Goal: Information Seeking & Learning: Learn about a topic

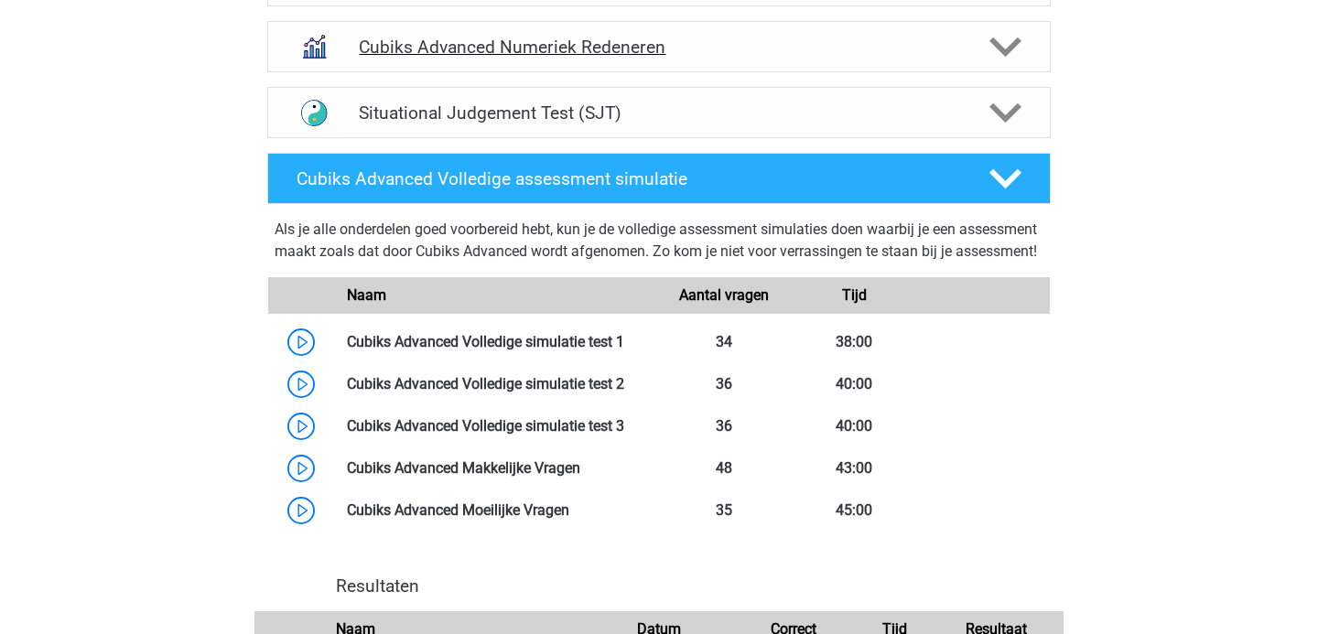
scroll to position [975, 0]
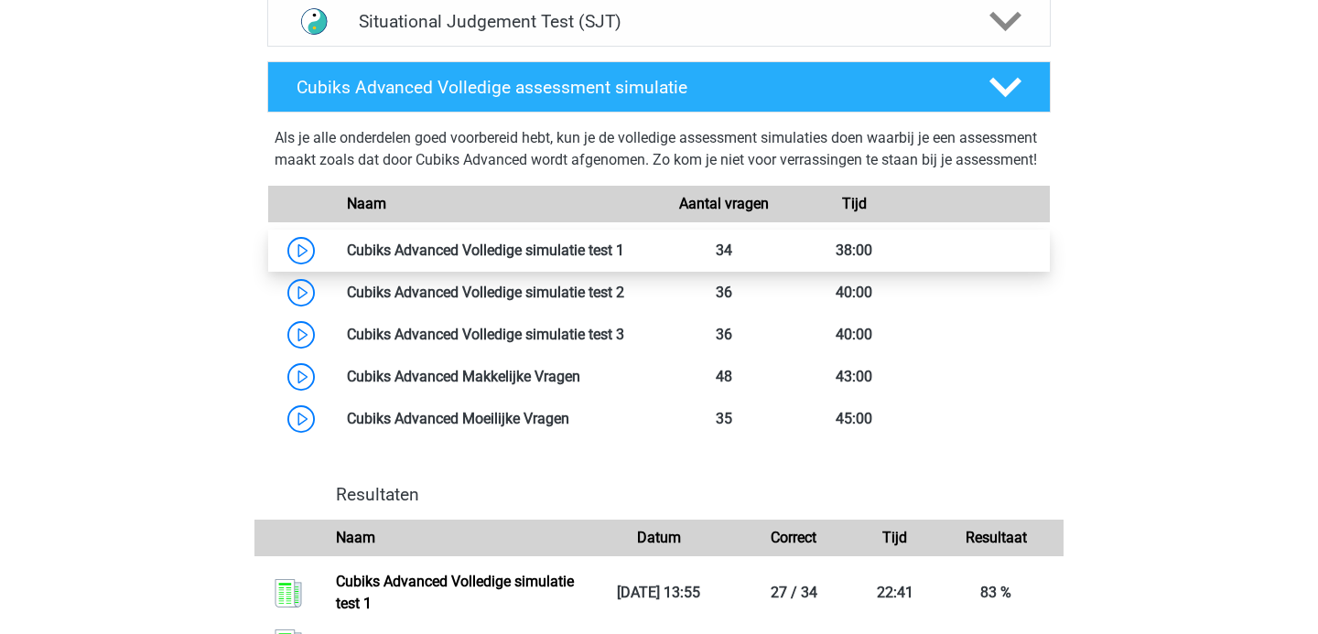
click at [624, 259] on link at bounding box center [624, 250] width 0 height 17
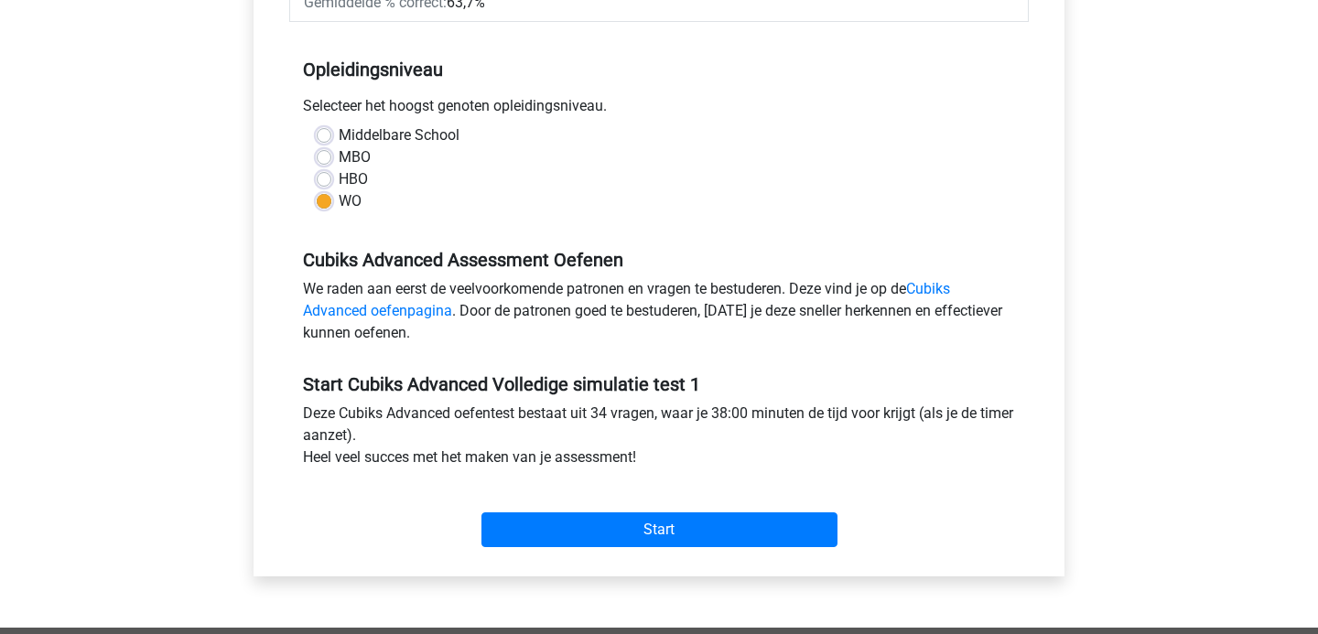
scroll to position [418, 0]
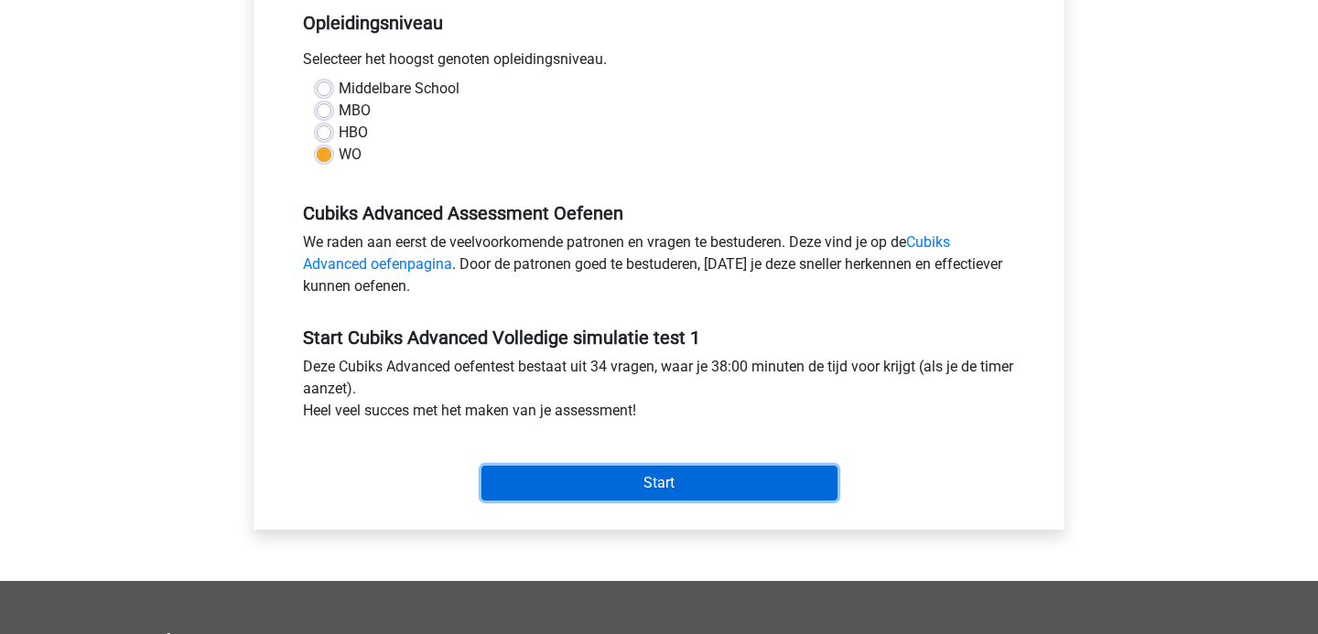
click at [588, 469] on input "Start" at bounding box center [659, 483] width 356 height 35
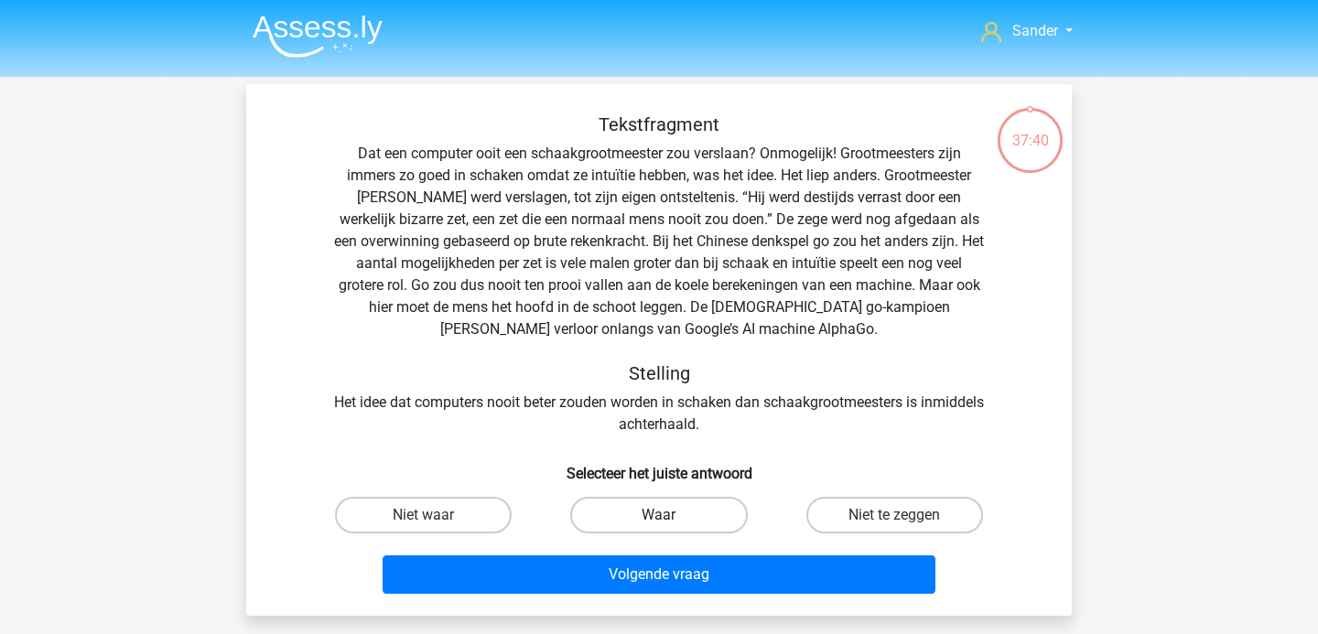
click at [634, 513] on label "Waar" at bounding box center [658, 515] width 177 height 37
click at [659, 515] on input "Waar" at bounding box center [665, 521] width 12 height 12
radio input "true"
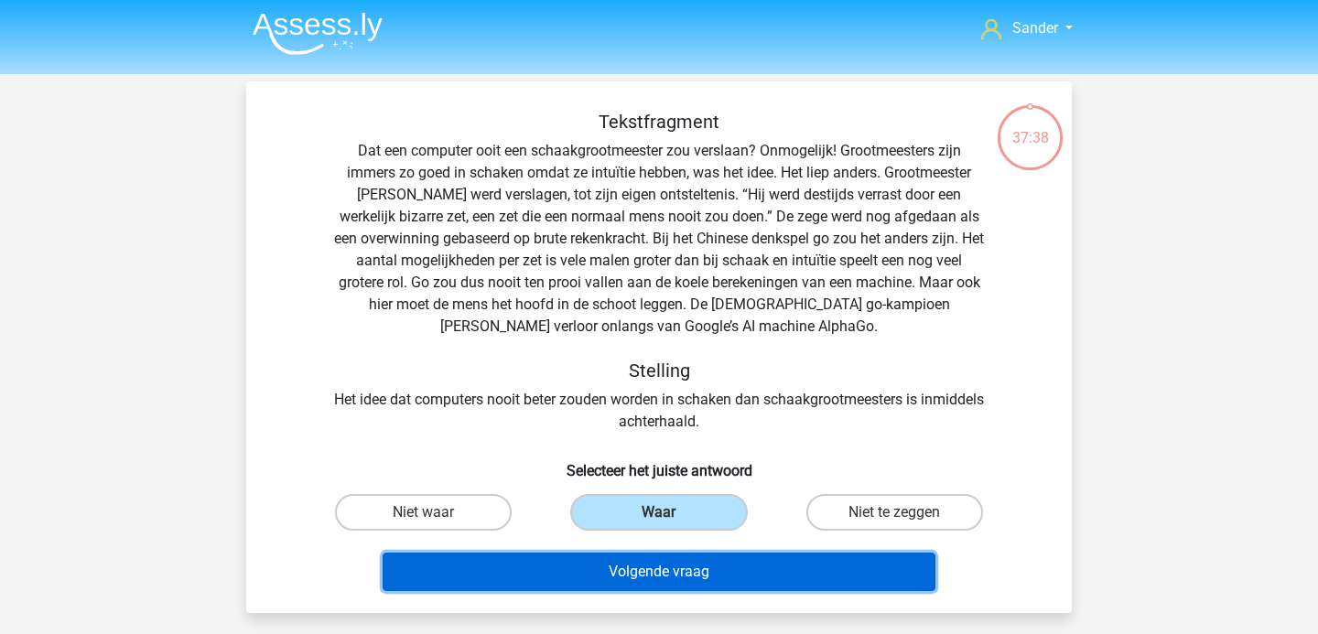
click at [705, 566] on button "Volgende vraag" at bounding box center [660, 572] width 554 height 38
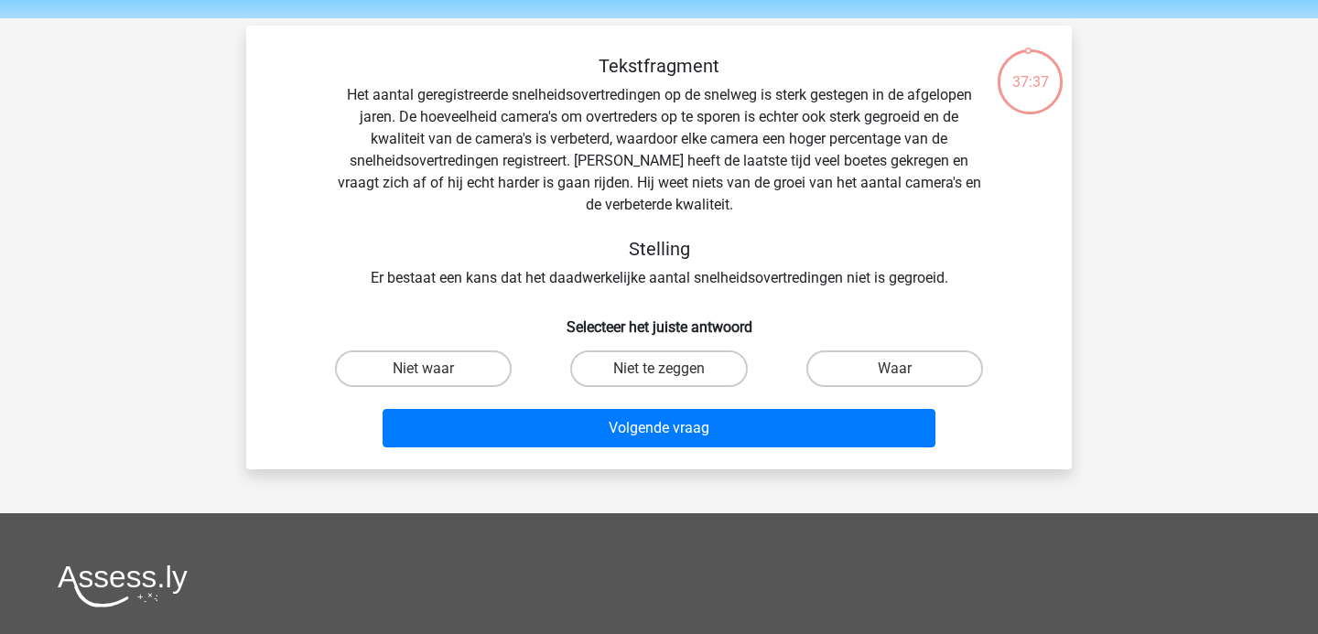
scroll to position [55, 0]
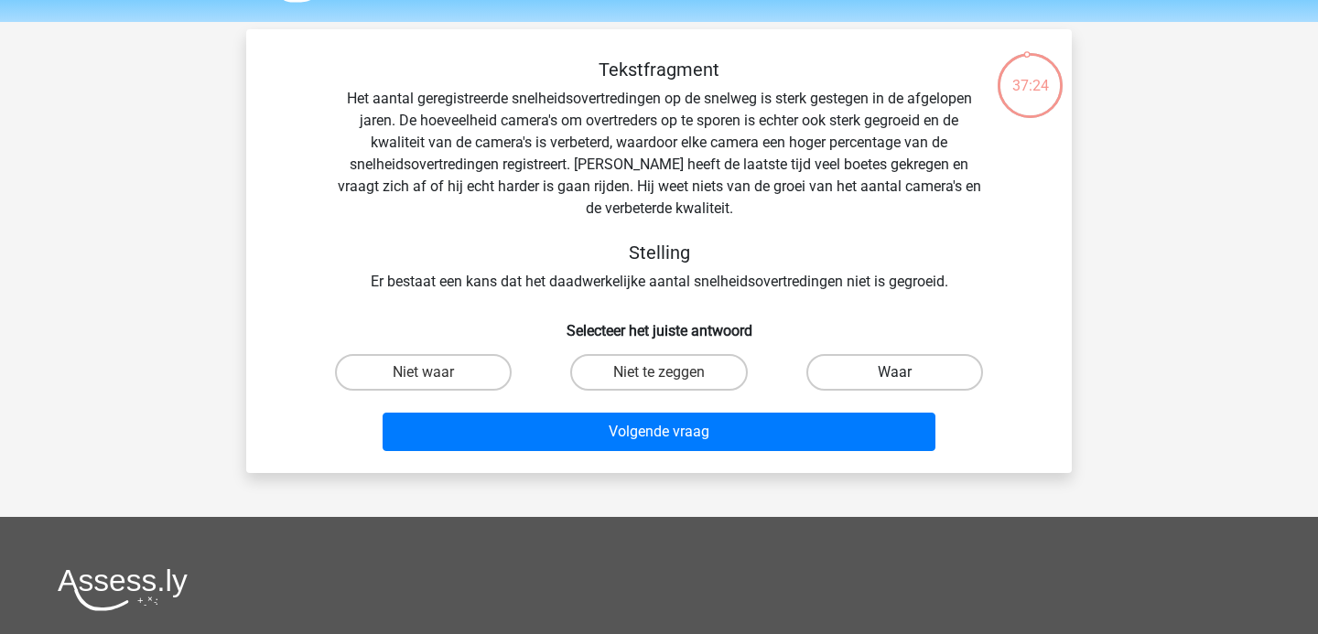
click at [858, 368] on label "Waar" at bounding box center [894, 372] width 177 height 37
click at [894, 372] on input "Waar" at bounding box center [900, 378] width 12 height 12
radio input "true"
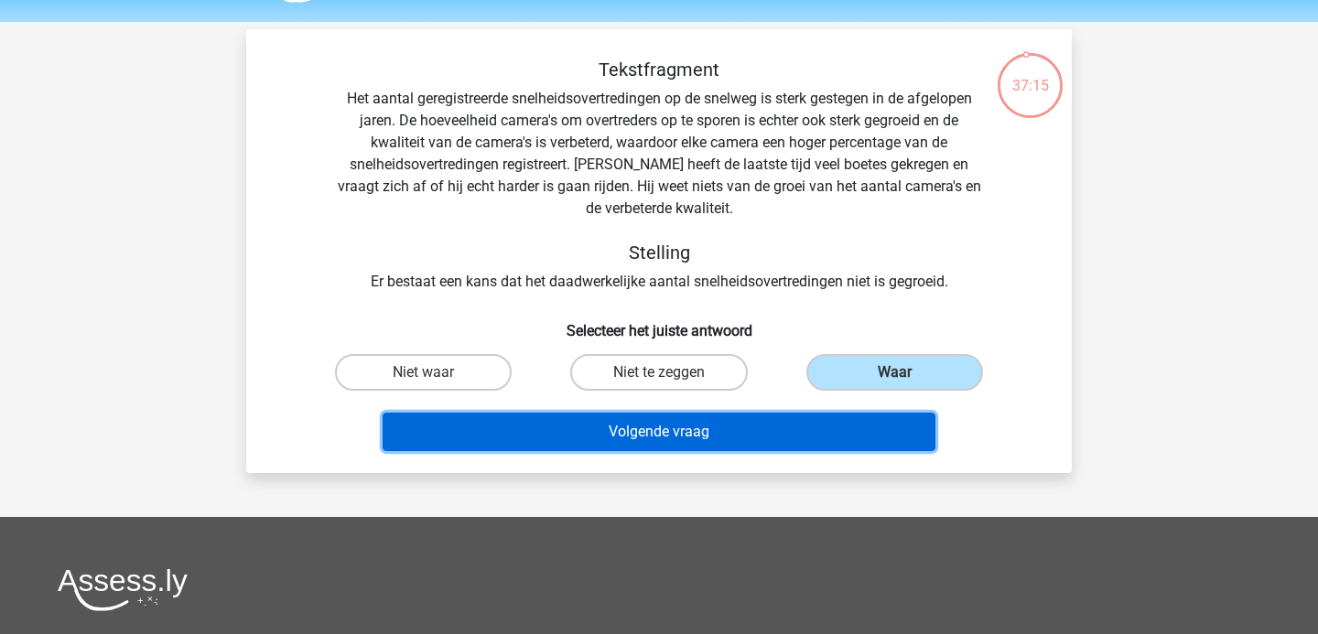
click at [761, 430] on button "Volgende vraag" at bounding box center [660, 432] width 554 height 38
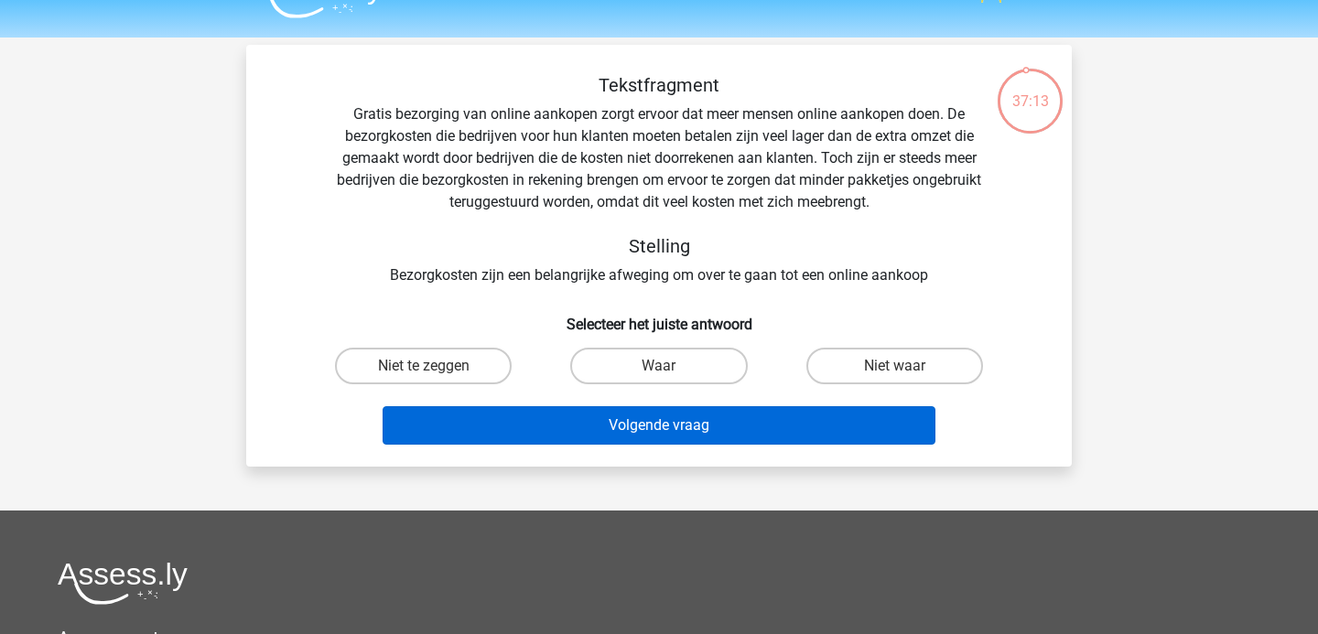
scroll to position [33, 0]
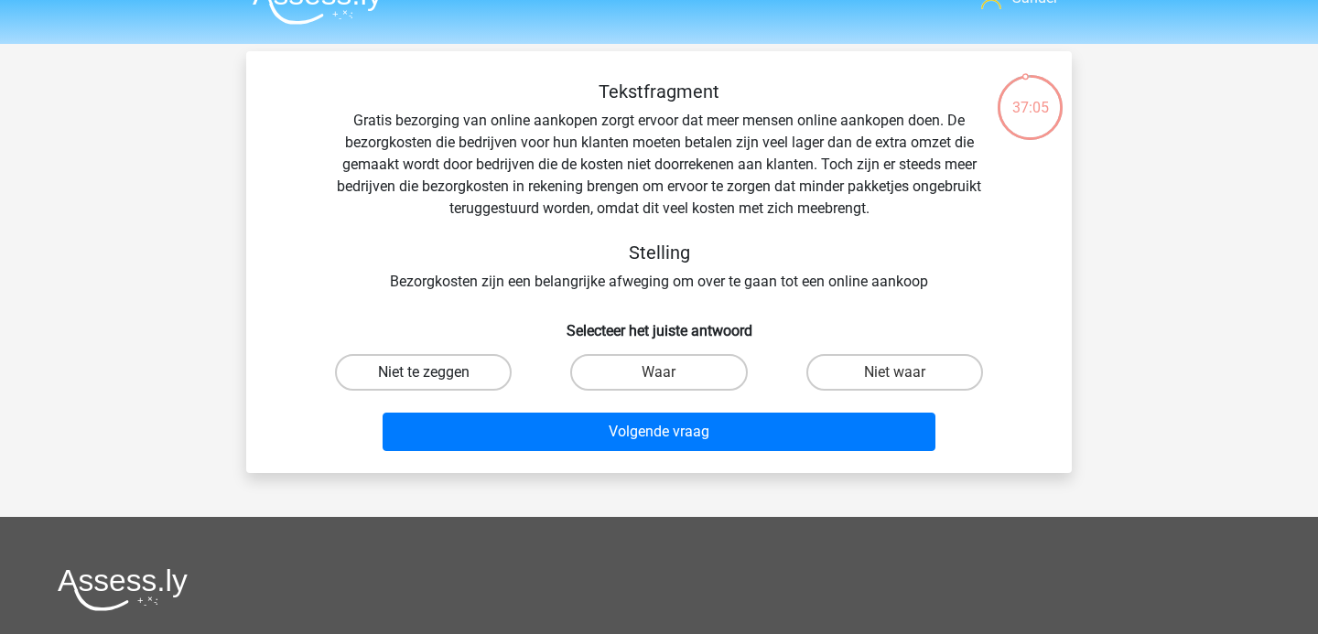
click at [446, 371] on label "Niet te zeggen" at bounding box center [423, 372] width 177 height 37
click at [436, 372] on input "Niet te zeggen" at bounding box center [430, 378] width 12 height 12
radio input "true"
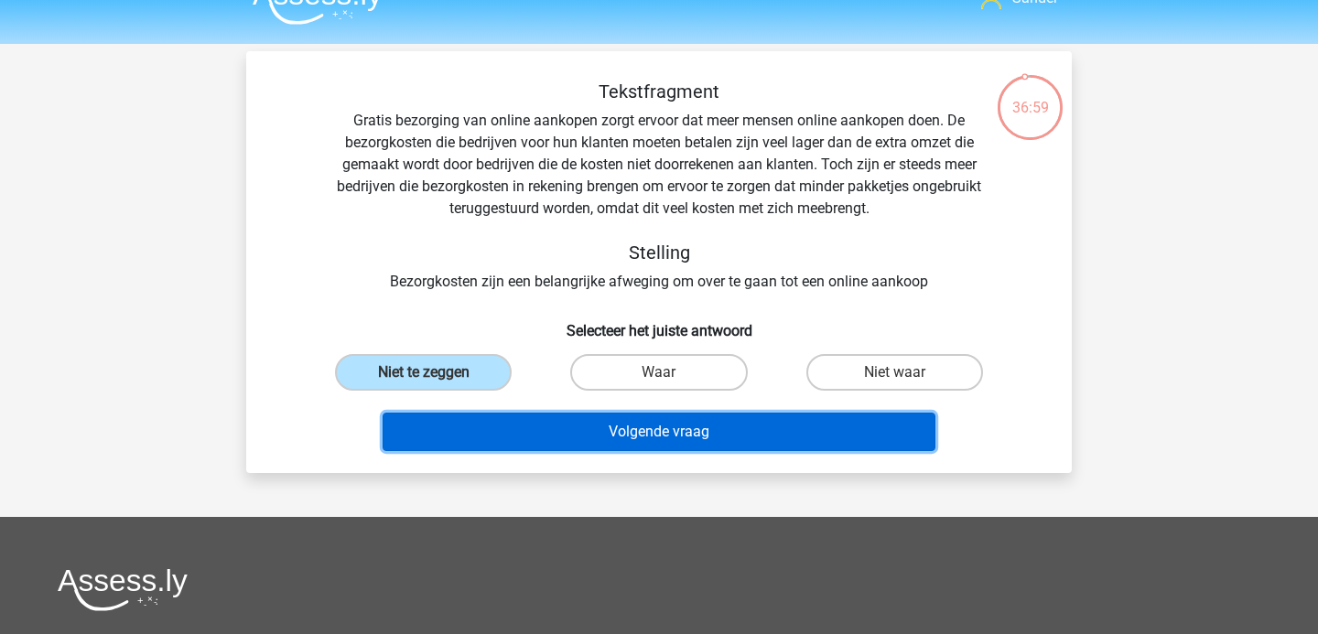
click at [558, 422] on button "Volgende vraag" at bounding box center [660, 432] width 554 height 38
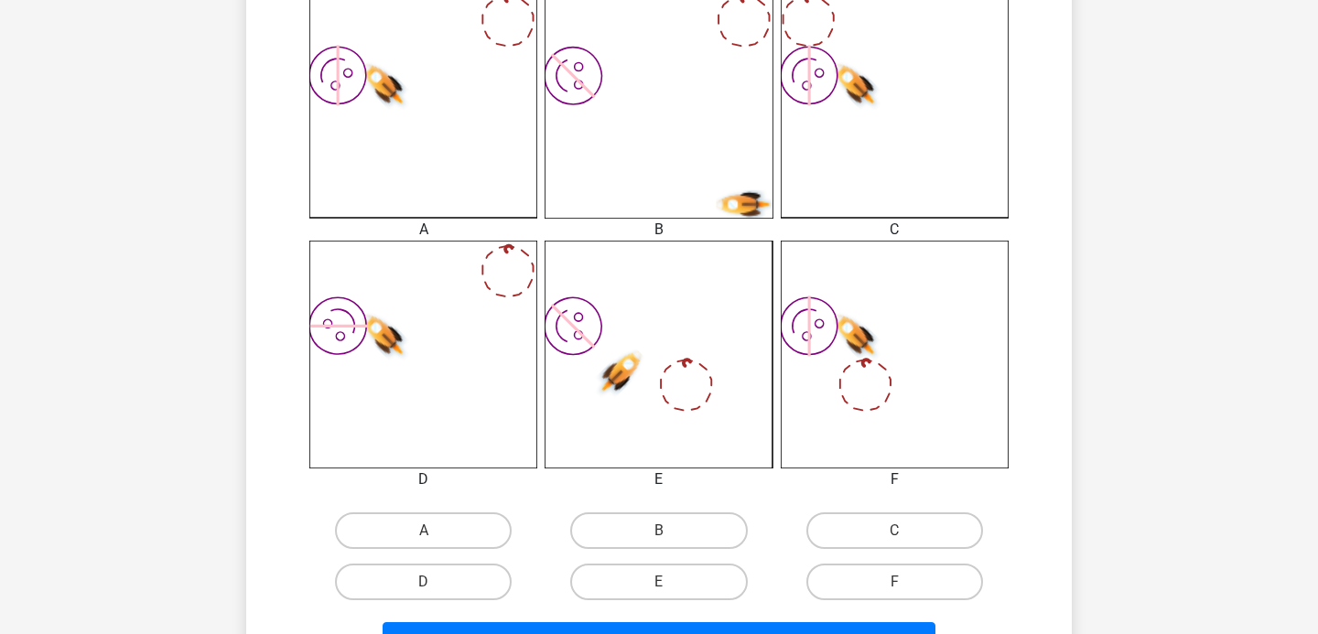
scroll to position [672, 0]
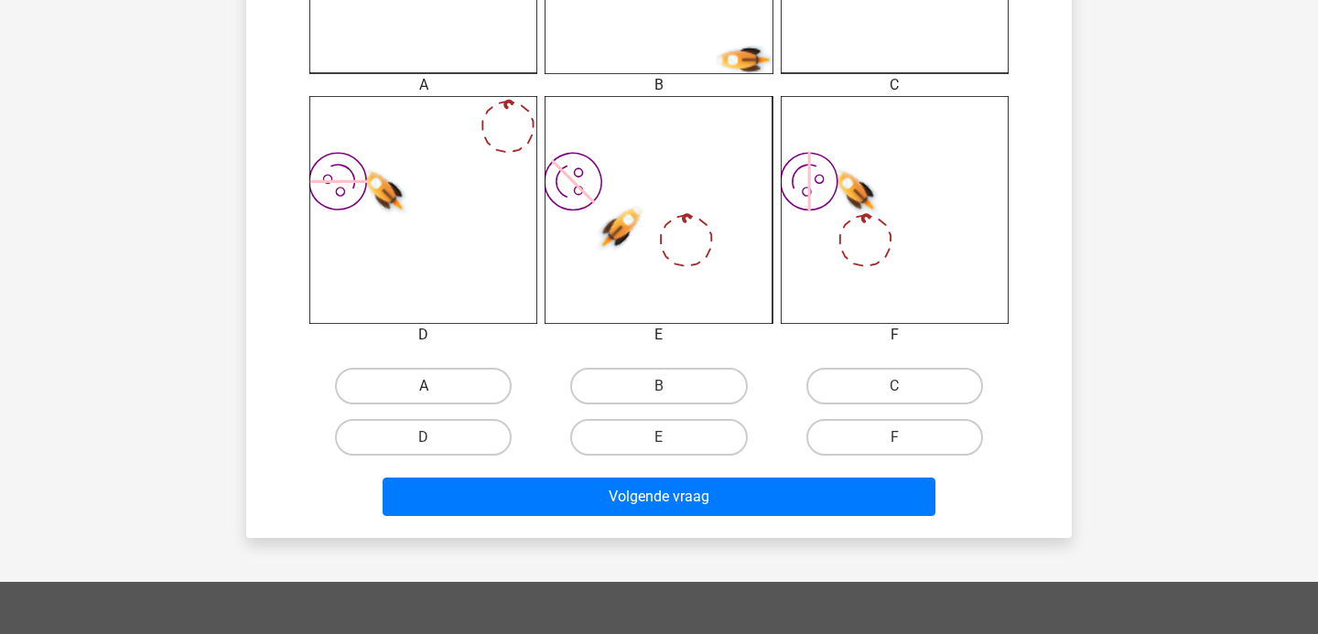
click at [479, 374] on label "A" at bounding box center [423, 386] width 177 height 37
click at [436, 386] on input "A" at bounding box center [430, 392] width 12 height 12
radio input "true"
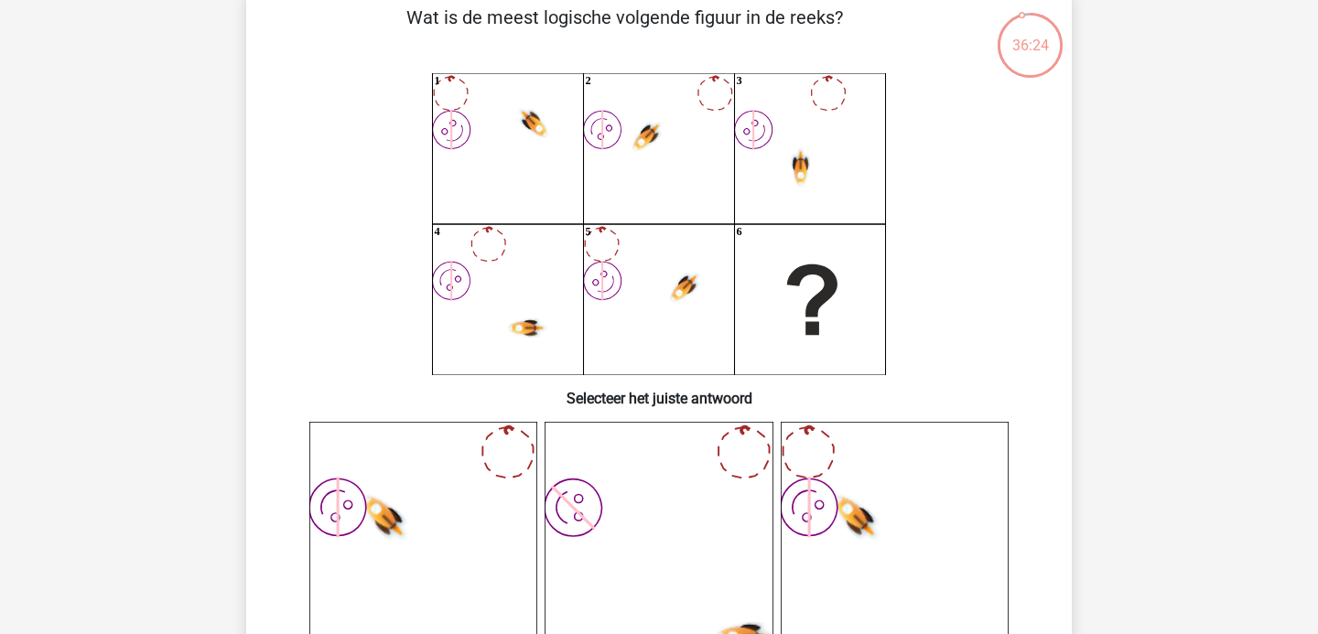
scroll to position [87, 0]
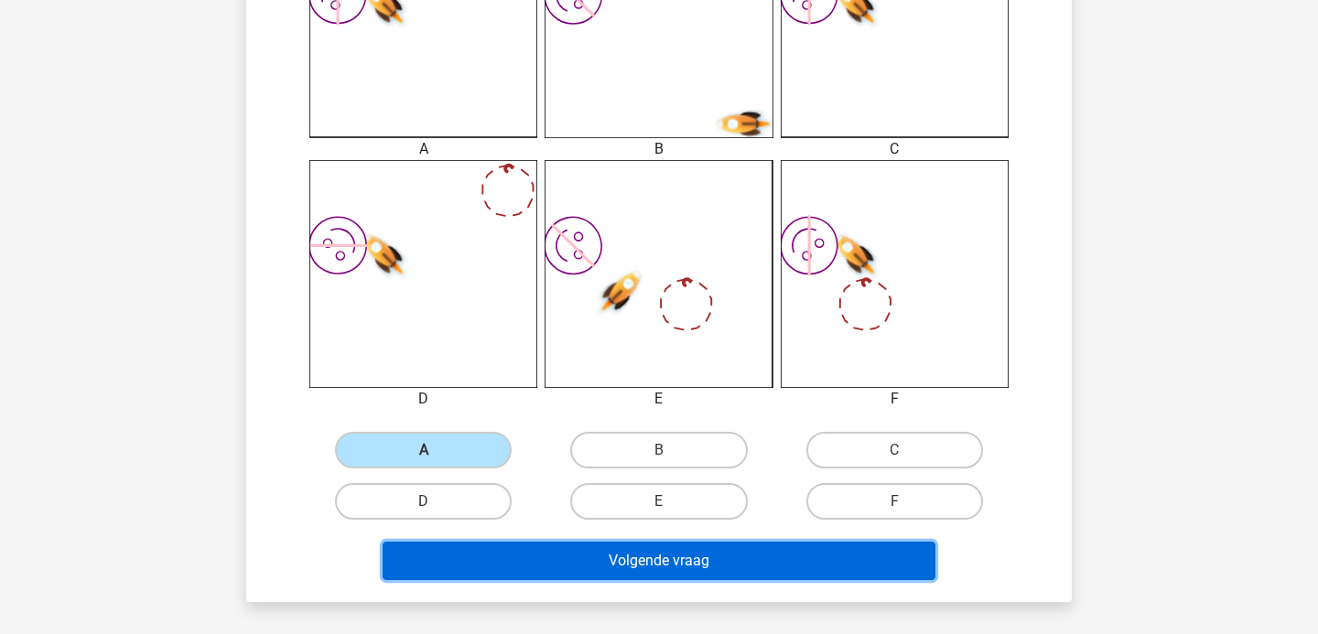
click at [538, 570] on button "Volgende vraag" at bounding box center [660, 561] width 554 height 38
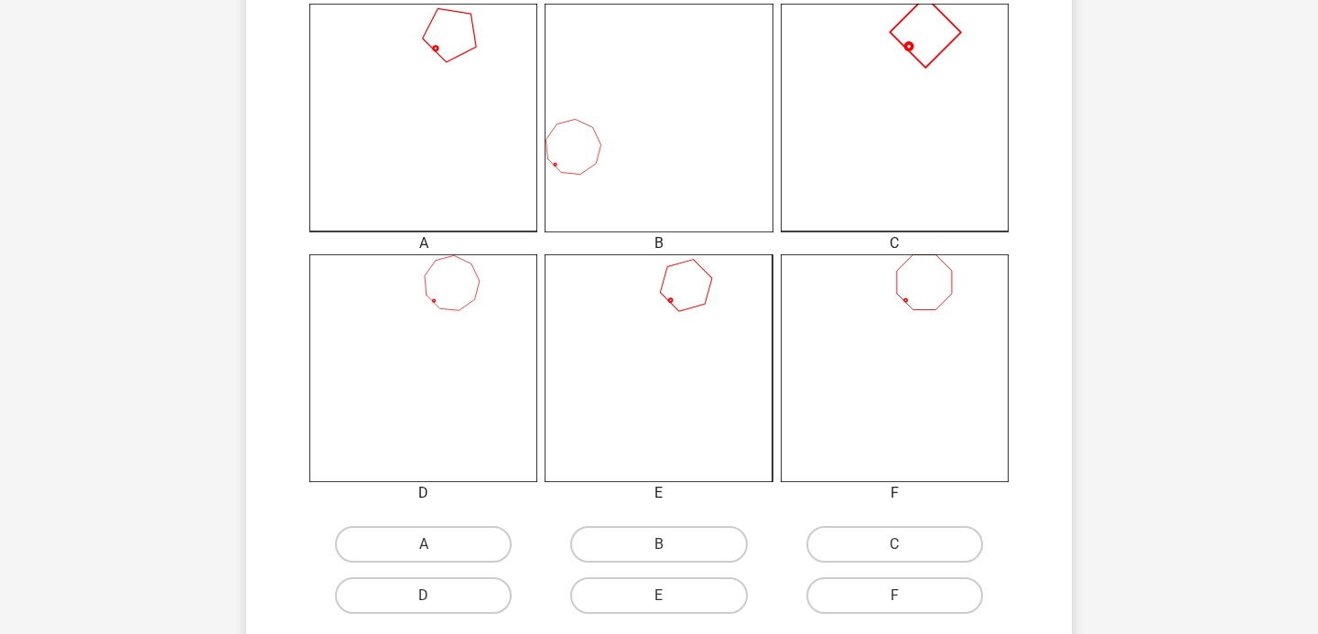
scroll to position [529, 0]
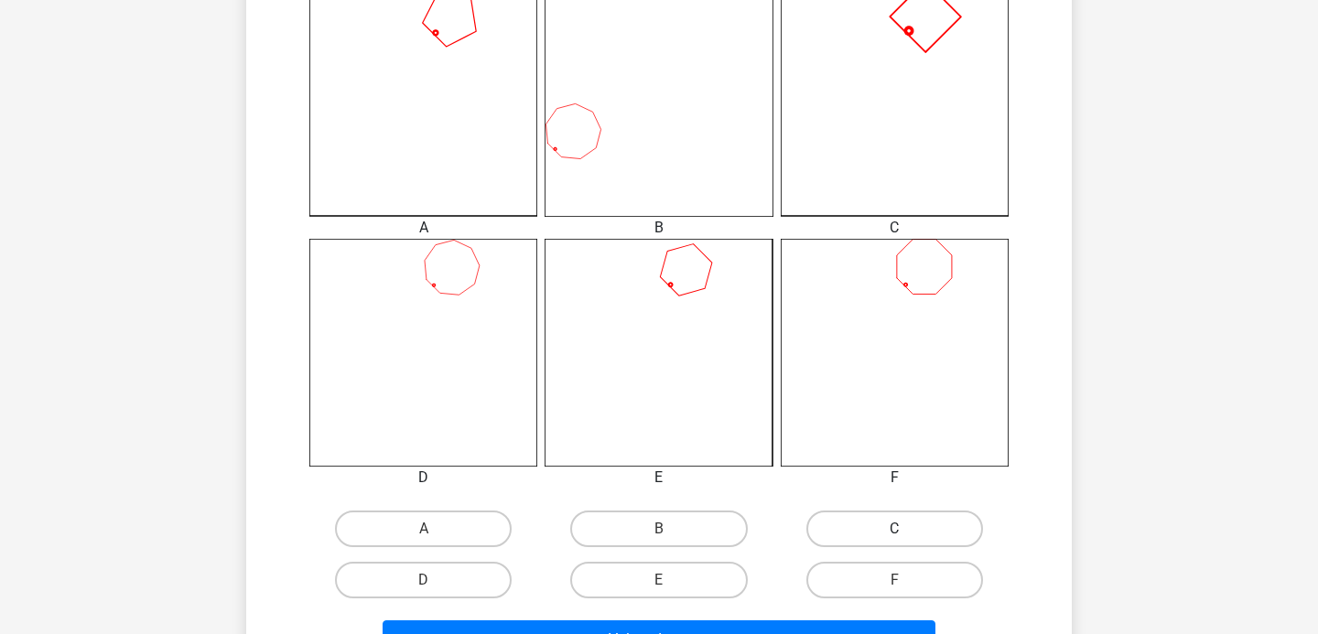
click at [873, 519] on label "C" at bounding box center [894, 529] width 177 height 37
click at [894, 529] on input "C" at bounding box center [900, 535] width 12 height 12
radio input "true"
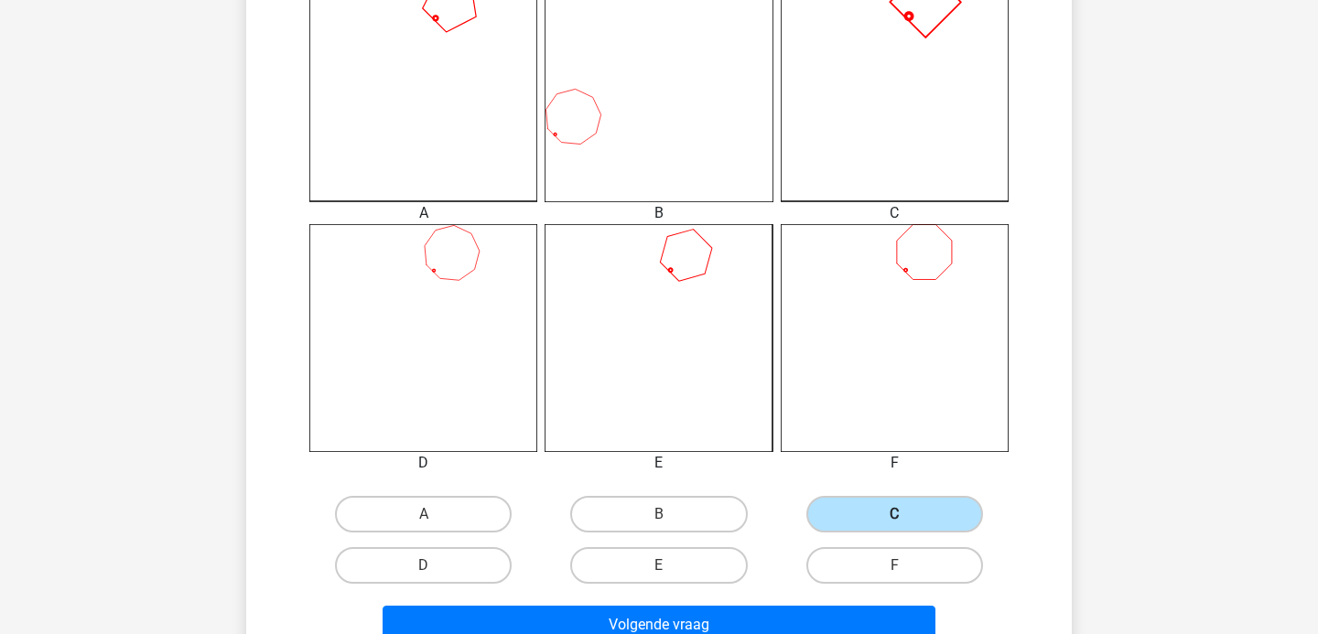
scroll to position [588, 0]
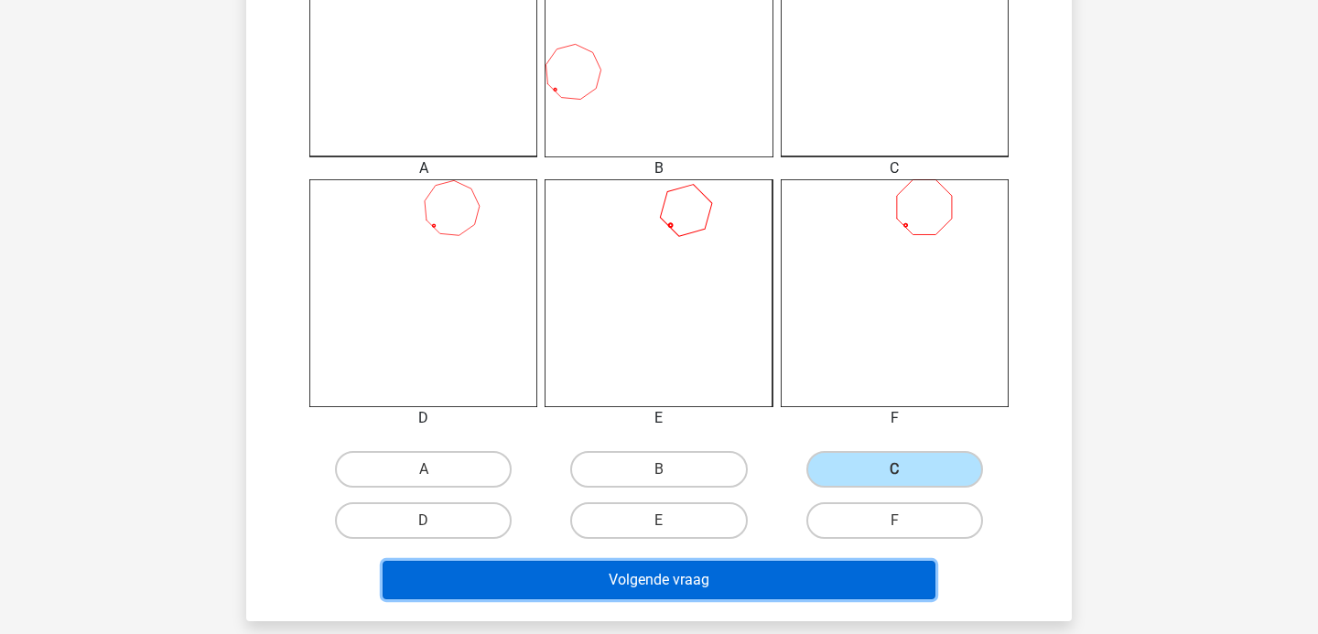
click at [847, 594] on button "Volgende vraag" at bounding box center [660, 580] width 554 height 38
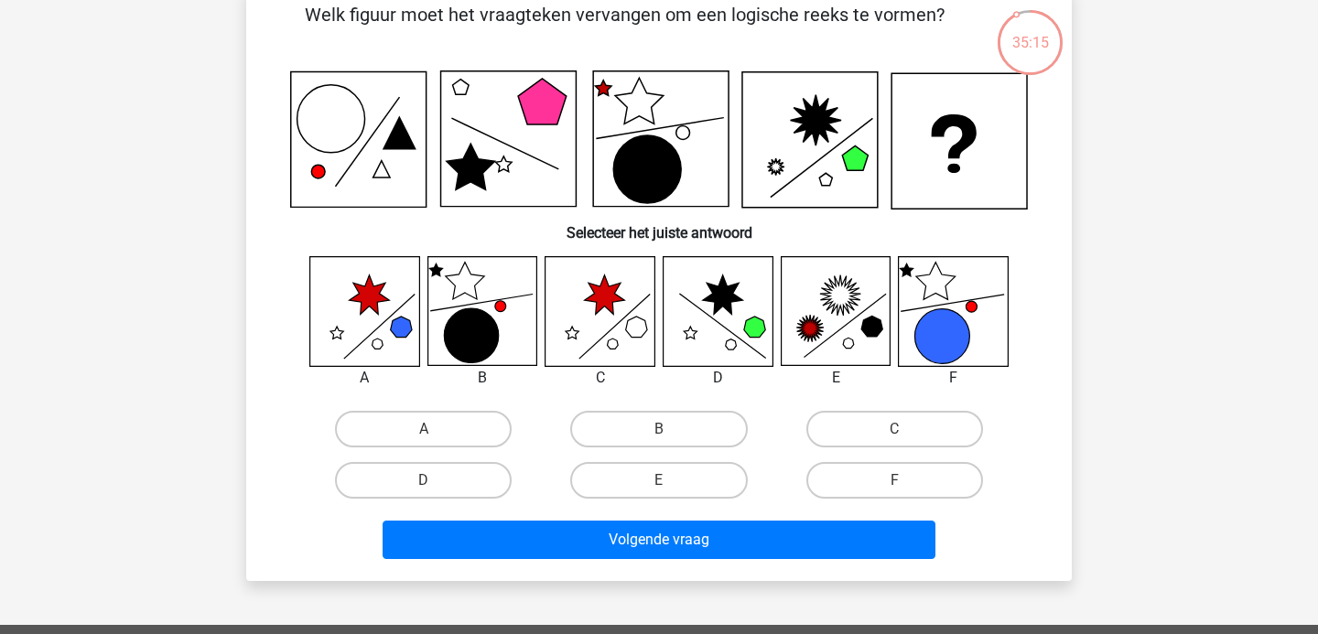
scroll to position [100, 0]
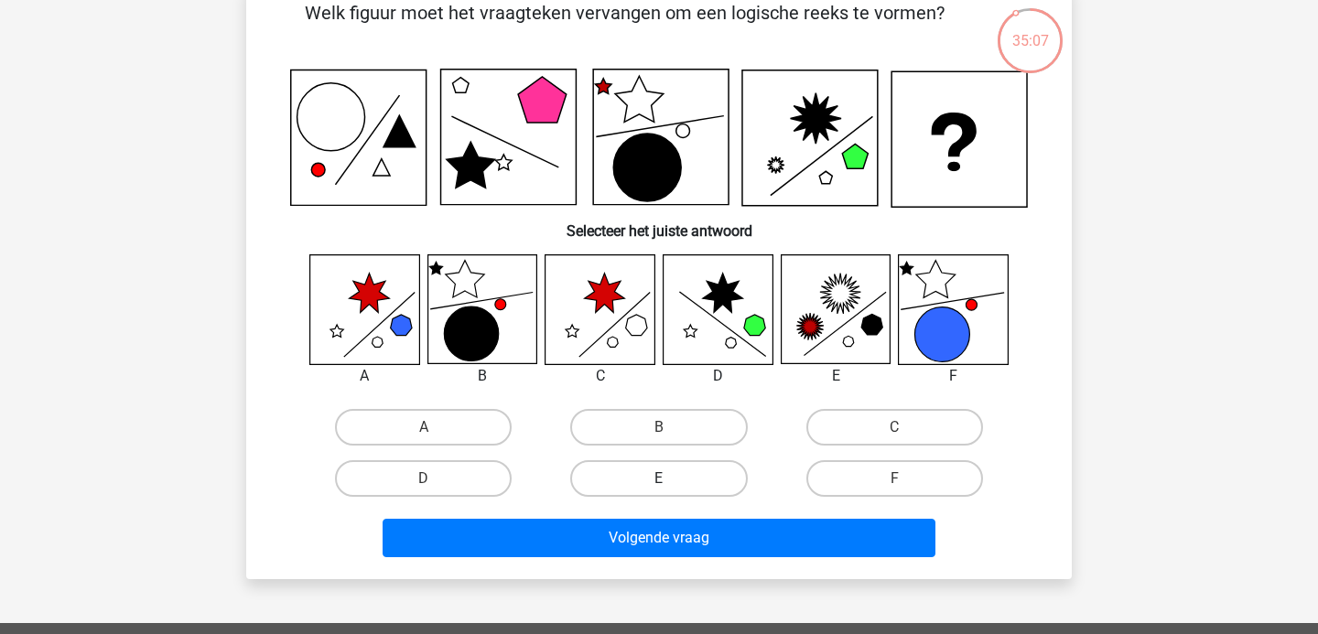
click at [619, 469] on label "E" at bounding box center [658, 478] width 177 height 37
click at [659, 479] on input "E" at bounding box center [665, 485] width 12 height 12
radio input "true"
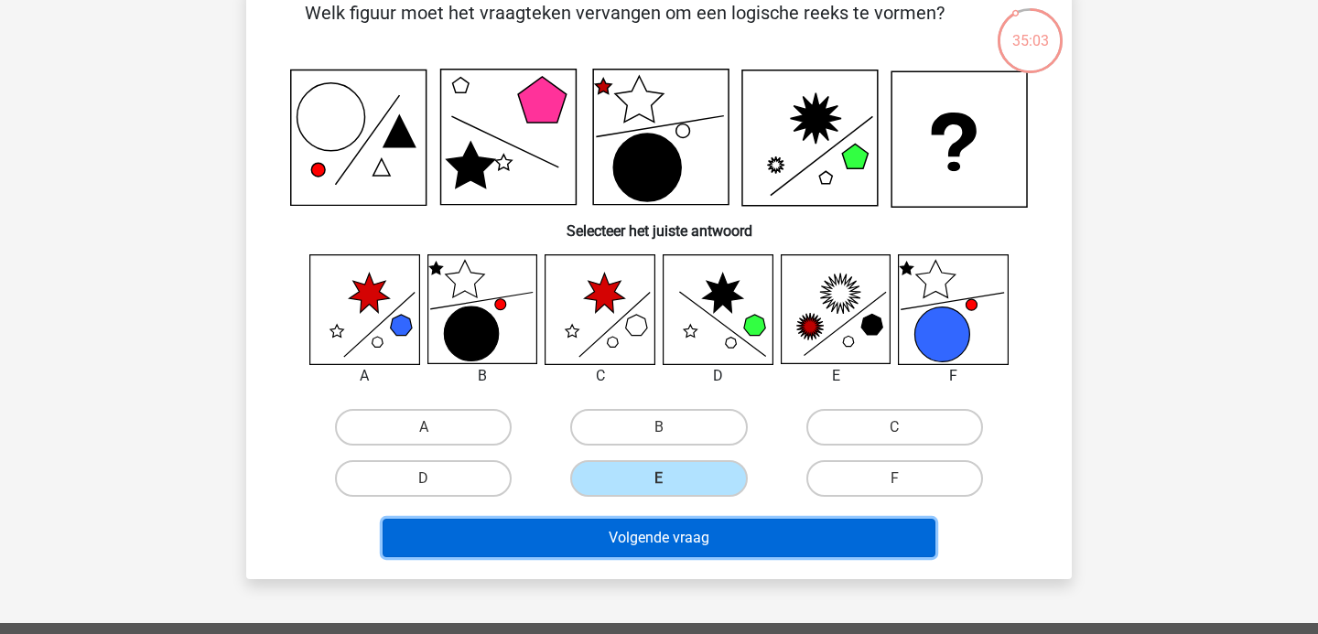
click at [758, 544] on button "Volgende vraag" at bounding box center [660, 538] width 554 height 38
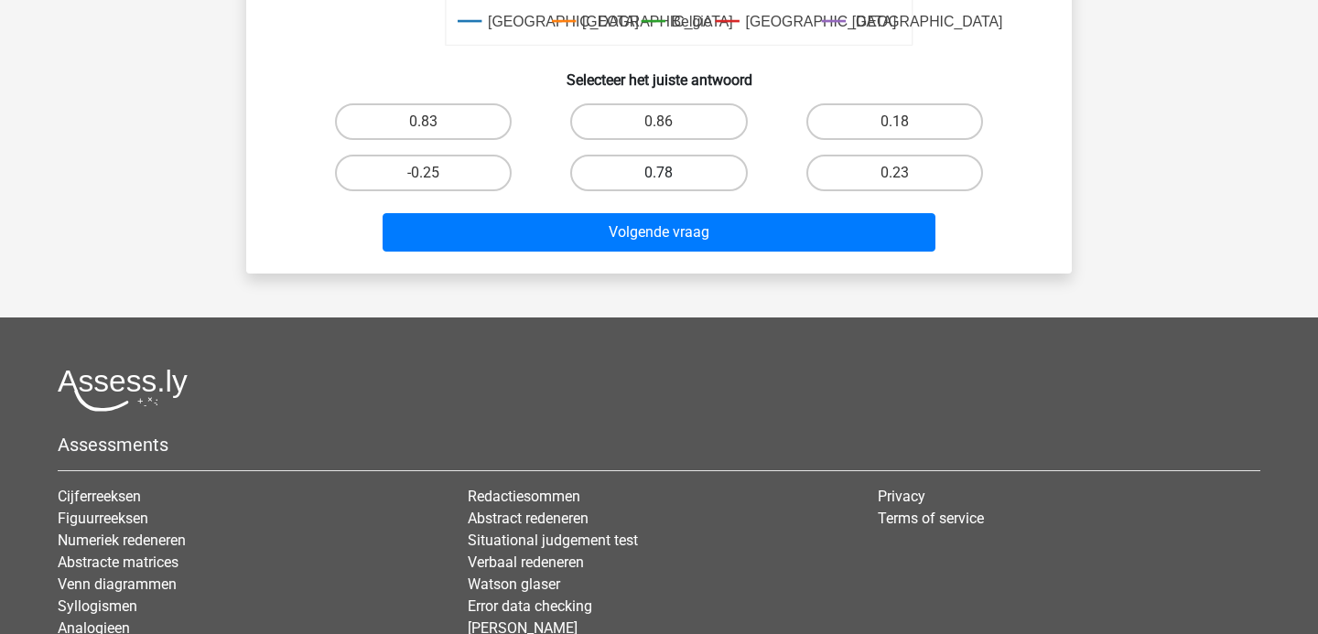
scroll to position [653, 0]
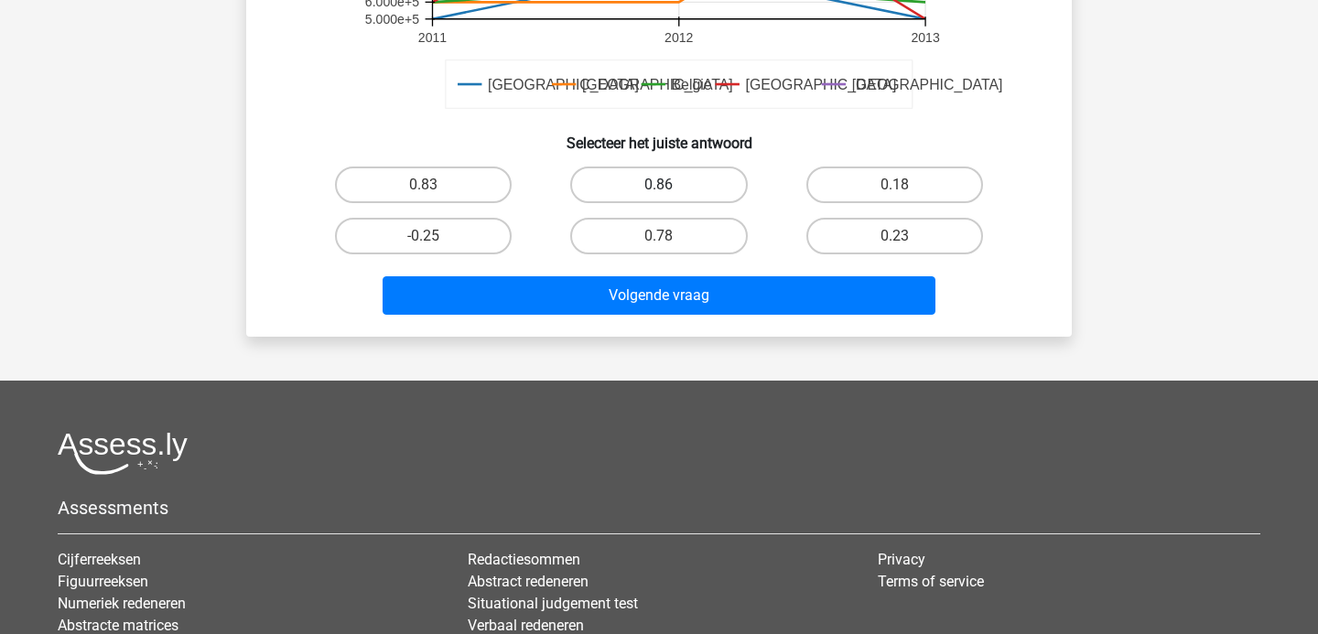
click at [704, 167] on label "0.86" at bounding box center [658, 185] width 177 height 37
click at [671, 185] on input "0.86" at bounding box center [665, 191] width 12 height 12
radio input "true"
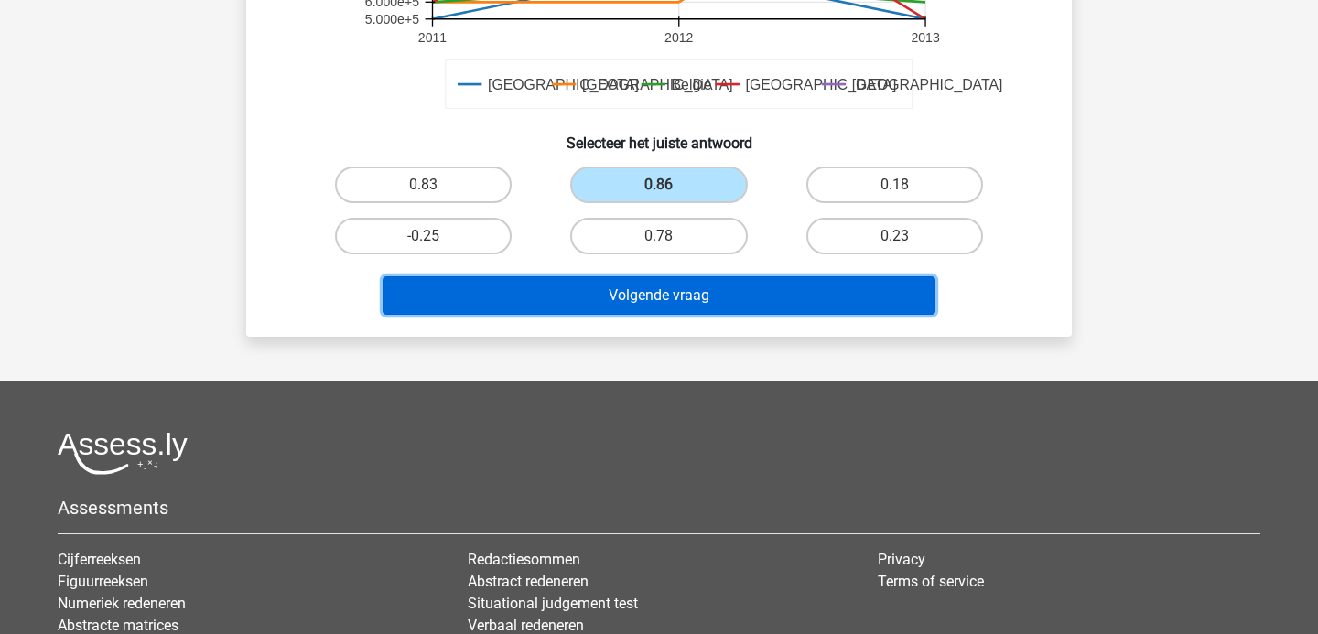
click at [713, 305] on button "Volgende vraag" at bounding box center [660, 295] width 554 height 38
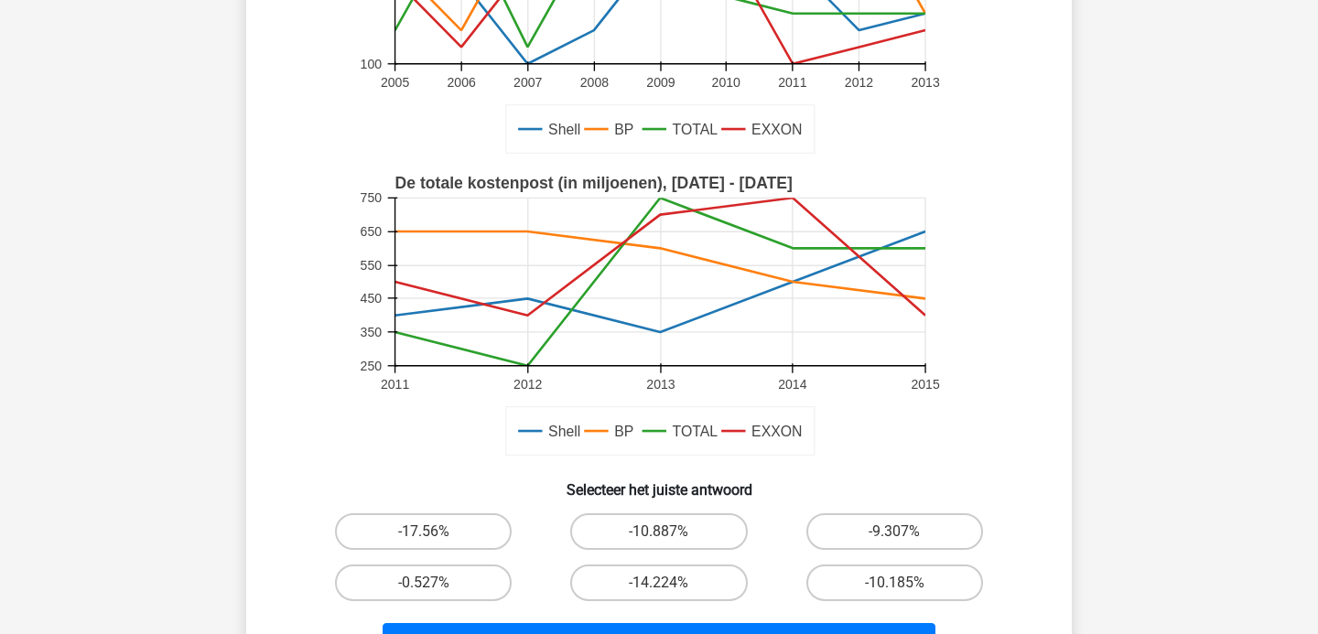
scroll to position [334, 0]
click at [473, 517] on label "-17.56%" at bounding box center [423, 531] width 177 height 37
click at [436, 531] on input "-17.56%" at bounding box center [430, 537] width 12 height 12
radio input "true"
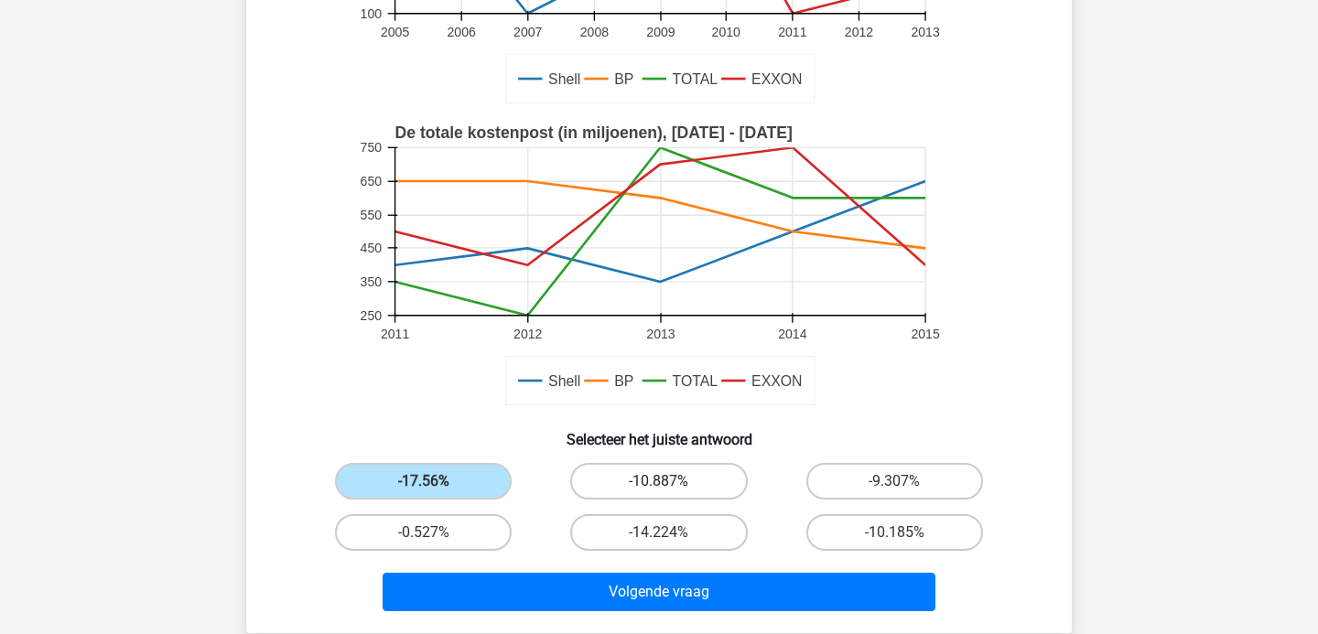
scroll to position [393, 0]
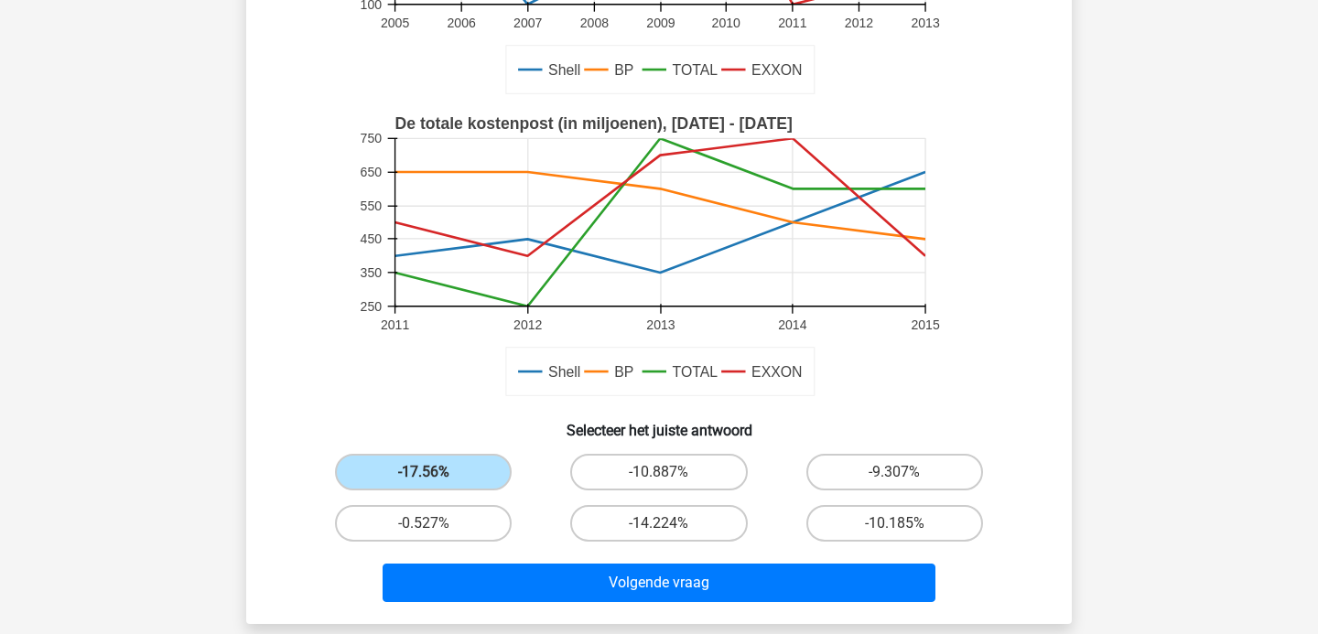
click at [591, 562] on div "Volgende vraag" at bounding box center [658, 579] width 767 height 60
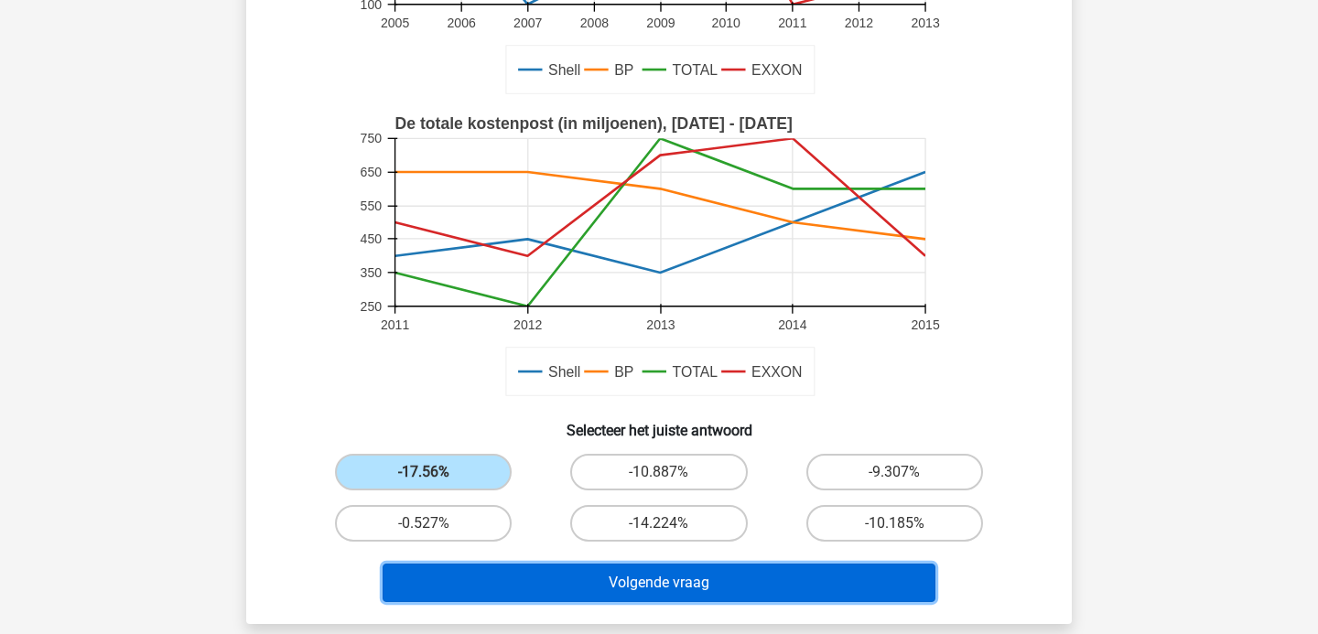
click at [591, 577] on button "Volgende vraag" at bounding box center [660, 583] width 554 height 38
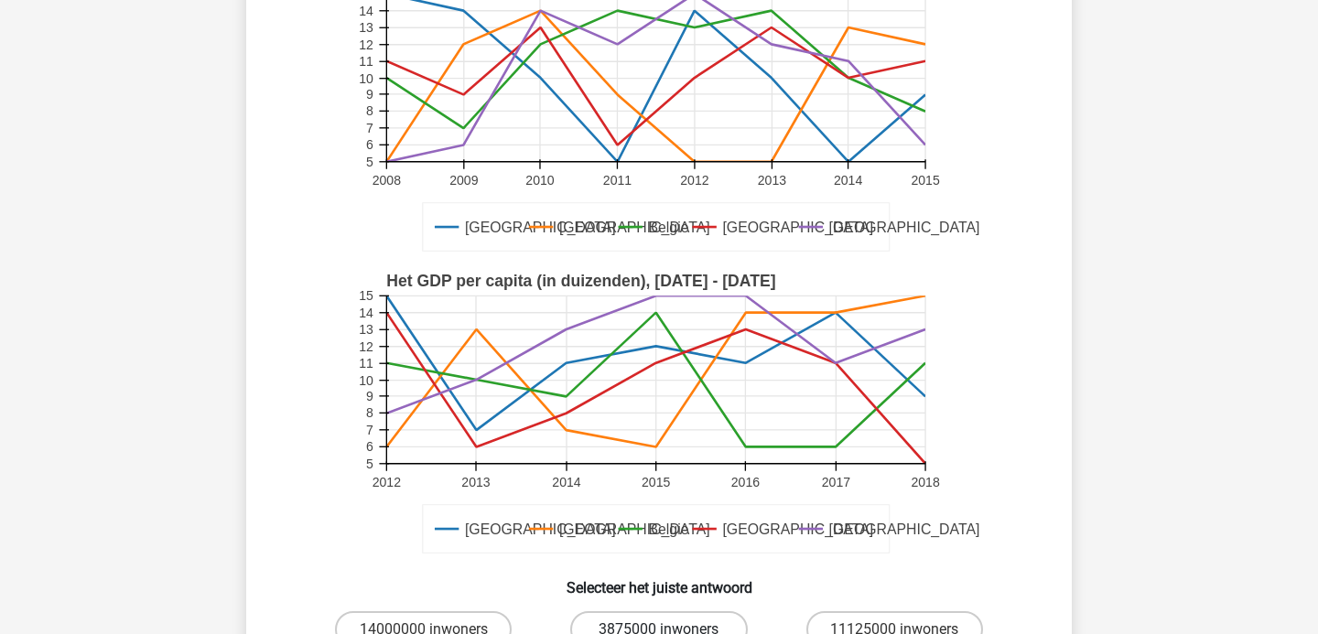
scroll to position [314, 0]
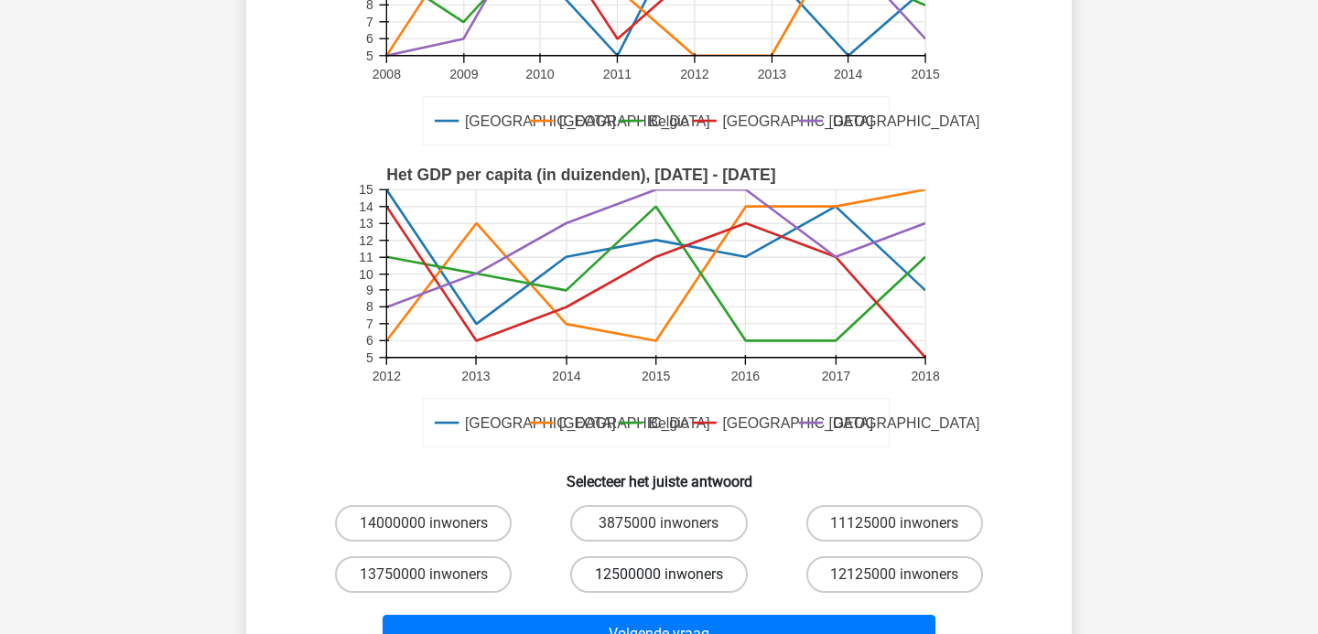
click at [626, 558] on label "12500000 inwoners" at bounding box center [658, 574] width 177 height 37
click at [659, 575] on input "12500000 inwoners" at bounding box center [665, 581] width 12 height 12
radio input "true"
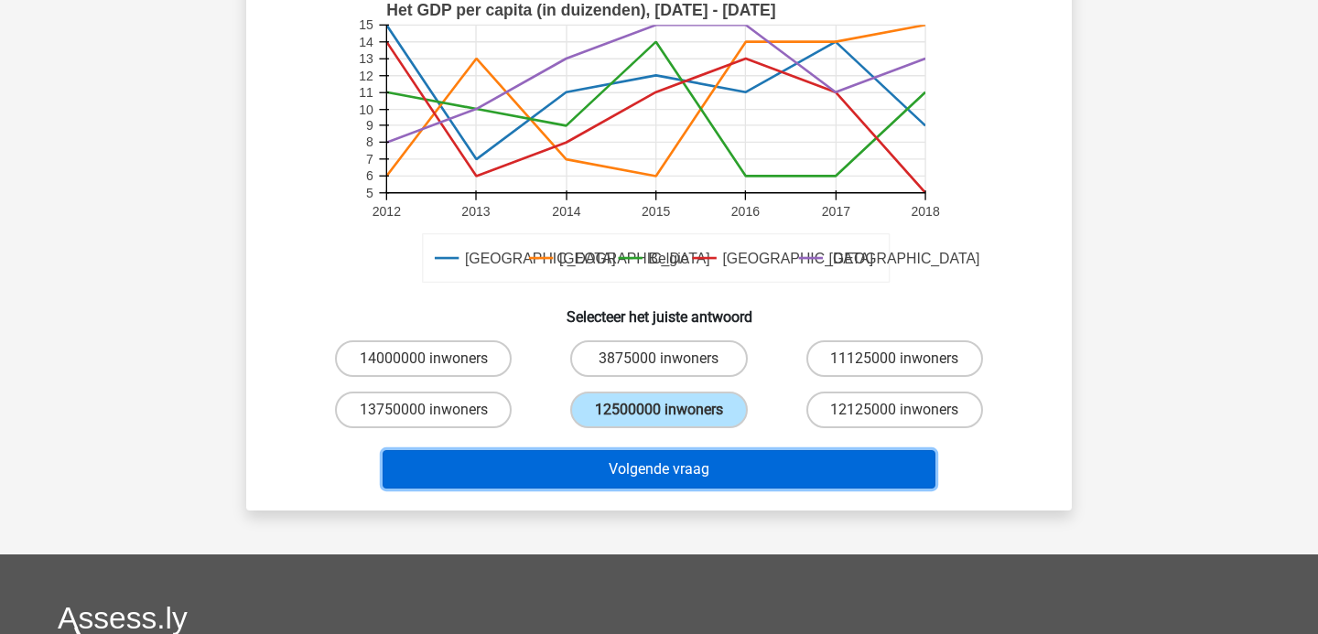
click at [642, 486] on button "Volgende vraag" at bounding box center [660, 469] width 554 height 38
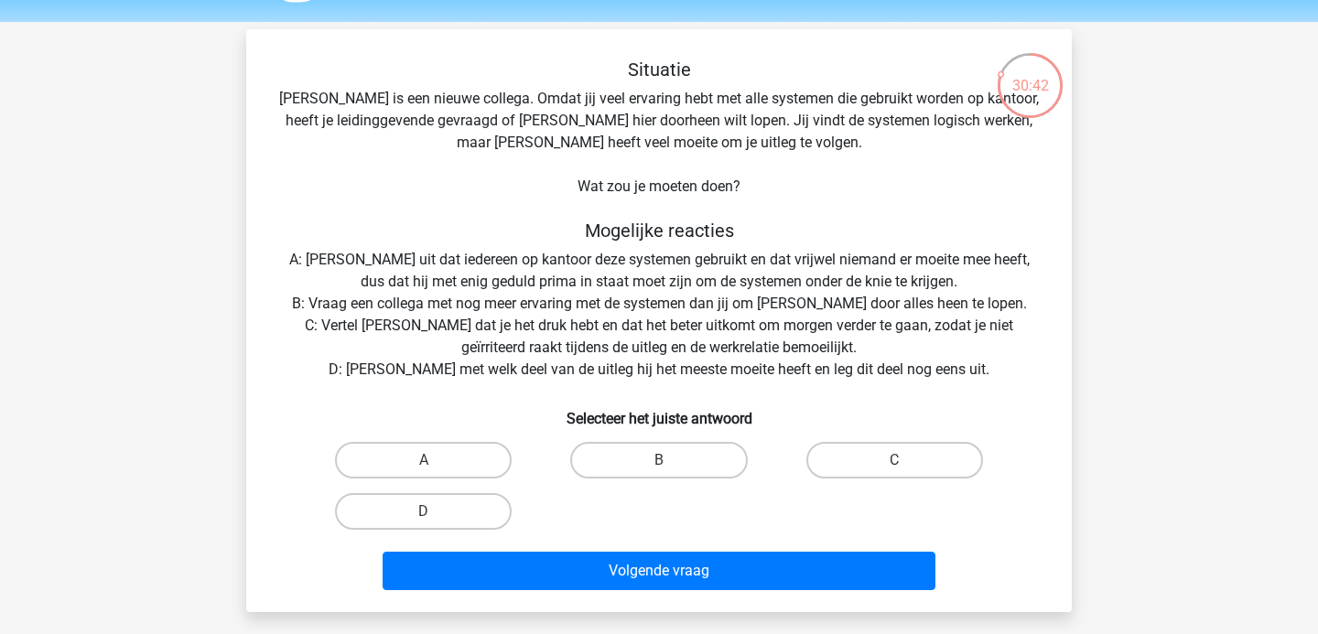
scroll to position [98, 0]
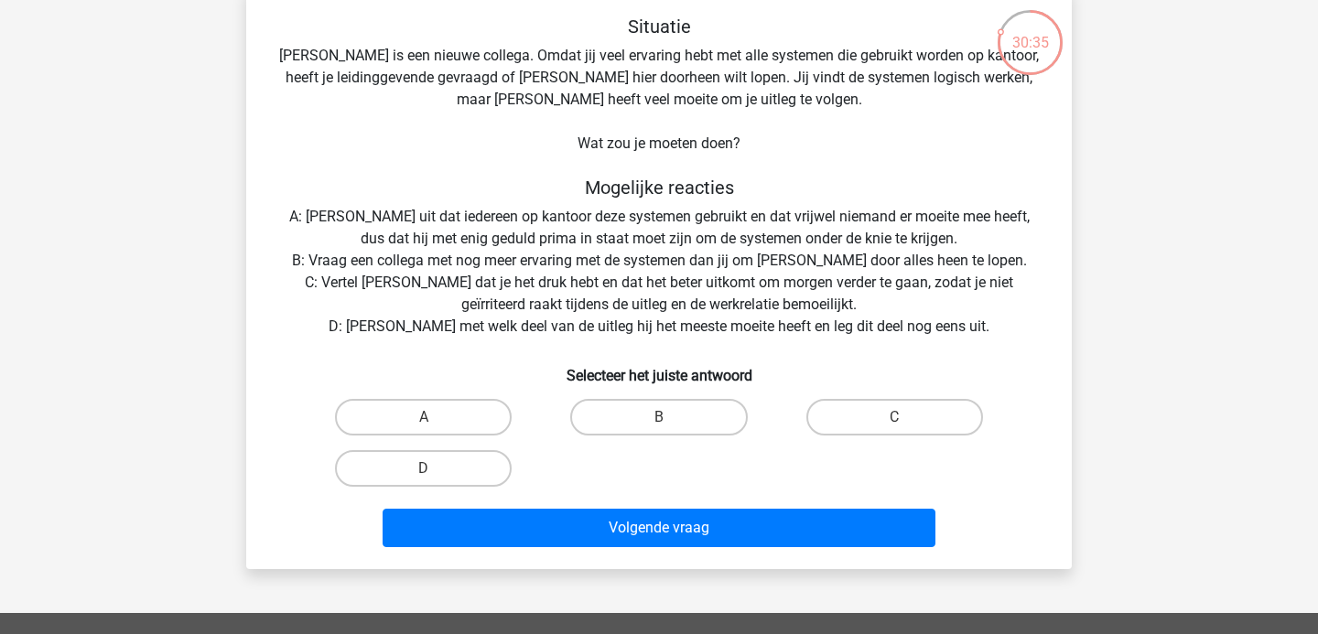
click at [488, 487] on div "D" at bounding box center [423, 468] width 235 height 51
click at [451, 473] on label "D" at bounding box center [423, 468] width 177 height 37
click at [436, 473] on input "D" at bounding box center [430, 475] width 12 height 12
radio input "true"
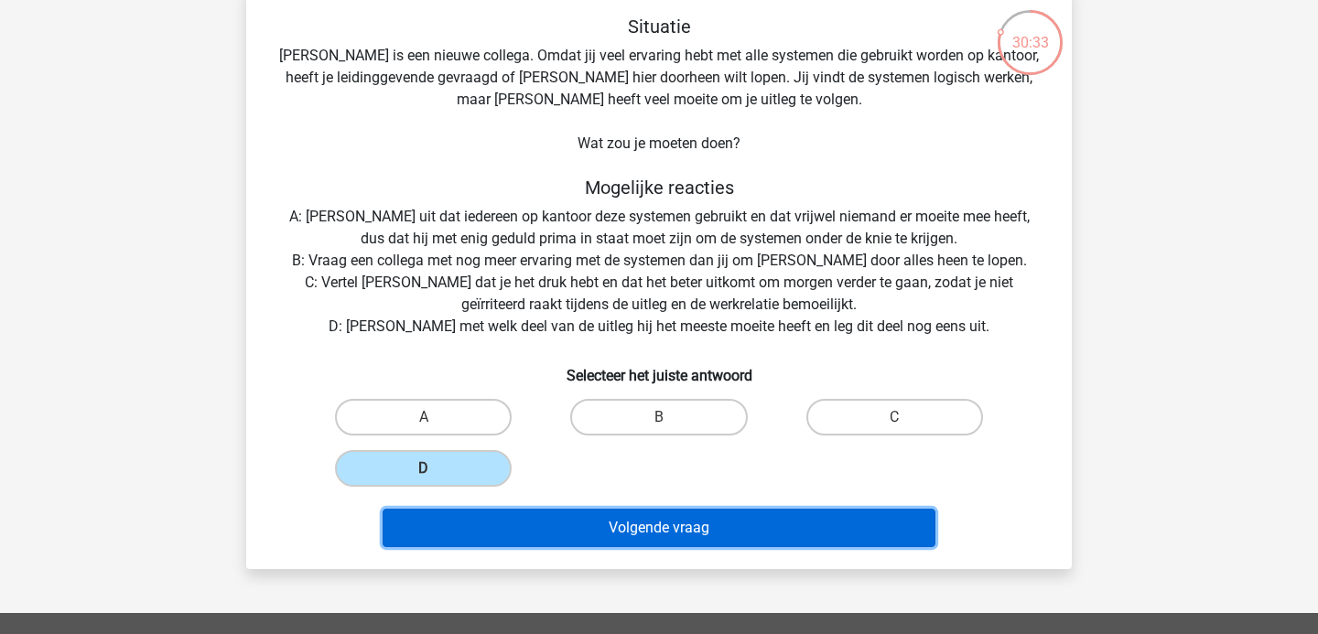
click at [584, 522] on button "Volgende vraag" at bounding box center [660, 528] width 554 height 38
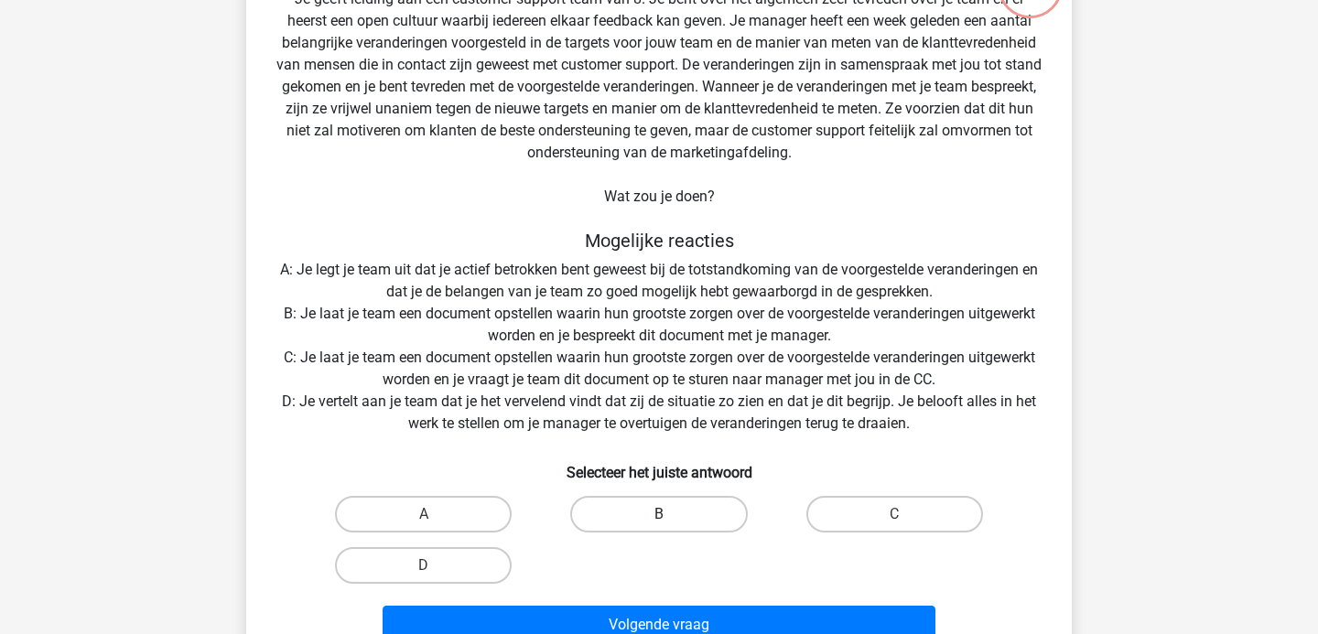
scroll to position [156, 0]
click at [614, 515] on label "B" at bounding box center [658, 513] width 177 height 37
click at [659, 515] on input "B" at bounding box center [665, 519] width 12 height 12
radio input "true"
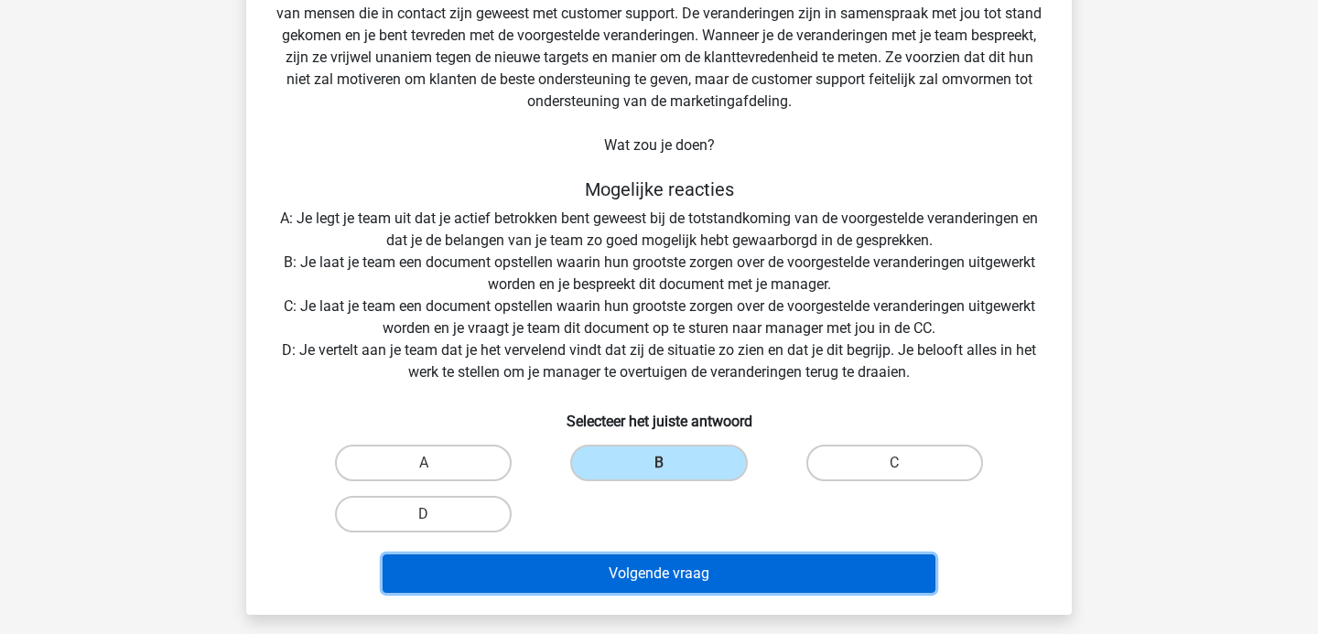
click at [618, 569] on button "Volgende vraag" at bounding box center [660, 574] width 554 height 38
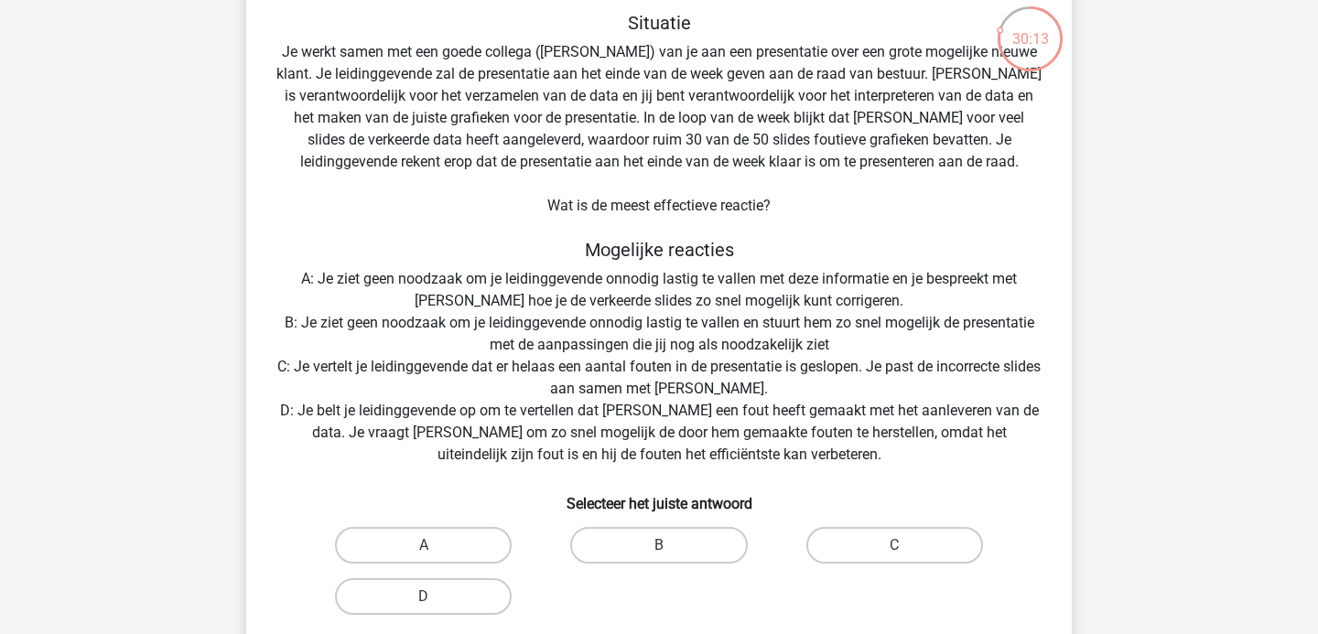
scroll to position [109, 0]
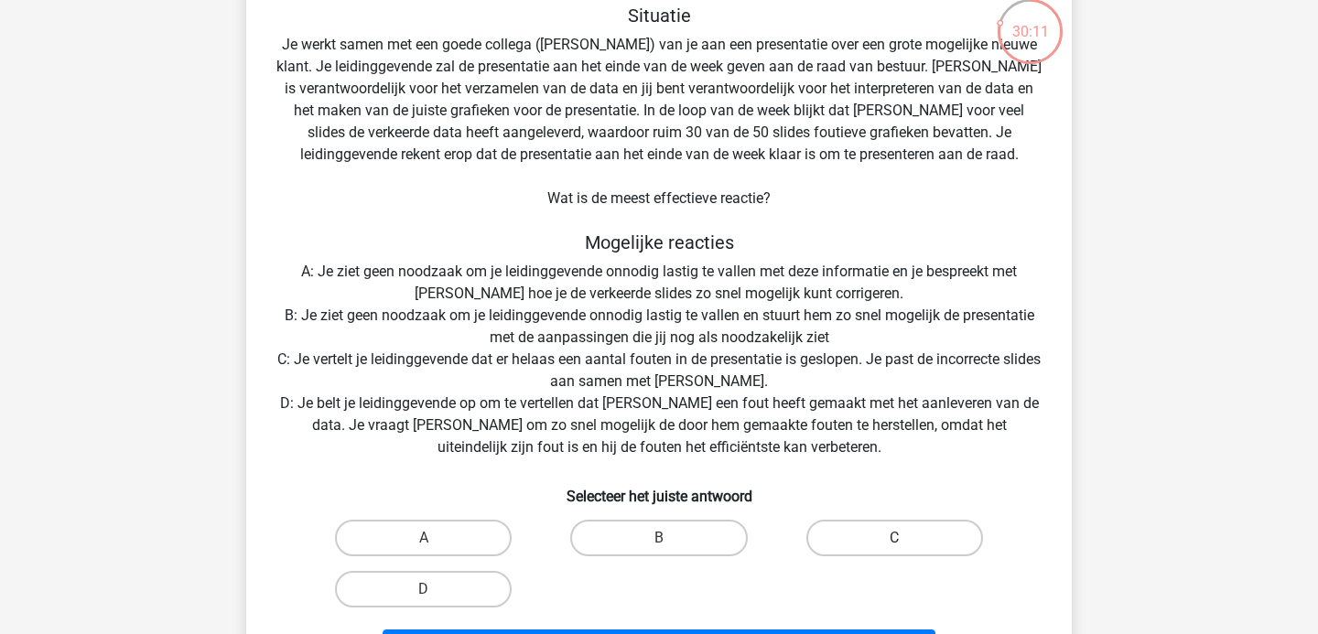
click at [864, 540] on label "C" at bounding box center [894, 538] width 177 height 37
click at [894, 540] on input "C" at bounding box center [900, 544] width 12 height 12
radio input "true"
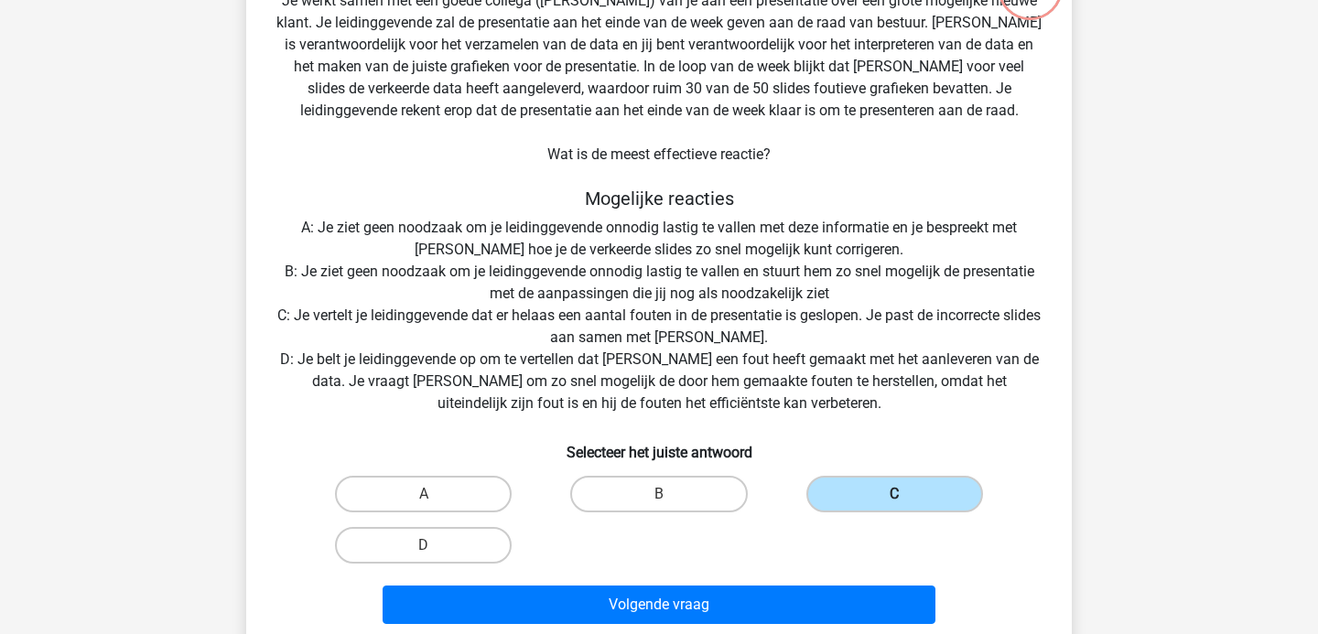
scroll to position [162, 0]
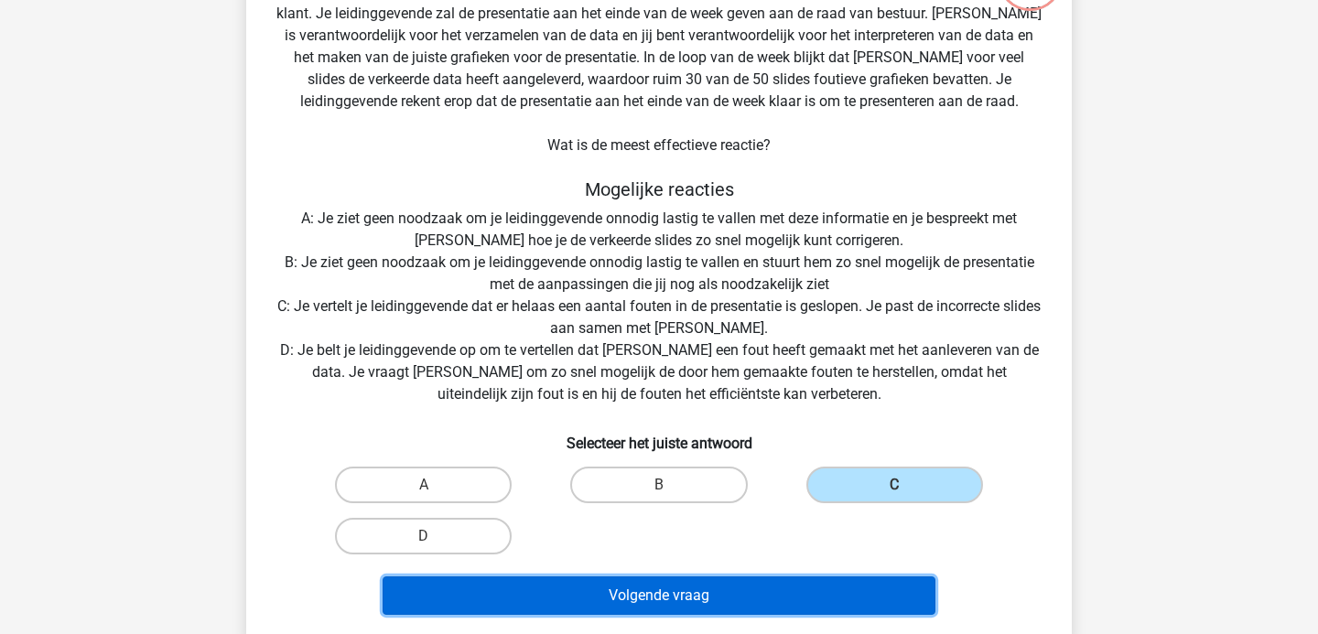
click at [839, 582] on button "Volgende vraag" at bounding box center [660, 596] width 554 height 38
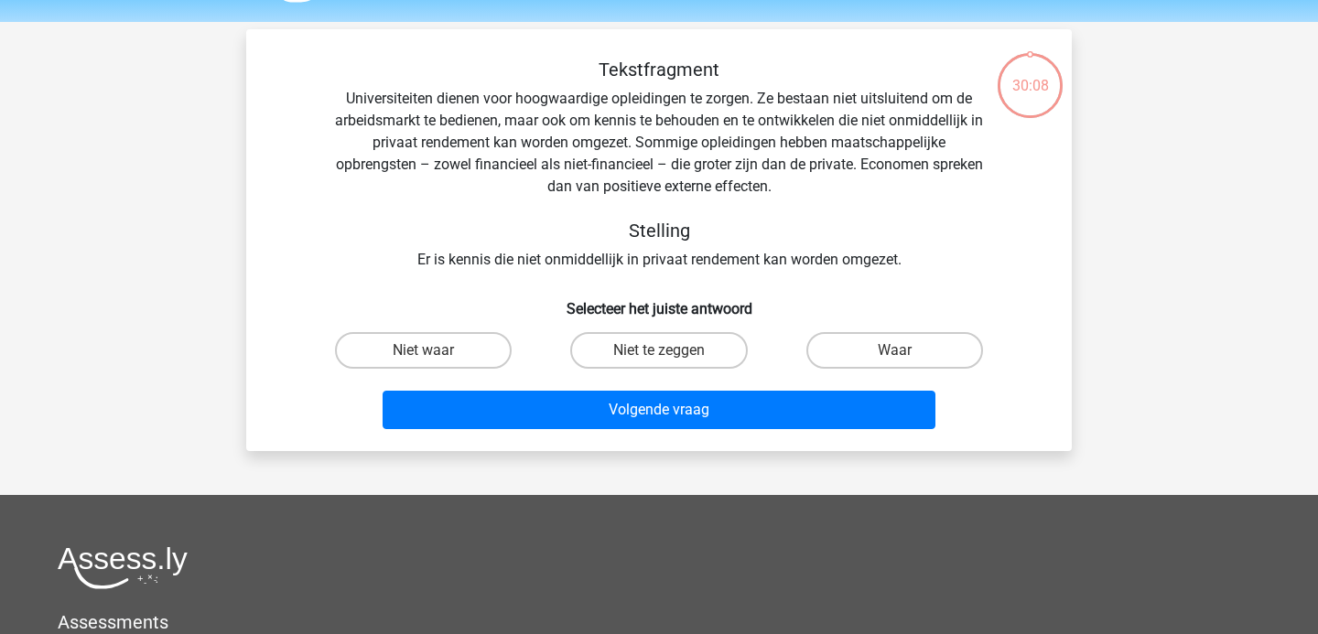
scroll to position [54, 0]
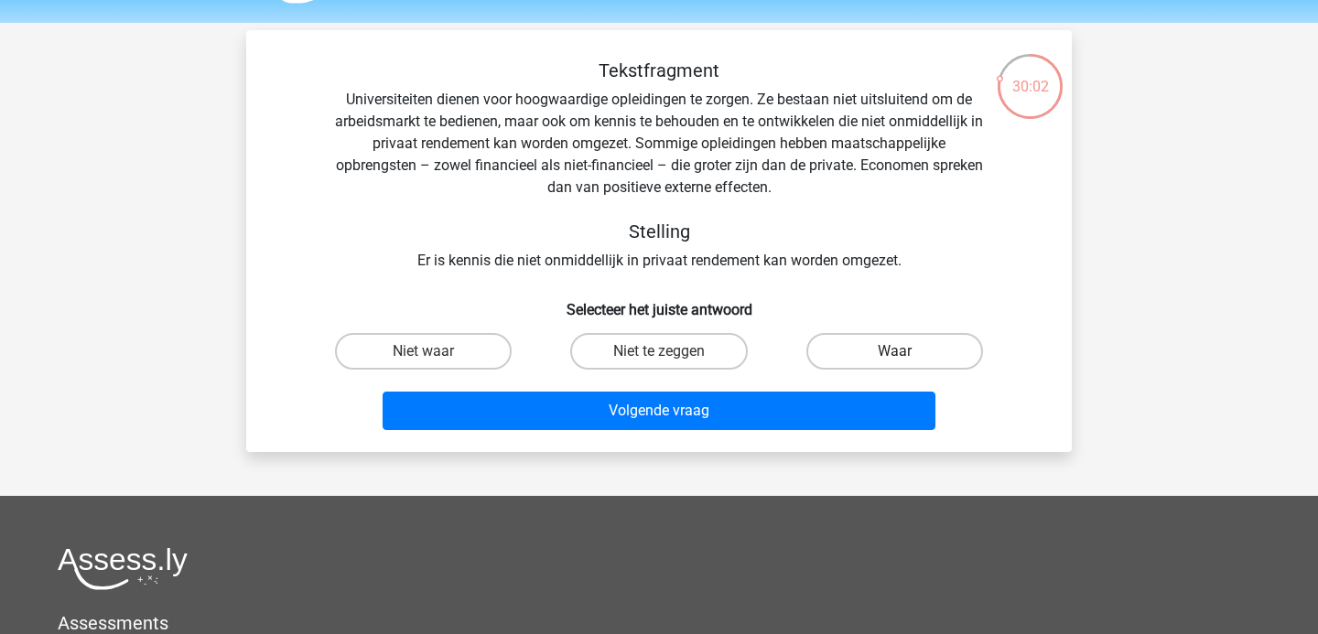
click at [858, 335] on label "Waar" at bounding box center [894, 351] width 177 height 37
click at [894, 351] on input "Waar" at bounding box center [900, 357] width 12 height 12
radio input "true"
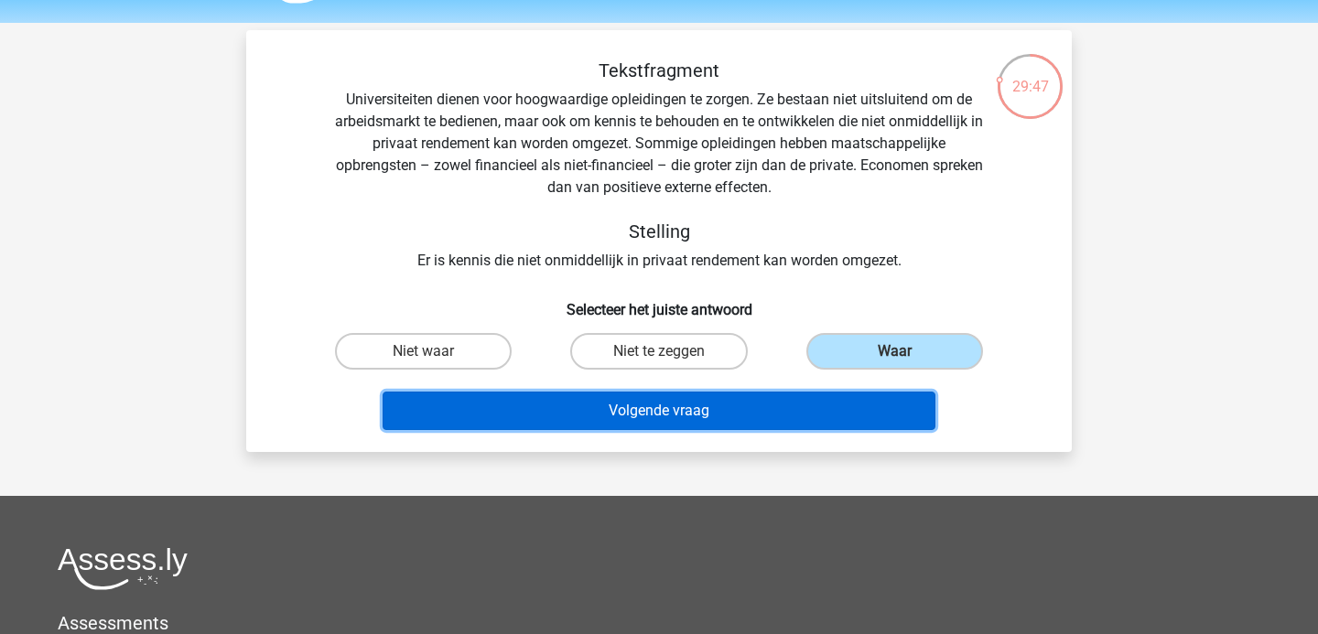
click at [762, 405] on button "Volgende vraag" at bounding box center [660, 411] width 554 height 38
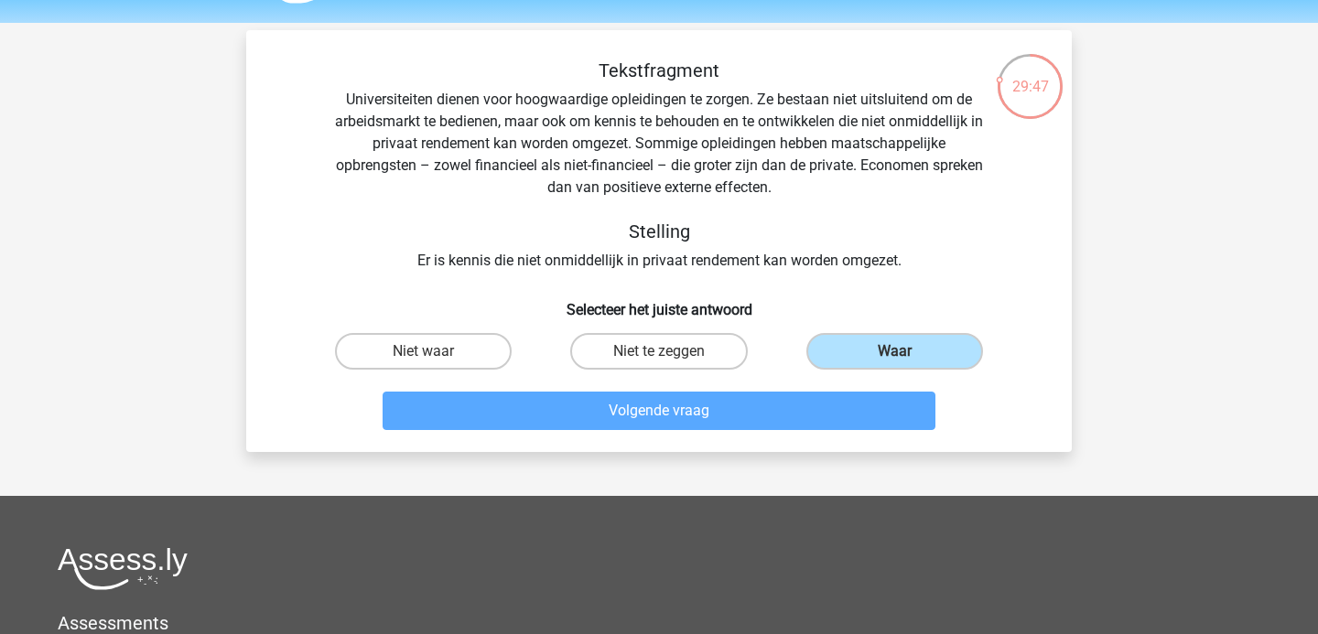
scroll to position [84, 0]
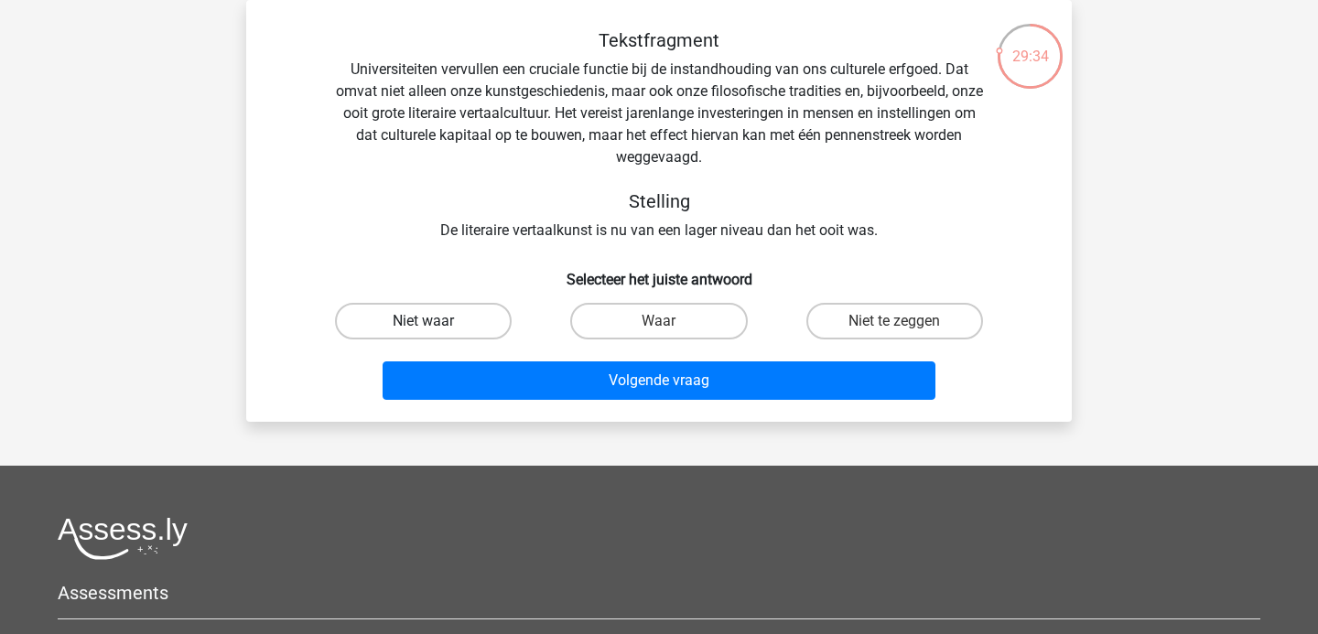
click at [428, 309] on label "Niet waar" at bounding box center [423, 321] width 177 height 37
click at [428, 321] on input "Niet waar" at bounding box center [430, 327] width 12 height 12
radio input "true"
click at [858, 323] on label "Niet te zeggen" at bounding box center [894, 321] width 177 height 37
click at [894, 323] on input "Niet te zeggen" at bounding box center [900, 327] width 12 height 12
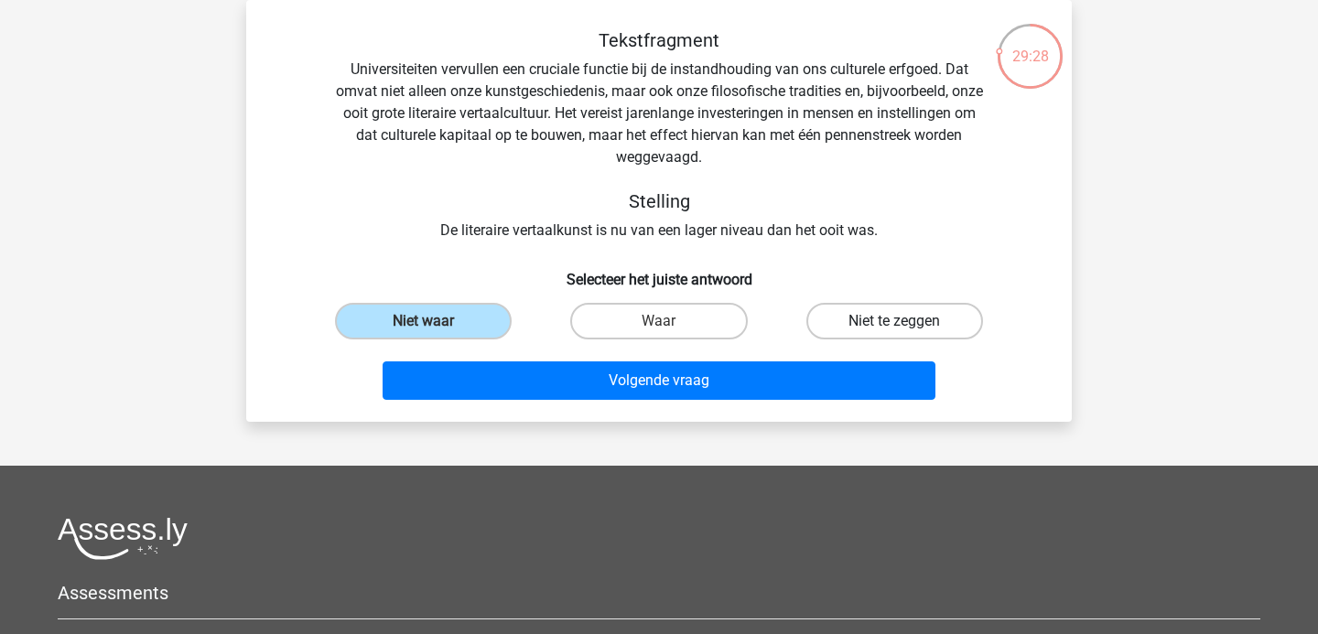
radio input "true"
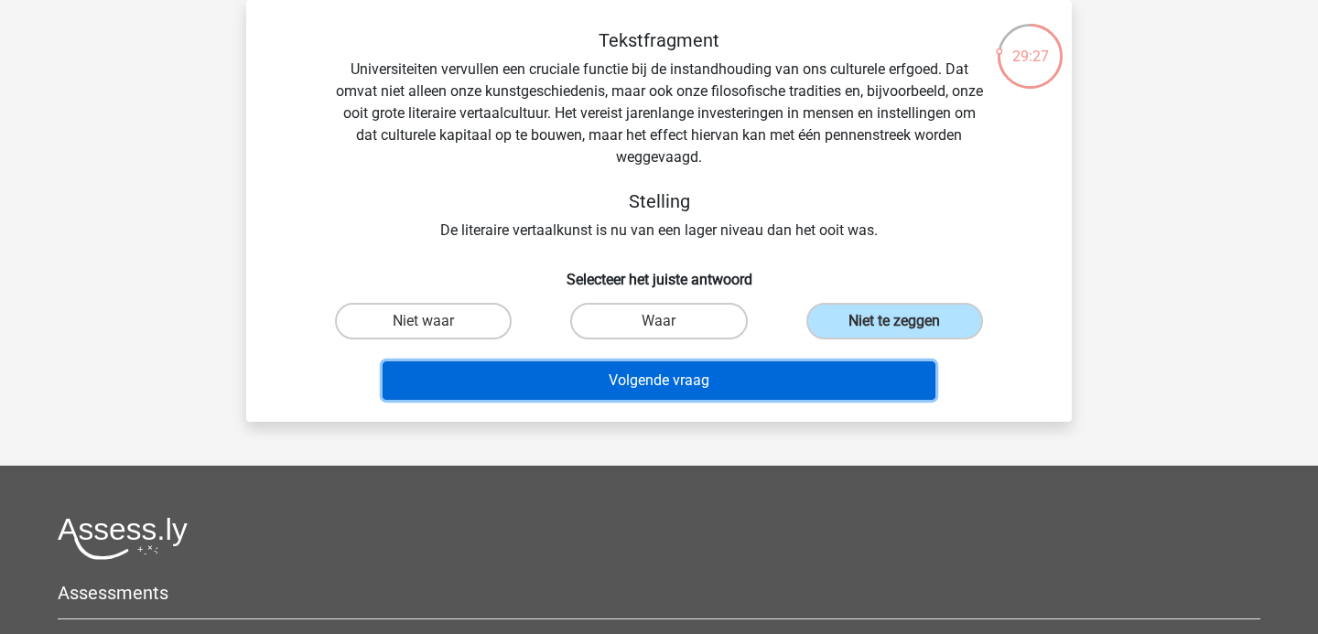
click at [769, 382] on button "Volgende vraag" at bounding box center [660, 380] width 554 height 38
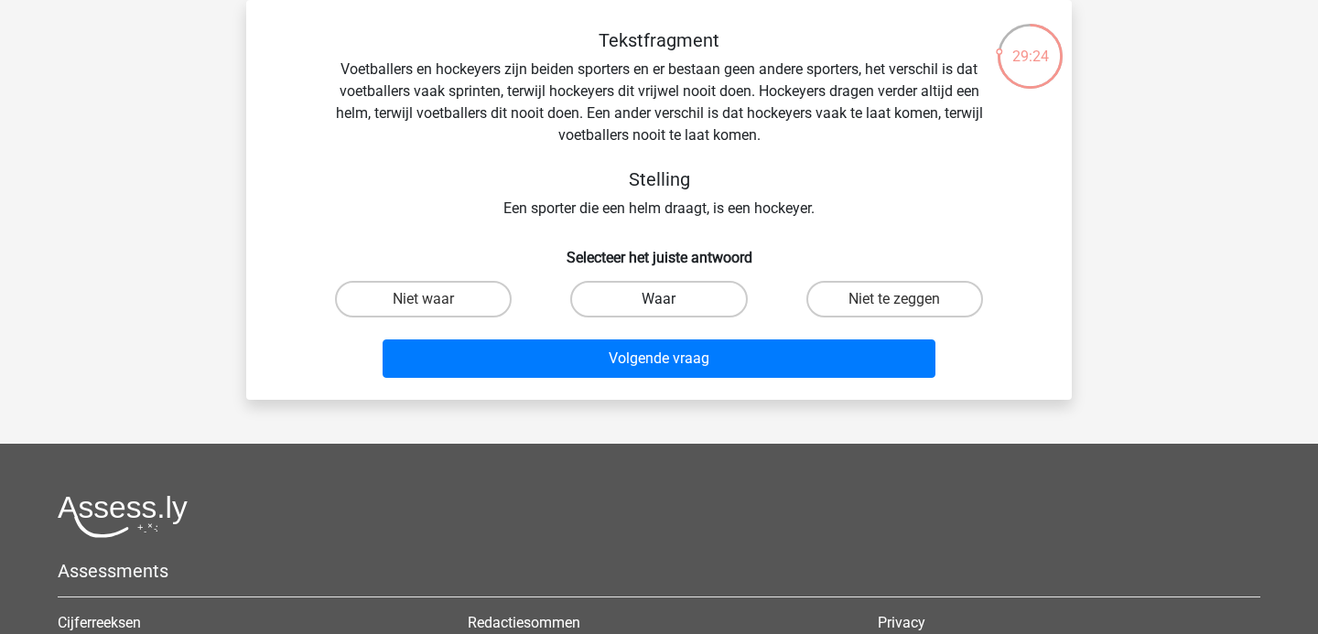
click at [697, 302] on label "Waar" at bounding box center [658, 299] width 177 height 37
click at [671, 302] on input "Waar" at bounding box center [665, 305] width 12 height 12
radio input "true"
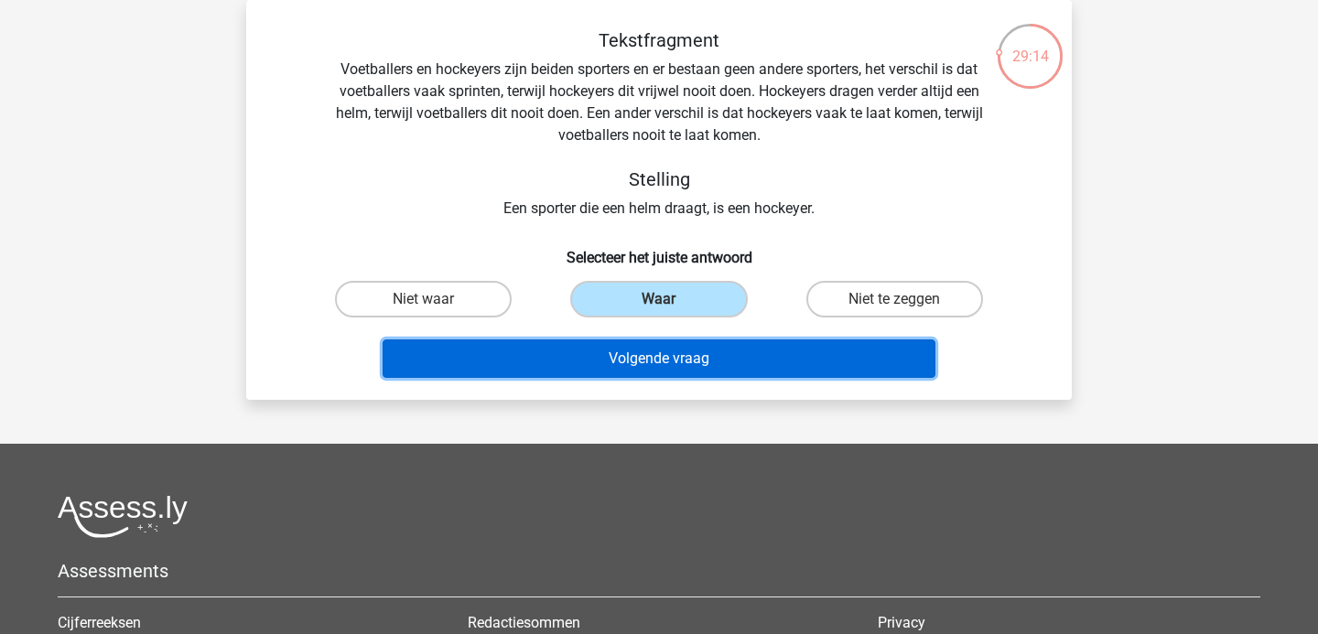
click at [686, 351] on button "Volgende vraag" at bounding box center [660, 359] width 554 height 38
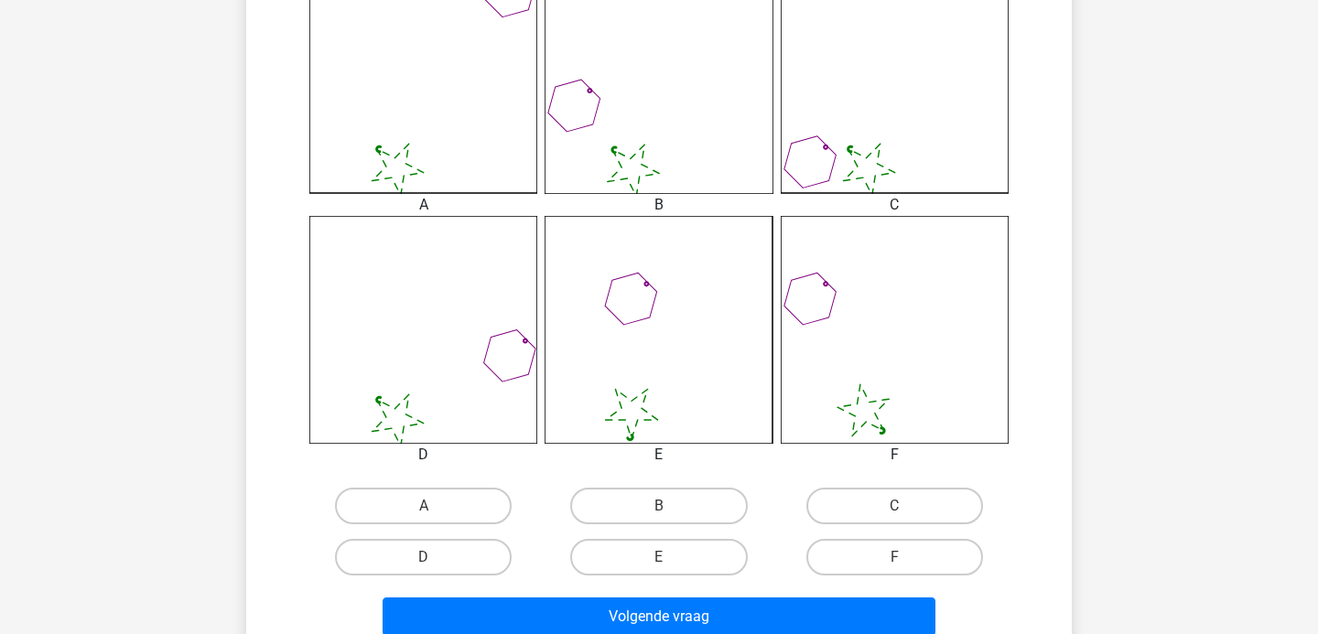
scroll to position [551, 0]
click at [676, 516] on label "B" at bounding box center [658, 507] width 177 height 37
click at [671, 516] on input "B" at bounding box center [665, 513] width 12 height 12
radio input "true"
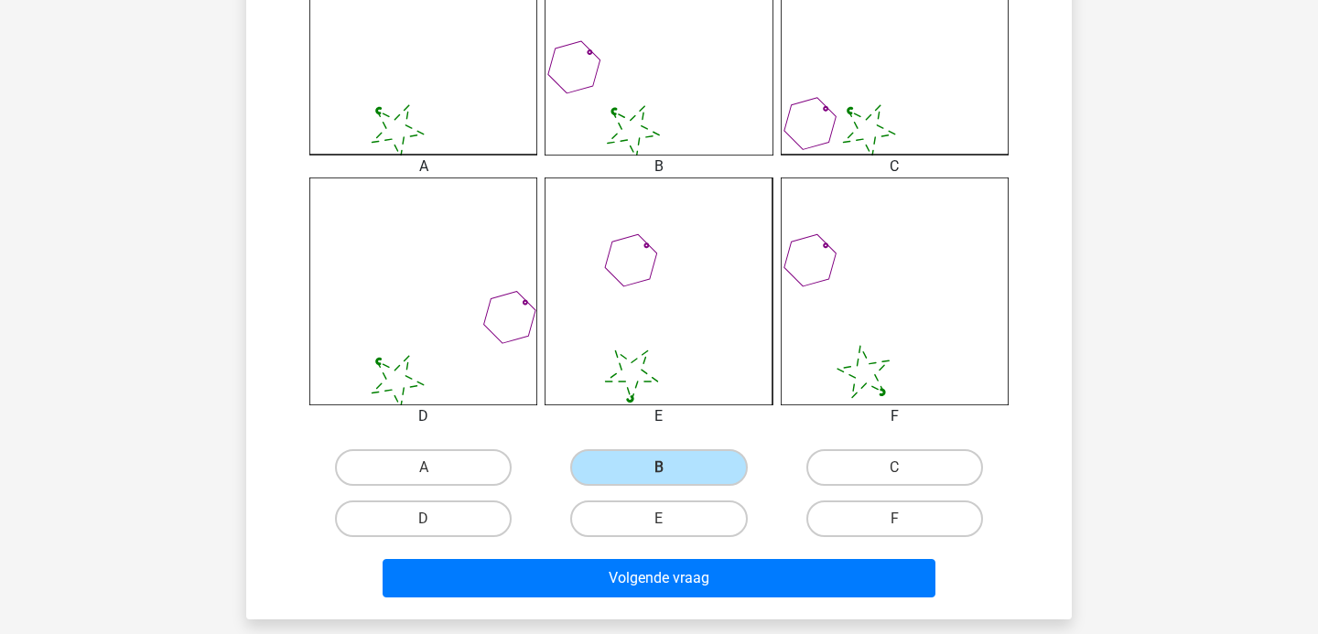
scroll to position [693, 0]
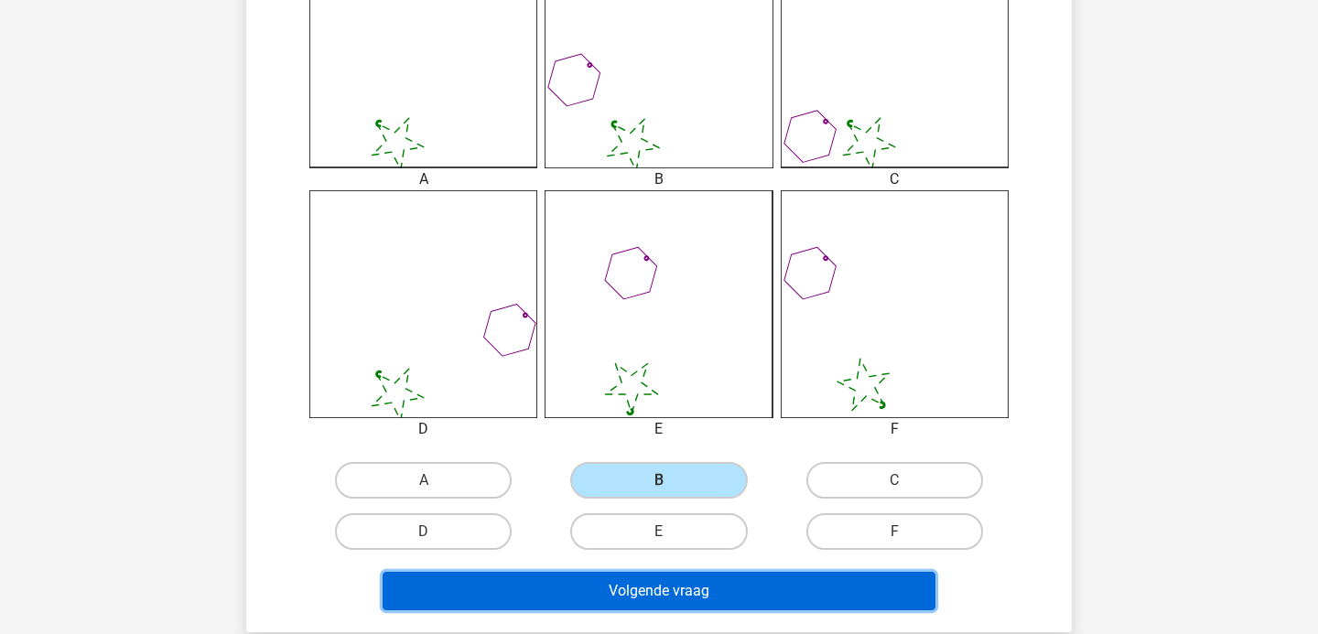
click at [673, 577] on button "Volgende vraag" at bounding box center [660, 591] width 554 height 38
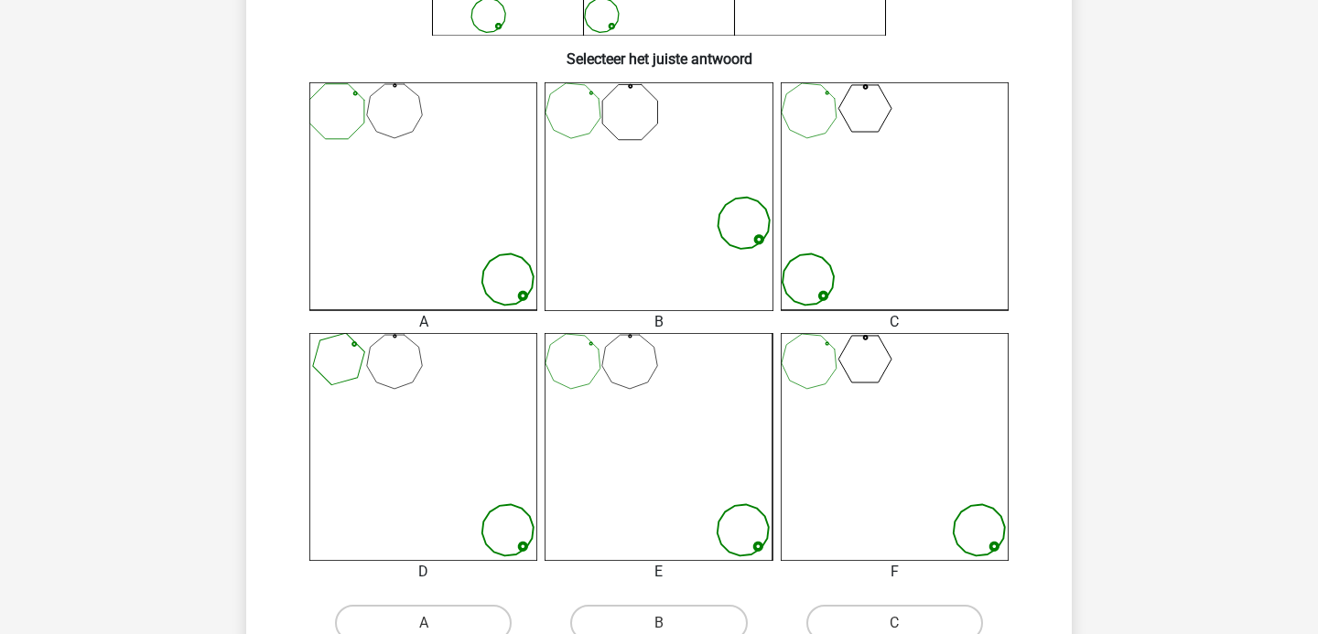
scroll to position [465, 0]
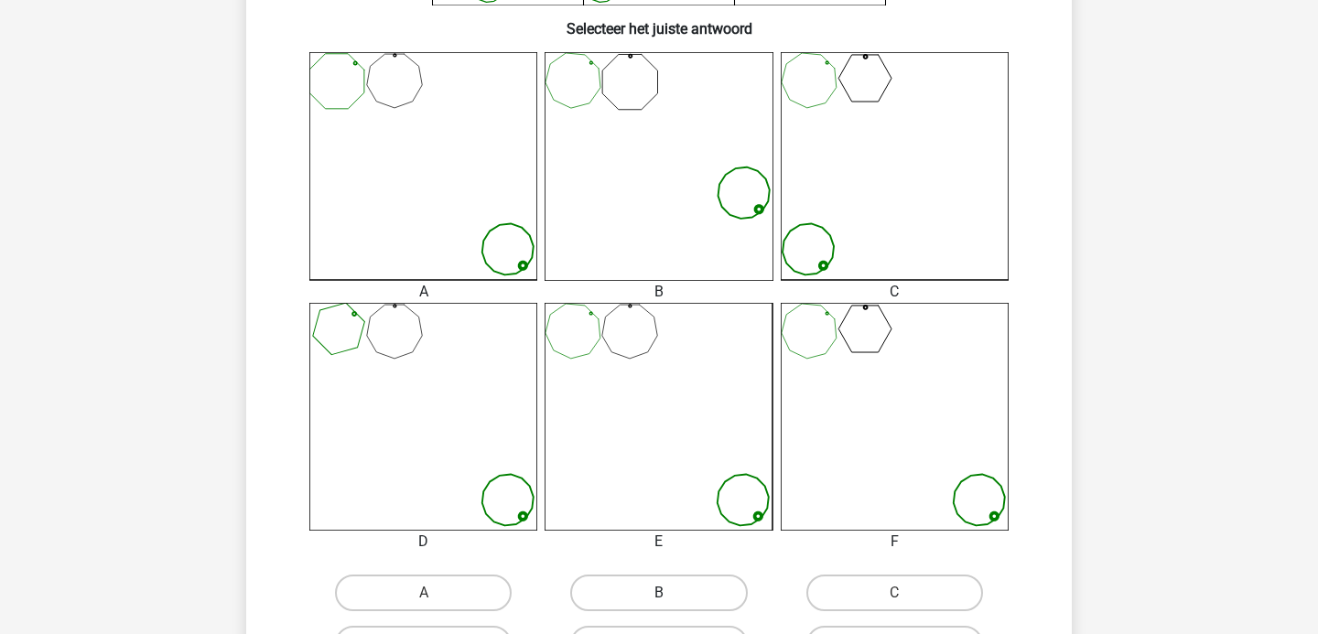
click at [679, 591] on label "B" at bounding box center [658, 593] width 177 height 37
click at [671, 593] on input "B" at bounding box center [665, 599] width 12 height 12
radio input "true"
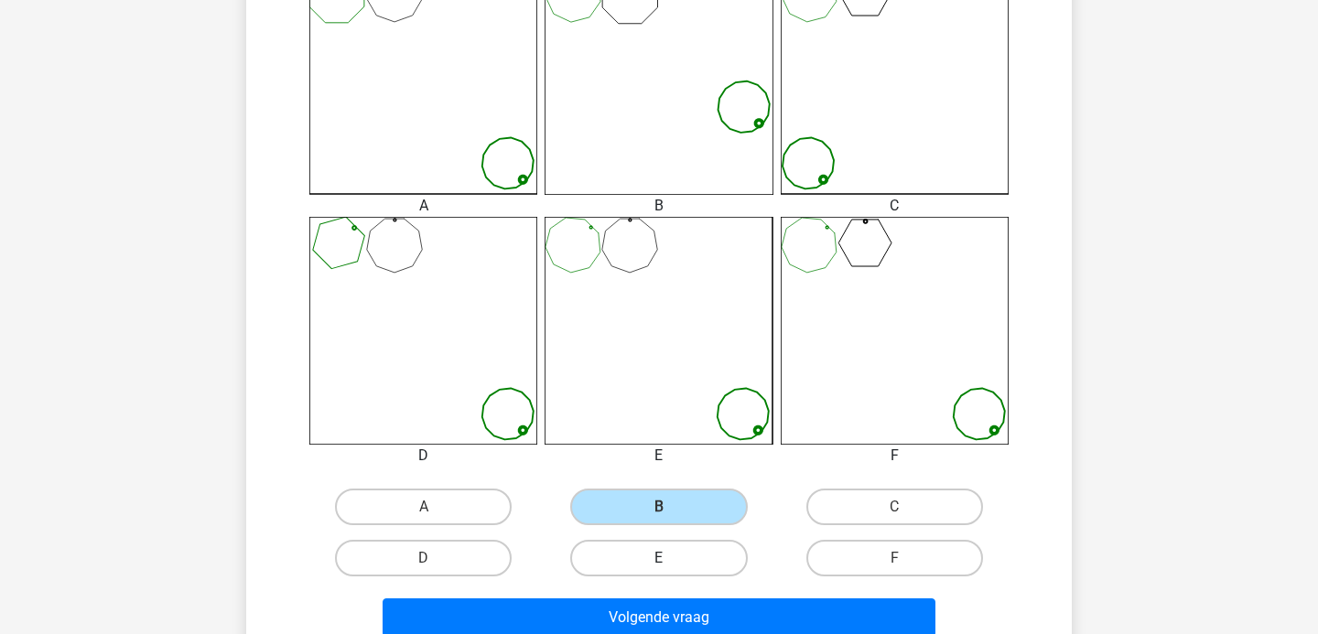
click at [672, 540] on label "E" at bounding box center [658, 558] width 177 height 37
click at [671, 558] on input "E" at bounding box center [665, 564] width 12 height 12
radio input "true"
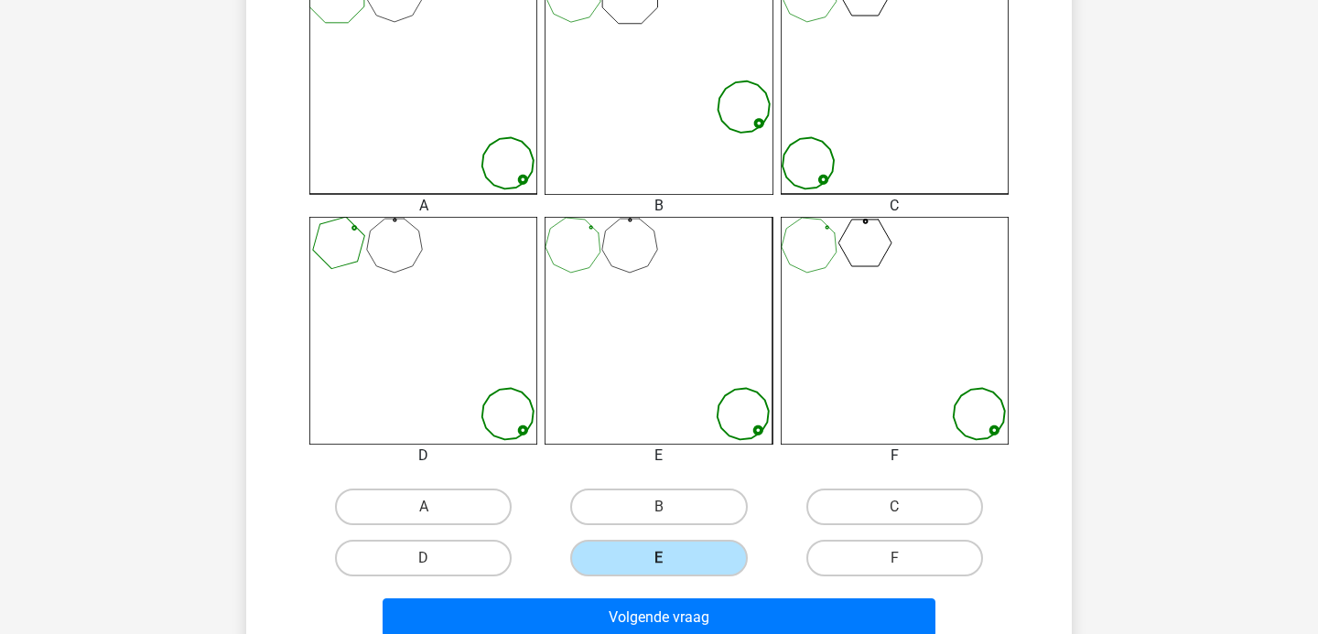
click at [673, 563] on label "E" at bounding box center [658, 558] width 177 height 37
click at [671, 563] on input "E" at bounding box center [665, 564] width 12 height 12
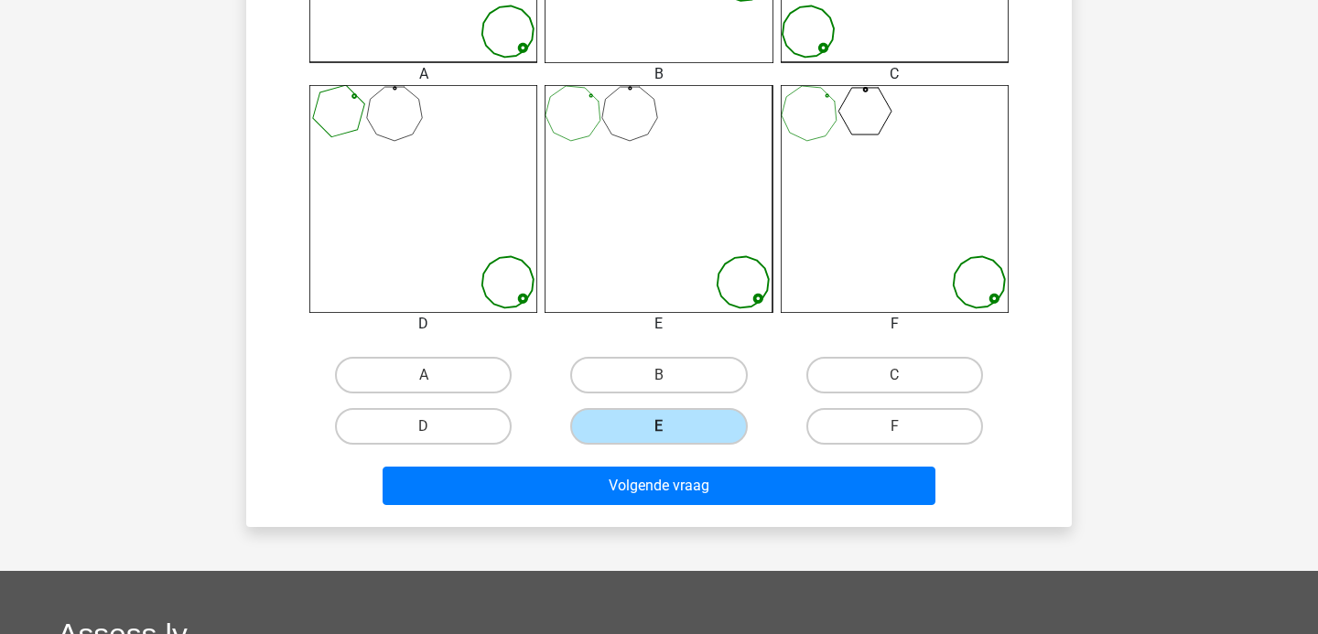
scroll to position [686, 0]
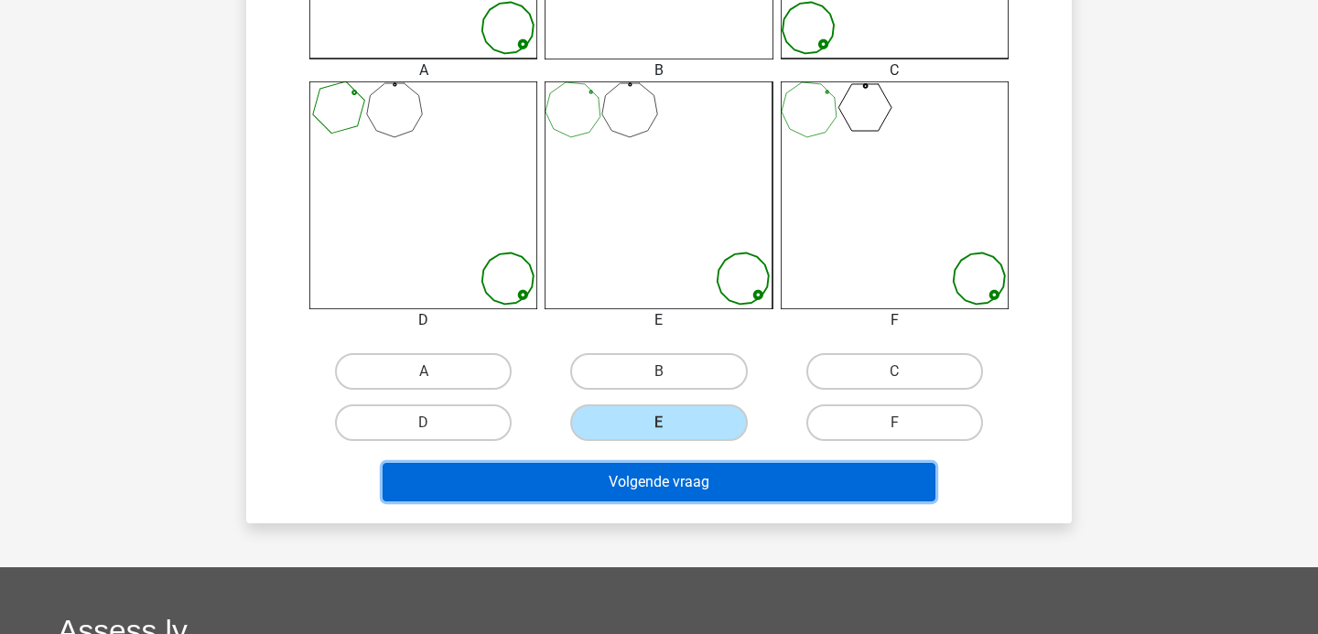
click at [682, 477] on button "Volgende vraag" at bounding box center [660, 482] width 554 height 38
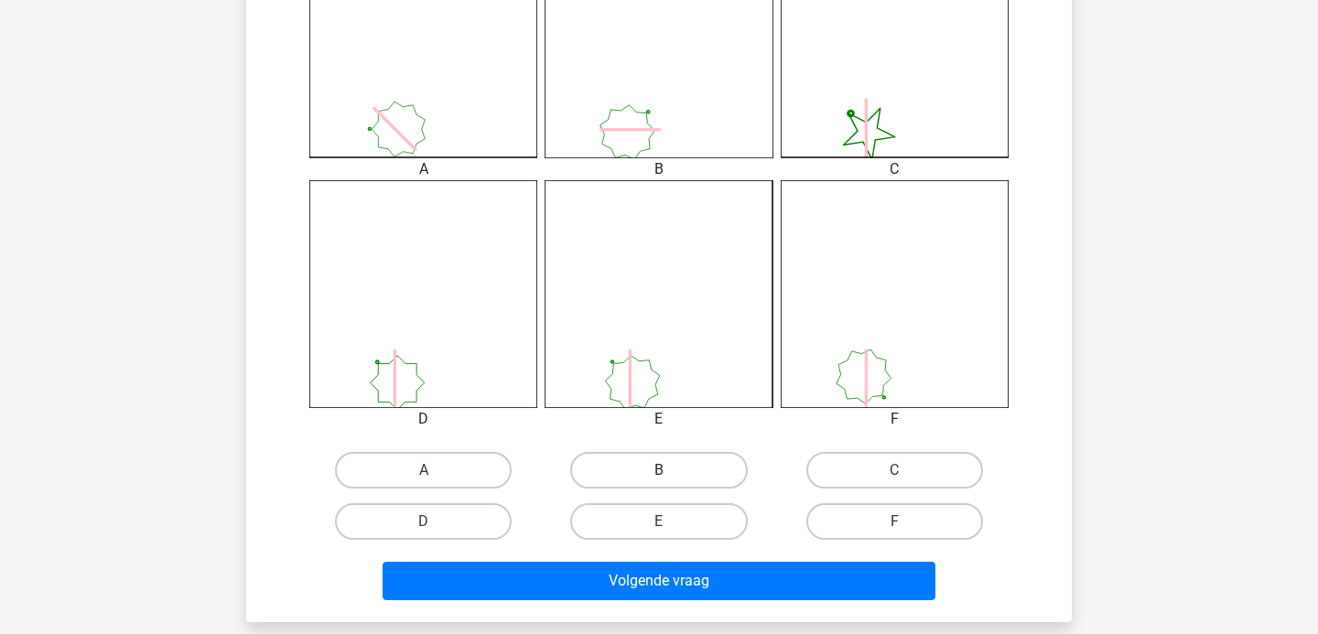
scroll to position [598, 0]
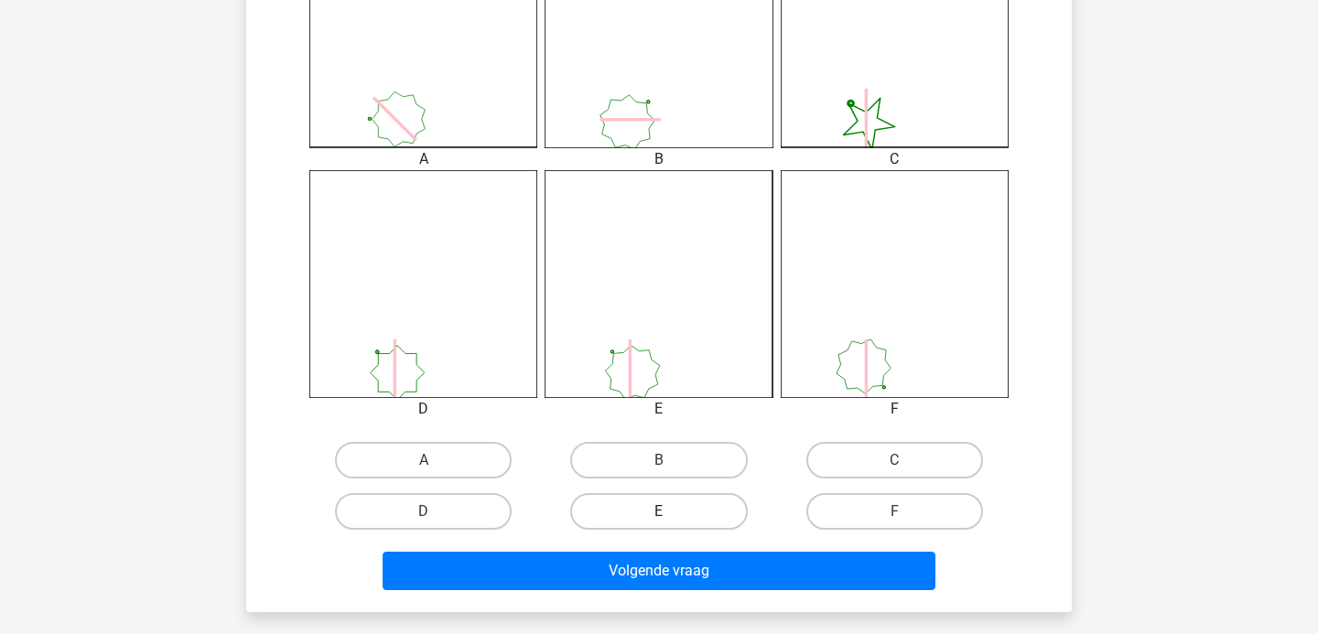
click at [682, 495] on label "E" at bounding box center [658, 511] width 177 height 37
click at [671, 512] on input "E" at bounding box center [665, 518] width 12 height 12
radio input "true"
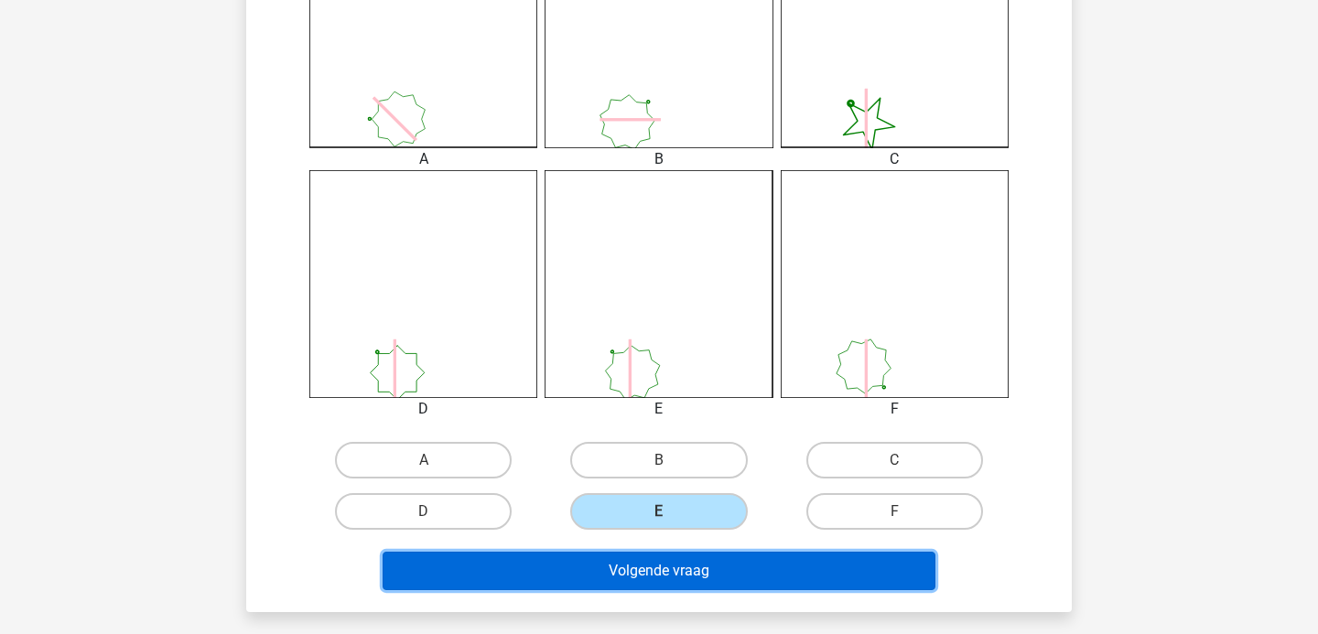
click at [684, 560] on button "Volgende vraag" at bounding box center [660, 571] width 554 height 38
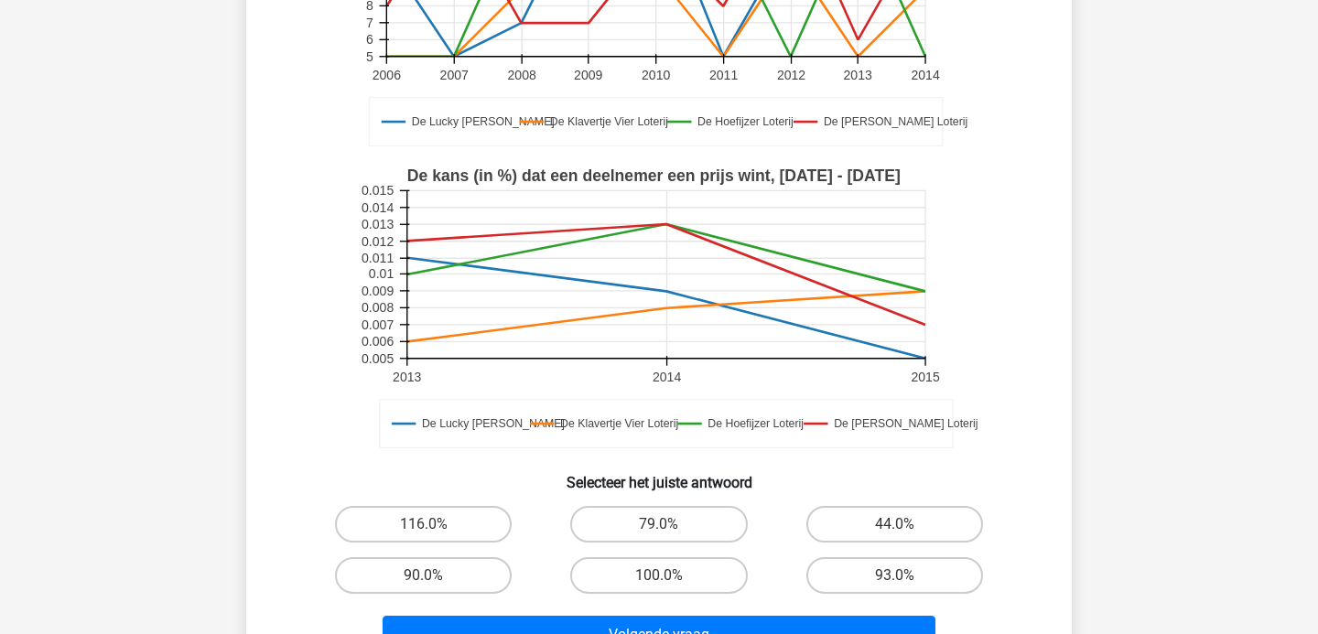
scroll to position [343, 0]
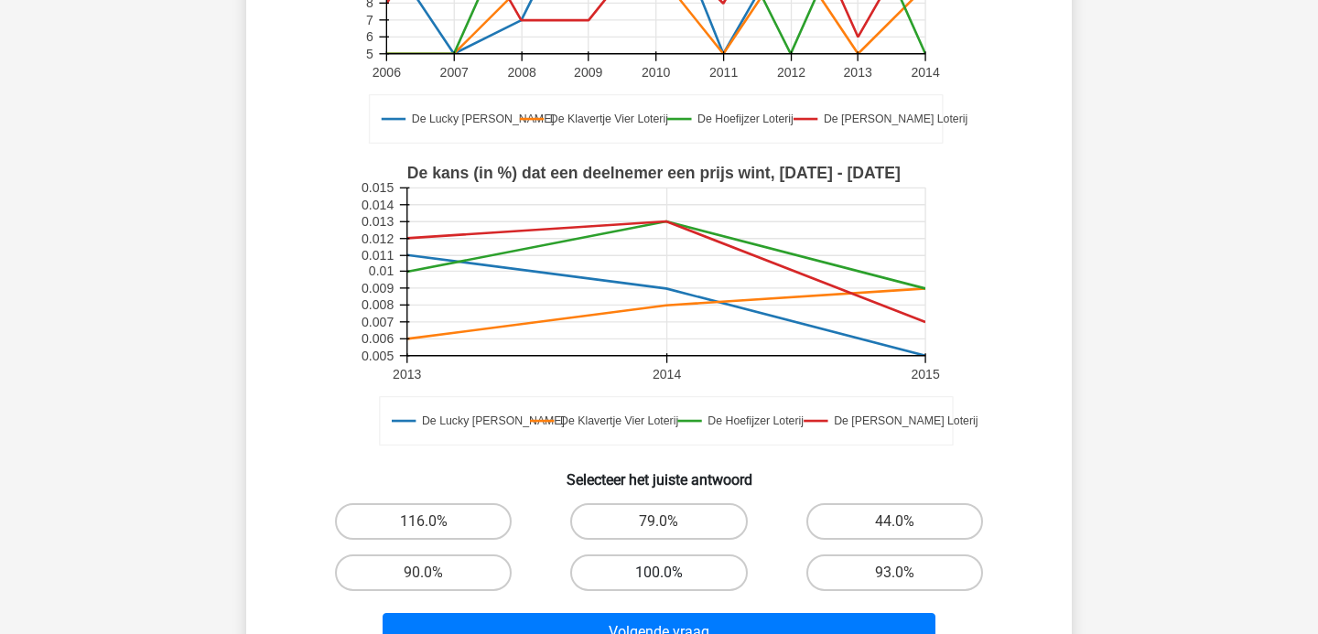
click at [685, 569] on label "100.0%" at bounding box center [658, 573] width 177 height 37
click at [671, 573] on input "100.0%" at bounding box center [665, 579] width 12 height 12
radio input "true"
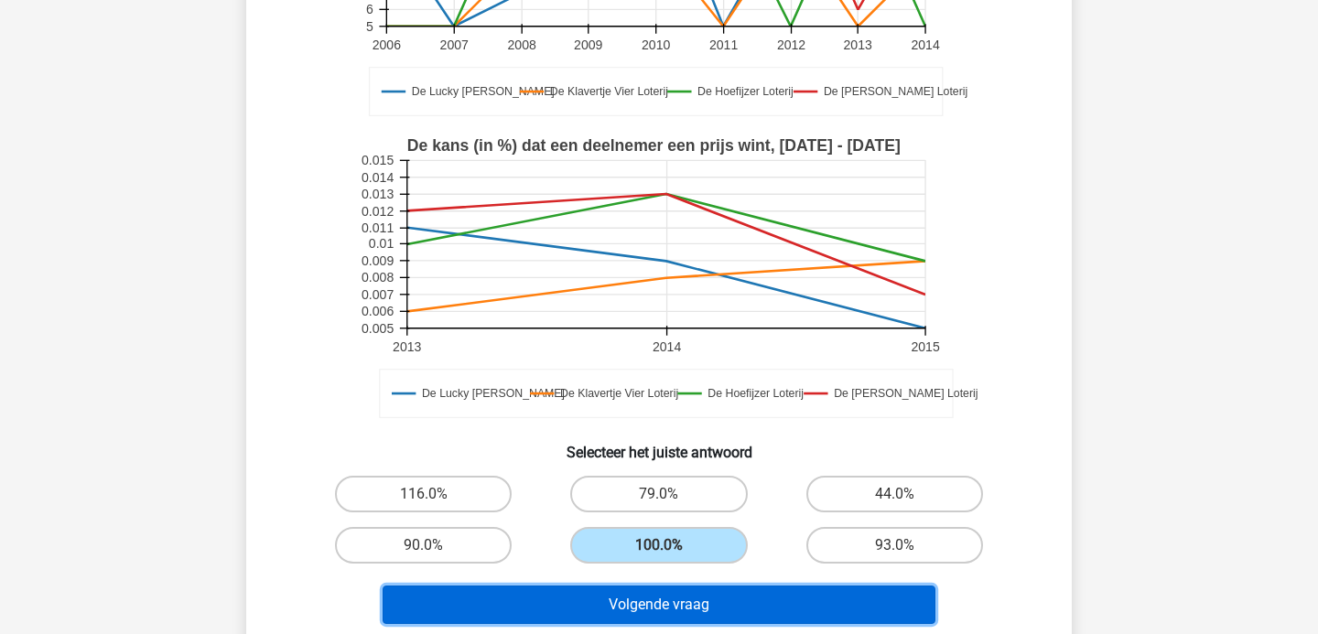
click at [686, 605] on button "Volgende vraag" at bounding box center [660, 605] width 554 height 38
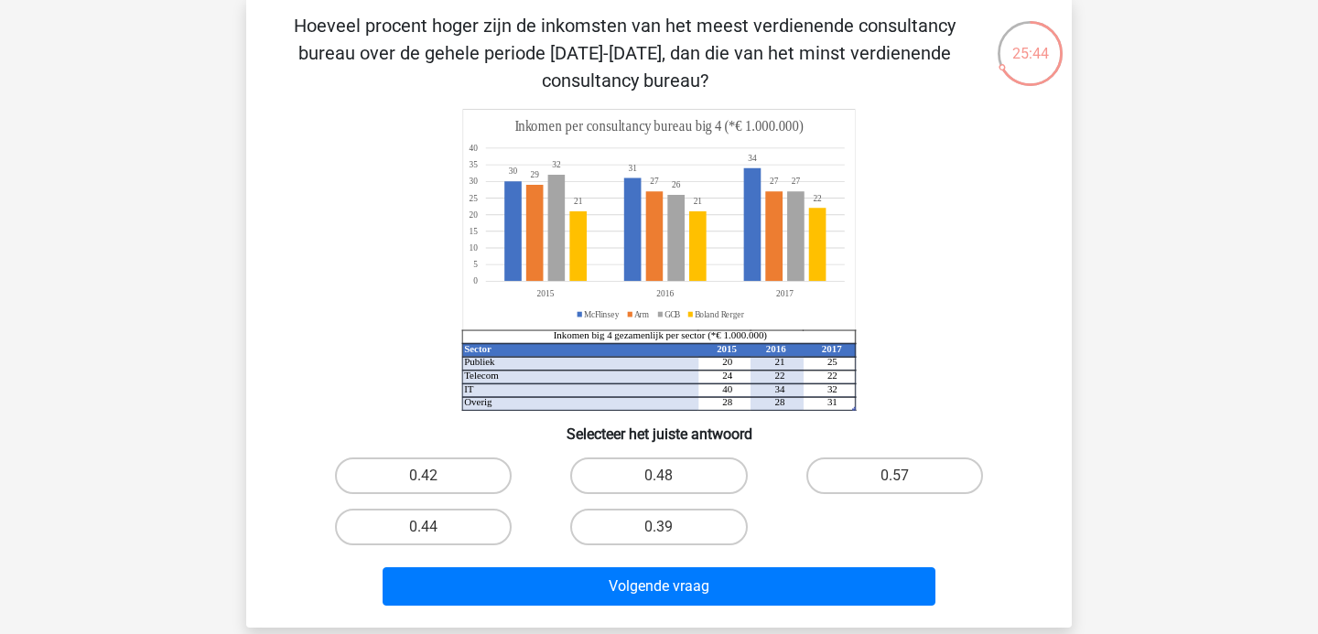
scroll to position [71, 0]
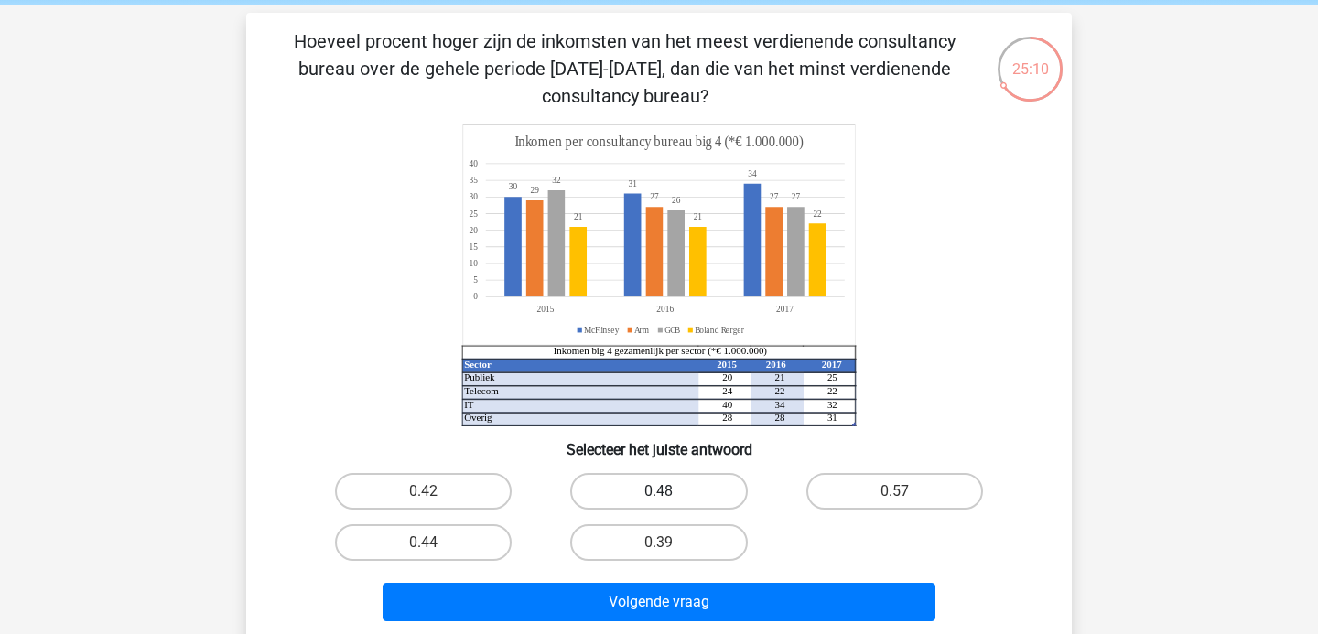
click at [672, 481] on label "0.48" at bounding box center [658, 491] width 177 height 37
click at [671, 491] on input "0.48" at bounding box center [665, 497] width 12 height 12
radio input "true"
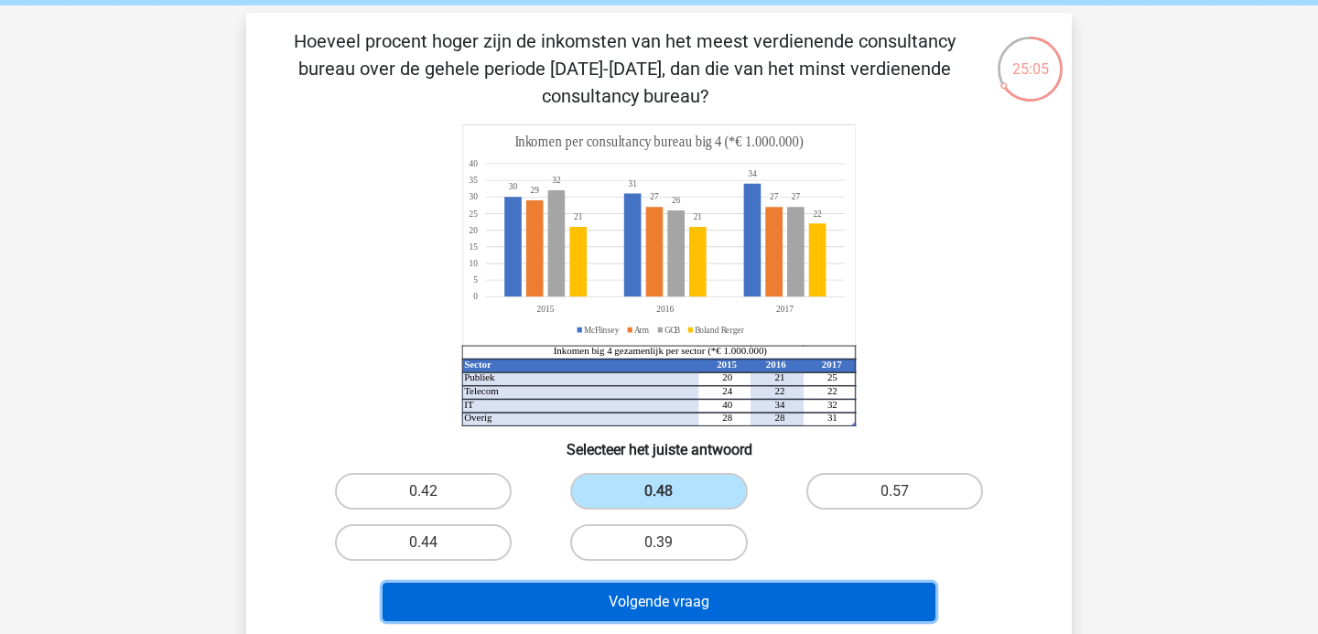
click at [707, 590] on button "Volgende vraag" at bounding box center [660, 602] width 554 height 38
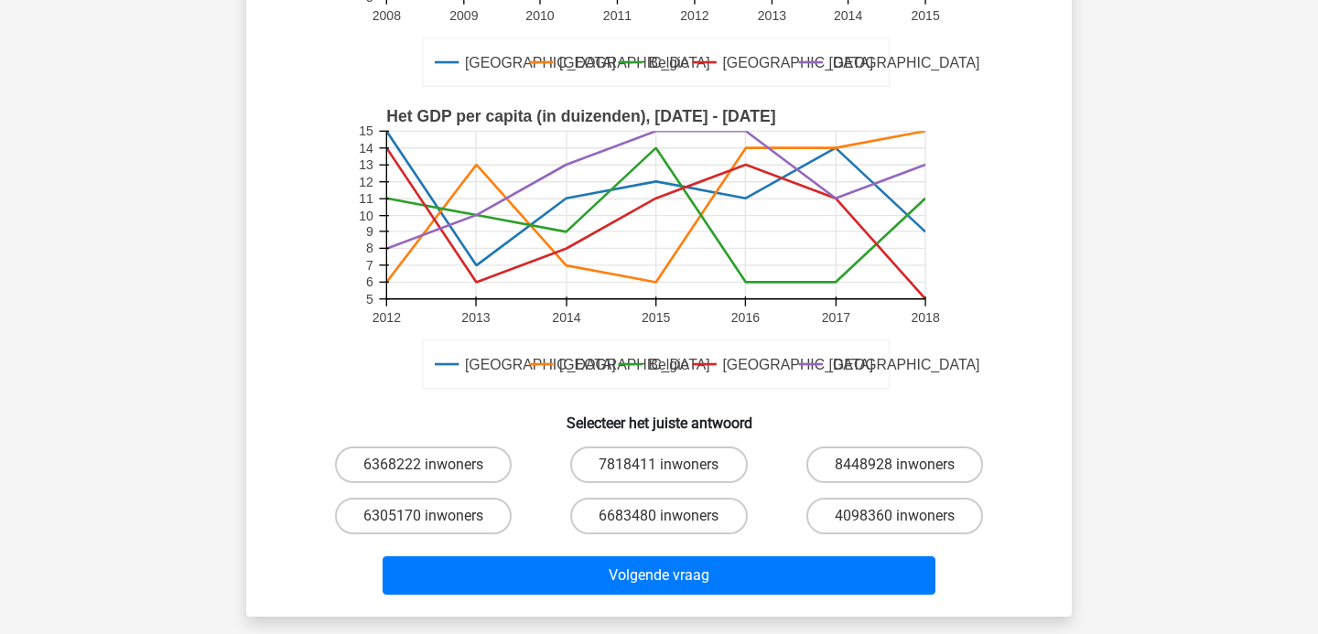
scroll to position [454, 0]
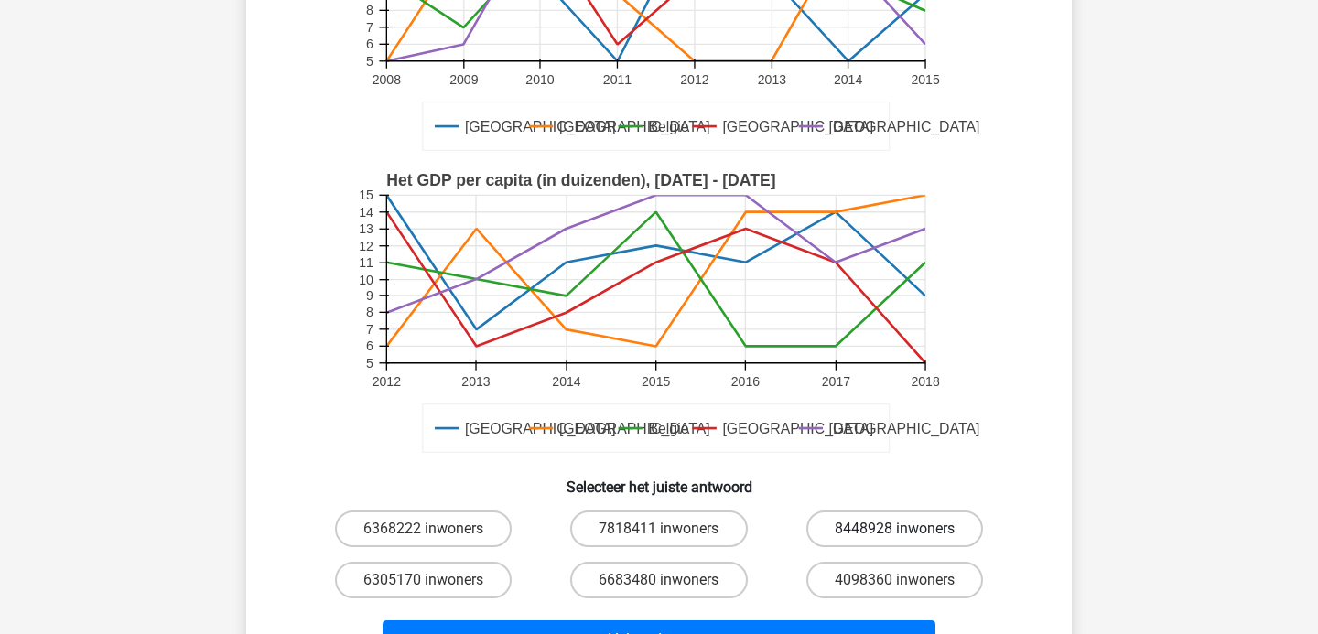
click at [875, 519] on label "8448928 inwoners" at bounding box center [894, 529] width 177 height 37
click at [894, 529] on input "8448928 inwoners" at bounding box center [900, 535] width 12 height 12
radio input "true"
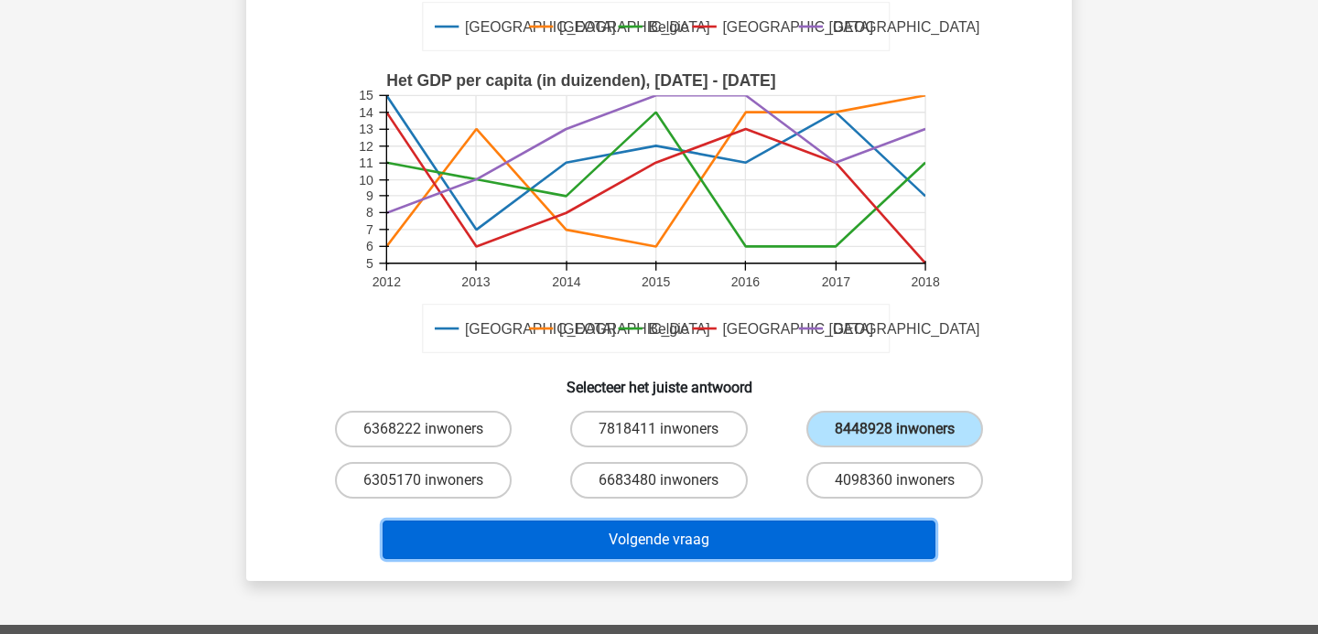
click at [865, 532] on button "Volgende vraag" at bounding box center [660, 540] width 554 height 38
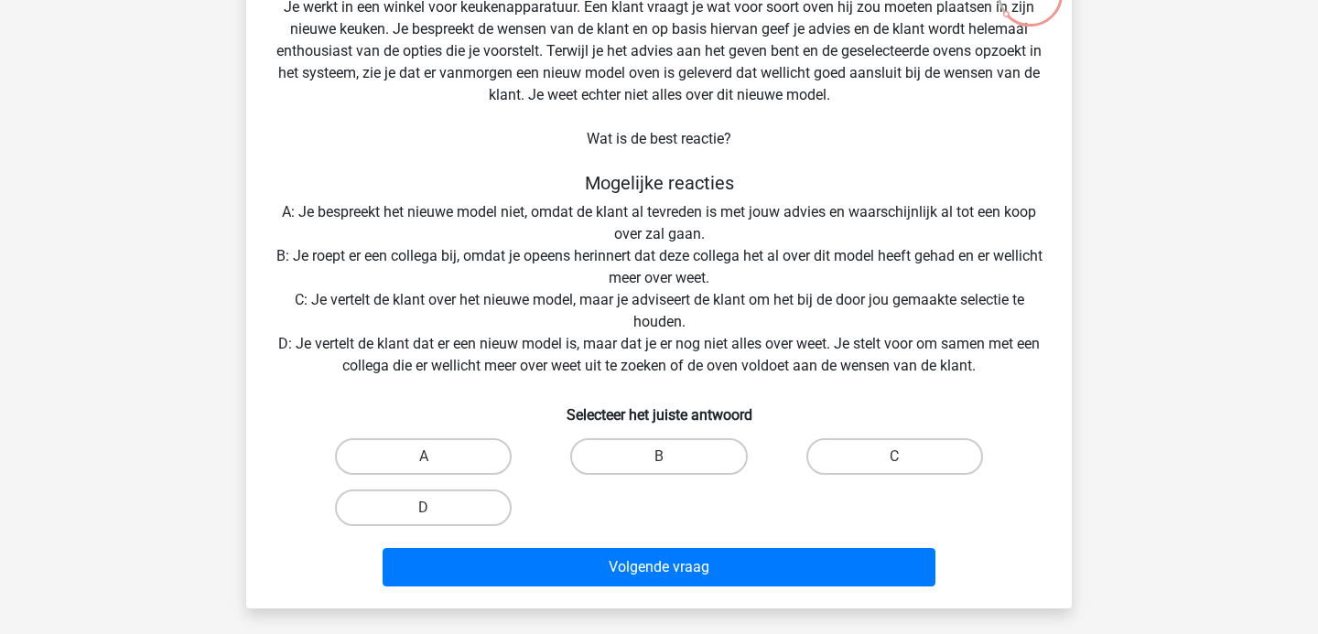
scroll to position [155, 0]
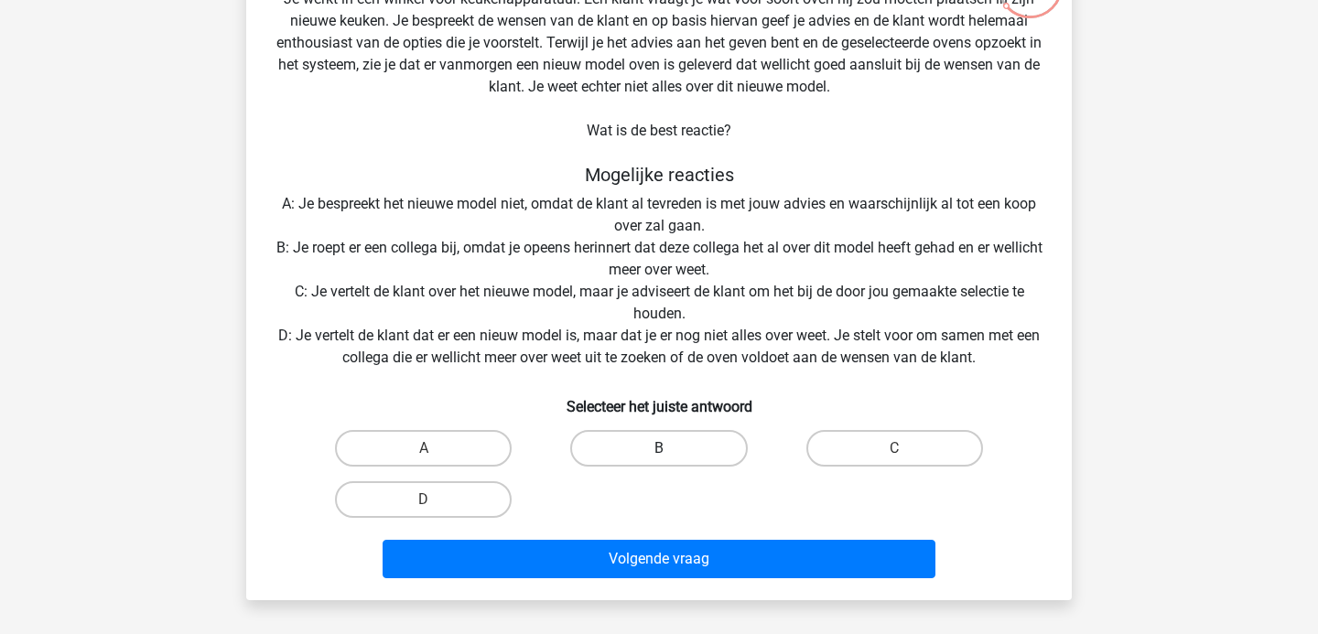
click at [705, 451] on label "B" at bounding box center [658, 448] width 177 height 37
click at [671, 451] on input "B" at bounding box center [665, 454] width 12 height 12
radio input "true"
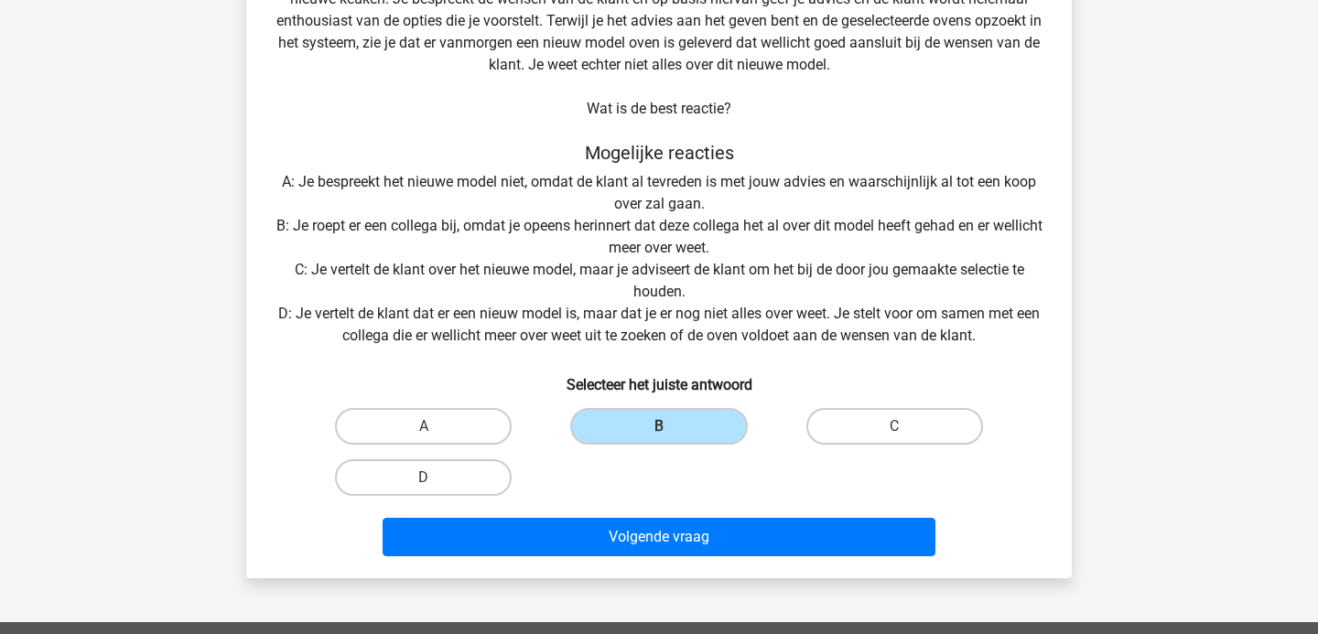
scroll to position [179, 0]
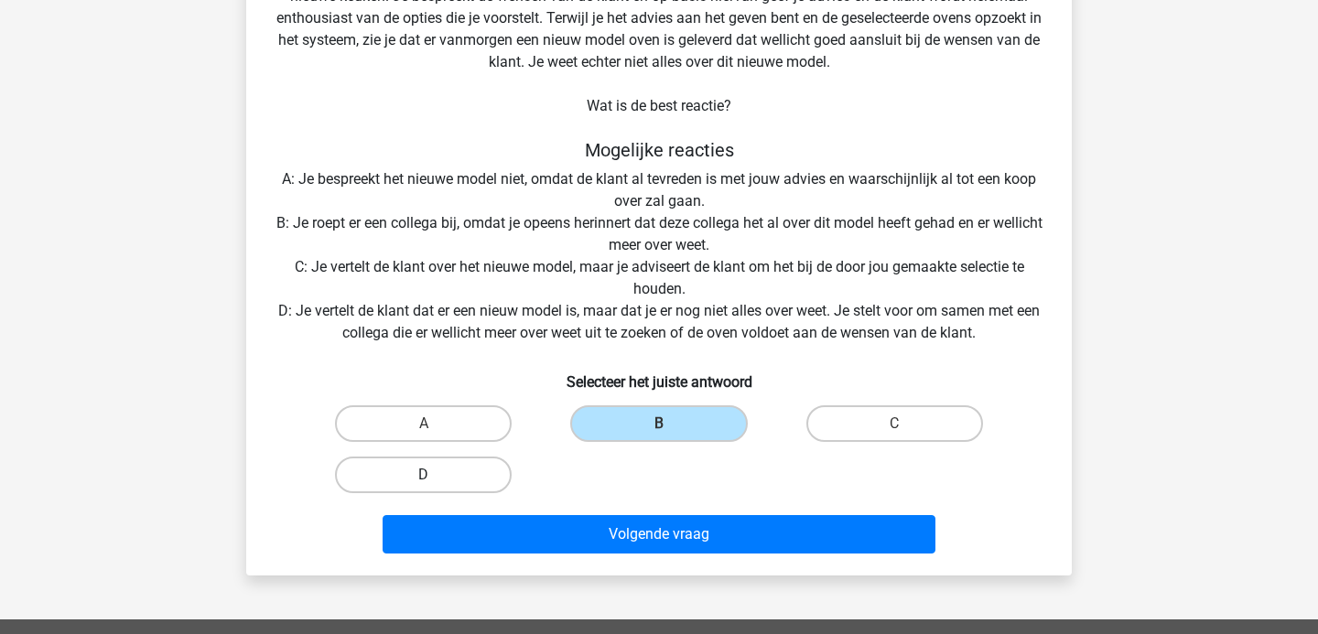
click at [426, 472] on label "D" at bounding box center [423, 475] width 177 height 37
click at [426, 475] on input "D" at bounding box center [430, 481] width 12 height 12
radio input "true"
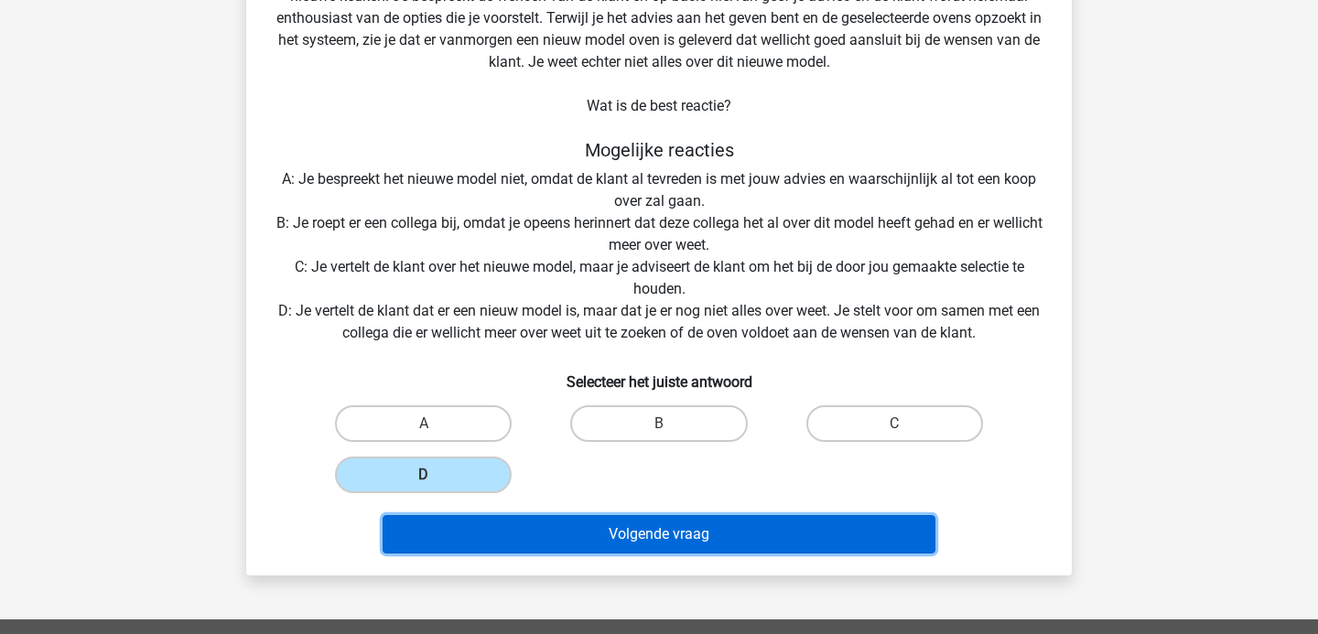
click at [622, 530] on button "Volgende vraag" at bounding box center [660, 534] width 554 height 38
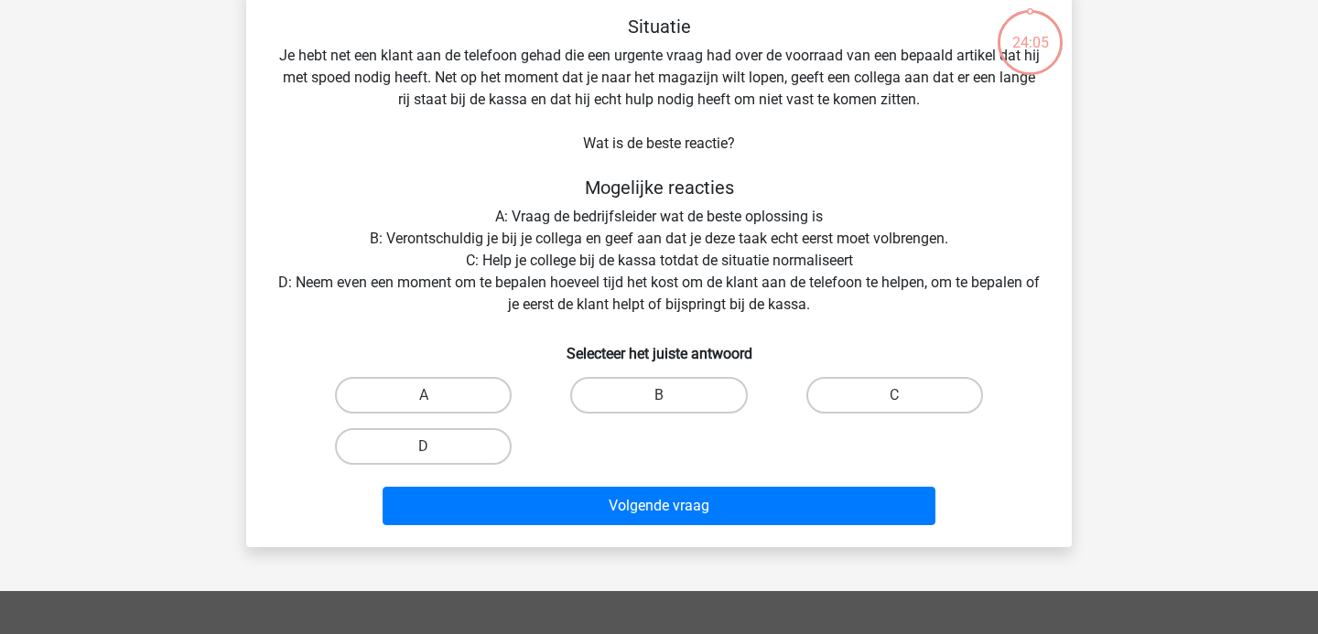
scroll to position [84, 0]
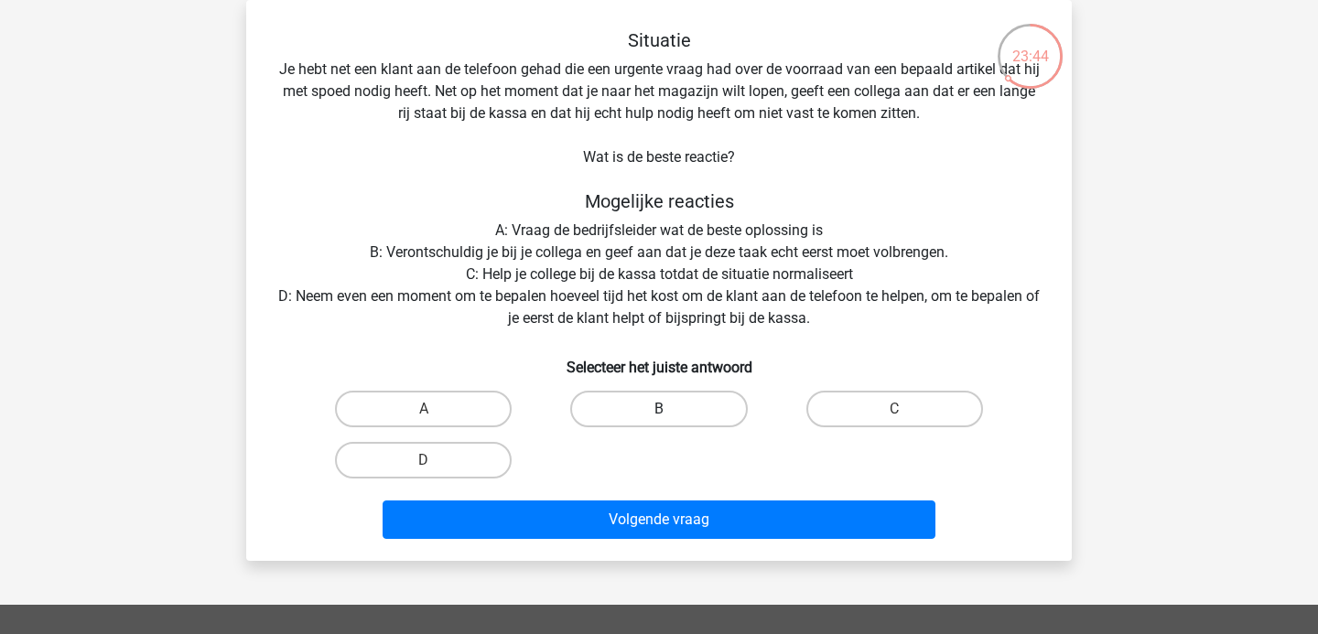
click at [610, 414] on label "B" at bounding box center [658, 409] width 177 height 37
click at [659, 414] on input "B" at bounding box center [665, 415] width 12 height 12
radio input "true"
click at [881, 408] on label "C" at bounding box center [894, 409] width 177 height 37
click at [894, 409] on input "C" at bounding box center [900, 415] width 12 height 12
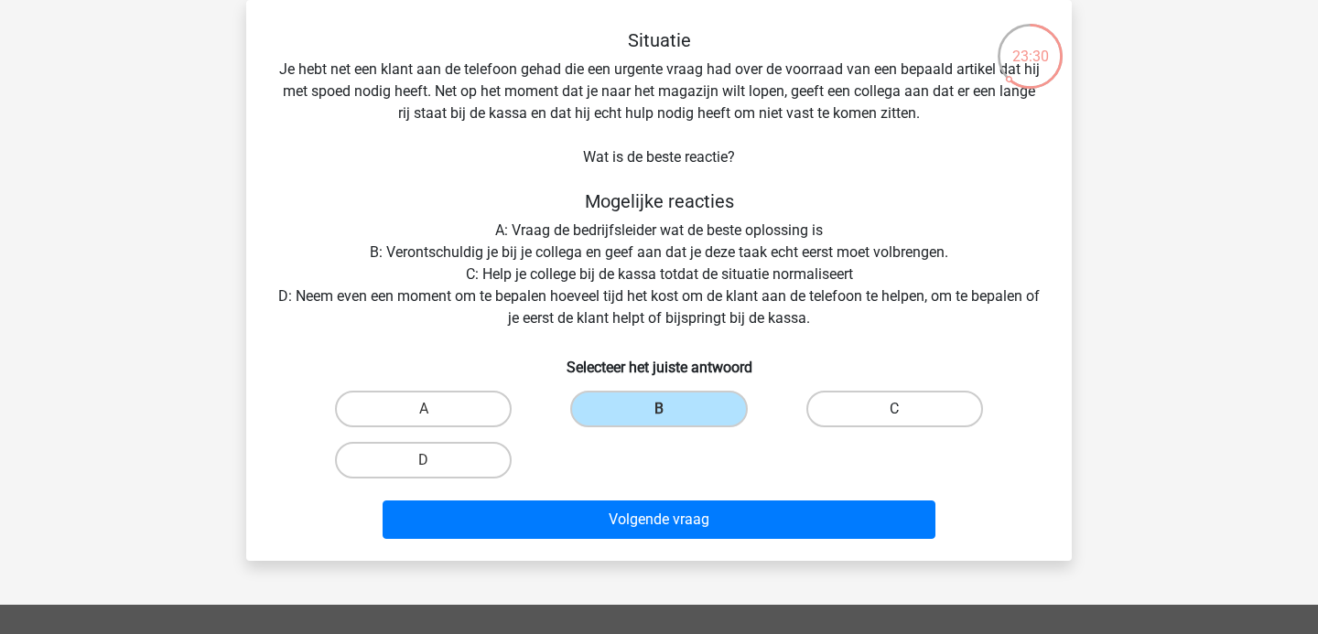
radio input "true"
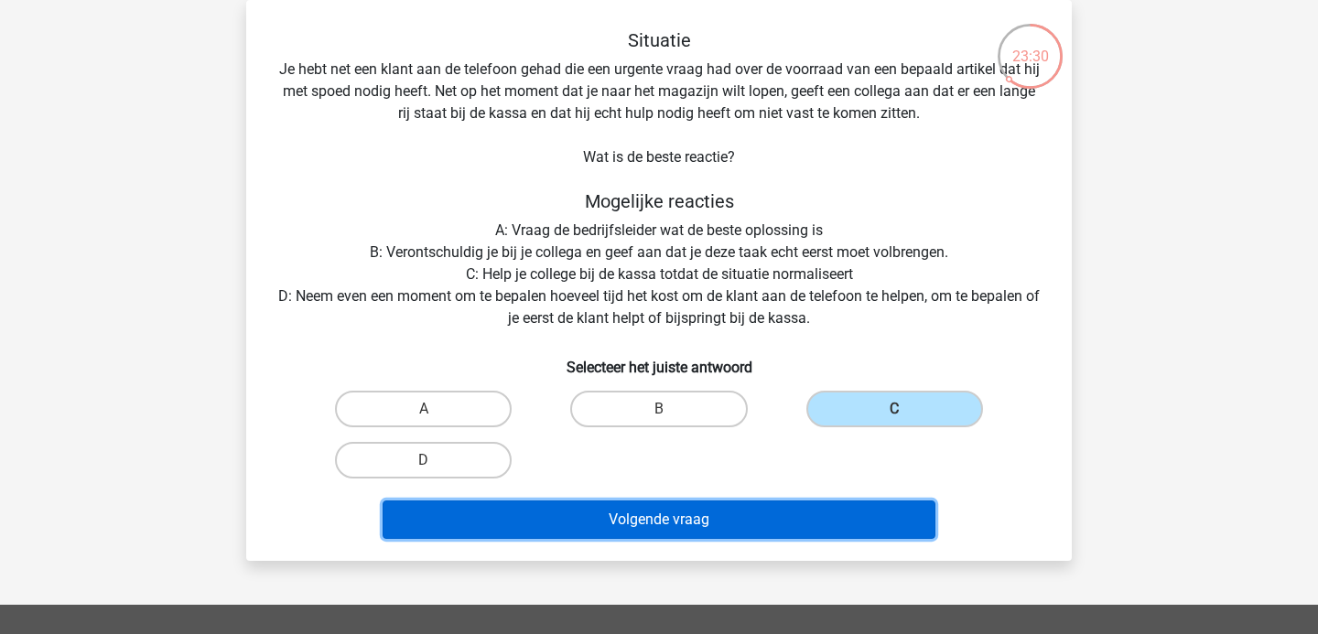
click at [834, 502] on button "Volgende vraag" at bounding box center [660, 520] width 554 height 38
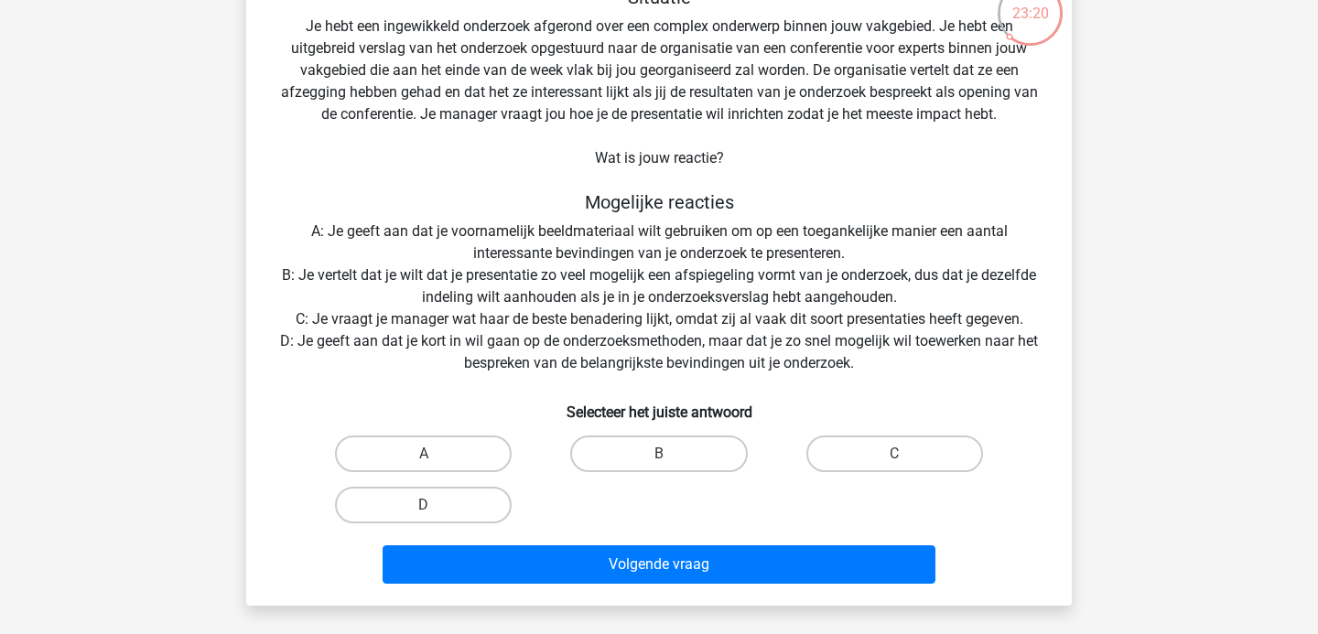
scroll to position [130, 0]
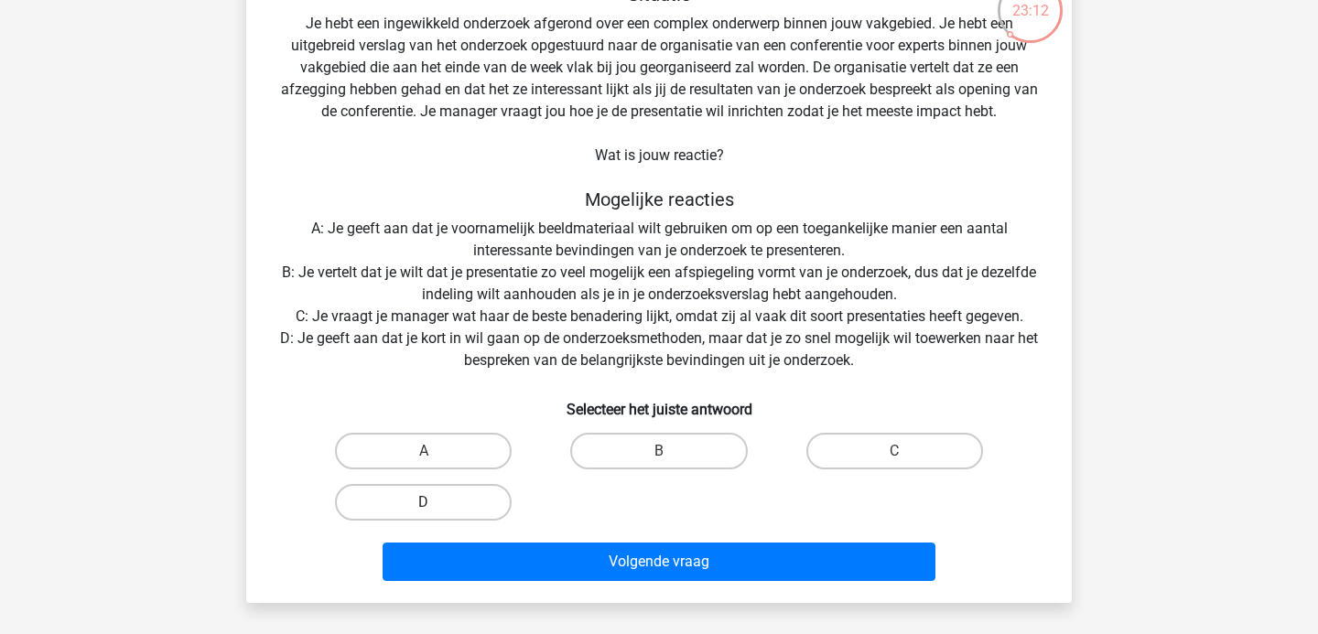
click at [440, 496] on label "D" at bounding box center [423, 502] width 177 height 37
click at [436, 502] on input "D" at bounding box center [430, 508] width 12 height 12
radio input "true"
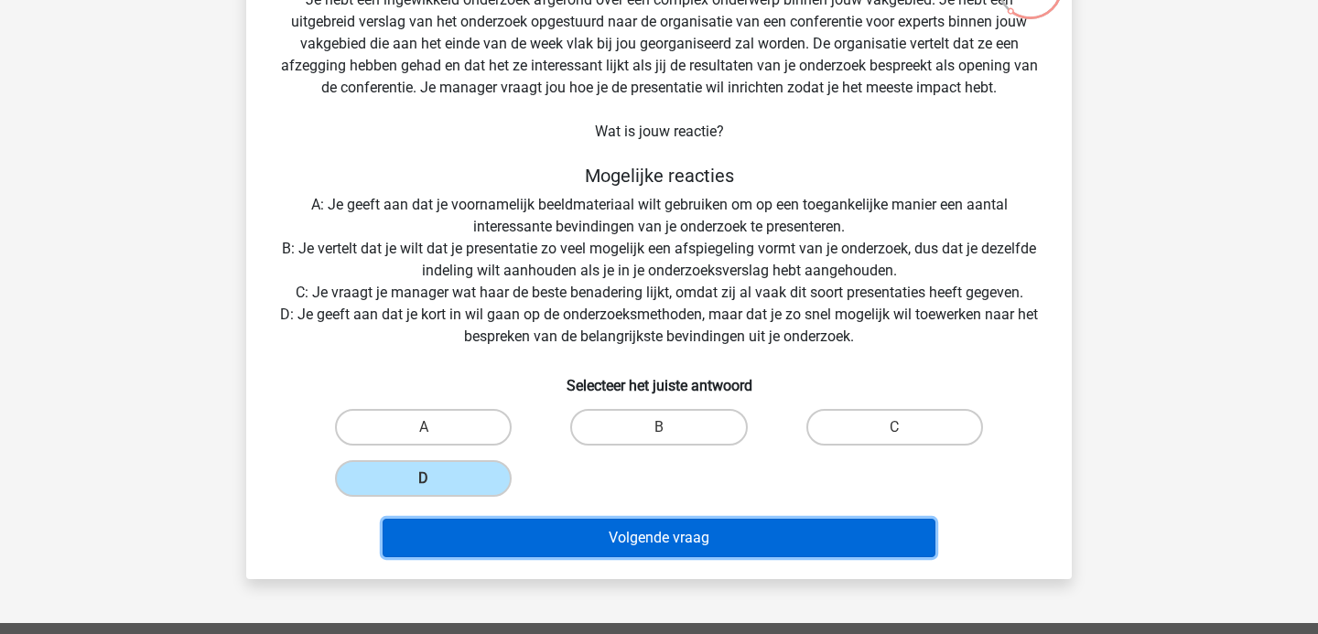
click at [571, 526] on button "Volgende vraag" at bounding box center [660, 538] width 554 height 38
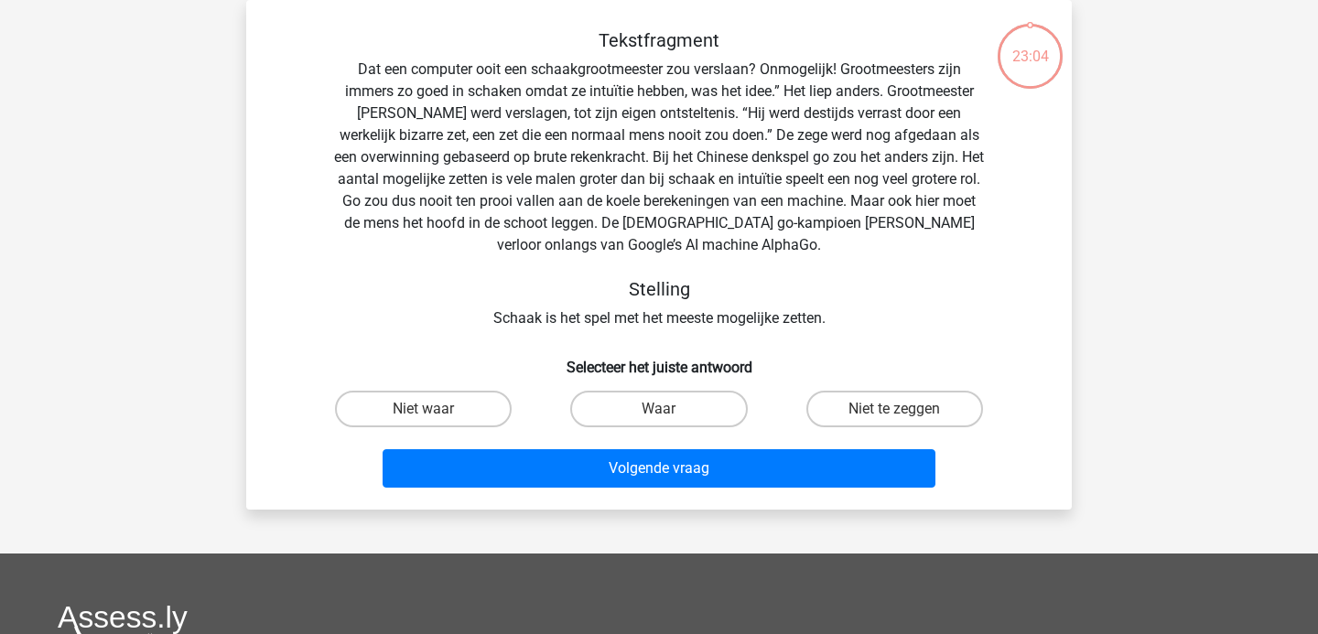
scroll to position [76, 0]
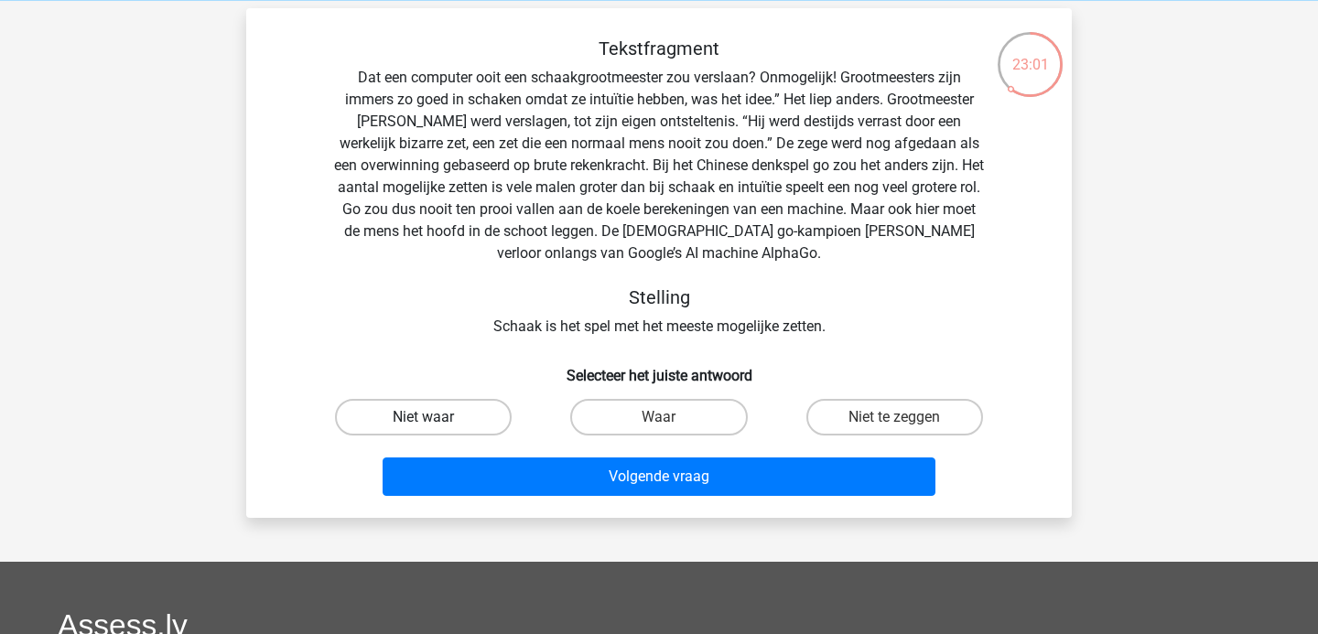
click at [454, 400] on label "Niet waar" at bounding box center [423, 417] width 177 height 37
click at [436, 417] on input "Niet waar" at bounding box center [430, 423] width 12 height 12
radio input "true"
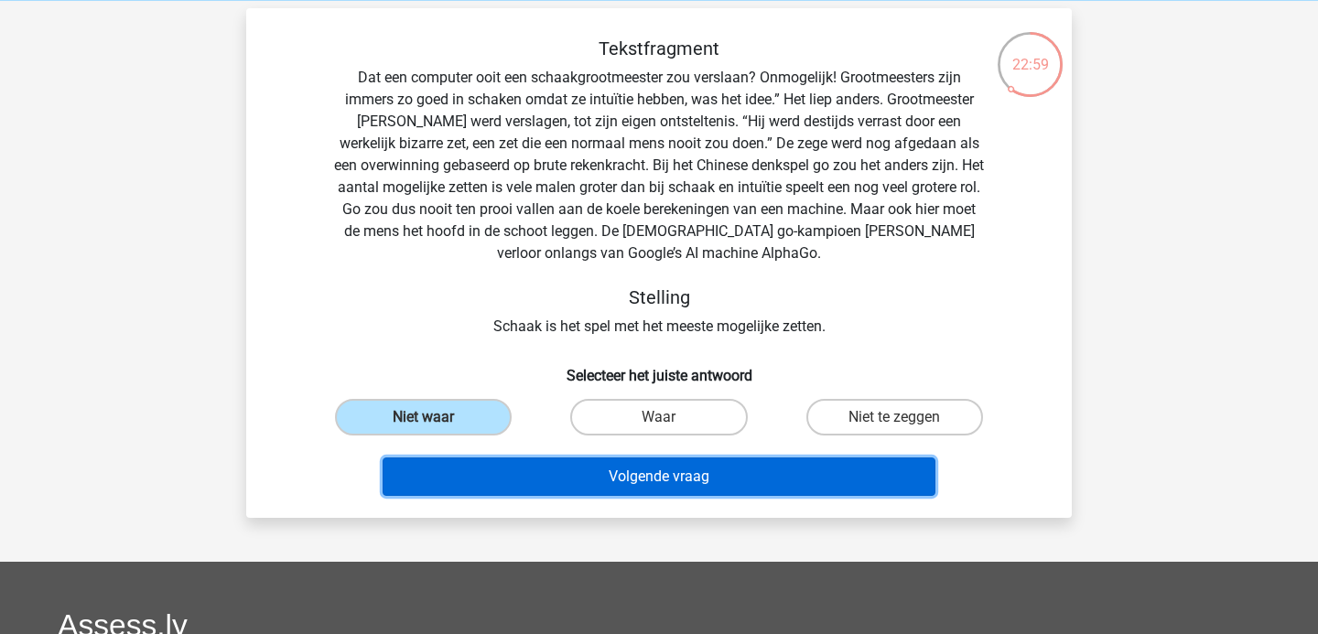
click at [523, 468] on button "Volgende vraag" at bounding box center [660, 477] width 554 height 38
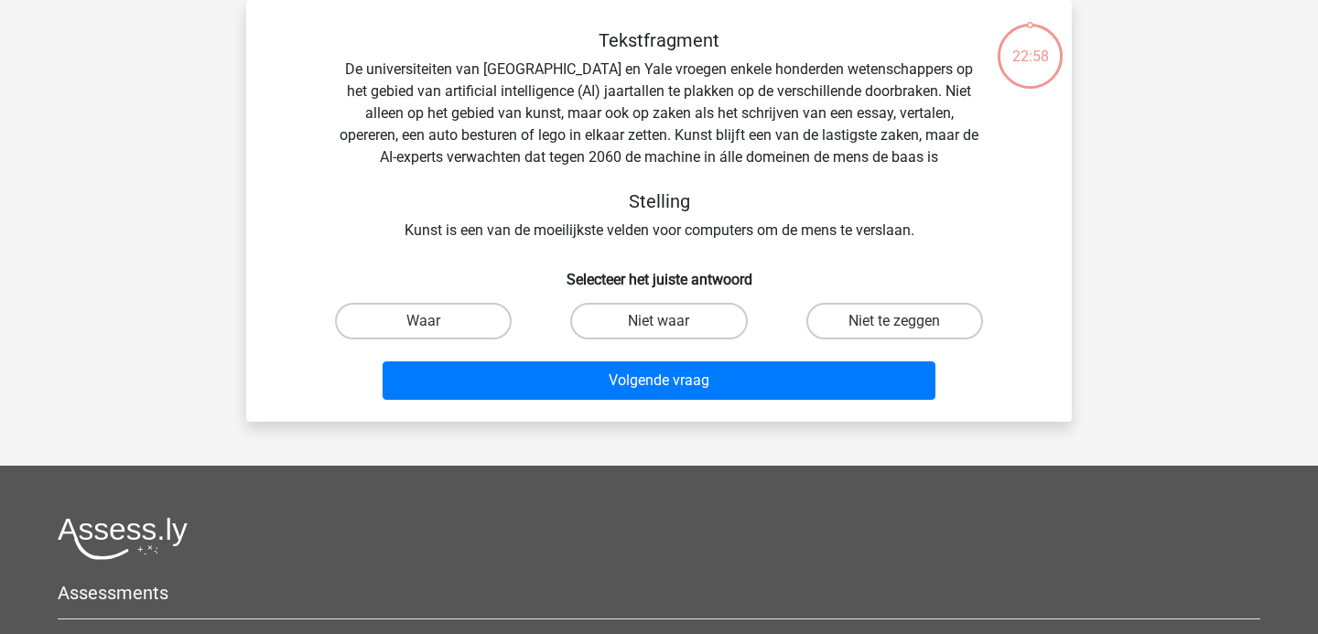
scroll to position [74, 0]
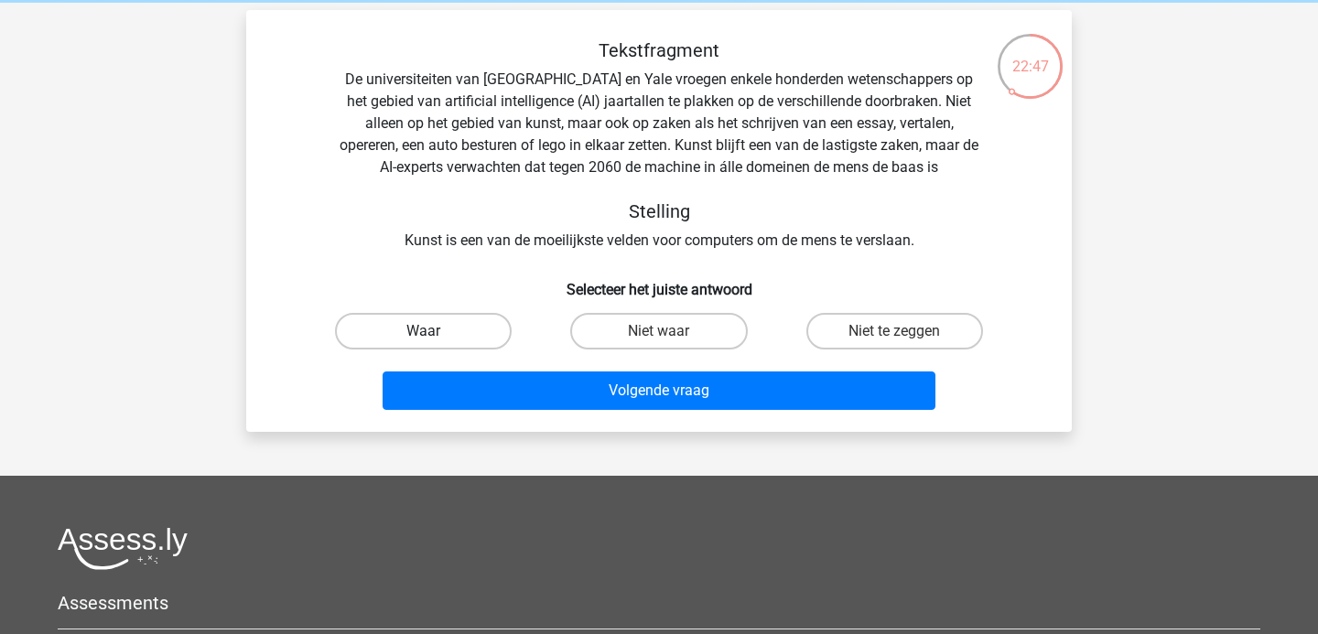
click at [484, 330] on label "Waar" at bounding box center [423, 331] width 177 height 37
click at [436, 331] on input "Waar" at bounding box center [430, 337] width 12 height 12
radio input "true"
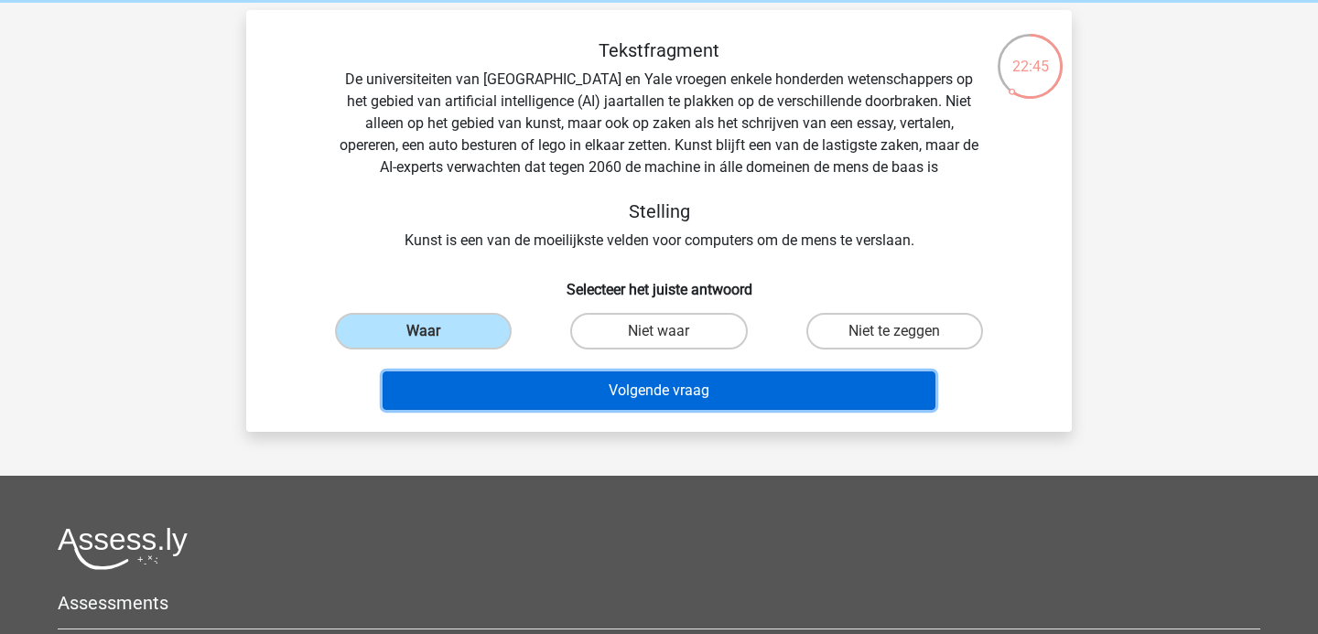
click at [552, 386] on button "Volgende vraag" at bounding box center [660, 391] width 554 height 38
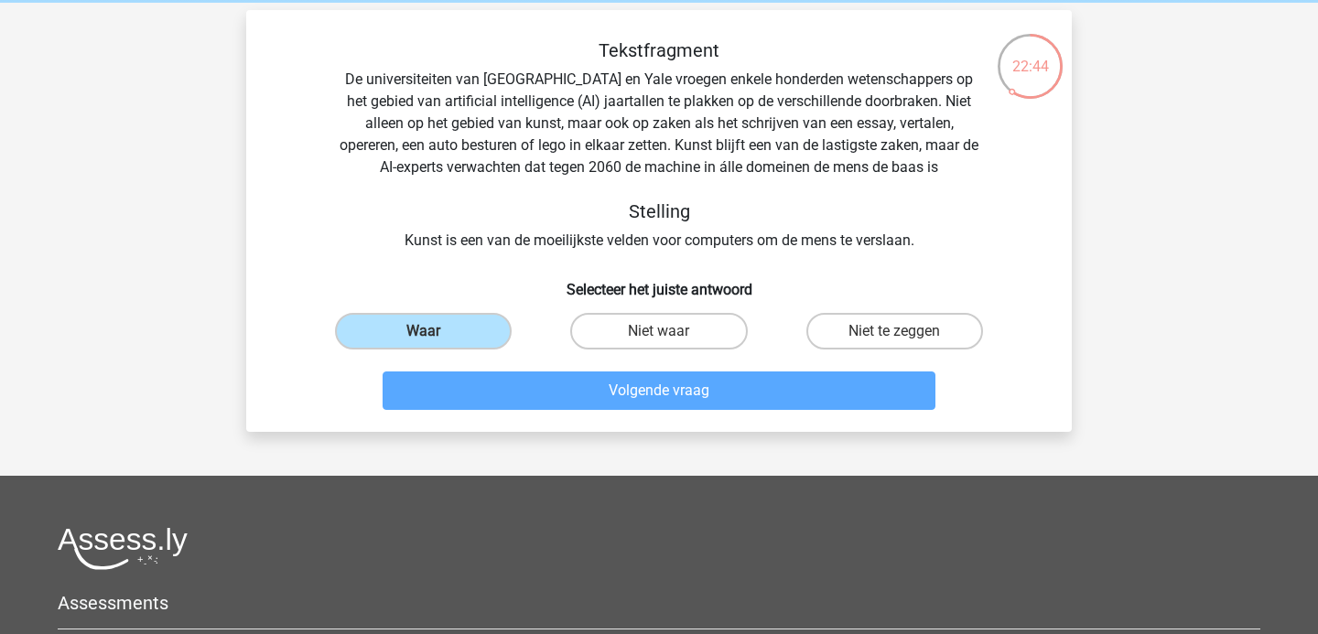
scroll to position [84, 0]
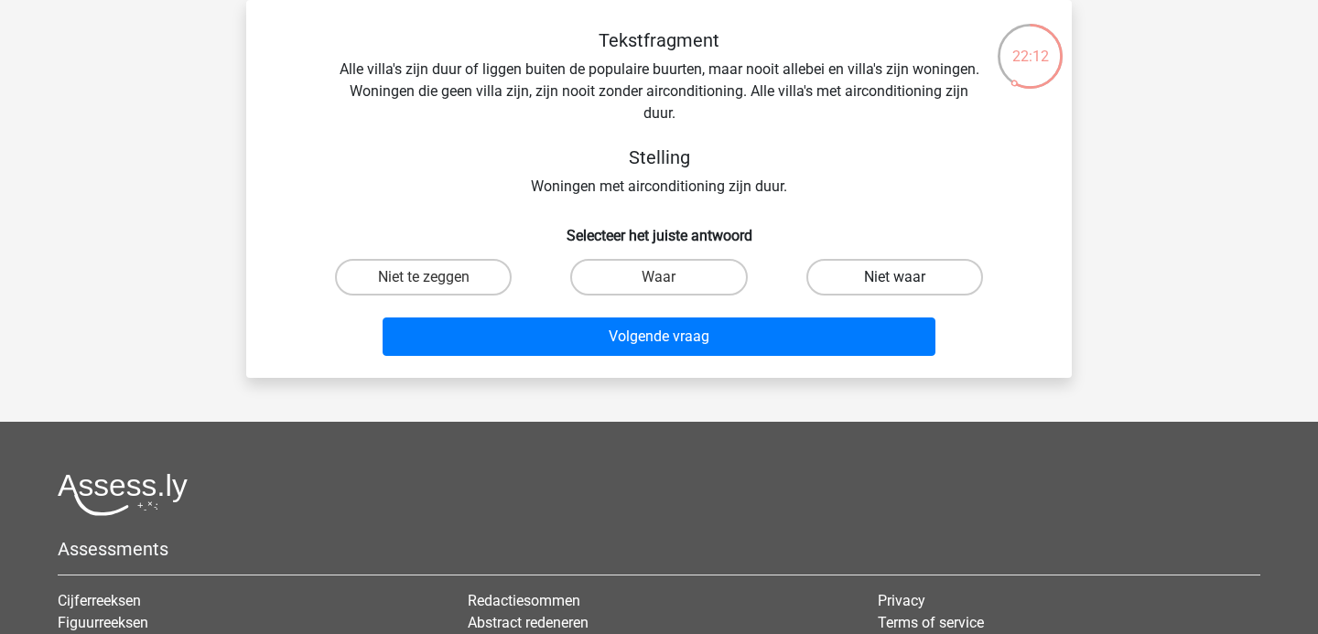
click at [872, 272] on label "Niet waar" at bounding box center [894, 277] width 177 height 37
click at [894, 277] on input "Niet waar" at bounding box center [900, 283] width 12 height 12
radio input "true"
click at [779, 372] on div "Tekstfragment Alle villa's zijn duur of liggen buiten de populaire buurten, maa…" at bounding box center [658, 189] width 825 height 378
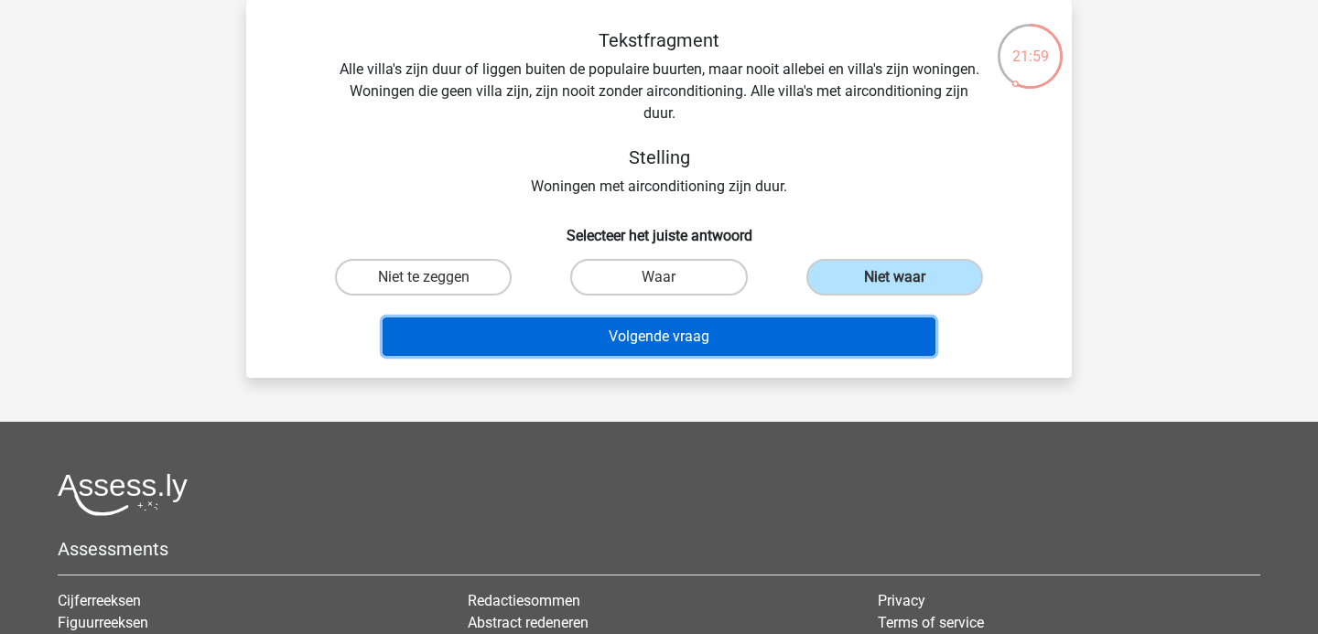
click at [779, 355] on button "Volgende vraag" at bounding box center [660, 337] width 554 height 38
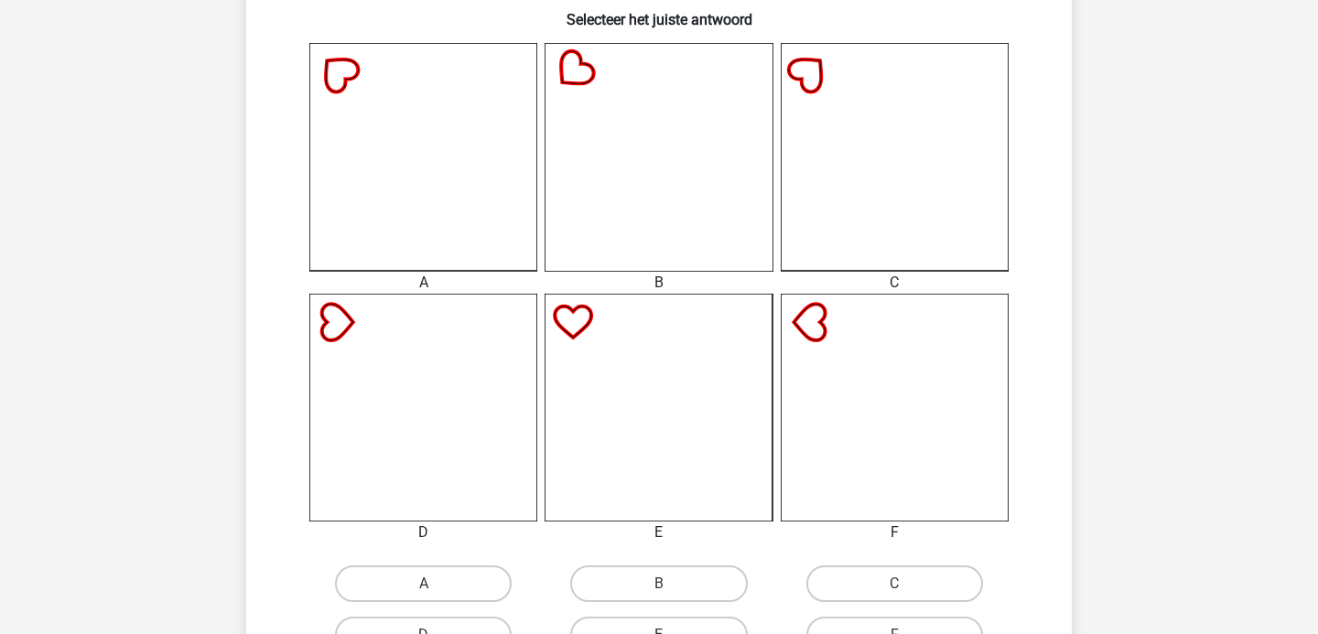
scroll to position [506, 0]
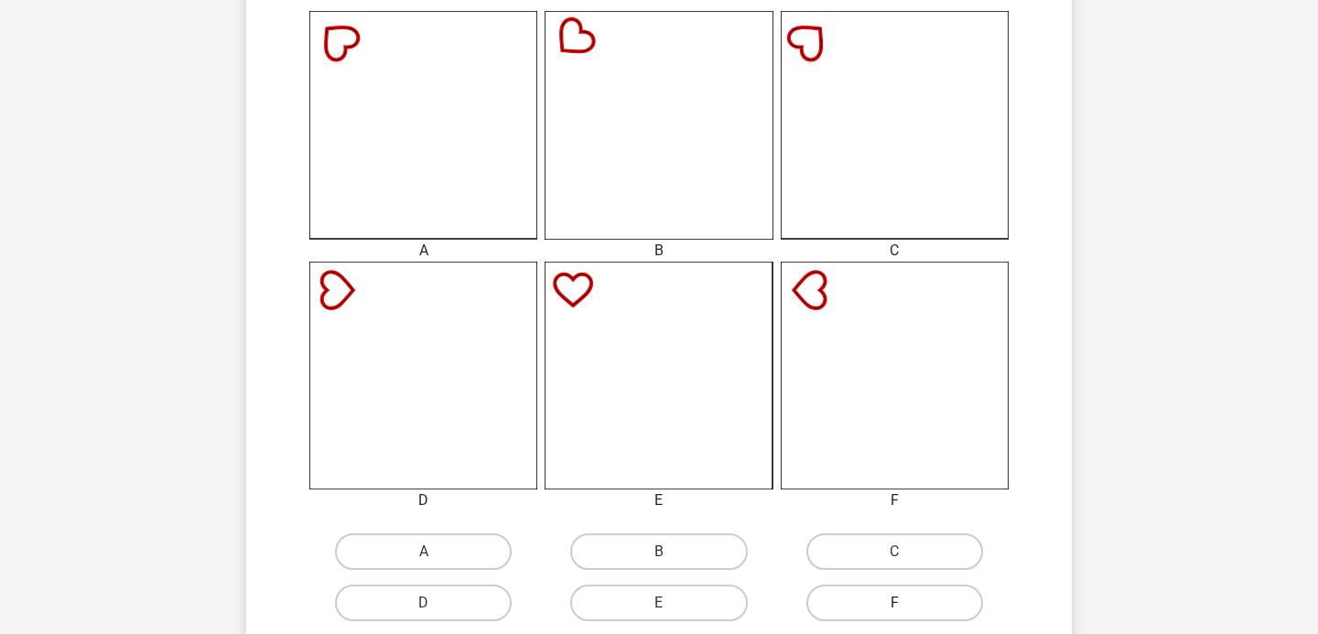
click at [876, 603] on label "F" at bounding box center [894, 603] width 177 height 37
click at [894, 603] on input "F" at bounding box center [900, 609] width 12 height 12
radio input "true"
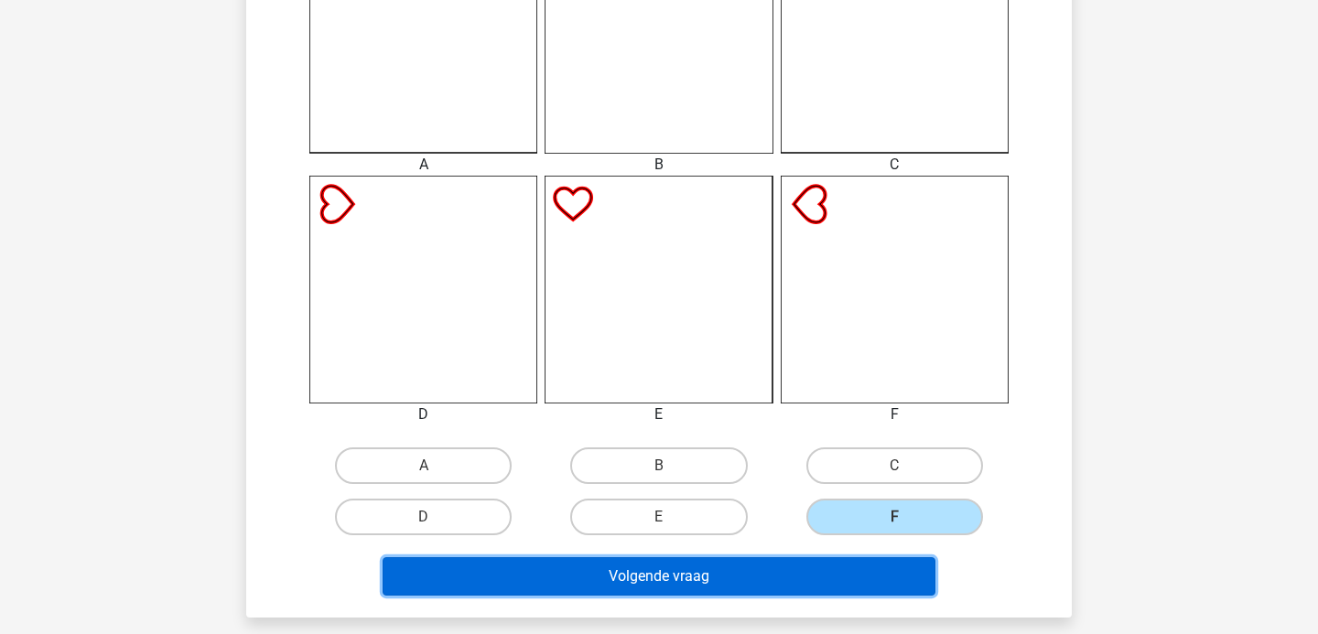
click at [825, 583] on button "Volgende vraag" at bounding box center [660, 576] width 554 height 38
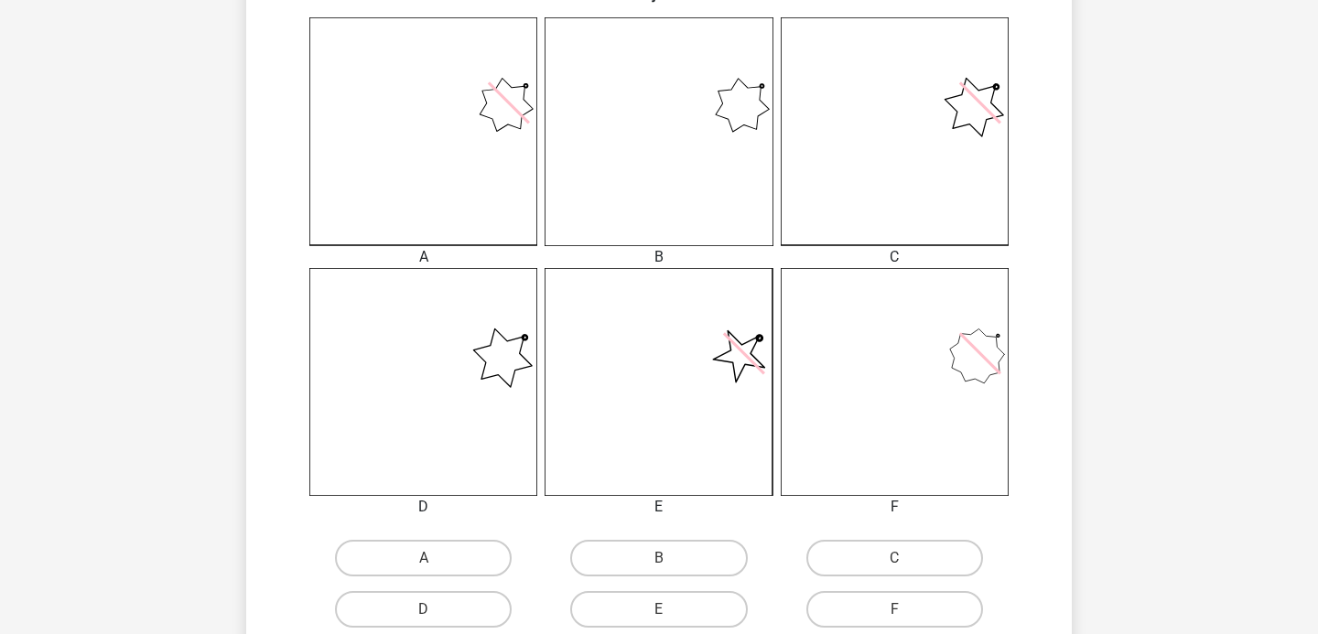
scroll to position [513, 0]
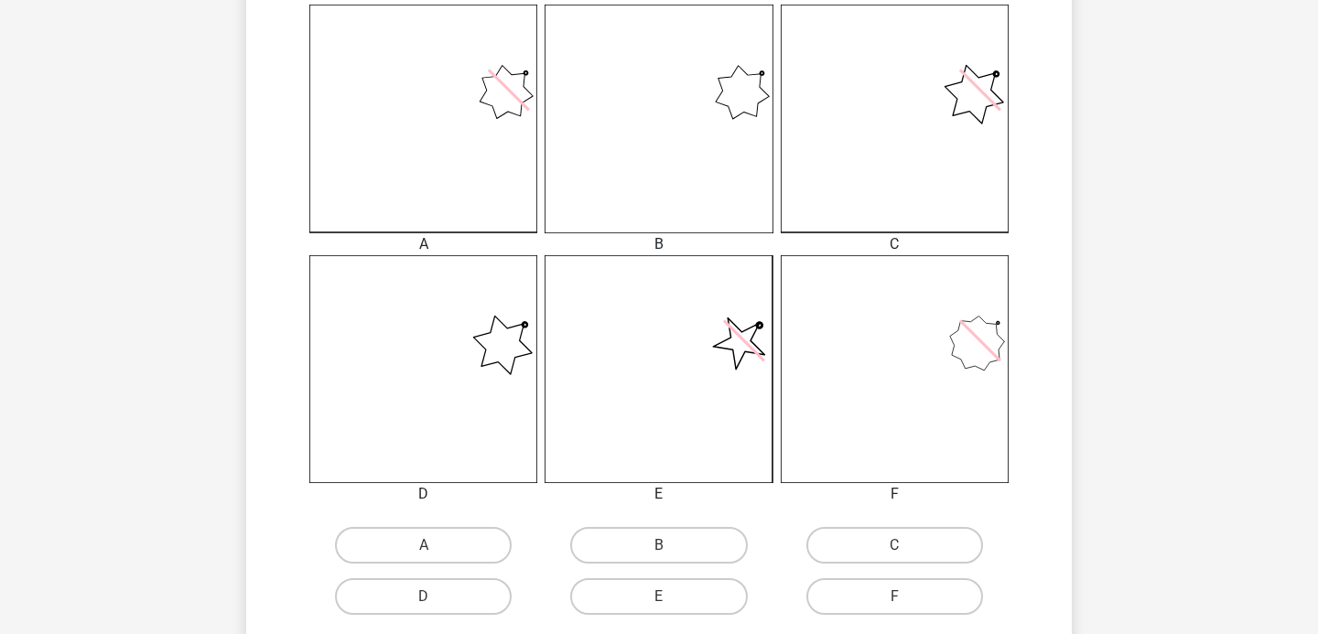
click at [465, 525] on div "A" at bounding box center [423, 545] width 235 height 51
click at [465, 542] on label "A" at bounding box center [423, 545] width 177 height 37
click at [436, 545] on input "A" at bounding box center [430, 551] width 12 height 12
radio input "true"
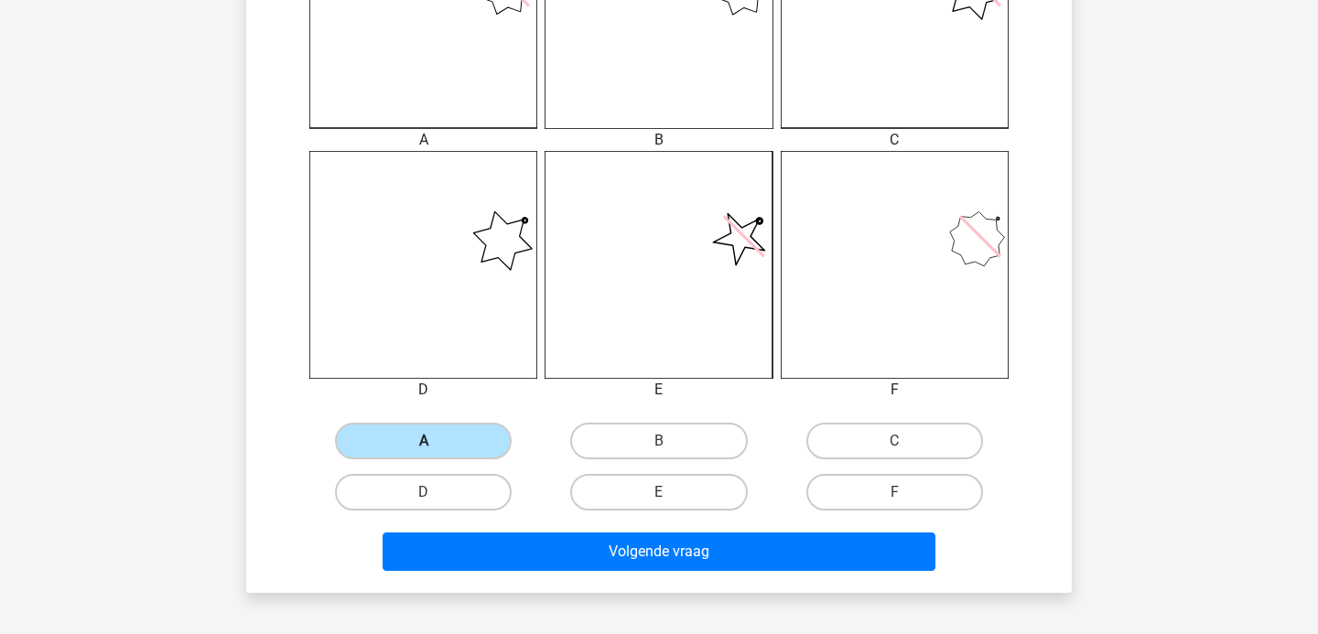
scroll to position [618, 0]
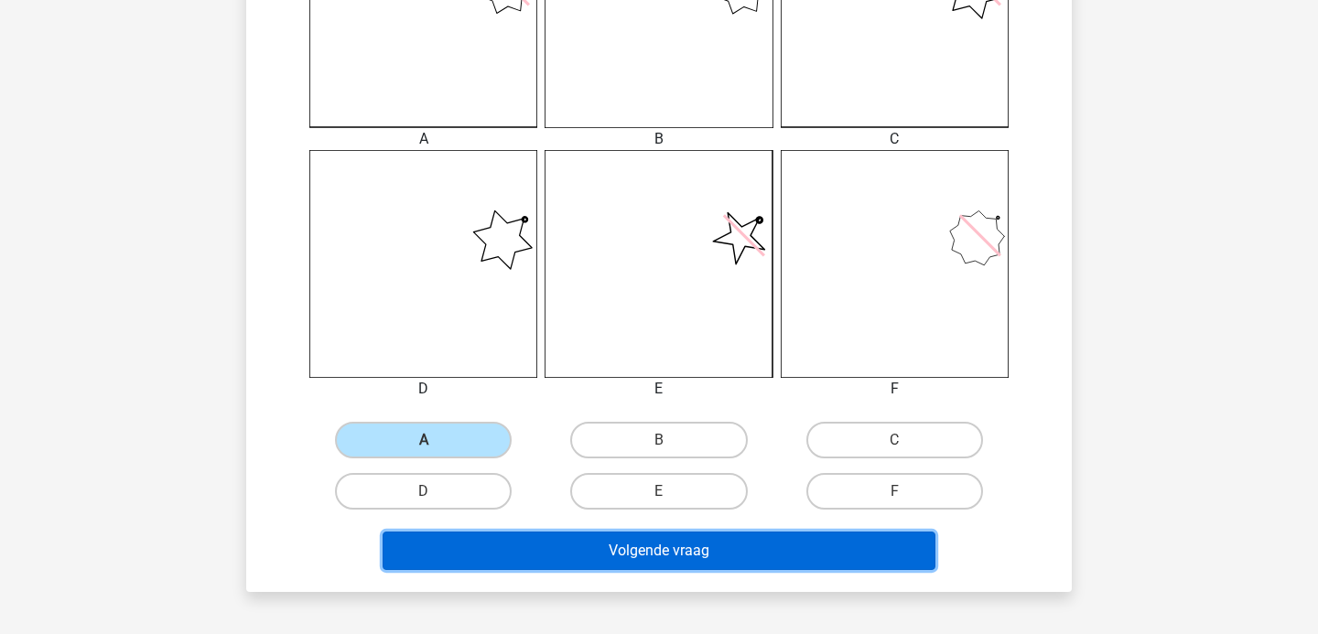
click at [604, 564] on button "Volgende vraag" at bounding box center [660, 551] width 554 height 38
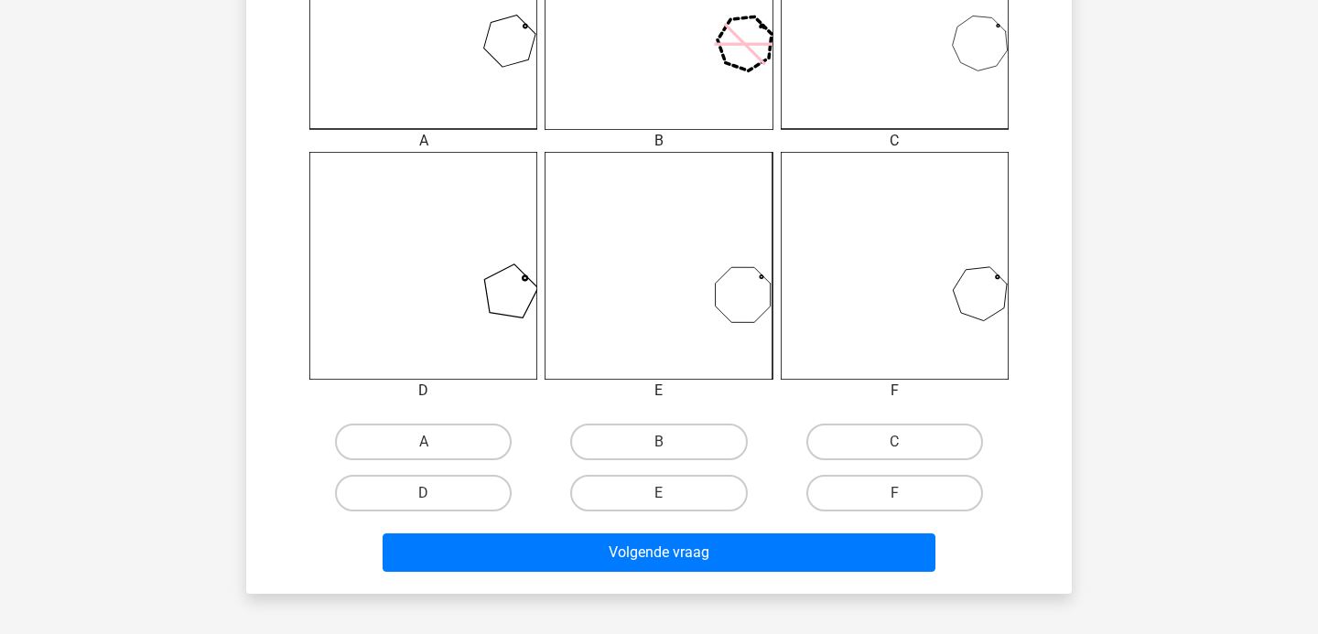
scroll to position [666, 0]
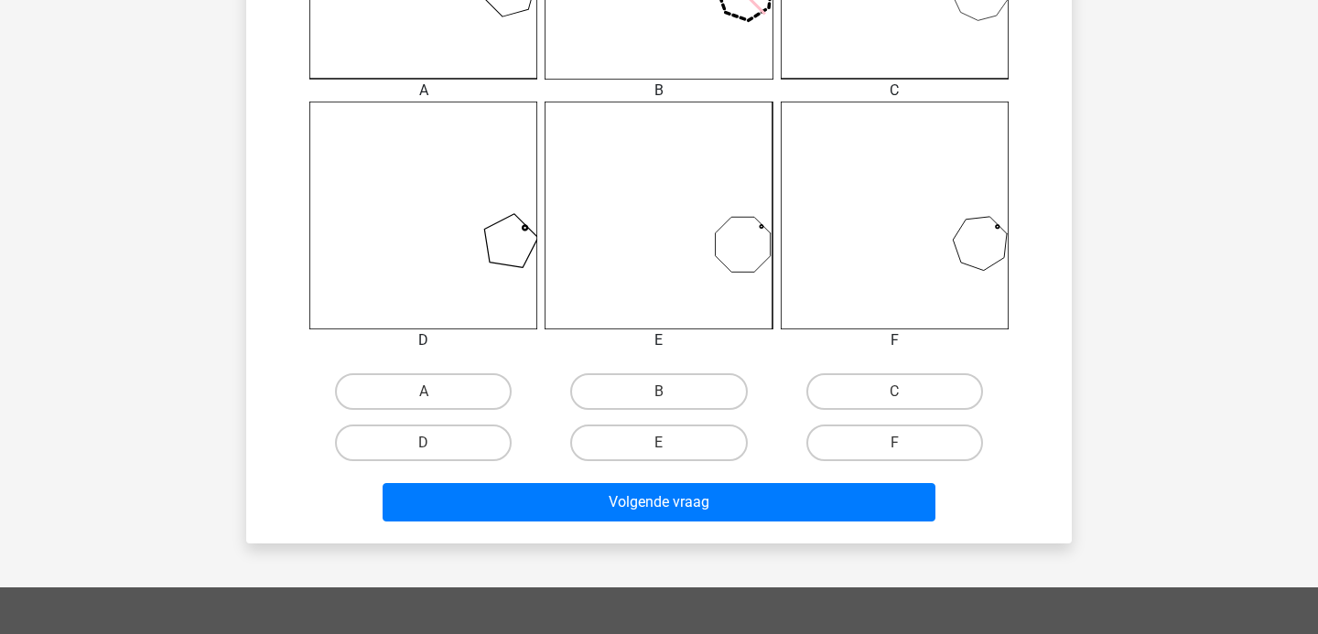
click at [894, 384] on label "C" at bounding box center [894, 391] width 177 height 37
click at [894, 392] on input "C" at bounding box center [900, 398] width 12 height 12
radio input "true"
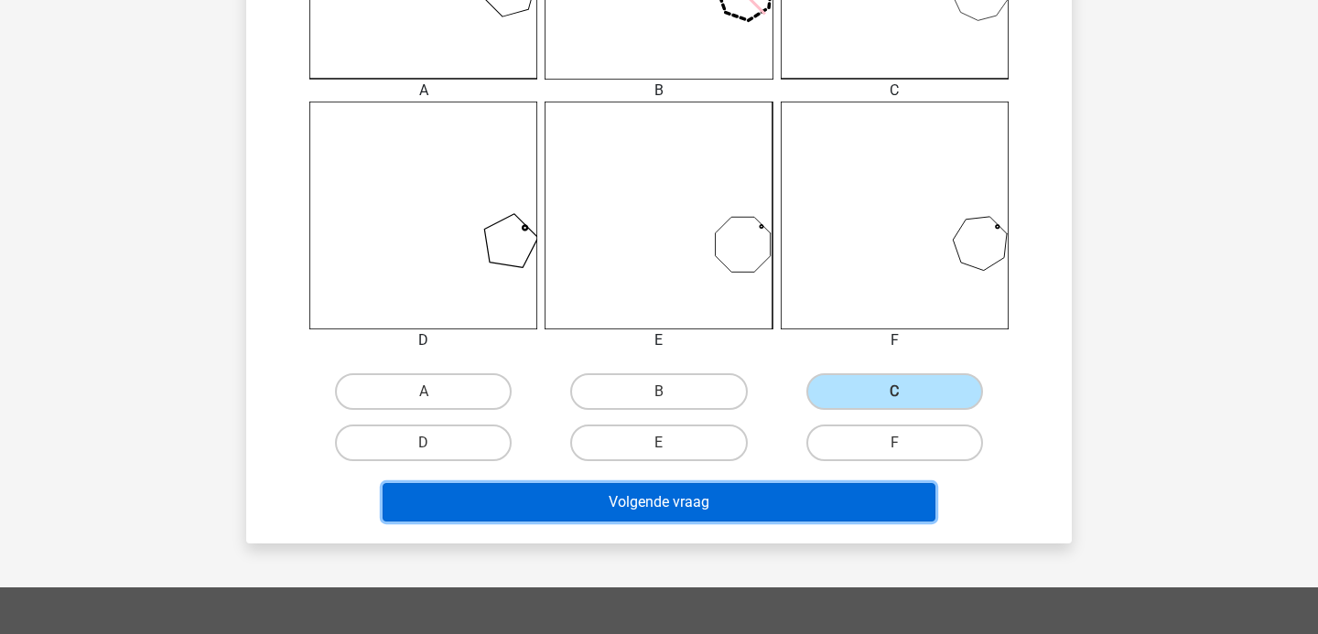
click at [877, 498] on button "Volgende vraag" at bounding box center [660, 502] width 554 height 38
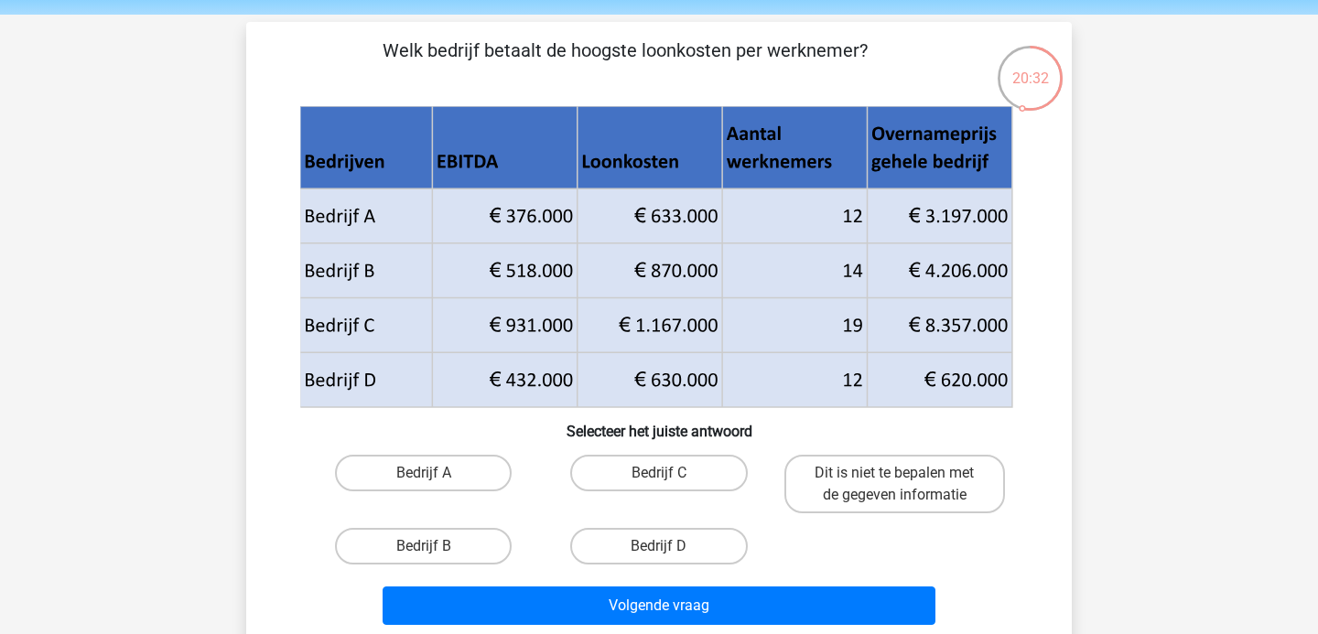
scroll to position [63, 0]
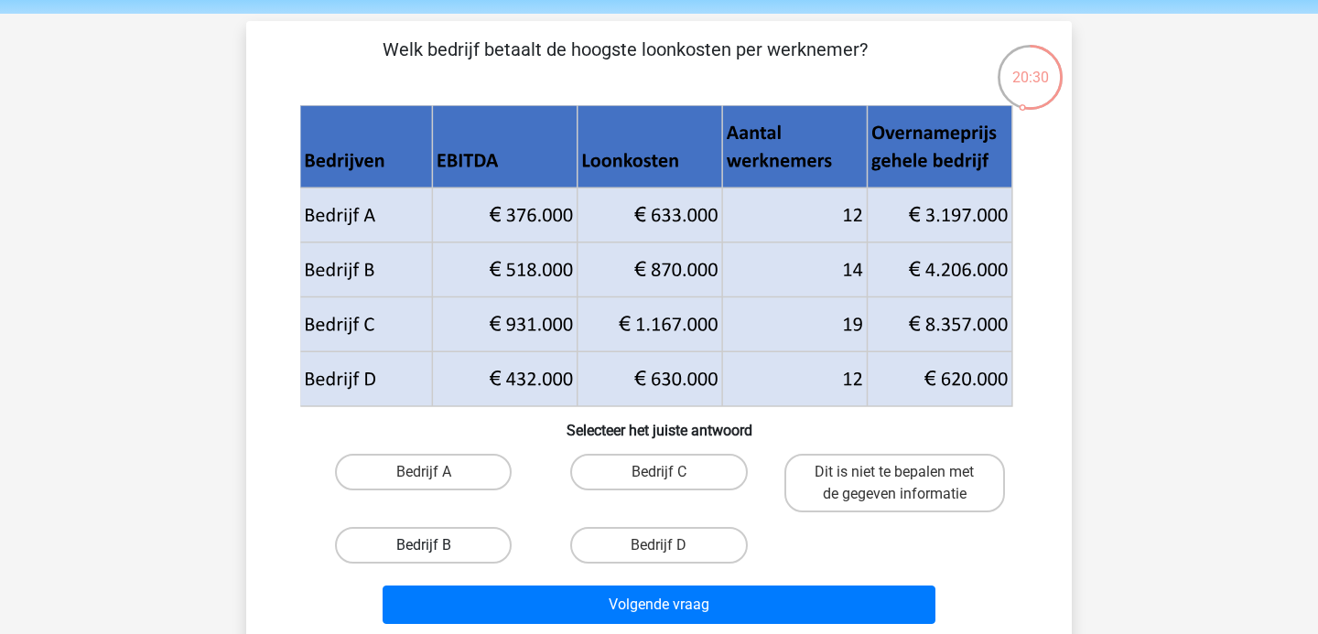
click at [439, 550] on label "Bedrijf B" at bounding box center [423, 545] width 177 height 37
click at [436, 550] on input "Bedrijf B" at bounding box center [430, 551] width 12 height 12
radio input "true"
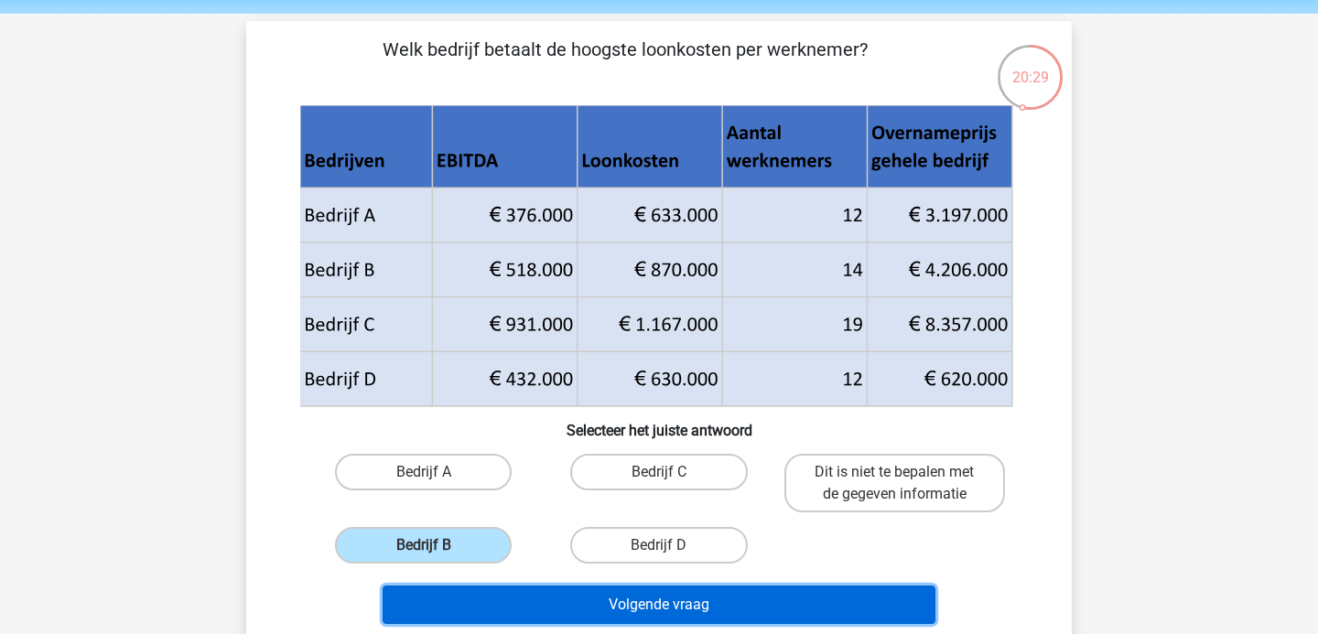
click at [536, 597] on button "Volgende vraag" at bounding box center [660, 605] width 554 height 38
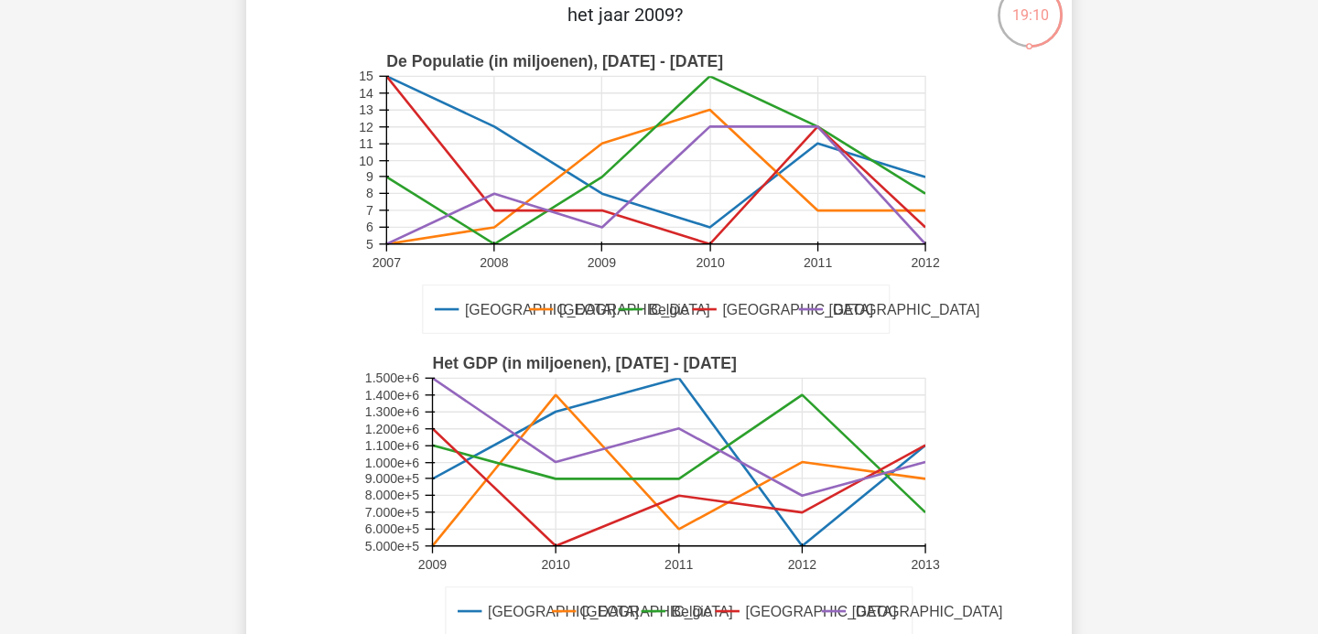
scroll to position [126, 0]
click at [318, 303] on icon "Duitsland Frankrijk Belgie Luxemburg Londen De Populatie (in miljoenen), 2007 -…" at bounding box center [659, 193] width 738 height 302
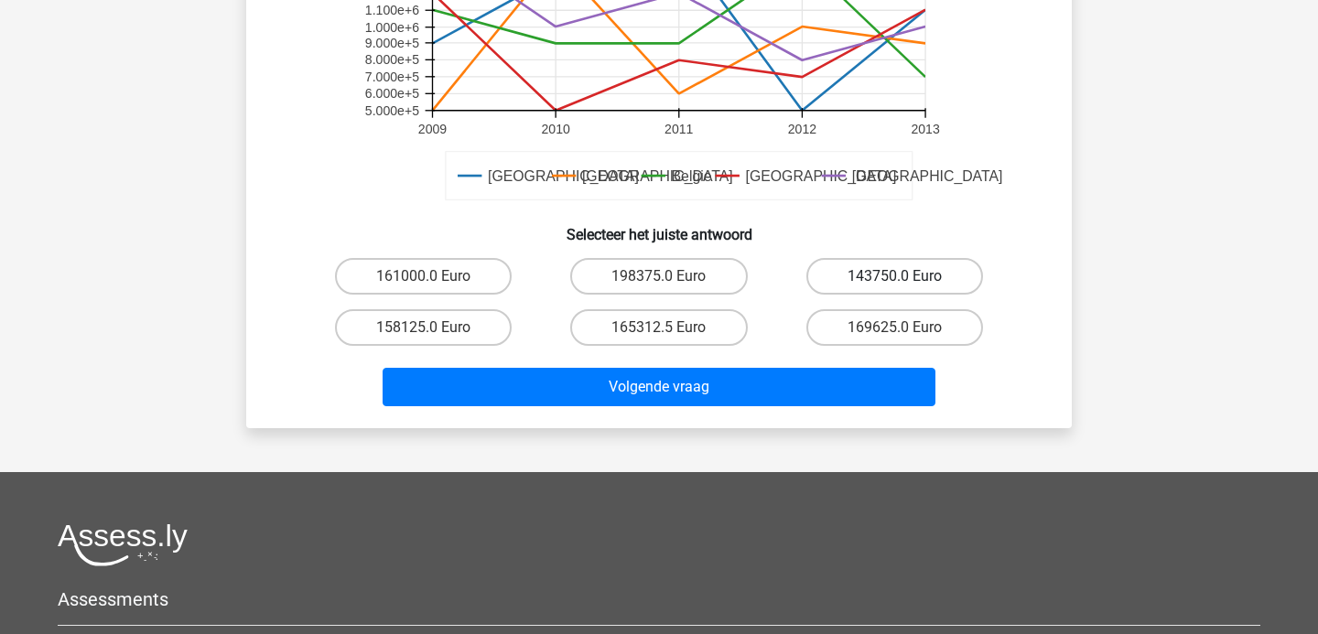
click at [883, 271] on label "143750.0 Euro" at bounding box center [894, 276] width 177 height 37
click at [894, 276] on input "143750.0 Euro" at bounding box center [900, 282] width 12 height 12
radio input "true"
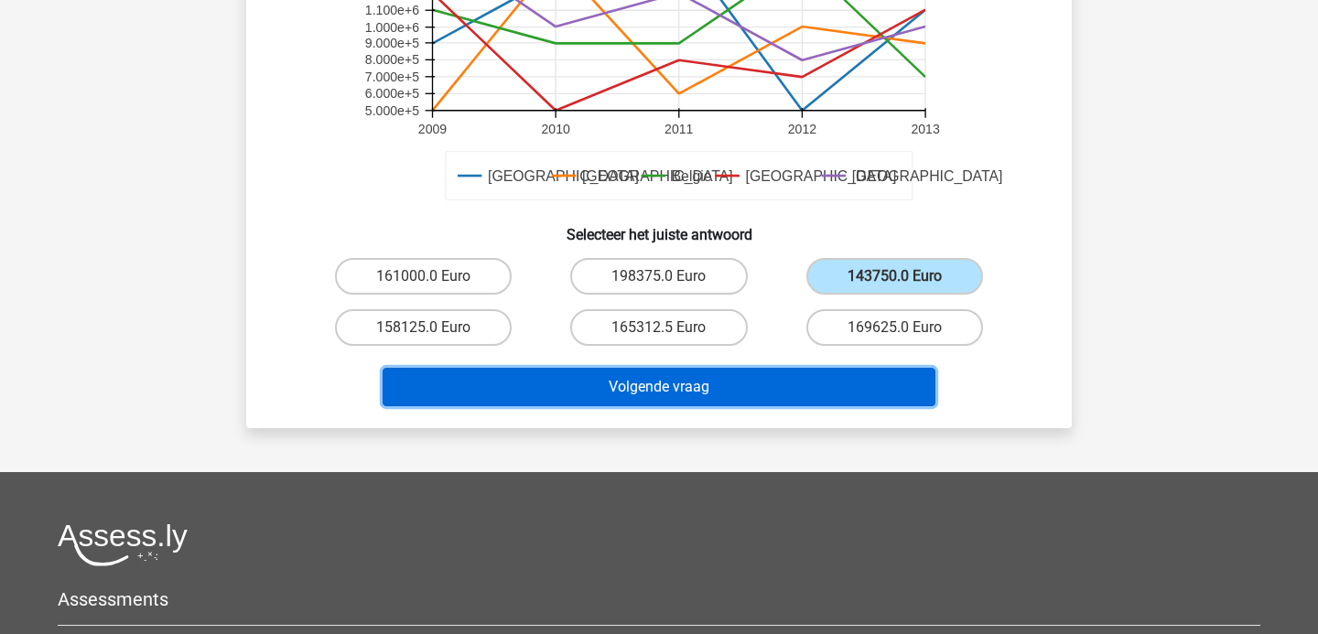
click at [841, 373] on button "Volgende vraag" at bounding box center [660, 387] width 554 height 38
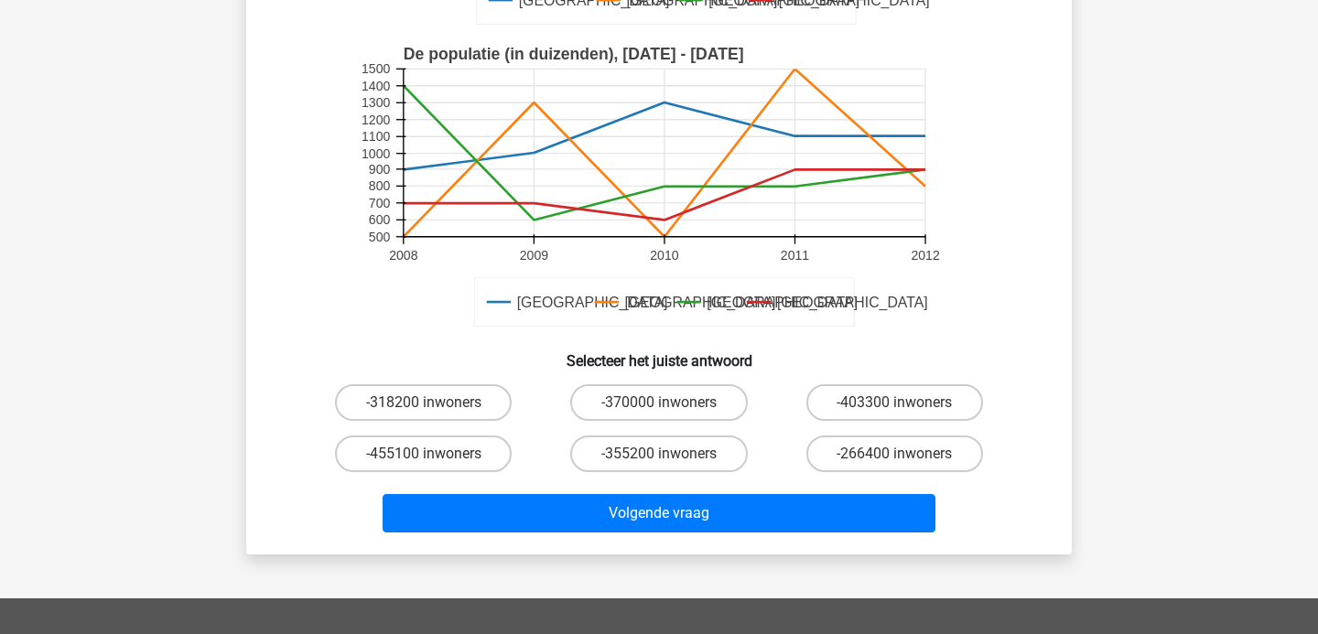
scroll to position [610, 0]
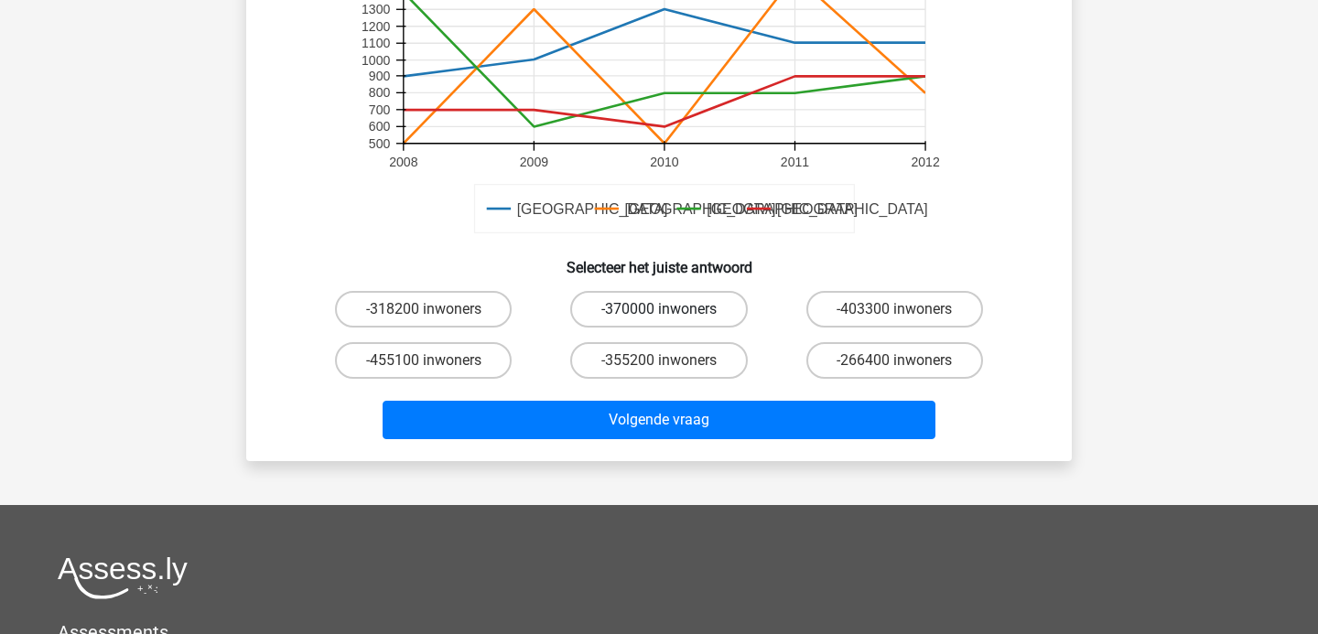
click at [680, 291] on label "-370000 inwoners" at bounding box center [658, 309] width 177 height 37
click at [671, 309] on input "-370000 inwoners" at bounding box center [665, 315] width 12 height 12
radio input "true"
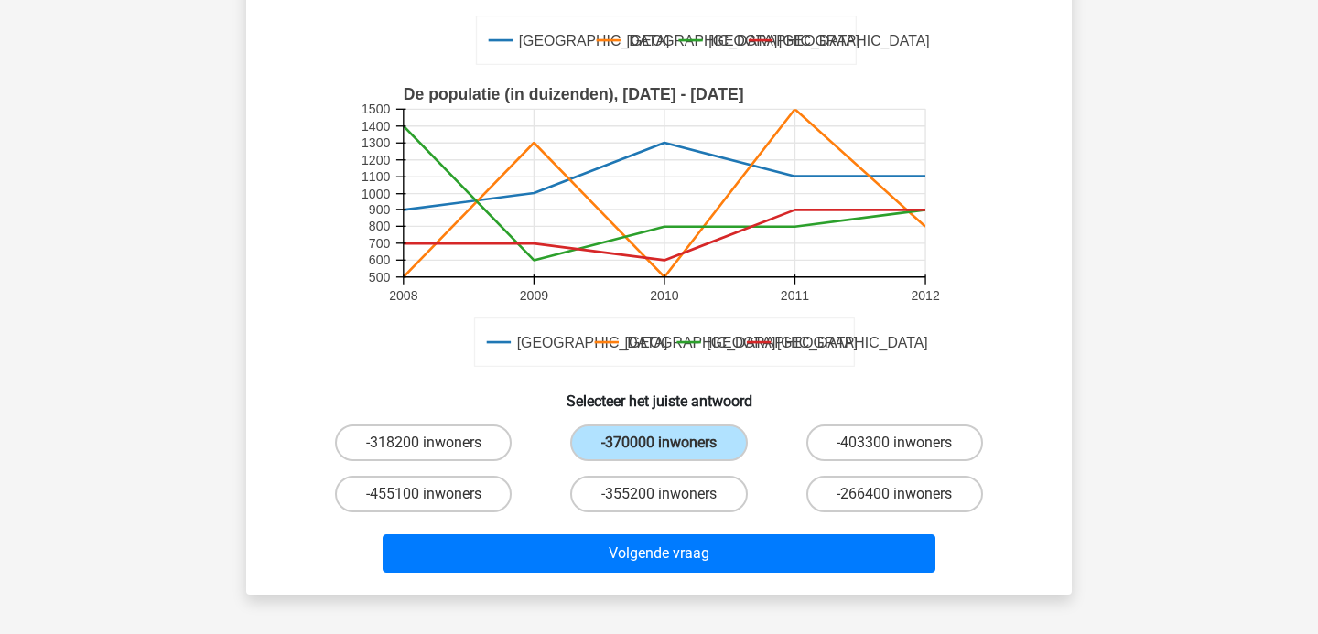
scroll to position [491, 0]
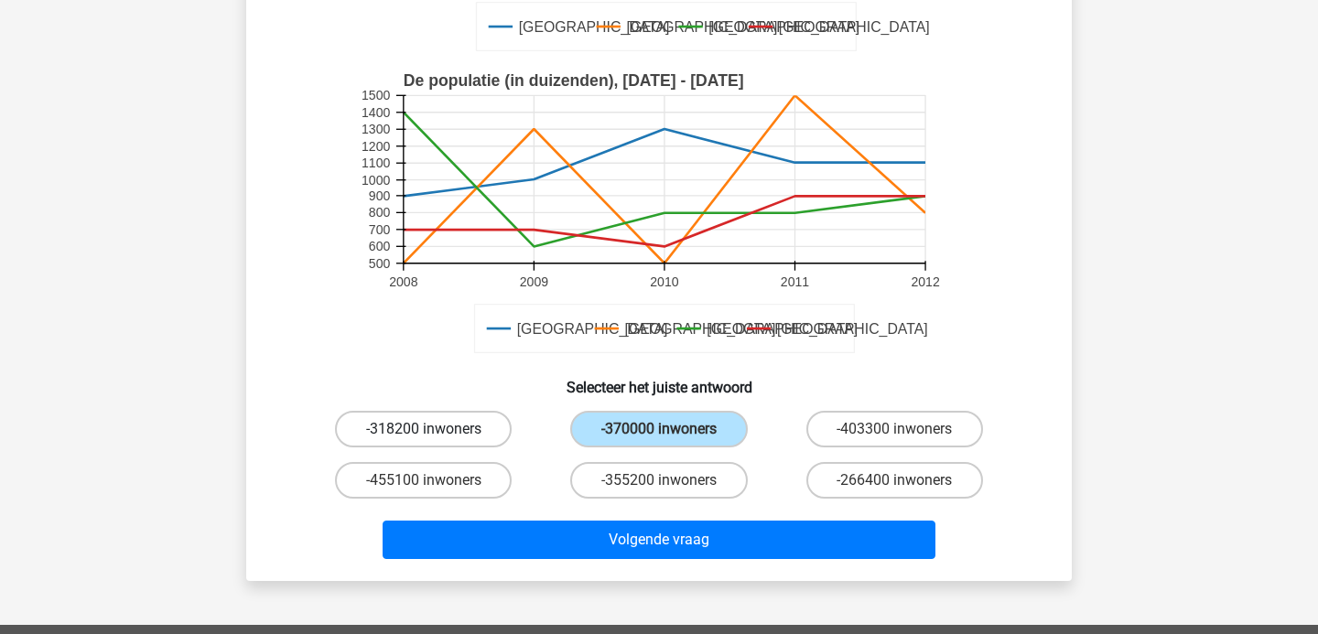
click at [441, 420] on label "-318200 inwoners" at bounding box center [423, 429] width 177 height 37
click at [436, 429] on input "-318200 inwoners" at bounding box center [430, 435] width 12 height 12
radio input "true"
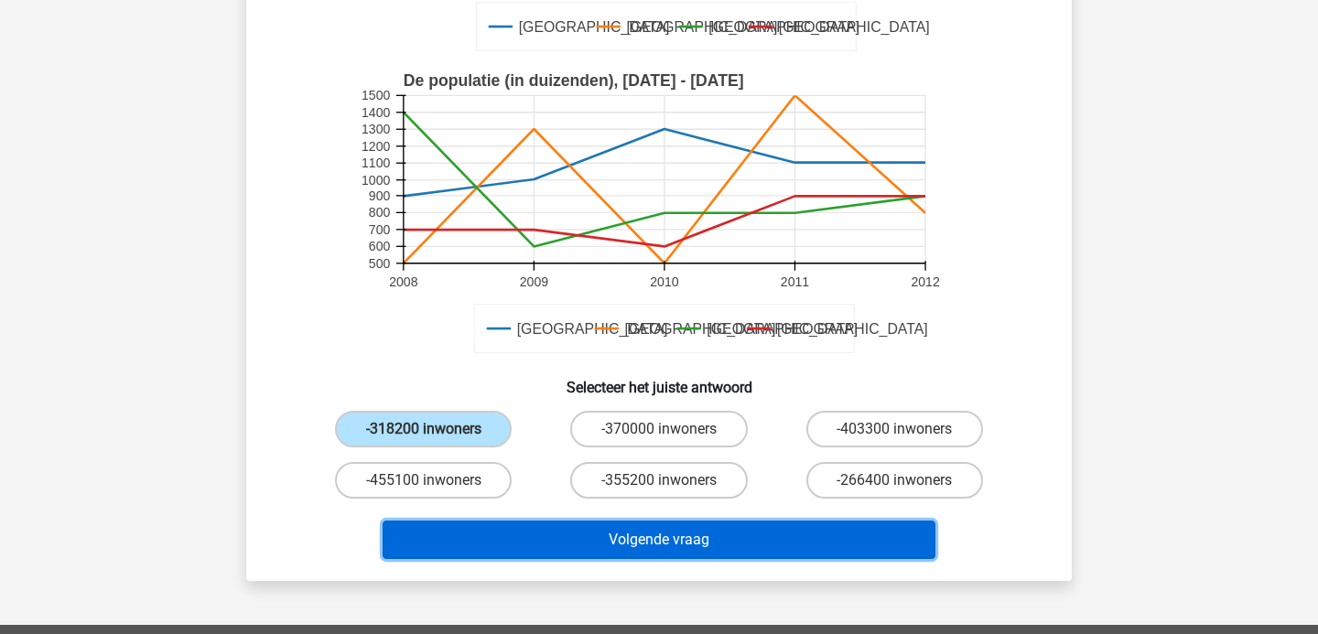
click at [518, 524] on button "Volgende vraag" at bounding box center [660, 540] width 554 height 38
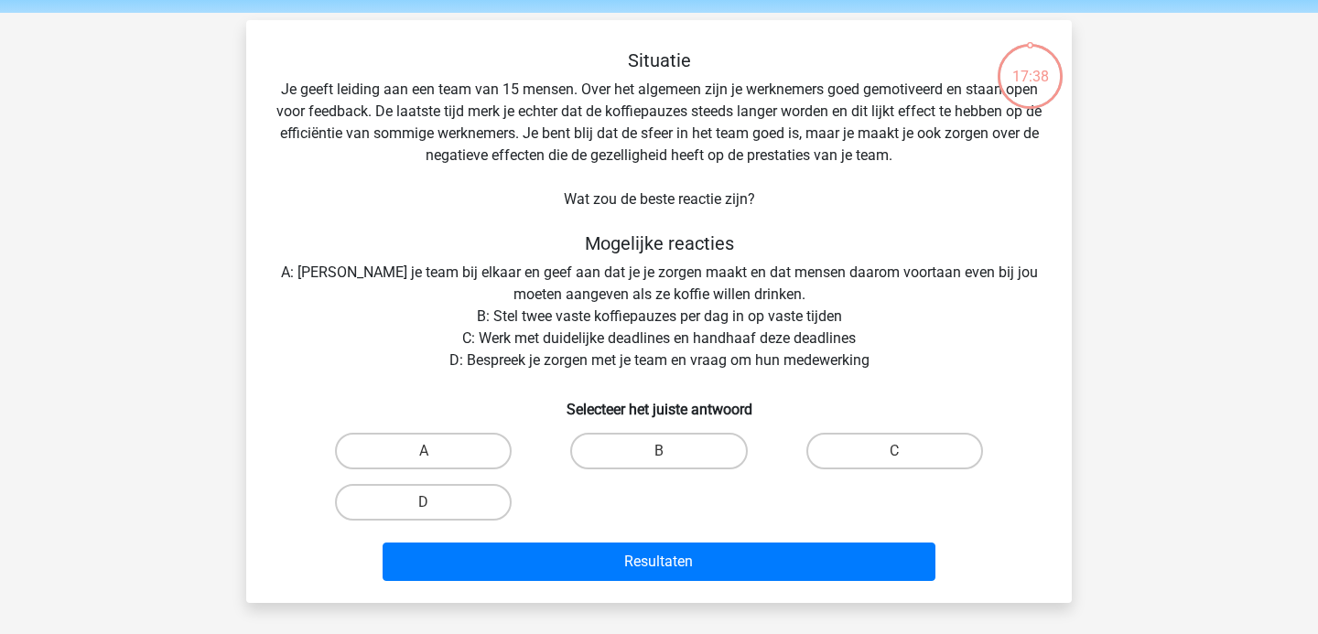
scroll to position [57, 0]
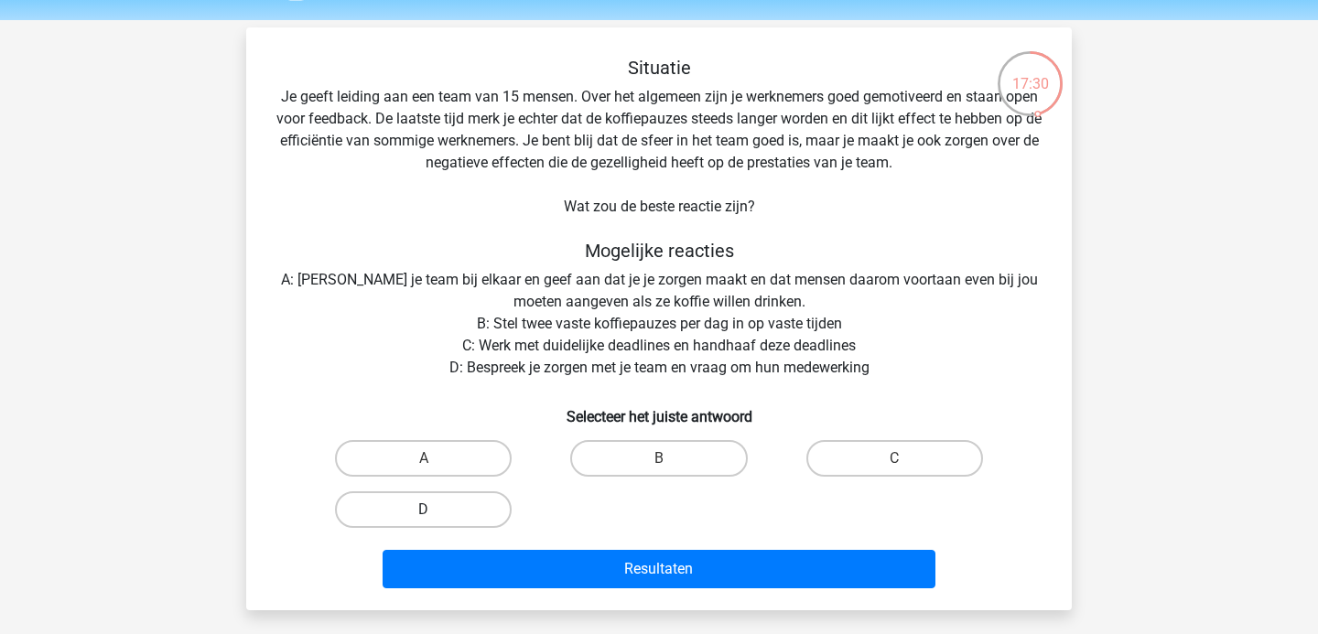
click at [486, 506] on label "D" at bounding box center [423, 509] width 177 height 37
click at [436, 510] on input "D" at bounding box center [430, 516] width 12 height 12
radio input "true"
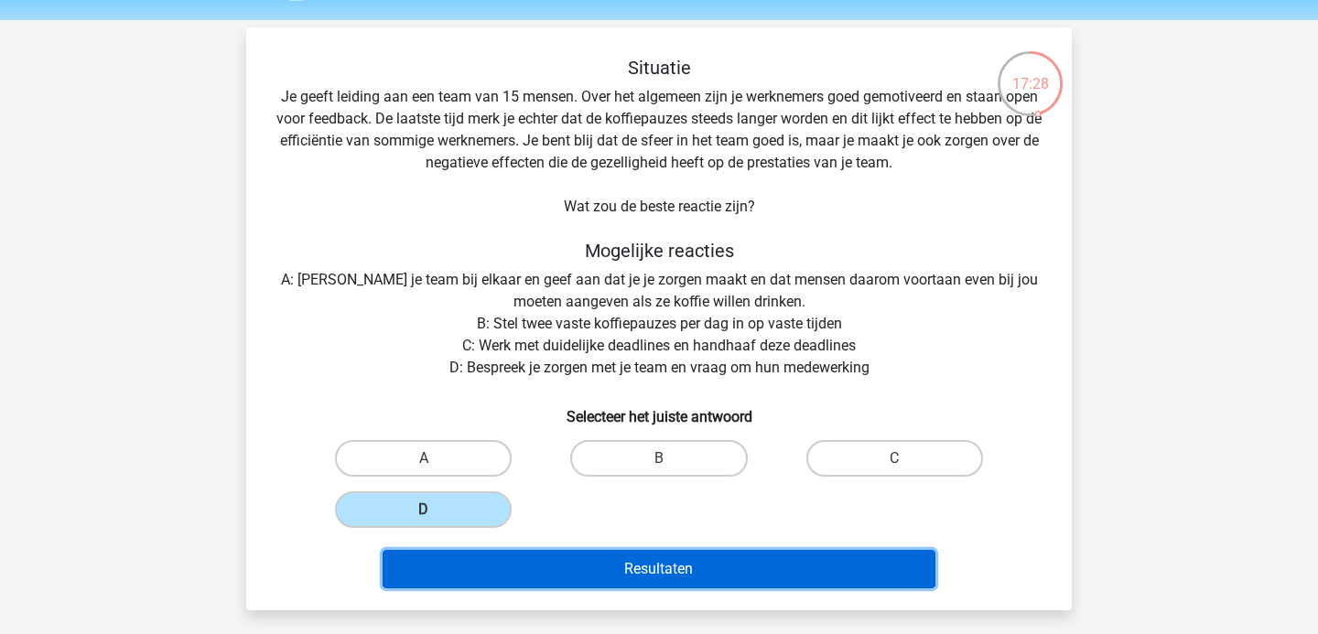
click at [642, 563] on button "Resultaten" at bounding box center [660, 569] width 554 height 38
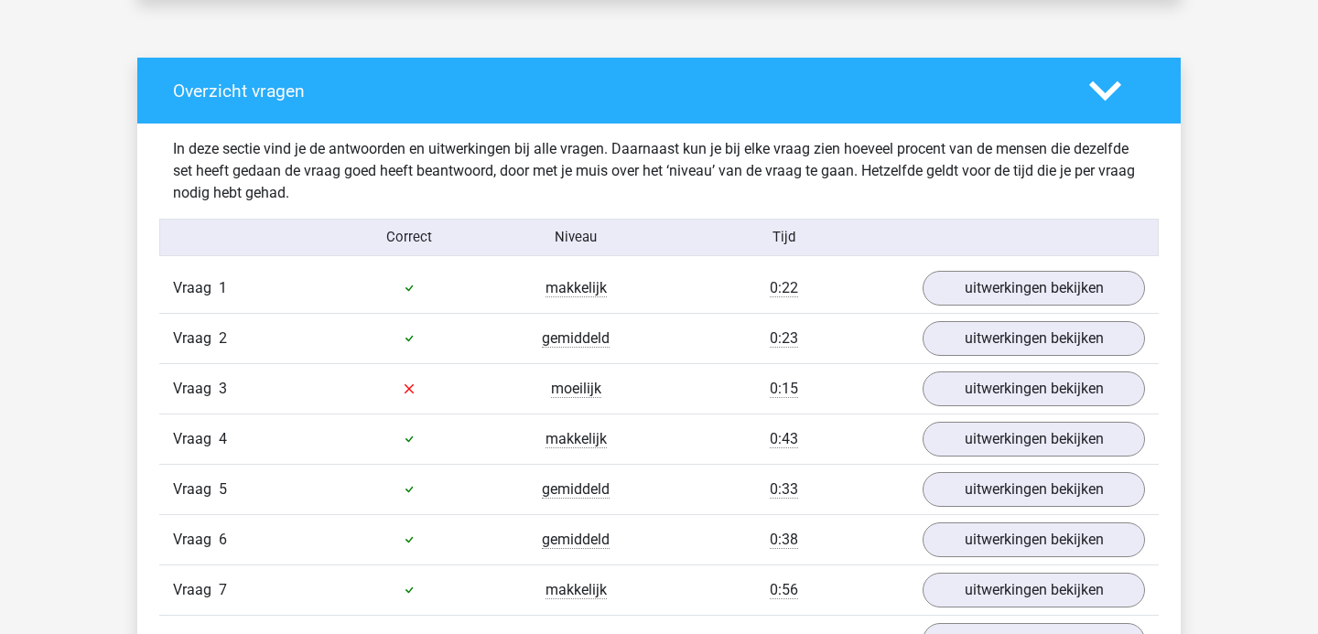
scroll to position [1459, 0]
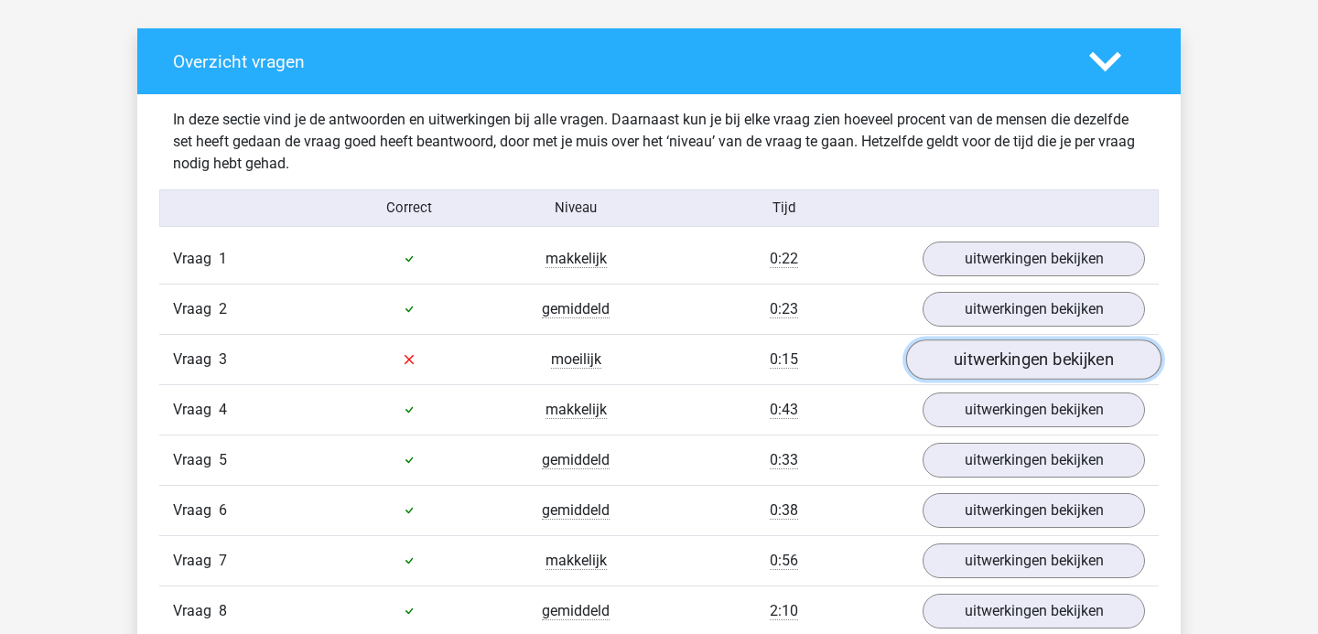
click at [944, 347] on link "uitwerkingen bekijken" at bounding box center [1033, 360] width 255 height 40
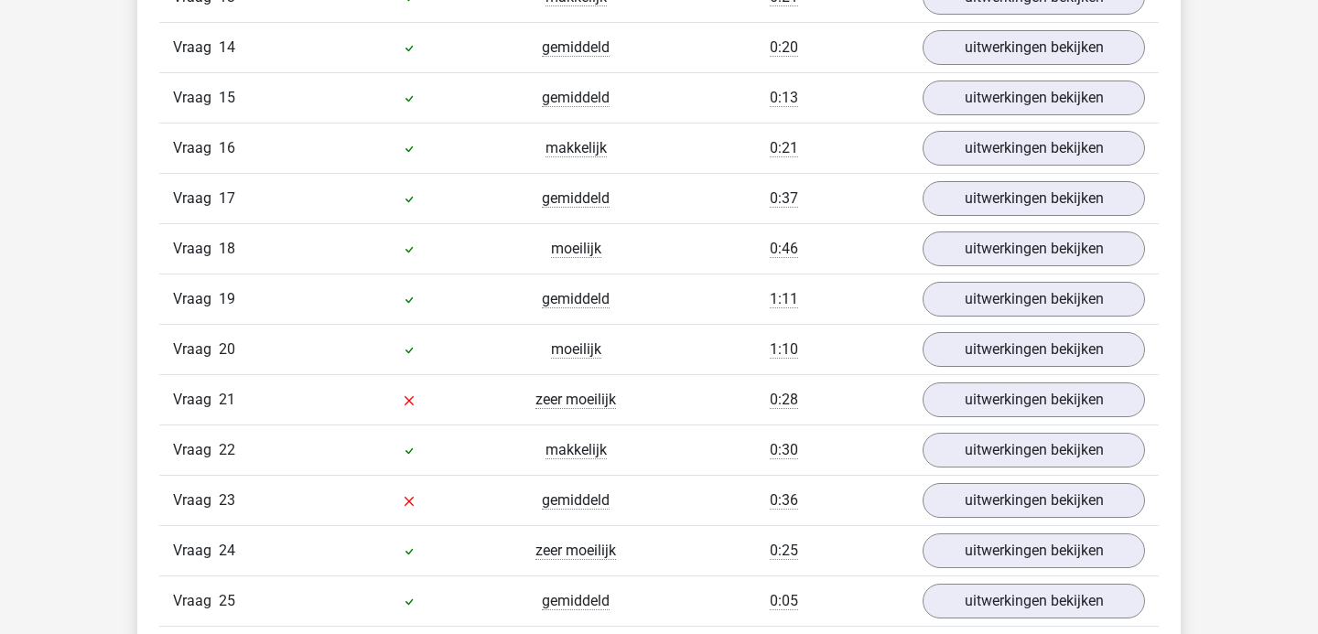
scroll to position [2886, 0]
click at [994, 396] on link "uitwerkingen bekijken" at bounding box center [1033, 399] width 255 height 40
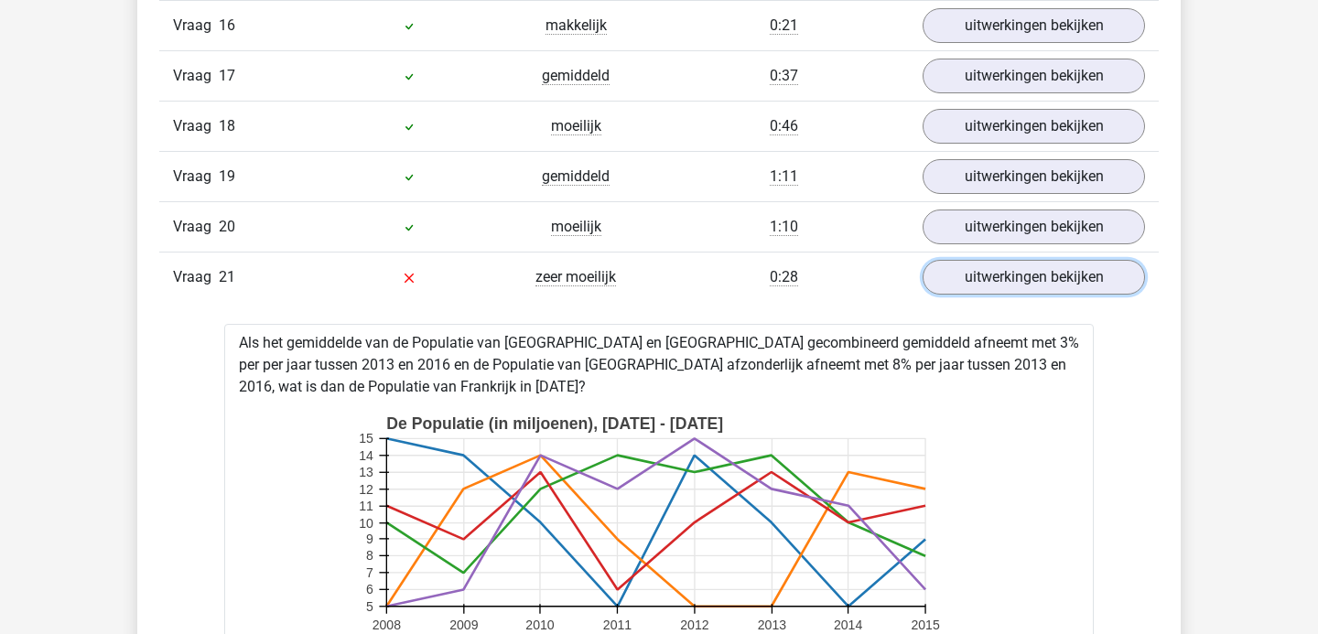
scroll to position [2907, 0]
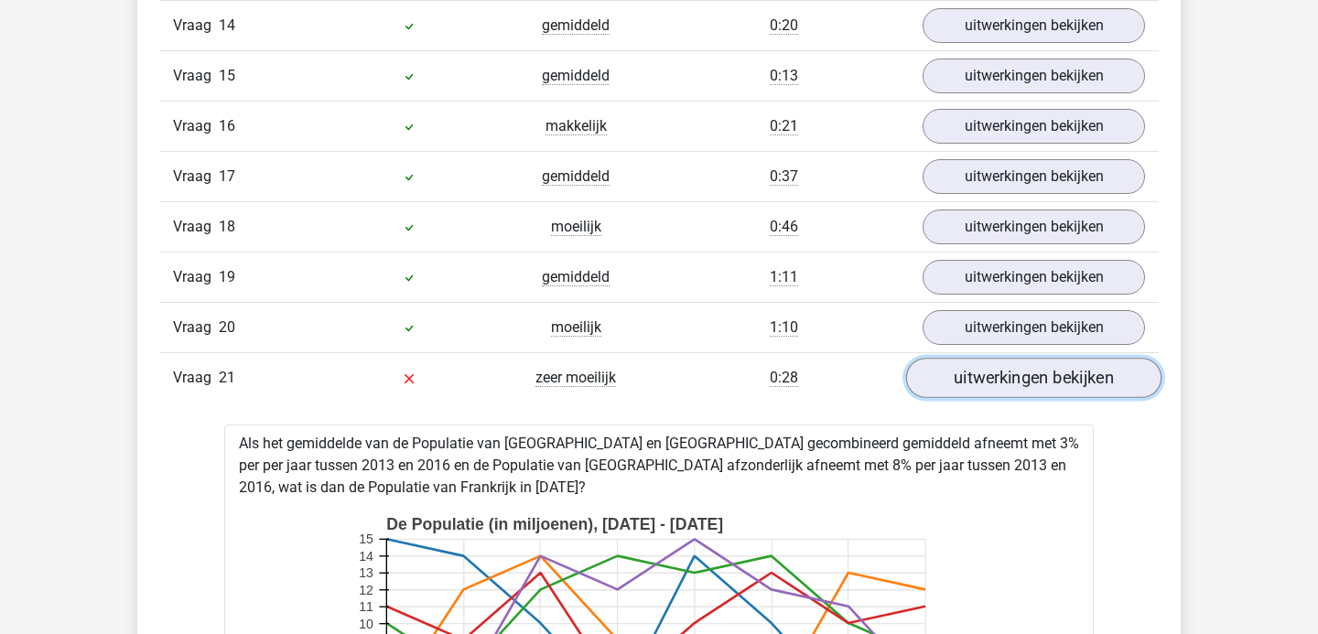
click at [968, 376] on link "uitwerkingen bekijken" at bounding box center [1033, 378] width 255 height 40
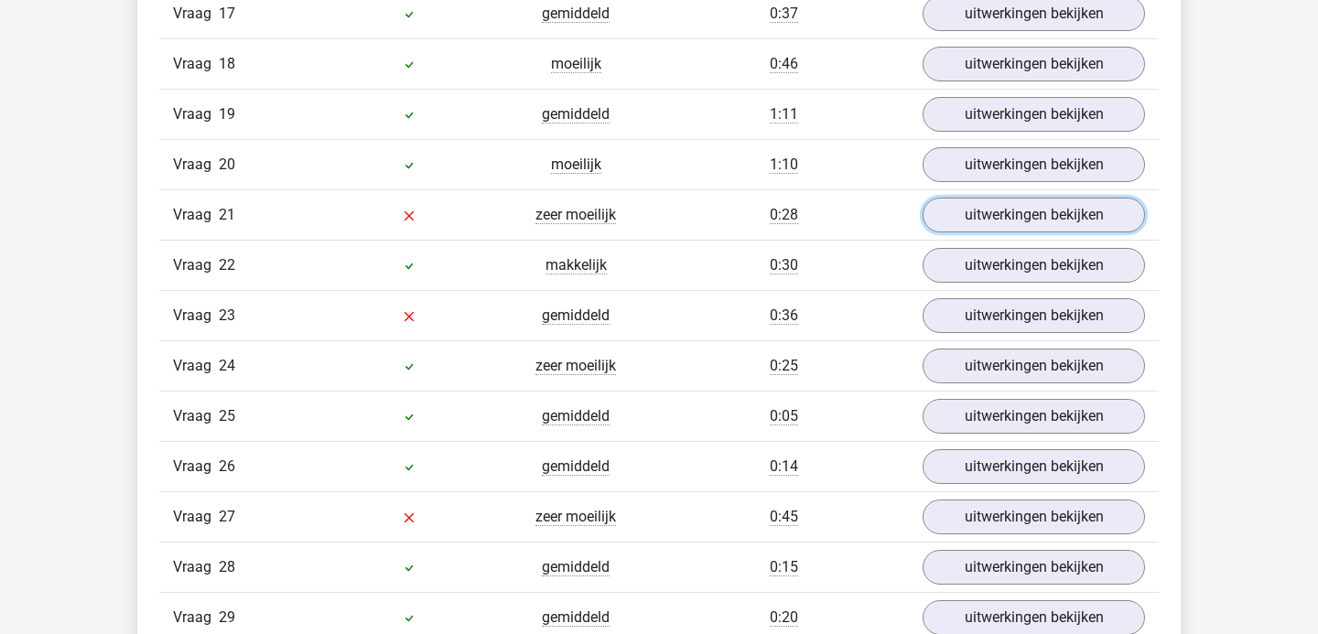
scroll to position [3143, 0]
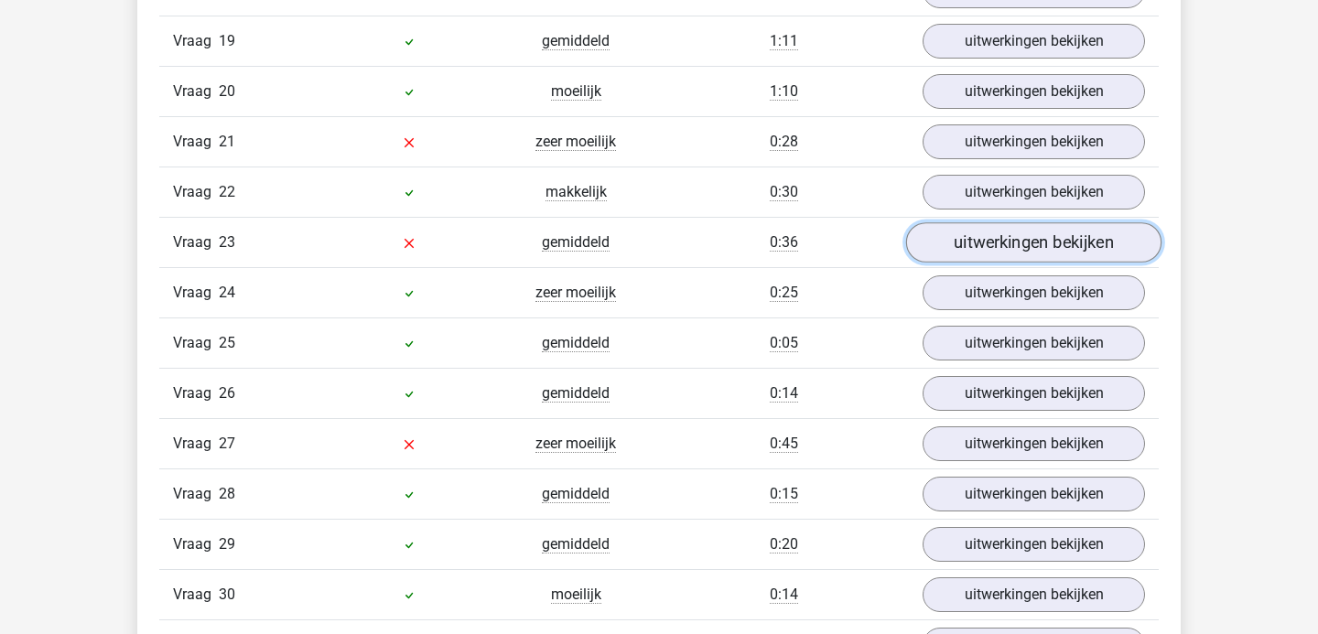
click at [939, 245] on link "uitwerkingen bekijken" at bounding box center [1033, 242] width 255 height 40
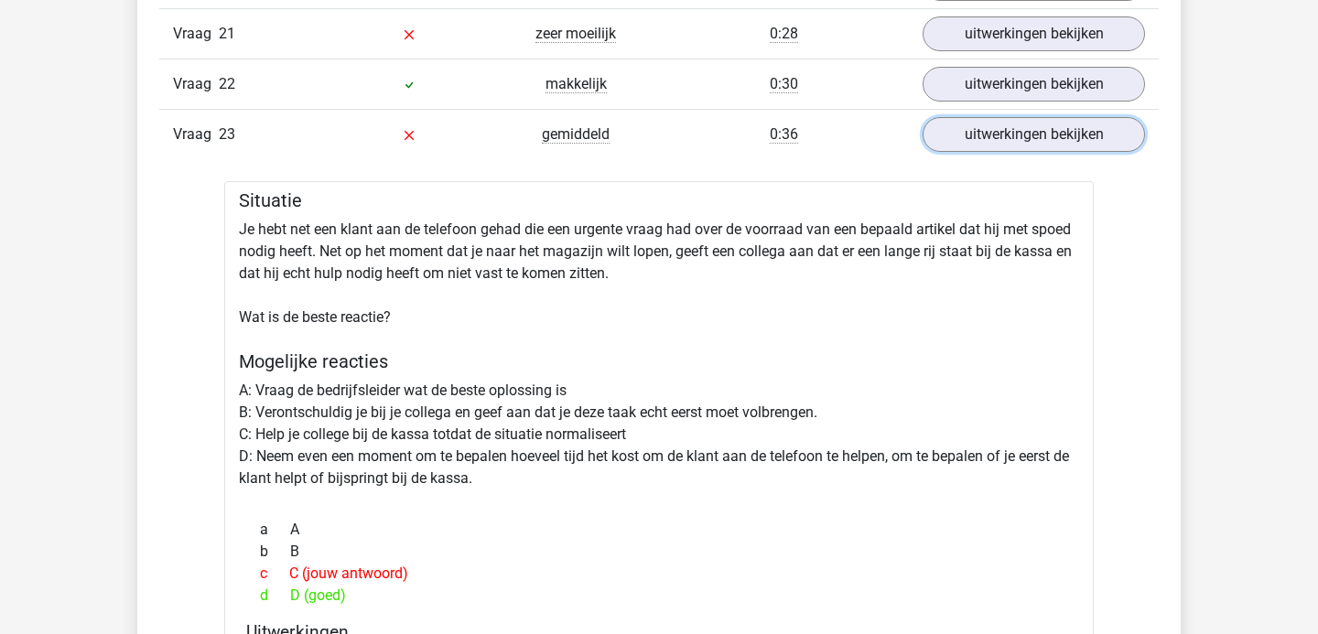
scroll to position [3239, 0]
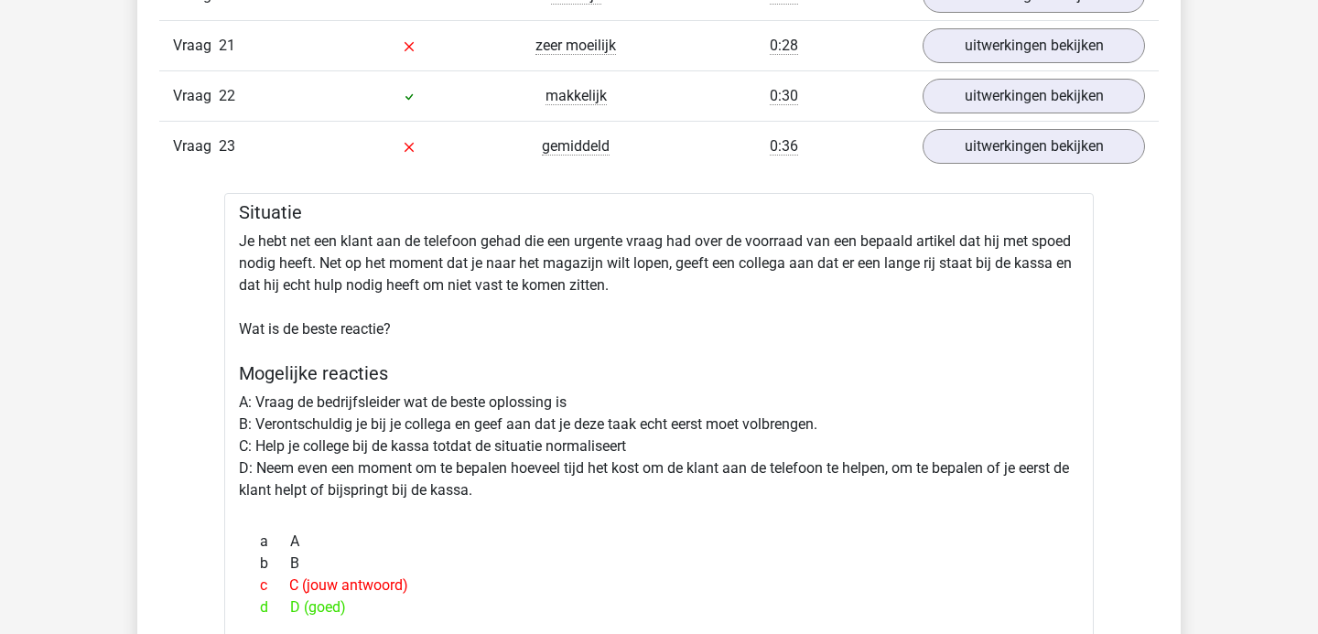
click at [843, 146] on div "0:36" at bounding box center [784, 146] width 250 height 22
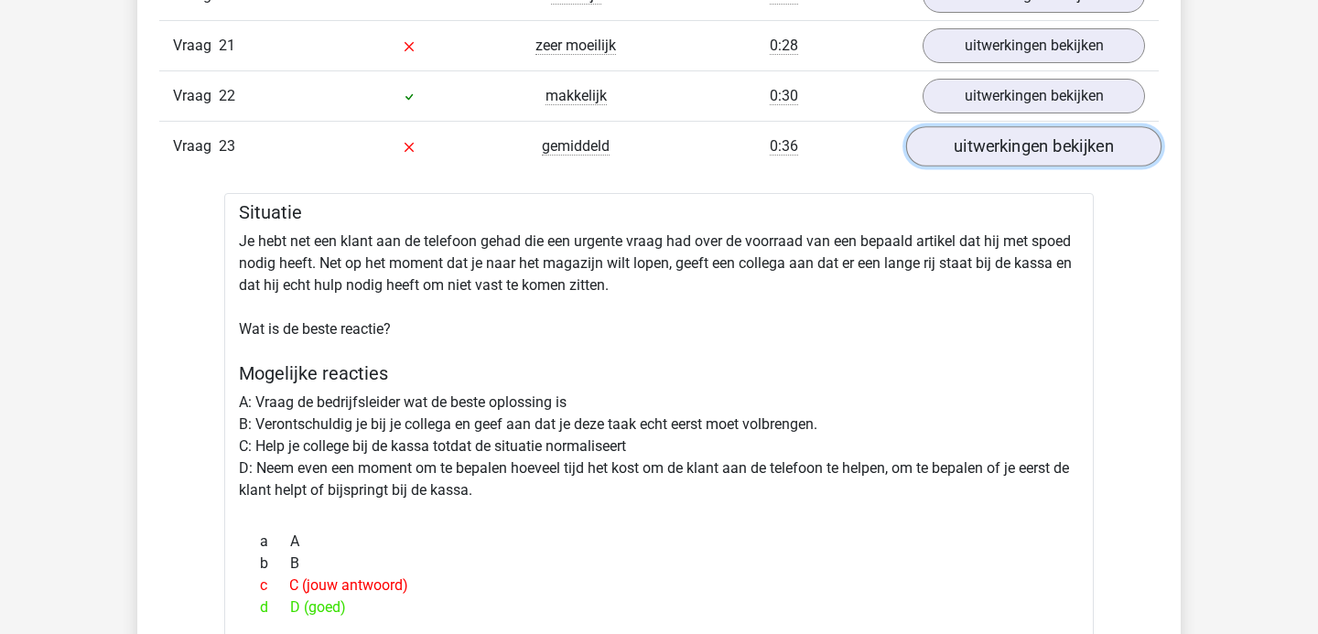
click at [974, 150] on link "uitwerkingen bekijken" at bounding box center [1033, 146] width 255 height 40
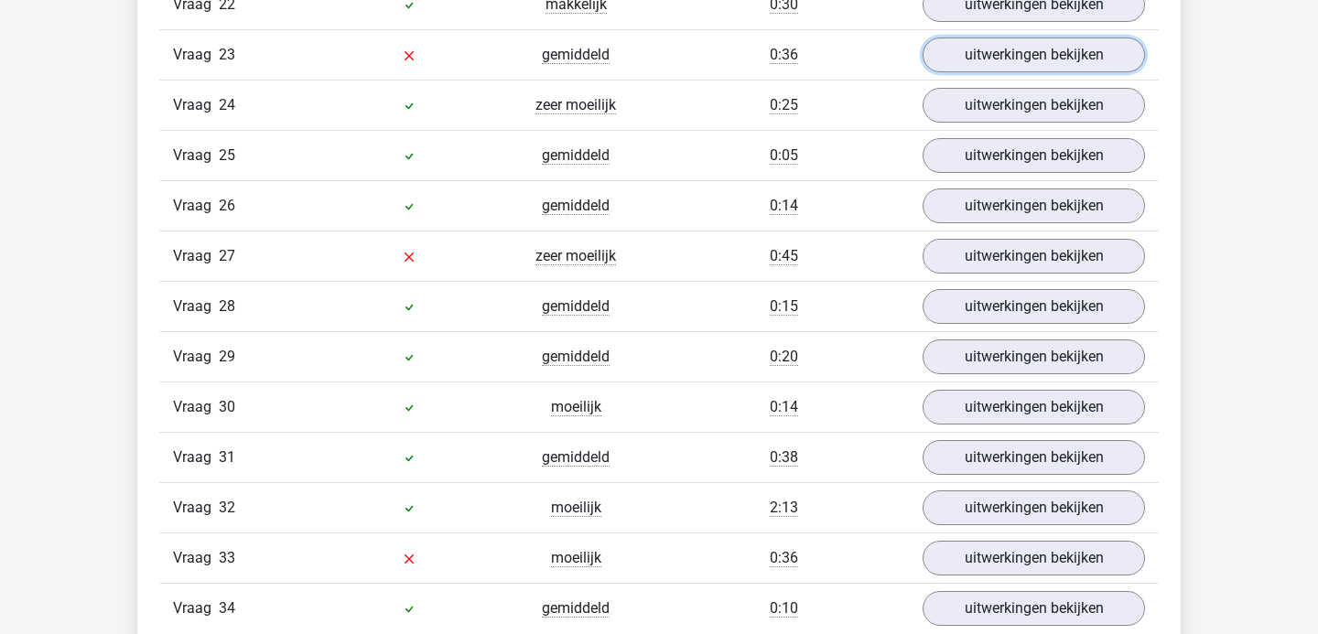
scroll to position [3354, 0]
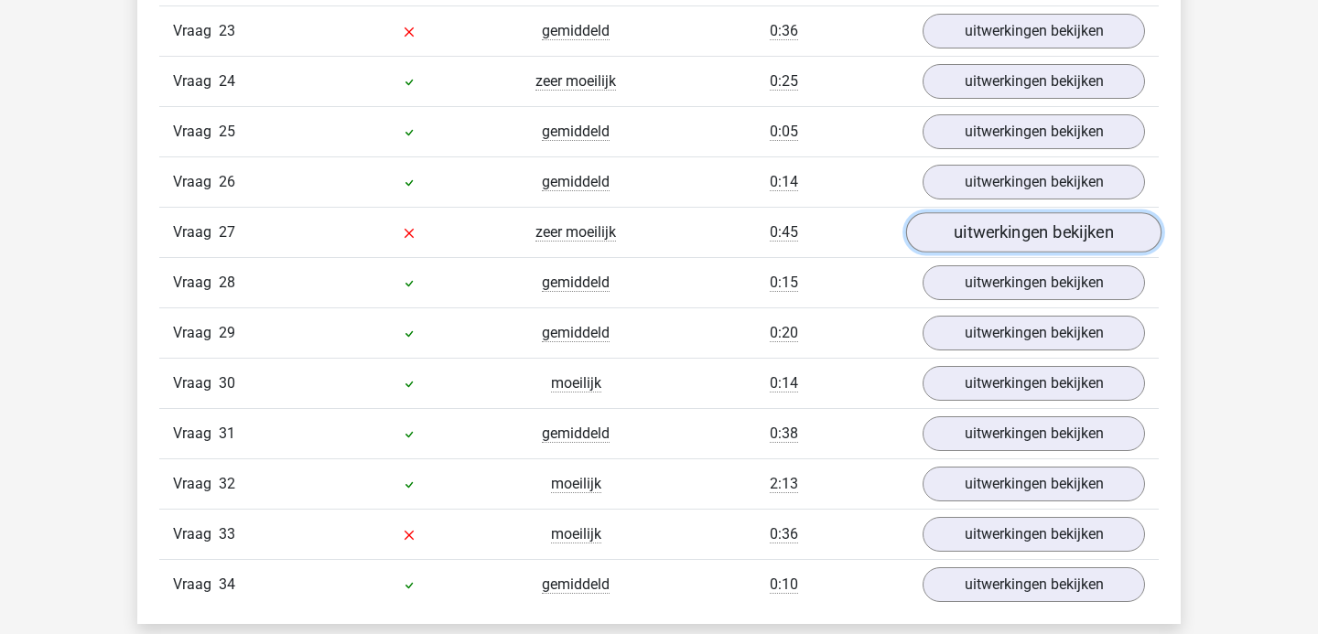
click at [964, 230] on link "uitwerkingen bekijken" at bounding box center [1033, 232] width 255 height 40
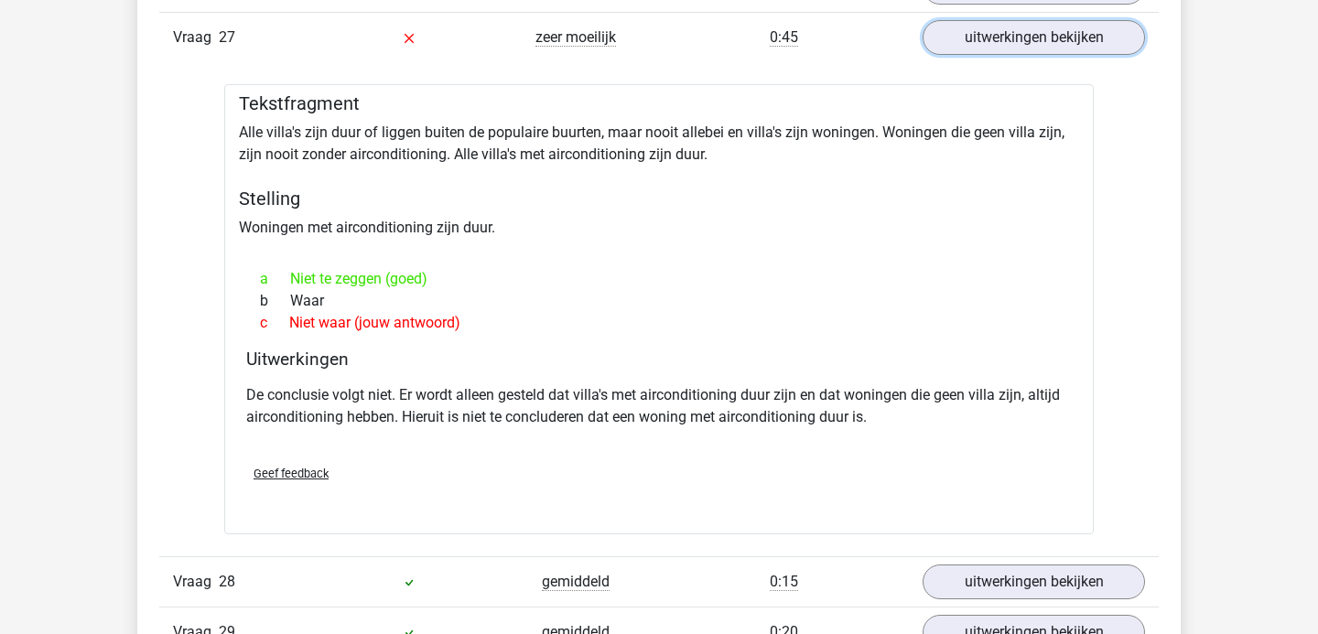
scroll to position [3502, 0]
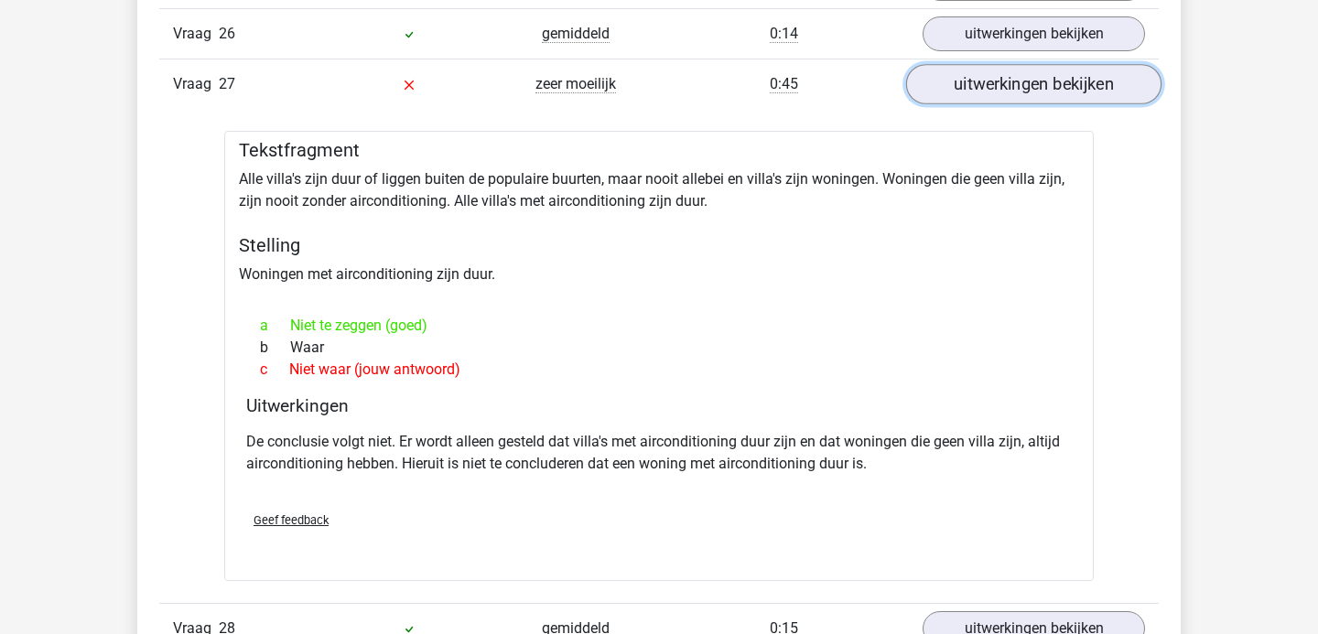
click at [940, 81] on link "uitwerkingen bekijken" at bounding box center [1033, 84] width 255 height 40
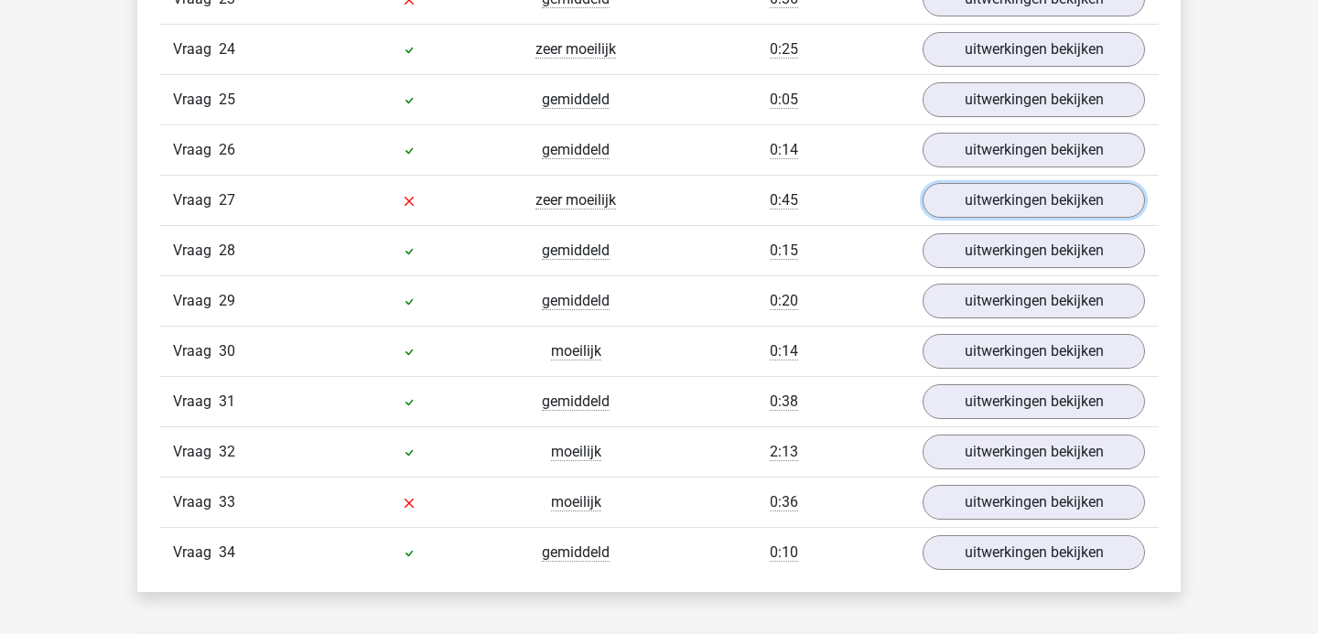
scroll to position [3383, 0]
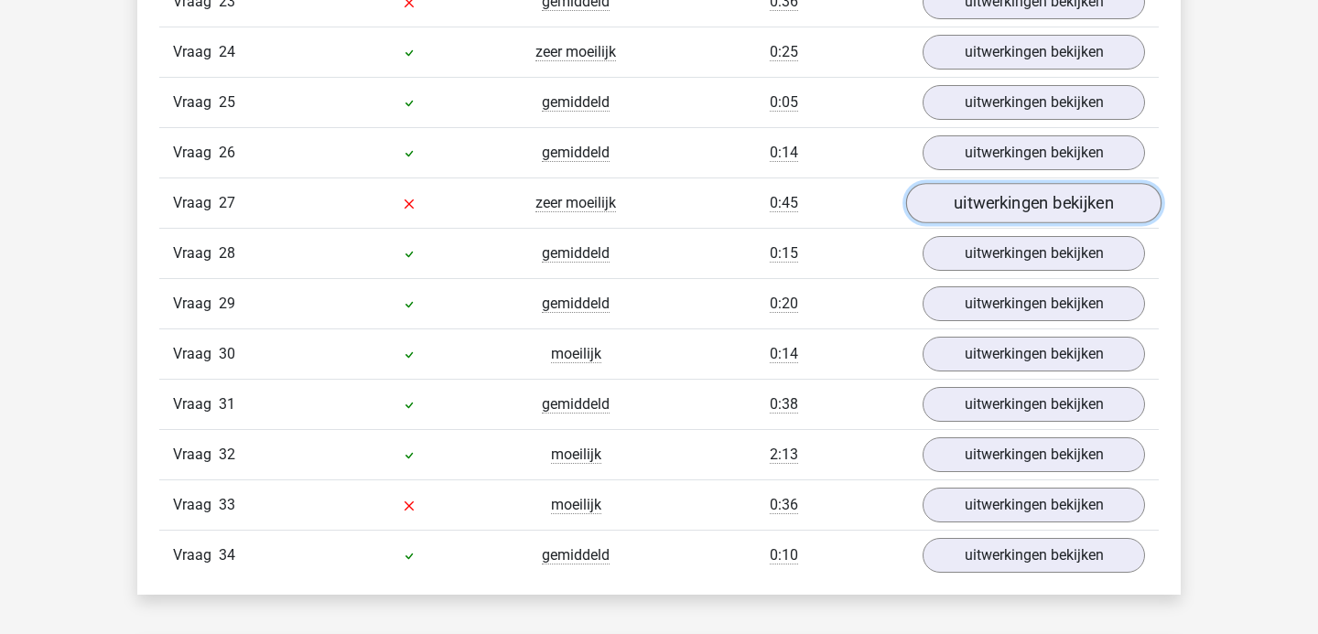
click at [938, 193] on link "uitwerkingen bekijken" at bounding box center [1033, 203] width 255 height 40
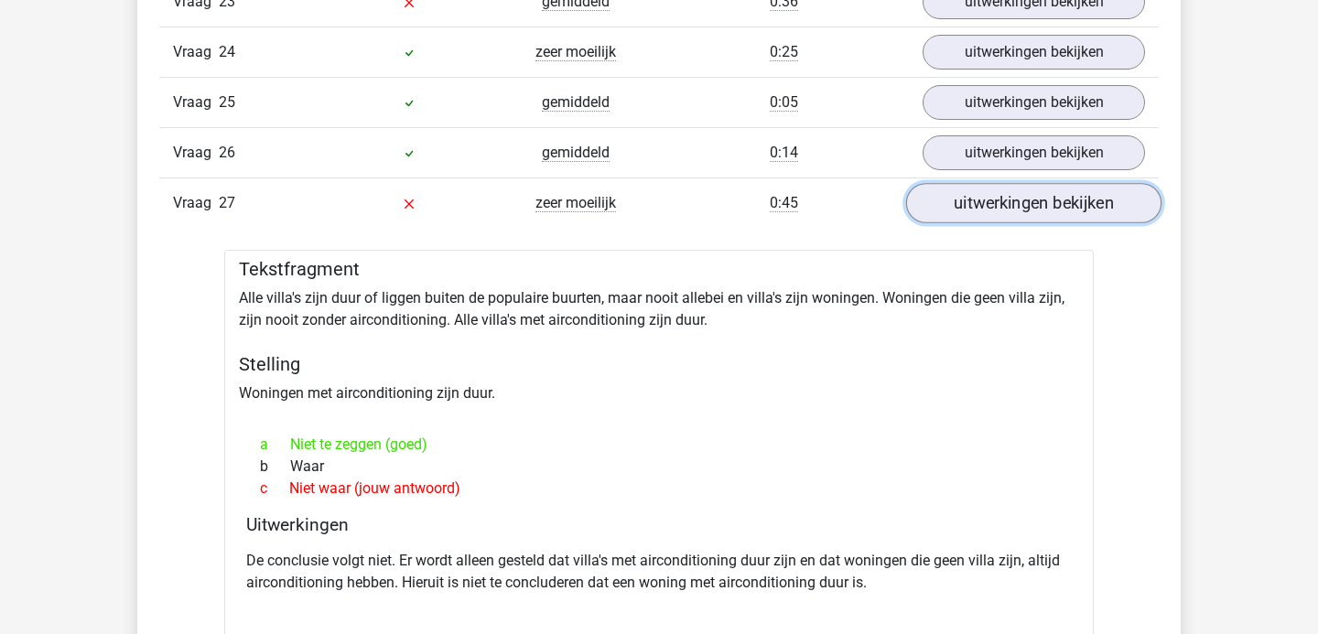
click at [938, 193] on link "uitwerkingen bekijken" at bounding box center [1033, 203] width 255 height 40
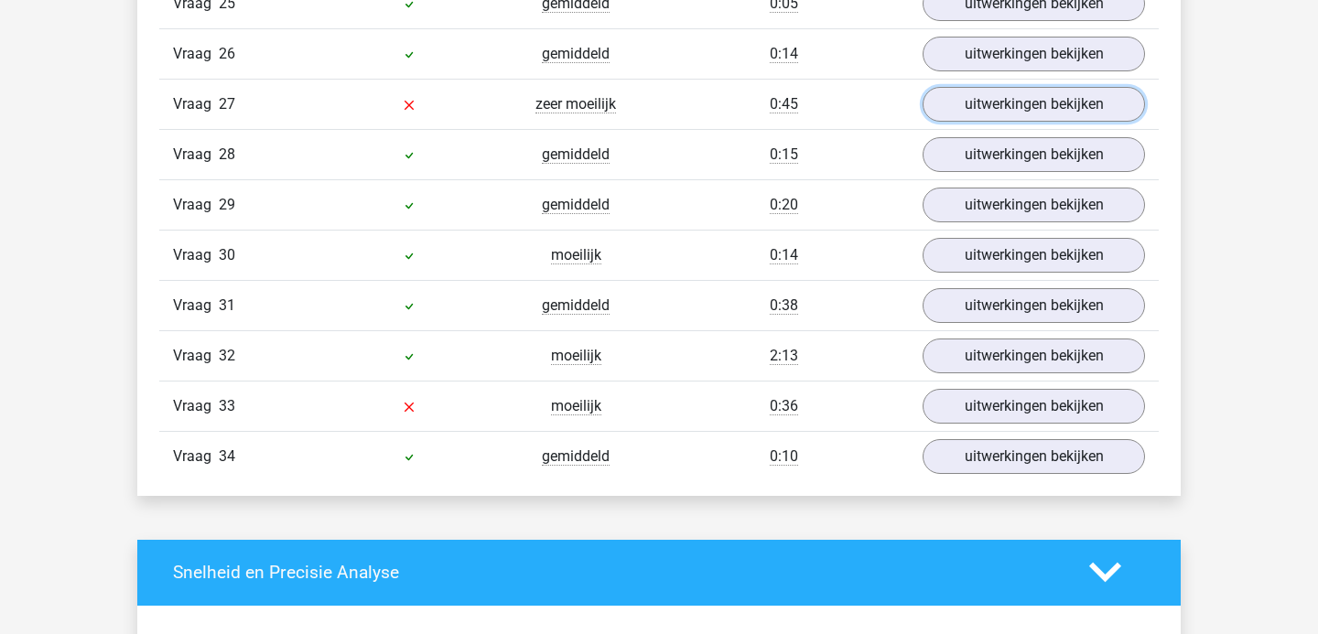
scroll to position [3484, 0]
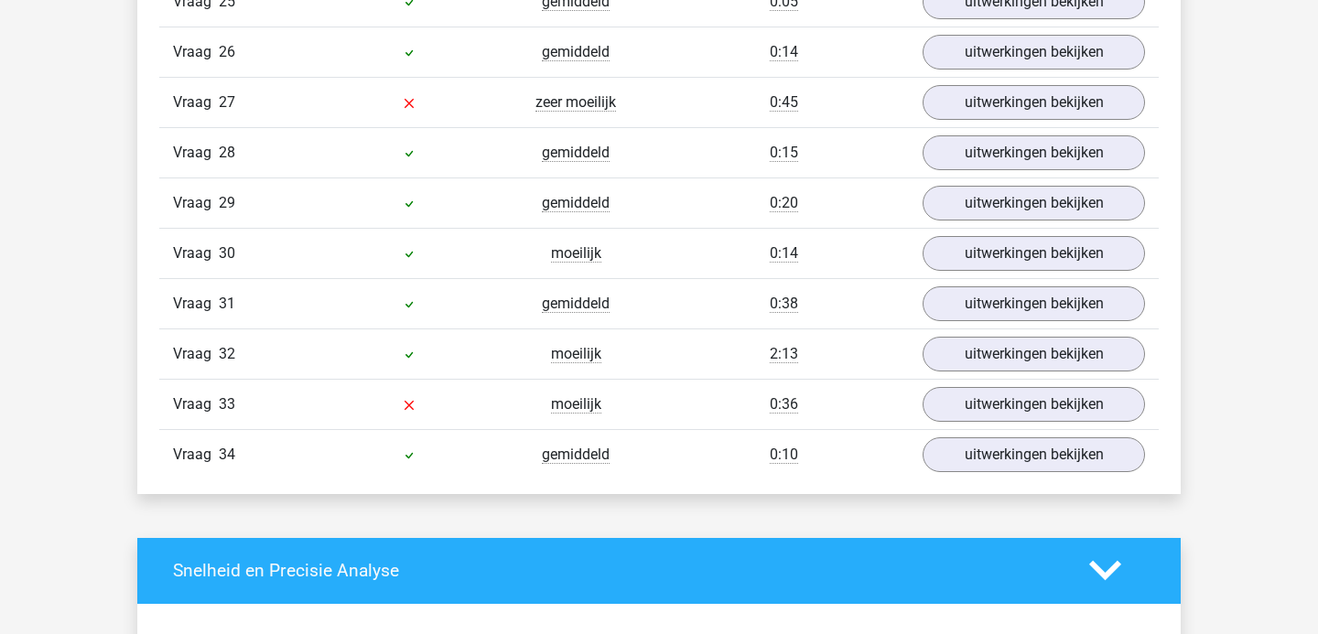
click at [955, 383] on div "Vraag 33 moeilijk 0:36 uitwerkingen bekijken" at bounding box center [658, 404] width 999 height 50
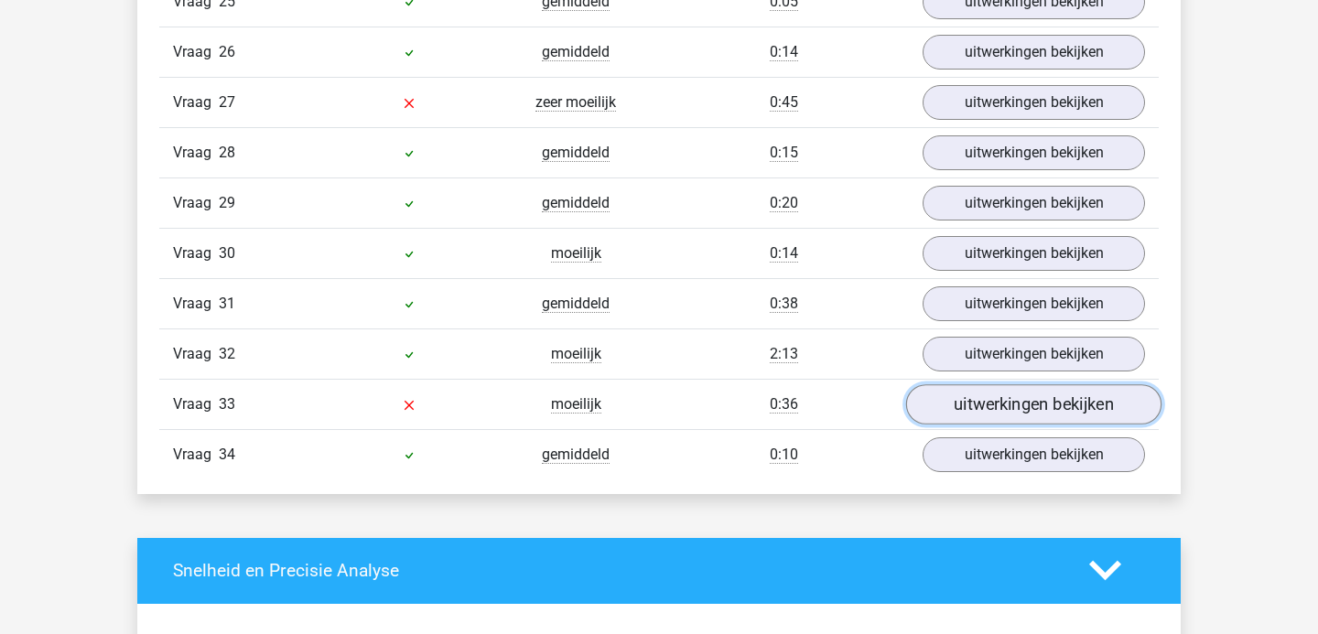
click at [956, 396] on link "uitwerkingen bekijken" at bounding box center [1033, 404] width 255 height 40
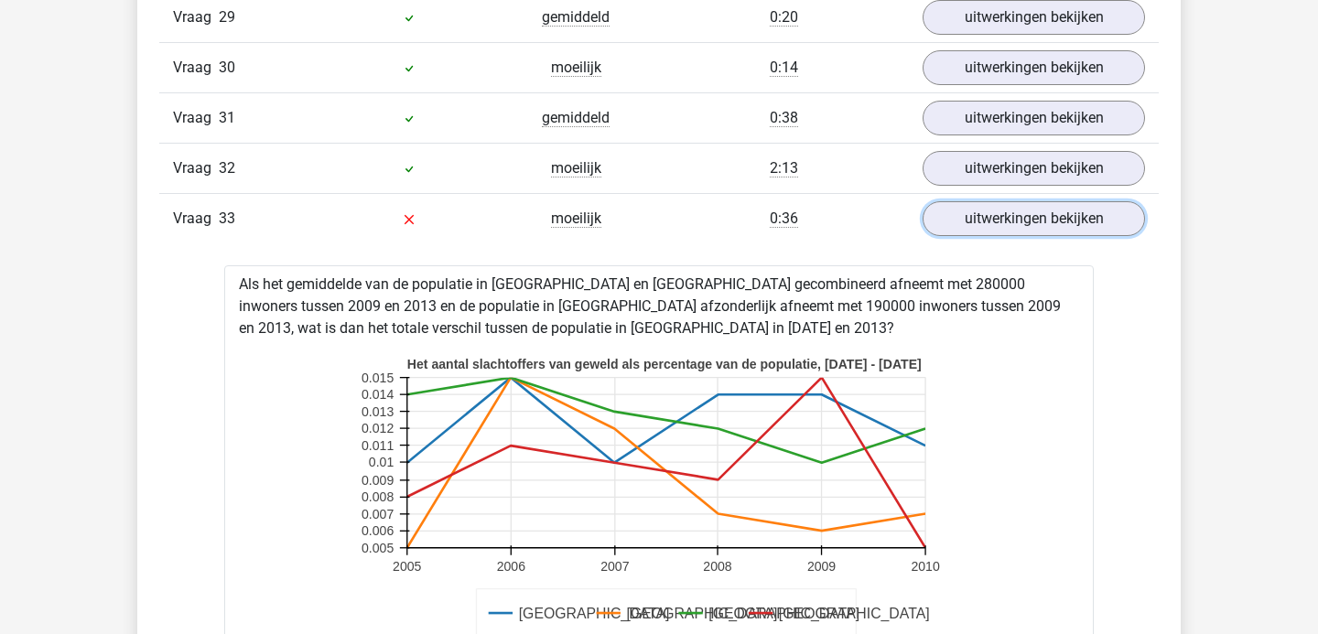
scroll to position [3531, 0]
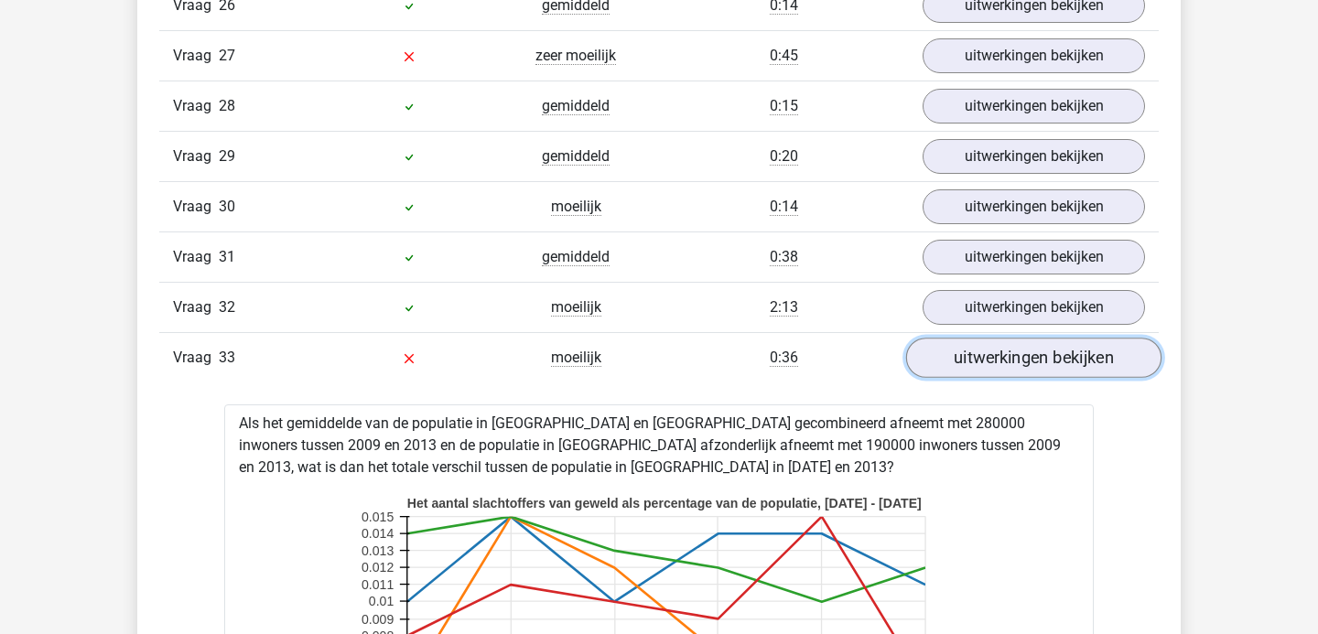
click at [948, 356] on link "uitwerkingen bekijken" at bounding box center [1033, 358] width 255 height 40
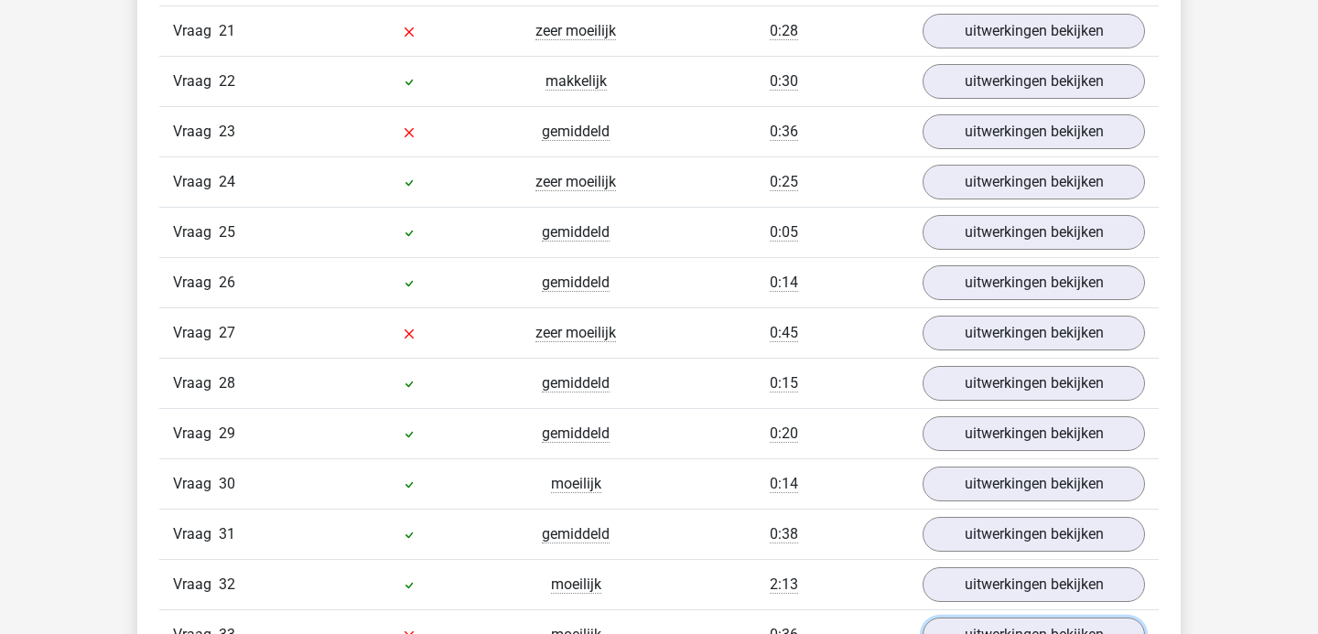
scroll to position [3248, 0]
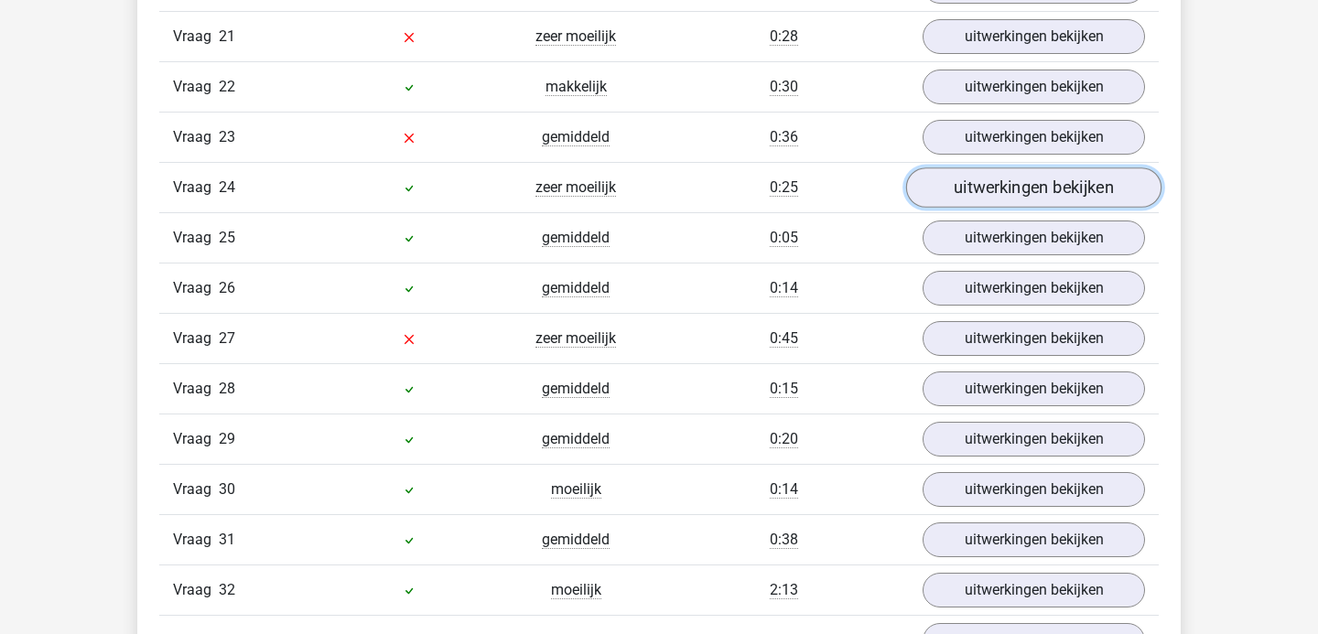
click at [966, 189] on link "uitwerkingen bekijken" at bounding box center [1033, 187] width 255 height 40
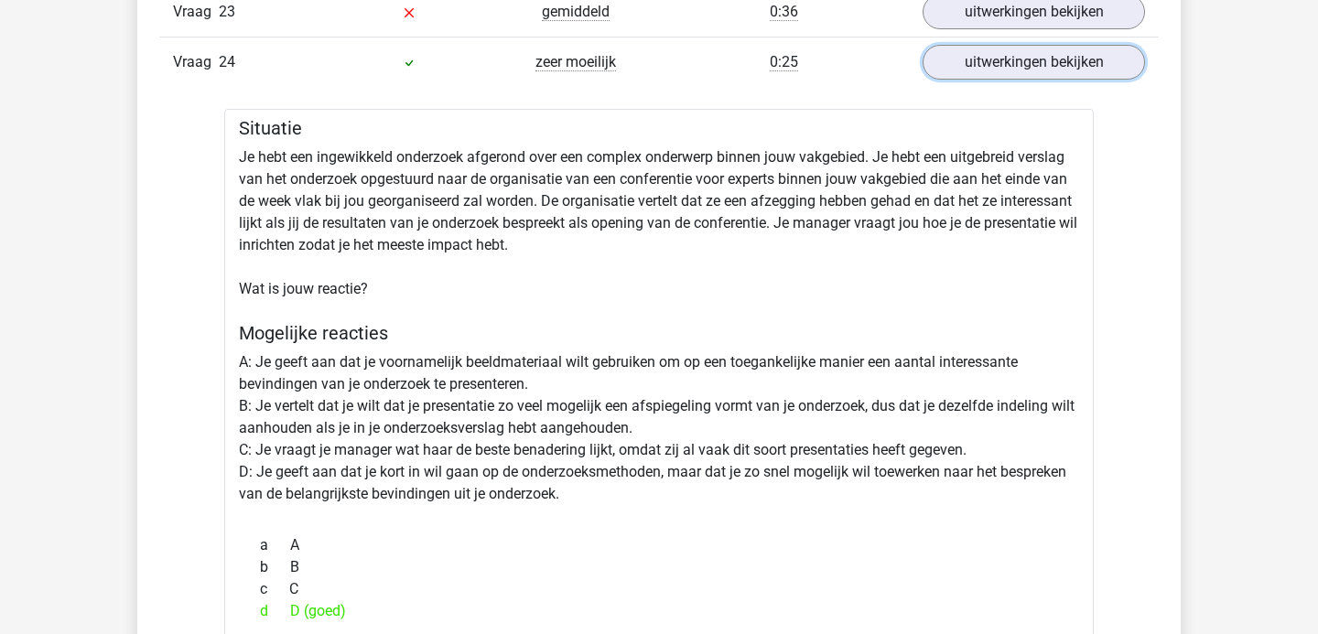
scroll to position [3267, 0]
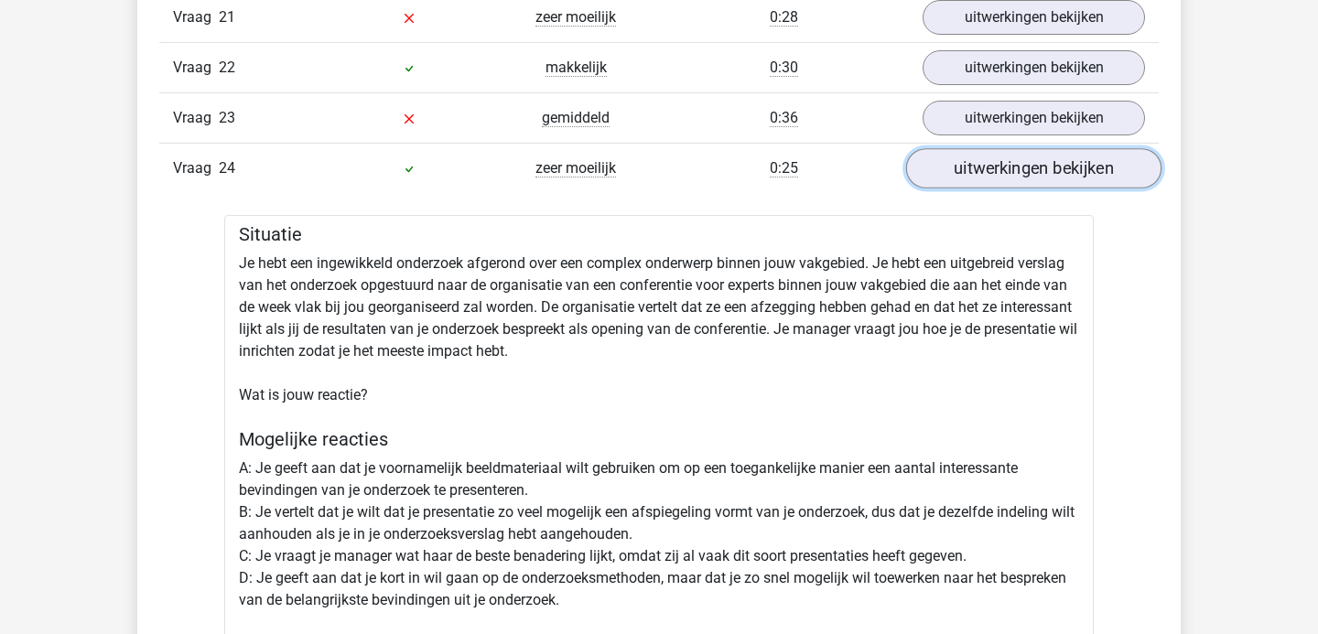
click at [973, 181] on link "uitwerkingen bekijken" at bounding box center [1033, 168] width 255 height 40
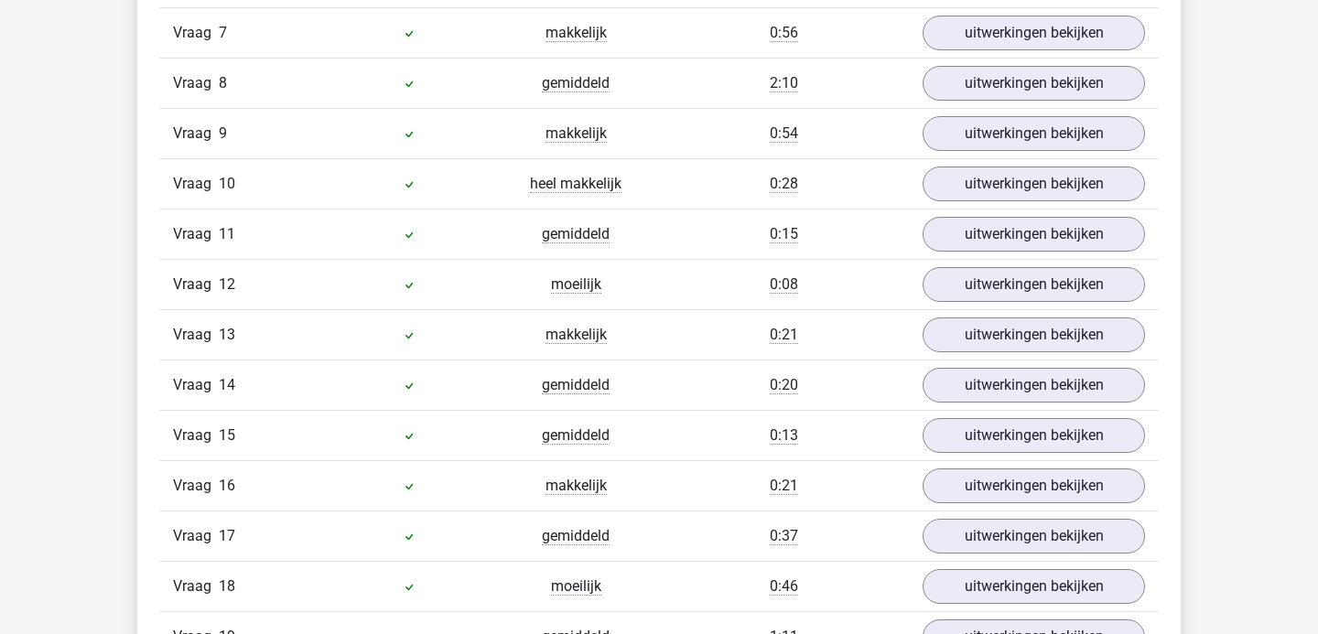
scroll to position [2497, 0]
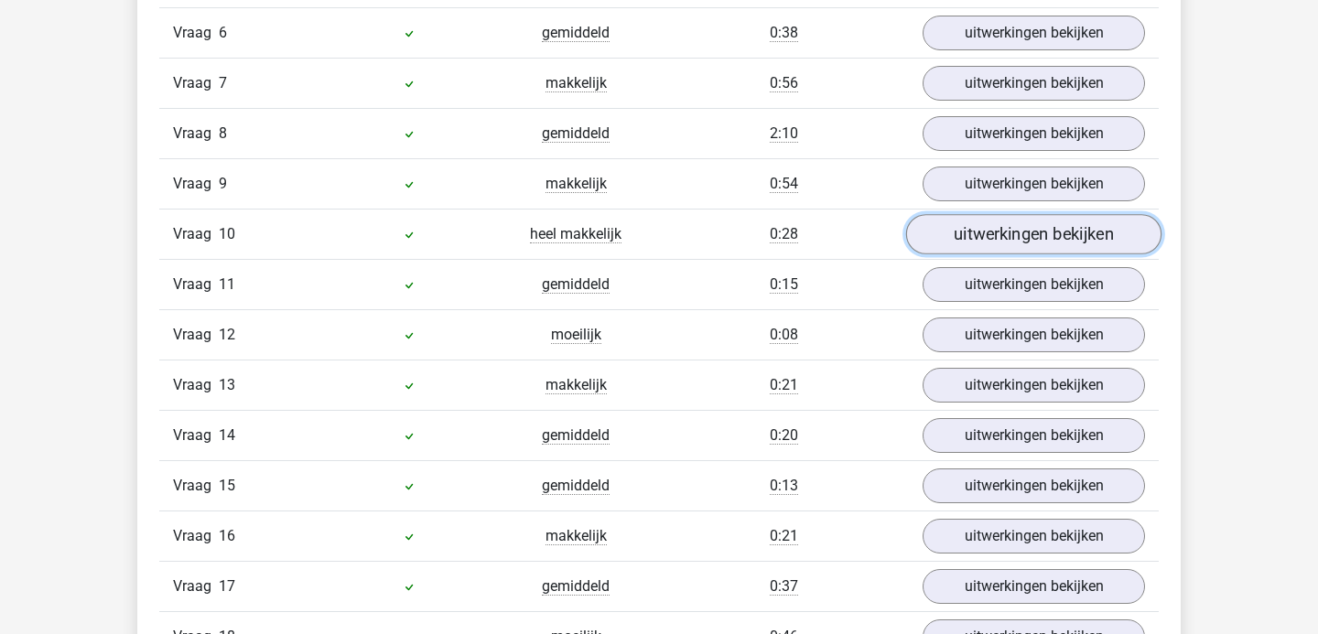
click at [968, 228] on link "uitwerkingen bekijken" at bounding box center [1033, 234] width 255 height 40
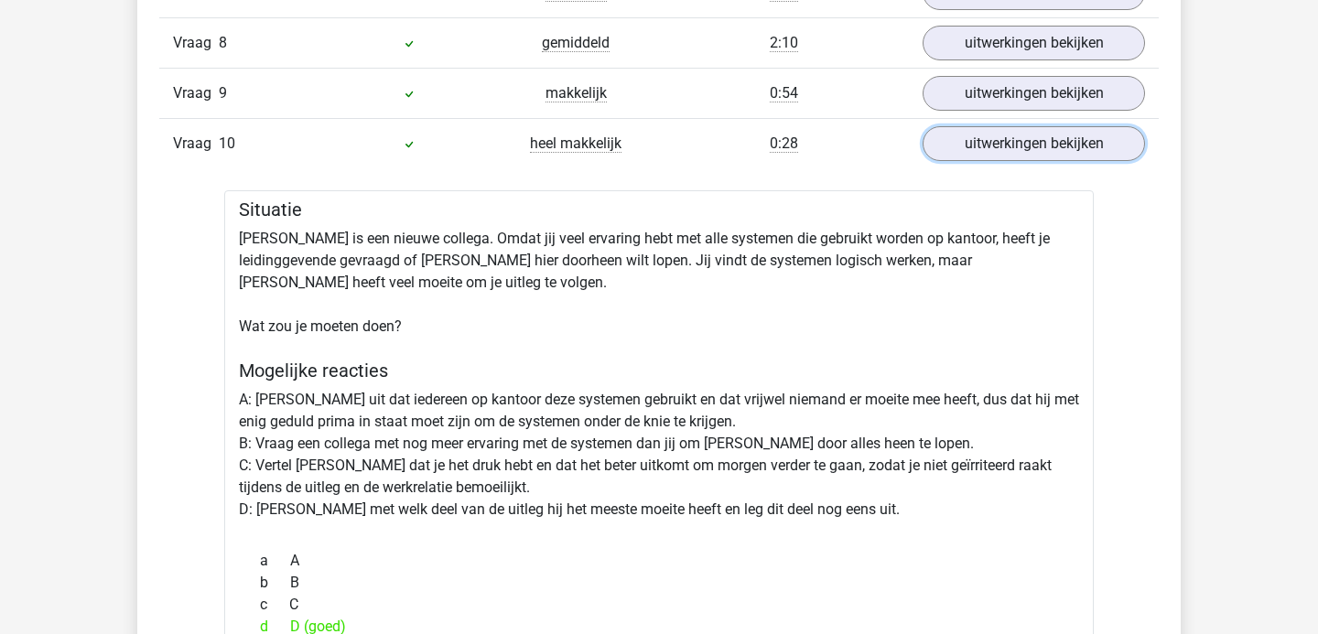
scroll to position [2530, 0]
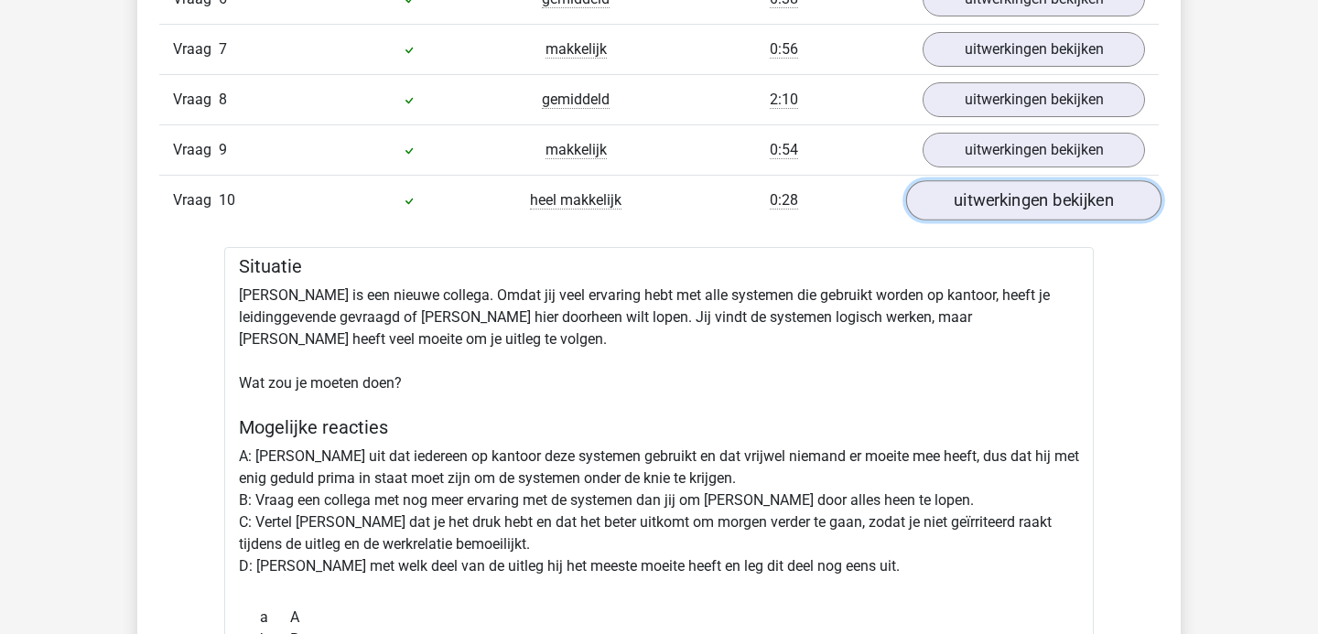
click at [963, 201] on link "uitwerkingen bekijken" at bounding box center [1033, 200] width 255 height 40
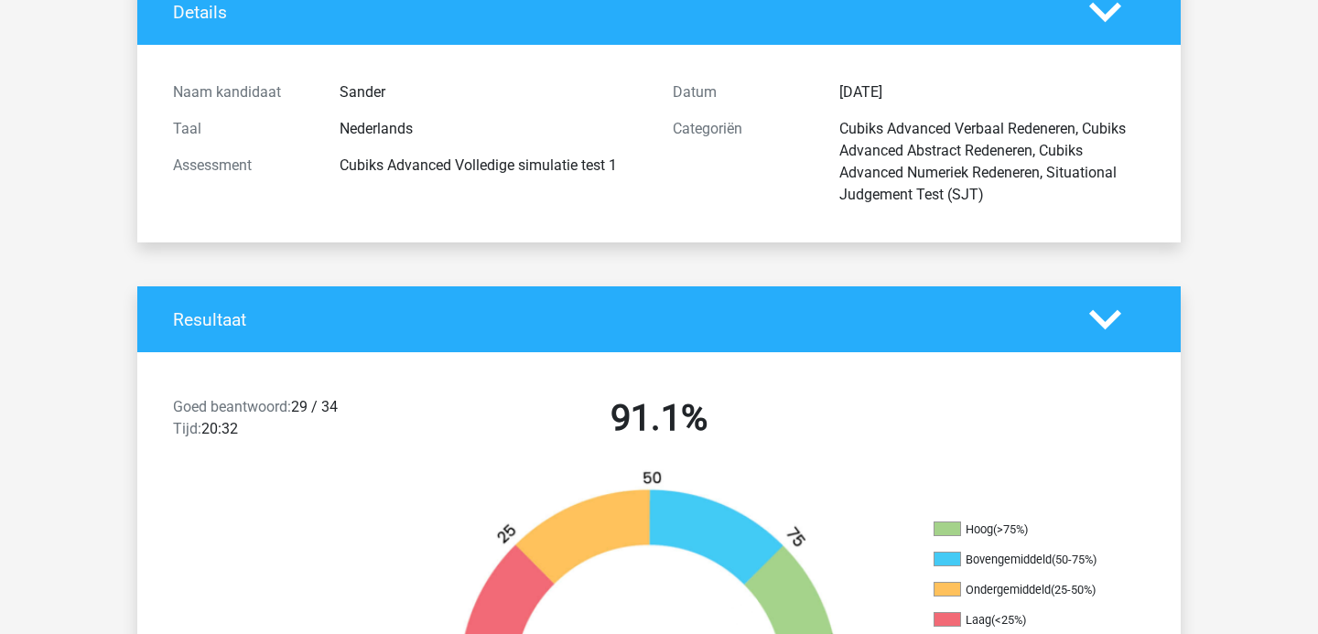
scroll to position [0, 0]
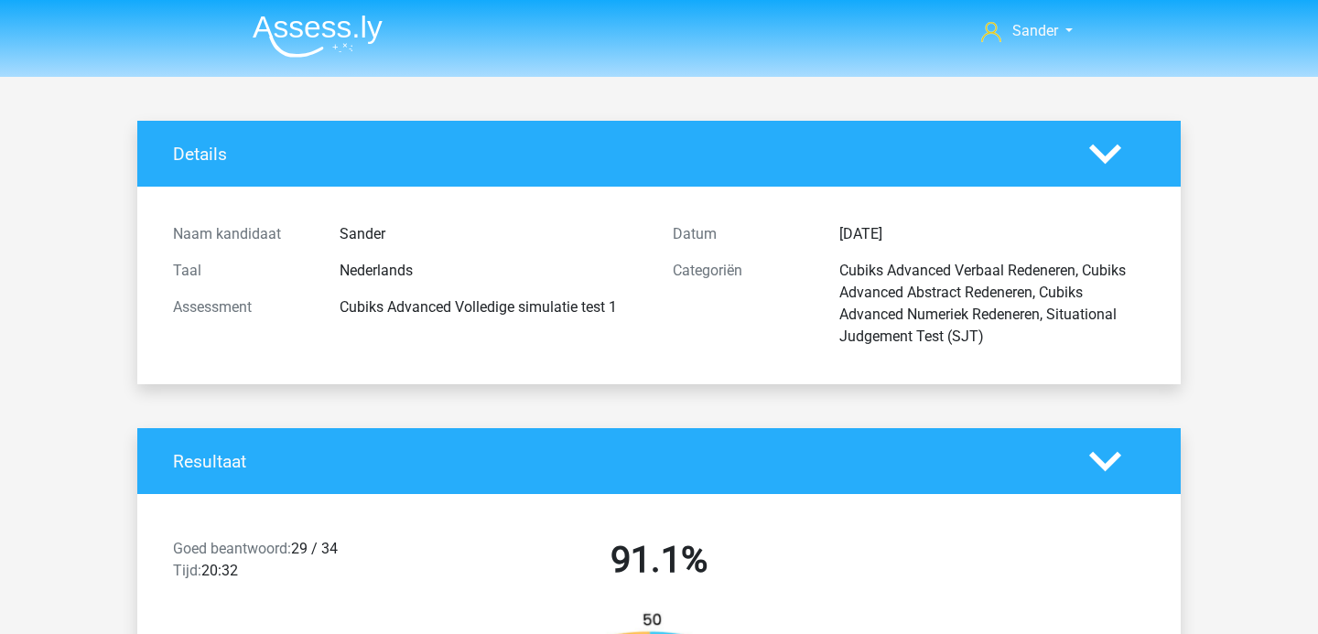
click at [329, 40] on img at bounding box center [318, 36] width 130 height 43
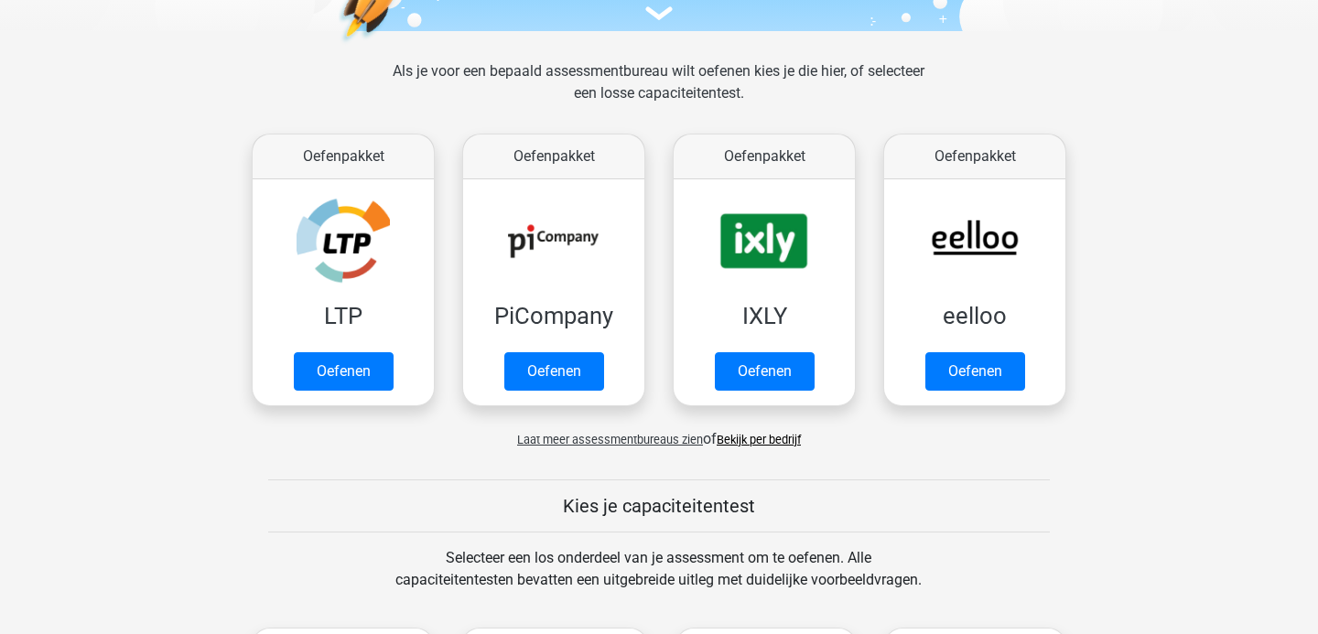
scroll to position [312, 0]
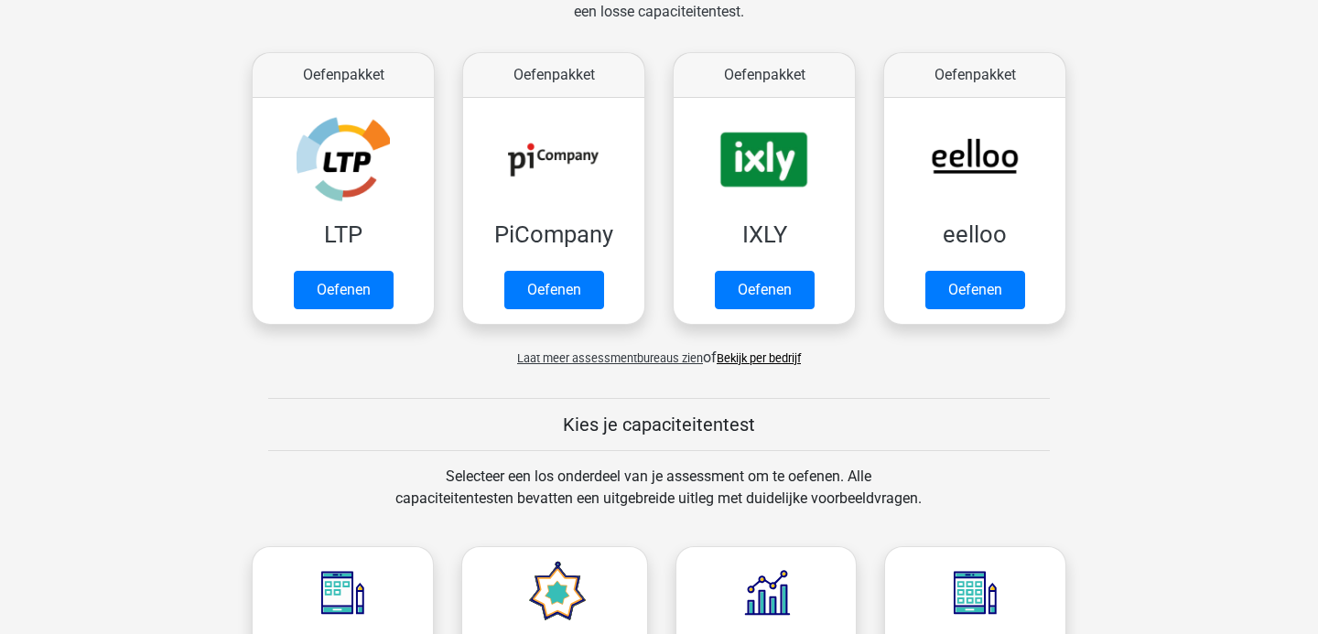
click at [626, 359] on span "Laat meer assessmentbureaus zien" at bounding box center [610, 358] width 186 height 14
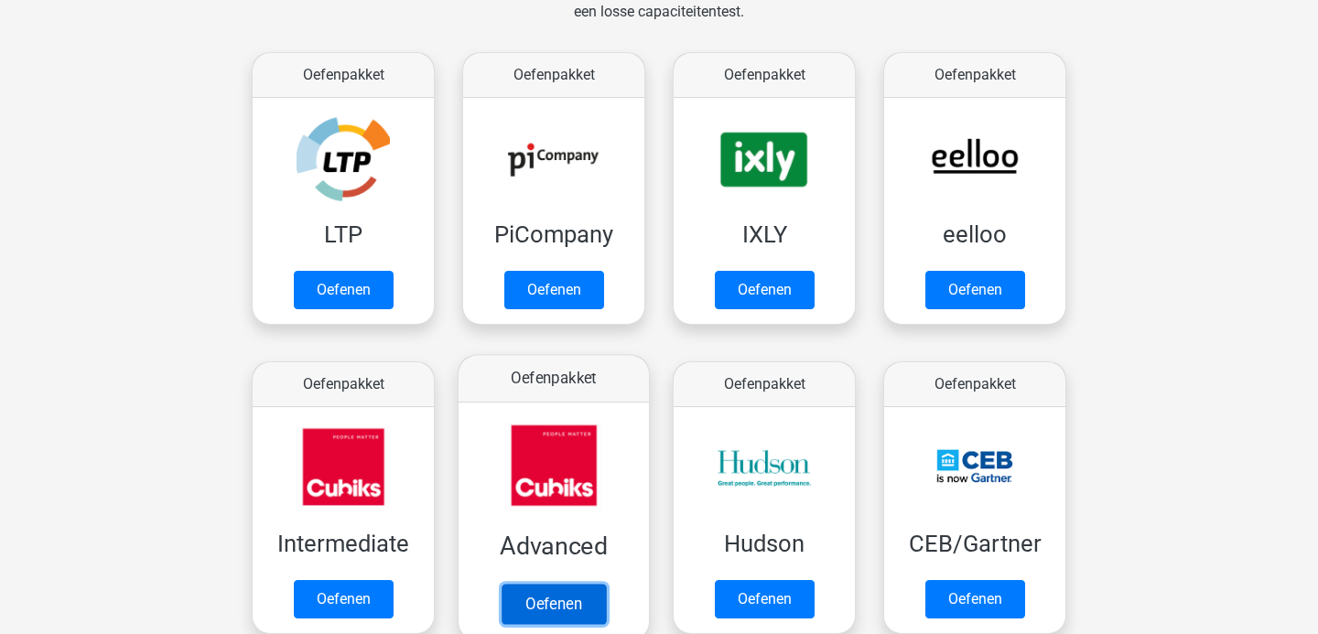
click at [571, 592] on link "Oefenen" at bounding box center [554, 604] width 104 height 40
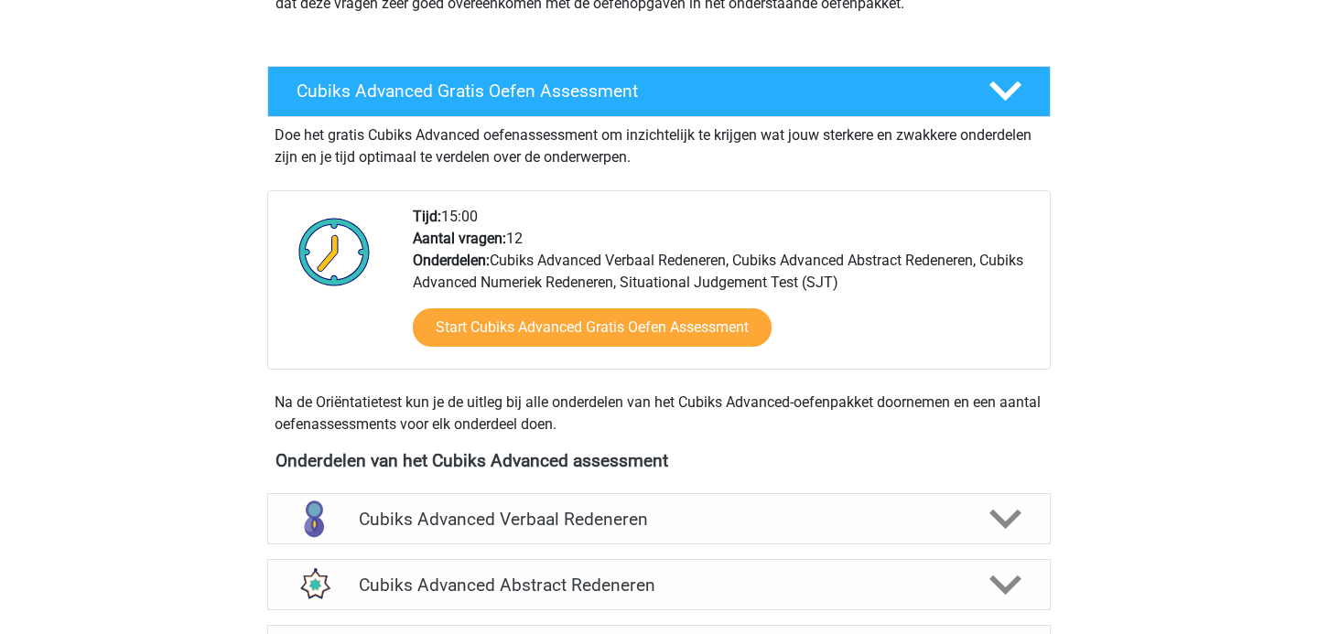
scroll to position [480, 0]
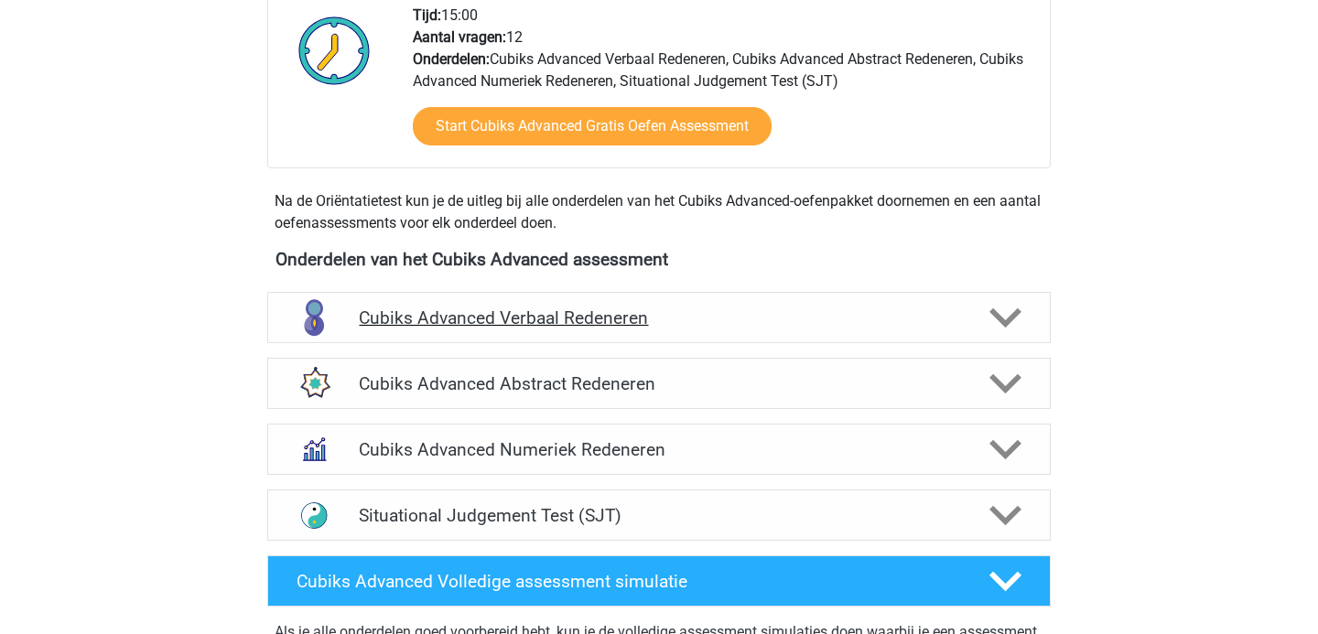
click at [553, 313] on h4 "Cubiks Advanced Verbaal Redeneren" at bounding box center [658, 318] width 599 height 21
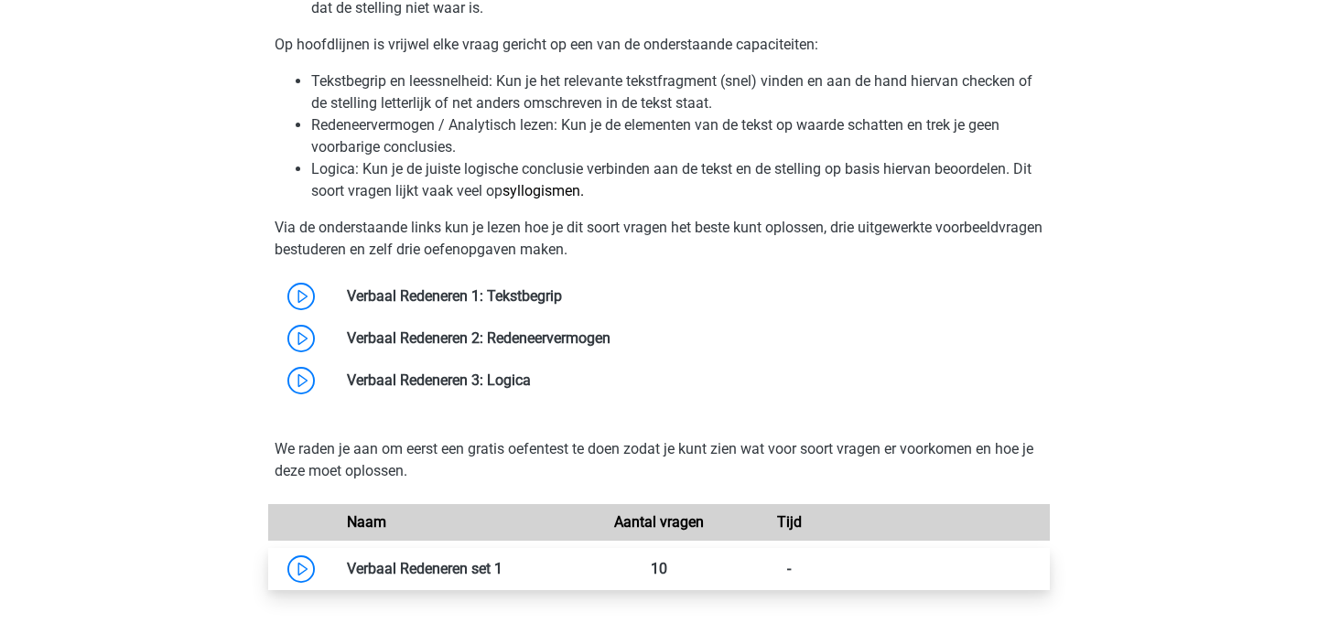
scroll to position [448, 0]
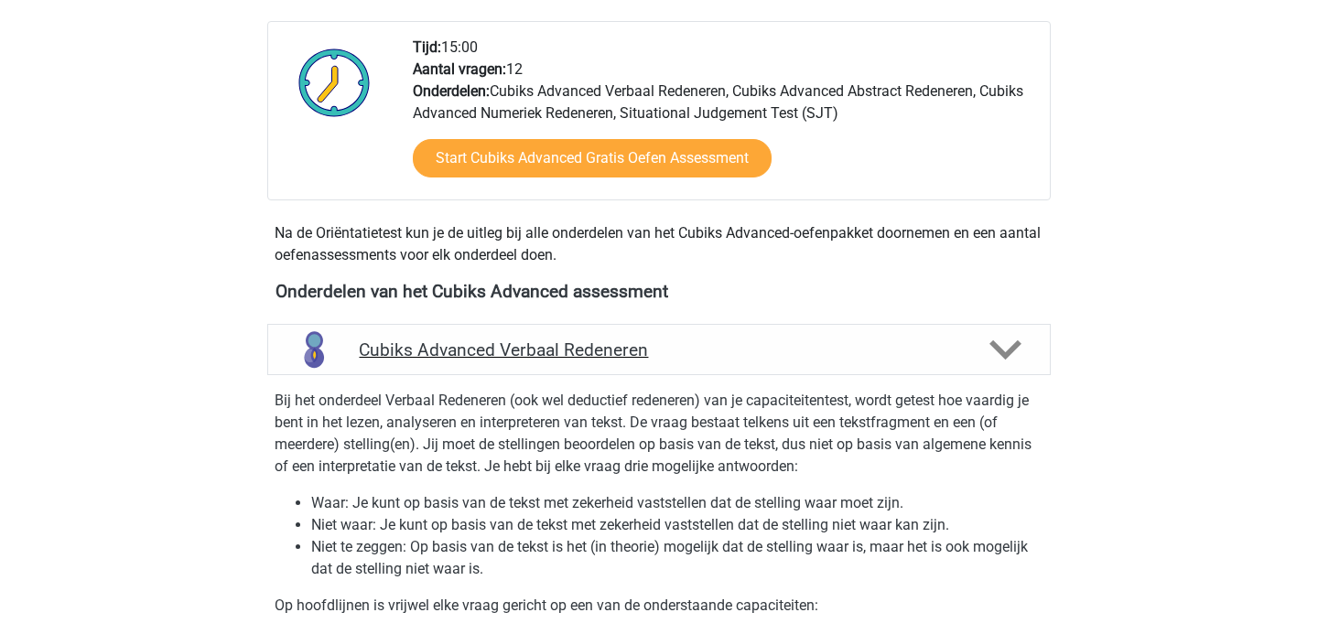
click at [759, 355] on h4 "Cubiks Advanced Verbaal Redeneren" at bounding box center [658, 350] width 599 height 21
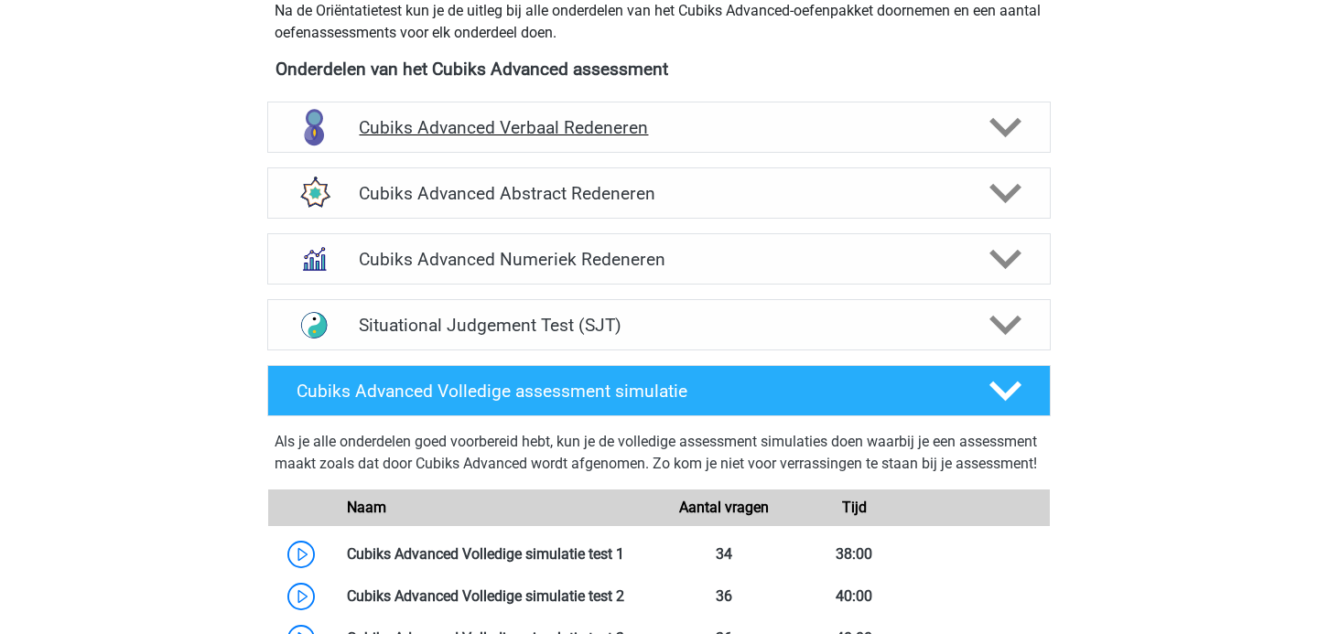
scroll to position [669, 0]
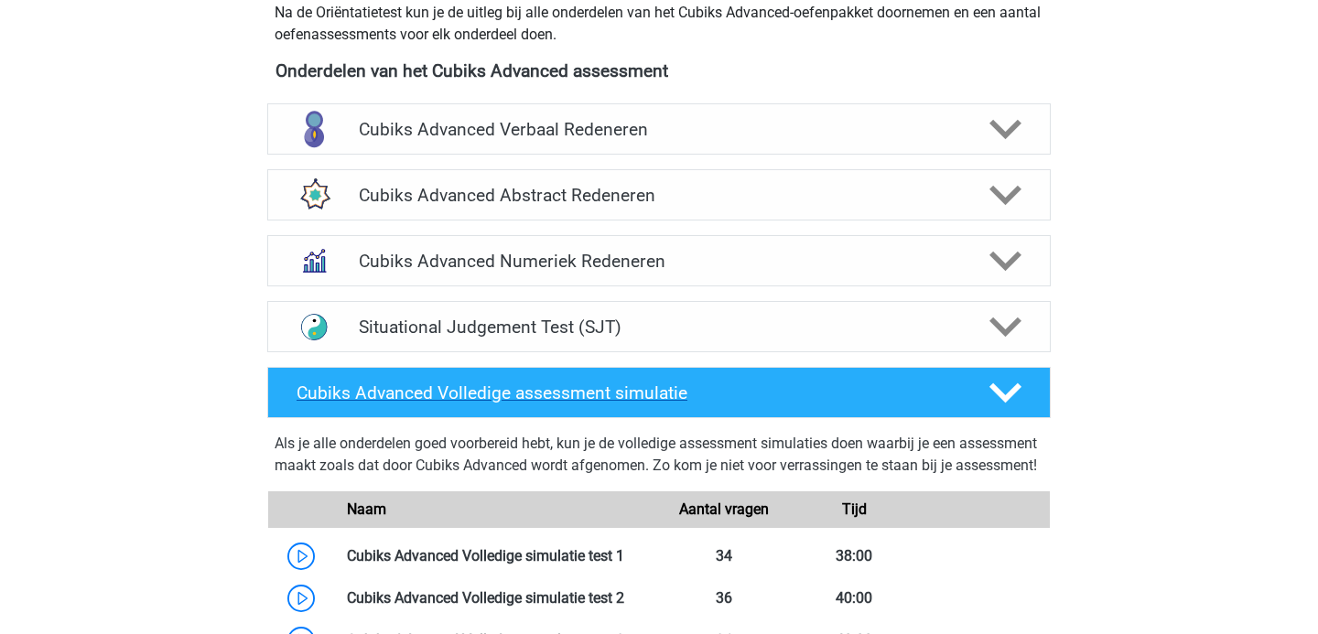
click at [762, 394] on h4 "Cubiks Advanced Volledige assessment simulatie" at bounding box center [628, 393] width 663 height 21
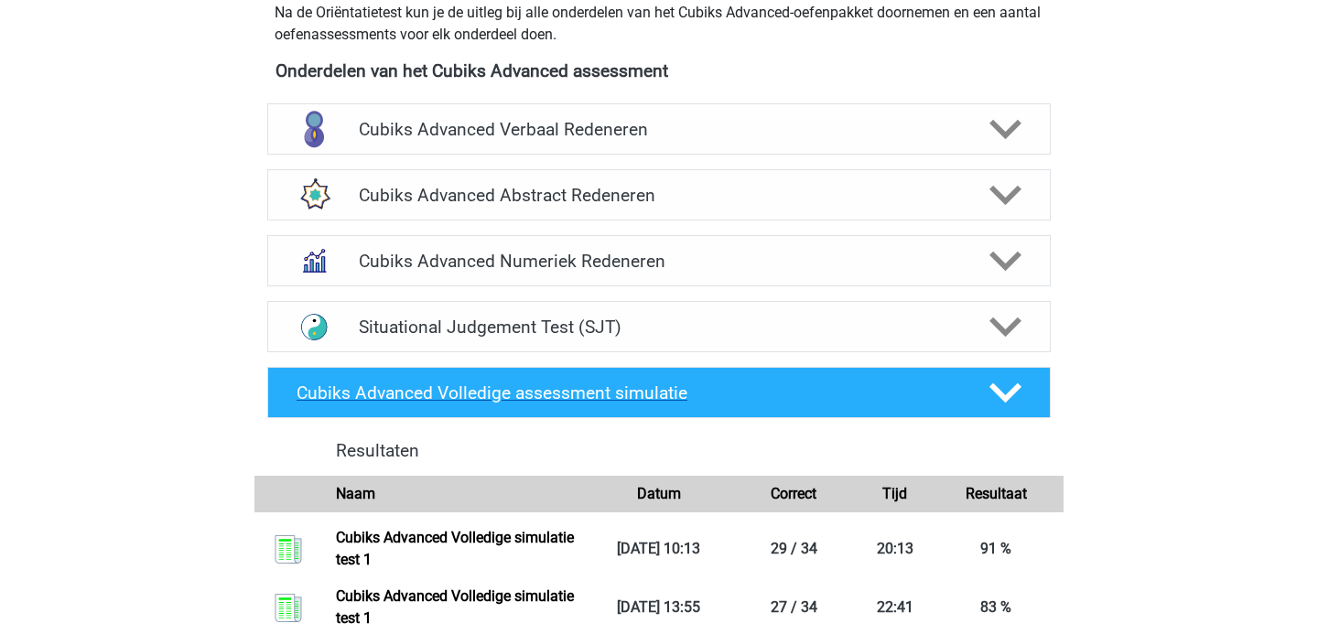
click at [762, 394] on h4 "Cubiks Advanced Volledige assessment simulatie" at bounding box center [628, 393] width 663 height 21
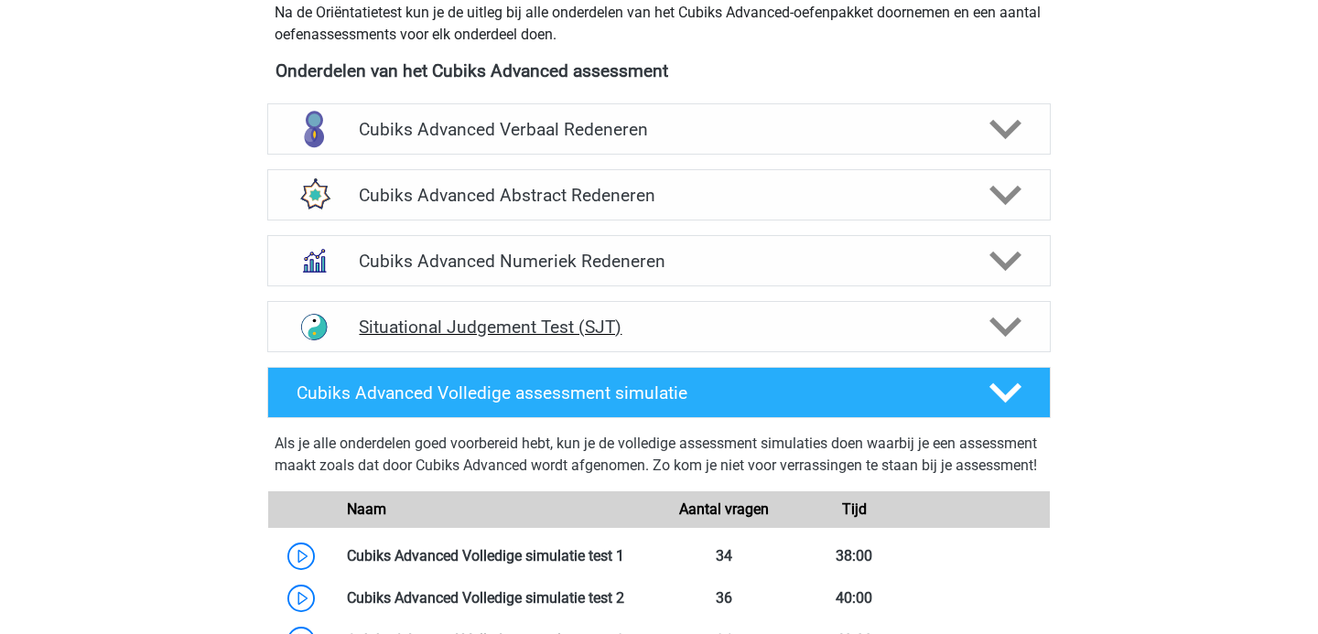
click at [750, 321] on h4 "Situational Judgement Test (SJT)" at bounding box center [658, 327] width 599 height 21
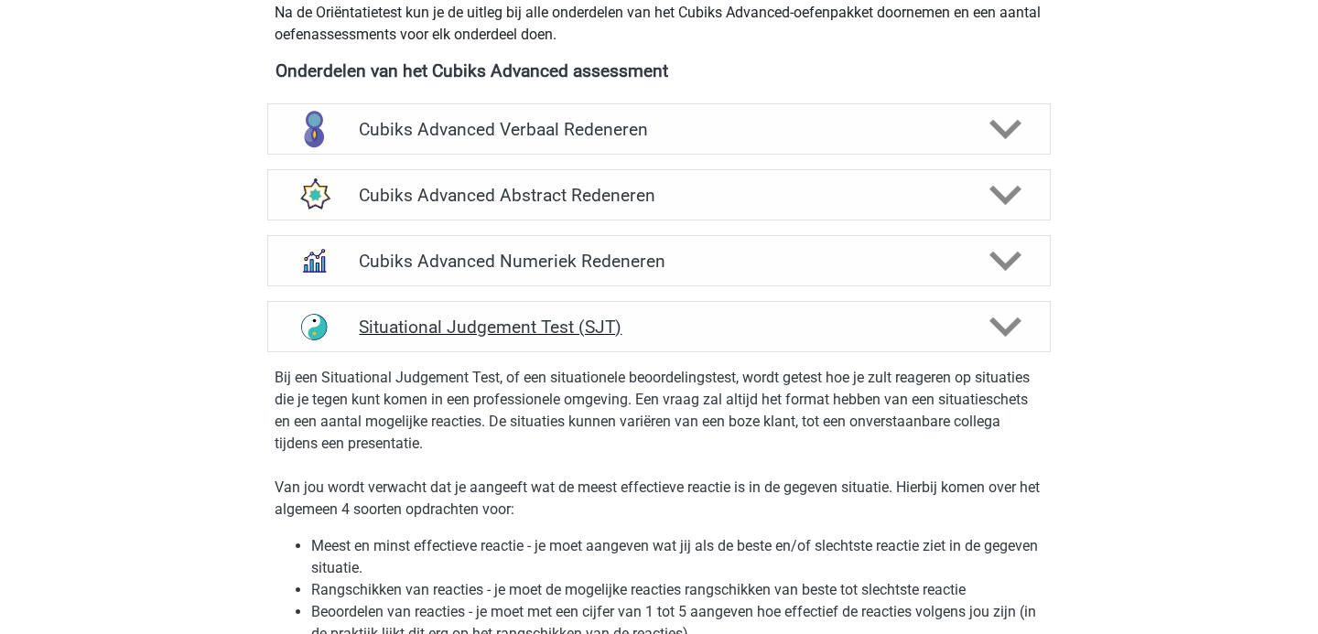
click at [750, 321] on h4 "Situational Judgement Test (SJT)" at bounding box center [658, 327] width 599 height 21
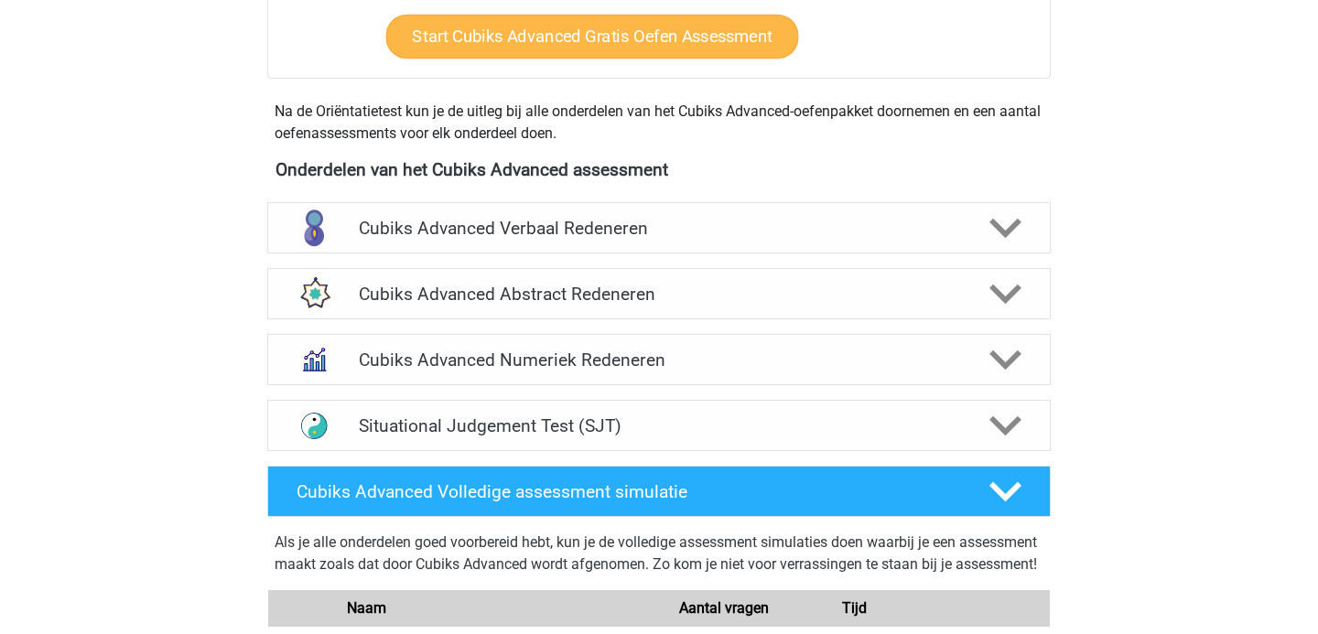
scroll to position [571, 0]
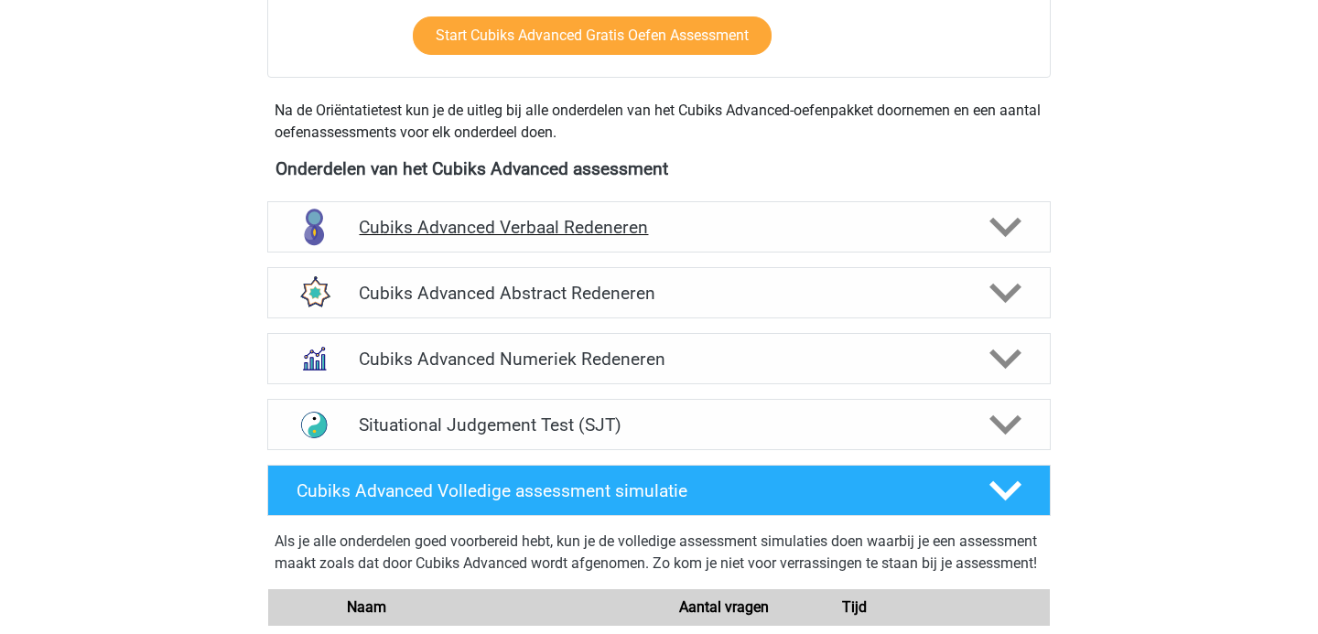
click at [696, 230] on h4 "Cubiks Advanced Verbaal Redeneren" at bounding box center [658, 227] width 599 height 21
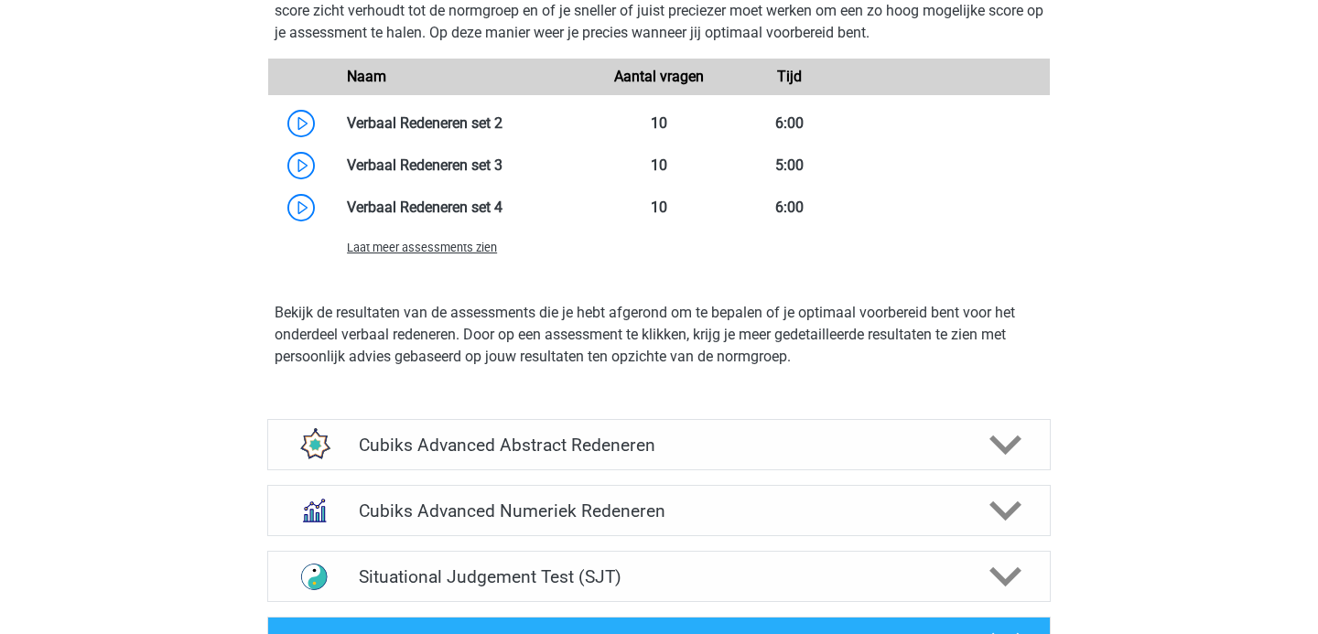
scroll to position [1840, 0]
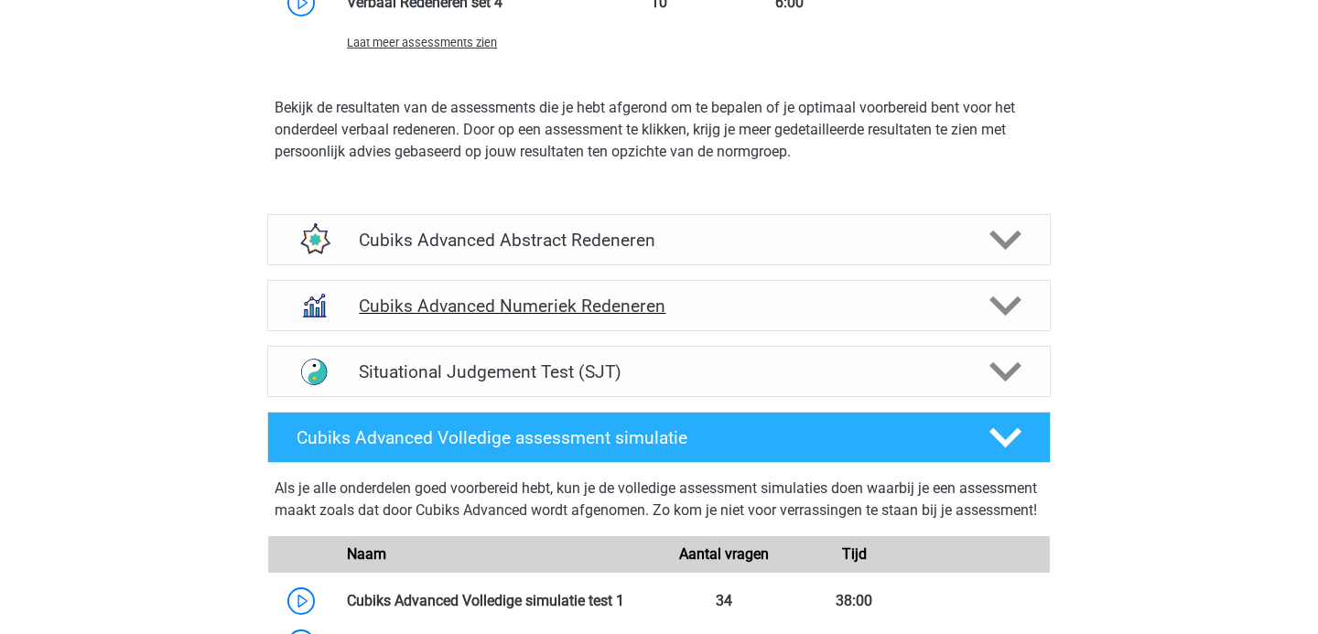
click at [701, 299] on h4 "Cubiks Advanced Numeriek Redeneren" at bounding box center [658, 306] width 599 height 21
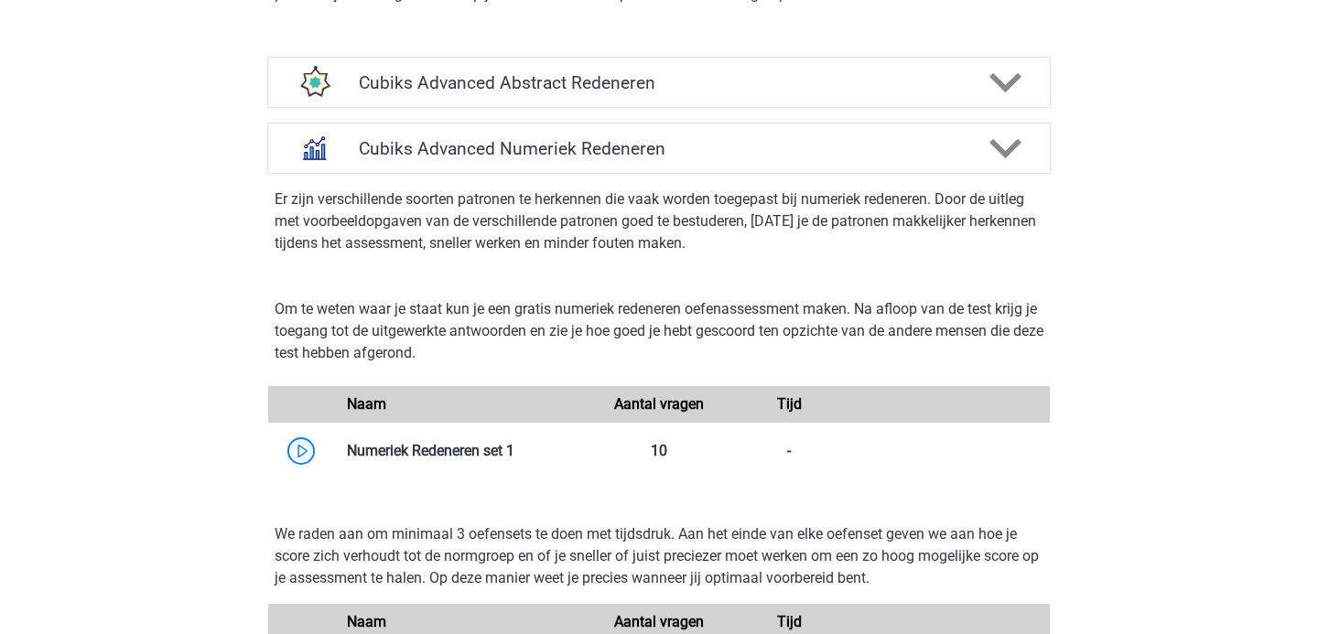
scroll to position [2023, 0]
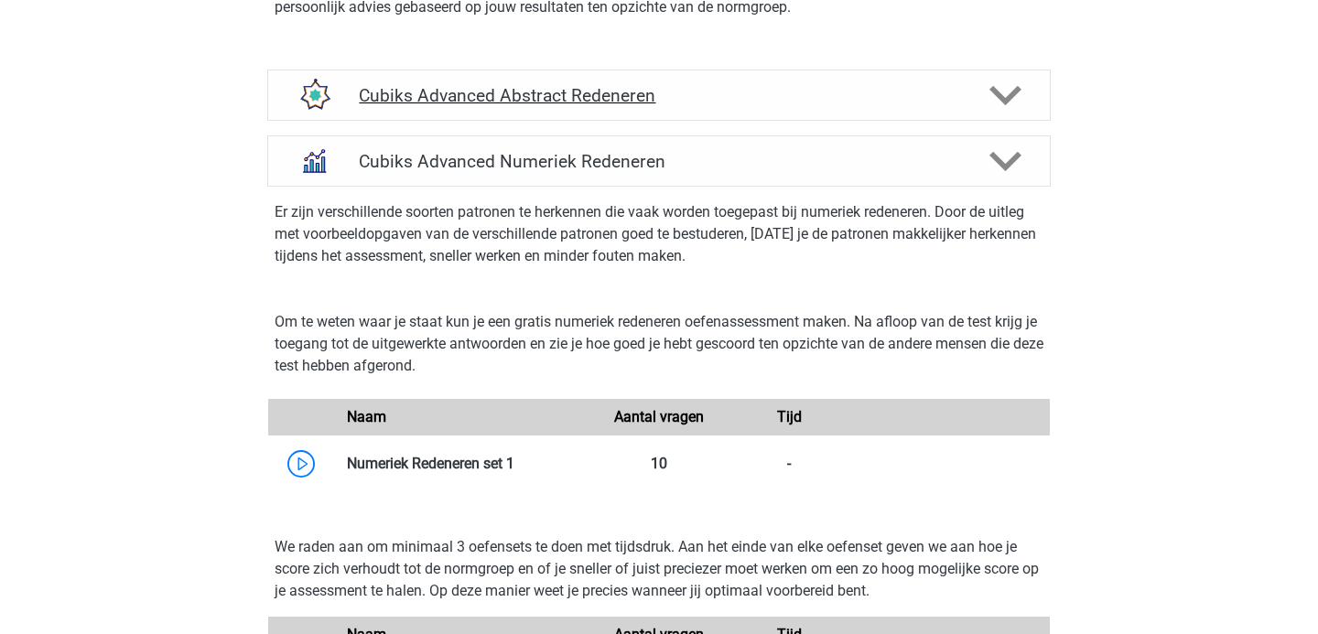
click at [685, 91] on h4 "Cubiks Advanced Abstract Redeneren" at bounding box center [658, 95] width 599 height 21
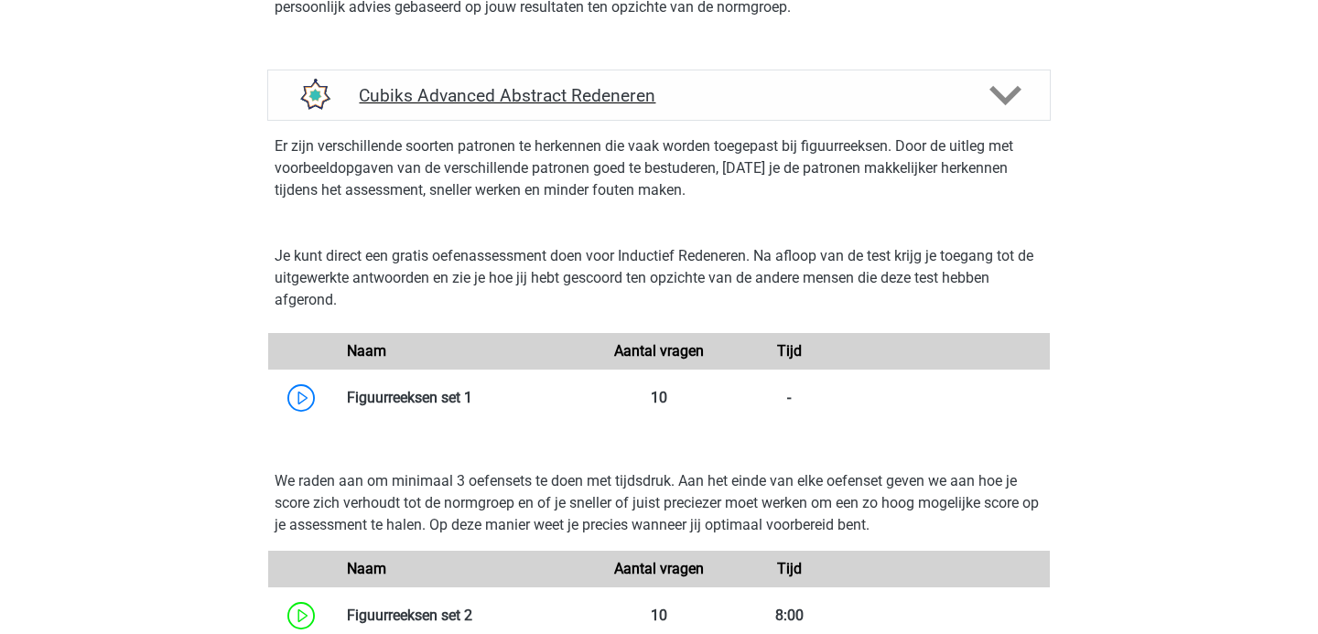
click at [685, 91] on h4 "Cubiks Advanced Abstract Redeneren" at bounding box center [658, 95] width 599 height 21
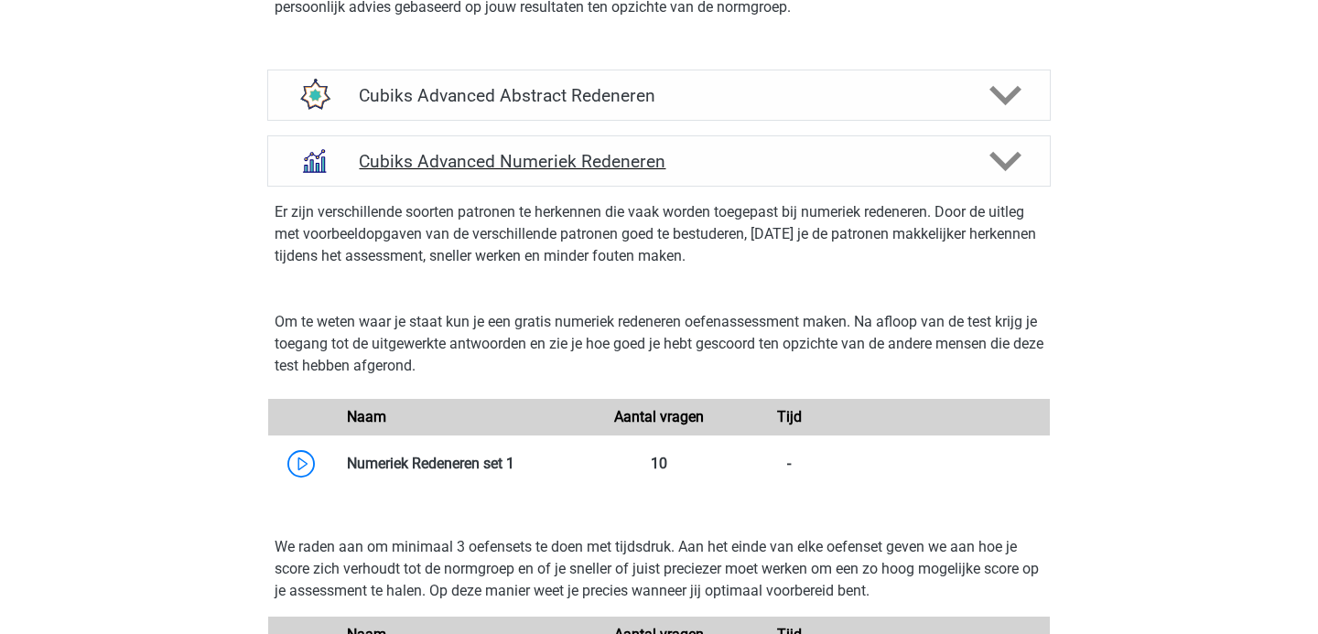
scroll to position [1999, 0]
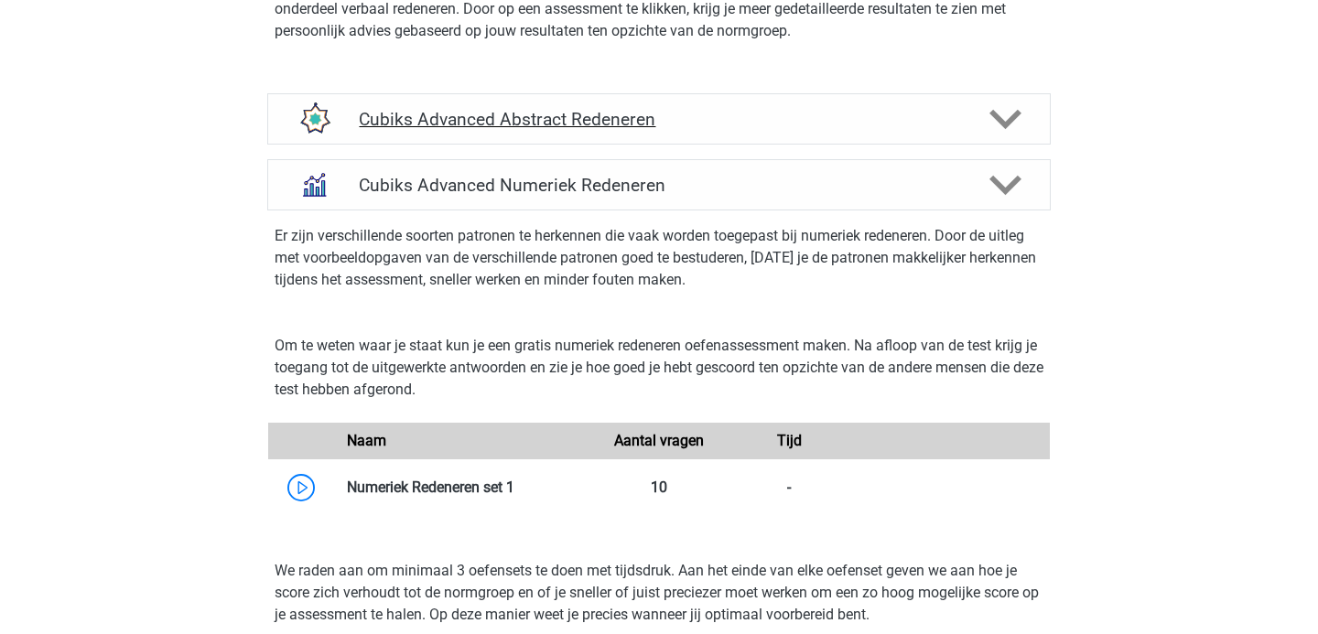
click at [531, 118] on h4 "Cubiks Advanced Abstract Redeneren" at bounding box center [658, 119] width 599 height 21
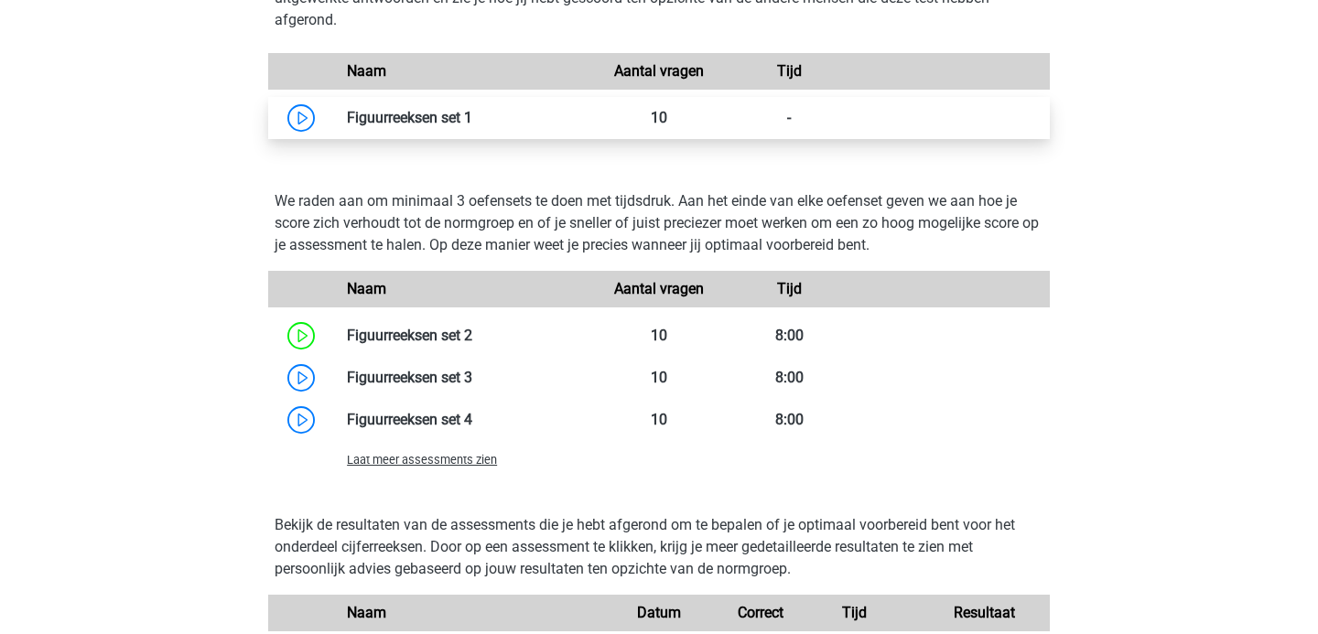
scroll to position [2315, 0]
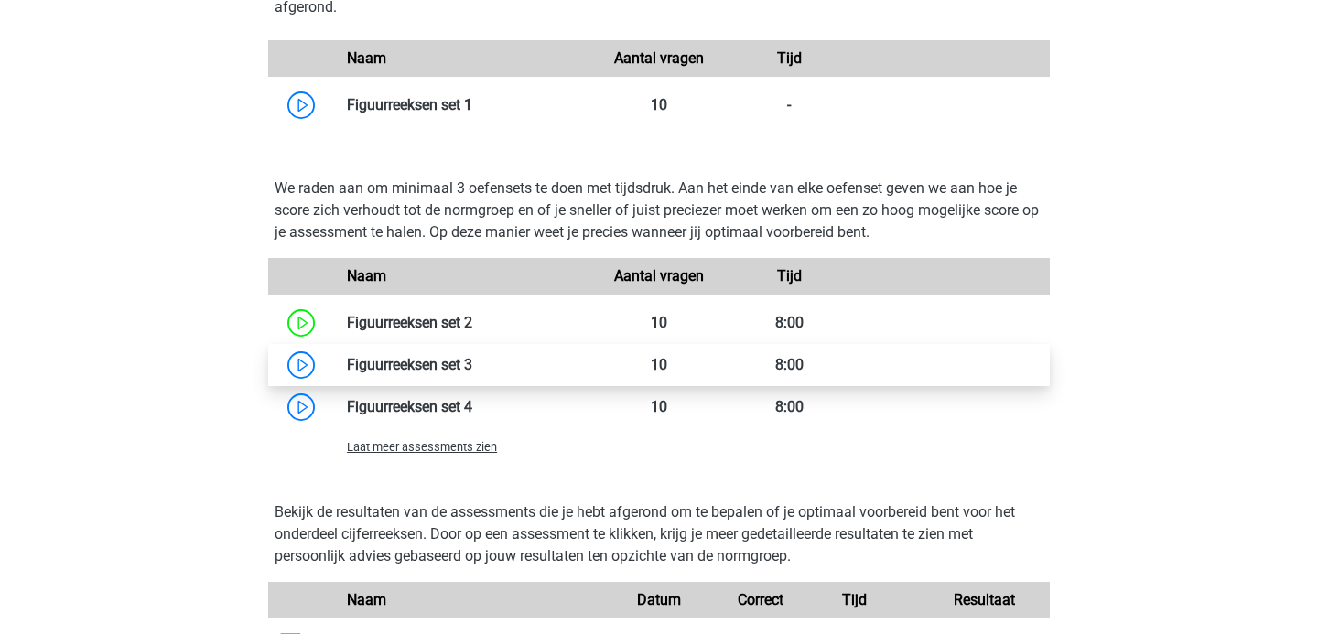
click at [472, 364] on link at bounding box center [472, 364] width 0 height 17
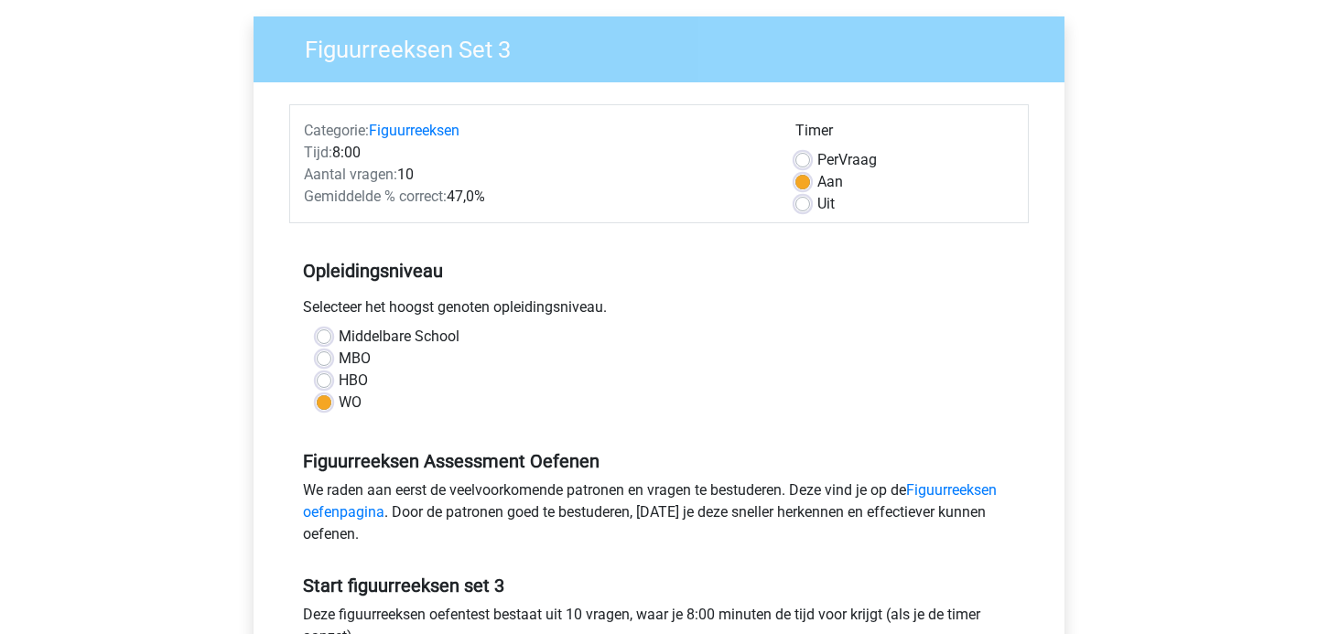
scroll to position [277, 0]
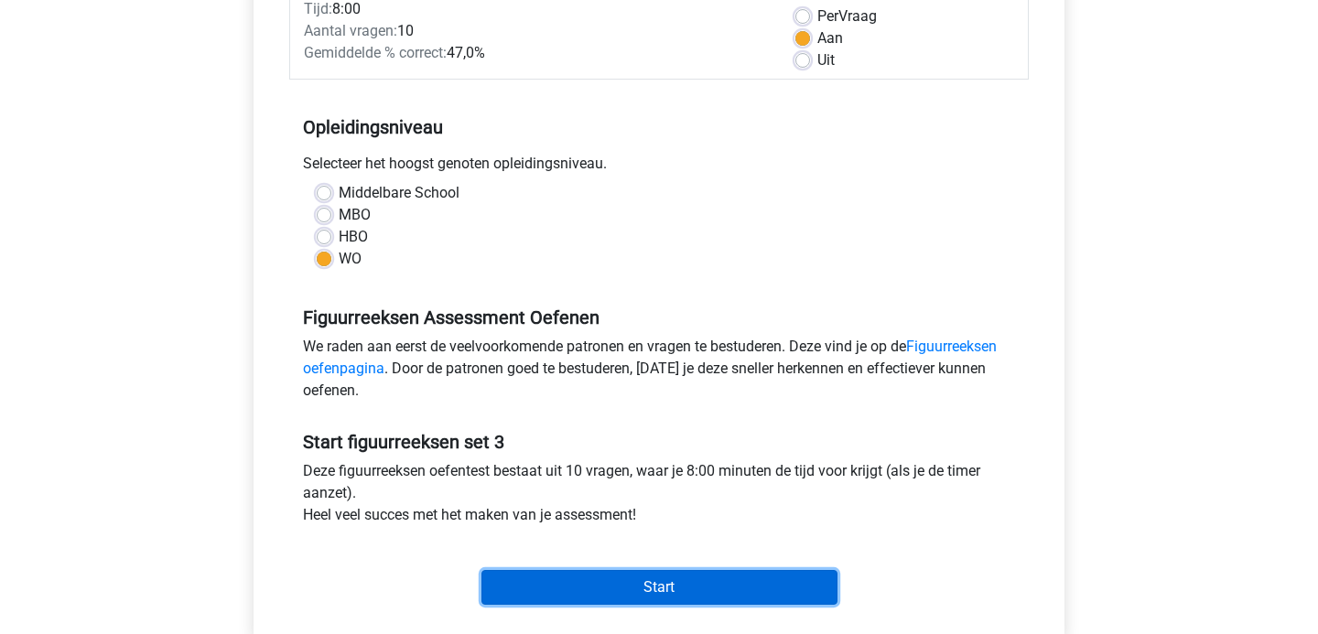
click at [577, 585] on input "Start" at bounding box center [659, 587] width 356 height 35
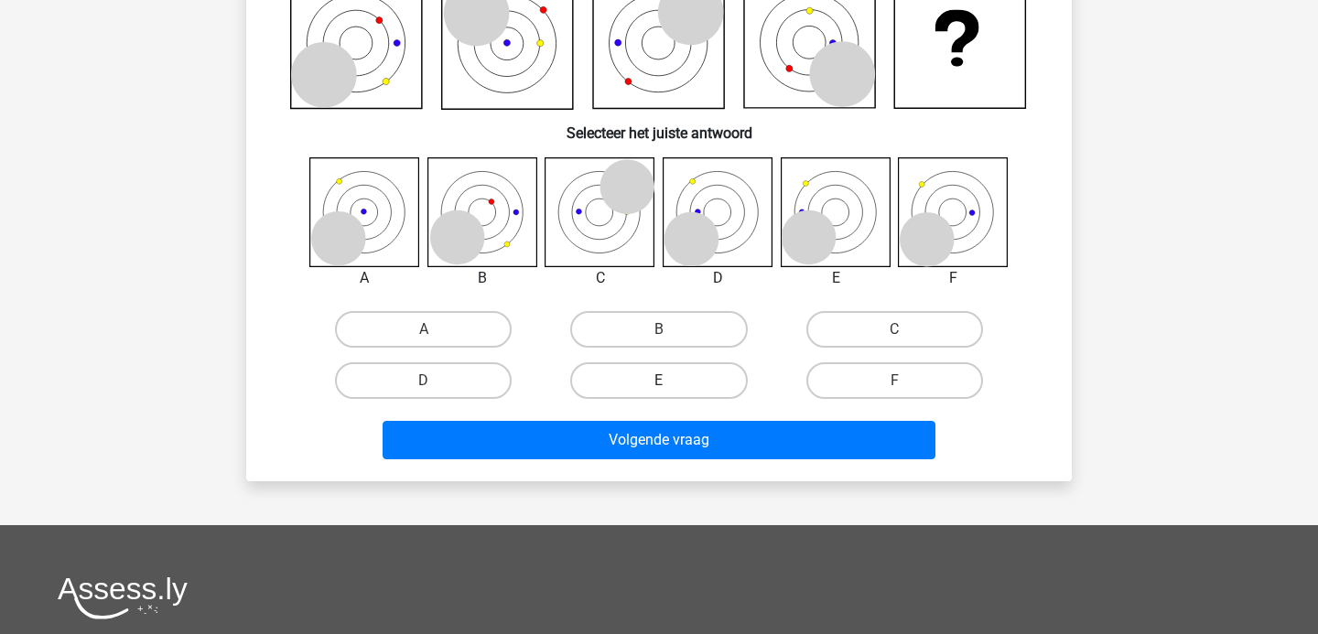
scroll to position [194, 0]
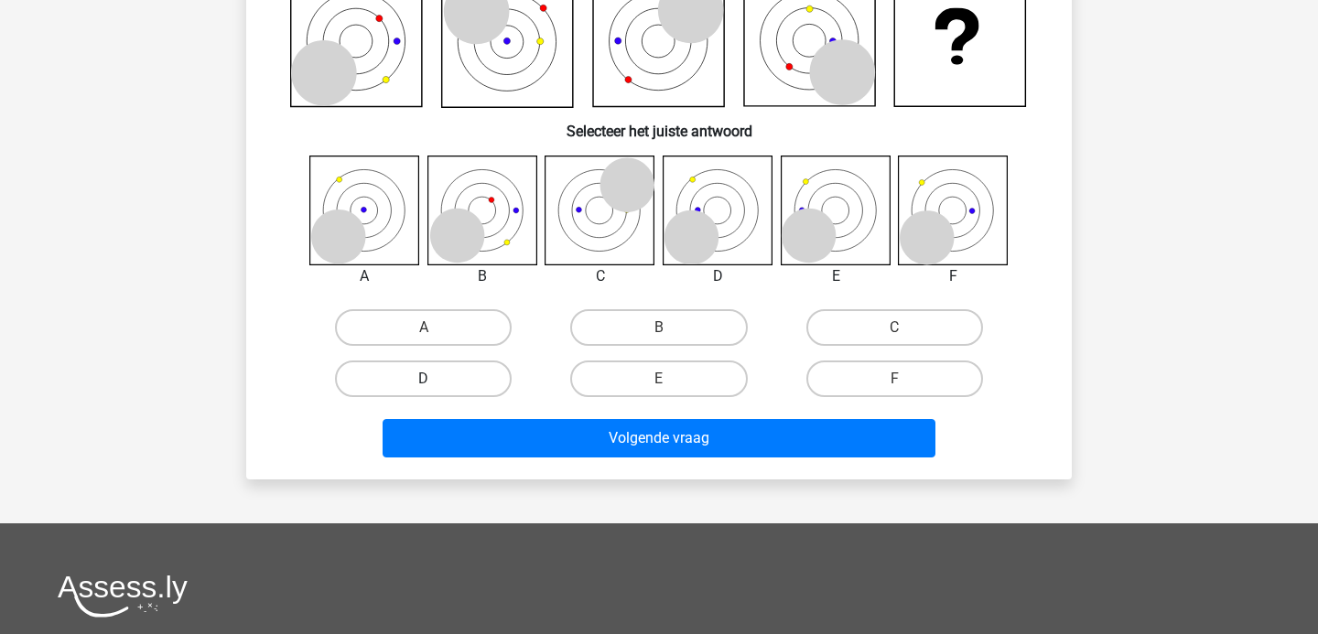
click at [448, 381] on label "D" at bounding box center [423, 379] width 177 height 37
click at [436, 381] on input "D" at bounding box center [430, 385] width 12 height 12
radio input "true"
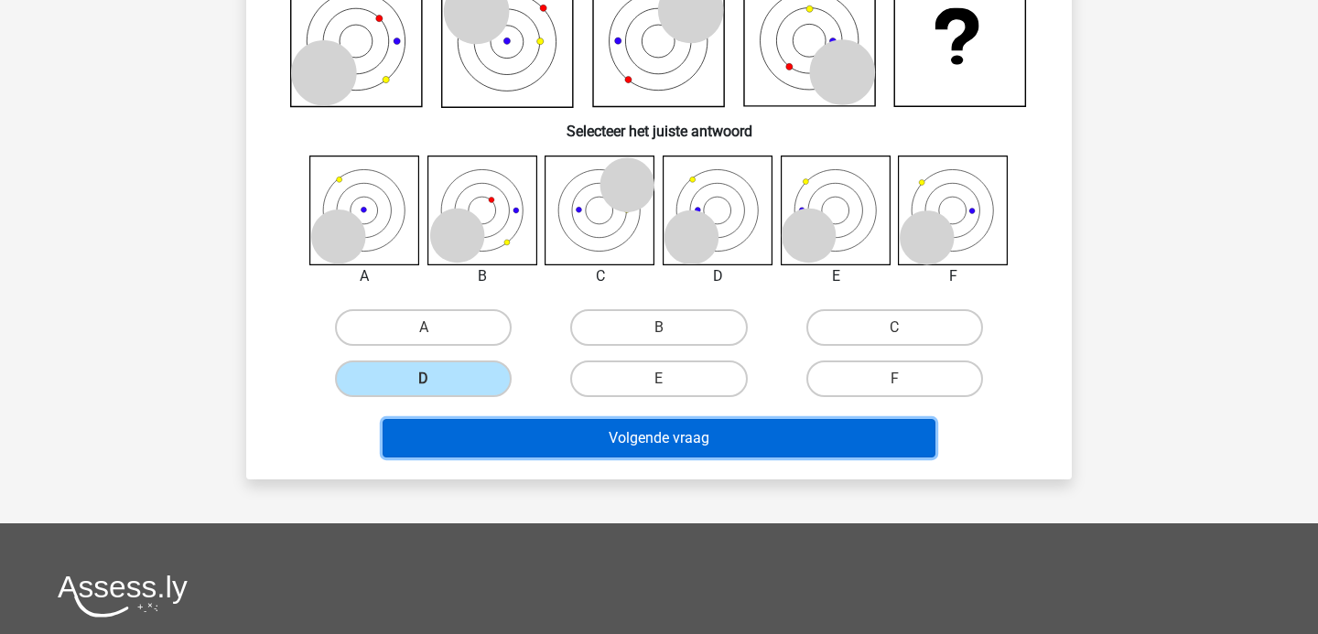
click at [530, 455] on button "Volgende vraag" at bounding box center [660, 438] width 554 height 38
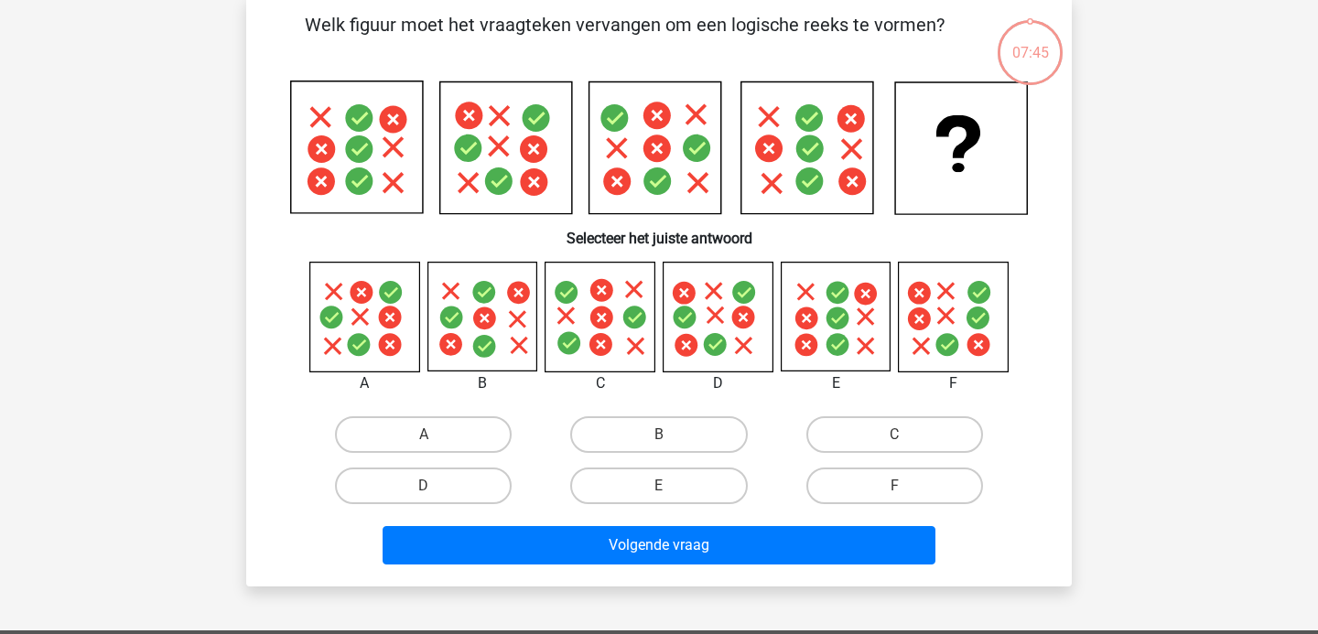
scroll to position [84, 0]
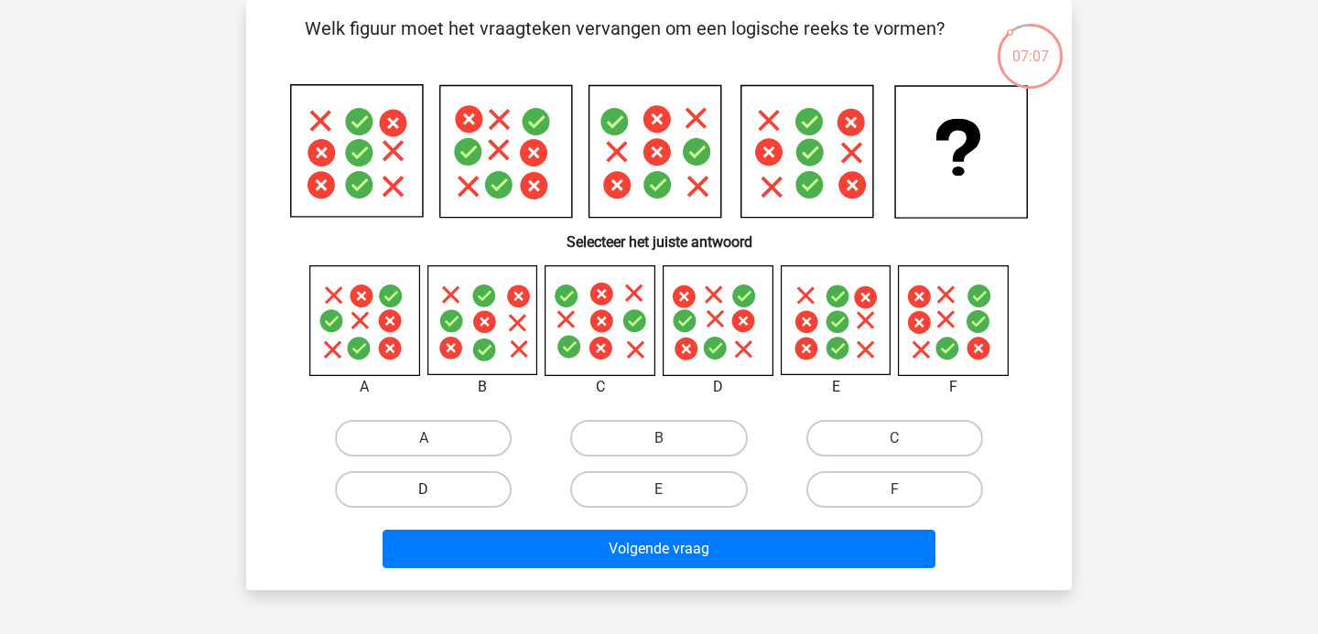
click at [404, 490] on label "D" at bounding box center [423, 489] width 177 height 37
click at [424, 490] on input "D" at bounding box center [430, 496] width 12 height 12
radio input "true"
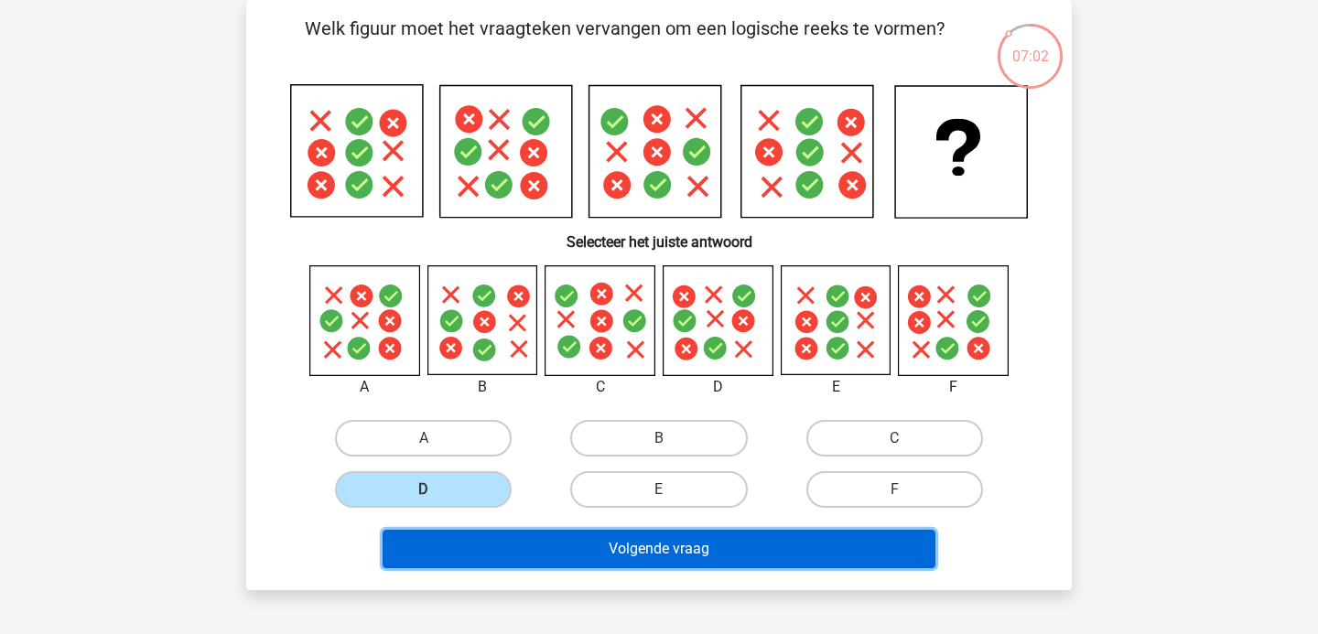
click at [542, 535] on button "Volgende vraag" at bounding box center [660, 549] width 554 height 38
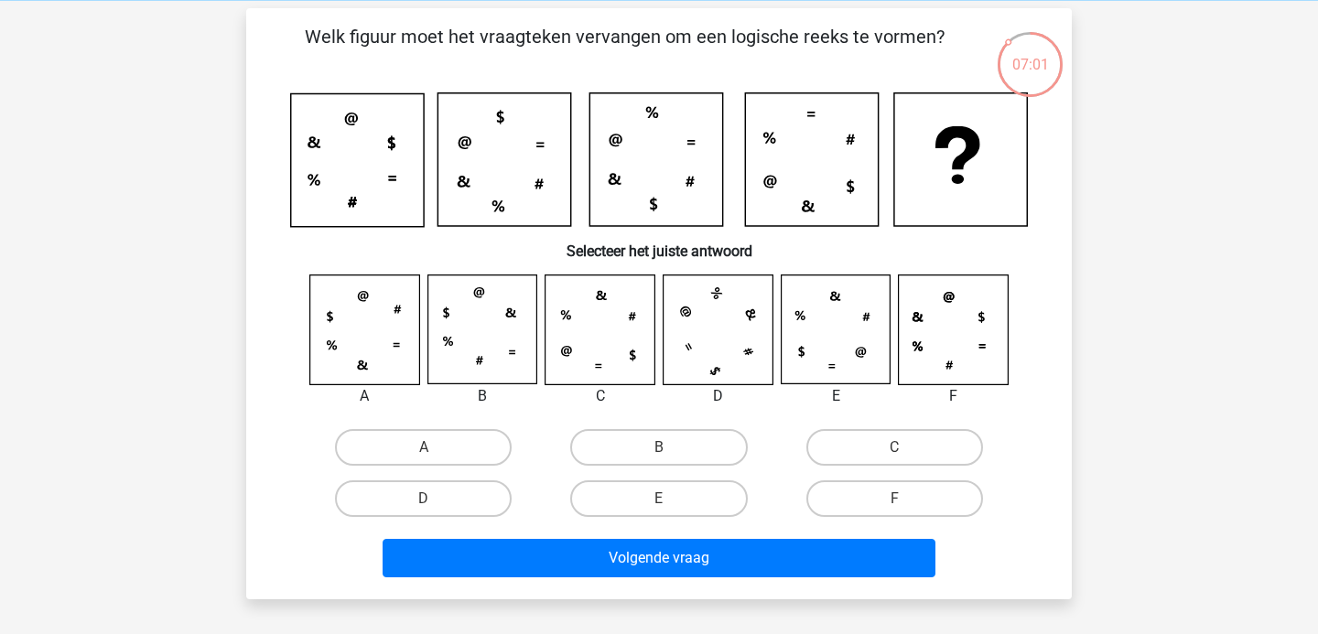
scroll to position [72, 0]
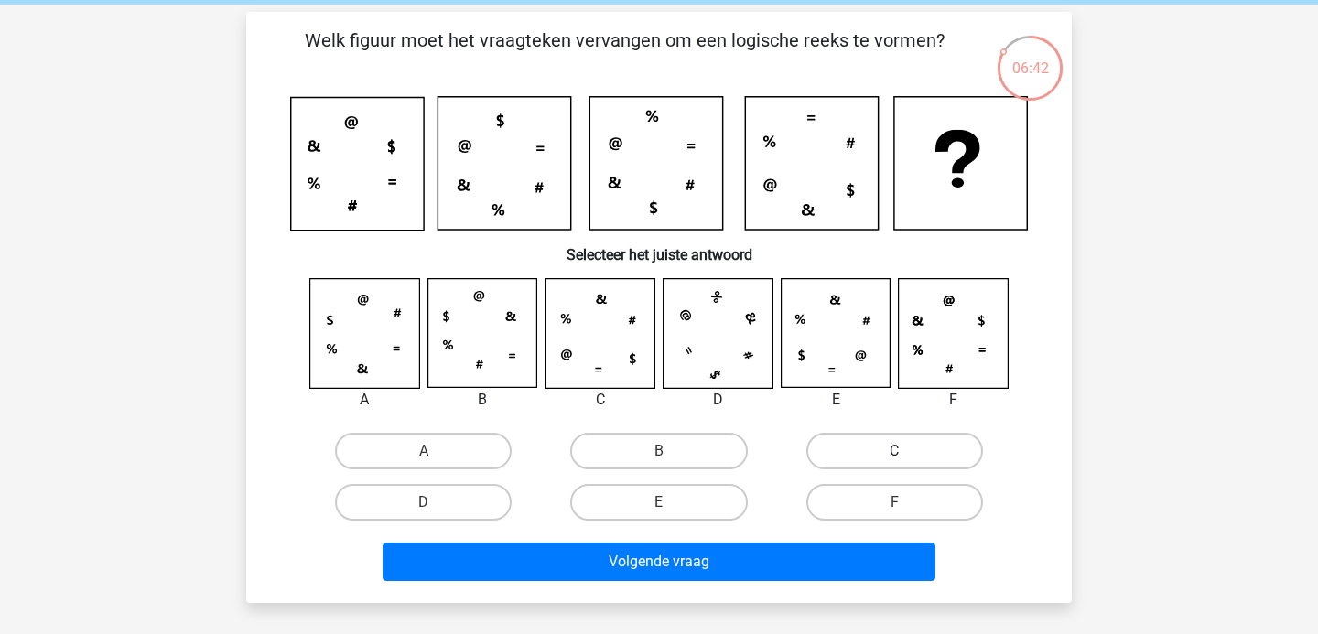
click at [842, 433] on label "C" at bounding box center [894, 451] width 177 height 37
click at [894, 451] on input "C" at bounding box center [900, 457] width 12 height 12
radio input "true"
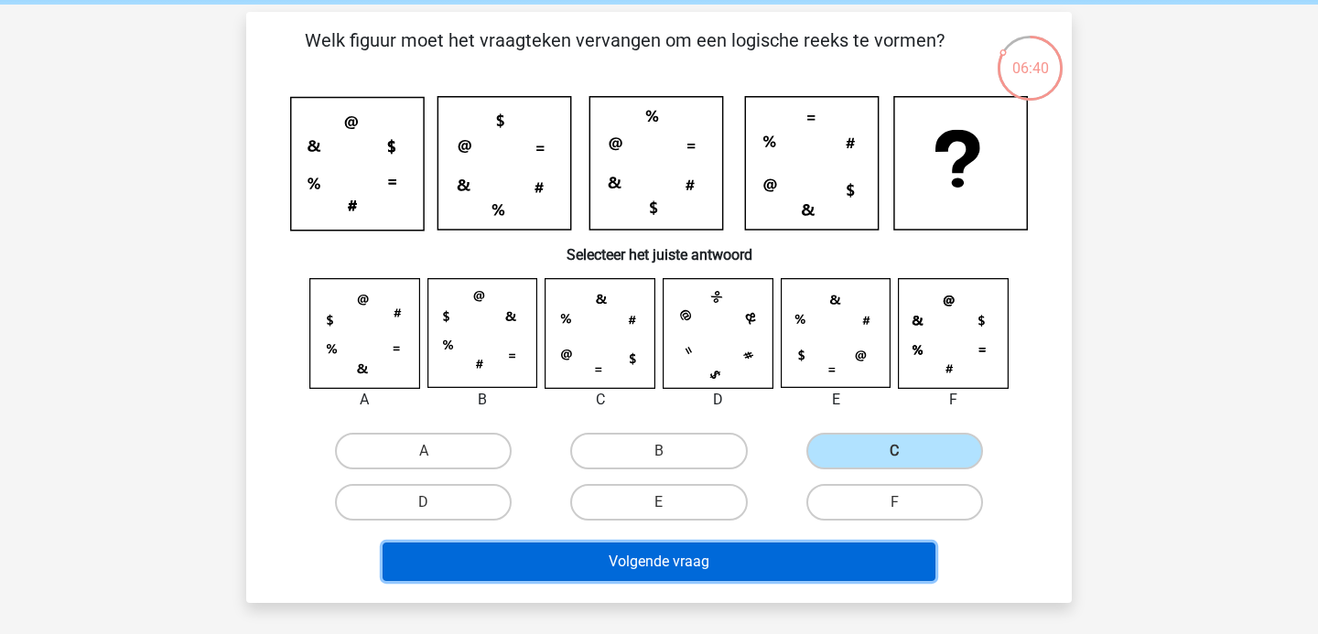
click at [683, 566] on button "Volgende vraag" at bounding box center [660, 562] width 554 height 38
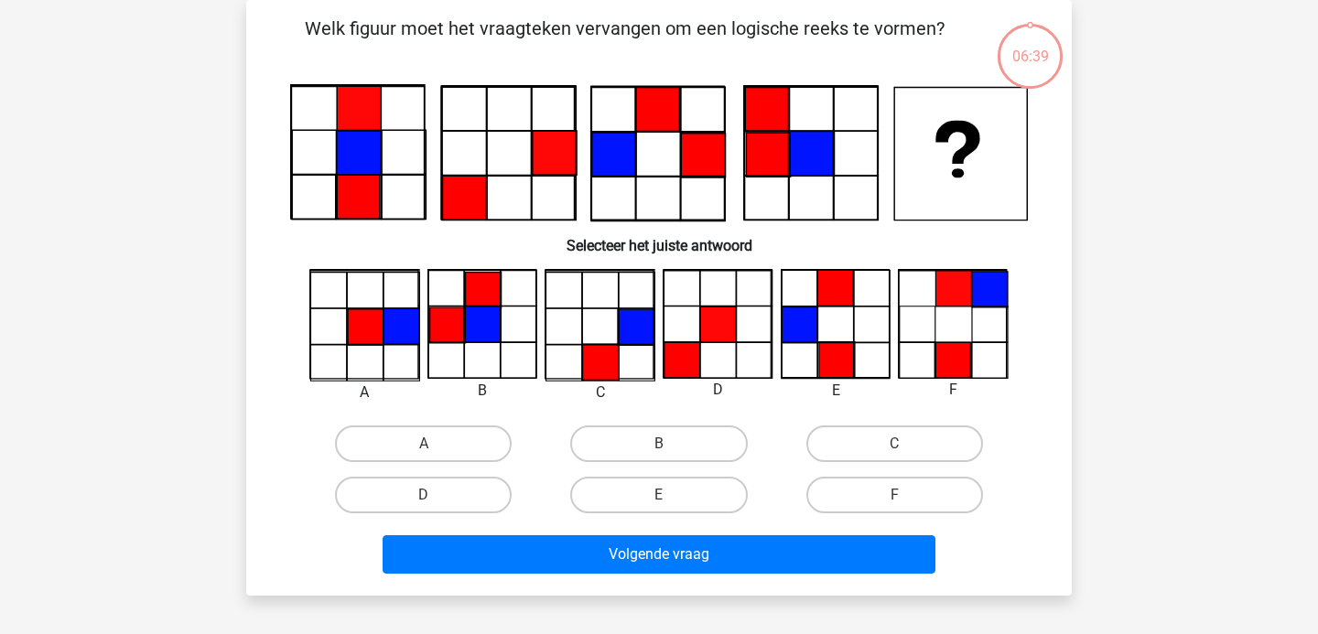
scroll to position [52, 0]
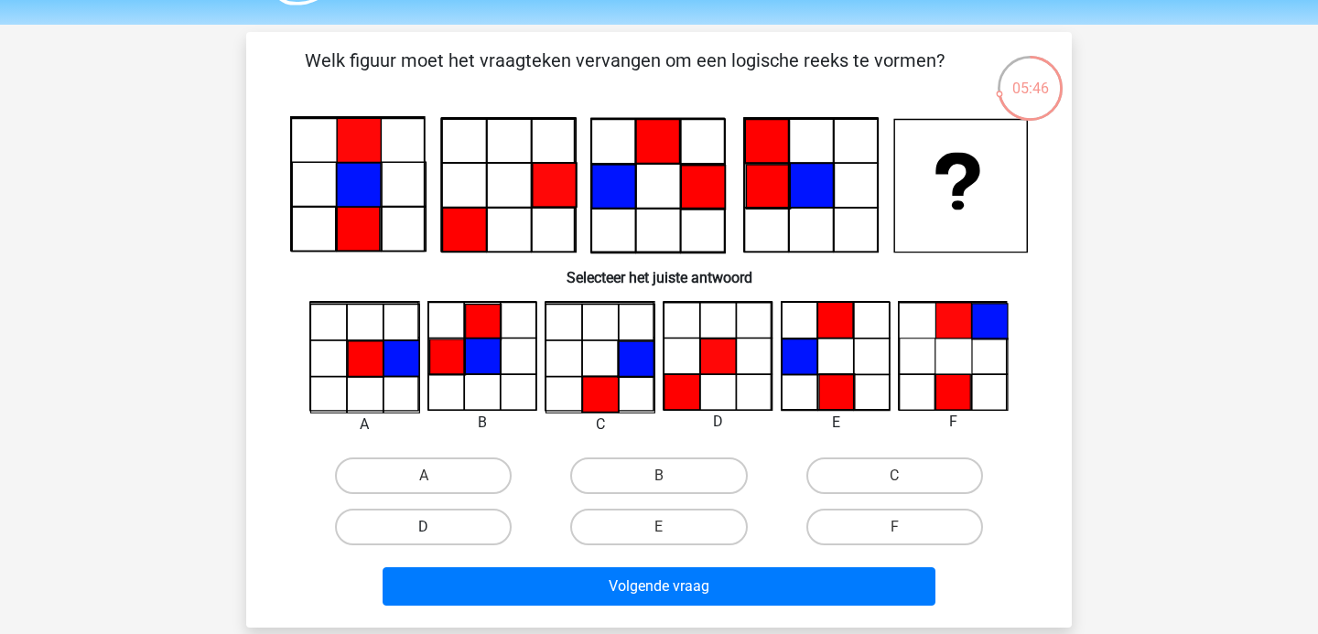
click at [490, 520] on label "D" at bounding box center [423, 527] width 177 height 37
click at [436, 527] on input "D" at bounding box center [430, 533] width 12 height 12
radio input "true"
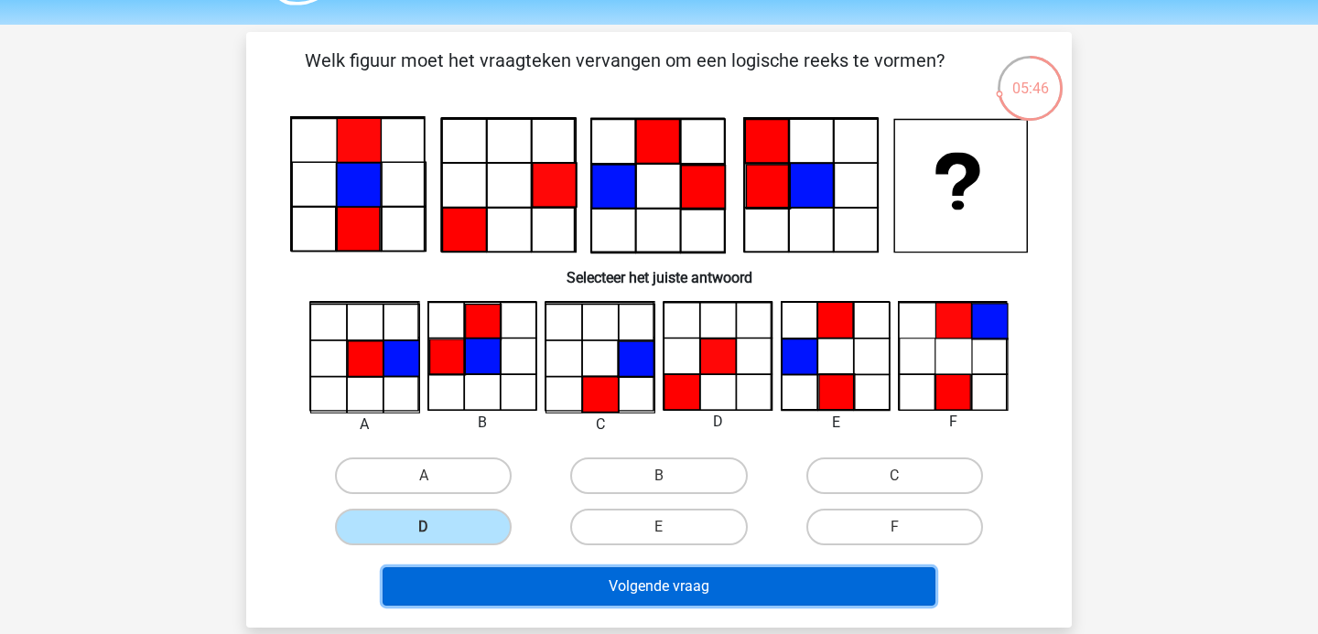
click at [498, 574] on button "Volgende vraag" at bounding box center [660, 586] width 554 height 38
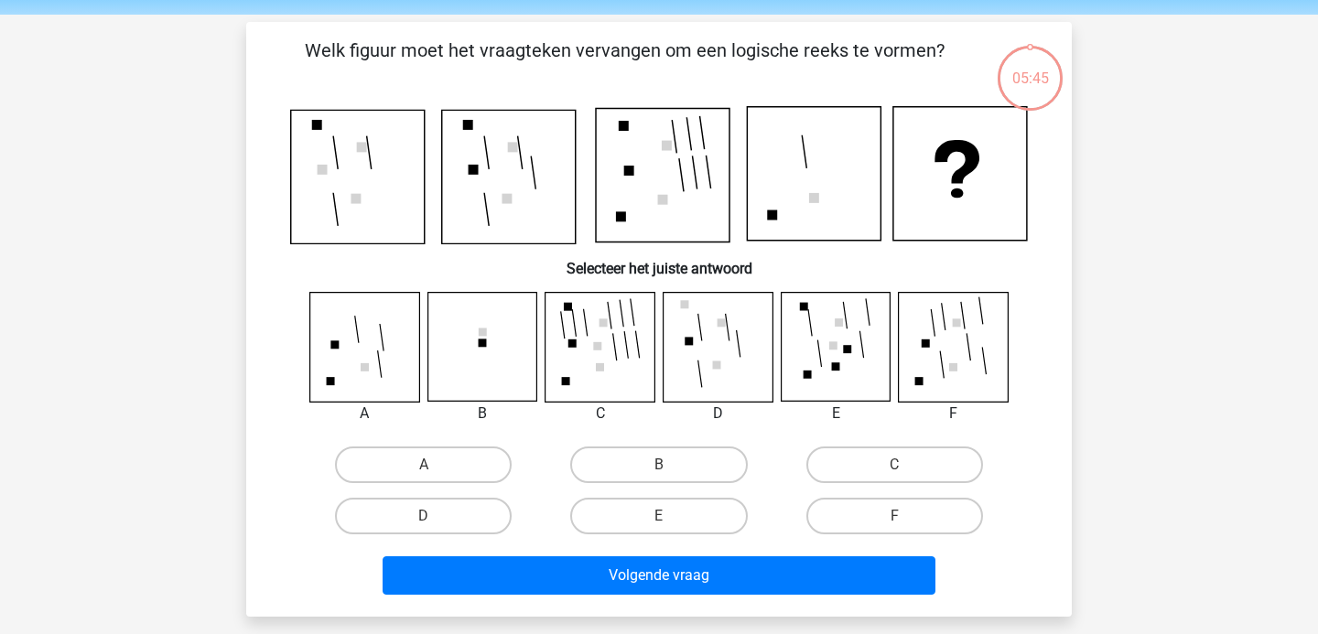
scroll to position [58, 0]
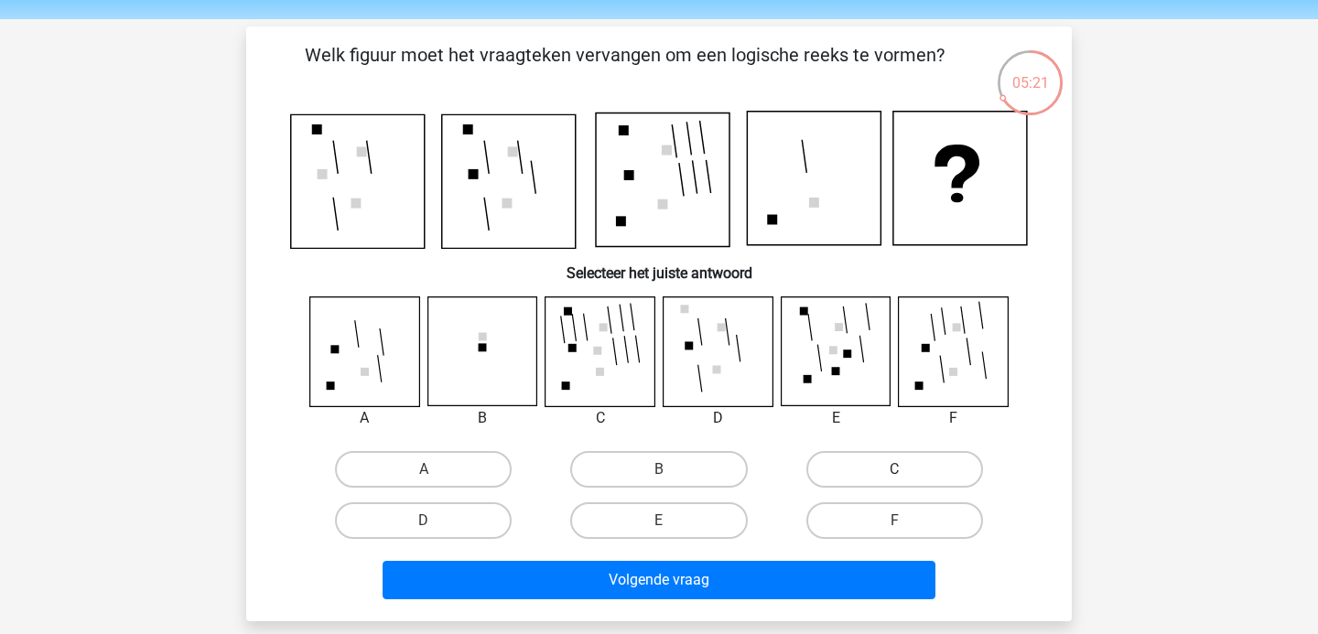
click at [838, 469] on label "C" at bounding box center [894, 469] width 177 height 37
click at [894, 469] on input "C" at bounding box center [900, 475] width 12 height 12
radio input "true"
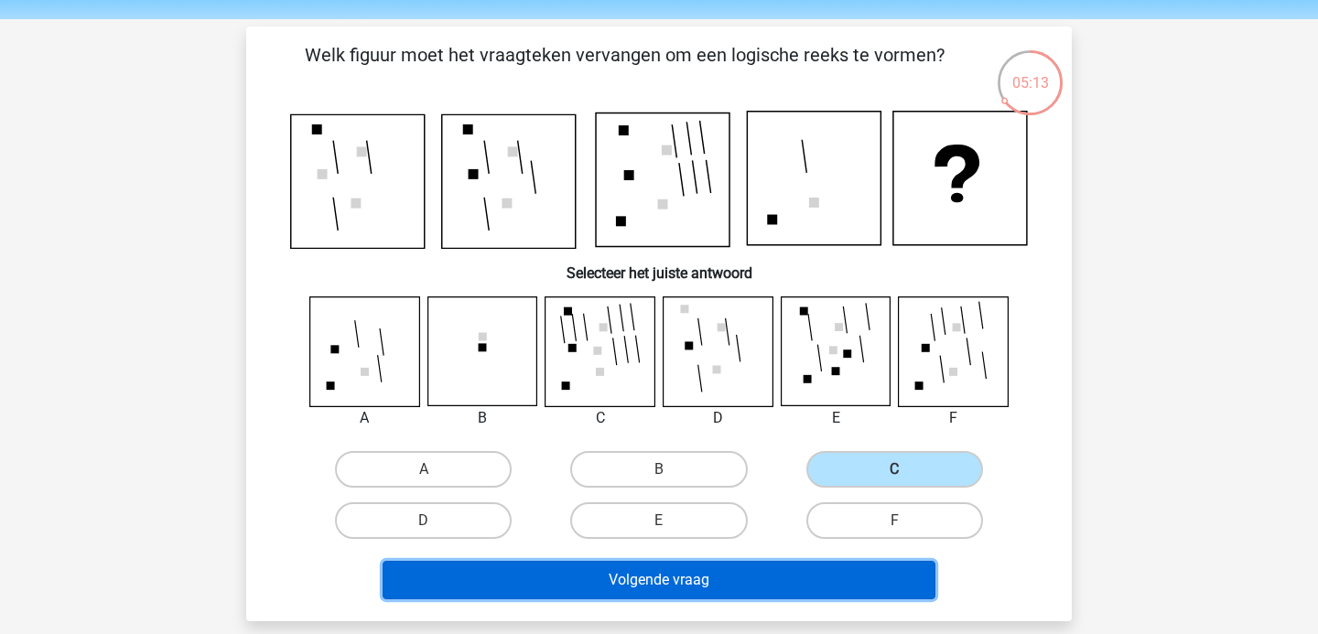
click at [717, 581] on button "Volgende vraag" at bounding box center [660, 580] width 554 height 38
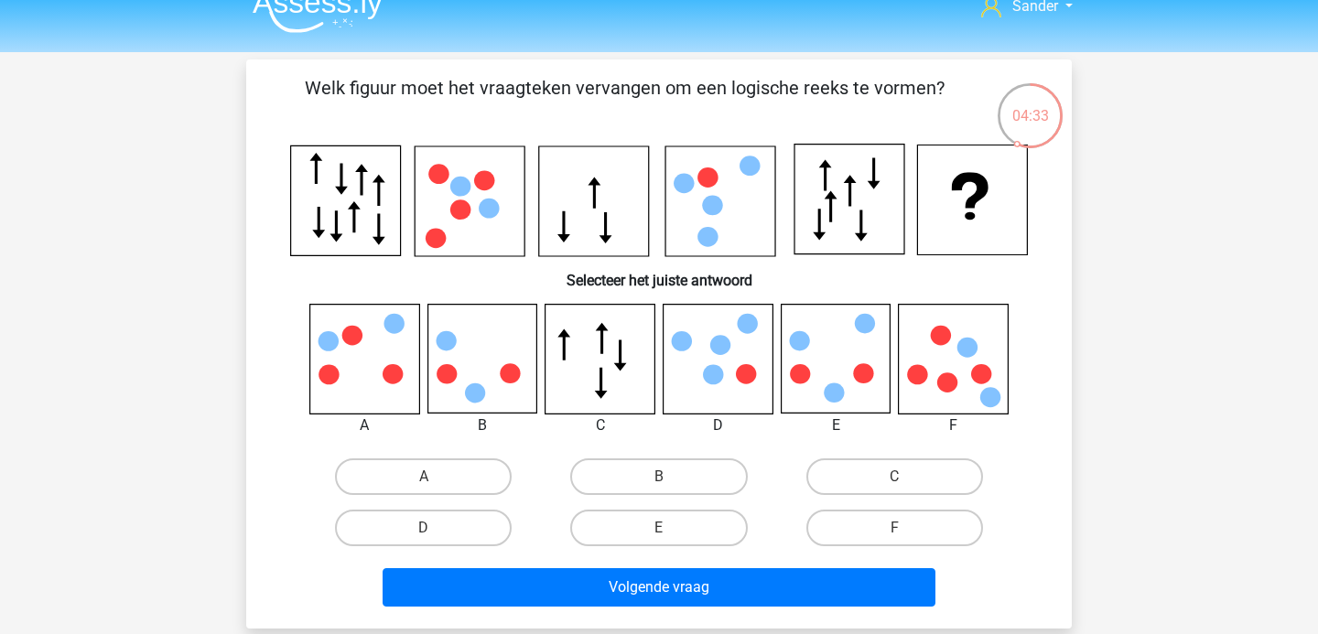
scroll to position [68, 0]
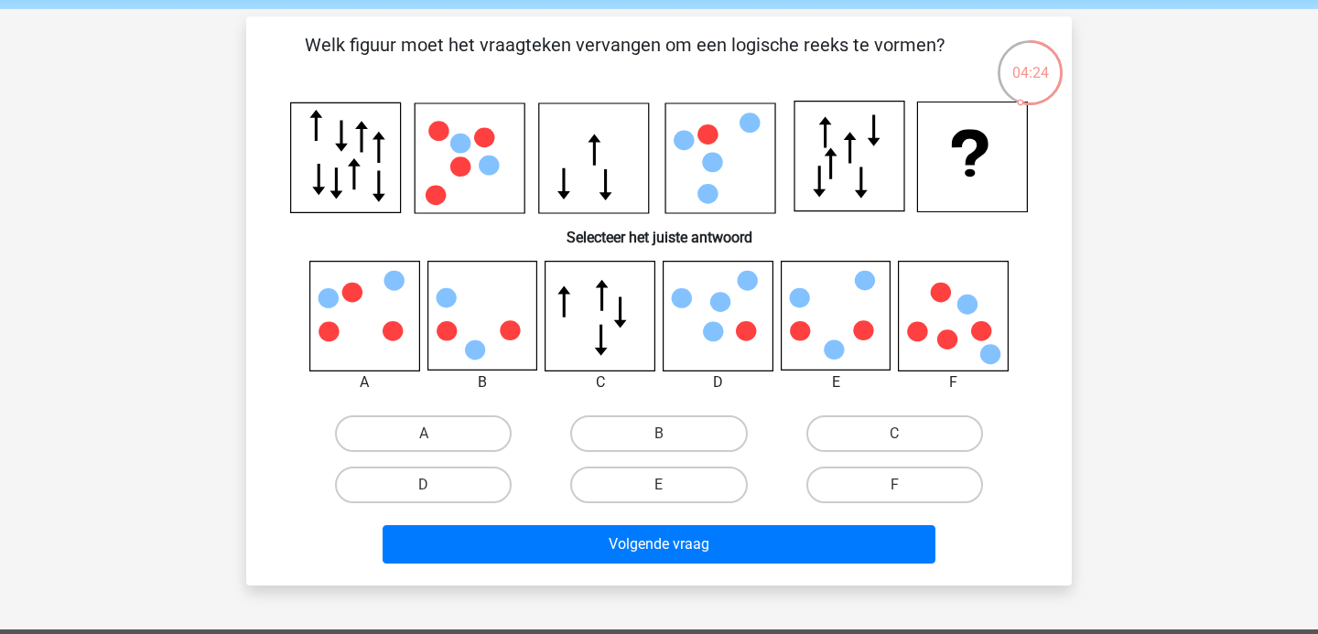
click at [822, 317] on icon at bounding box center [835, 316] width 109 height 109
click at [666, 480] on label "E" at bounding box center [658, 485] width 177 height 37
click at [666, 485] on input "E" at bounding box center [665, 491] width 12 height 12
radio input "true"
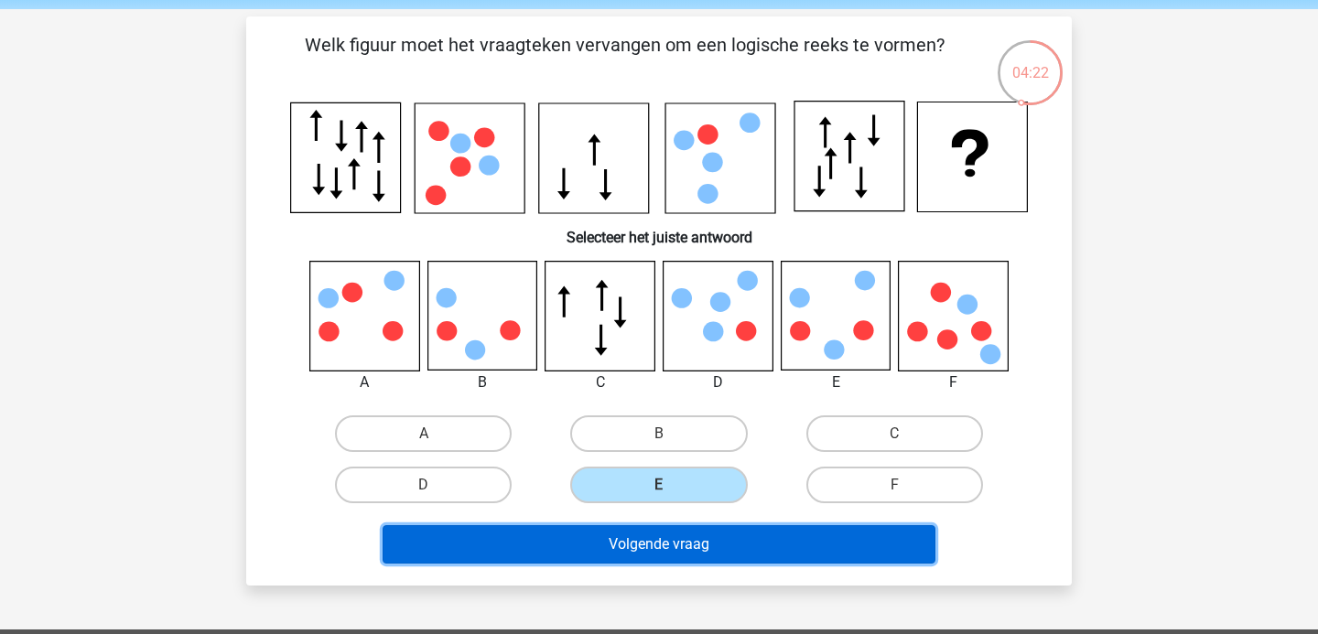
click at [657, 540] on button "Volgende vraag" at bounding box center [660, 544] width 554 height 38
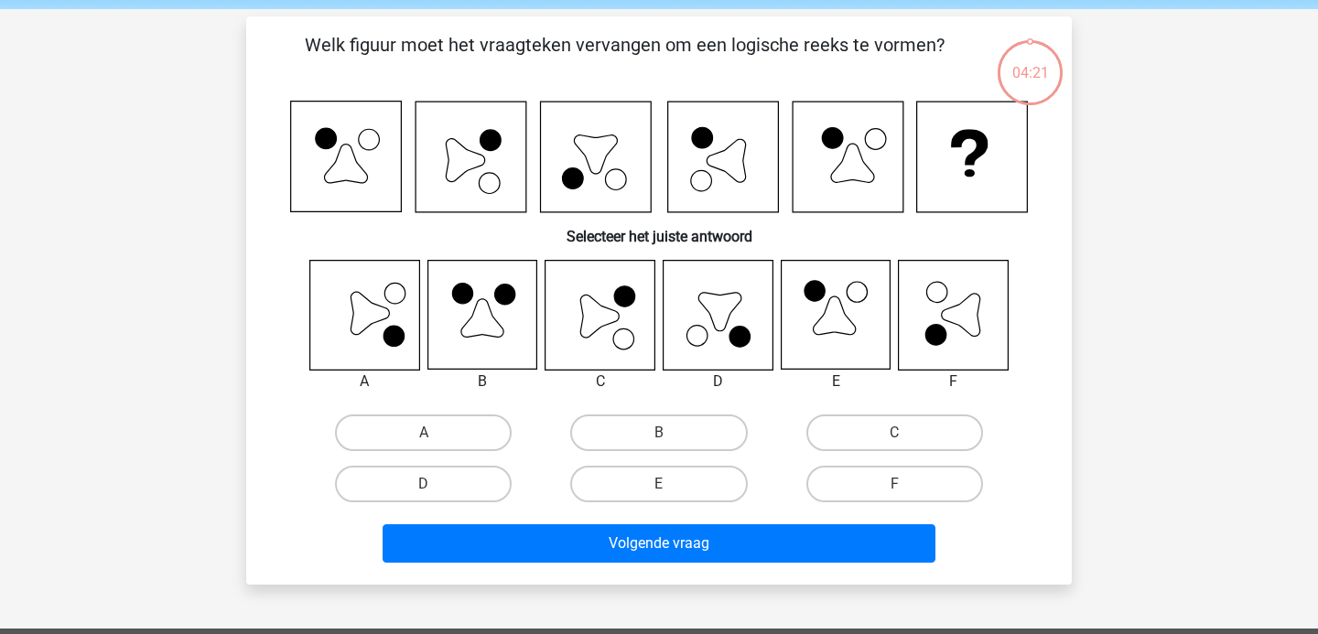
scroll to position [84, 0]
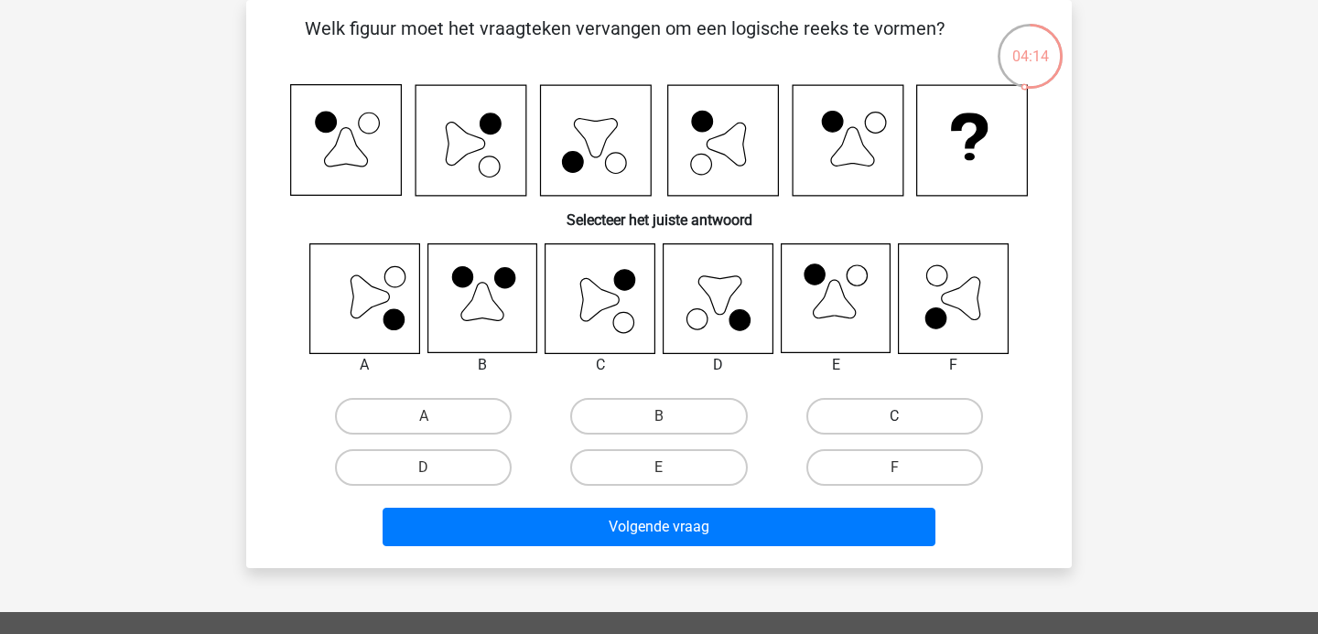
click at [855, 409] on label "C" at bounding box center [894, 416] width 177 height 37
click at [894, 416] on input "C" at bounding box center [900, 422] width 12 height 12
radio input "true"
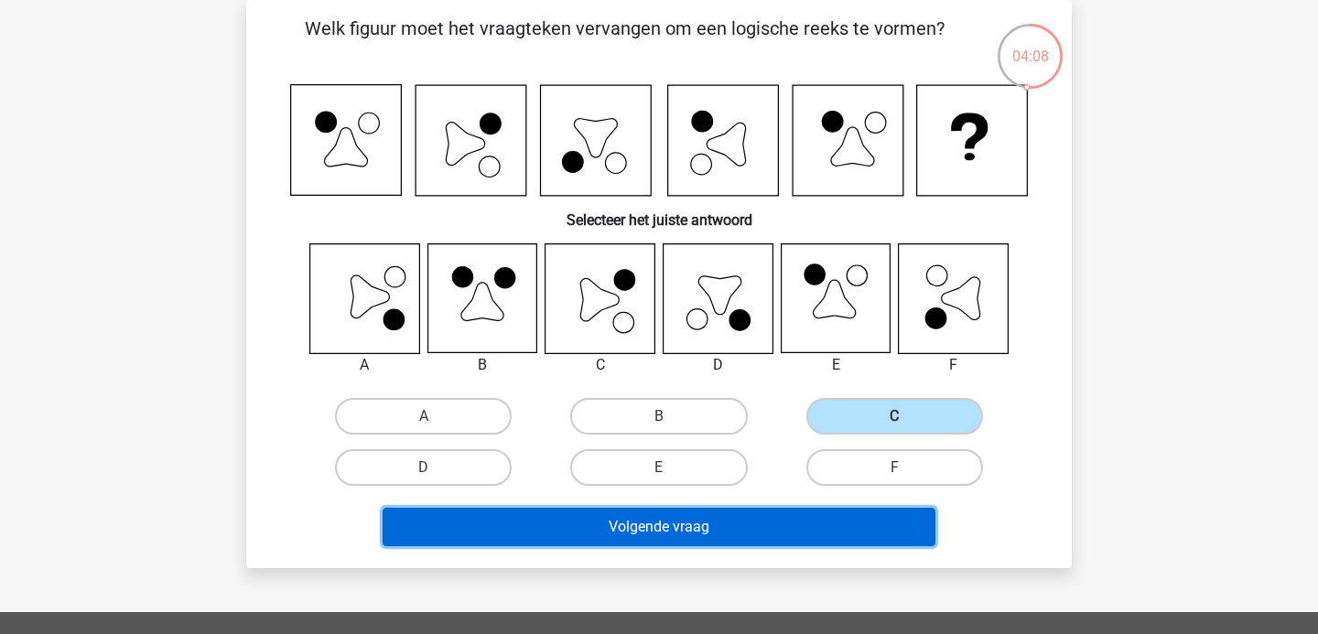
click at [743, 533] on button "Volgende vraag" at bounding box center [660, 527] width 554 height 38
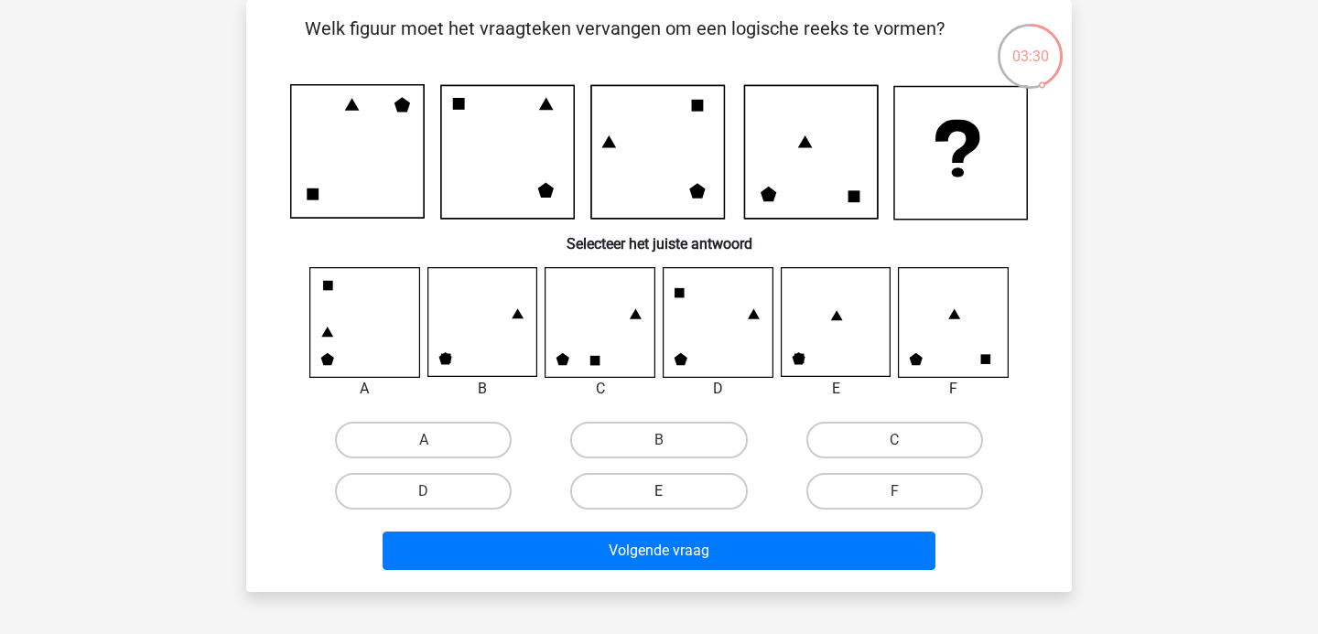
click at [638, 487] on label "E" at bounding box center [658, 491] width 177 height 37
click at [659, 491] on input "E" at bounding box center [665, 497] width 12 height 12
radio input "true"
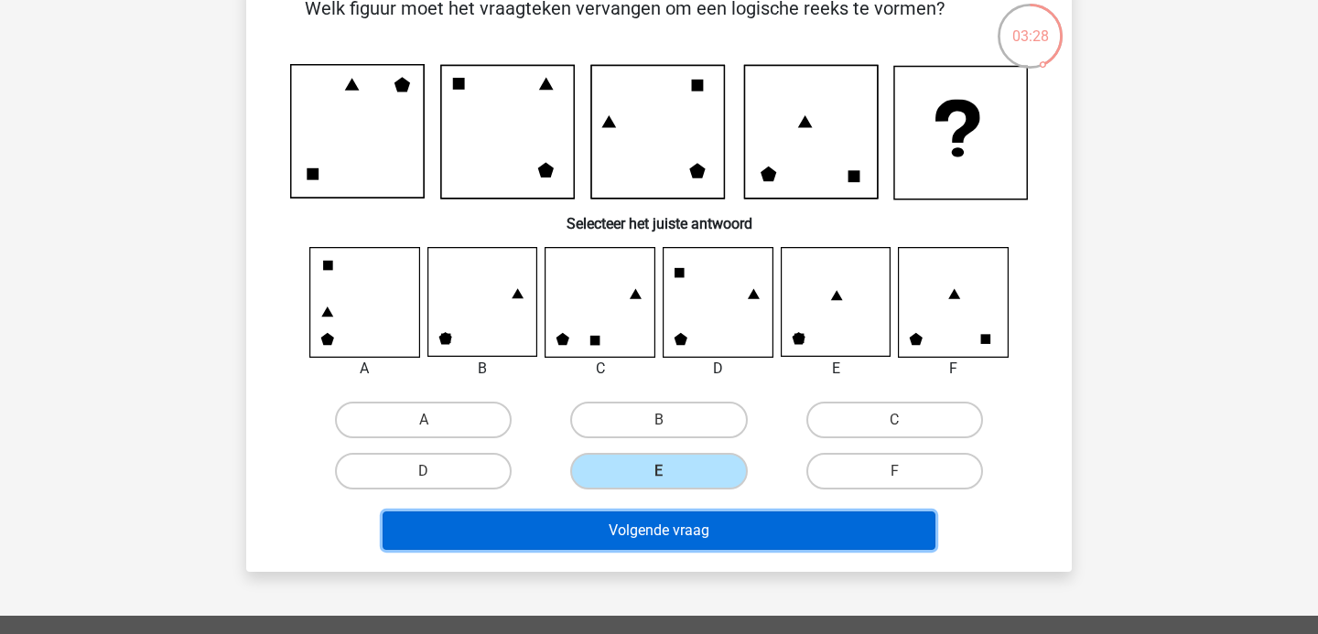
click at [637, 527] on button "Volgende vraag" at bounding box center [660, 531] width 554 height 38
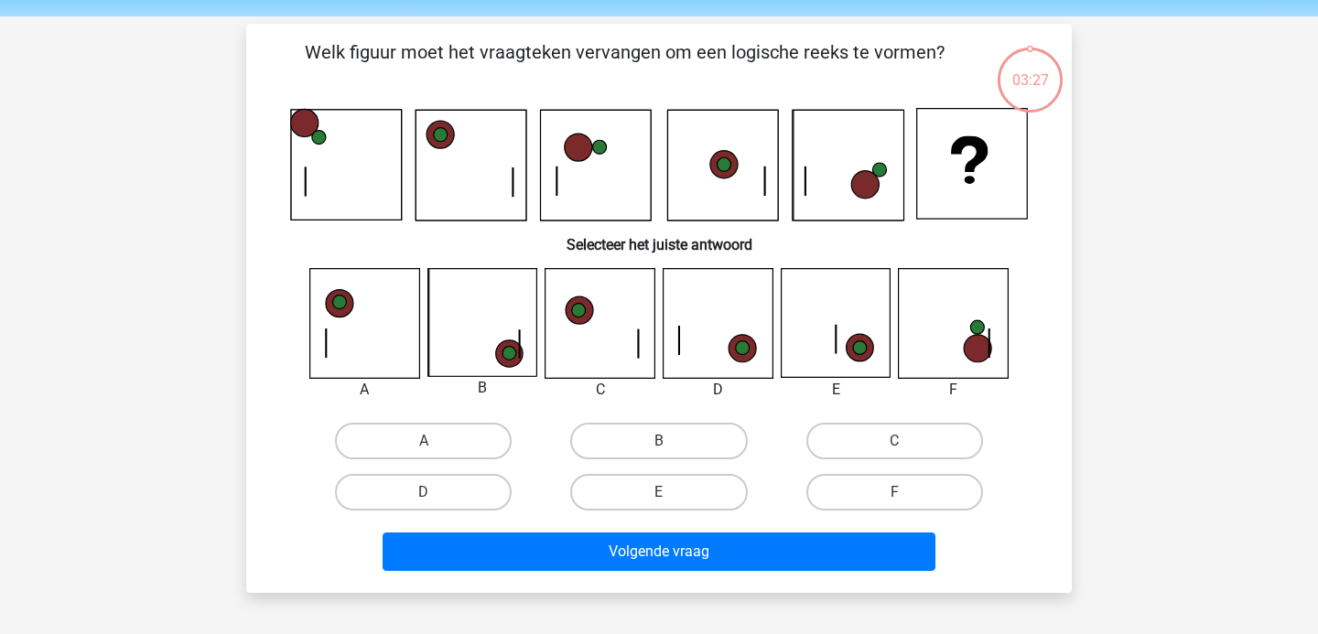
scroll to position [59, 0]
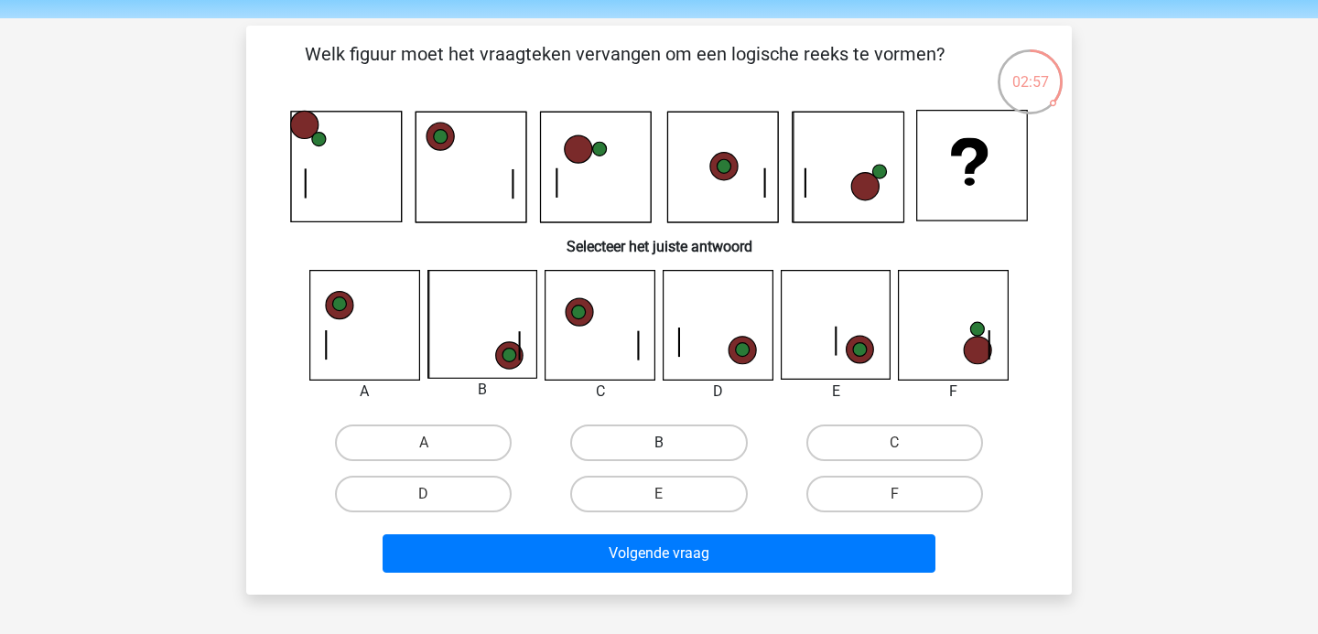
click at [690, 429] on label "B" at bounding box center [658, 443] width 177 height 37
click at [671, 443] on input "B" at bounding box center [665, 449] width 12 height 12
radio input "true"
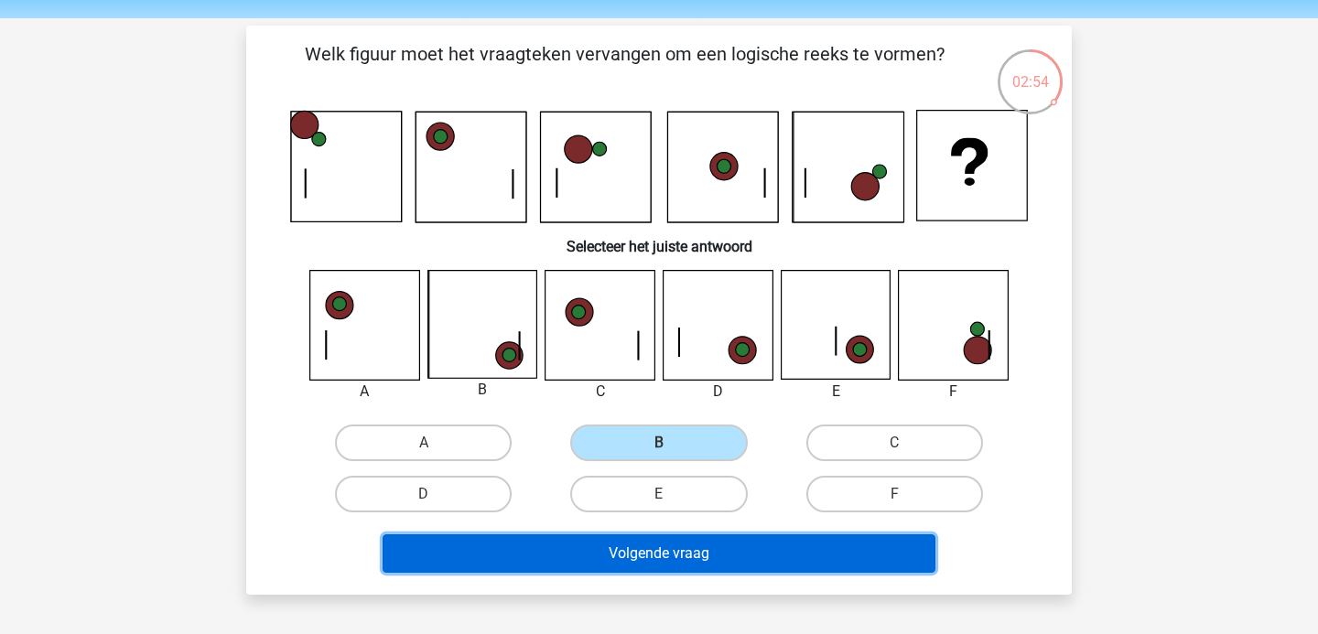
click at [725, 540] on button "Volgende vraag" at bounding box center [660, 553] width 554 height 38
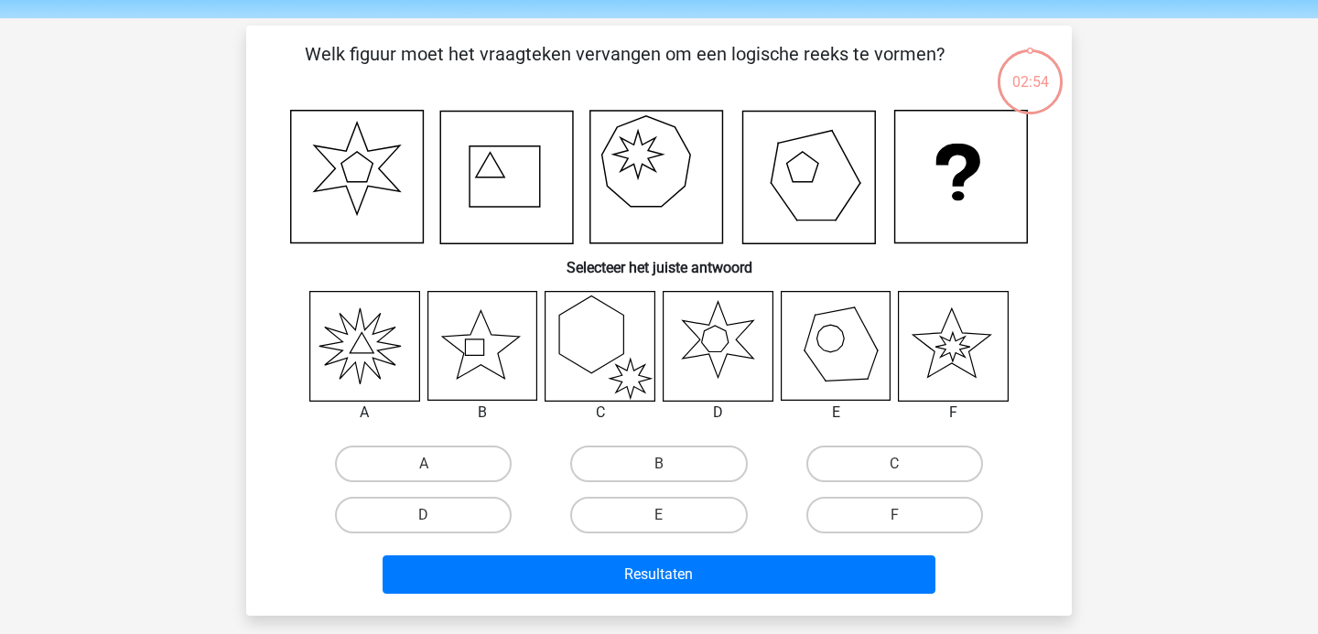
scroll to position [84, 0]
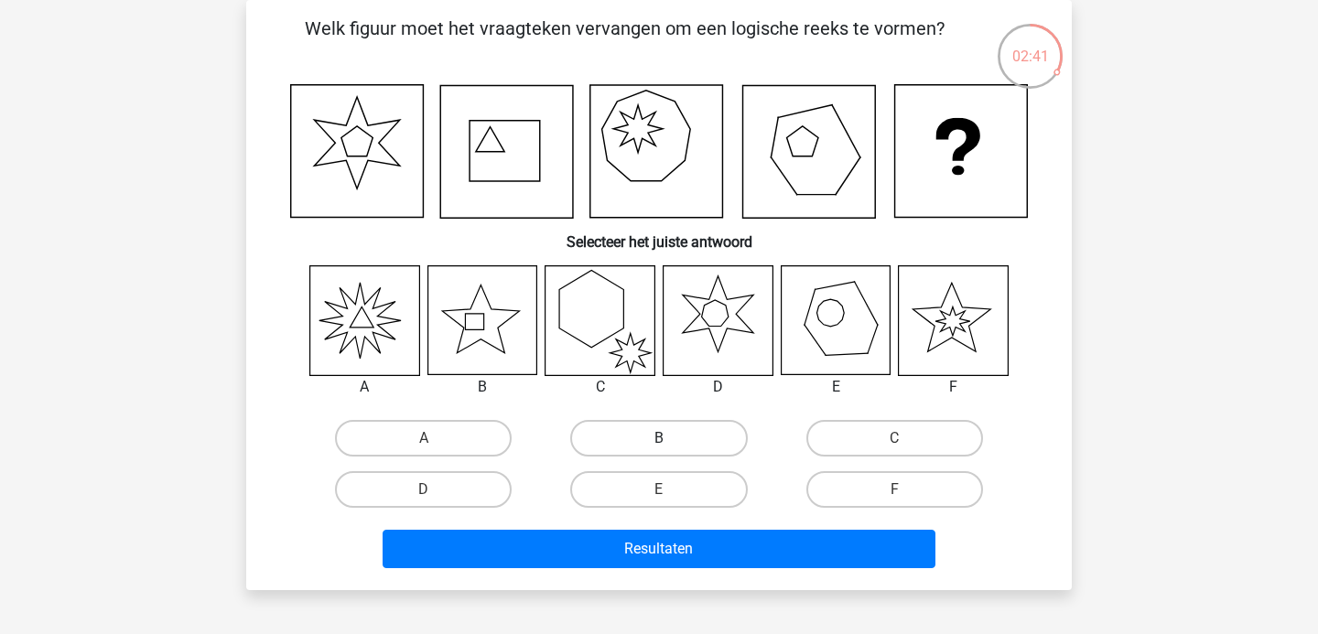
click at [610, 430] on label "B" at bounding box center [658, 438] width 177 height 37
click at [659, 438] on input "B" at bounding box center [665, 444] width 12 height 12
radio input "true"
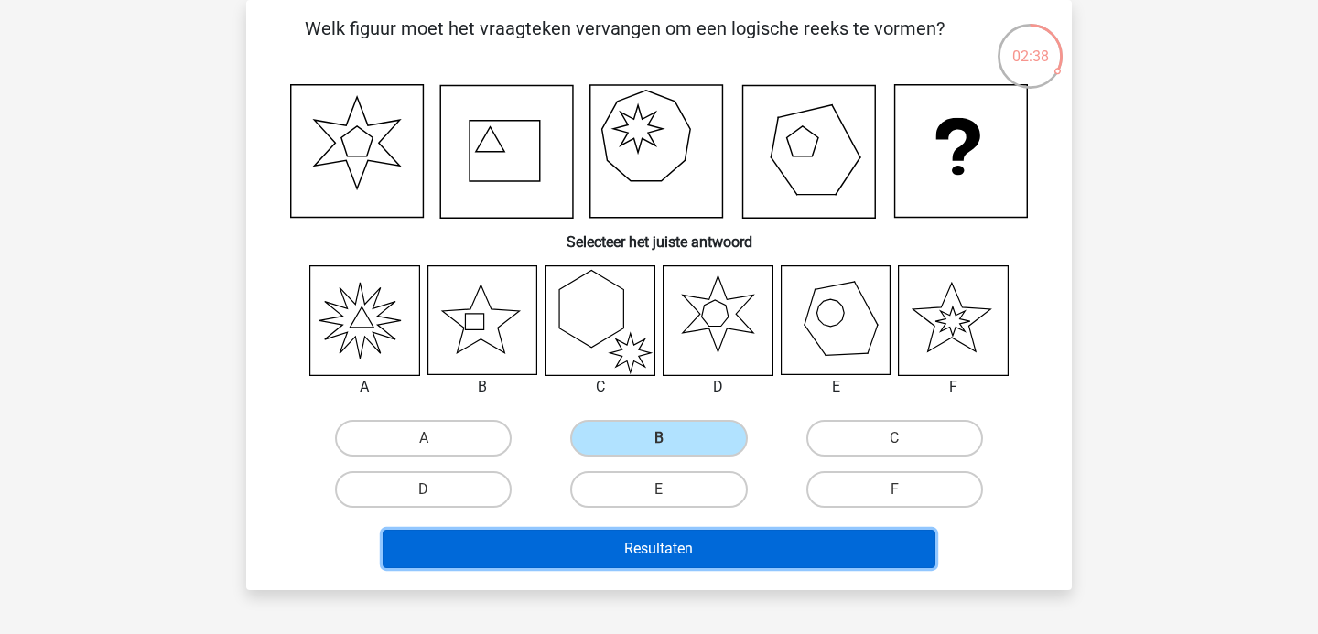
click at [690, 551] on button "Resultaten" at bounding box center [660, 549] width 554 height 38
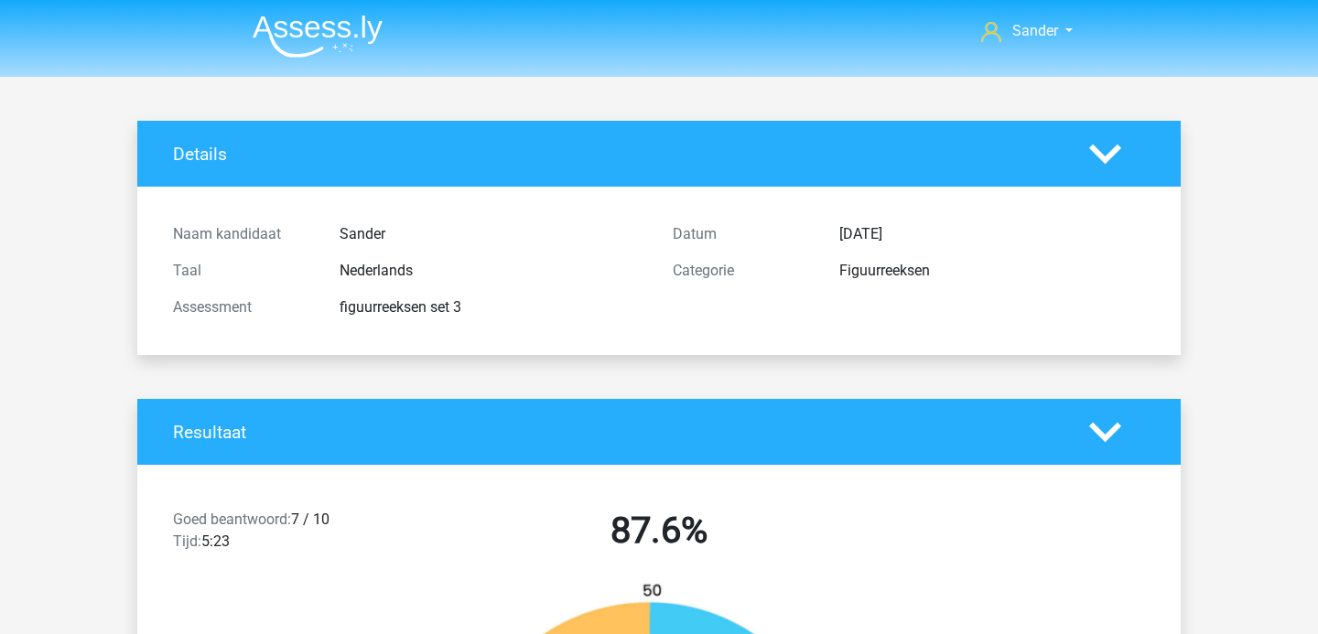
scroll to position [1094, 0]
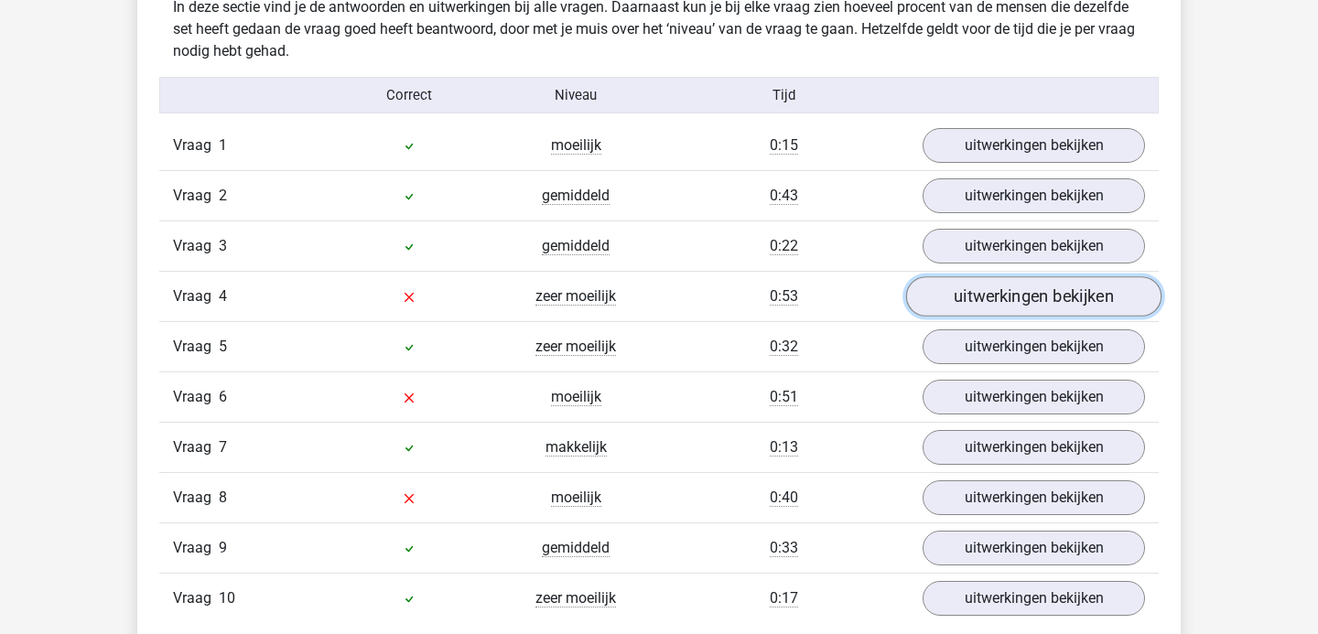
click at [969, 296] on link "uitwerkingen bekijken" at bounding box center [1033, 296] width 255 height 40
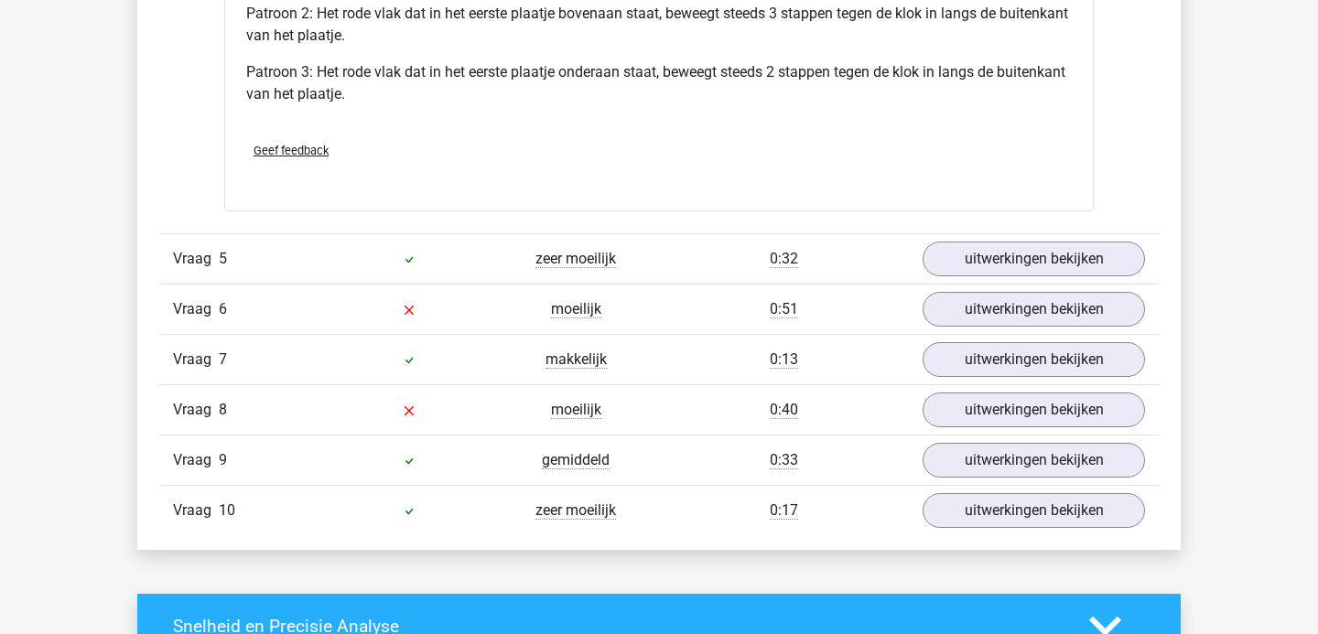
scroll to position [2468, 0]
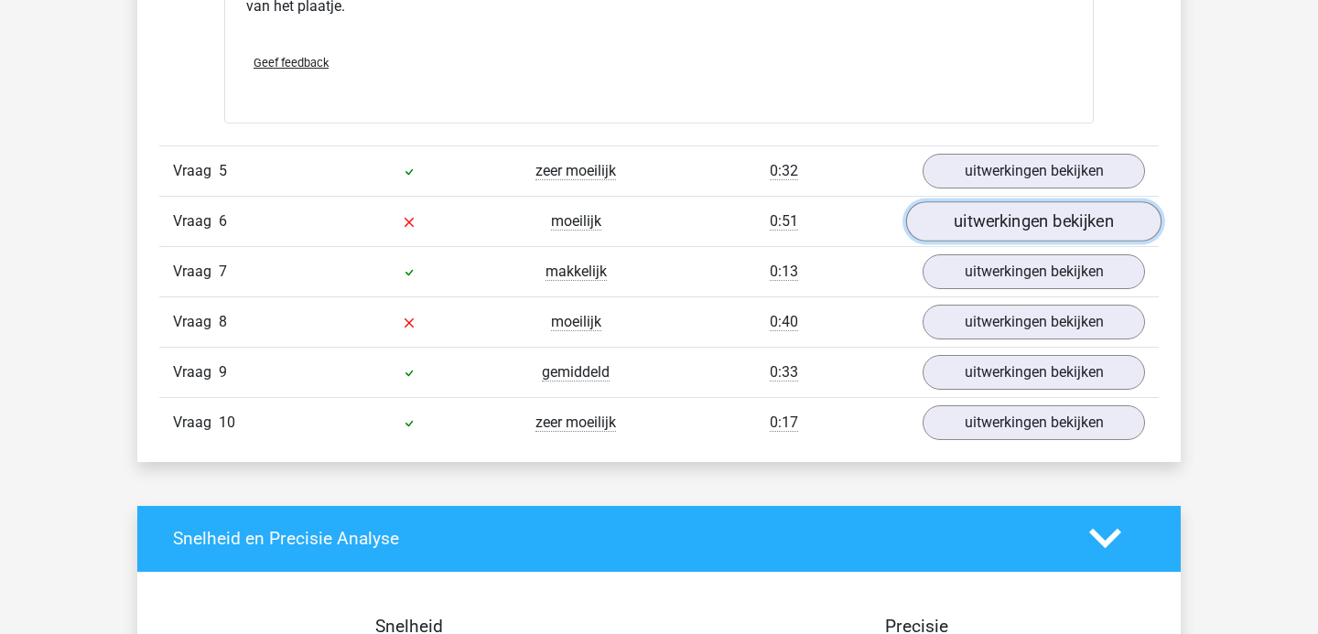
click at [1030, 221] on link "uitwerkingen bekijken" at bounding box center [1033, 221] width 255 height 40
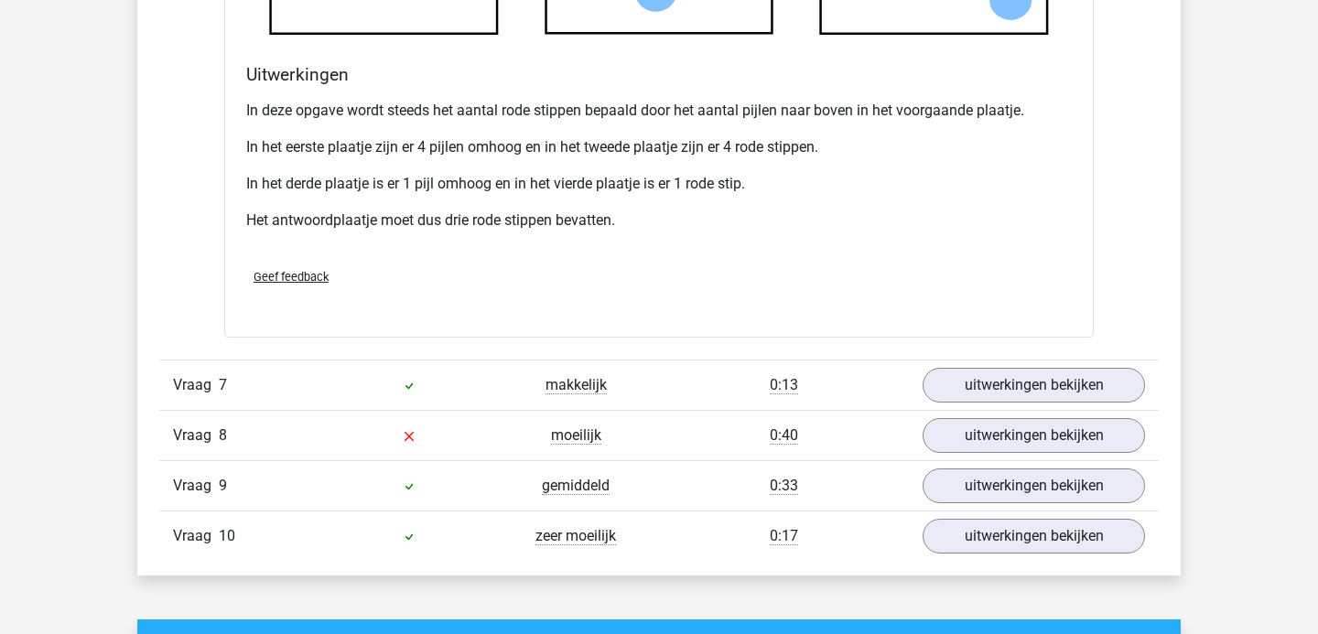
scroll to position [3494, 0]
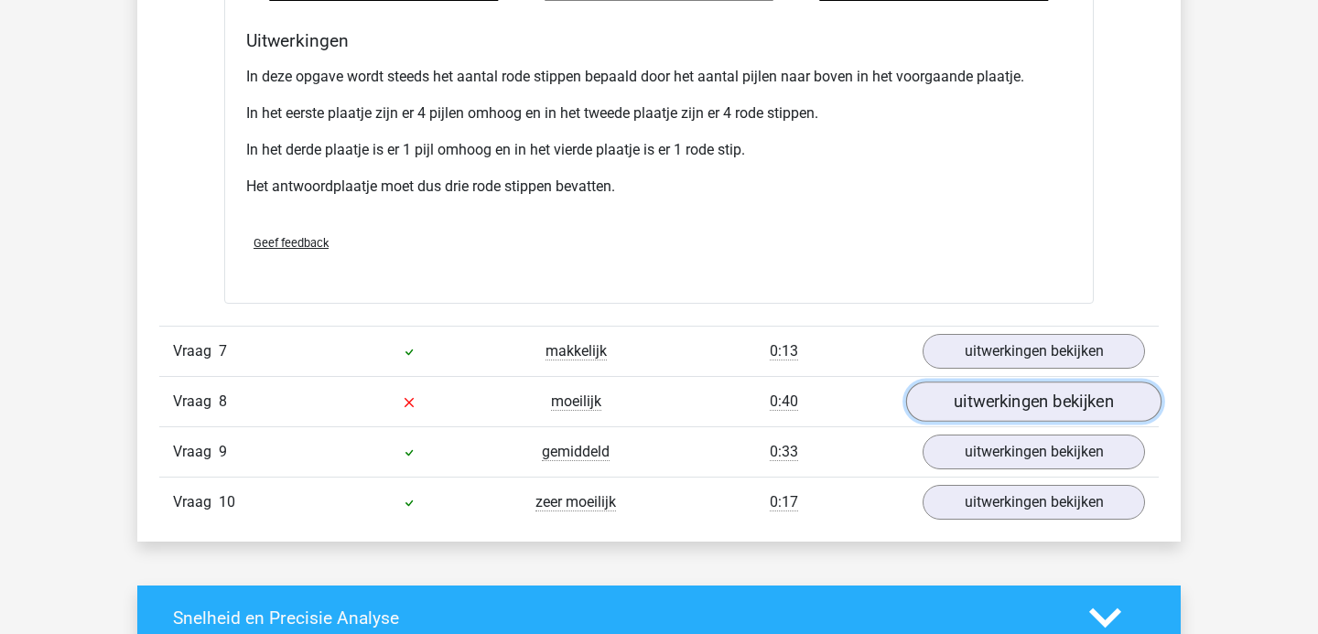
click at [960, 405] on link "uitwerkingen bekijken" at bounding box center [1033, 402] width 255 height 40
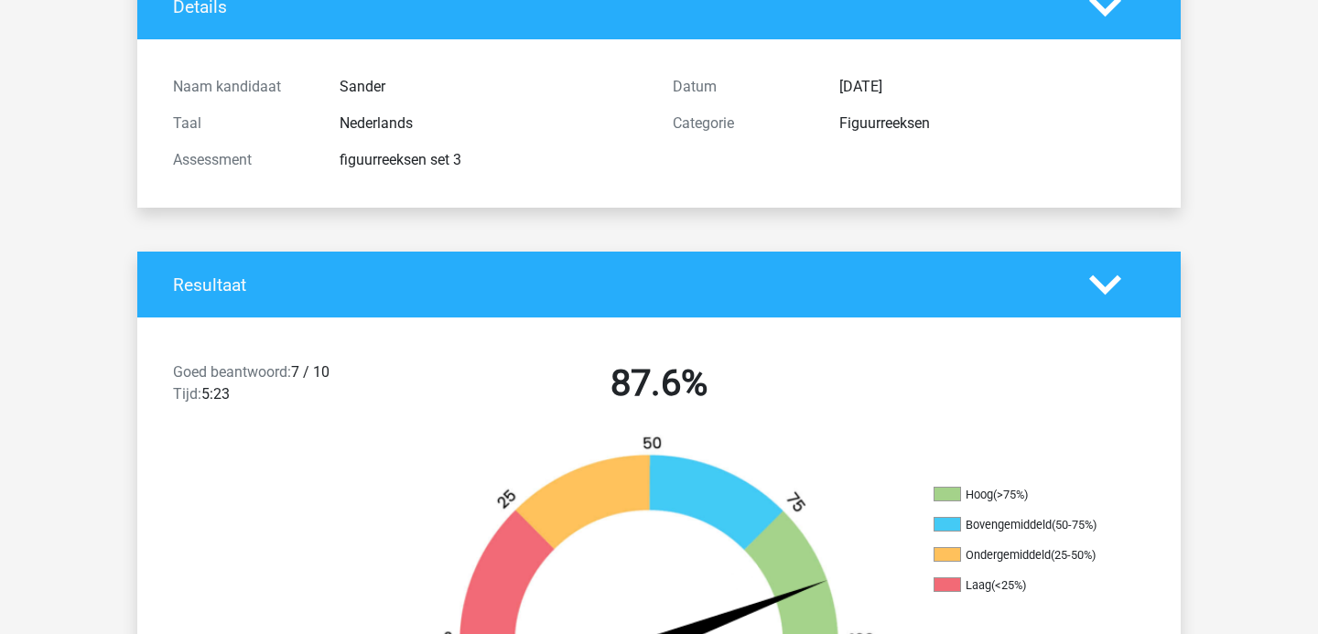
scroll to position [0, 0]
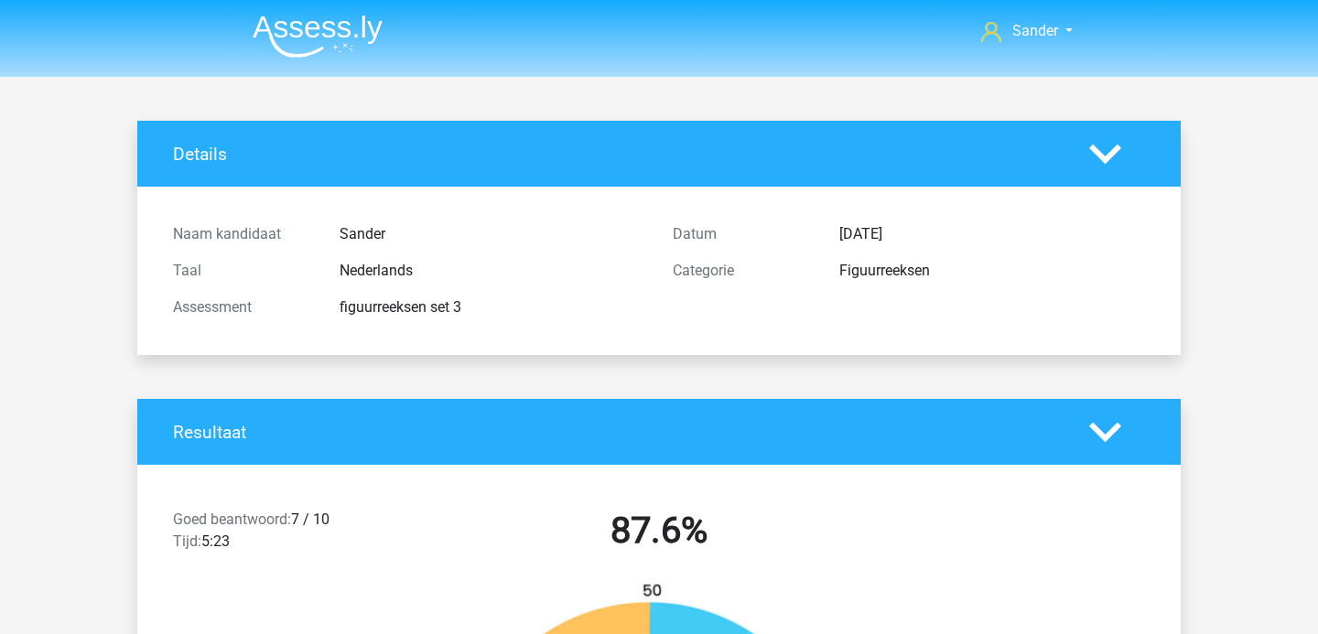
click at [312, 47] on img at bounding box center [318, 36] width 130 height 43
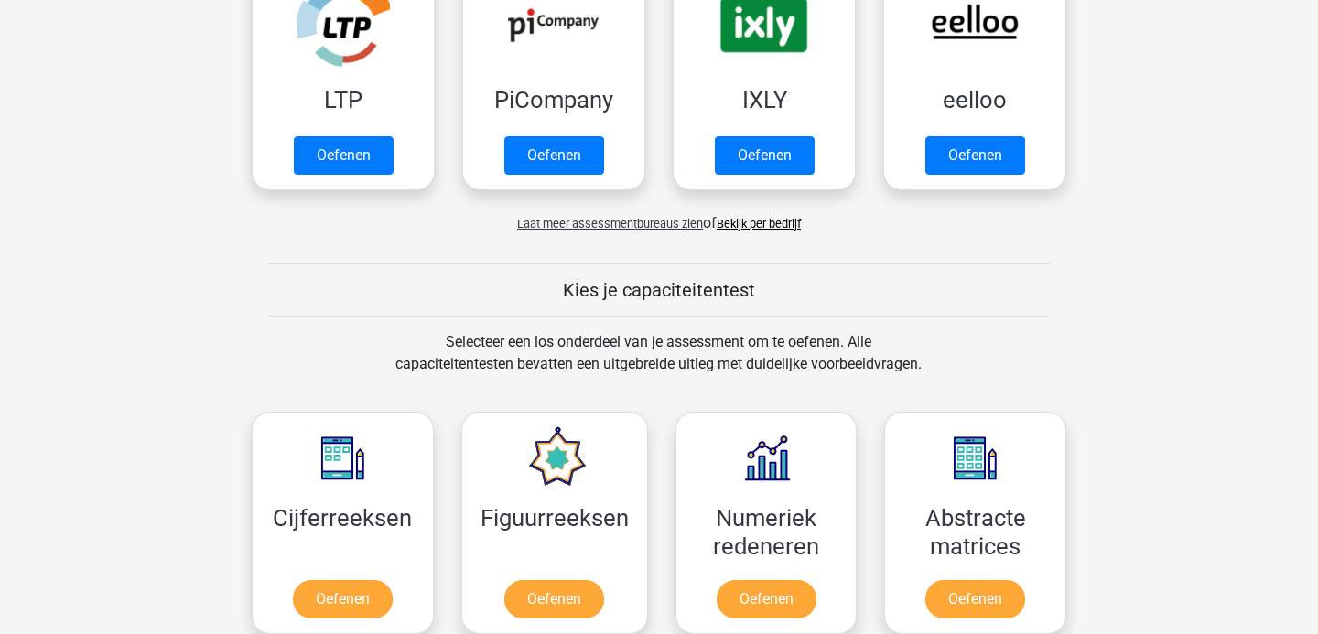
scroll to position [318, 0]
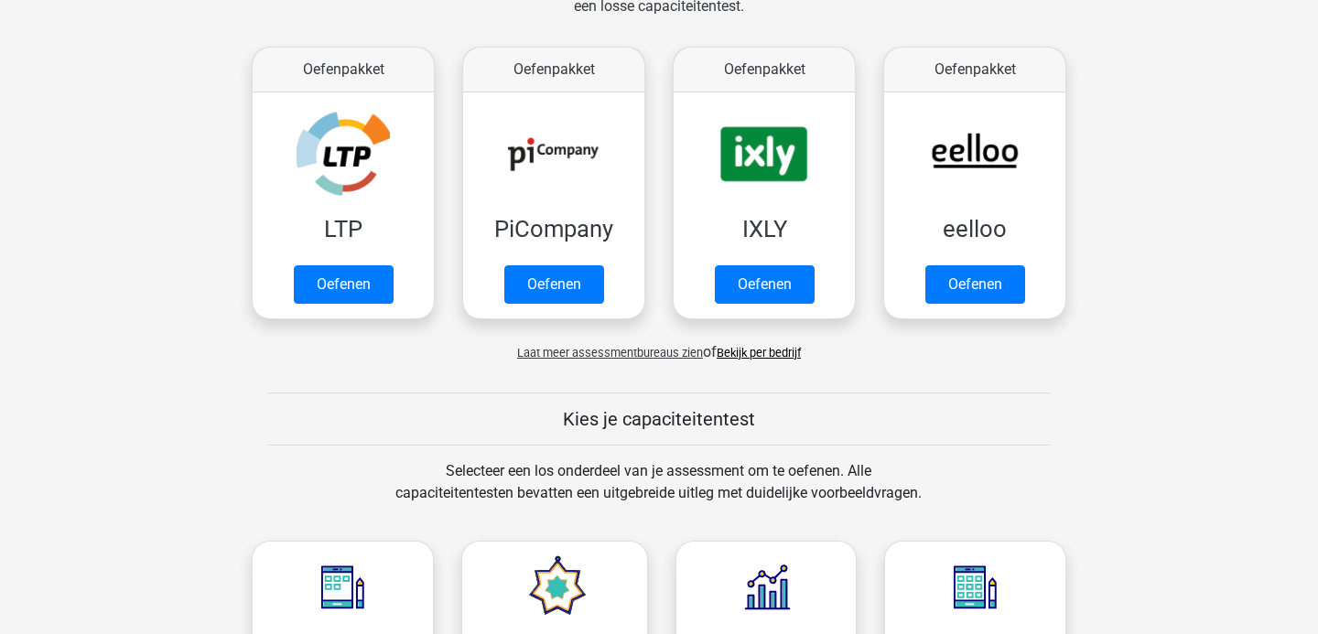
click at [616, 361] on div "Laat meer assessmentbureaus zien of Bekijk per bedrijf" at bounding box center [659, 345] width 842 height 37
click at [616, 352] on span "Laat meer assessmentbureaus zien" at bounding box center [610, 353] width 186 height 14
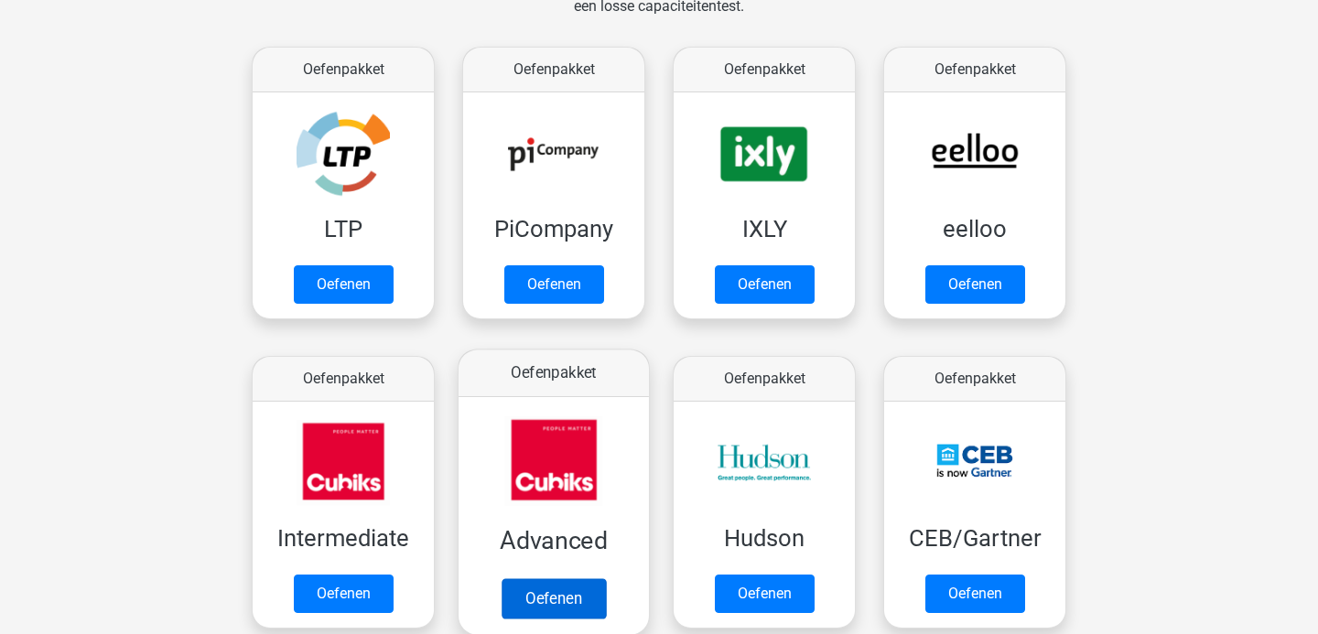
scroll to position [361, 0]
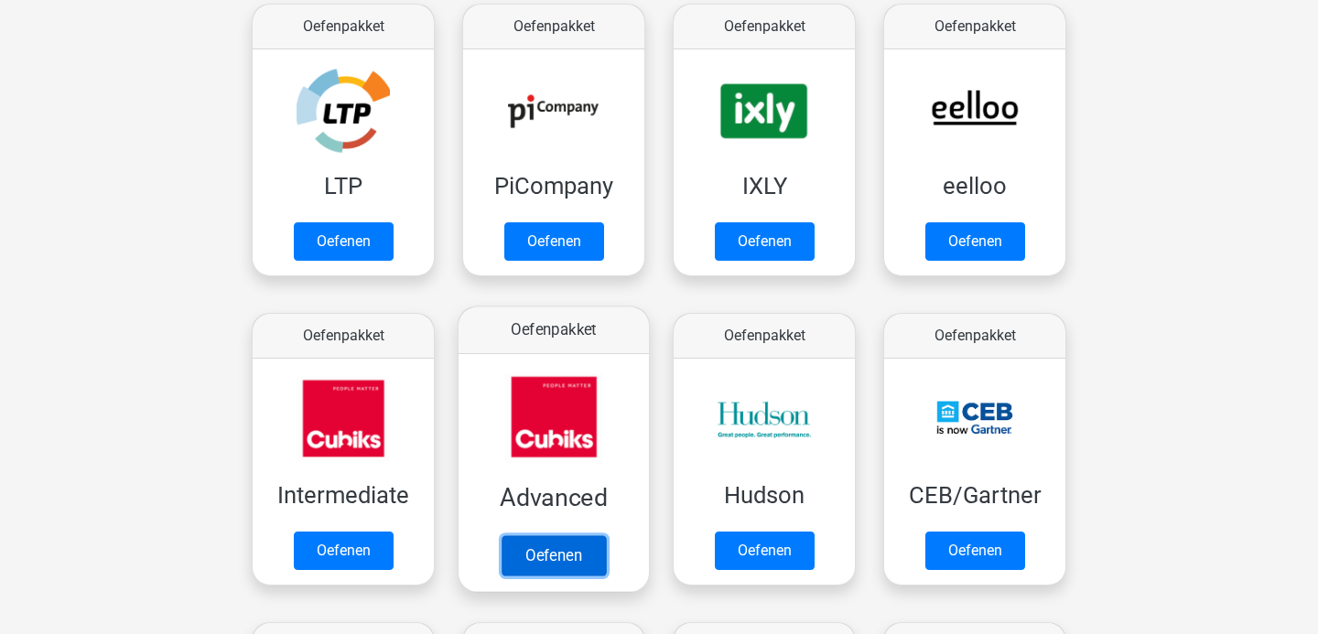
click at [558, 548] on link "Oefenen" at bounding box center [554, 555] width 104 height 40
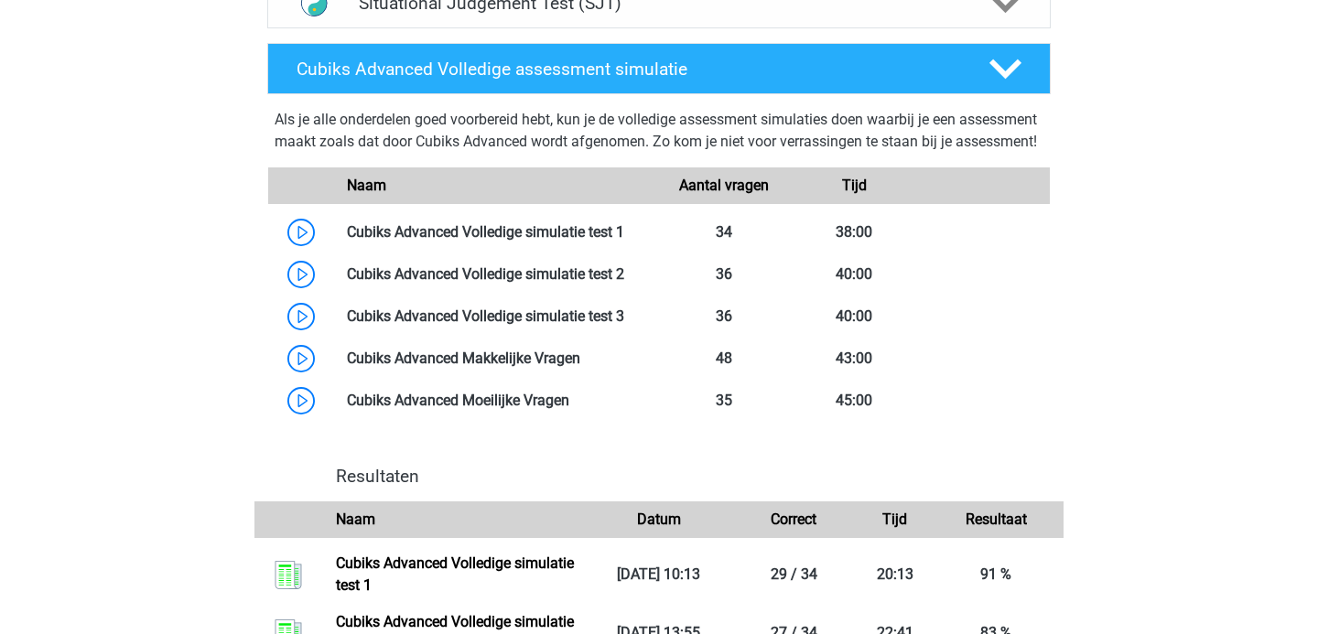
scroll to position [652, 0]
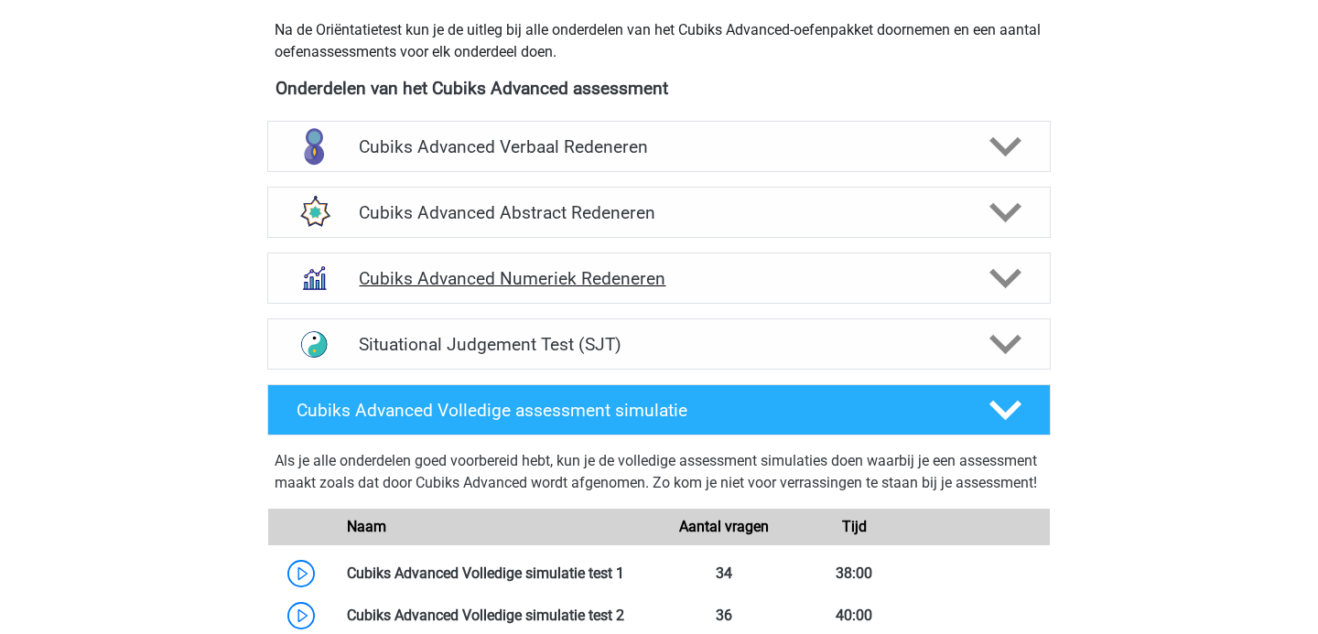
click at [588, 278] on h4 "Cubiks Advanced Numeriek Redeneren" at bounding box center [658, 278] width 599 height 21
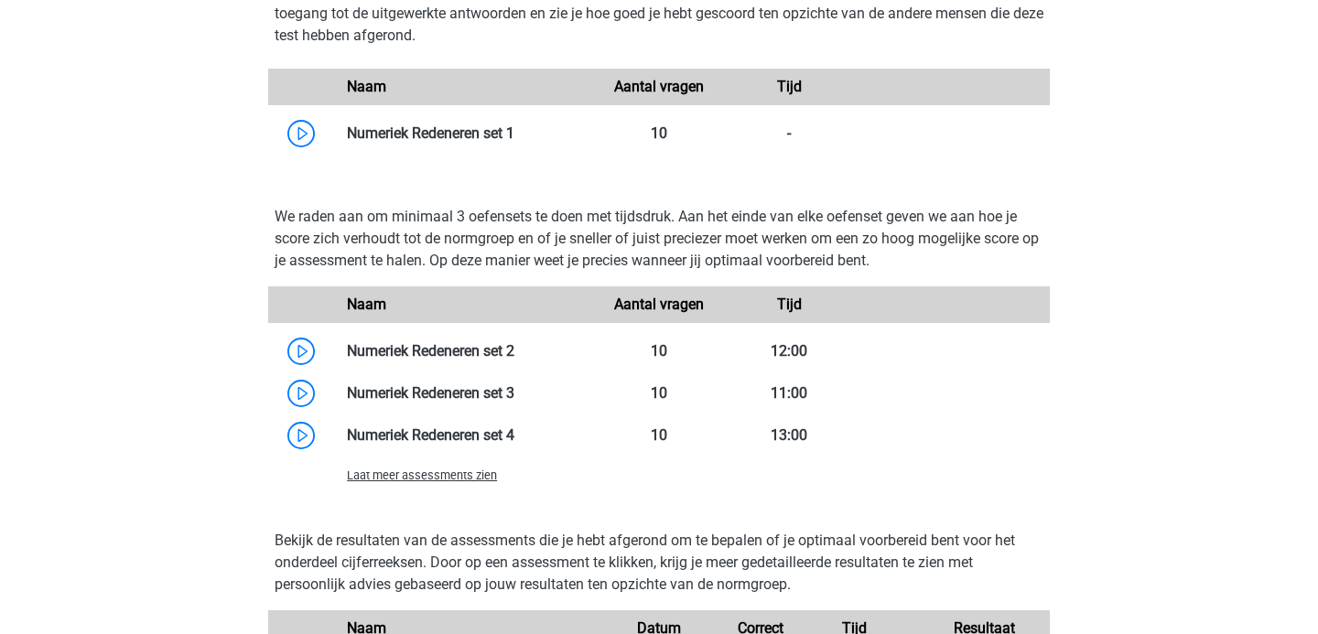
scroll to position [1141, 0]
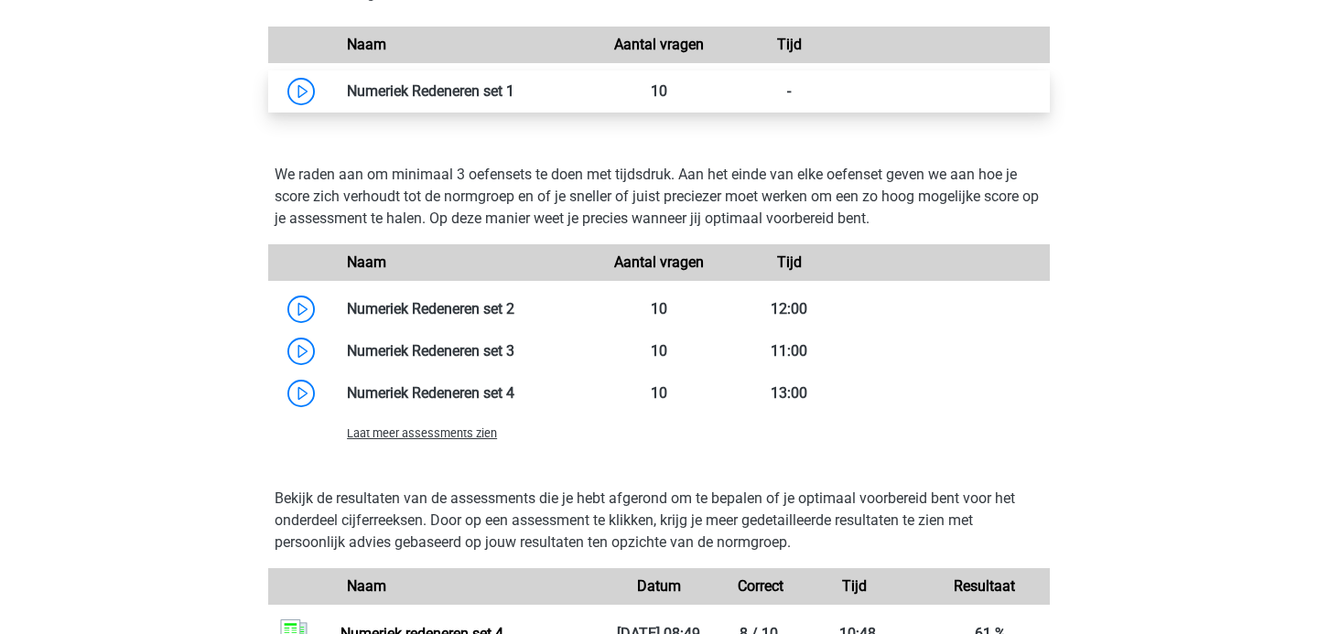
click at [514, 82] on link at bounding box center [514, 90] width 0 height 17
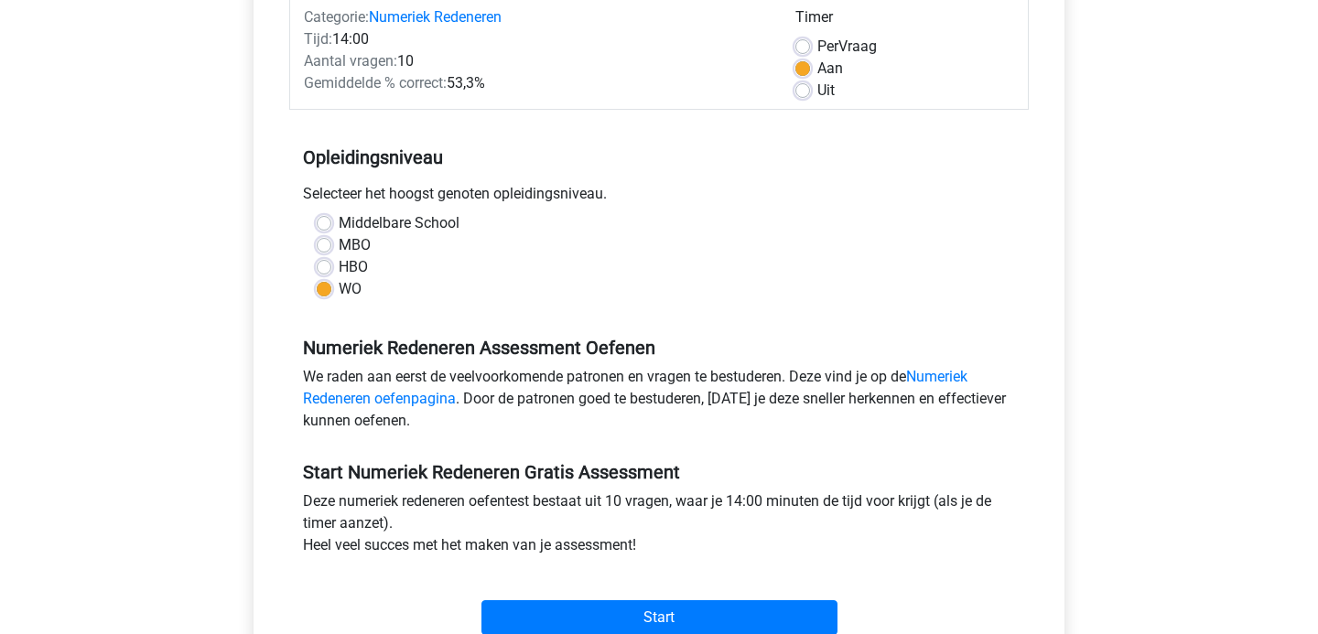
scroll to position [279, 0]
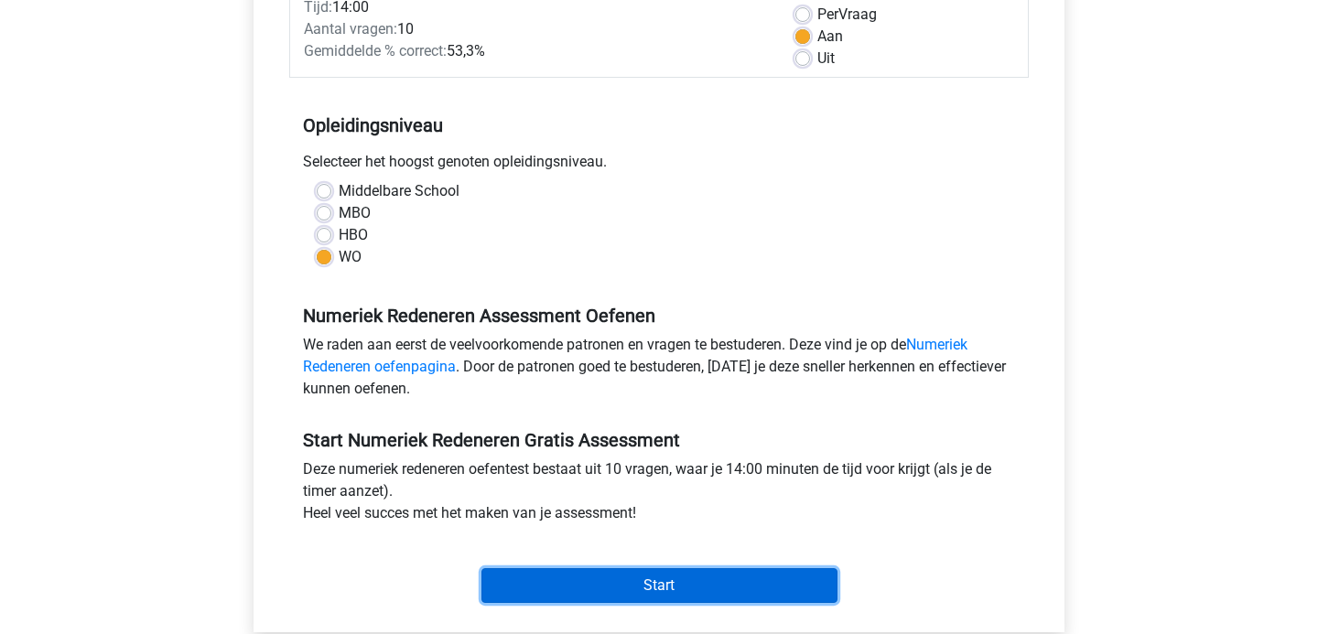
click at [616, 574] on input "Start" at bounding box center [659, 585] width 356 height 35
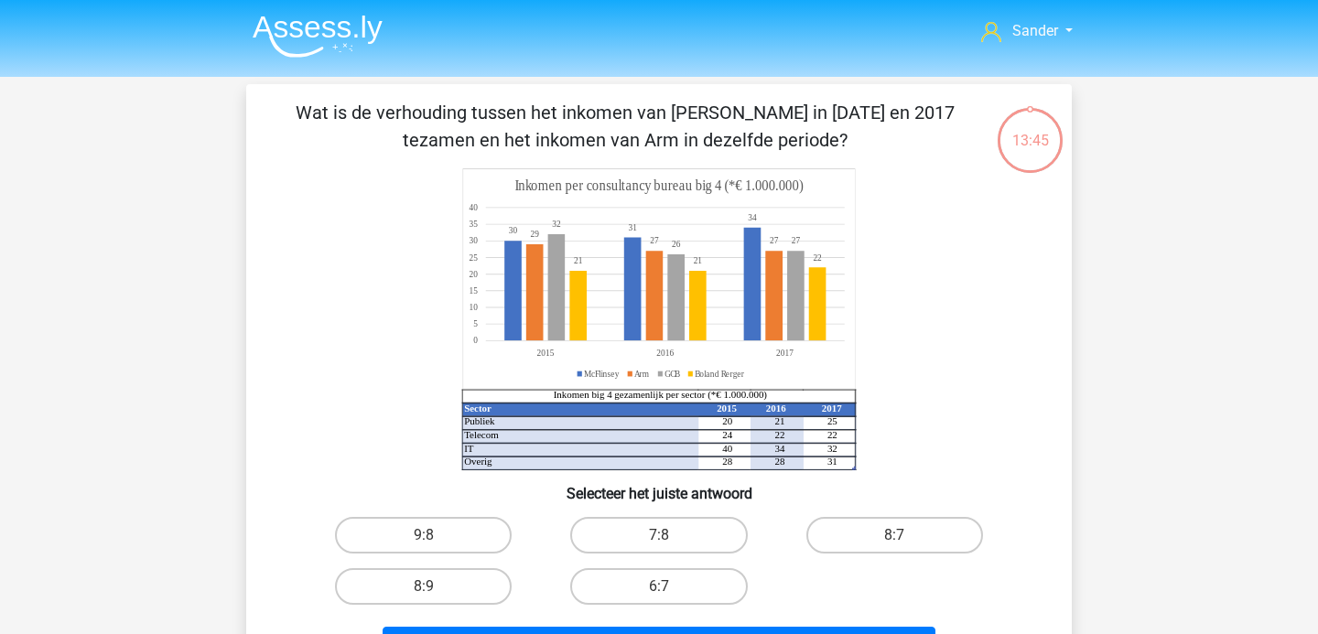
click at [350, 8] on li at bounding box center [310, 32] width 145 height 50
click at [346, 28] on img at bounding box center [318, 36] width 130 height 43
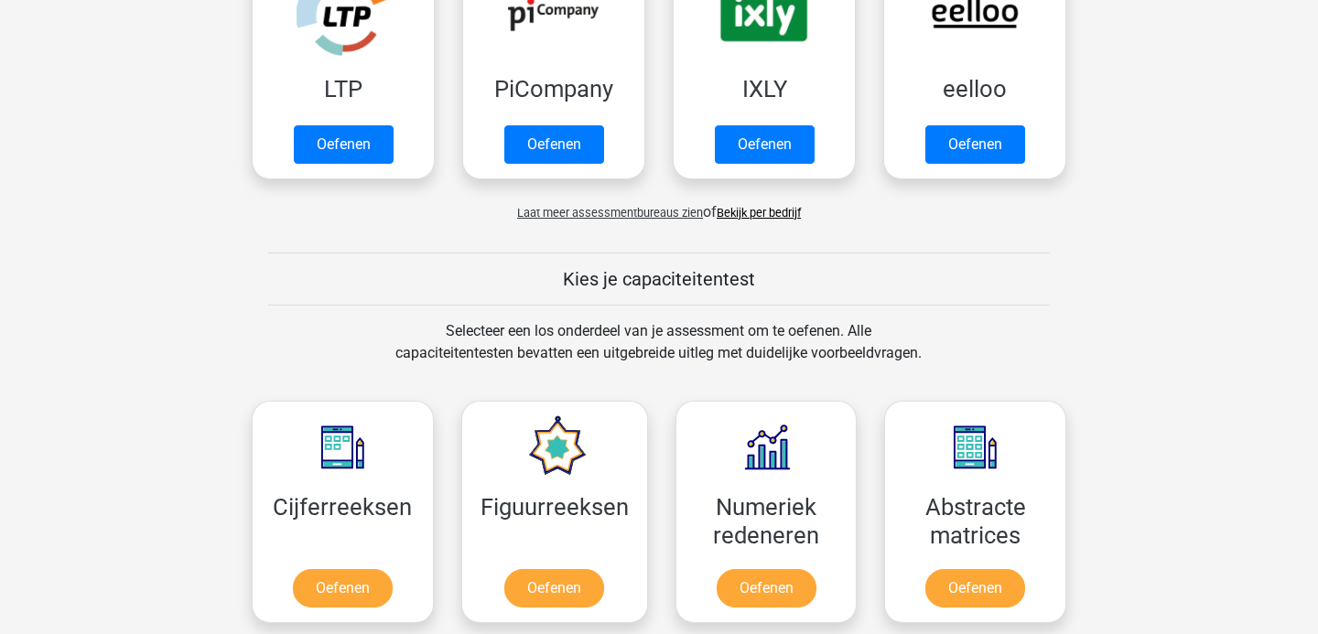
scroll to position [464, 0]
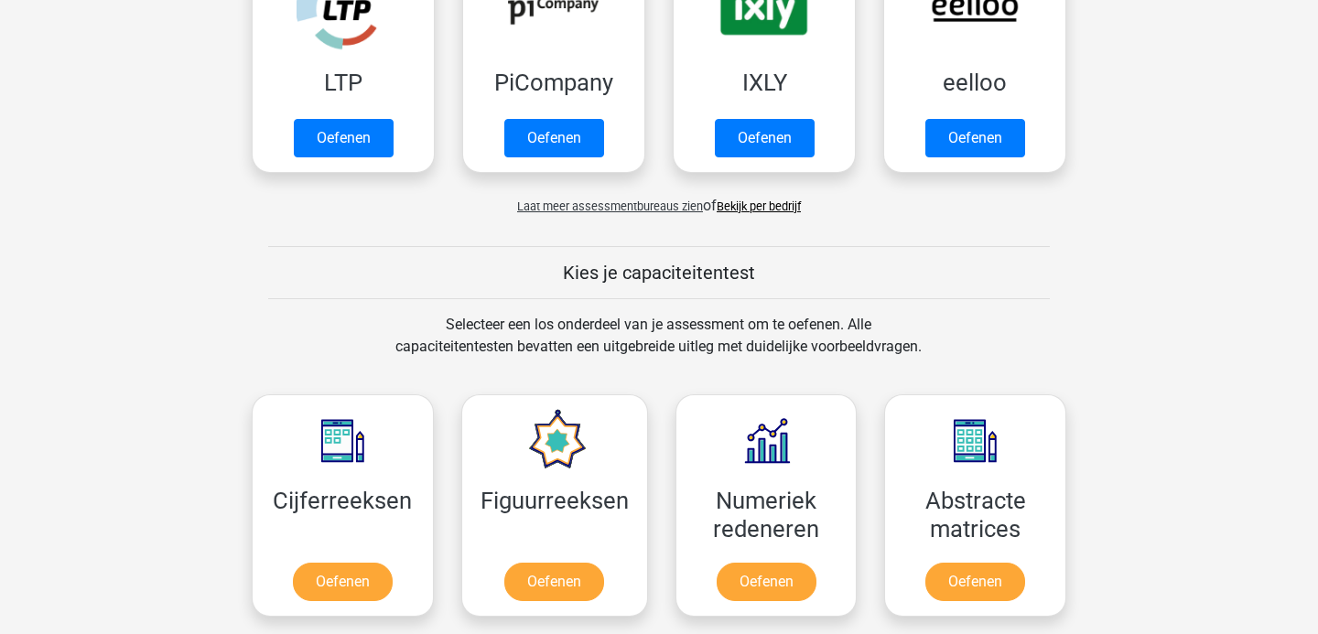
click at [631, 196] on div "Laat meer assessmentbureaus zien of Bekijk per bedrijf" at bounding box center [659, 198] width 842 height 37
click at [630, 200] on span "Laat meer assessmentbureaus zien" at bounding box center [610, 207] width 186 height 14
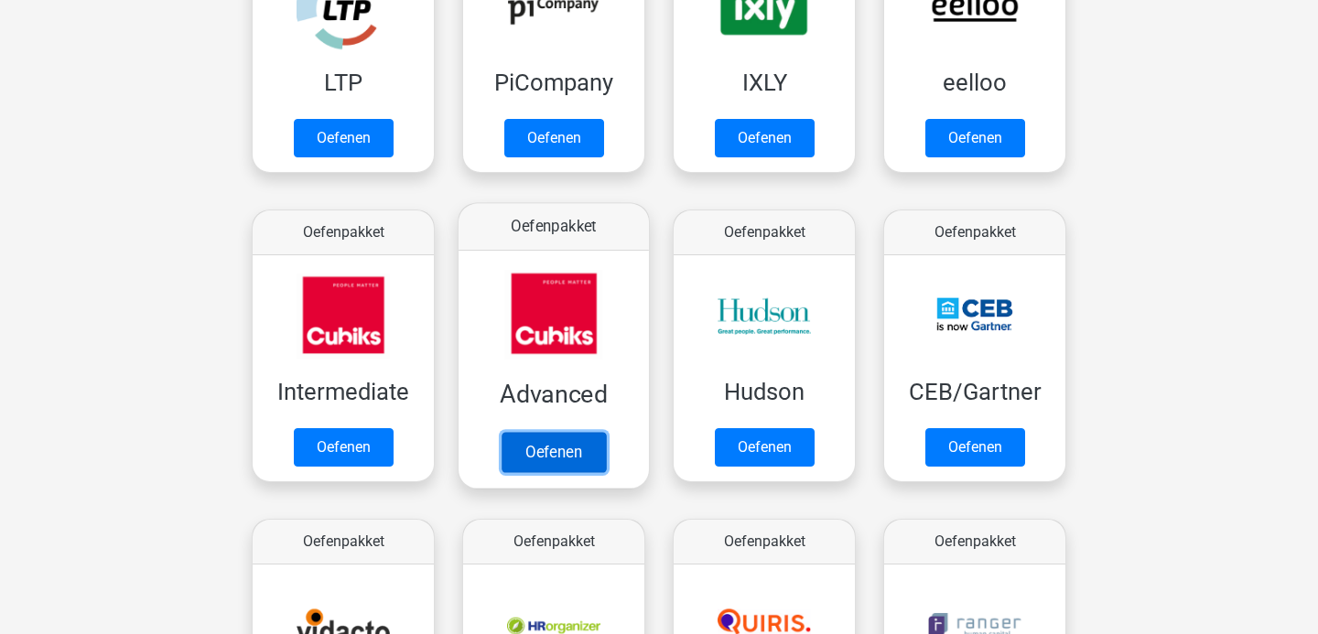
click at [542, 445] on link "Oefenen" at bounding box center [554, 452] width 104 height 40
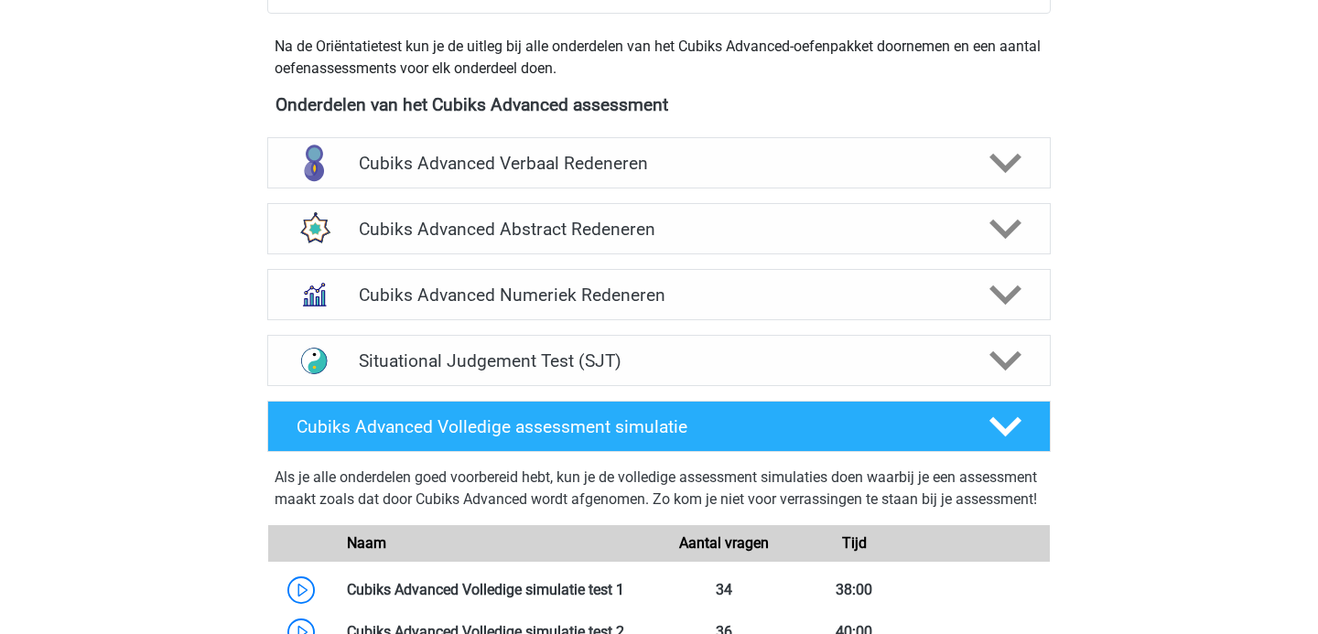
scroll to position [638, 0]
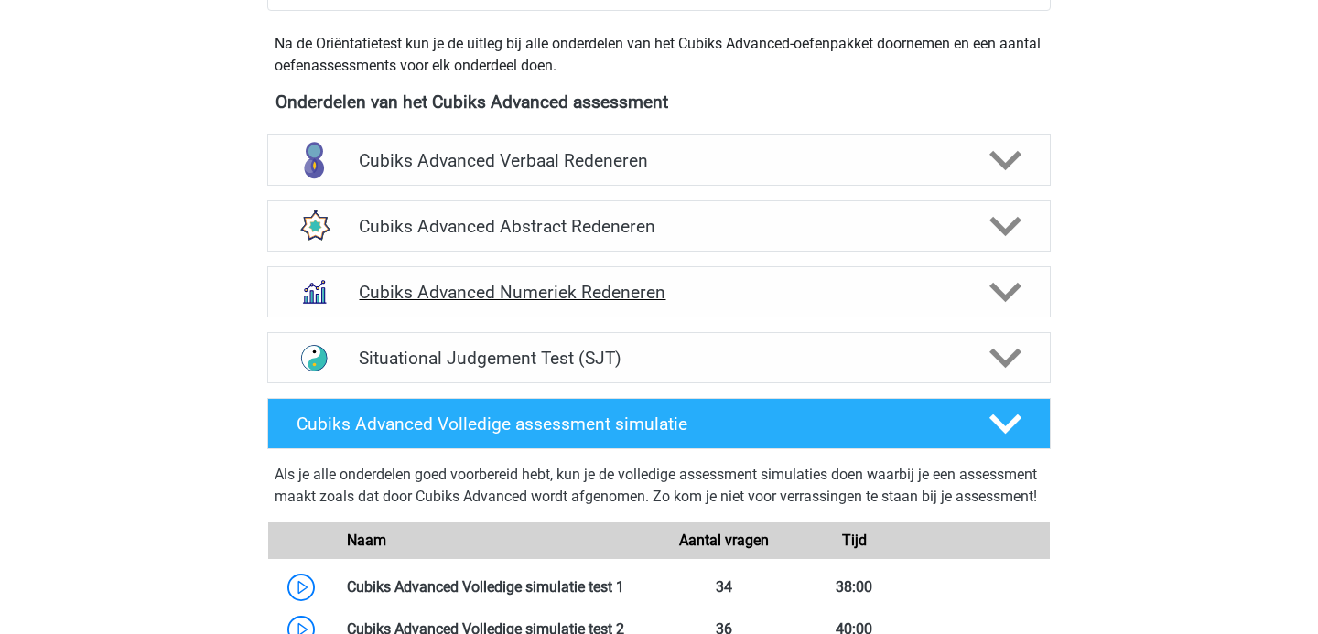
click at [602, 294] on h4 "Cubiks Advanced Numeriek Redeneren" at bounding box center [658, 292] width 599 height 21
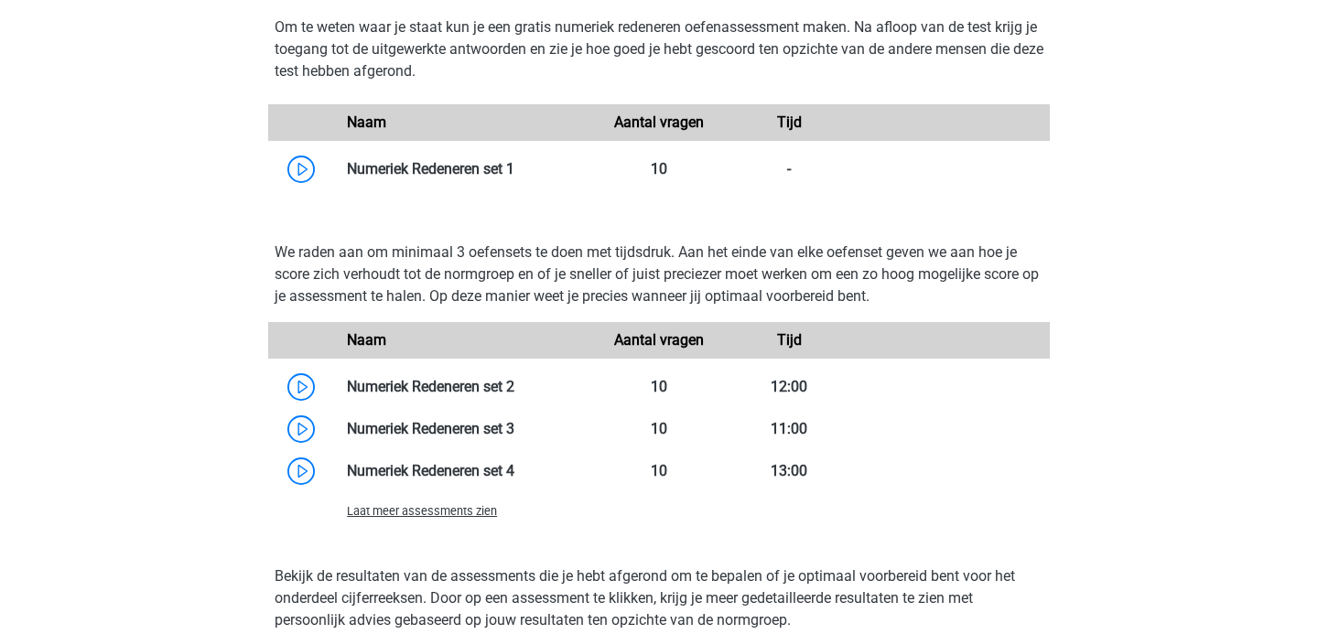
scroll to position [1071, 0]
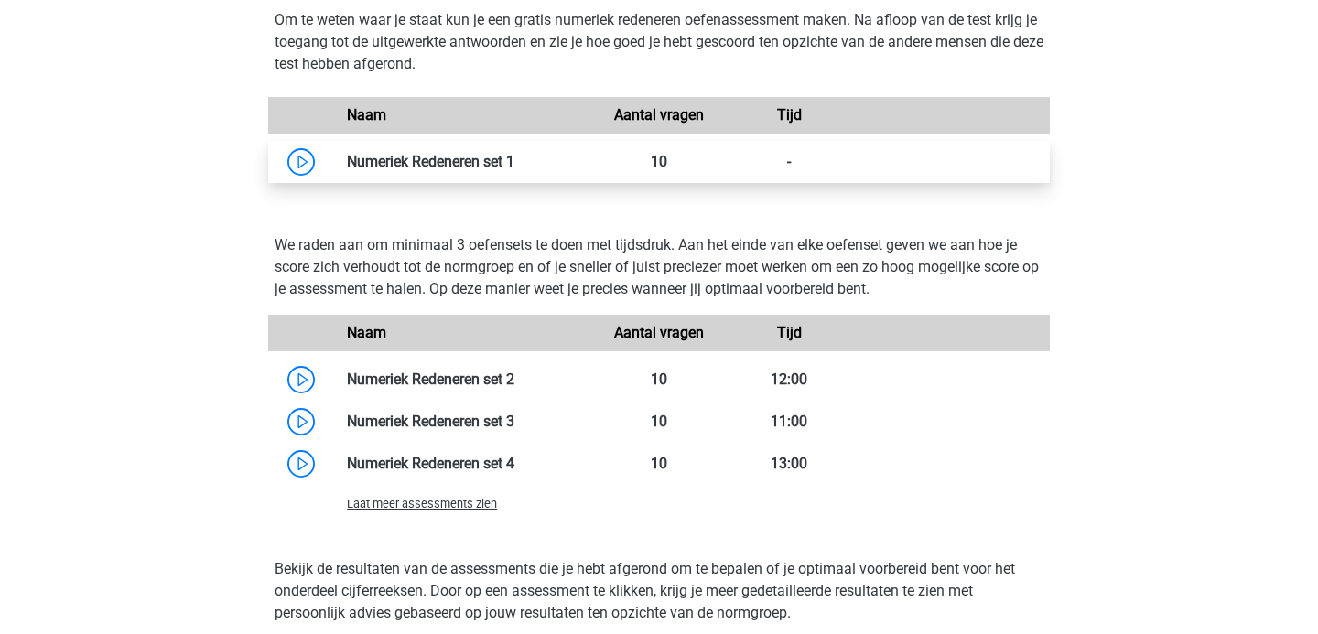
click at [514, 170] on link at bounding box center [514, 161] width 0 height 17
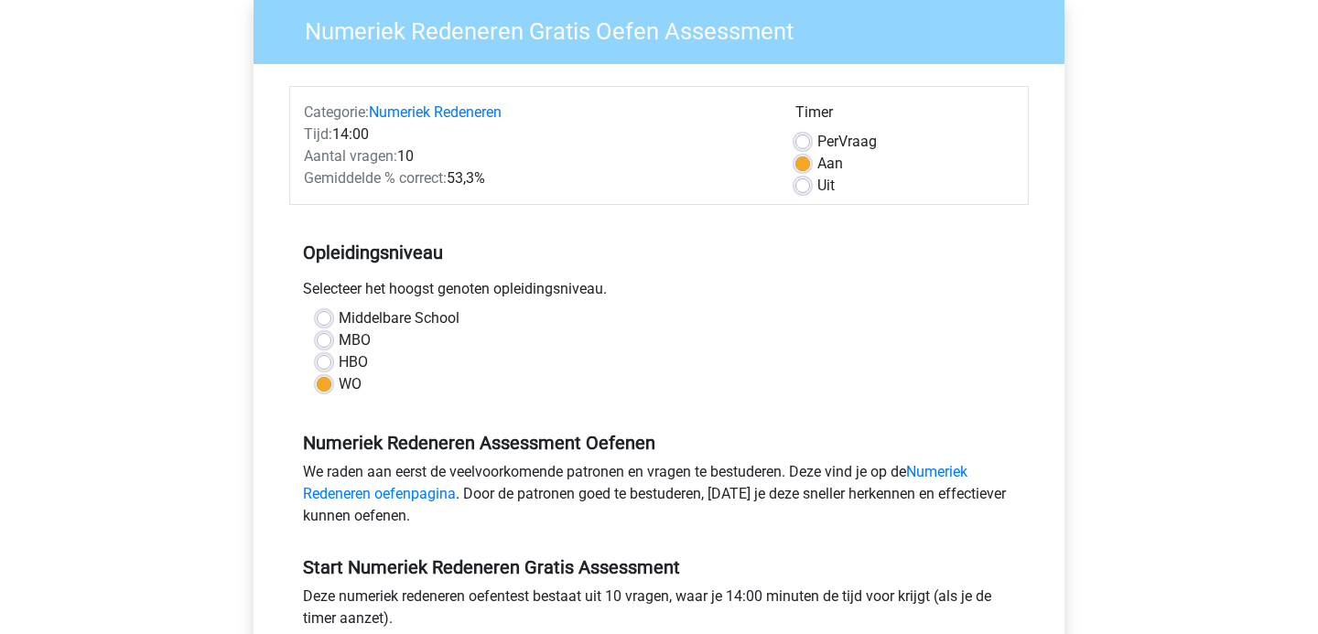
scroll to position [533, 0]
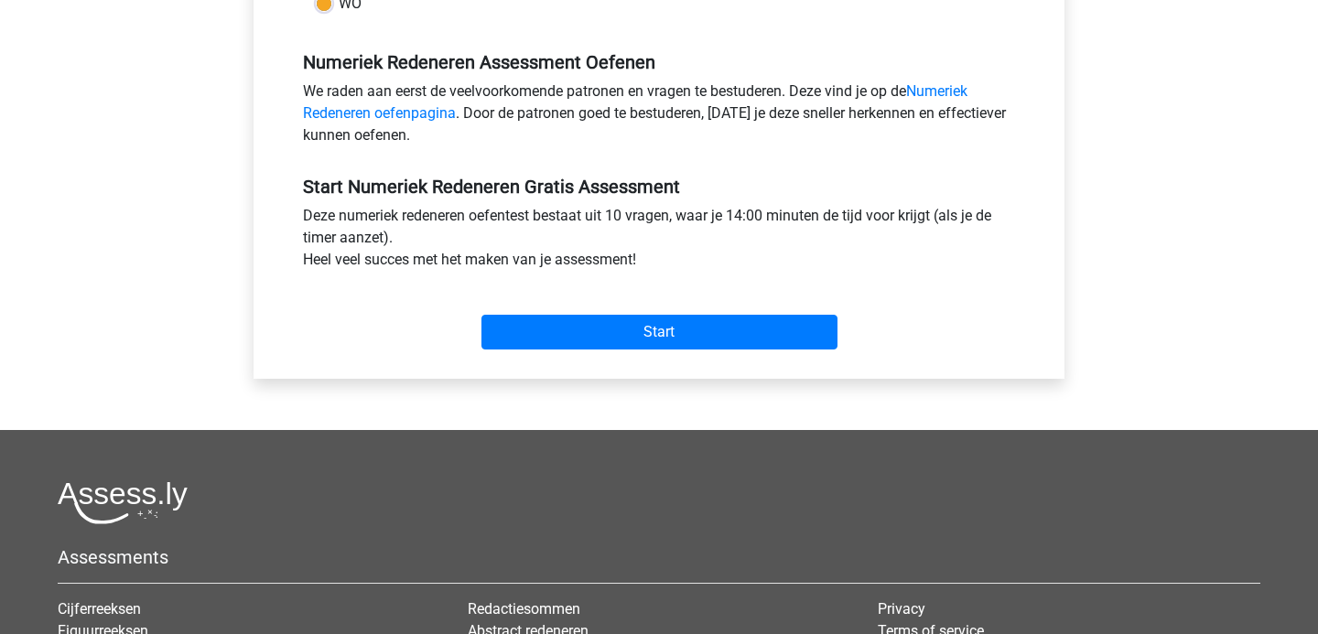
click at [577, 309] on div "Start" at bounding box center [658, 318] width 739 height 64
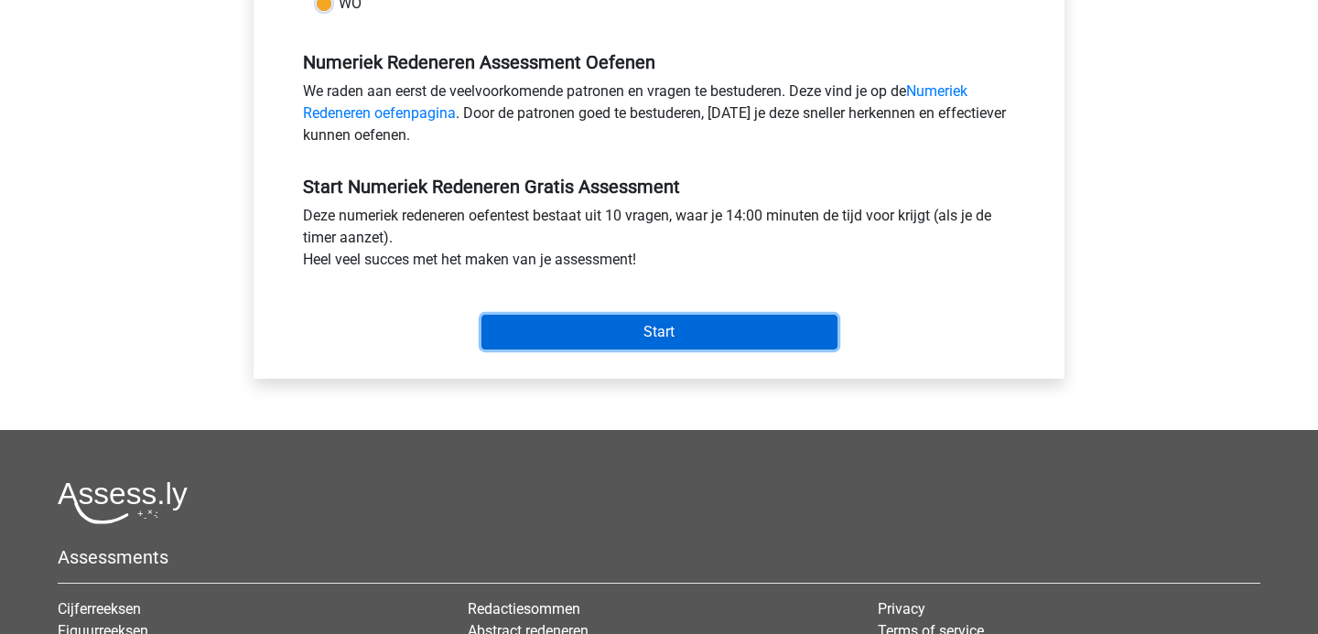
click at [577, 332] on input "Start" at bounding box center [659, 332] width 356 height 35
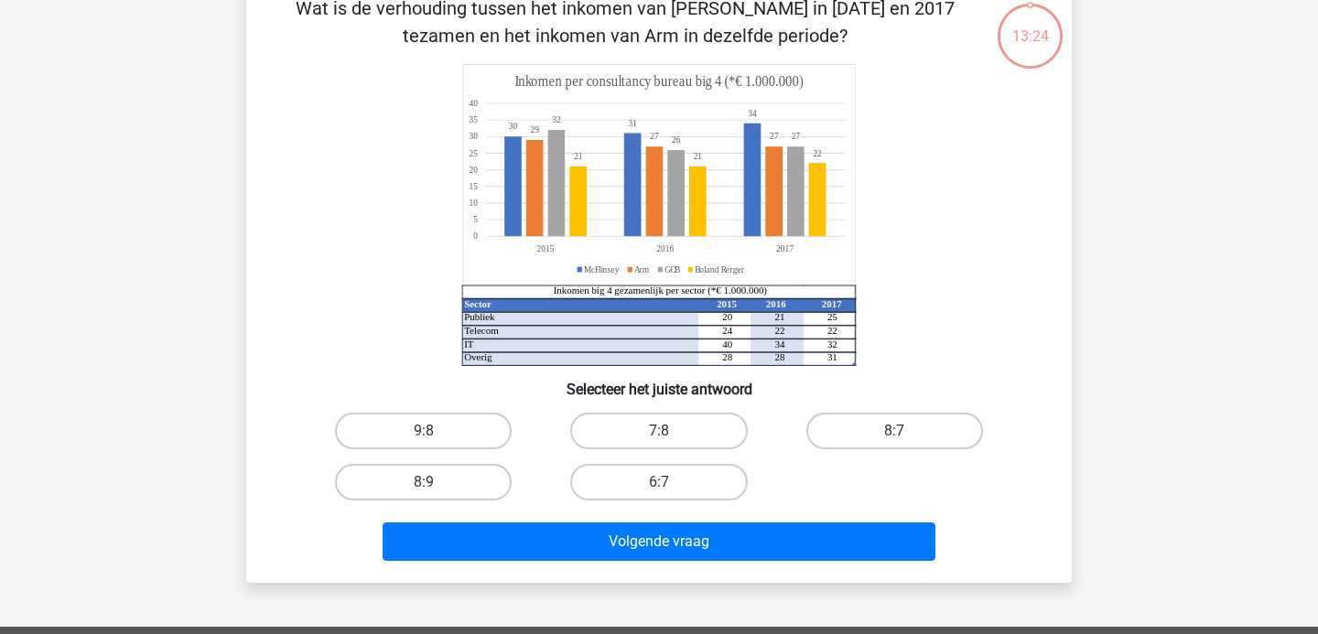
scroll to position [108, 0]
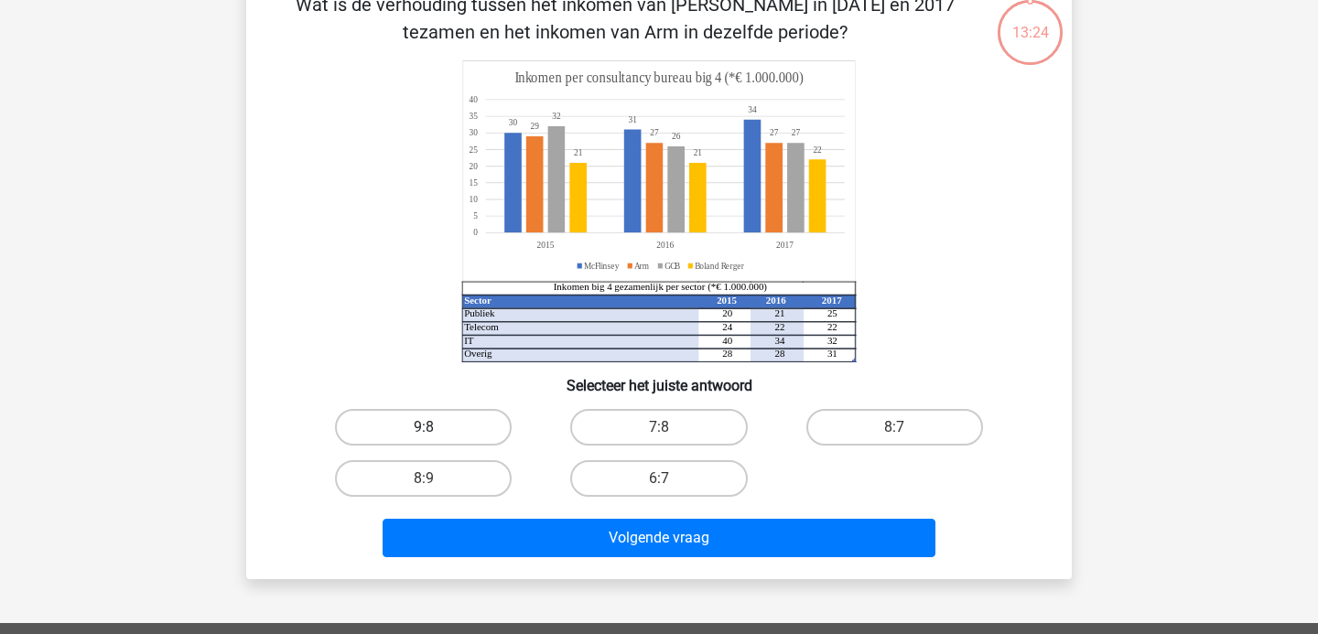
click at [491, 420] on label "9:8" at bounding box center [423, 427] width 177 height 37
click at [436, 427] on input "9:8" at bounding box center [430, 433] width 12 height 12
radio input "true"
click at [860, 428] on label "8:7" at bounding box center [894, 427] width 177 height 37
click at [894, 428] on input "8:7" at bounding box center [900, 433] width 12 height 12
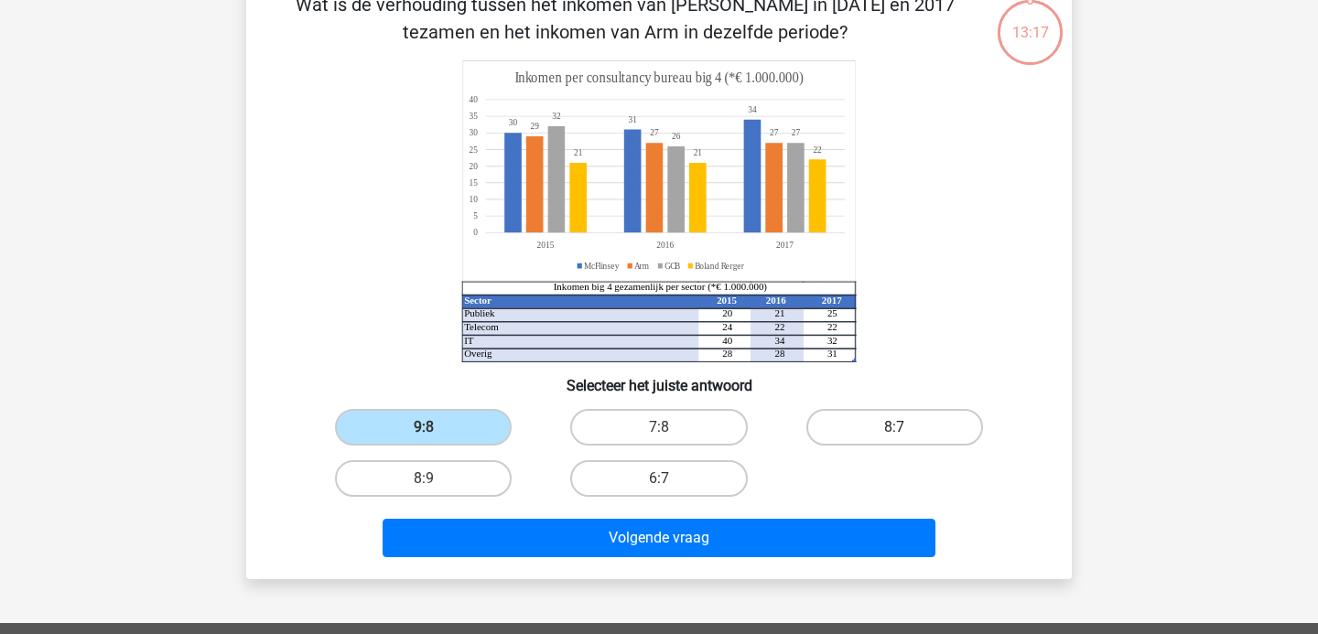
radio input "true"
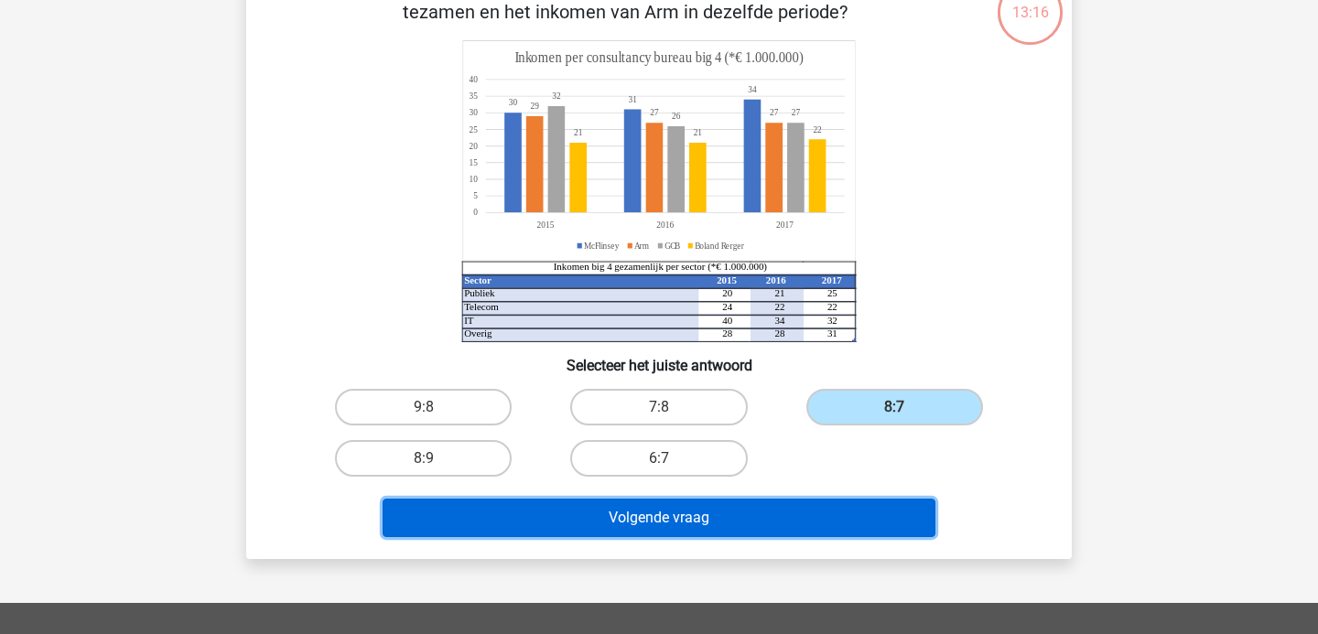
click at [846, 513] on button "Volgende vraag" at bounding box center [660, 518] width 554 height 38
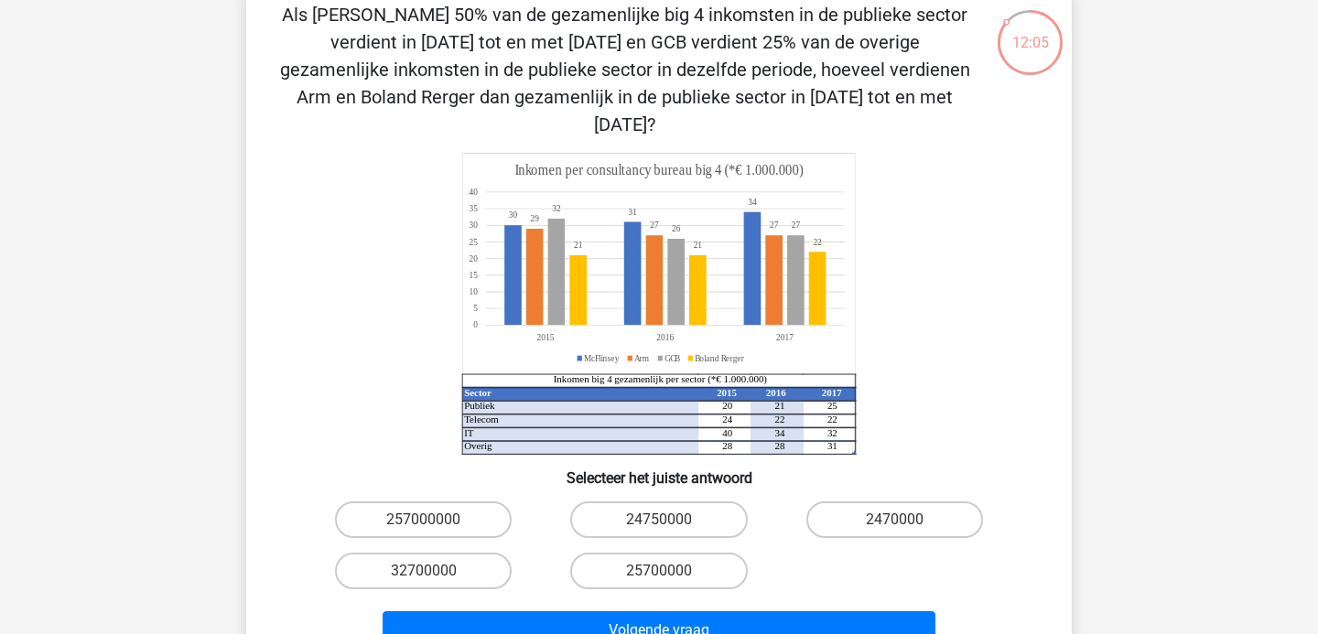
scroll to position [69, 0]
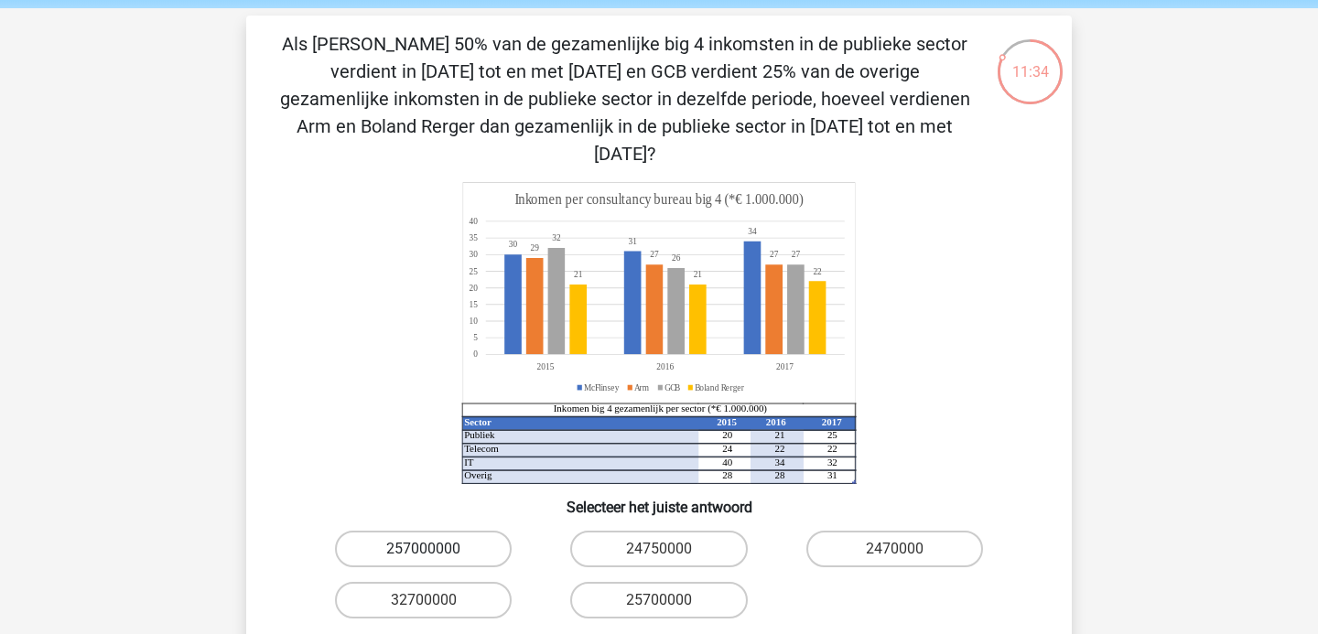
click at [464, 531] on label "257000000" at bounding box center [423, 549] width 177 height 37
click at [436, 549] on input "257000000" at bounding box center [430, 555] width 12 height 12
radio input "true"
click at [719, 531] on label "24750000" at bounding box center [658, 549] width 177 height 37
click at [671, 549] on input "24750000" at bounding box center [665, 555] width 12 height 12
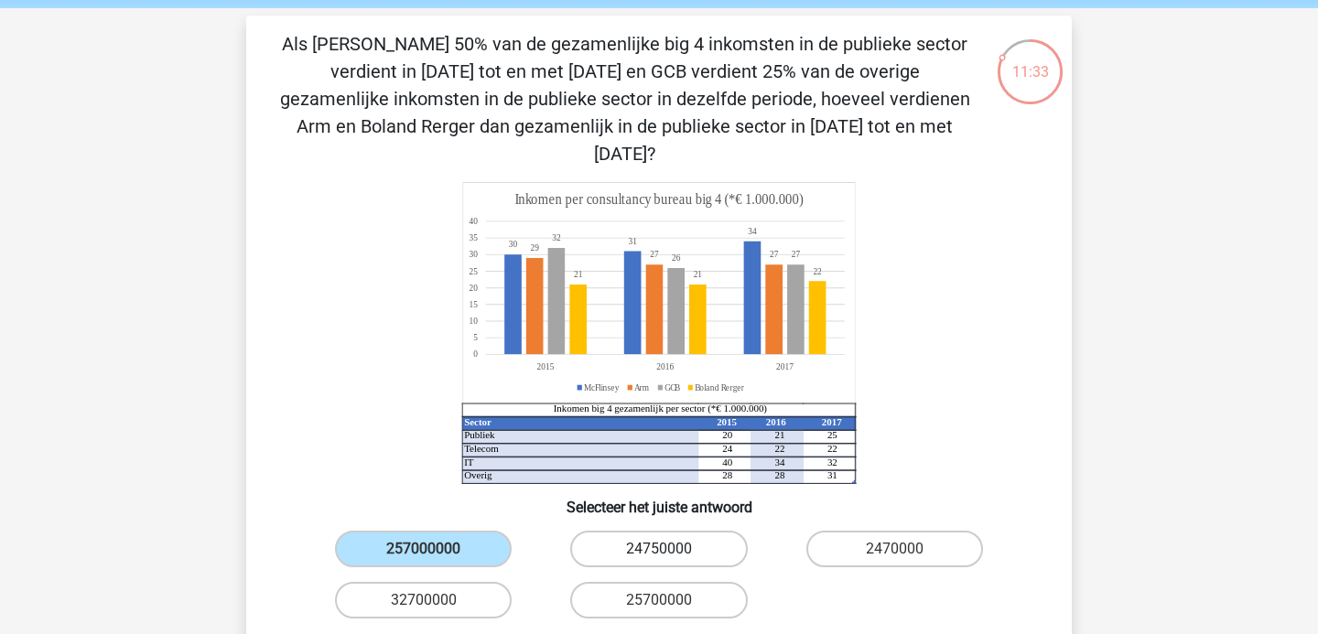
radio input "true"
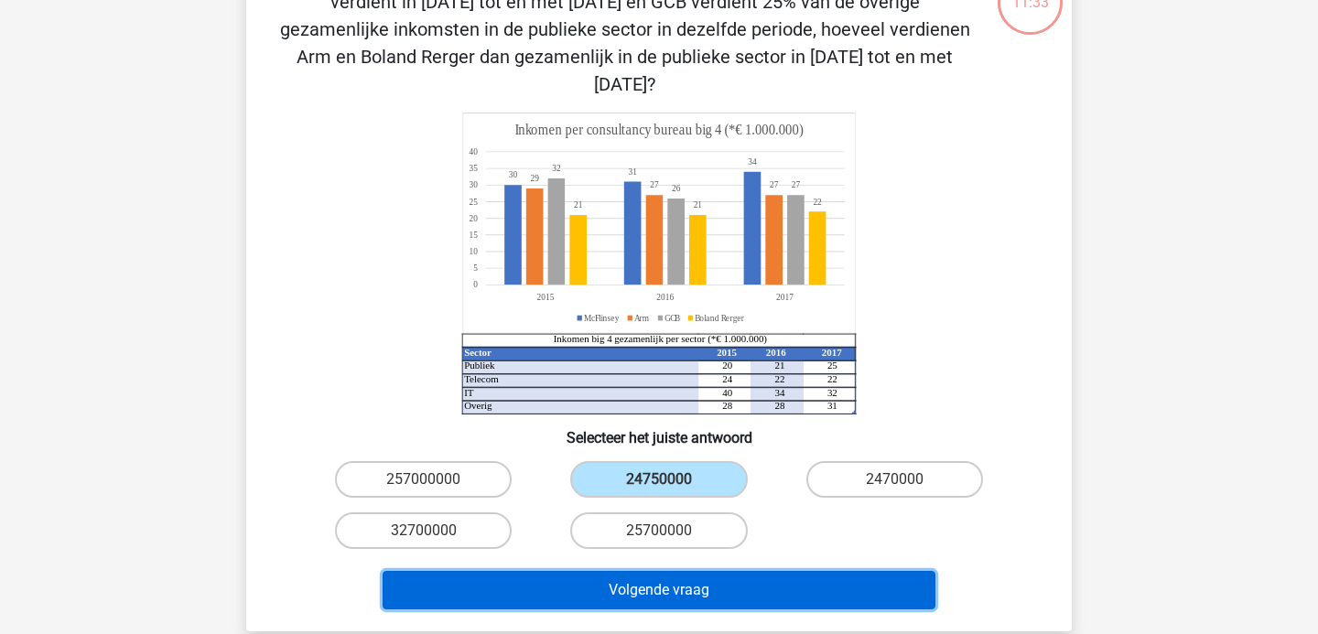
click at [717, 571] on button "Volgende vraag" at bounding box center [660, 590] width 554 height 38
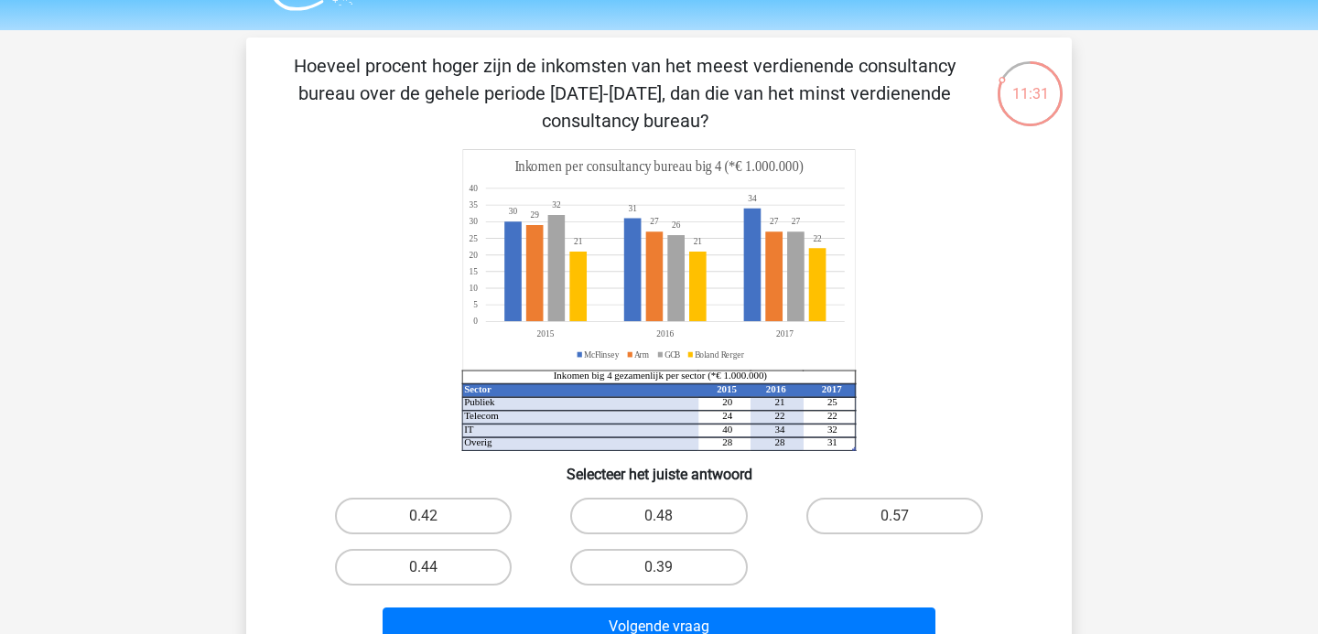
scroll to position [42, 0]
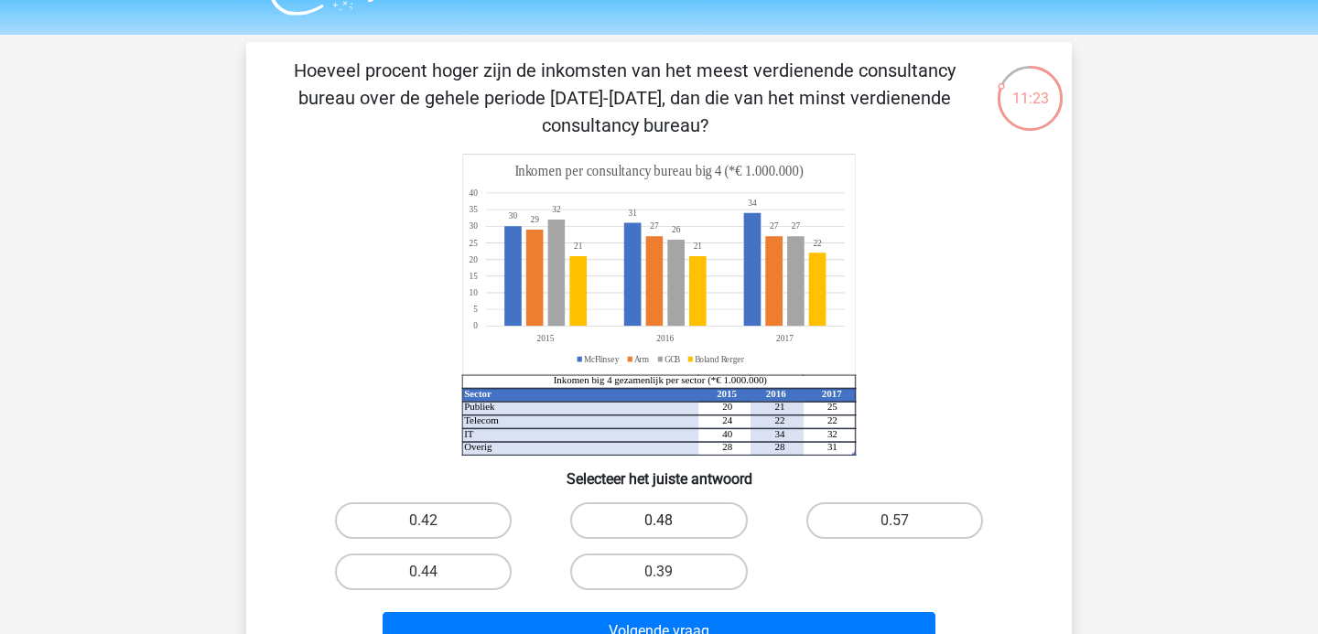
click at [739, 526] on label "0.48" at bounding box center [658, 520] width 177 height 37
click at [671, 526] on input "0.48" at bounding box center [665, 527] width 12 height 12
radio input "true"
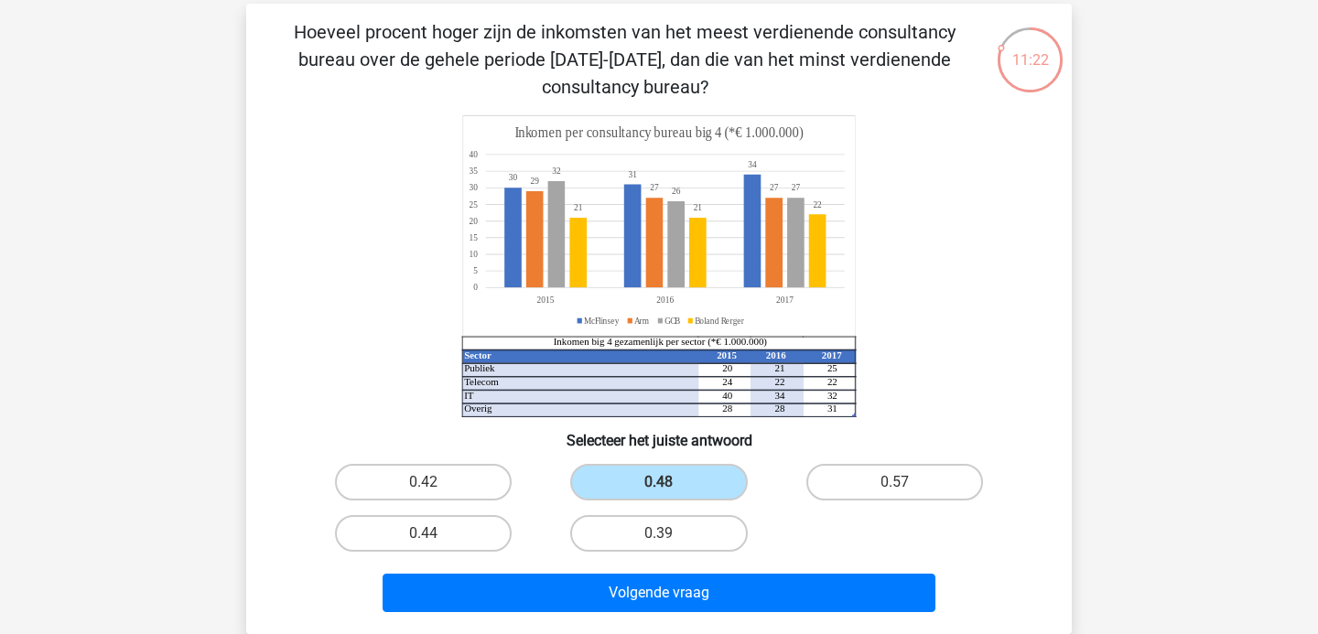
click at [739, 571] on div "Volgende vraag" at bounding box center [658, 589] width 767 height 60
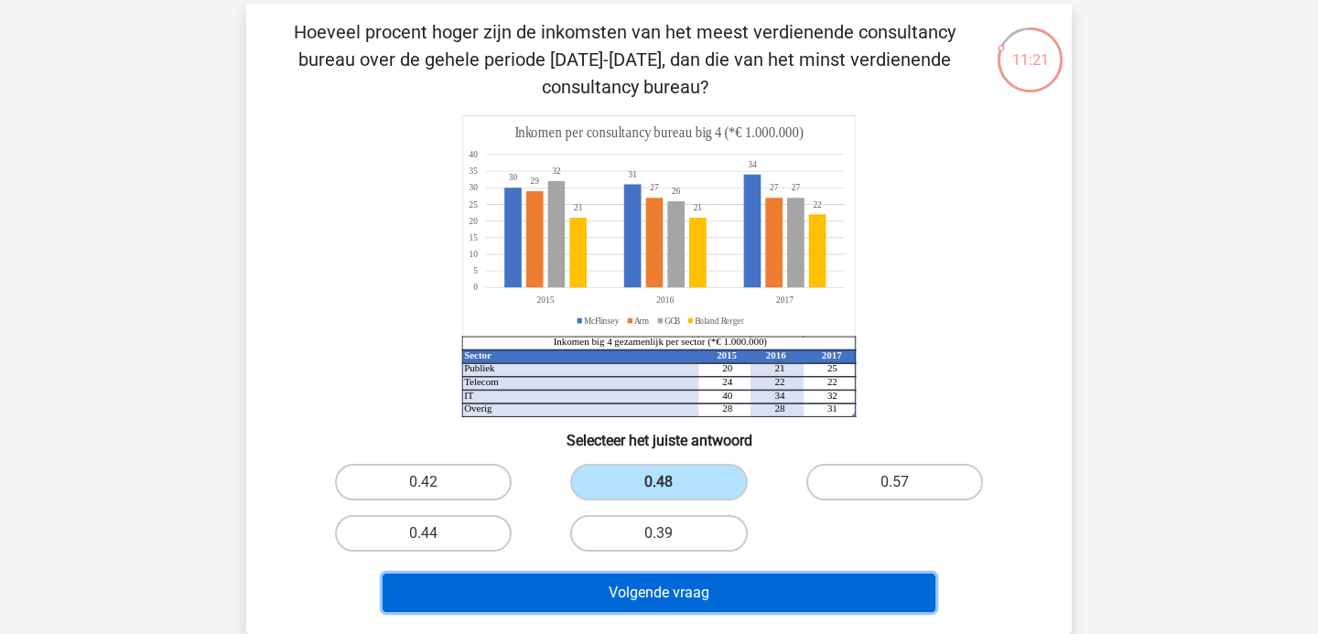
click at [724, 611] on button "Volgende vraag" at bounding box center [660, 593] width 554 height 38
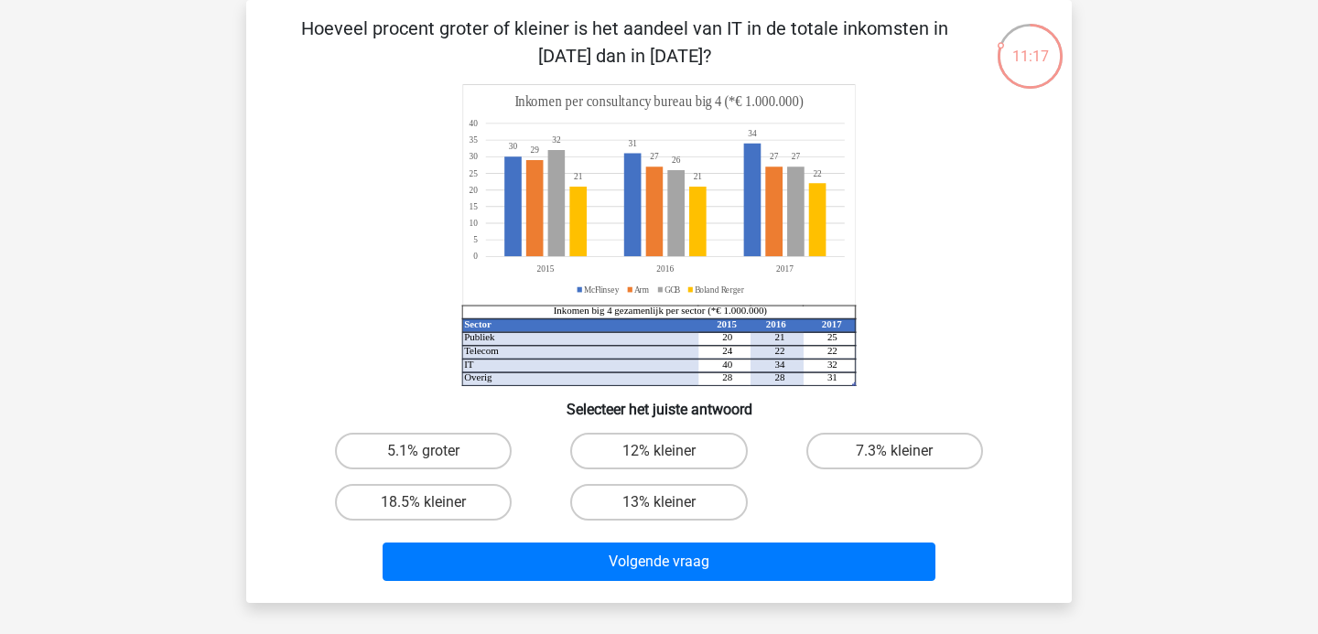
scroll to position [80, 0]
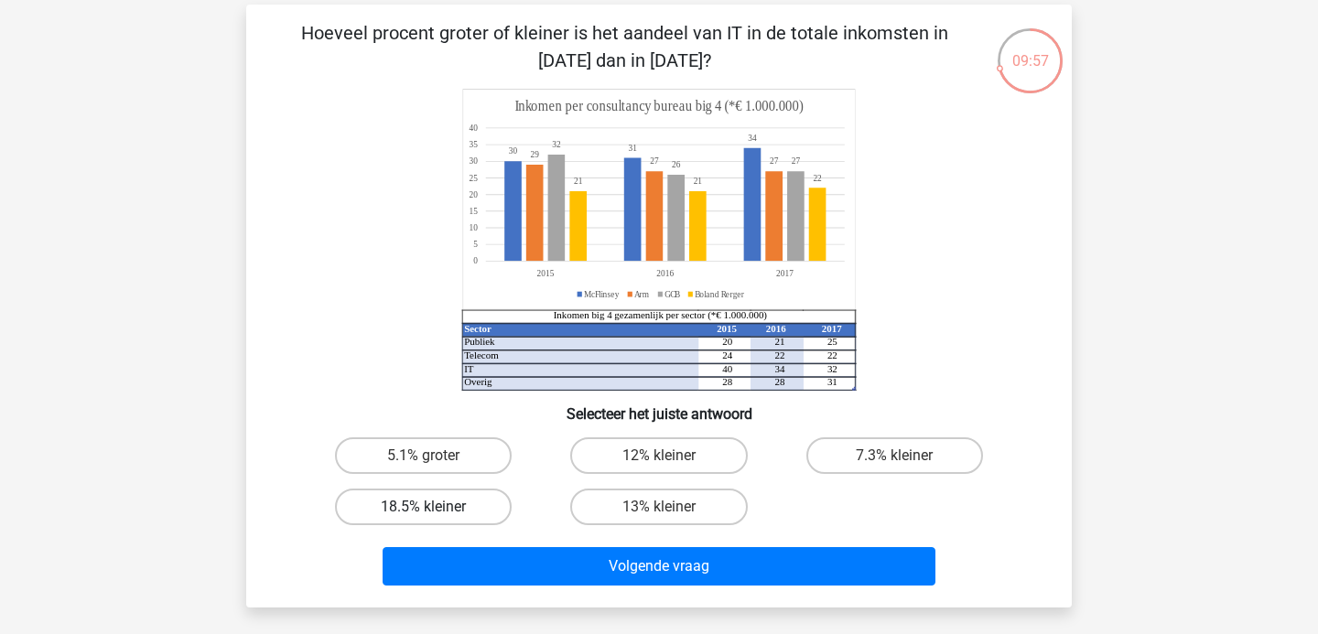
click at [482, 519] on label "18.5% kleiner" at bounding box center [423, 507] width 177 height 37
click at [436, 519] on input "18.5% kleiner" at bounding box center [430, 513] width 12 height 12
radio input "true"
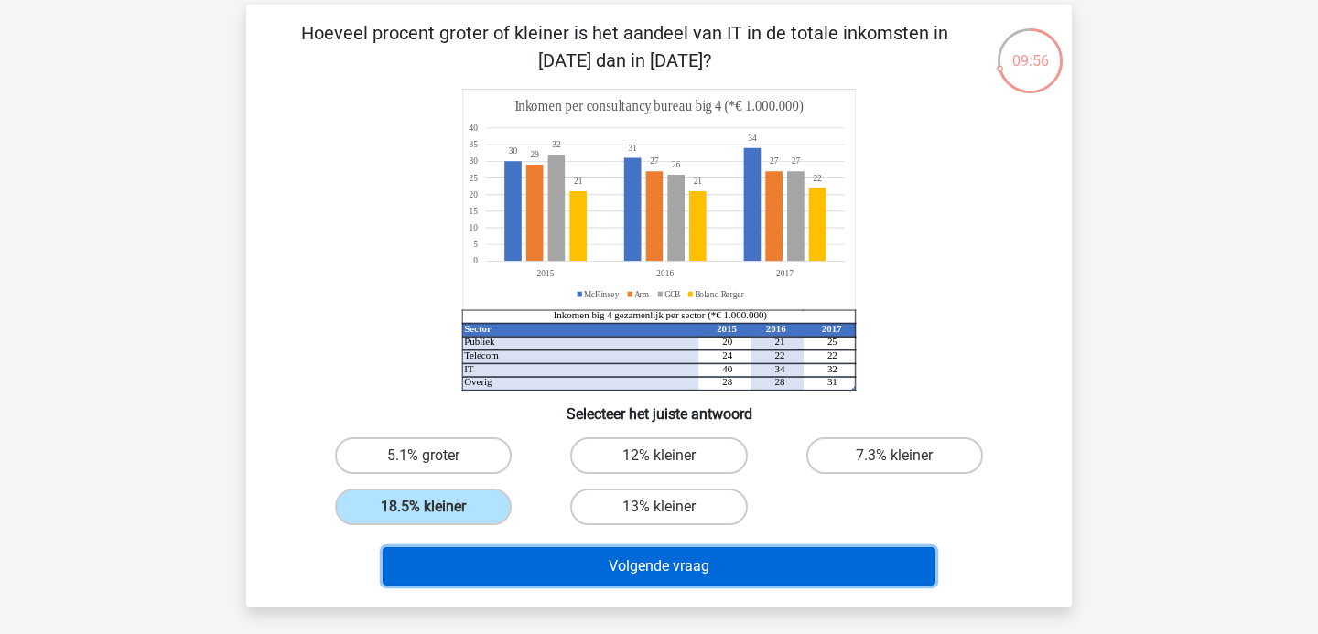
click at [516, 561] on button "Volgende vraag" at bounding box center [660, 566] width 554 height 38
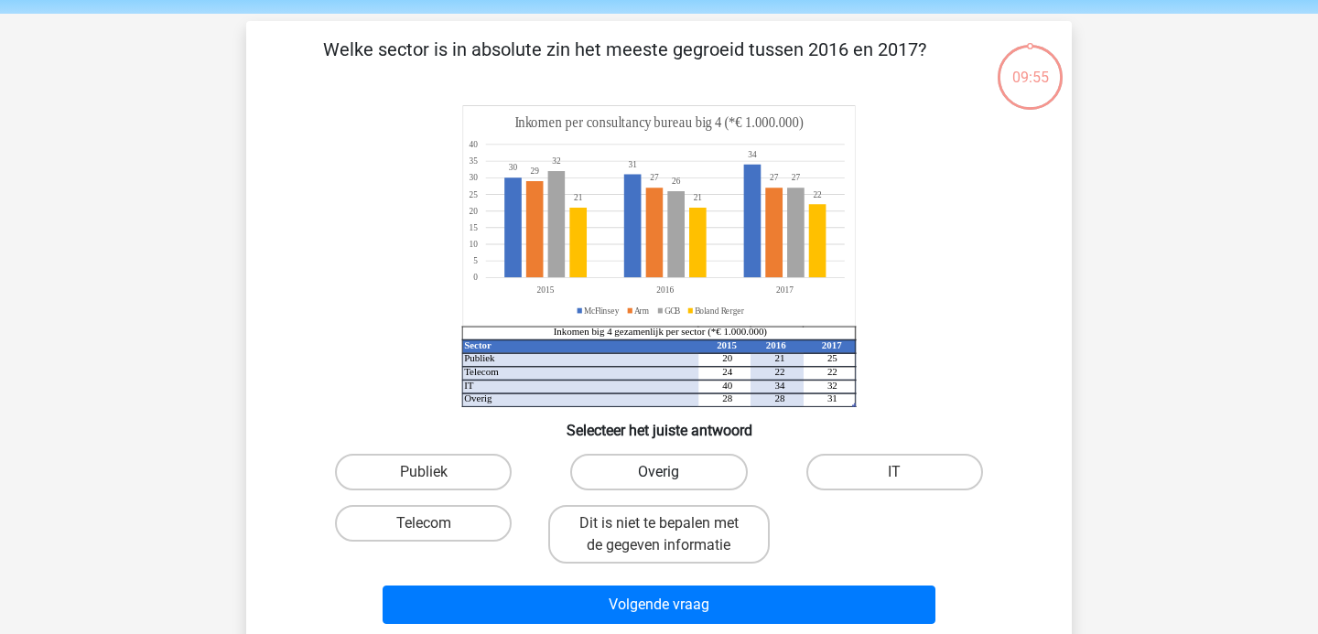
scroll to position [64, 0]
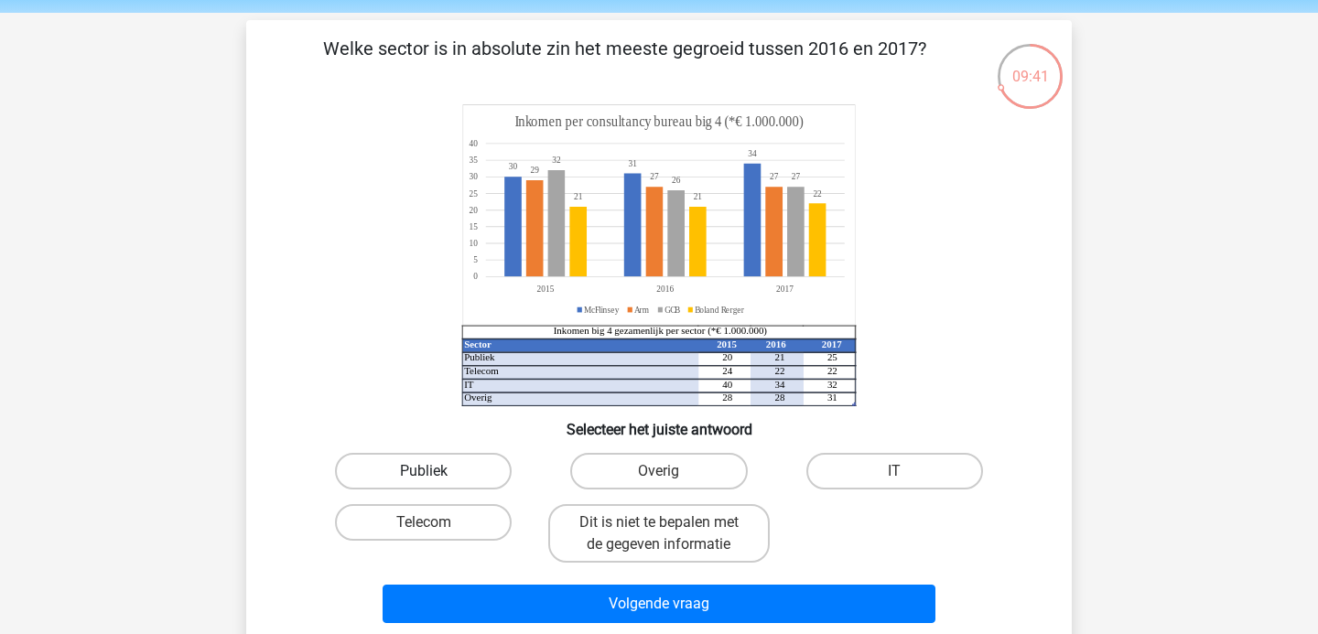
click at [472, 463] on label "Publiek" at bounding box center [423, 471] width 177 height 37
click at [436, 471] on input "Publiek" at bounding box center [430, 477] width 12 height 12
radio input "true"
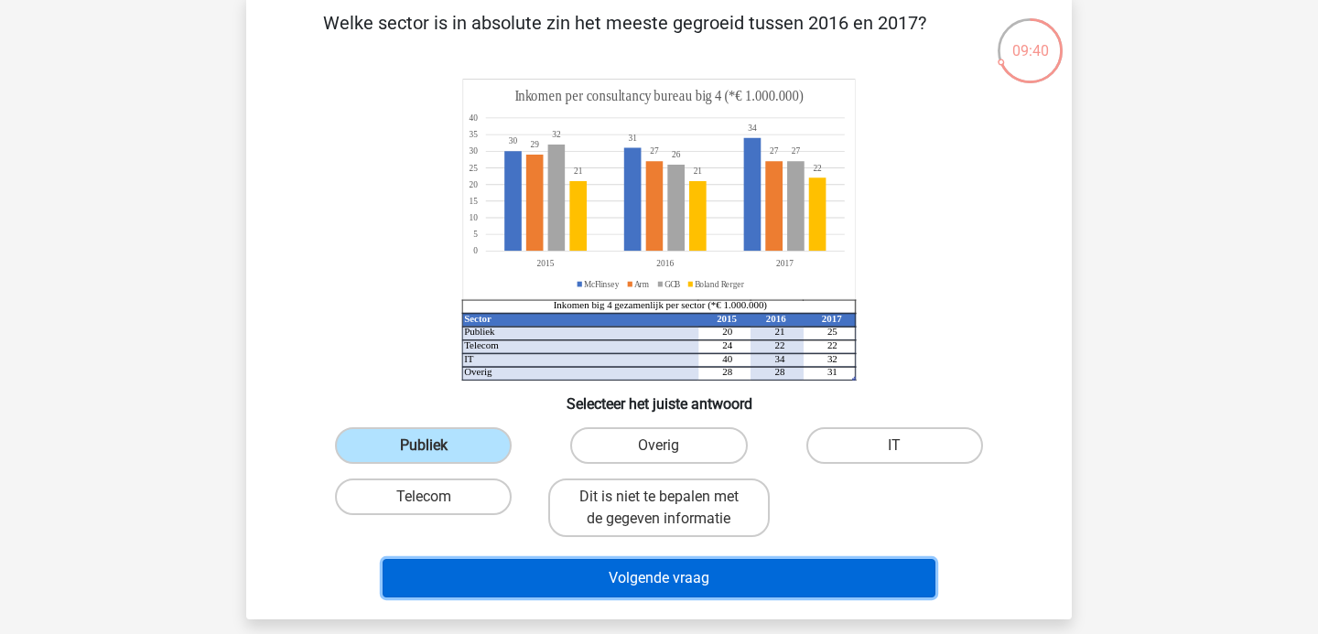
click at [538, 593] on button "Volgende vraag" at bounding box center [660, 578] width 554 height 38
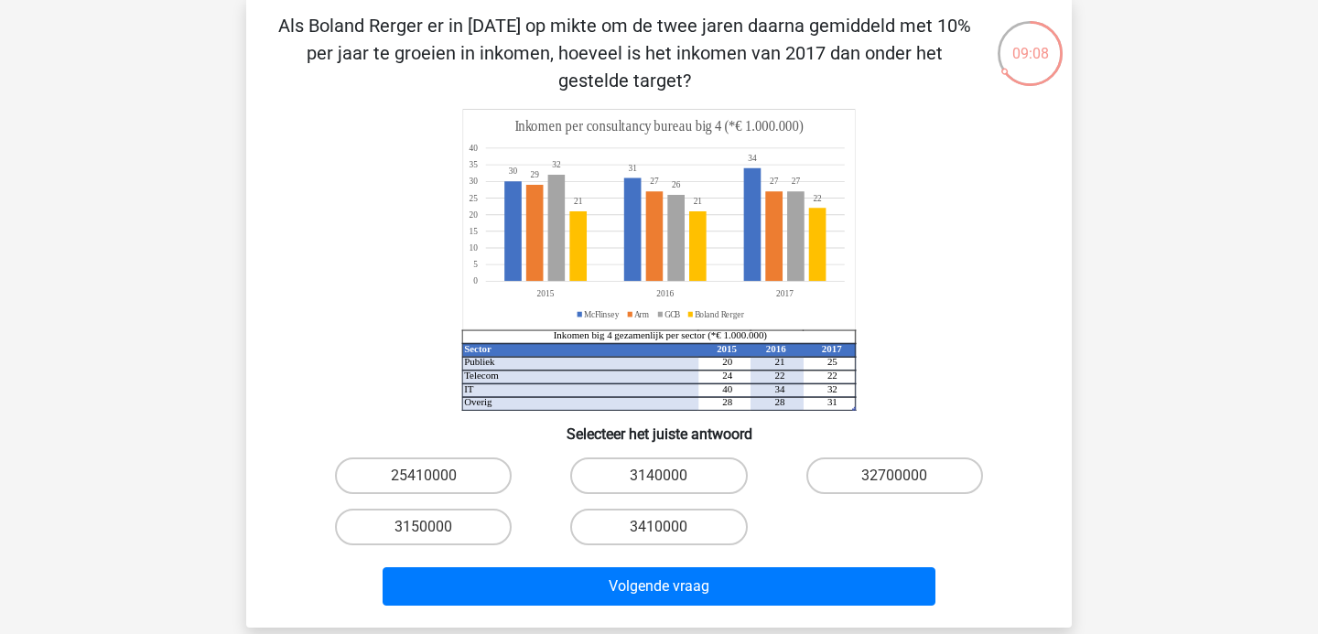
scroll to position [88, 0]
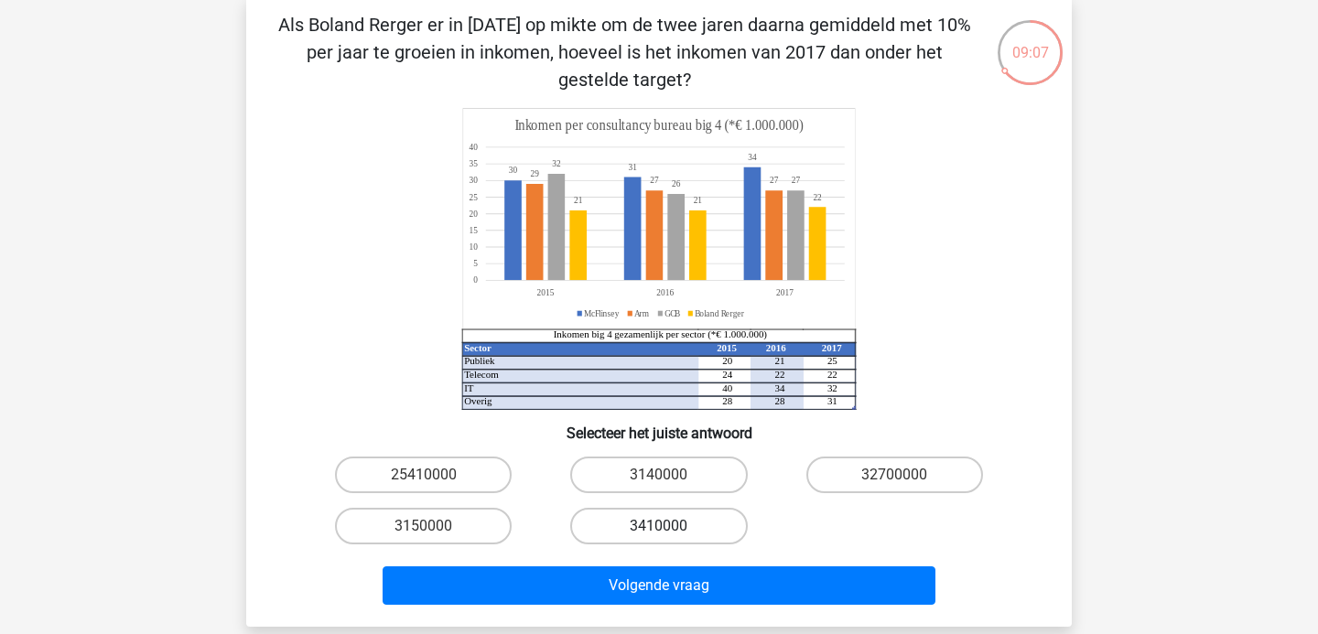
click at [655, 523] on label "3410000" at bounding box center [658, 526] width 177 height 37
click at [659, 526] on input "3410000" at bounding box center [665, 532] width 12 height 12
radio input "true"
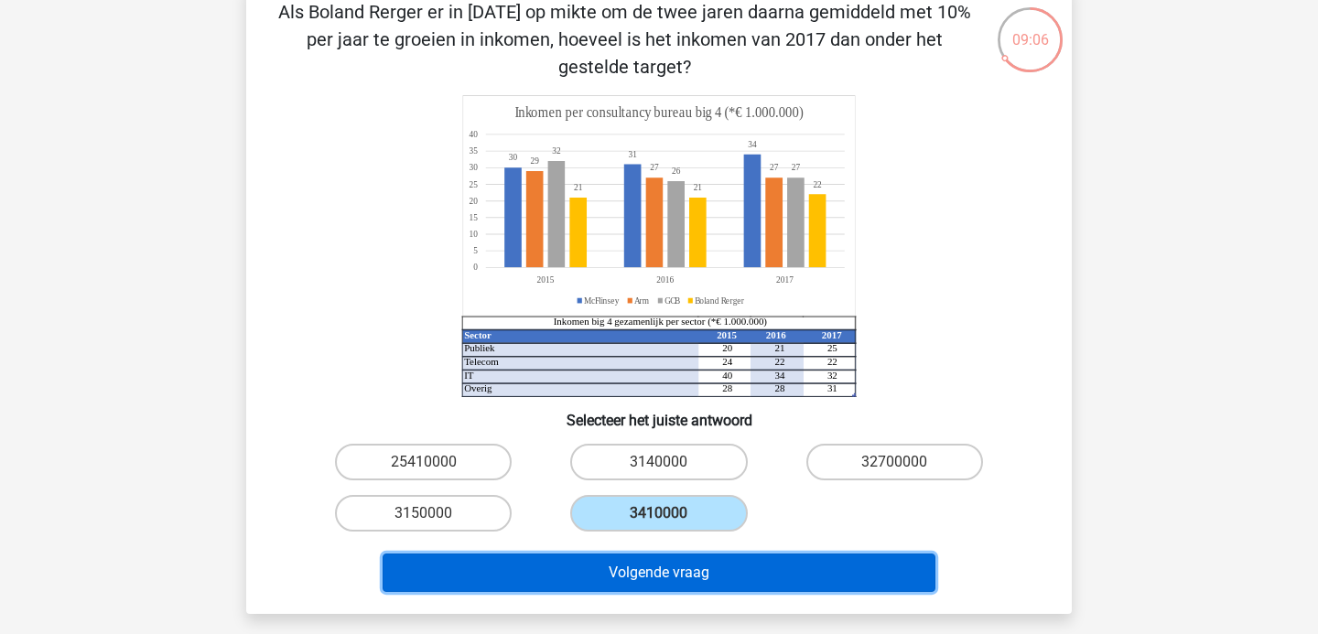
click at [654, 557] on button "Volgende vraag" at bounding box center [660, 573] width 554 height 38
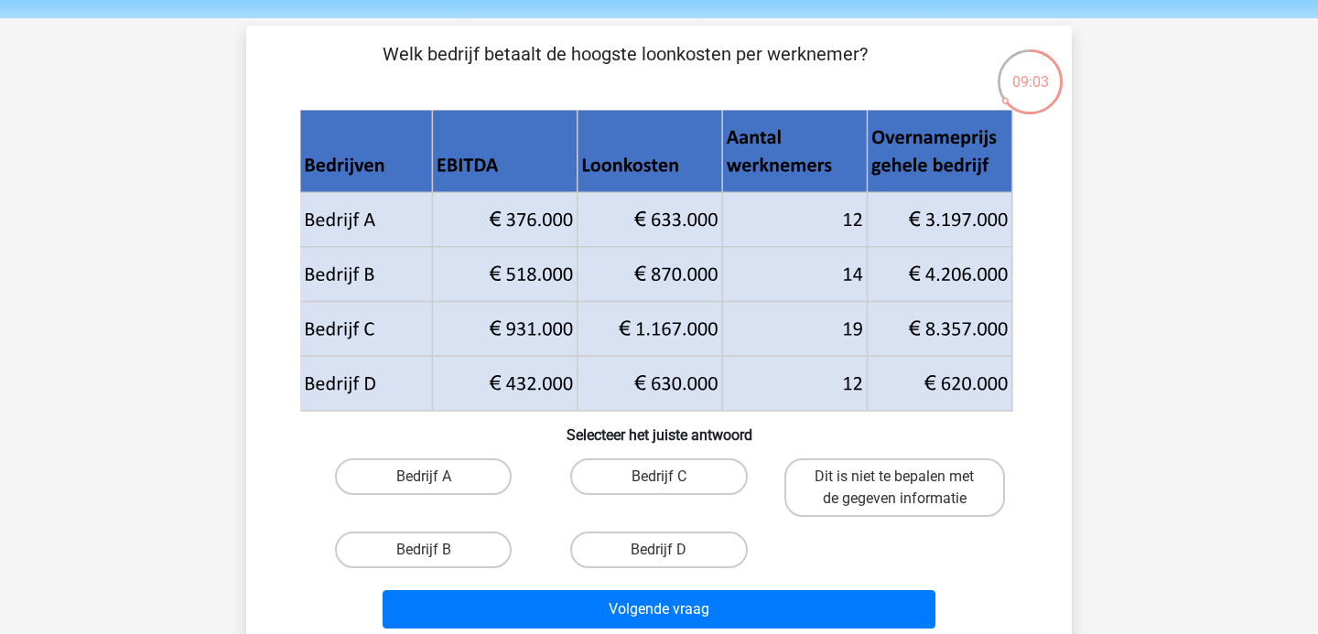
scroll to position [79, 0]
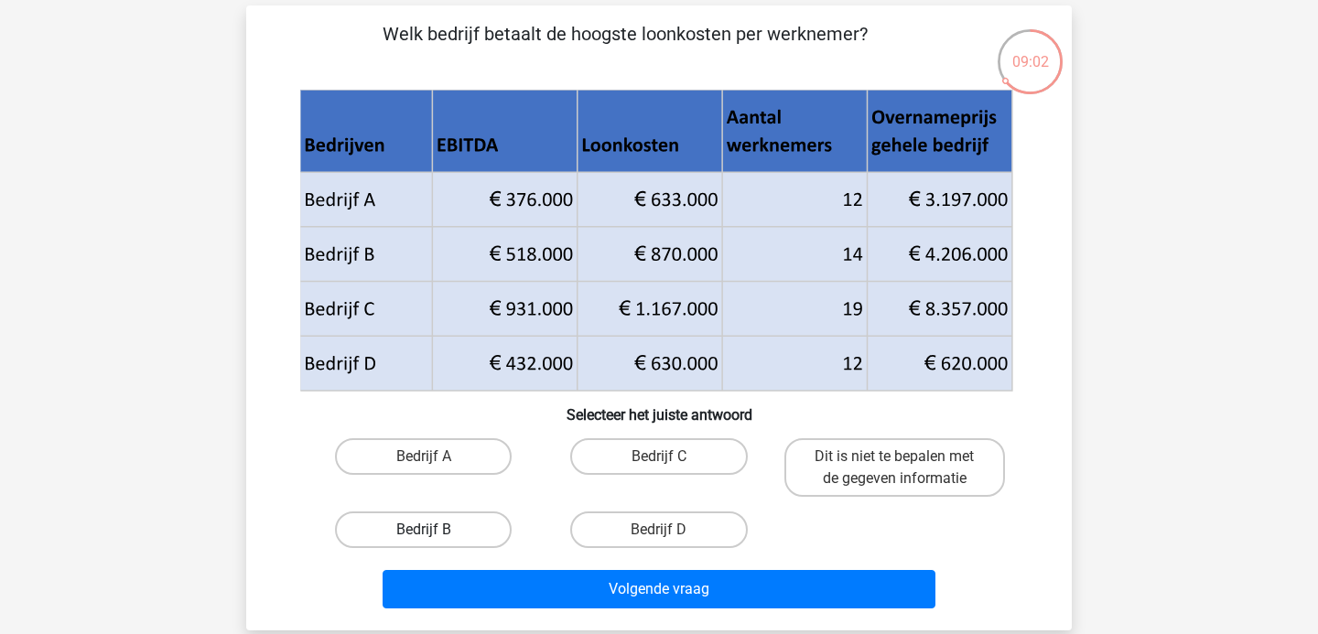
click at [463, 527] on label "Bedrijf B" at bounding box center [423, 530] width 177 height 37
click at [436, 530] on input "Bedrijf B" at bounding box center [430, 536] width 12 height 12
radio input "true"
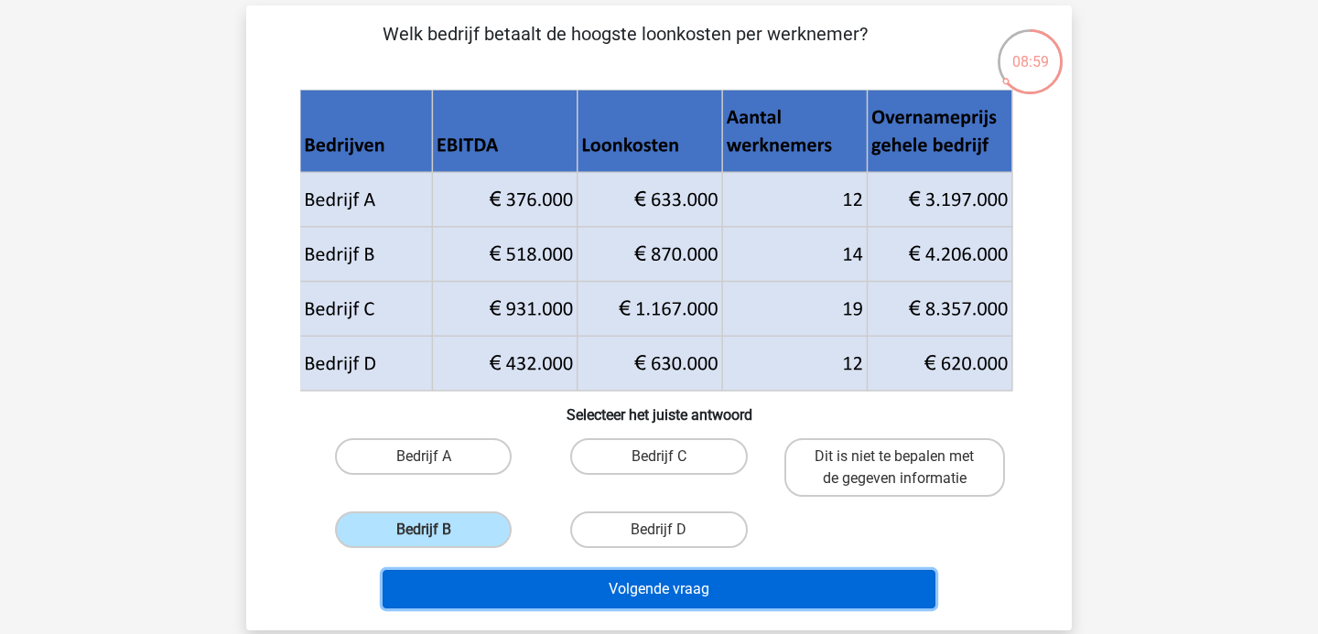
click at [596, 586] on button "Volgende vraag" at bounding box center [660, 589] width 554 height 38
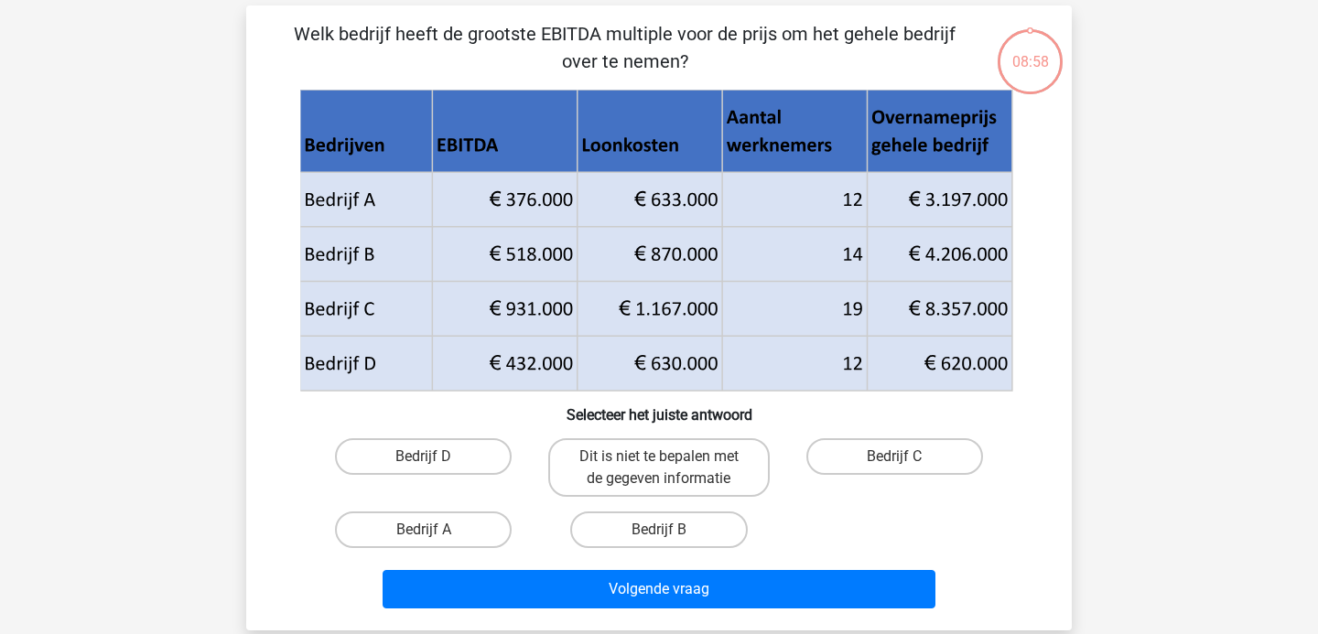
scroll to position [84, 0]
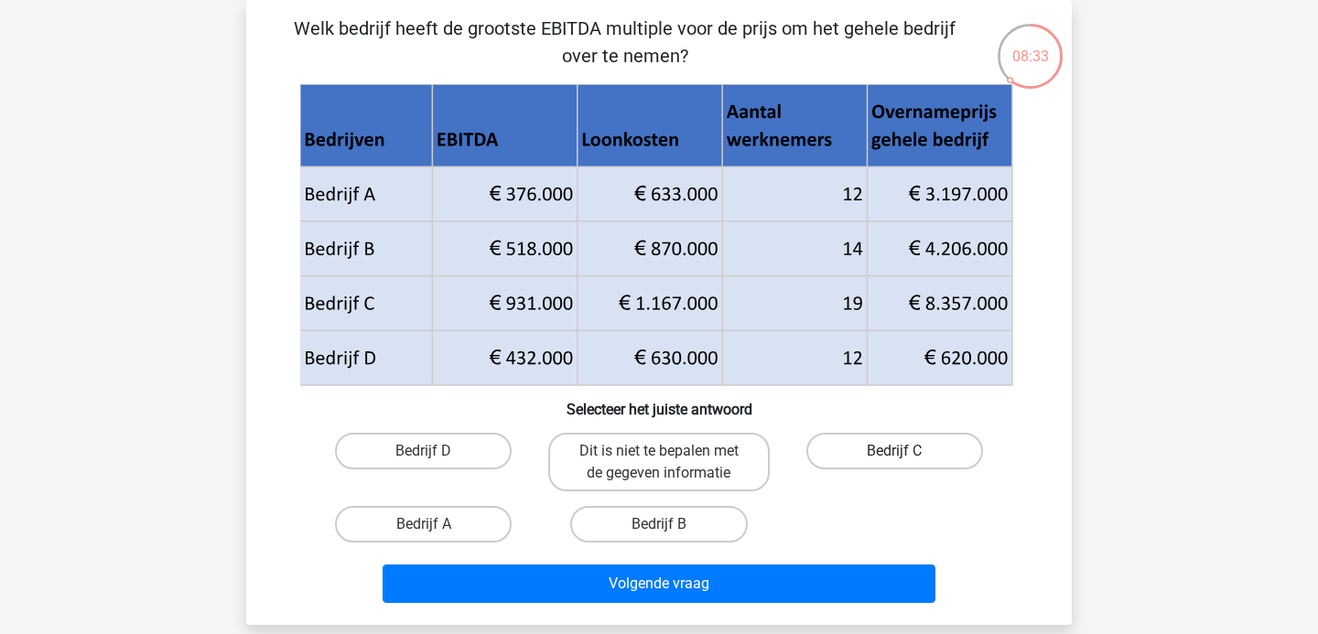
click at [939, 440] on label "Bedrijf C" at bounding box center [894, 451] width 177 height 37
click at [906, 451] on input "Bedrijf C" at bounding box center [900, 457] width 12 height 12
radio input "true"
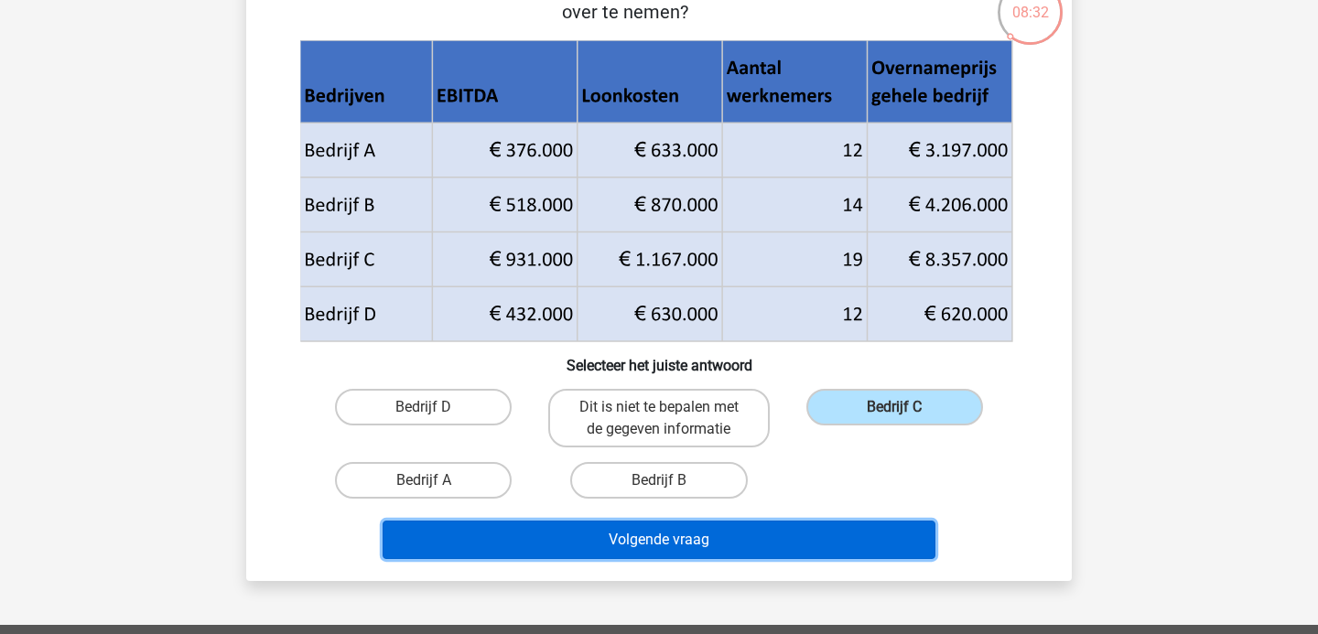
click at [879, 523] on button "Volgende vraag" at bounding box center [660, 540] width 554 height 38
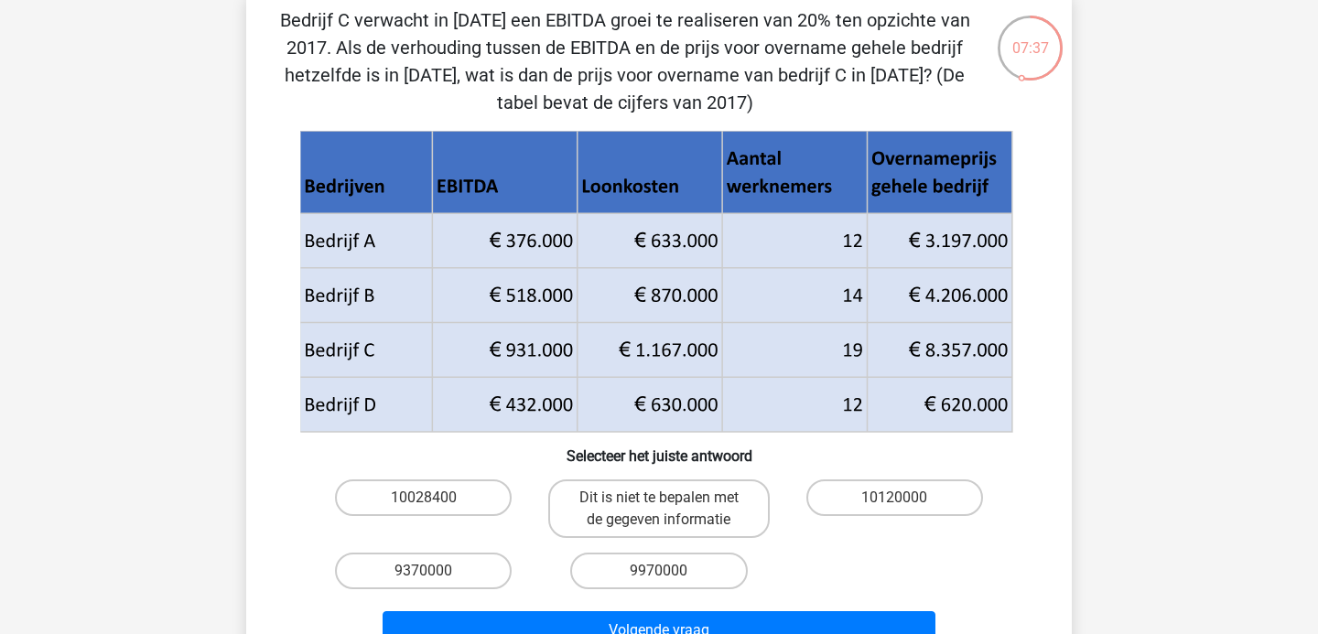
scroll to position [123, 0]
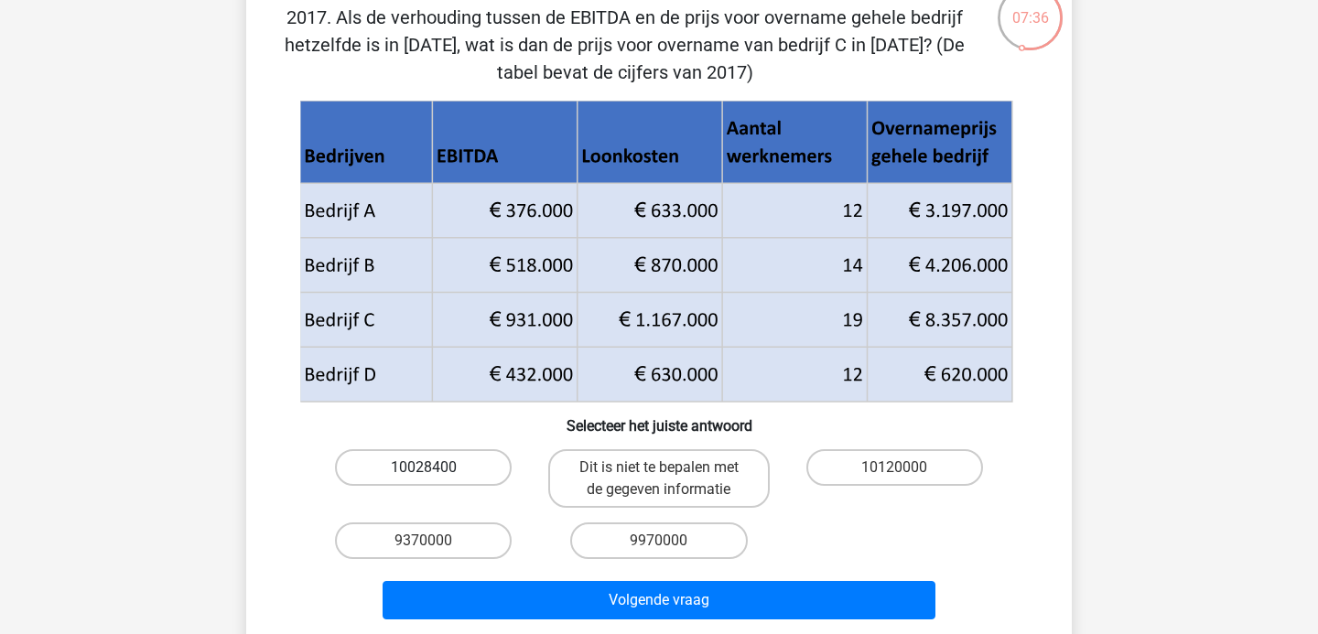
click at [415, 476] on label "10028400" at bounding box center [423, 467] width 177 height 37
click at [424, 476] on input "10028400" at bounding box center [430, 474] width 12 height 12
radio input "true"
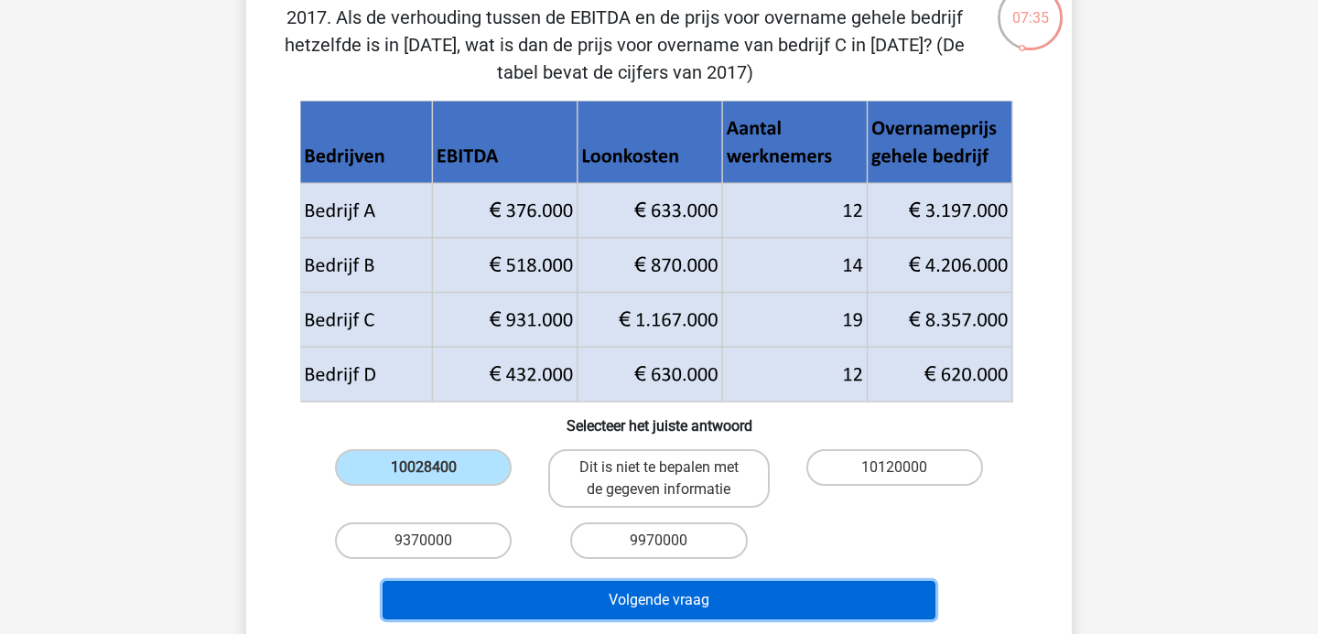
click at [511, 585] on button "Volgende vraag" at bounding box center [660, 600] width 554 height 38
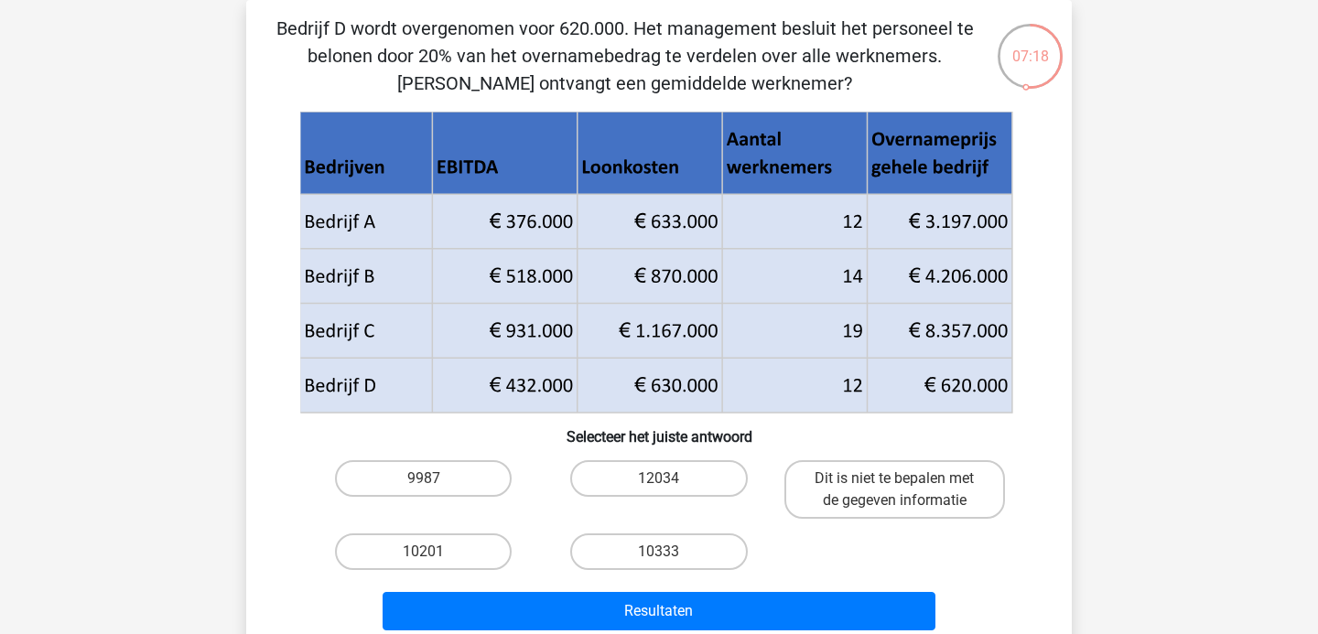
scroll to position [89, 0]
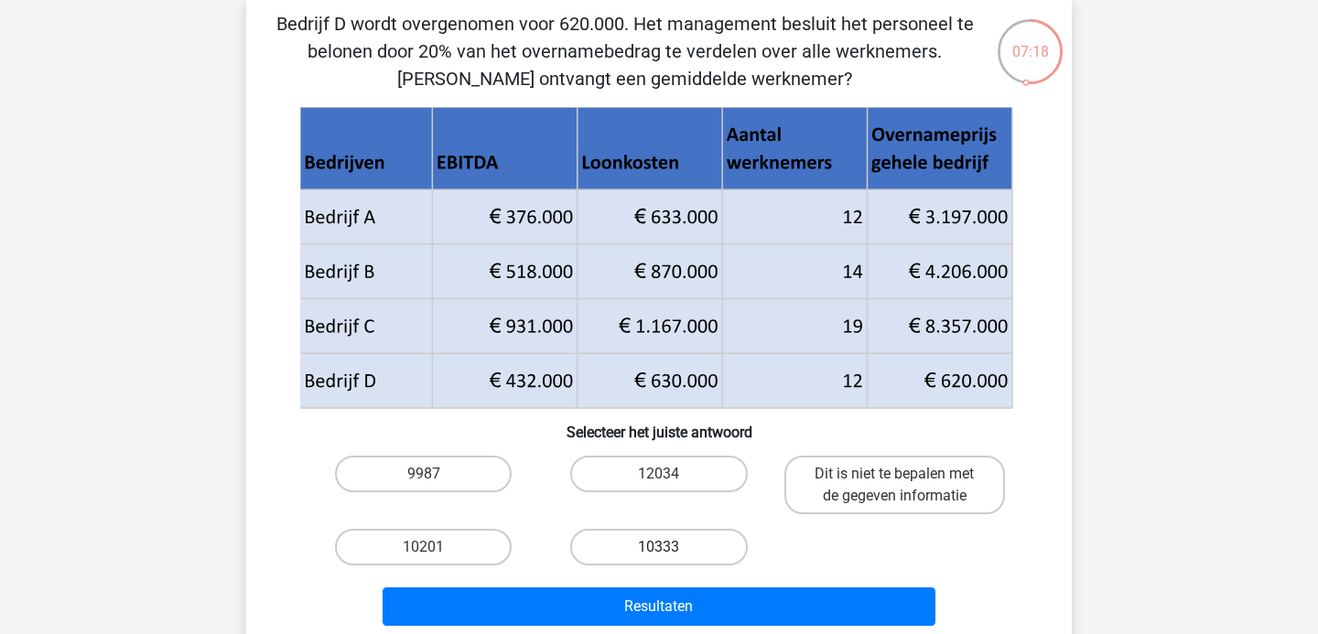
click at [711, 531] on label "10333" at bounding box center [658, 547] width 177 height 37
click at [671, 547] on input "10333" at bounding box center [665, 553] width 12 height 12
radio input "true"
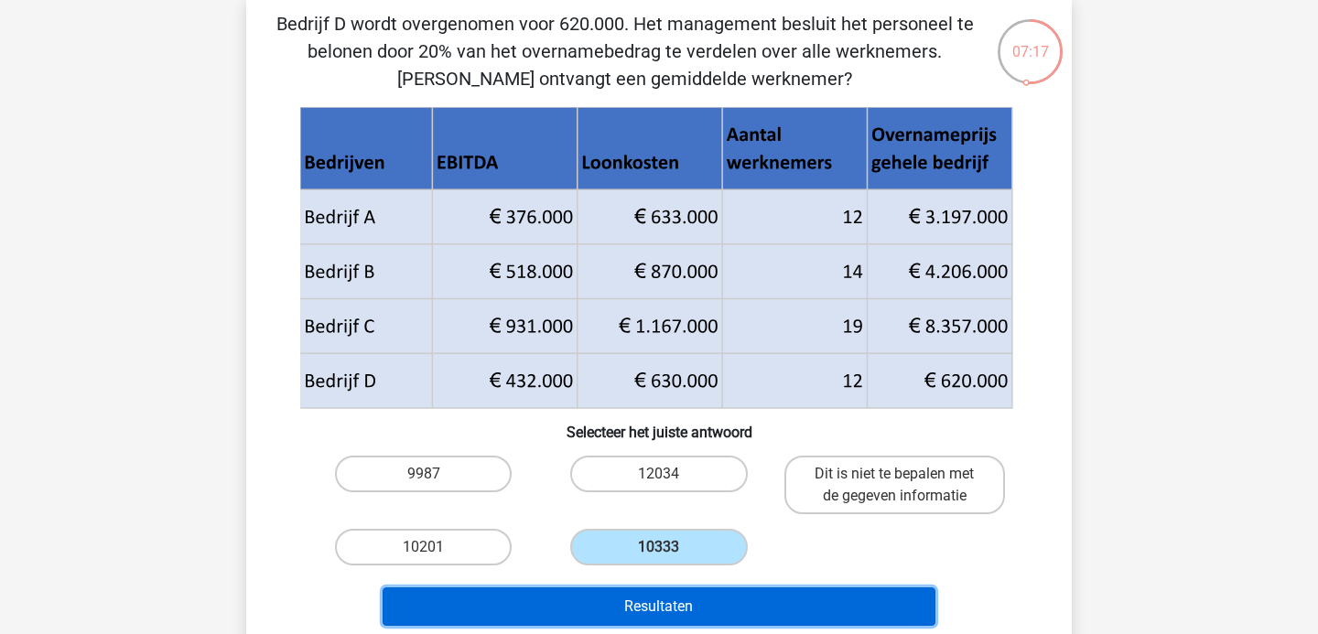
click at [694, 610] on button "Resultaten" at bounding box center [660, 607] width 554 height 38
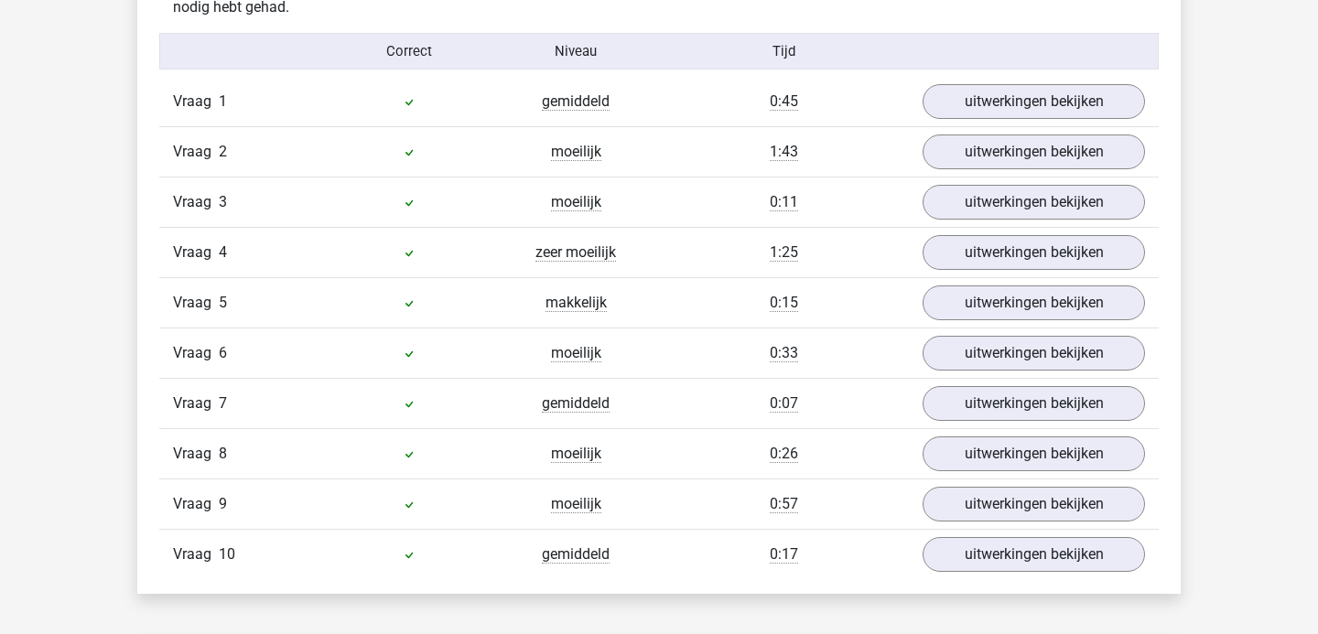
scroll to position [1138, 0]
click at [1007, 260] on link "uitwerkingen bekijken" at bounding box center [1033, 252] width 255 height 40
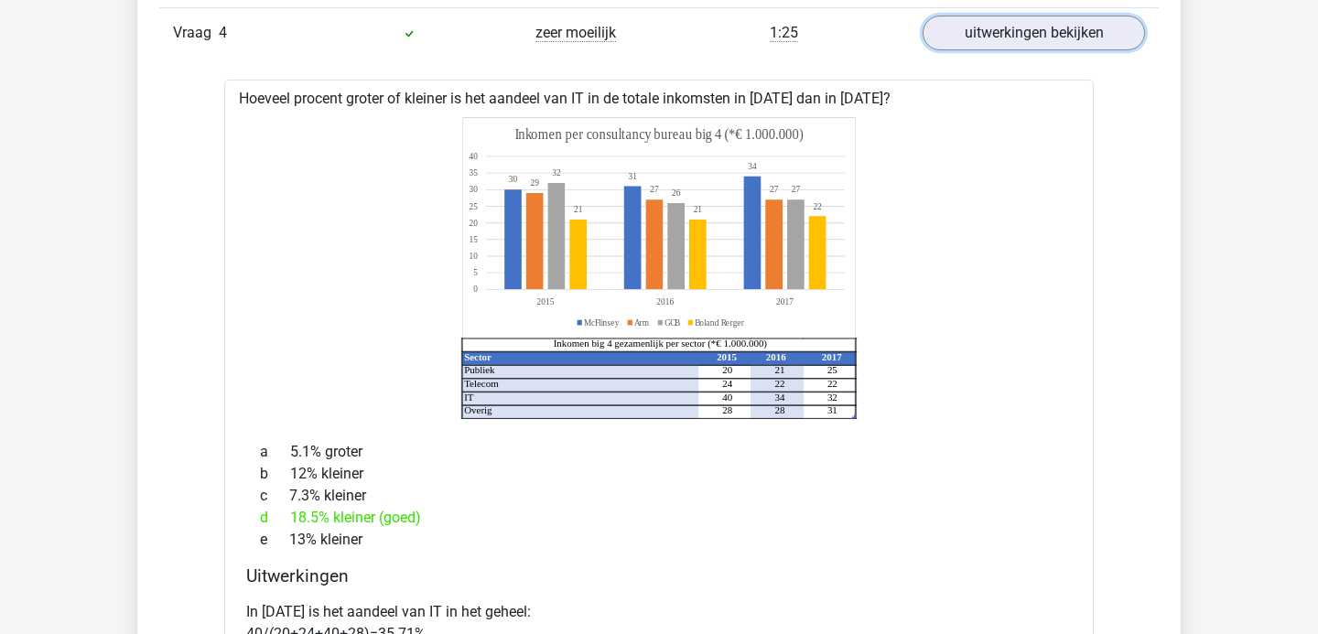
scroll to position [1219, 0]
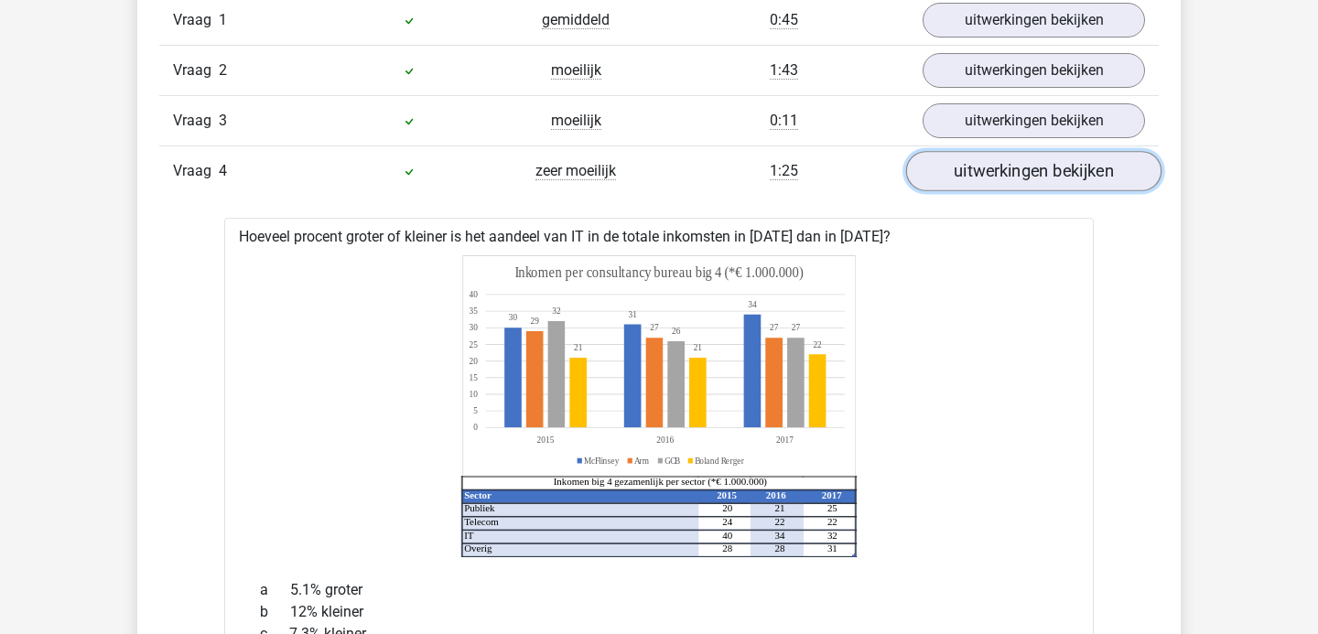
click at [984, 184] on link "uitwerkingen bekijken" at bounding box center [1033, 171] width 255 height 40
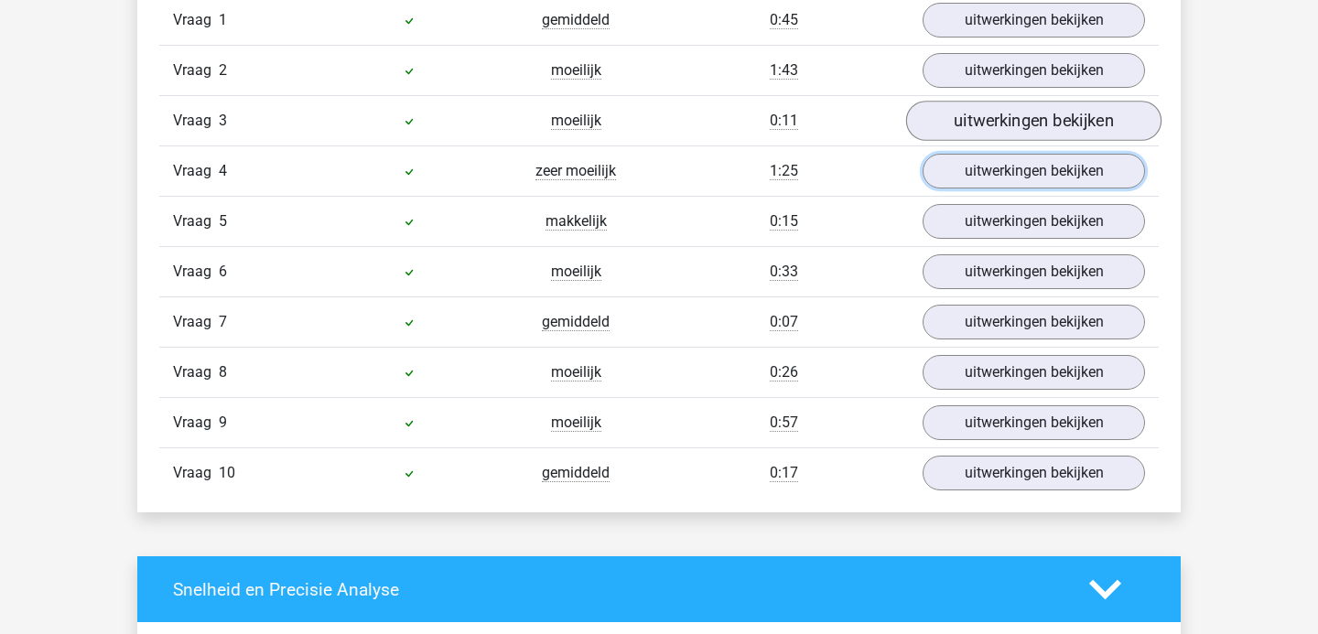
scroll to position [1095, 0]
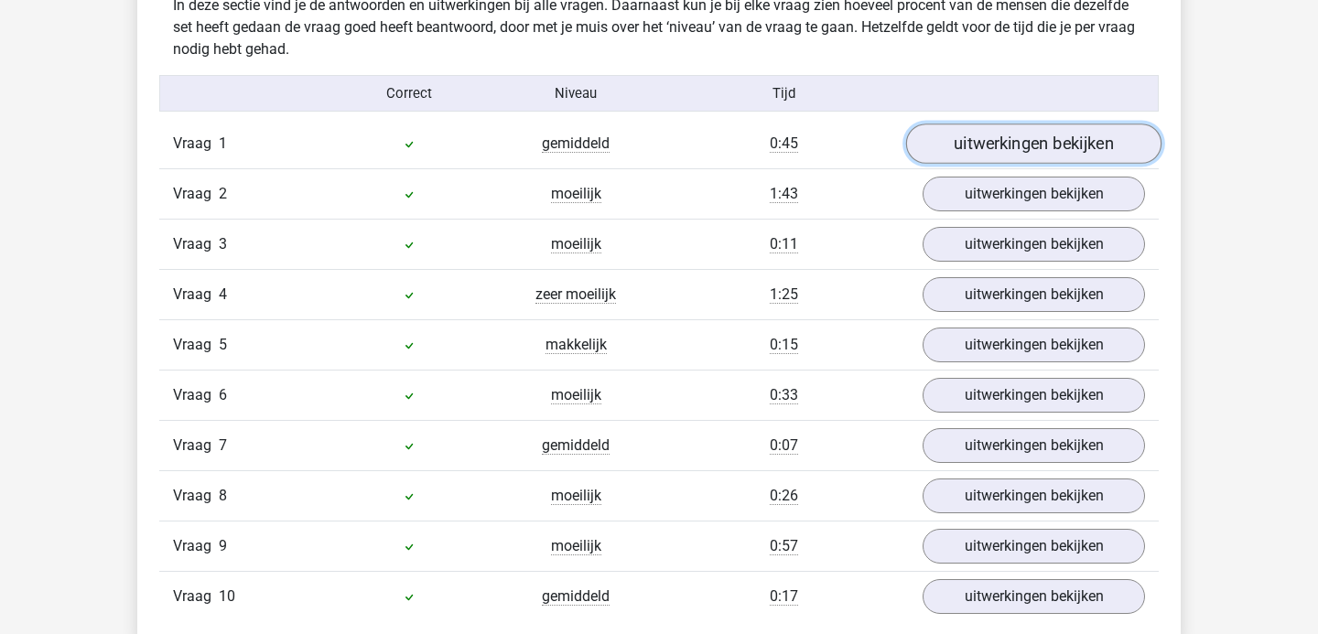
click at [991, 134] on link "uitwerkingen bekijken" at bounding box center [1033, 144] width 255 height 40
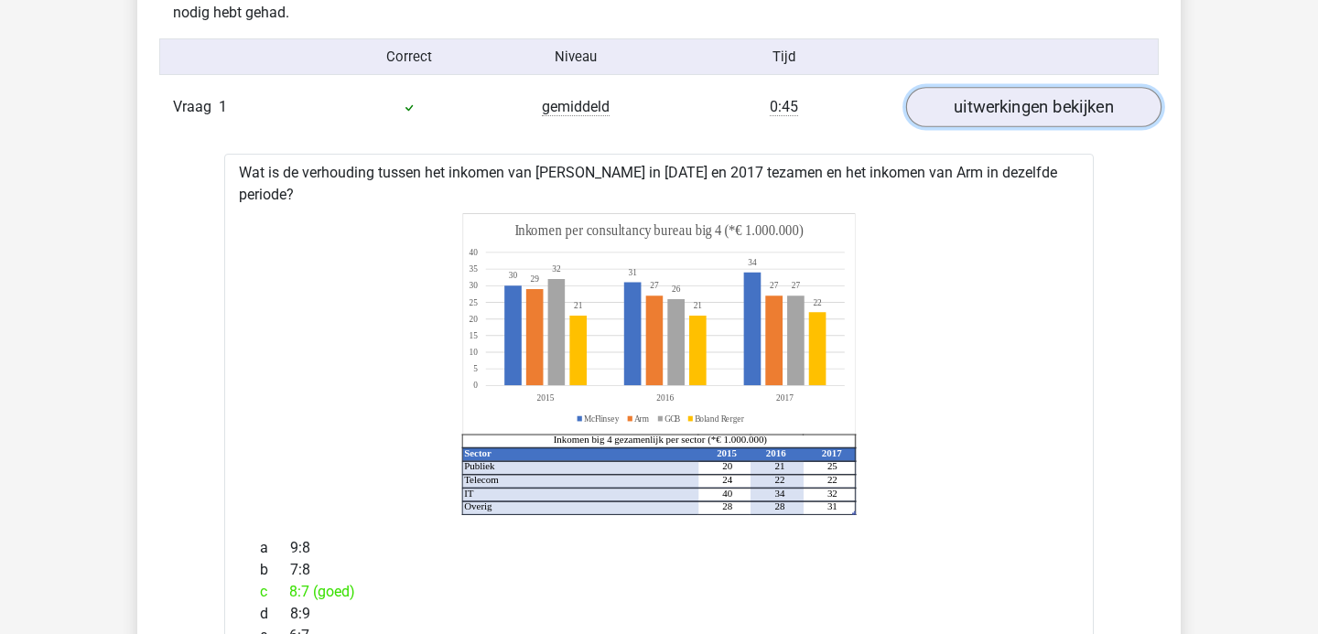
click at [1018, 109] on link "uitwerkingen bekijken" at bounding box center [1033, 107] width 255 height 40
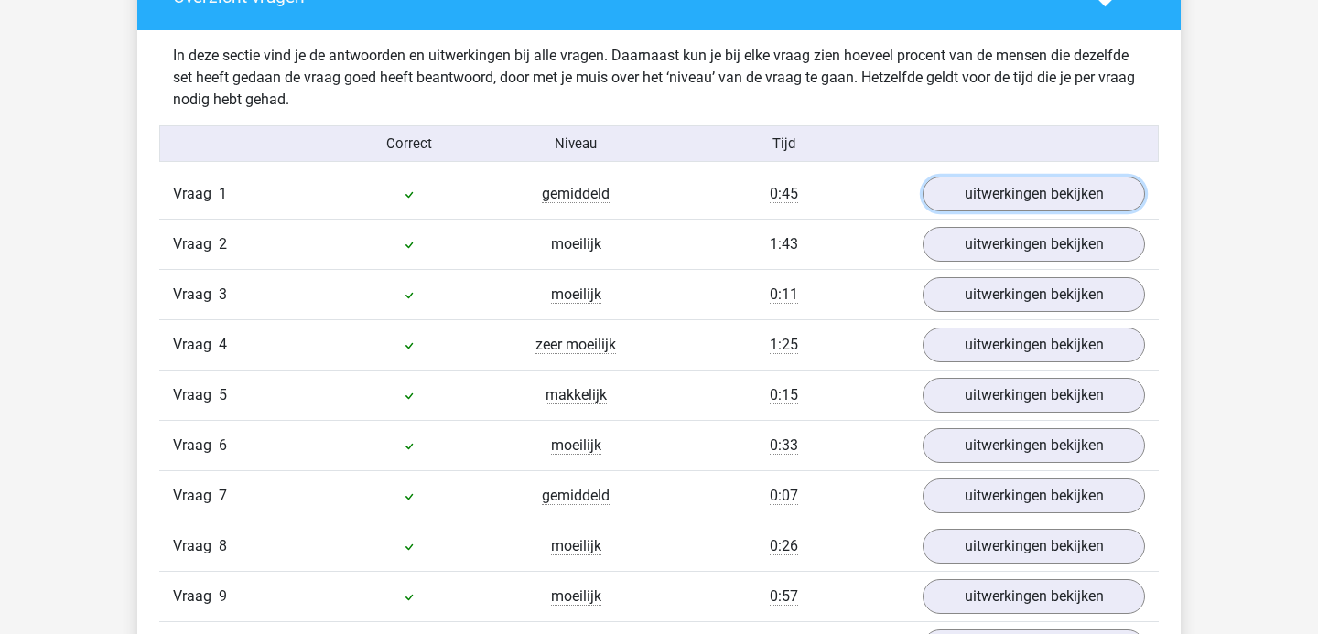
scroll to position [1111, 0]
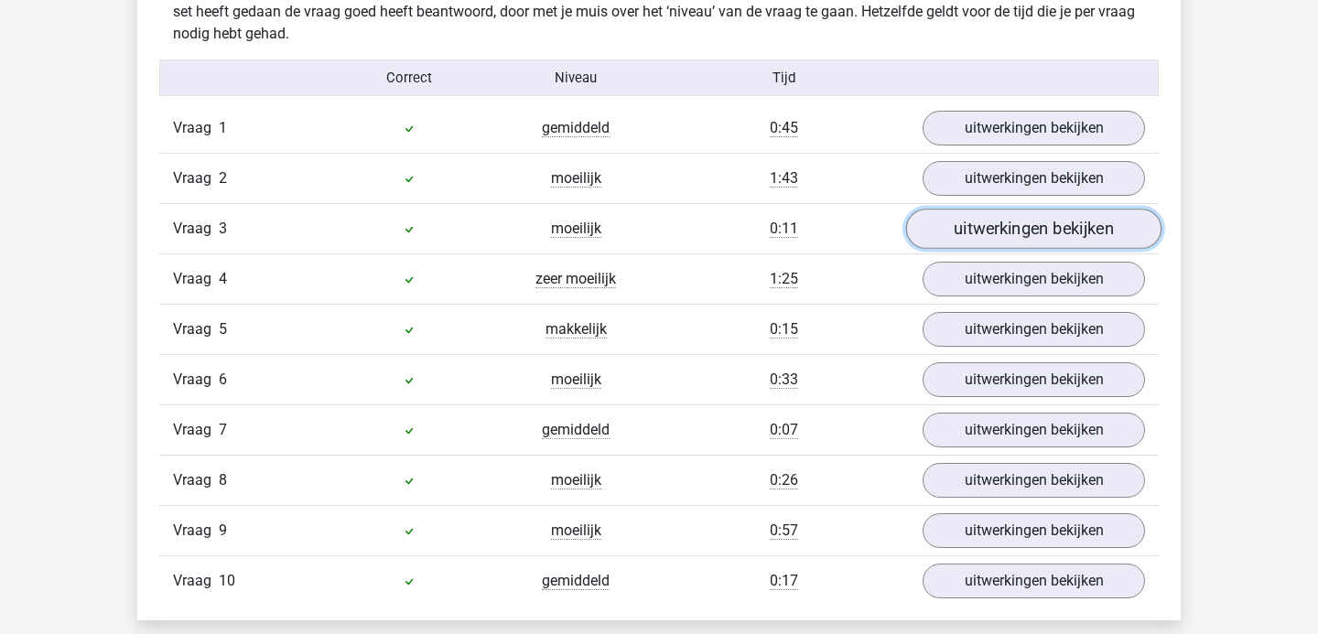
click at [1000, 221] on link "uitwerkingen bekijken" at bounding box center [1033, 229] width 255 height 40
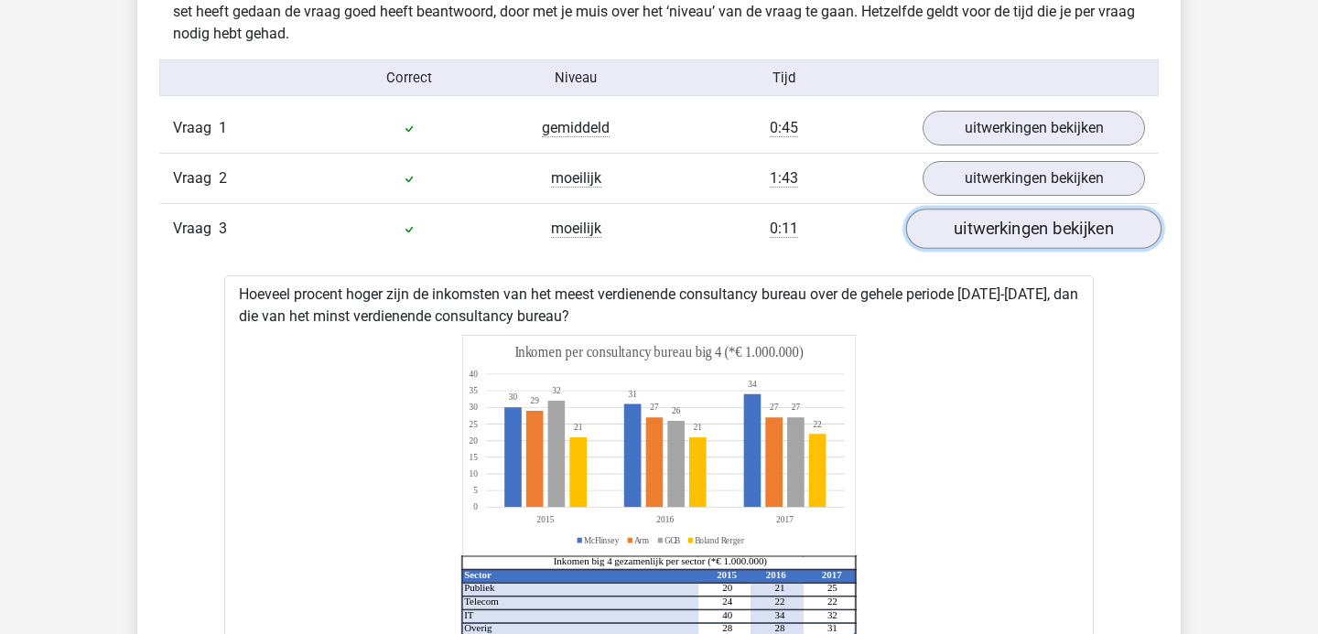
click at [1000, 221] on link "uitwerkingen bekijken" at bounding box center [1033, 229] width 255 height 40
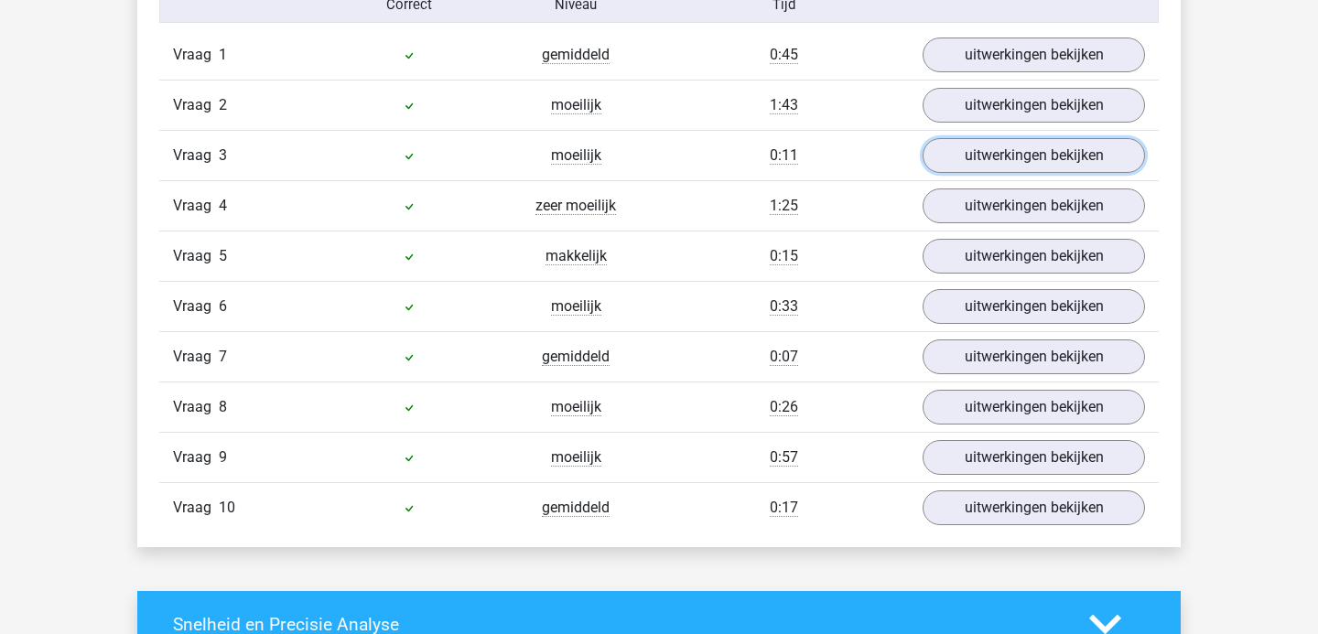
scroll to position [1155, 0]
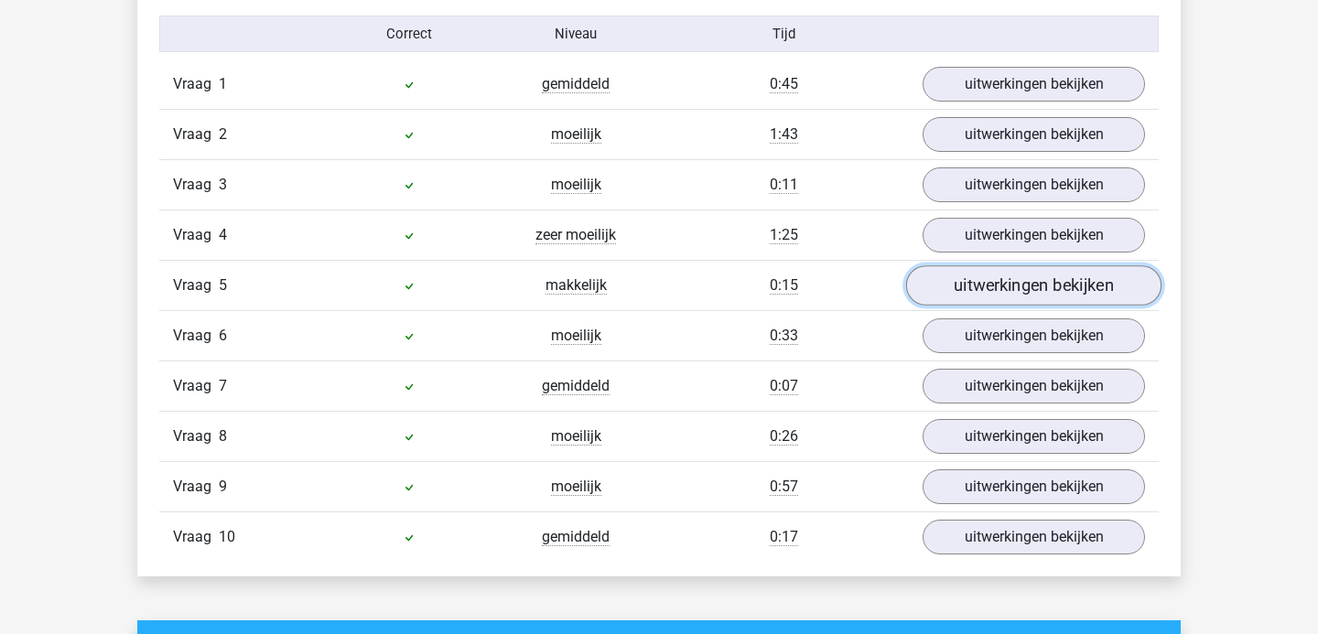
click at [1011, 281] on link "uitwerkingen bekijken" at bounding box center [1033, 285] width 255 height 40
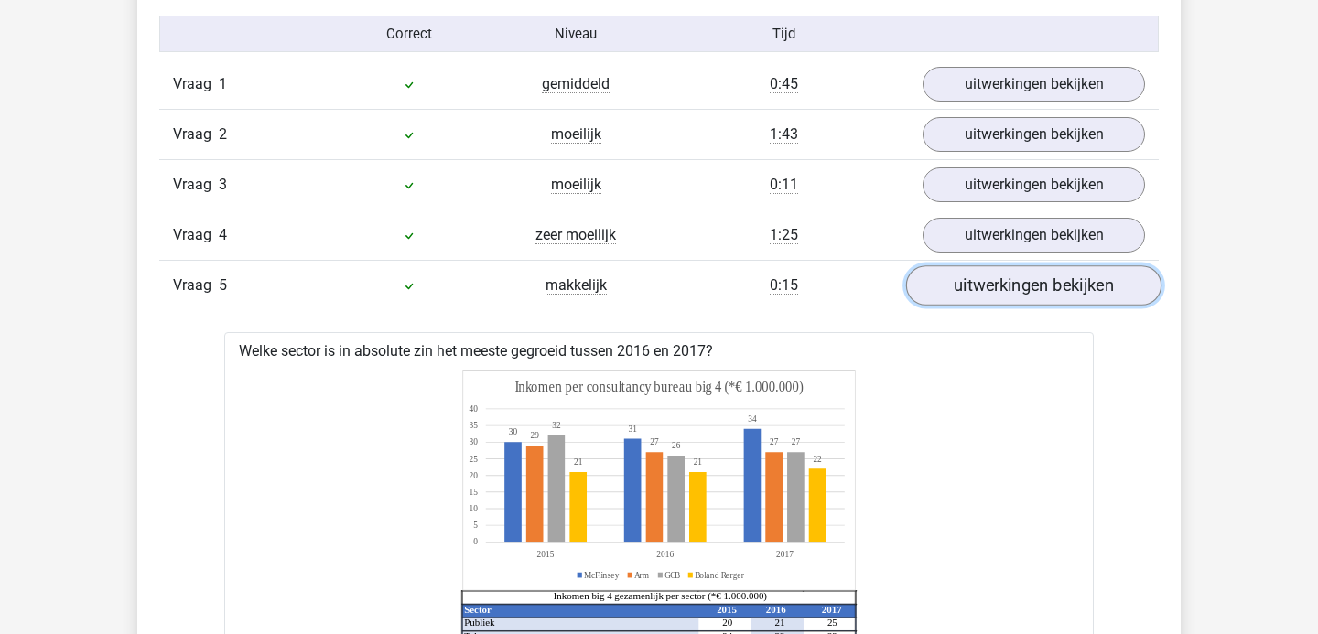
click at [1011, 281] on link "uitwerkingen bekijken" at bounding box center [1033, 285] width 255 height 40
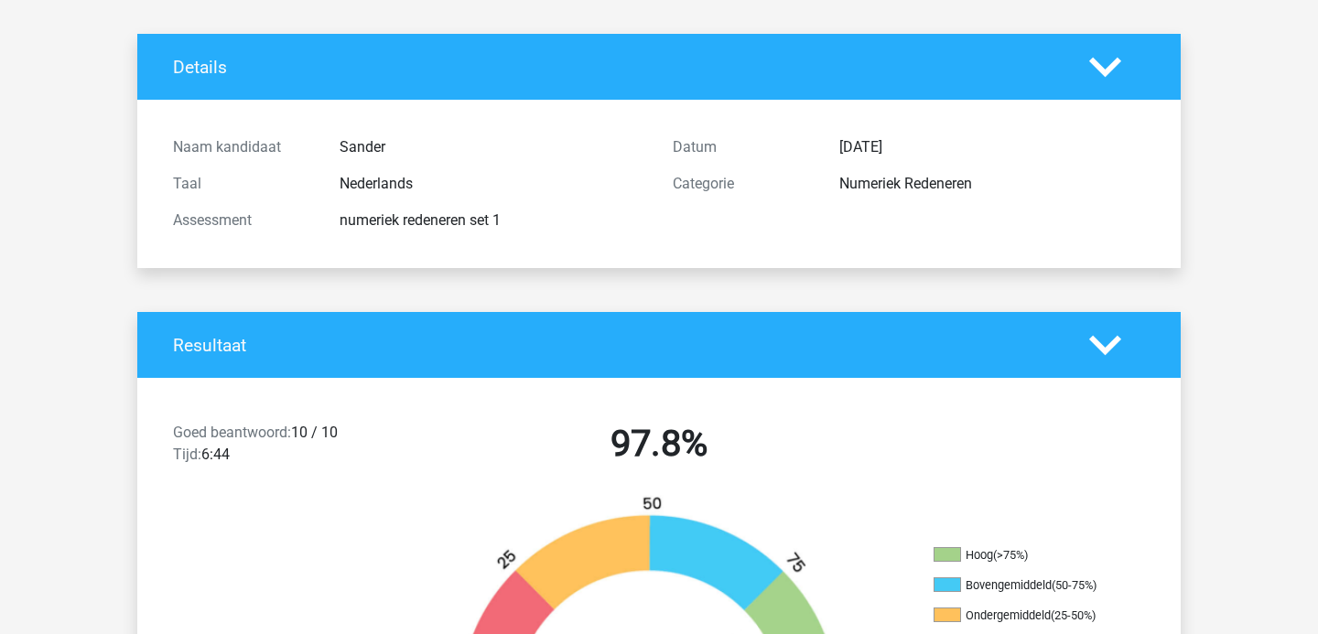
scroll to position [0, 0]
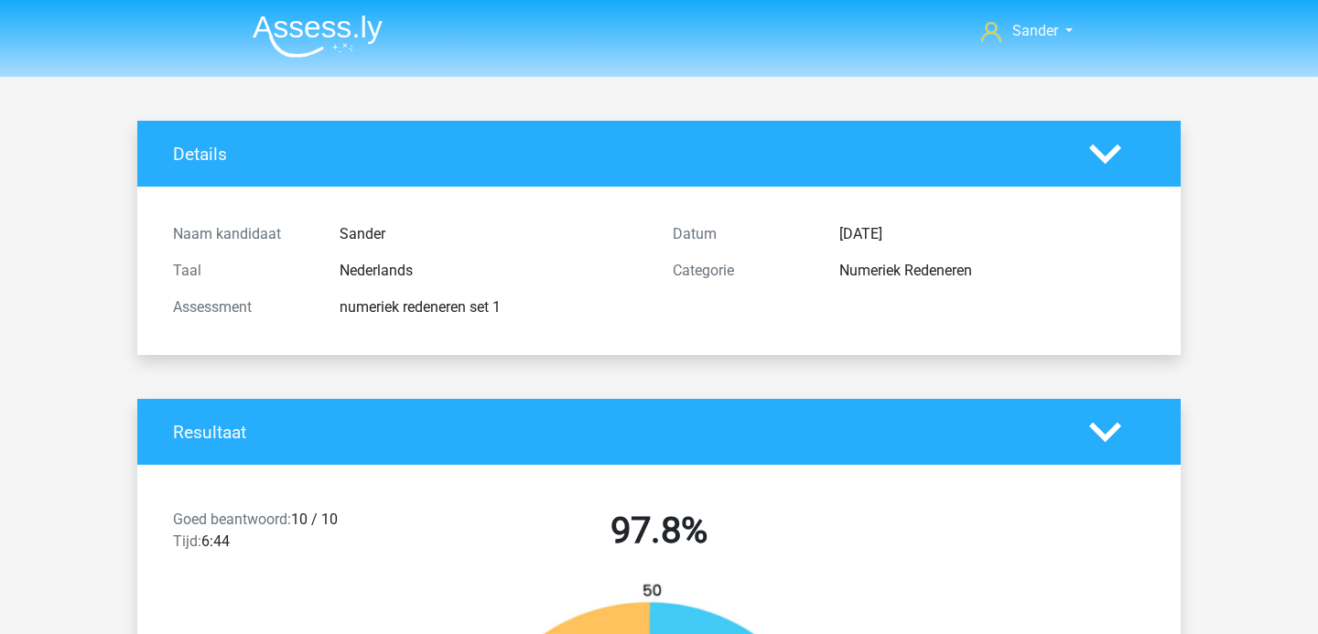
click at [340, 34] on img at bounding box center [318, 36] width 130 height 43
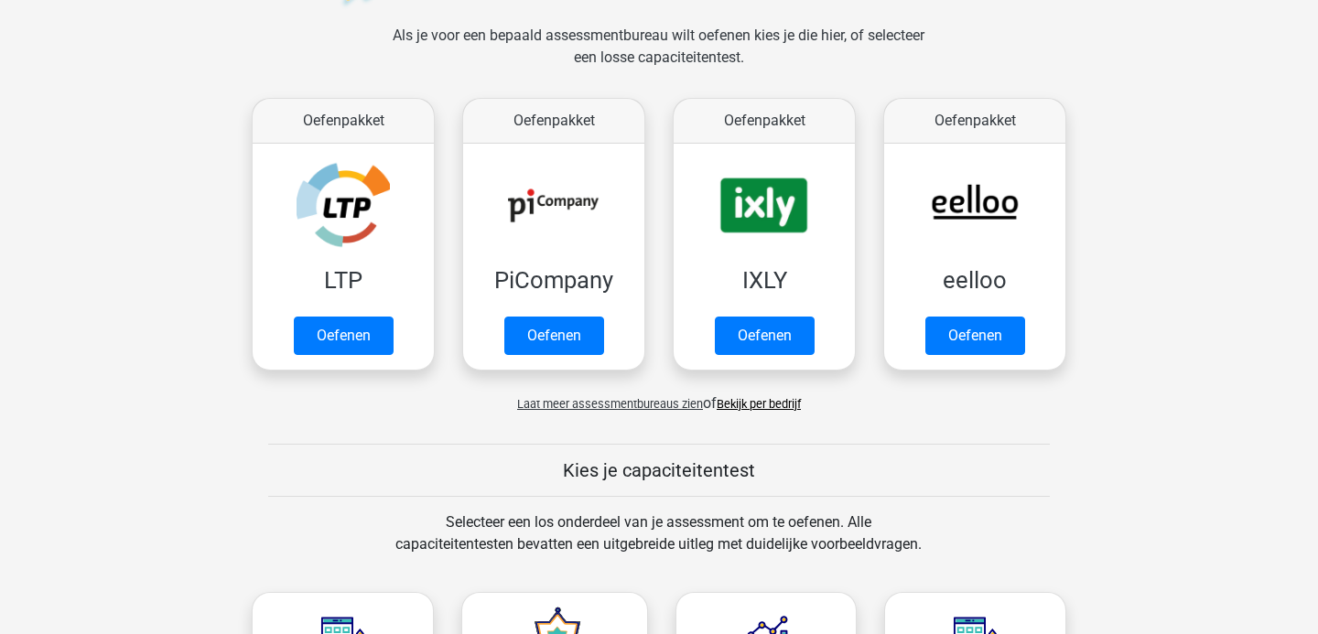
scroll to position [400, 0]
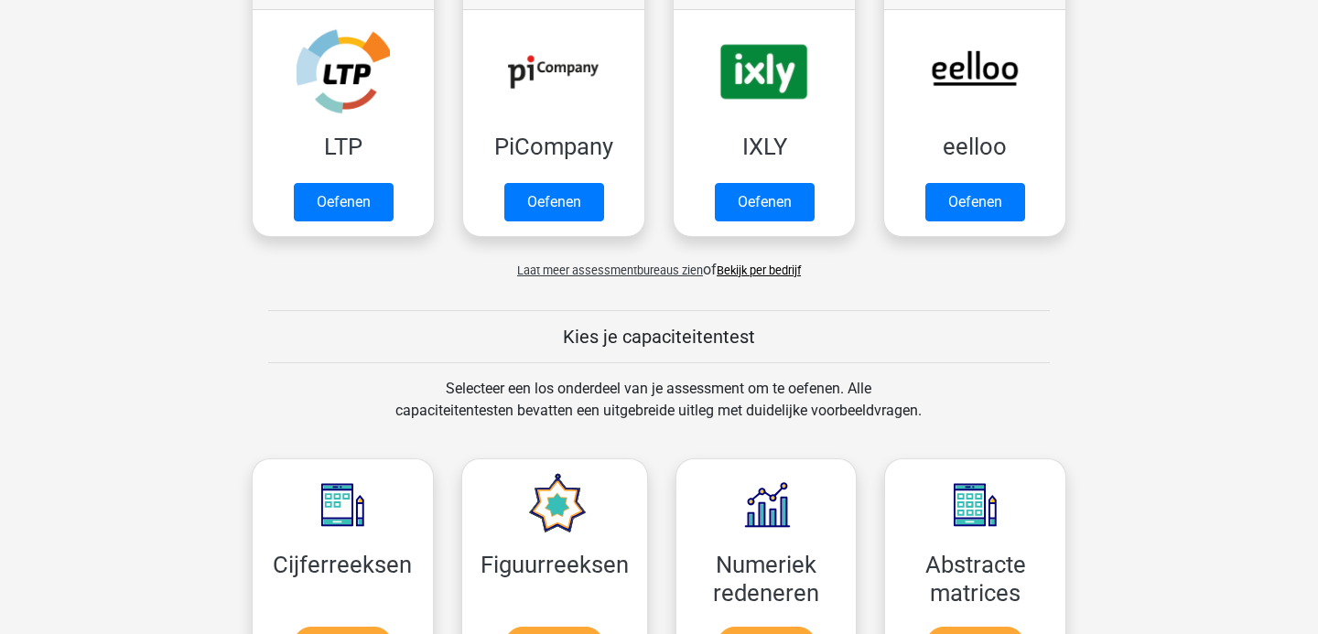
click at [588, 269] on span "Laat meer assessmentbureaus zien" at bounding box center [610, 271] width 186 height 14
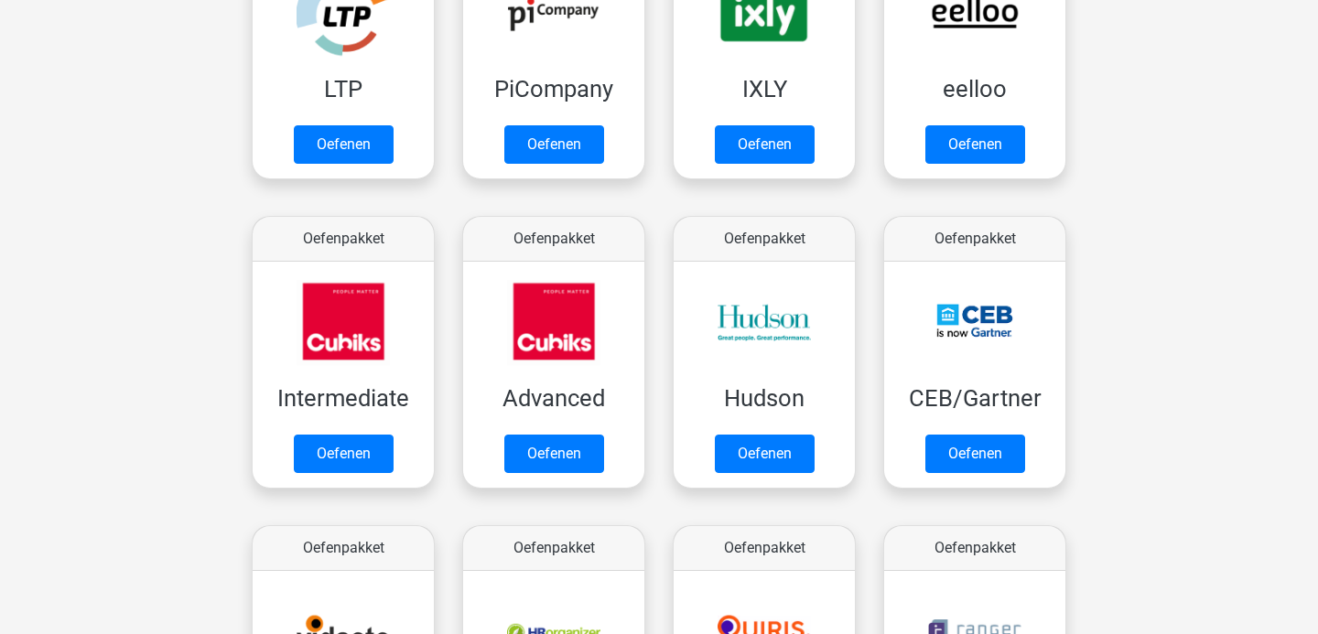
scroll to position [477, 0]
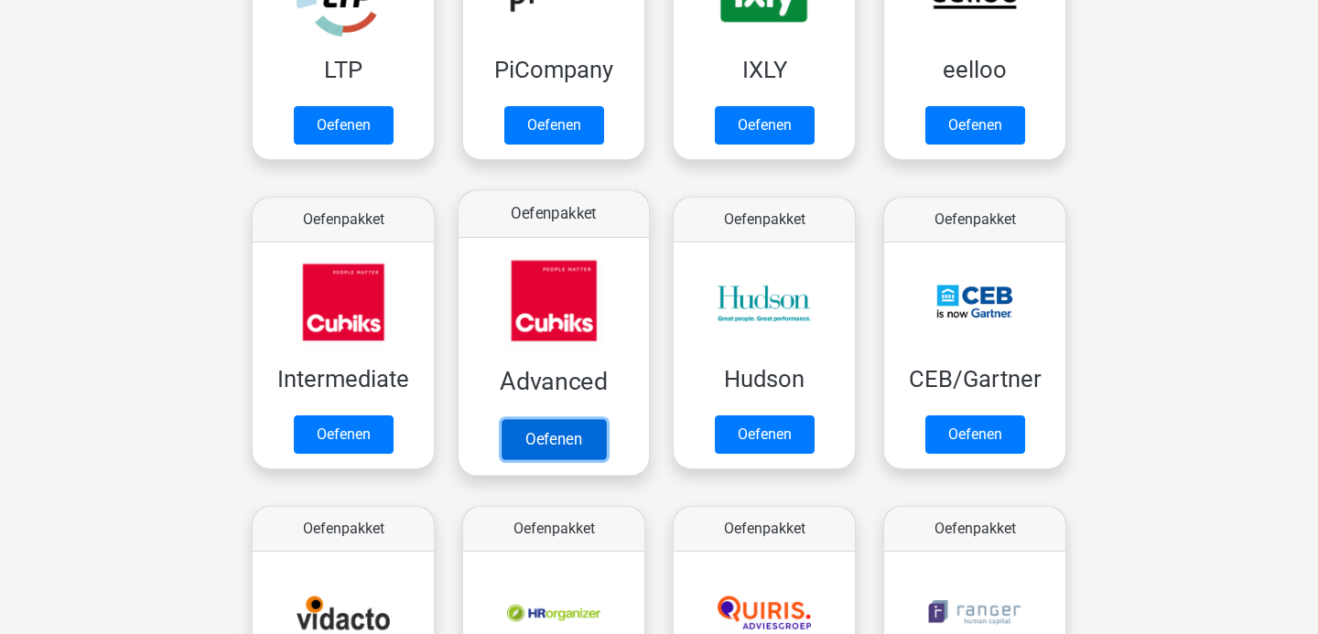
click at [549, 439] on link "Oefenen" at bounding box center [554, 439] width 104 height 40
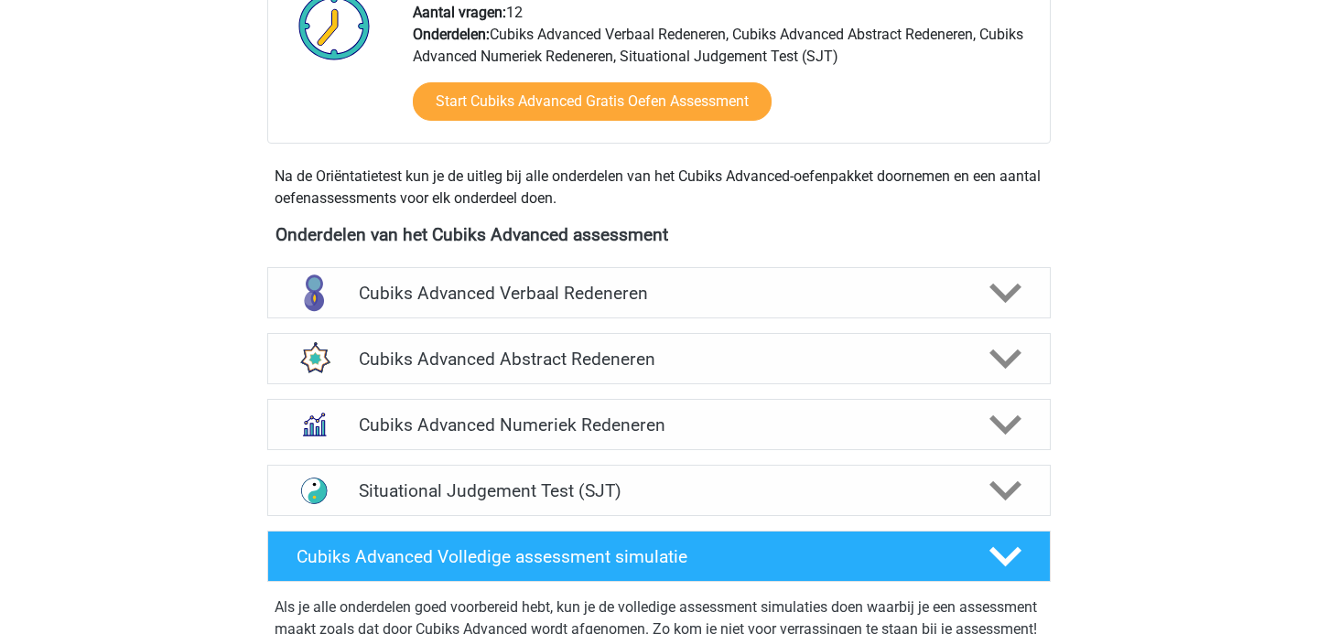
scroll to position [535, 0]
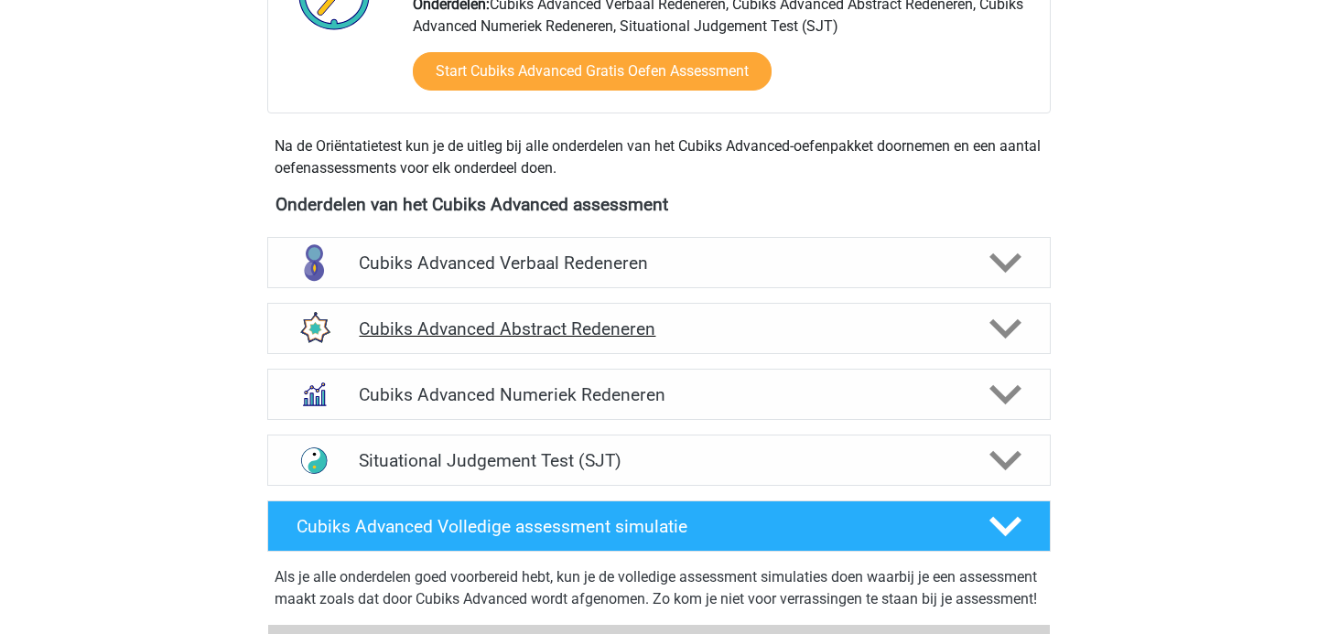
click at [595, 331] on h4 "Cubiks Advanced Abstract Redeneren" at bounding box center [658, 328] width 599 height 21
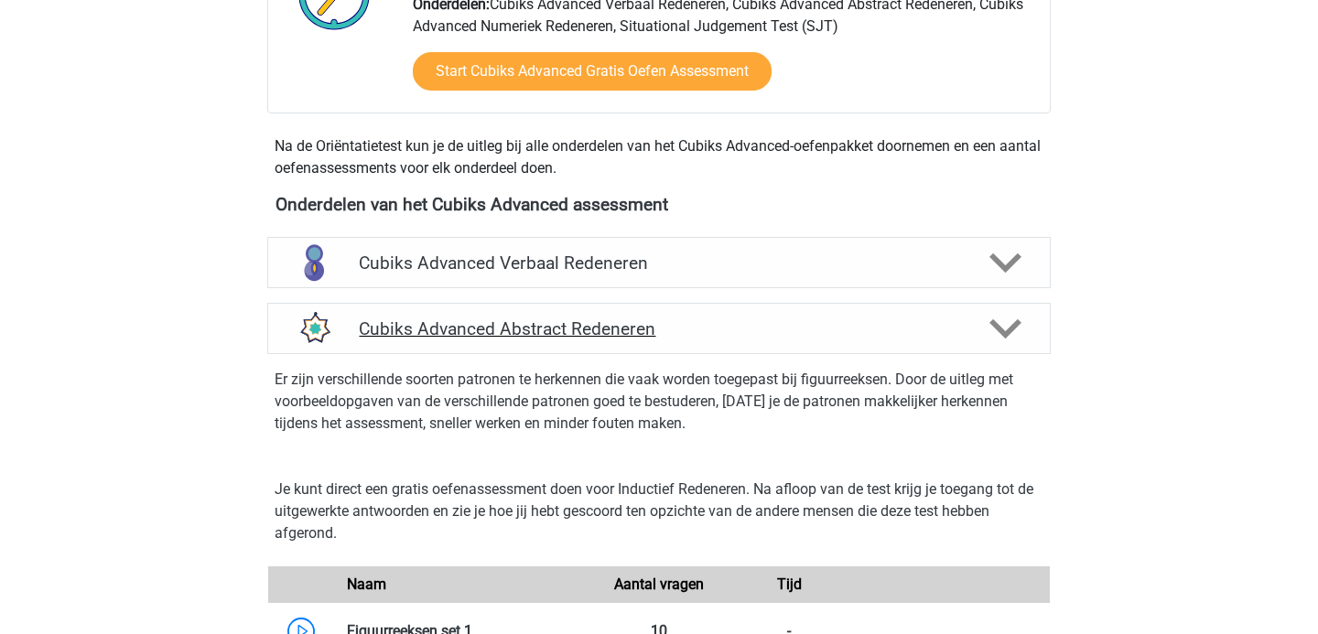
click at [595, 331] on h4 "Cubiks Advanced Abstract Redeneren" at bounding box center [658, 328] width 599 height 21
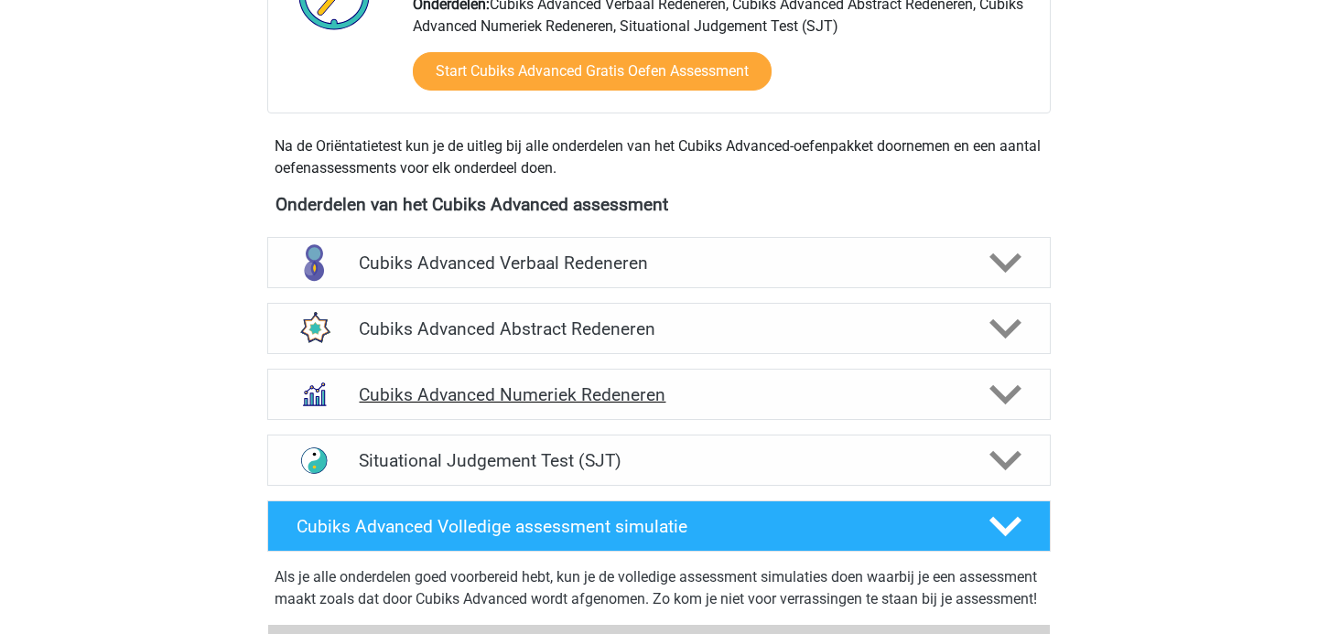
click at [579, 409] on div "Cubiks Advanced Numeriek Redeneren" at bounding box center [658, 394] width 783 height 51
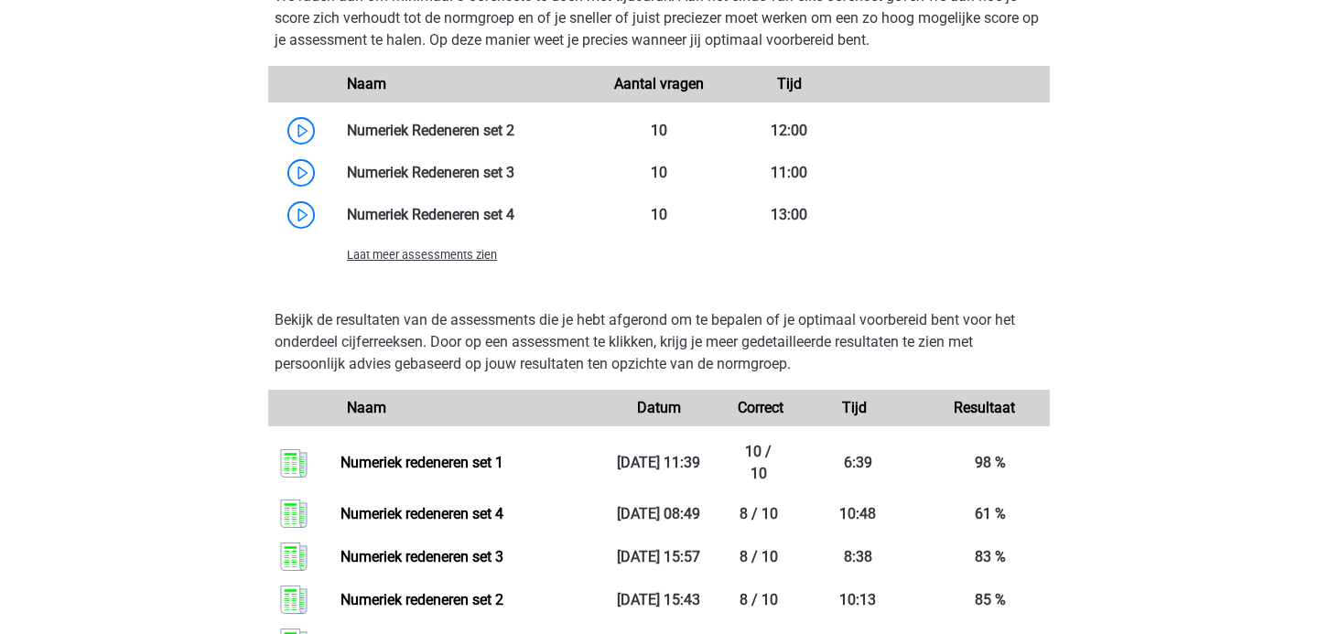
scroll to position [1319, 0]
click at [514, 224] on link at bounding box center [514, 215] width 0 height 17
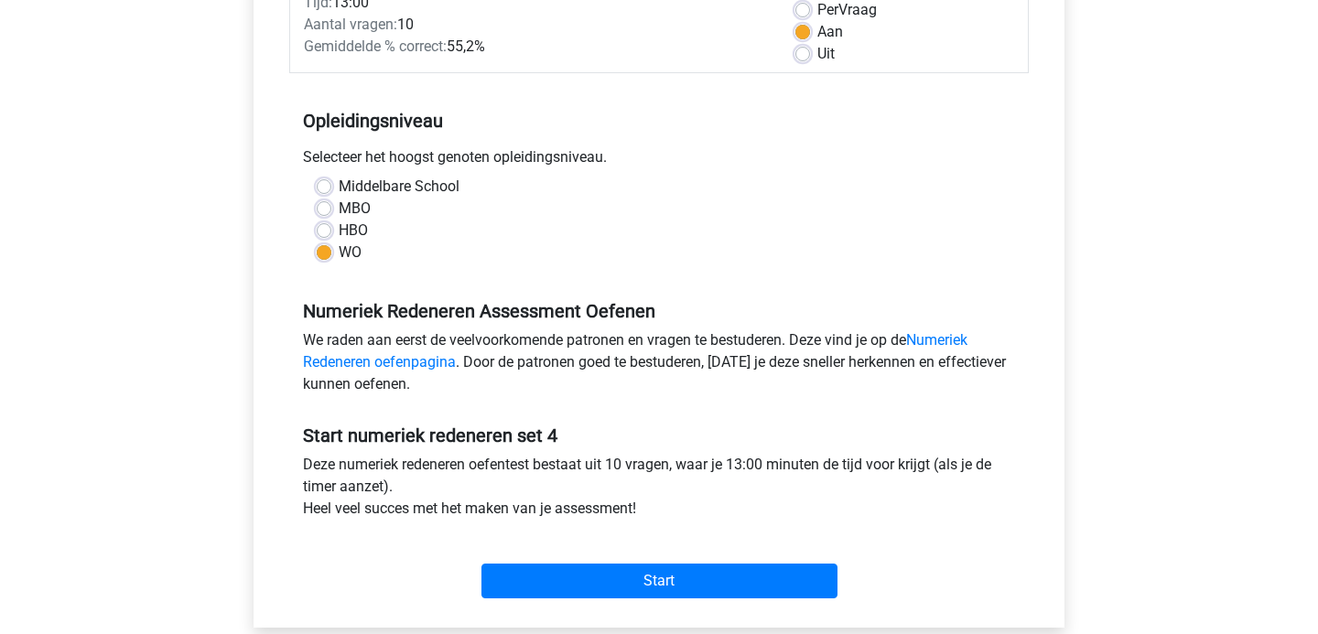
scroll to position [345, 0]
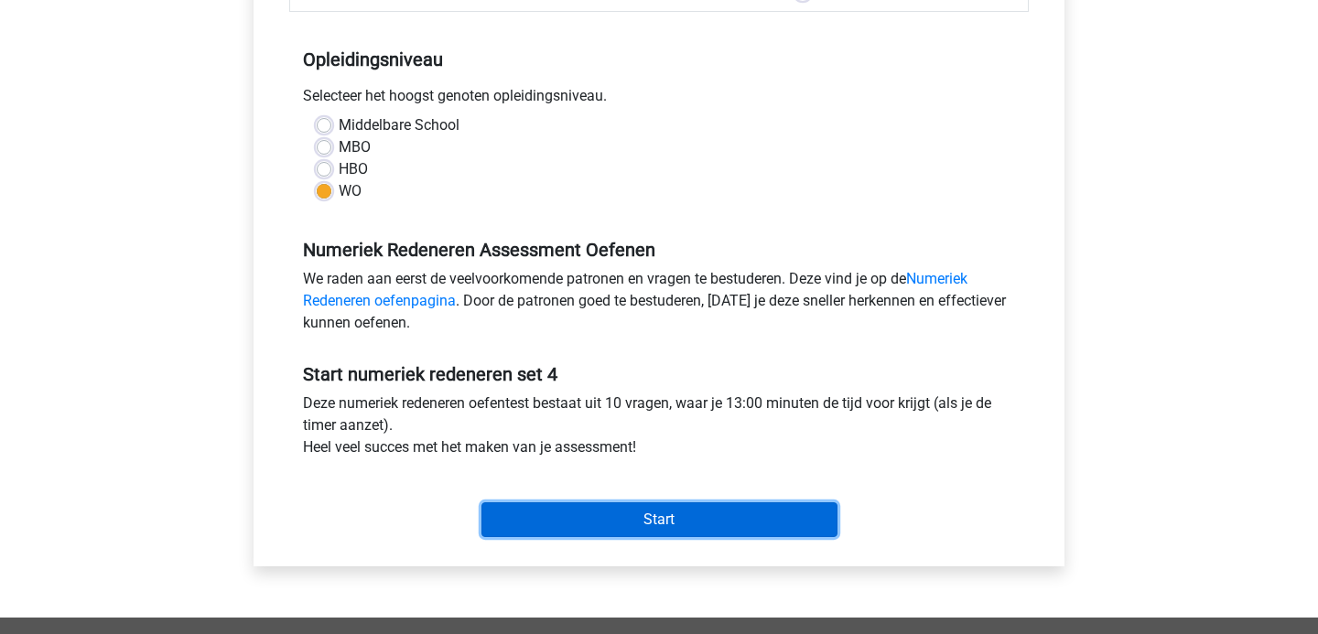
click at [618, 507] on input "Start" at bounding box center [659, 519] width 356 height 35
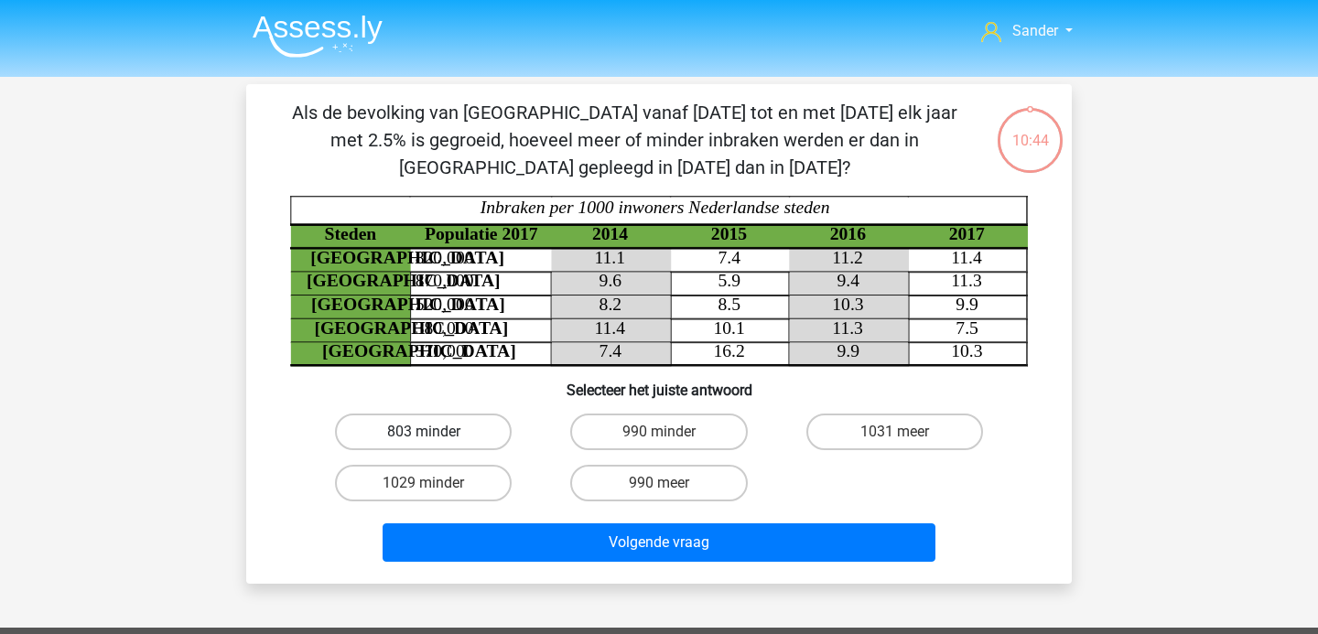
click at [453, 439] on label "803 minder" at bounding box center [423, 432] width 177 height 37
click at [436, 439] on input "803 minder" at bounding box center [430, 438] width 12 height 12
radio input "true"
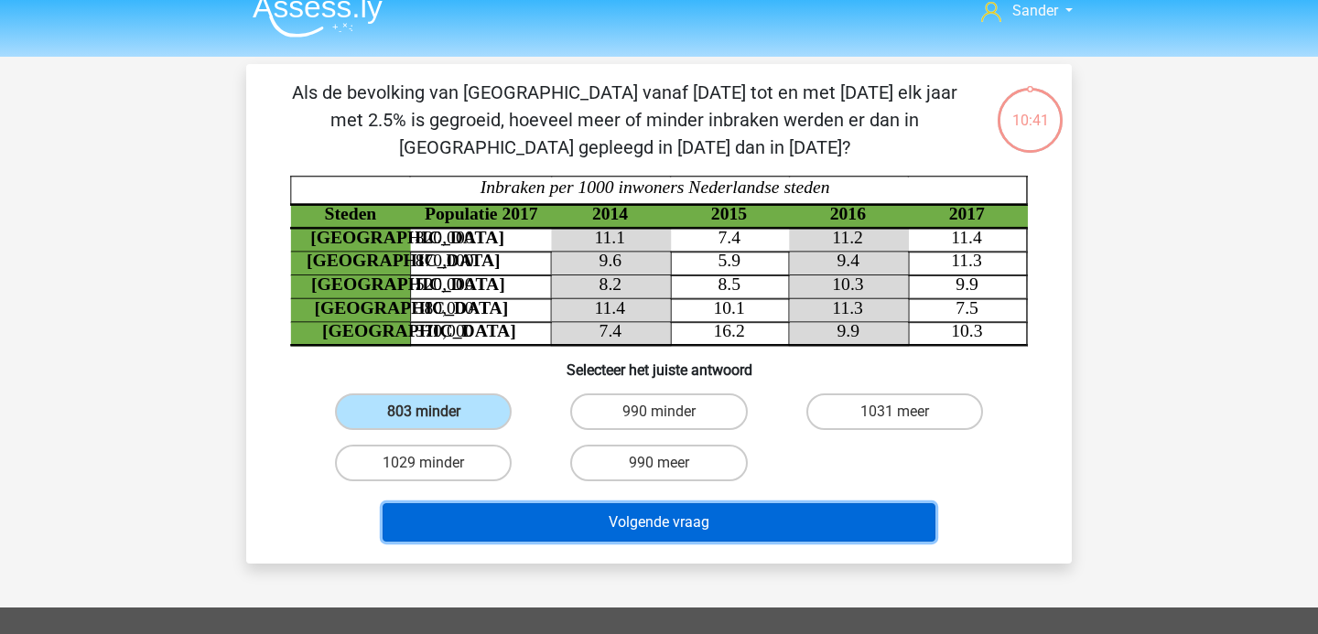
click at [631, 507] on button "Volgende vraag" at bounding box center [660, 522] width 554 height 38
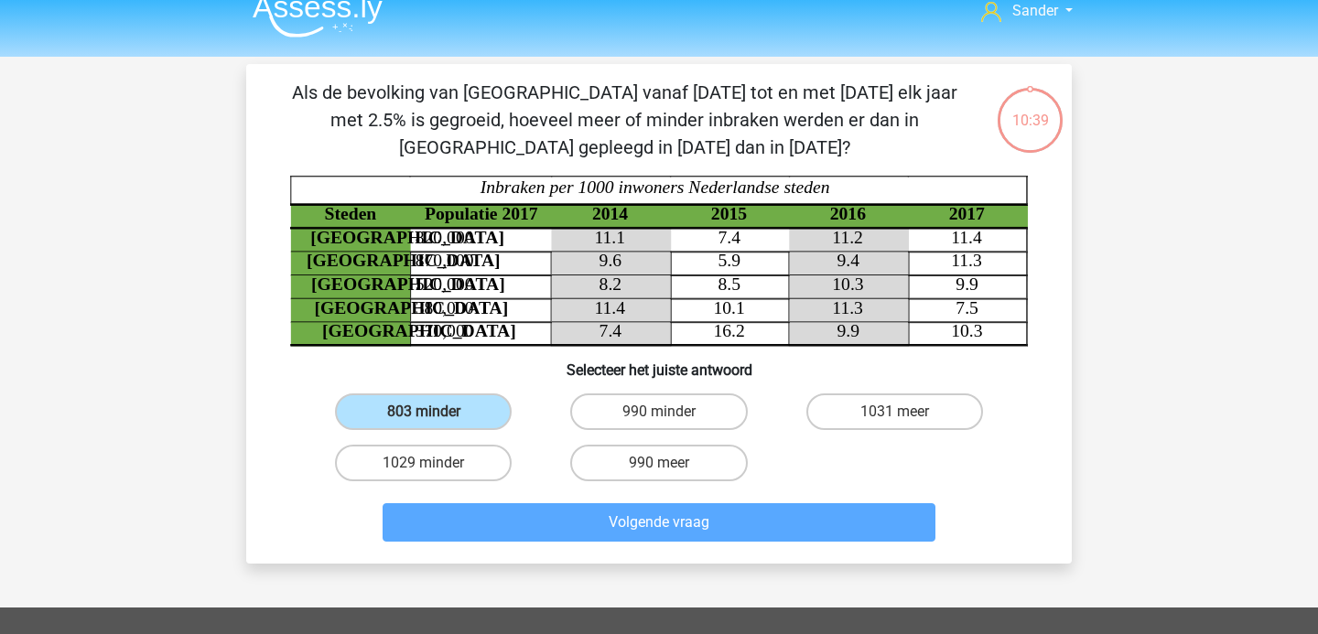
scroll to position [0, 0]
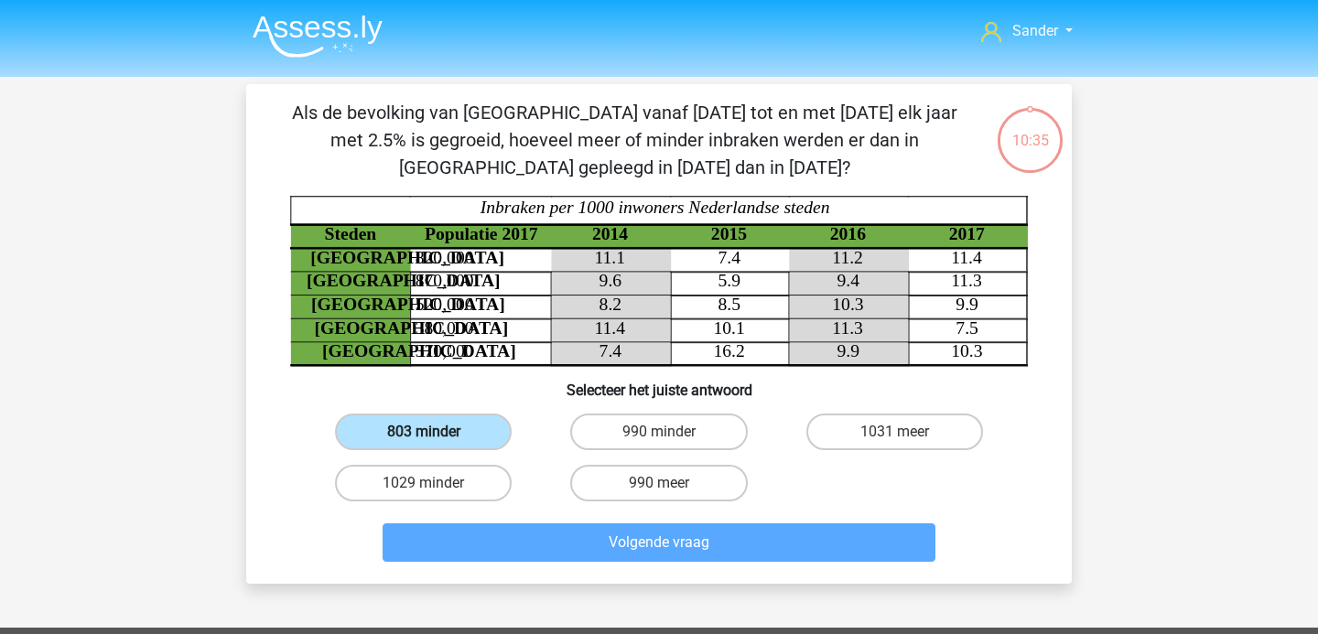
click at [448, 424] on label "803 minder" at bounding box center [423, 432] width 177 height 37
click at [436, 432] on input "803 minder" at bounding box center [430, 438] width 12 height 12
click at [325, 16] on img at bounding box center [318, 36] width 130 height 43
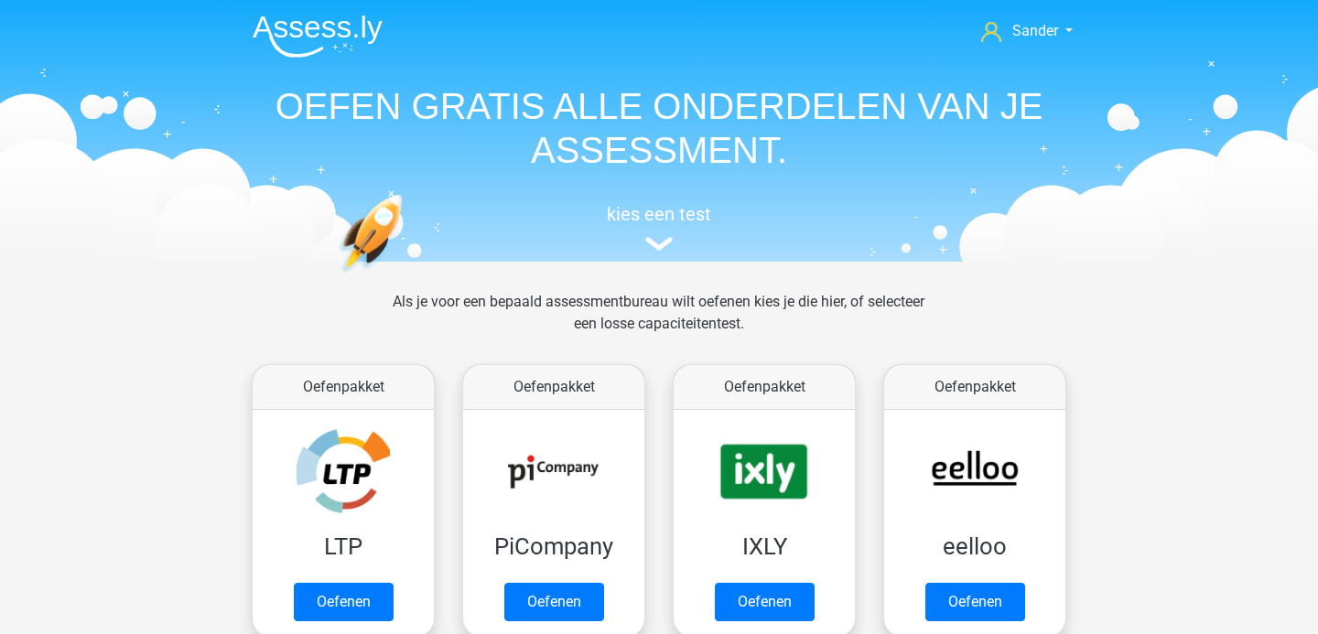
scroll to position [256, 0]
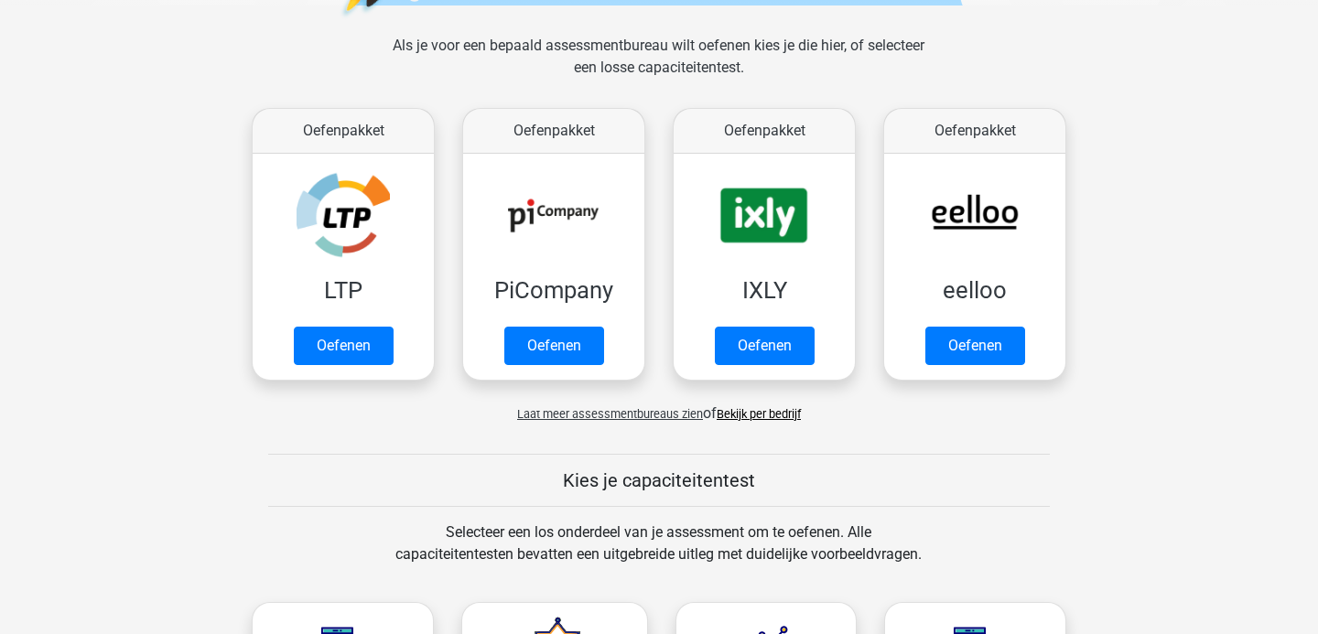
click at [543, 414] on span "Laat meer assessmentbureaus zien" at bounding box center [610, 414] width 186 height 14
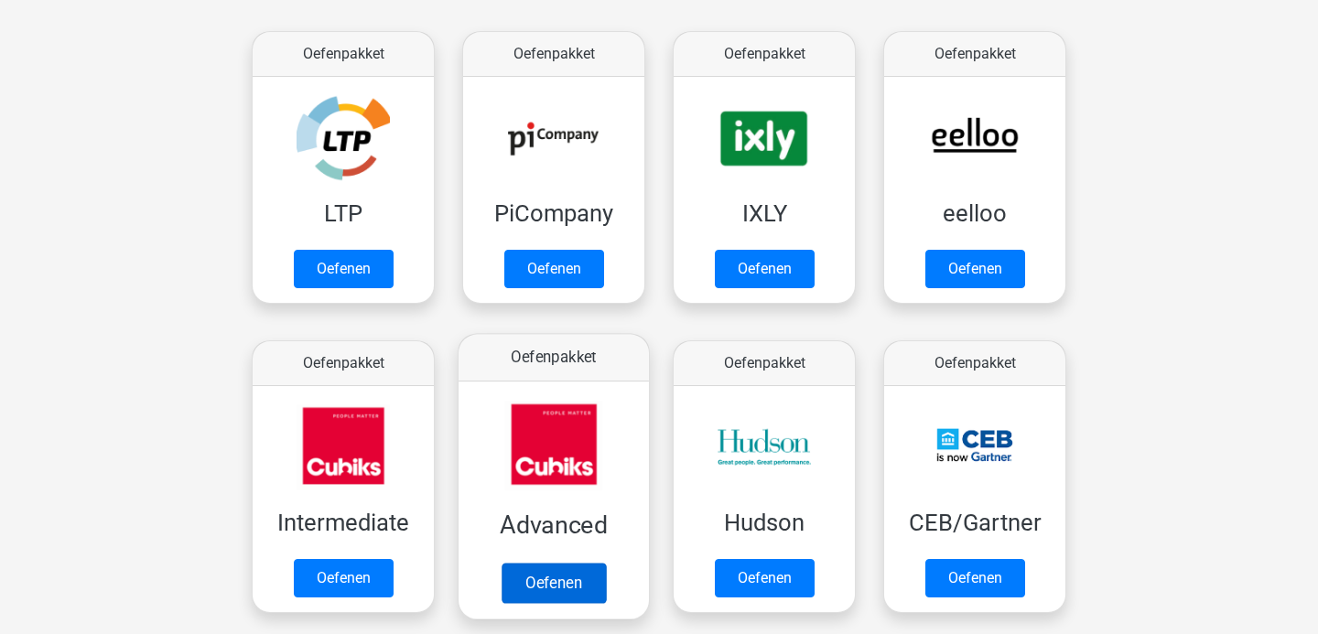
scroll to position [342, 0]
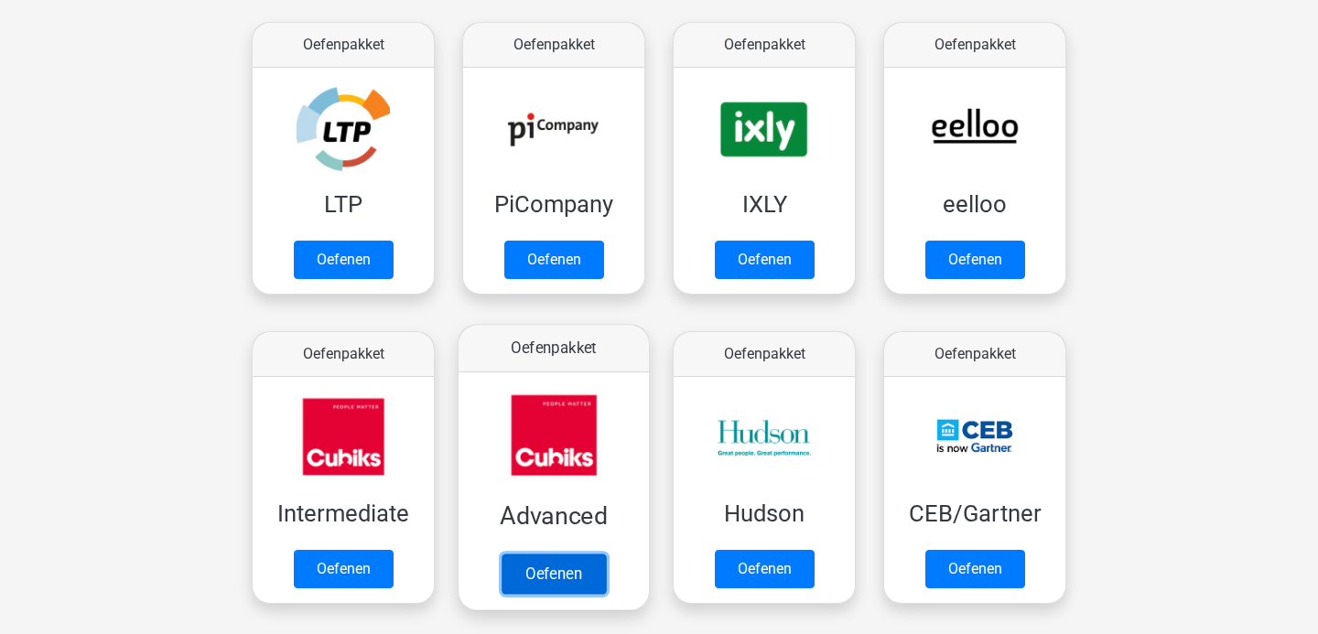
click at [532, 554] on link "Oefenen" at bounding box center [554, 574] width 104 height 40
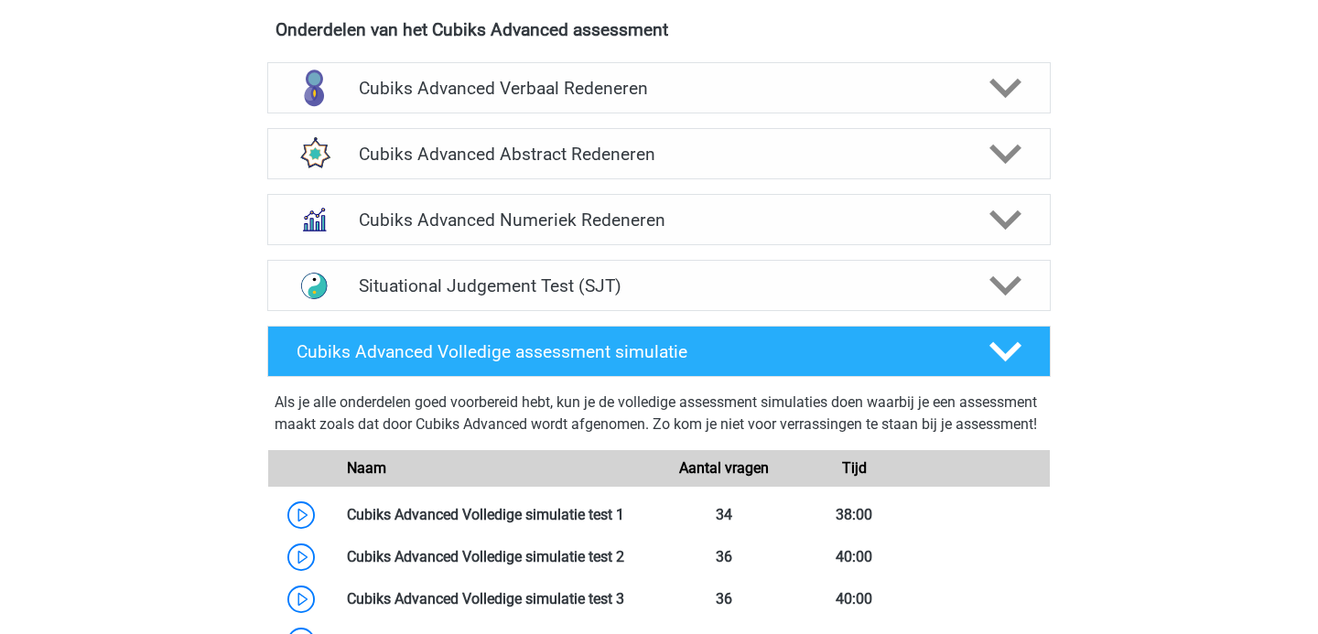
scroll to position [718, 0]
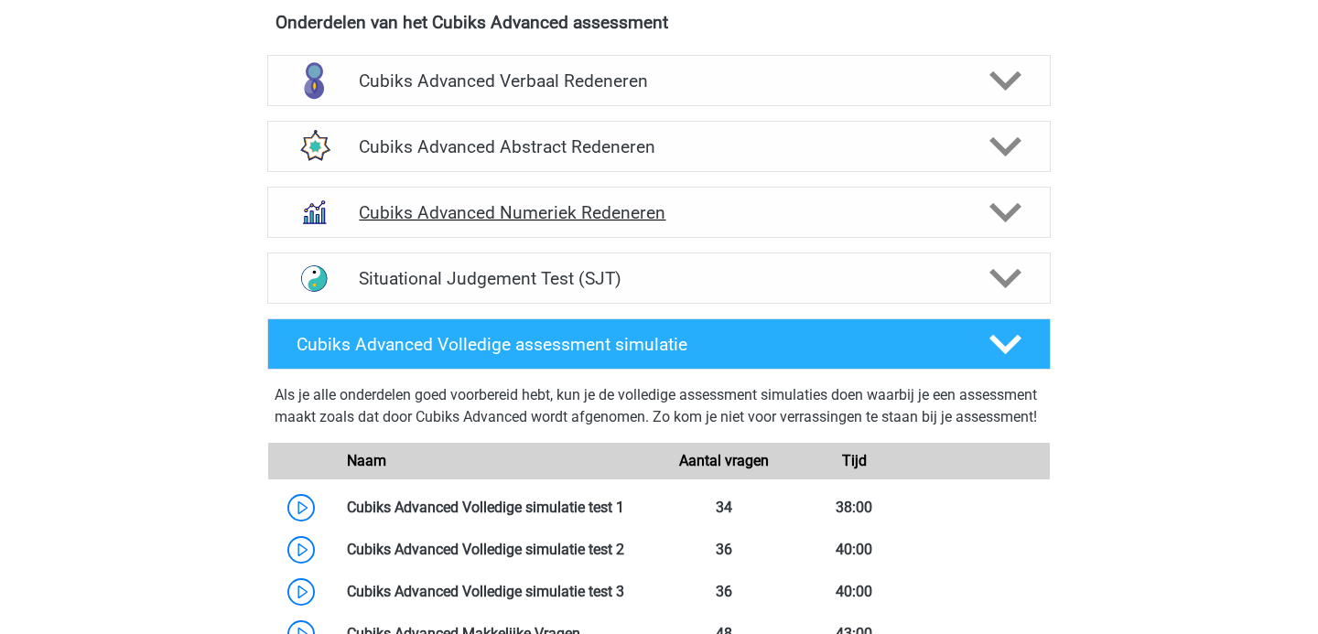
click at [556, 213] on h4 "Cubiks Advanced Numeriek Redeneren" at bounding box center [658, 212] width 599 height 21
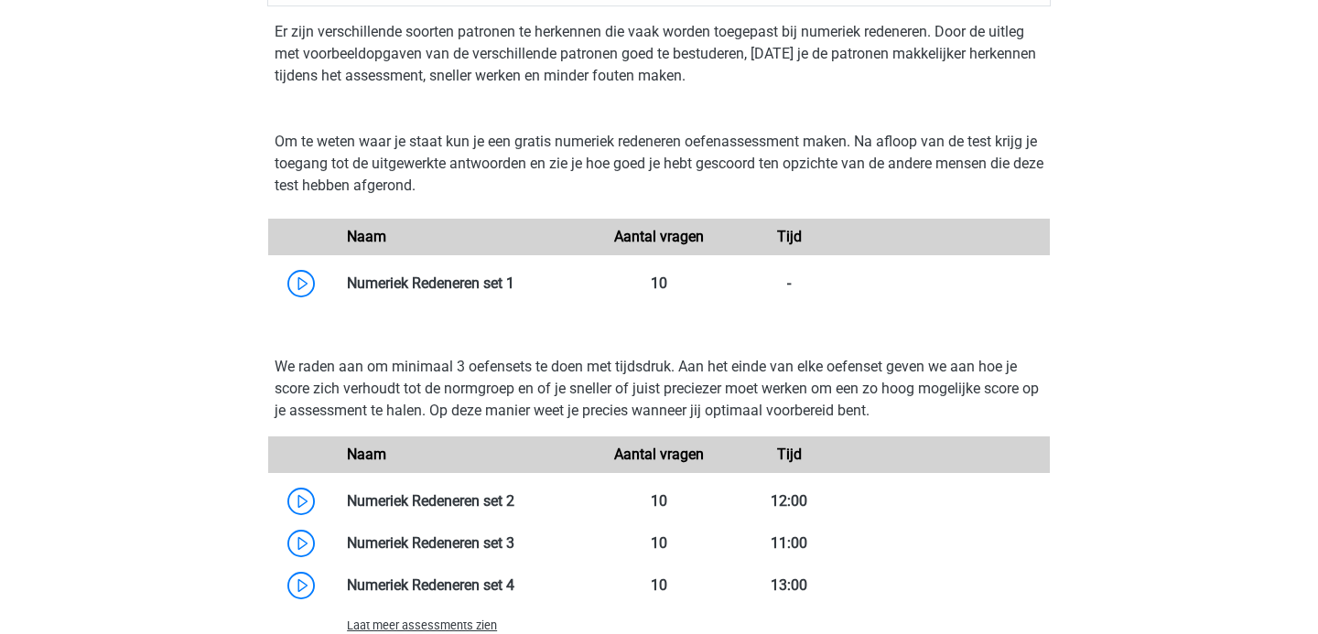
scroll to position [1103, 0]
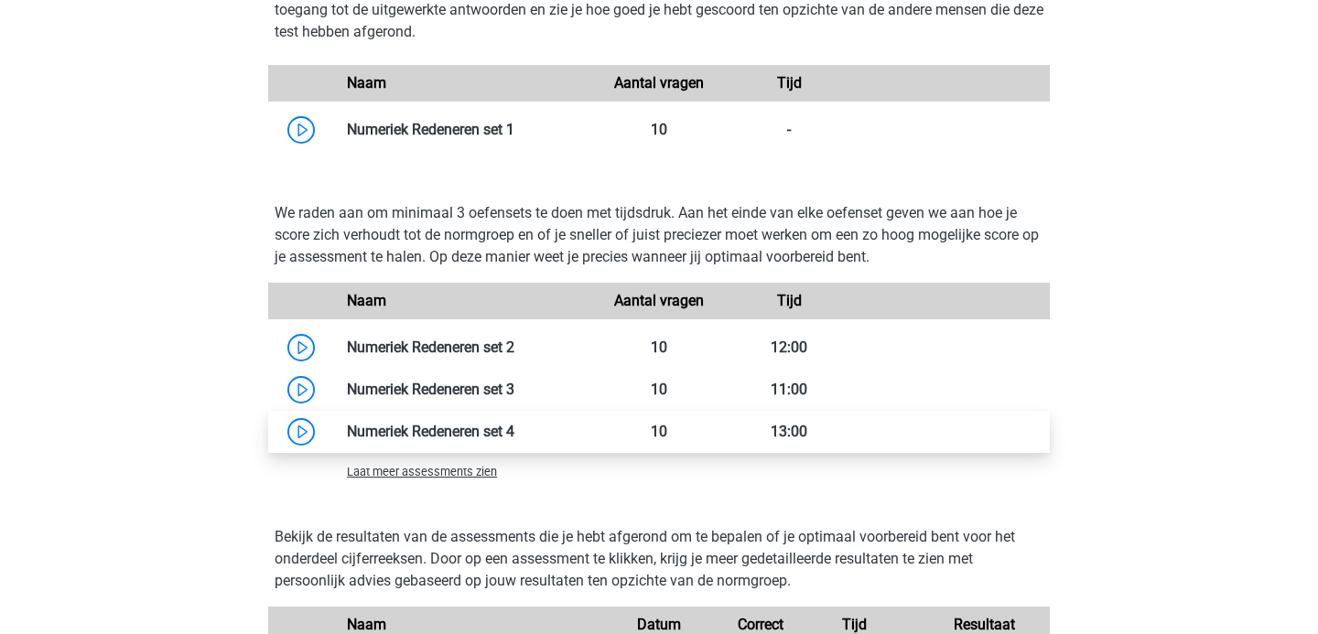
click at [514, 429] on link at bounding box center [514, 431] width 0 height 17
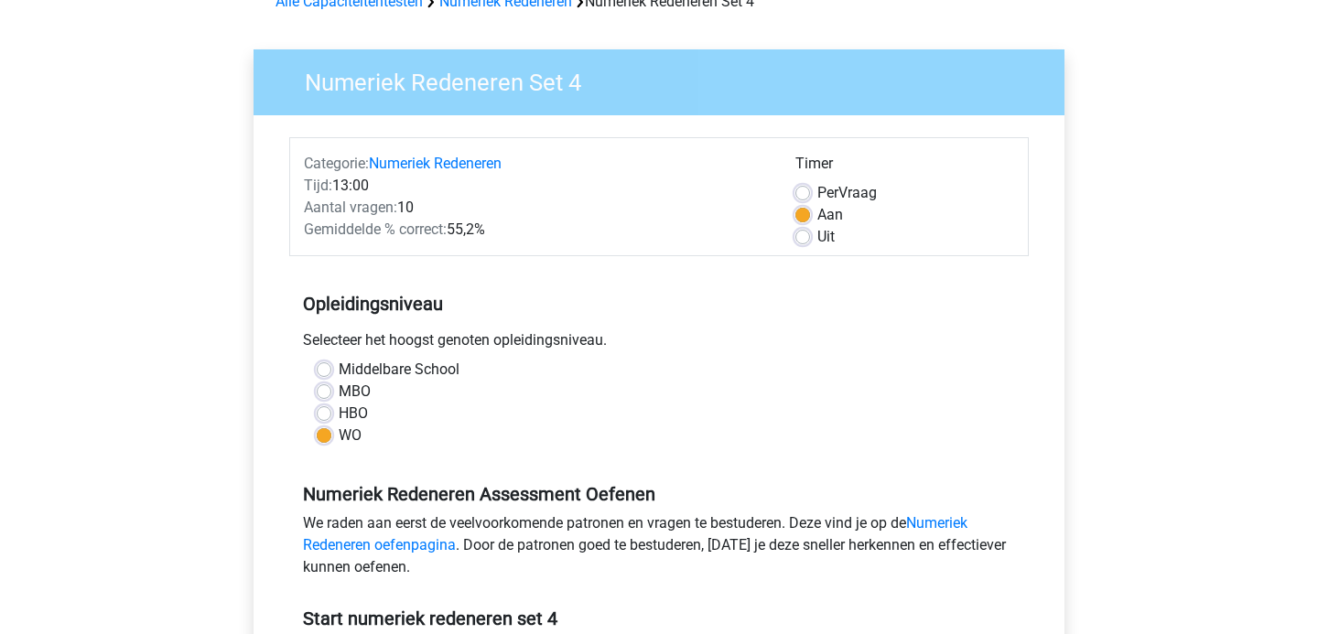
scroll to position [333, 0]
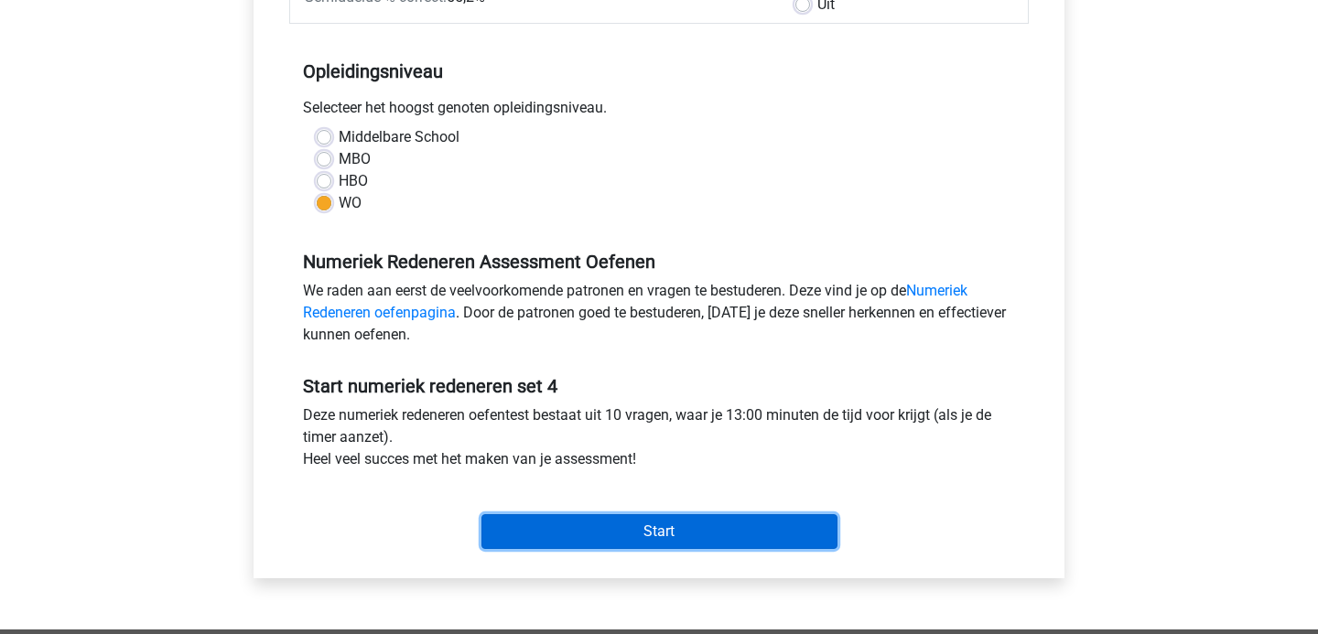
click at [567, 540] on input "Start" at bounding box center [659, 531] width 356 height 35
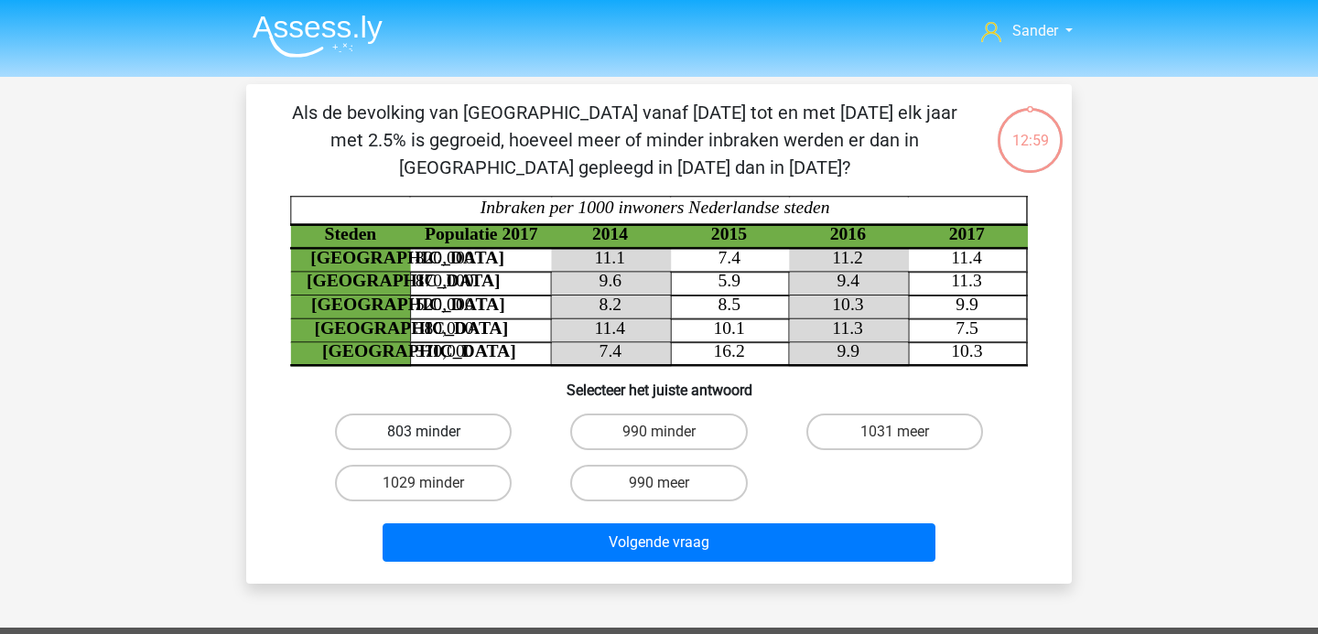
click at [469, 436] on label "803 minder" at bounding box center [423, 432] width 177 height 37
click at [436, 436] on input "803 minder" at bounding box center [430, 438] width 12 height 12
radio input "true"
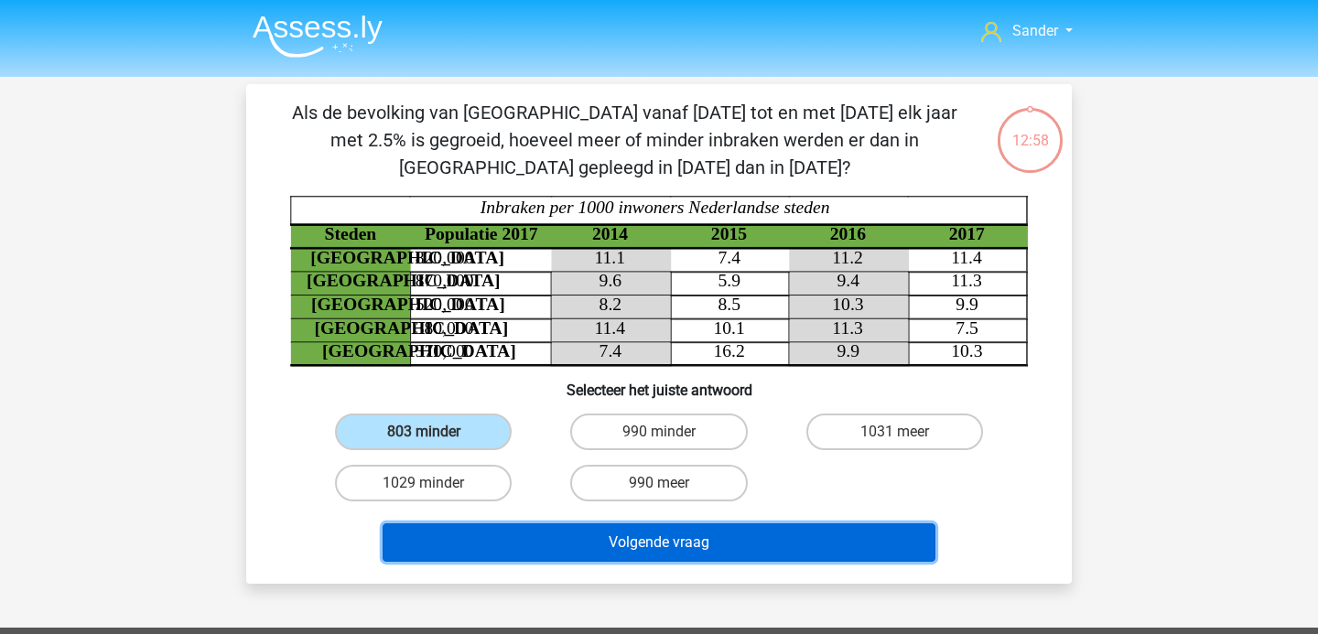
click at [513, 549] on button "Volgende vraag" at bounding box center [660, 542] width 554 height 38
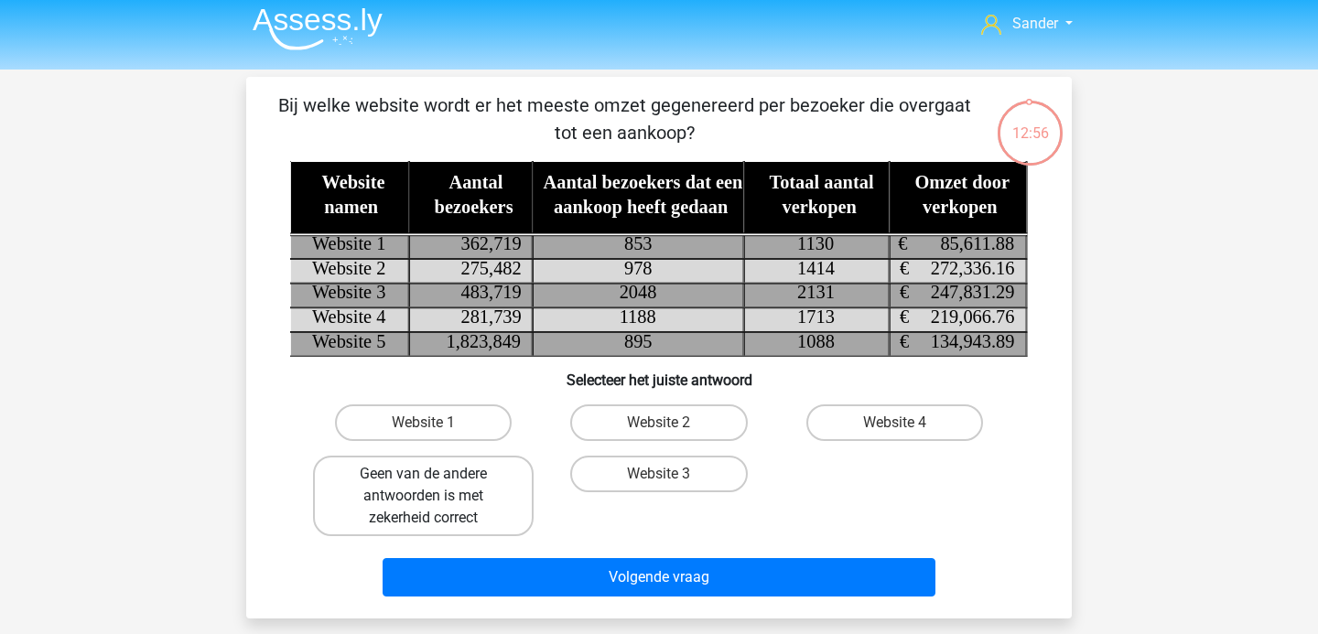
scroll to position [9, 0]
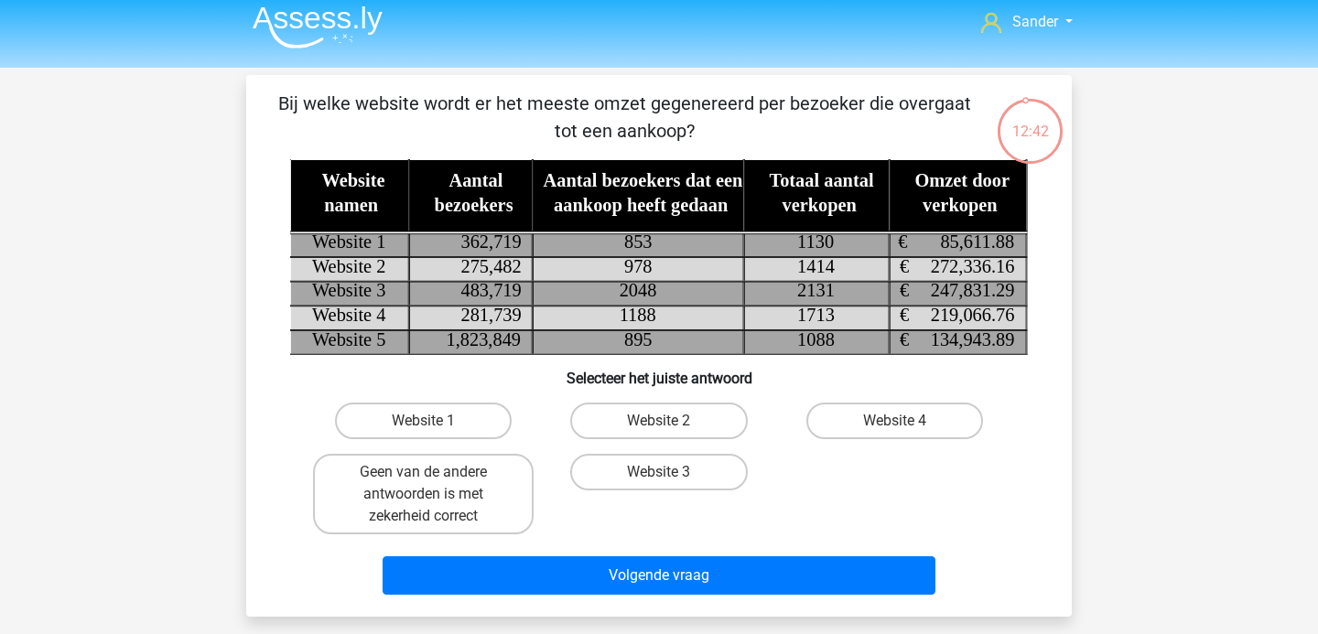
click at [710, 446] on div "Website 1 Website 2 Website 4 Geen van de andere antwoorden is met zekerheid co…" at bounding box center [659, 468] width 707 height 146
click at [704, 462] on label "Website 3" at bounding box center [658, 472] width 177 height 37
click at [671, 472] on input "Website 3" at bounding box center [665, 478] width 12 height 12
radio input "true"
click at [711, 416] on label "Website 2" at bounding box center [658, 421] width 177 height 37
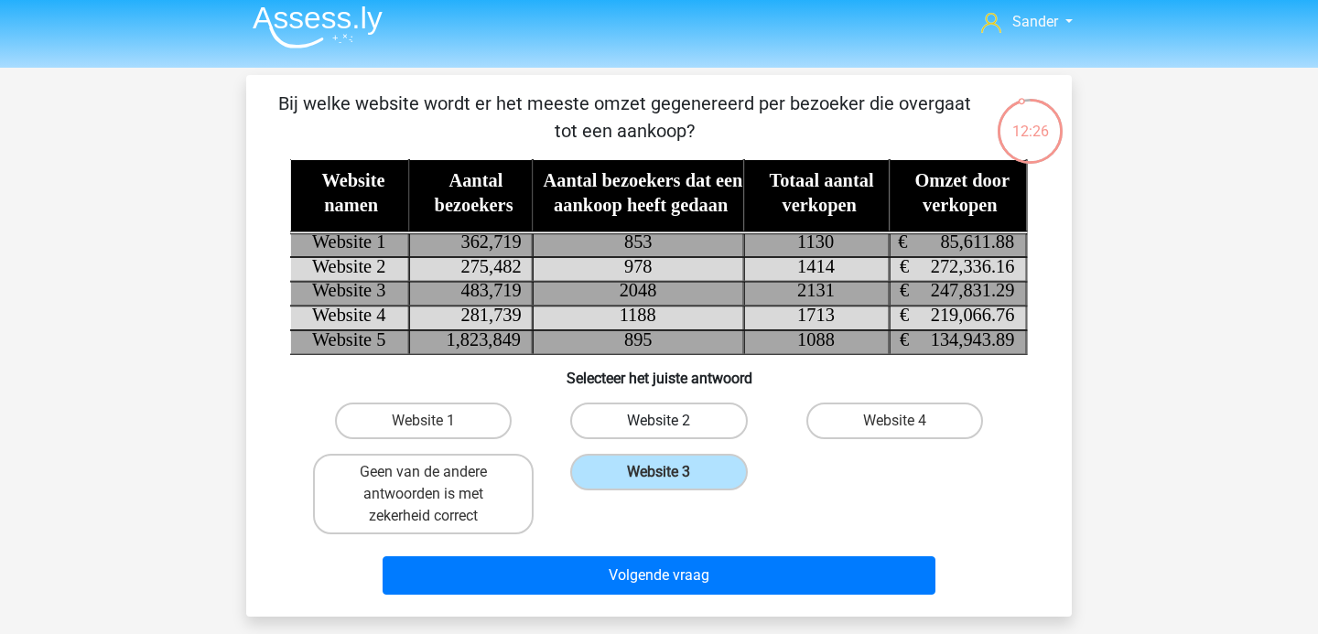
click at [671, 421] on input "Website 2" at bounding box center [665, 427] width 12 height 12
radio input "true"
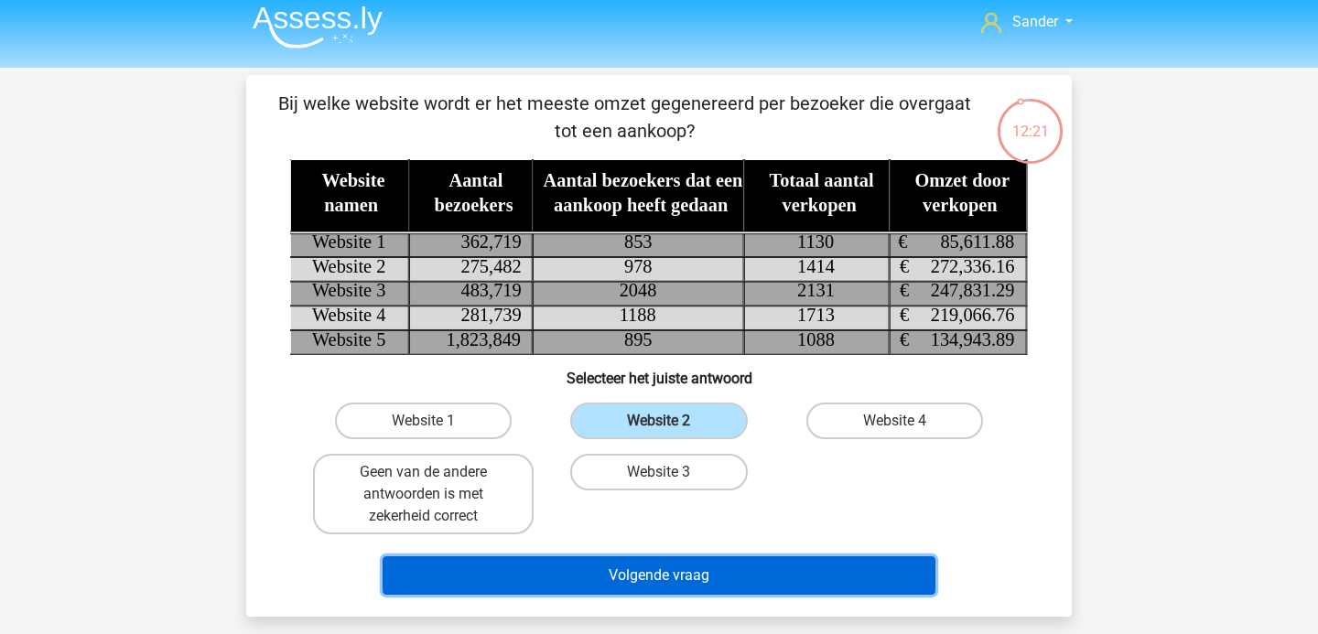
click at [724, 576] on button "Volgende vraag" at bounding box center [660, 575] width 554 height 38
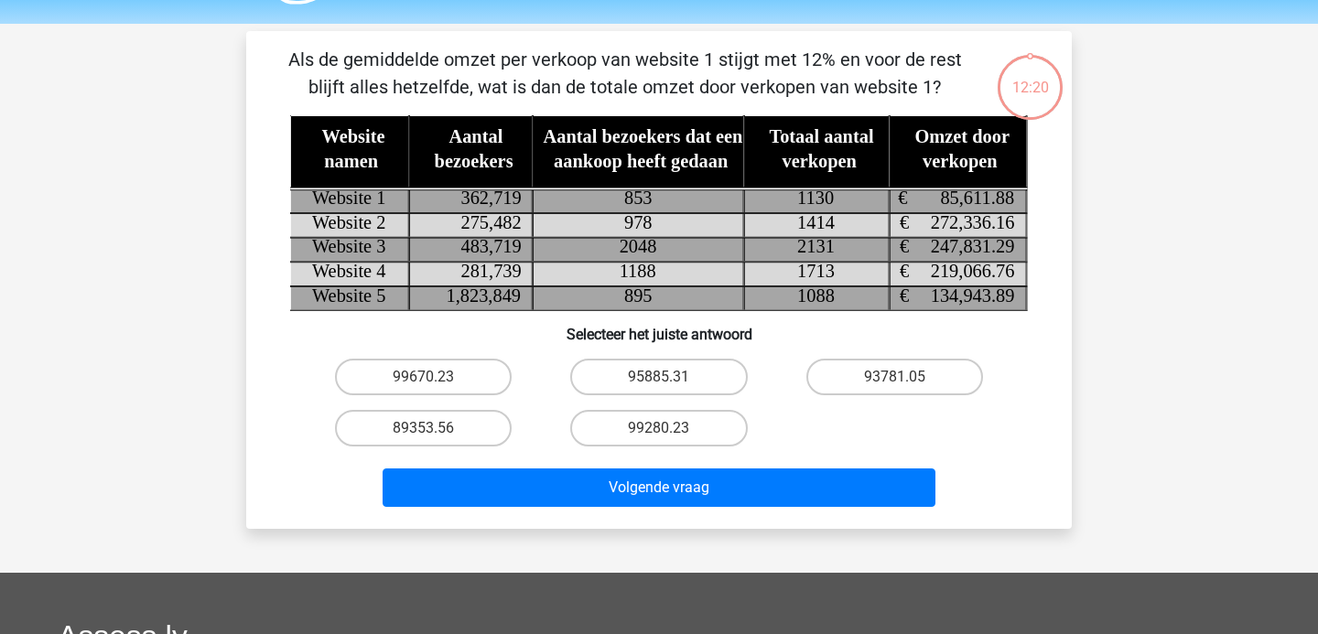
scroll to position [42, 0]
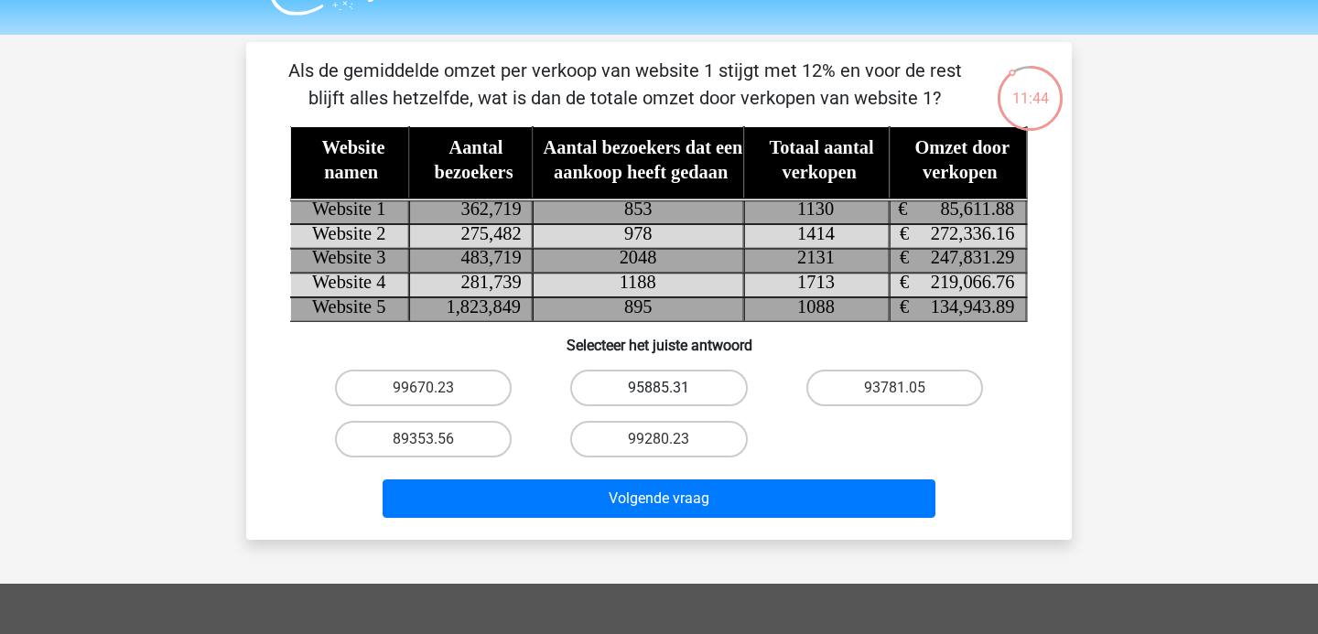
click at [706, 386] on label "95885.31" at bounding box center [658, 388] width 177 height 37
click at [671, 388] on input "95885.31" at bounding box center [665, 394] width 12 height 12
radio input "true"
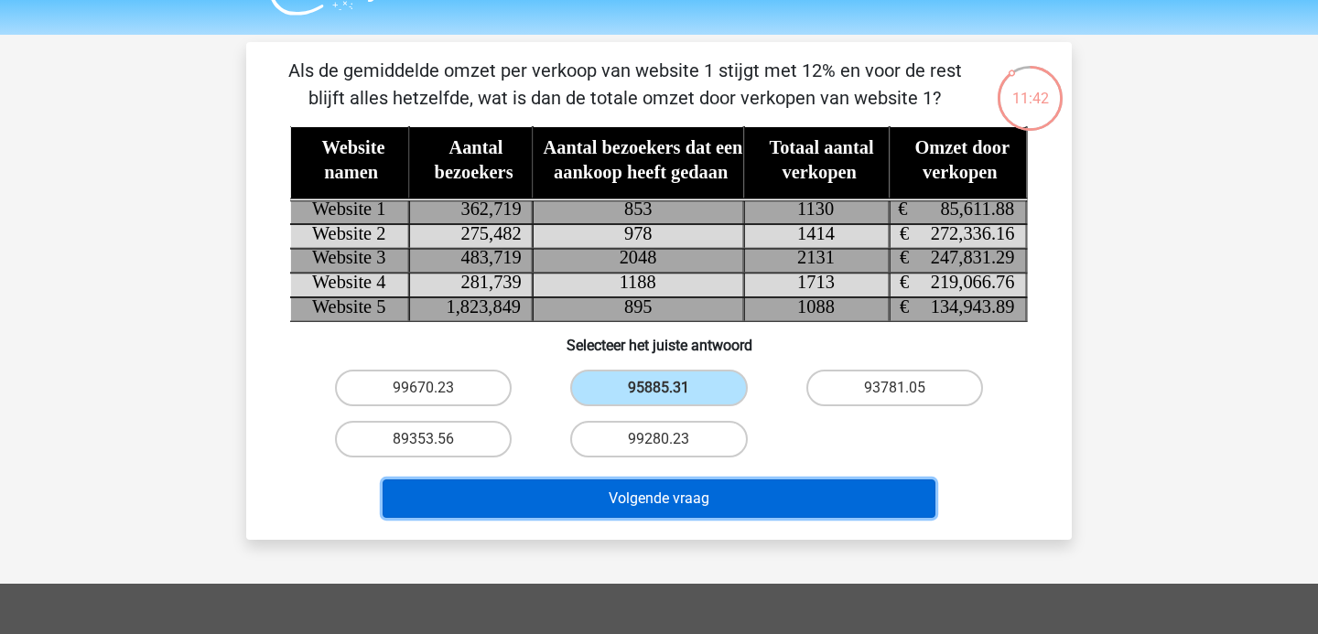
click at [699, 490] on button "Volgende vraag" at bounding box center [660, 499] width 554 height 38
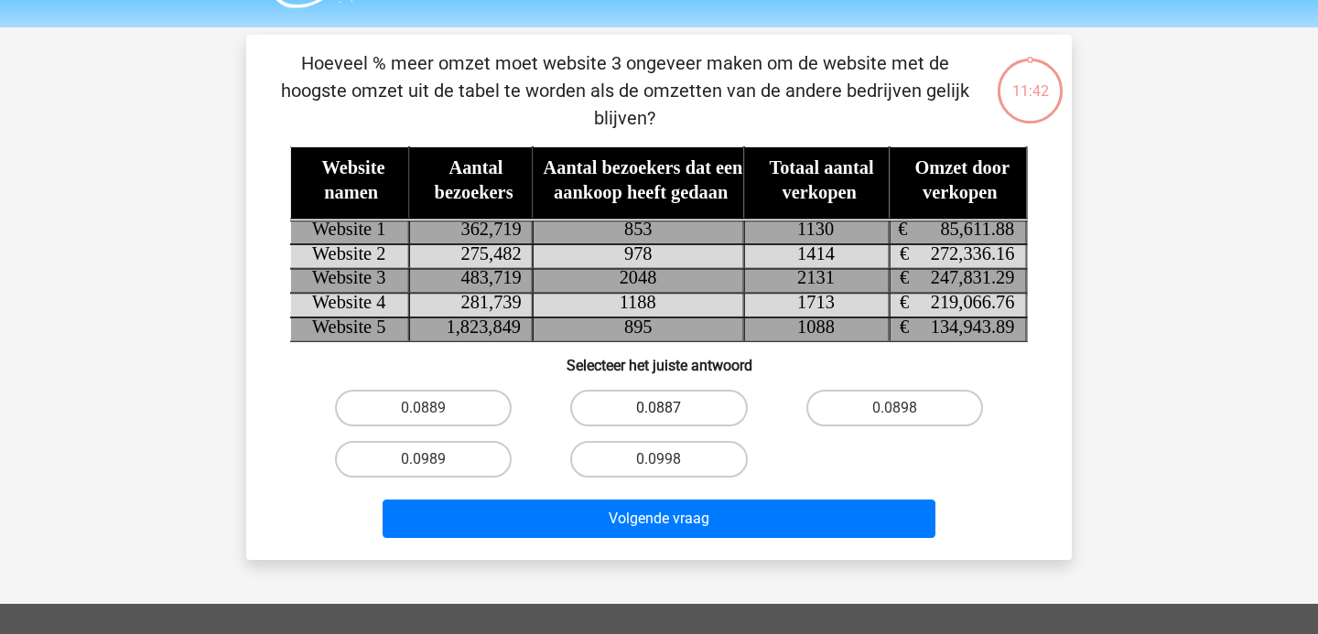
scroll to position [44, 0]
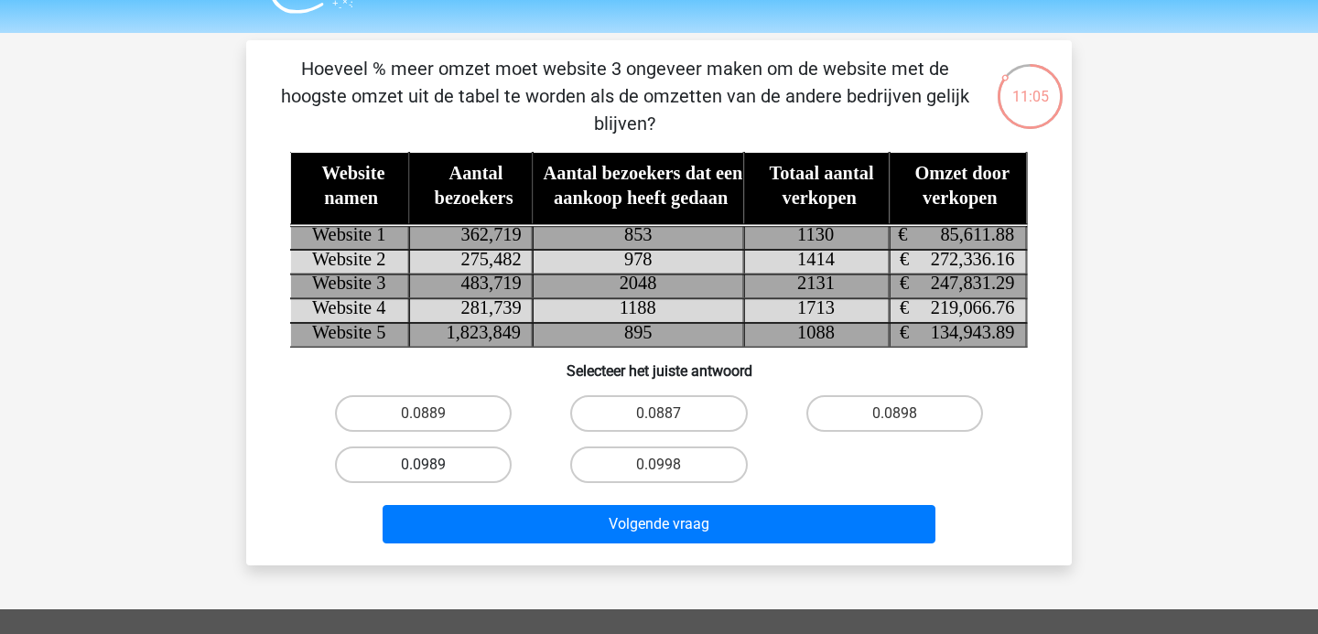
click at [479, 463] on label "0.0989" at bounding box center [423, 465] width 177 height 37
click at [436, 465] on input "0.0989" at bounding box center [430, 471] width 12 height 12
radio input "true"
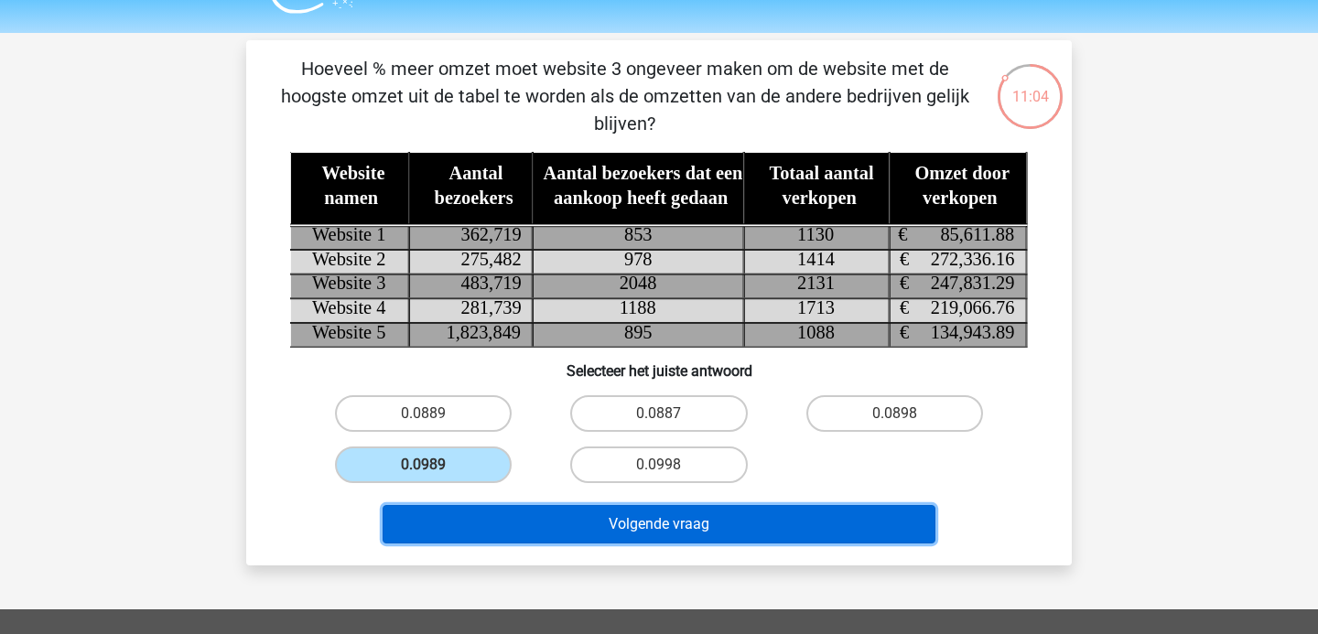
click at [535, 524] on button "Volgende vraag" at bounding box center [660, 524] width 554 height 38
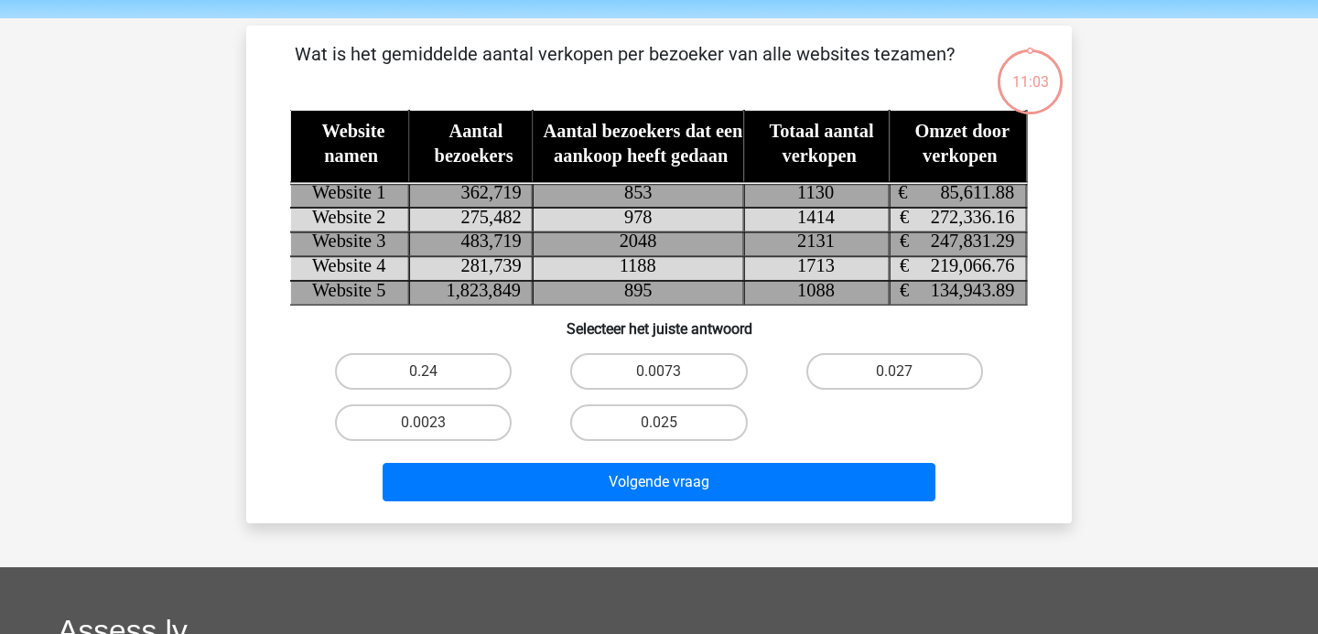
scroll to position [52, 0]
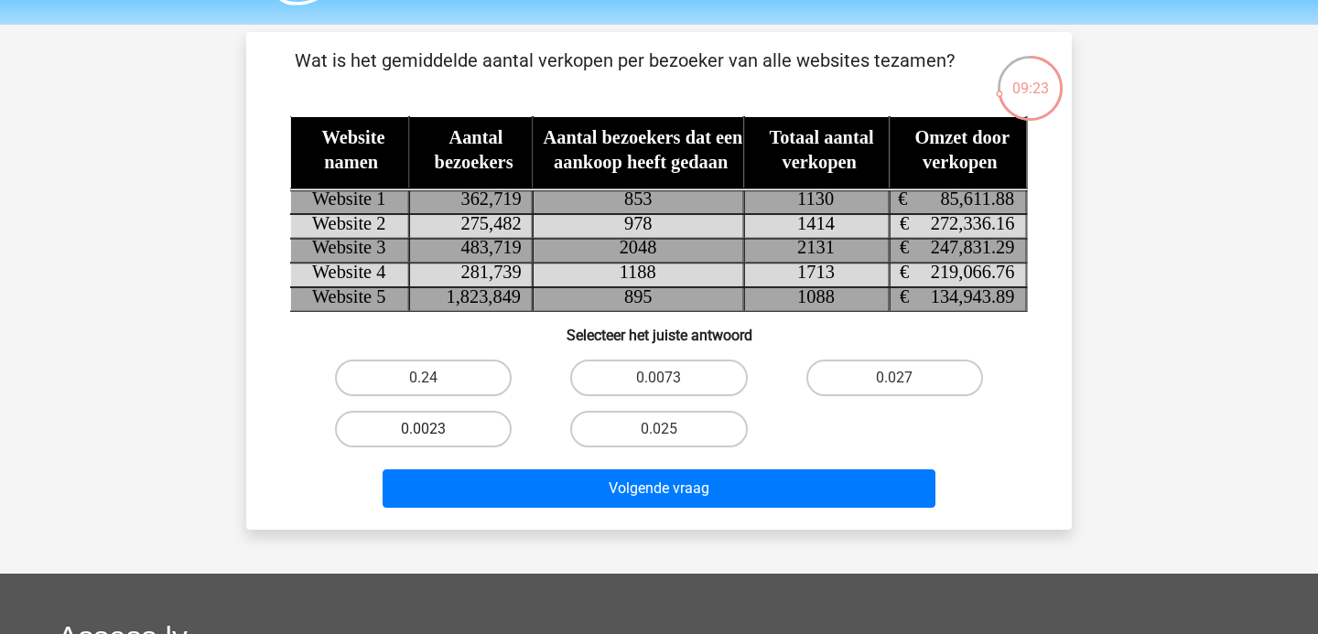
click at [469, 428] on label "0.0023" at bounding box center [423, 429] width 177 height 37
click at [436, 429] on input "0.0023" at bounding box center [430, 435] width 12 height 12
radio input "true"
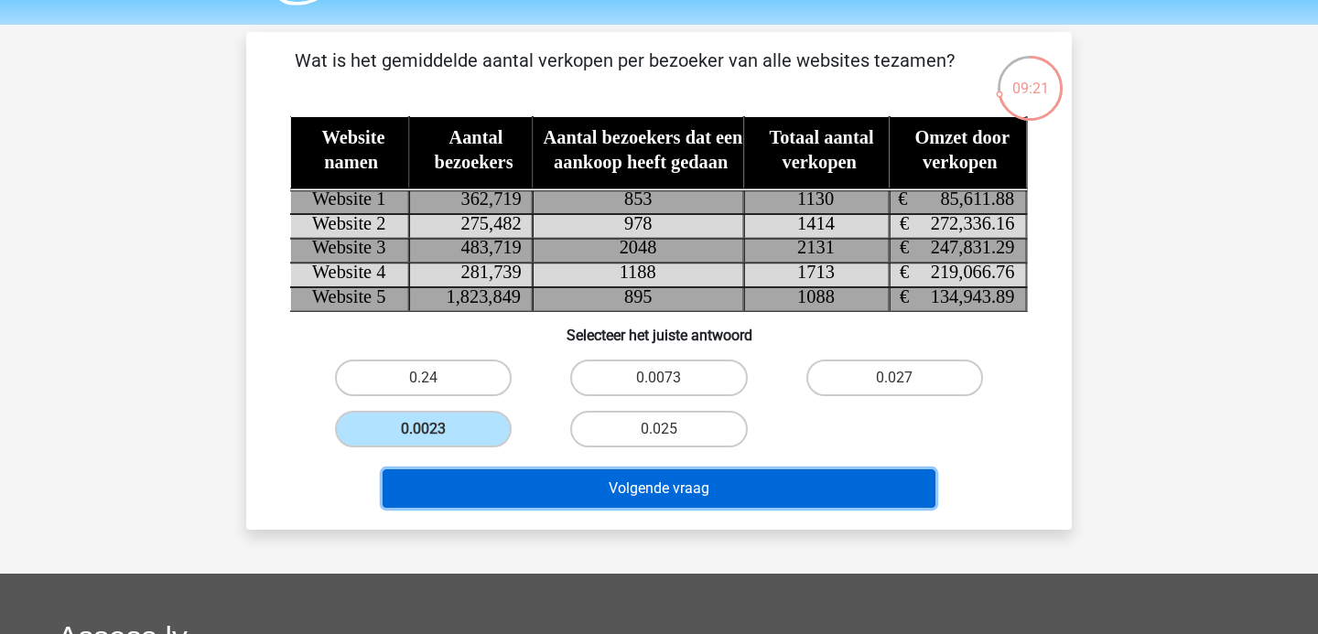
click at [516, 491] on button "Volgende vraag" at bounding box center [660, 488] width 554 height 38
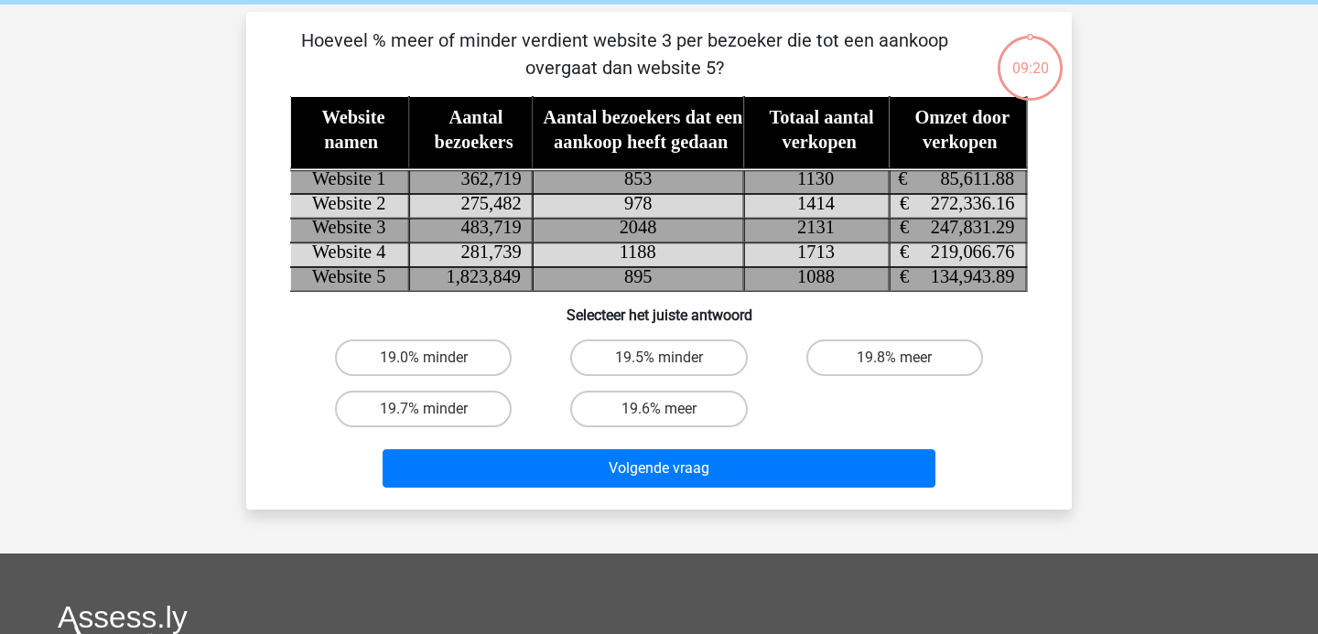
scroll to position [69, 0]
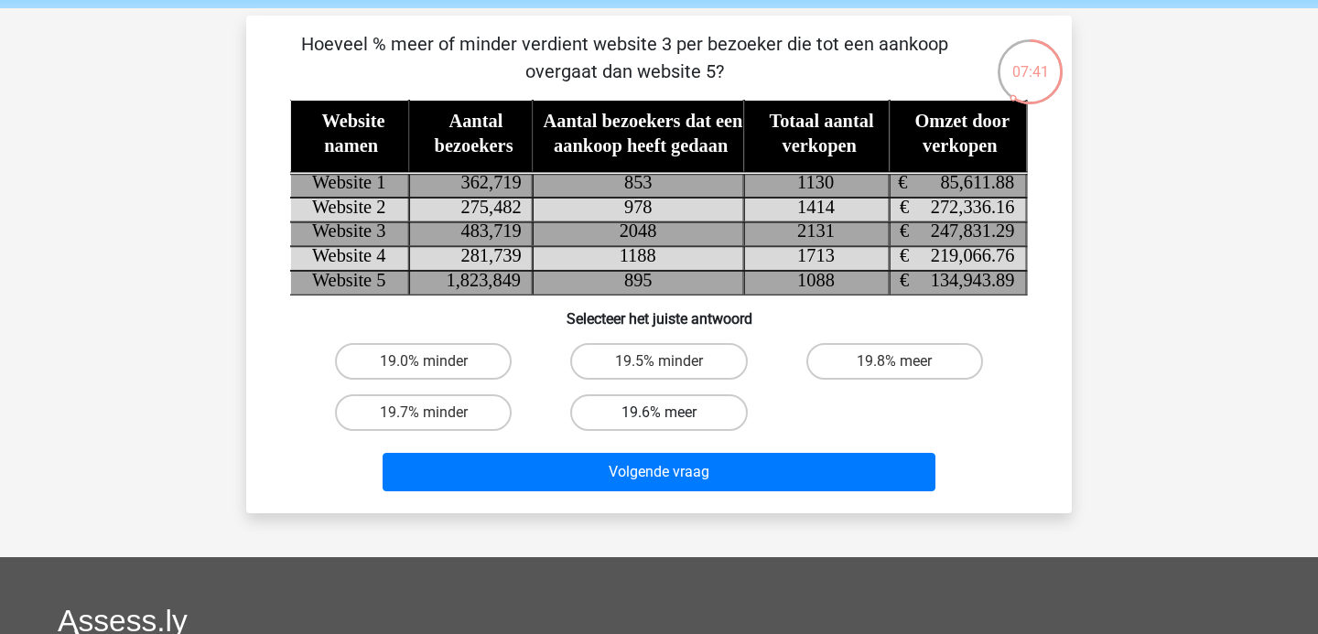
click at [697, 403] on label "19.6% meer" at bounding box center [658, 412] width 177 height 37
click at [671, 413] on input "19.6% meer" at bounding box center [665, 419] width 12 height 12
radio input "true"
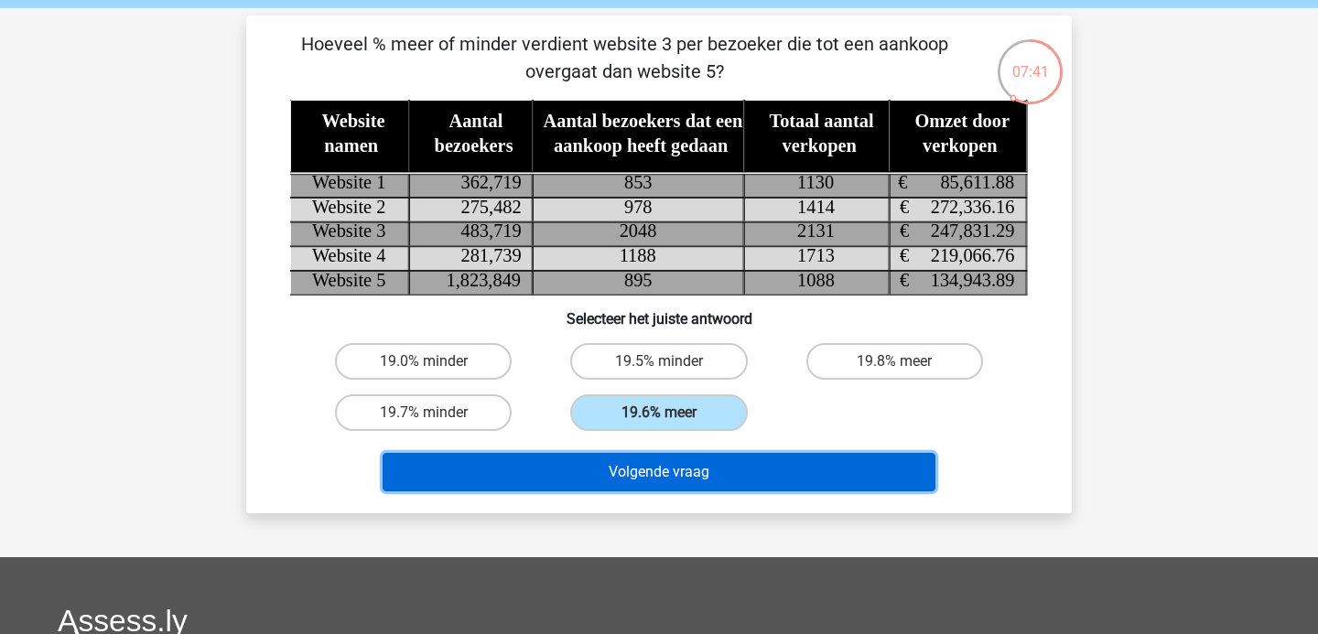
click at [686, 467] on button "Volgende vraag" at bounding box center [660, 472] width 554 height 38
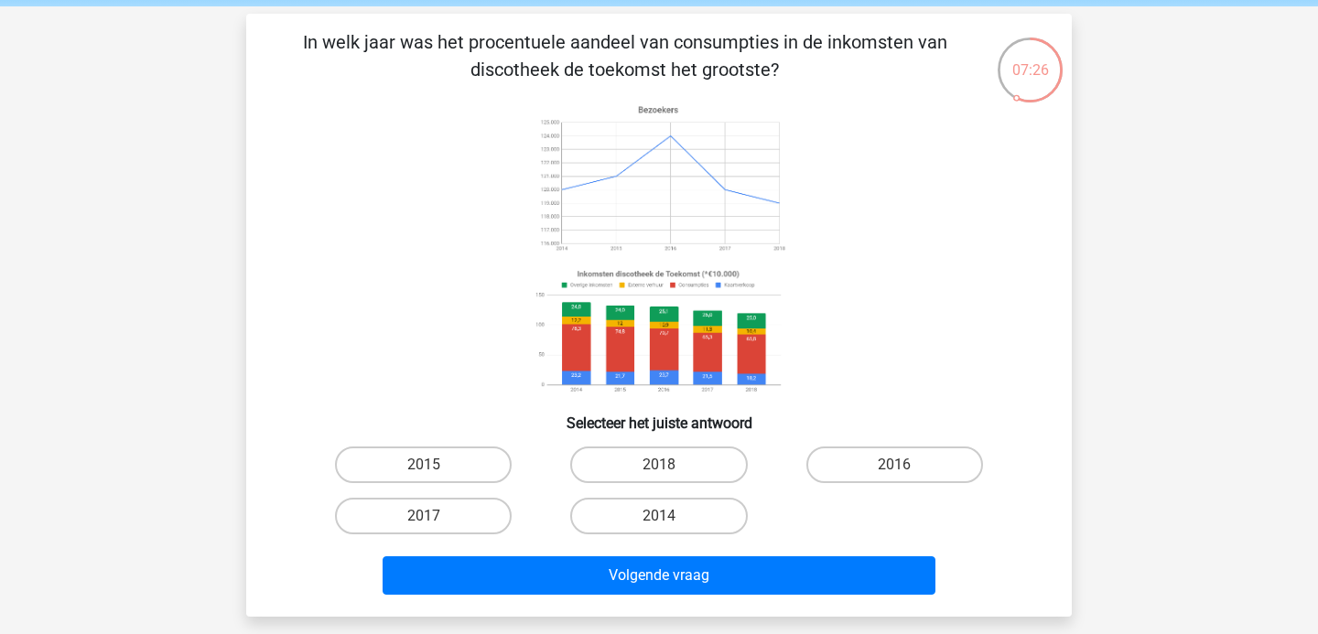
scroll to position [75, 0]
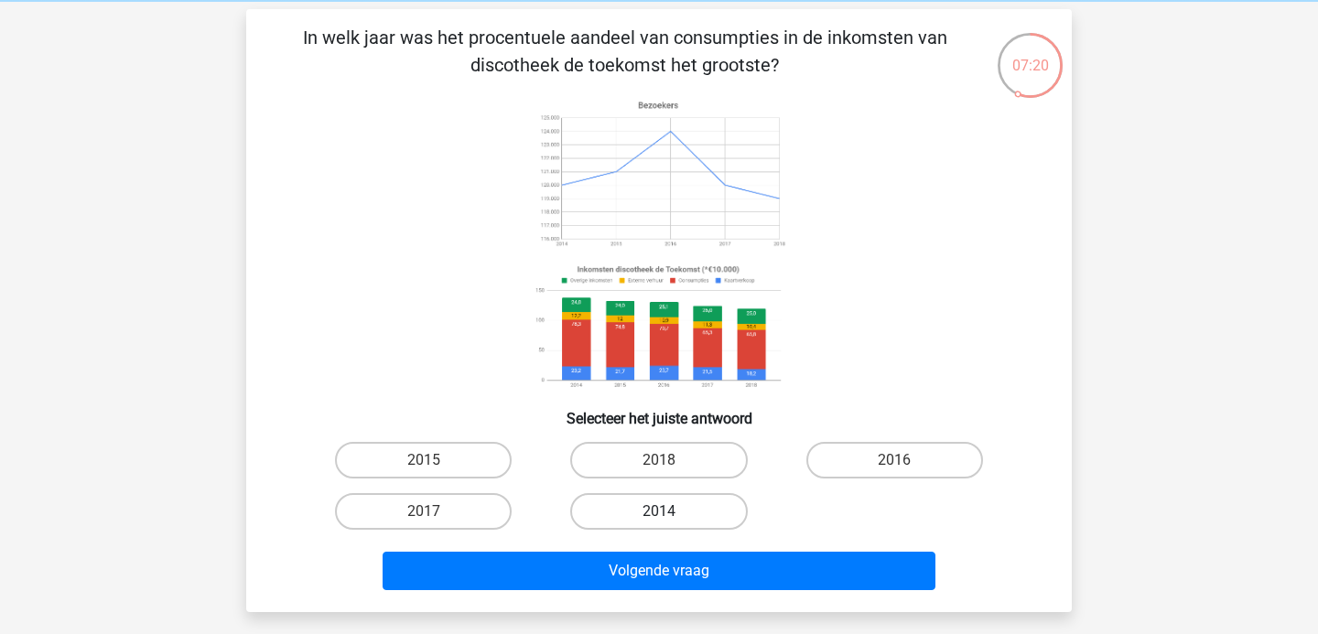
click at [693, 513] on label "2014" at bounding box center [658, 511] width 177 height 37
click at [671, 513] on input "2014" at bounding box center [665, 518] width 12 height 12
radio input "true"
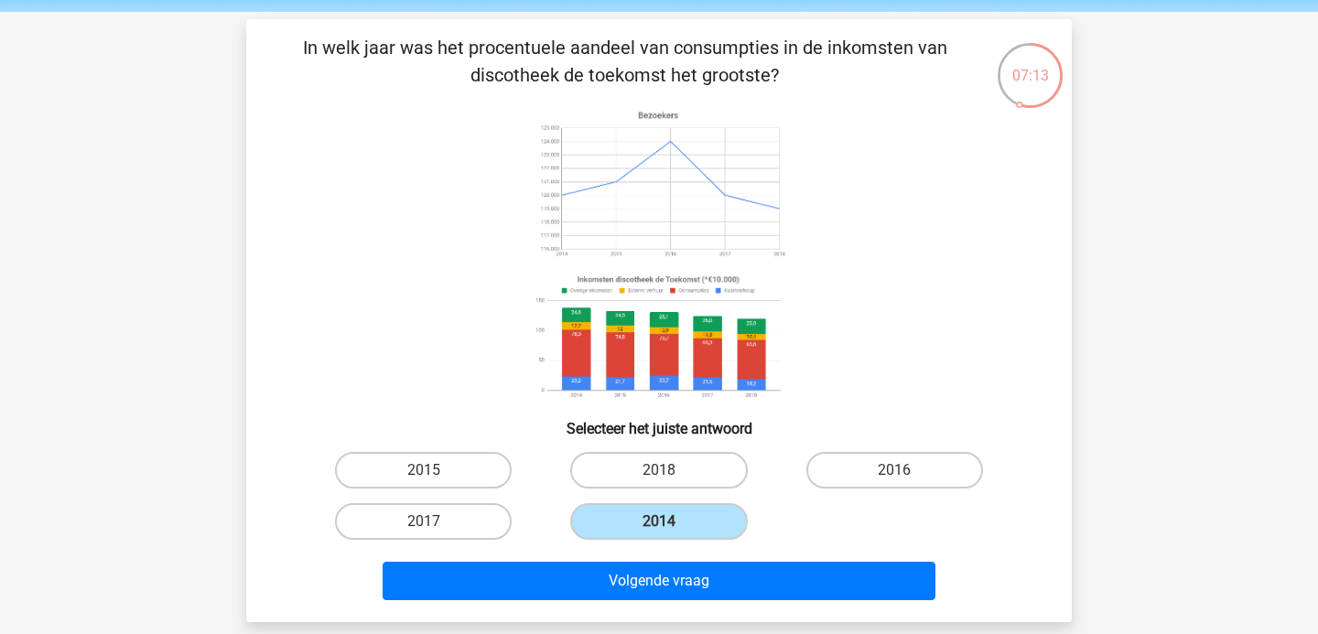
scroll to position [129, 0]
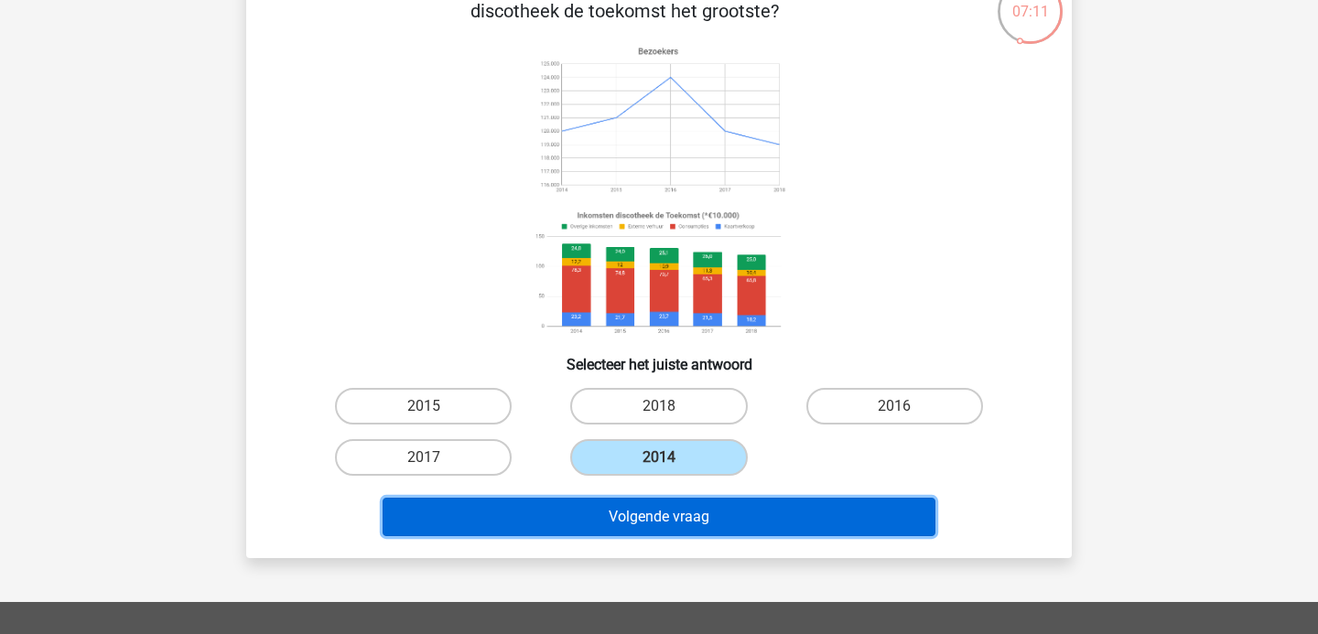
click at [765, 517] on button "Volgende vraag" at bounding box center [660, 517] width 554 height 38
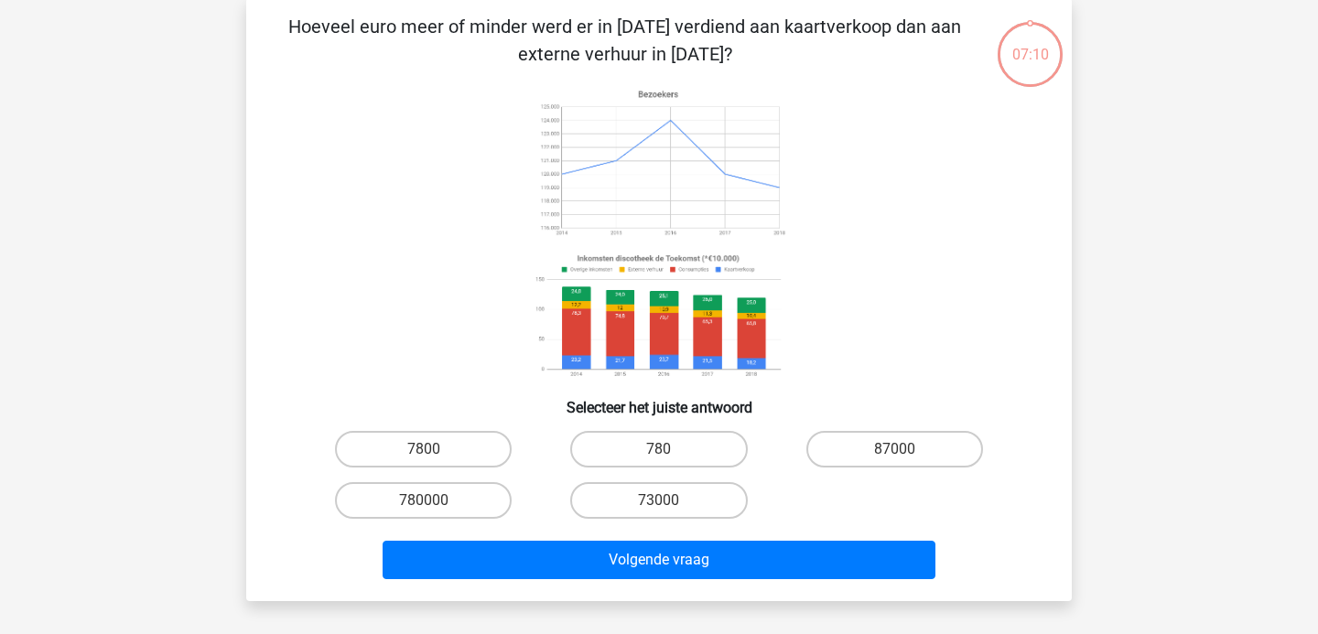
scroll to position [84, 0]
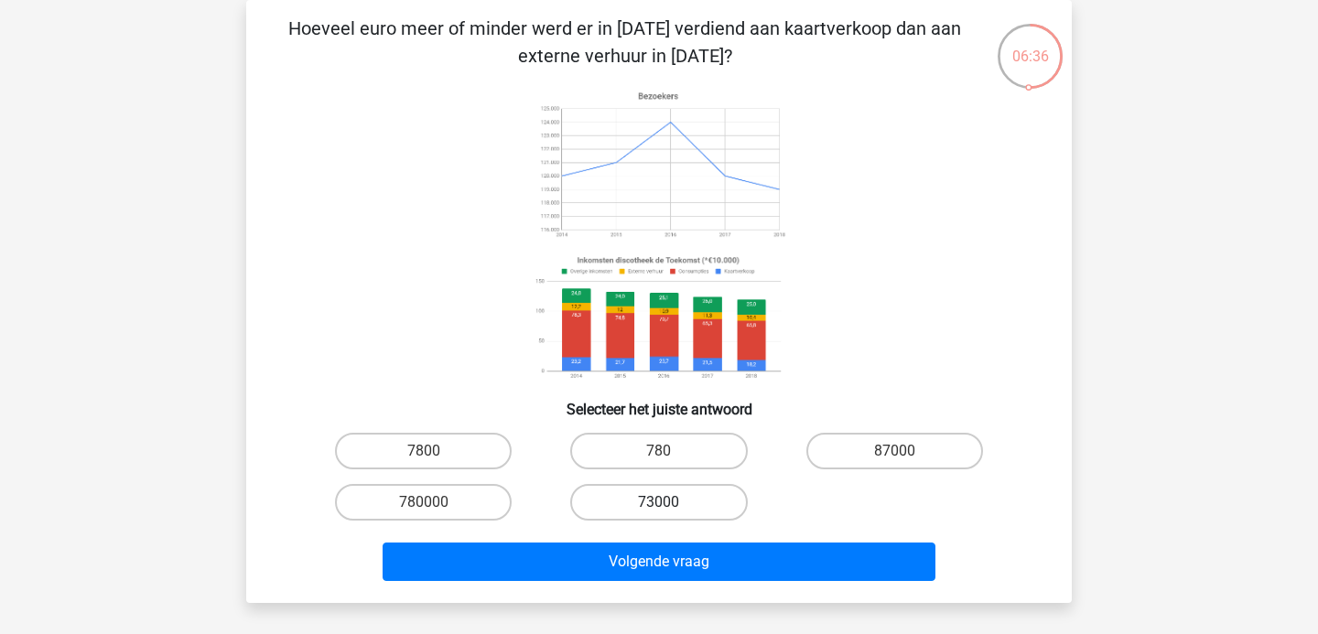
click at [647, 513] on label "73000" at bounding box center [658, 502] width 177 height 37
click at [659, 513] on input "73000" at bounding box center [665, 508] width 12 height 12
radio input "true"
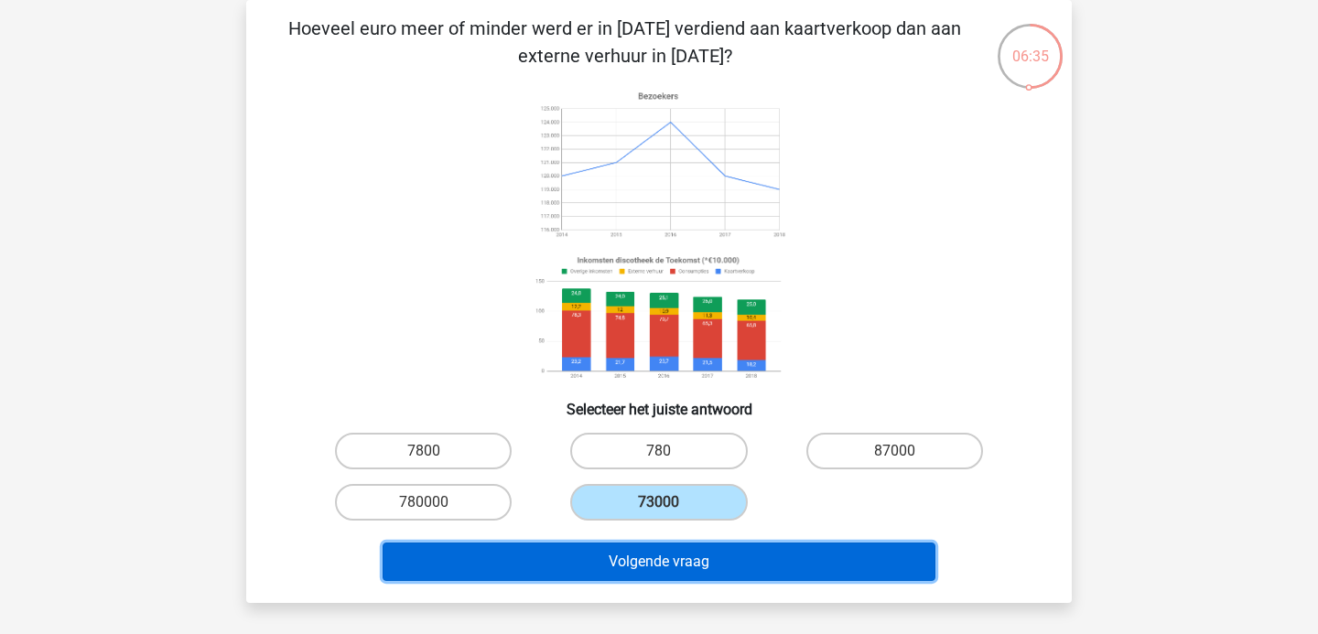
click at [655, 561] on button "Volgende vraag" at bounding box center [660, 562] width 554 height 38
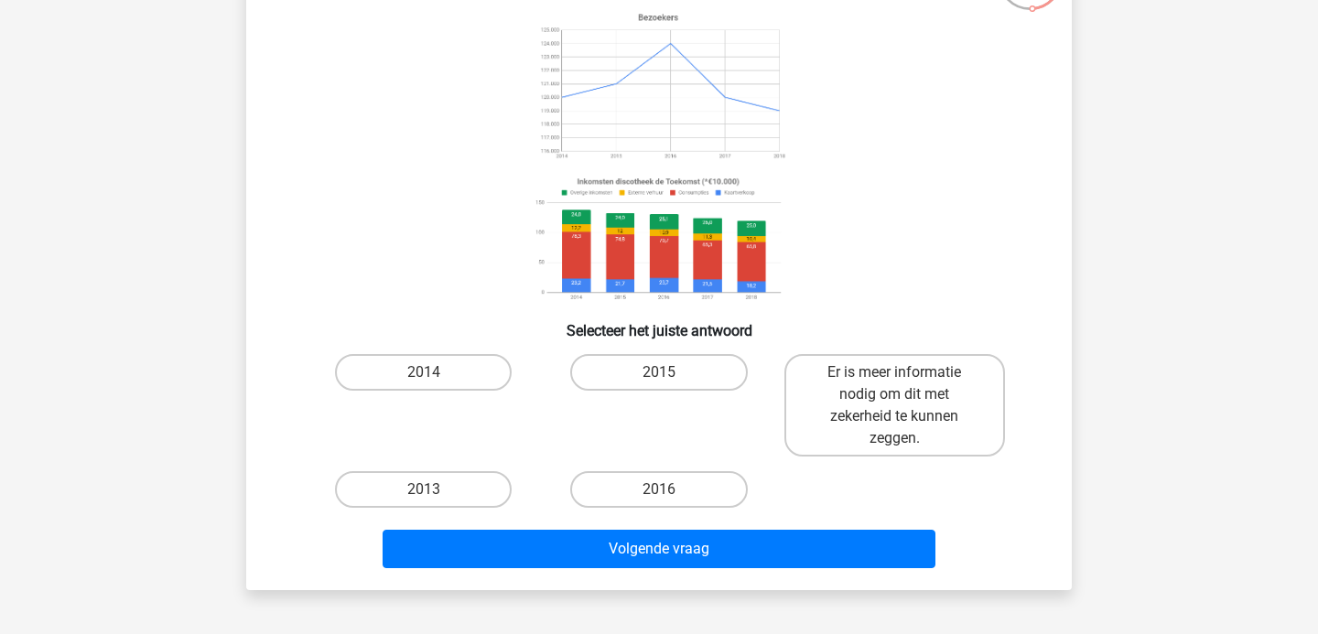
scroll to position [166, 0]
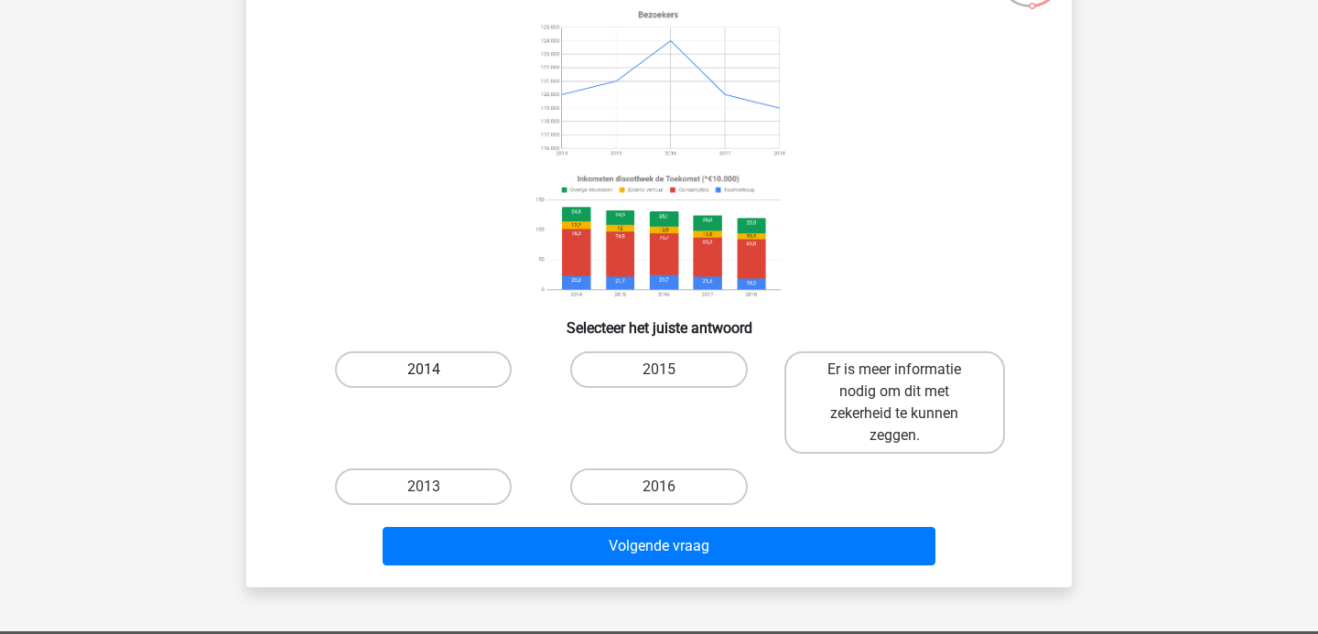
click at [431, 364] on label "2014" at bounding box center [423, 369] width 177 height 37
click at [431, 370] on input "2014" at bounding box center [430, 376] width 12 height 12
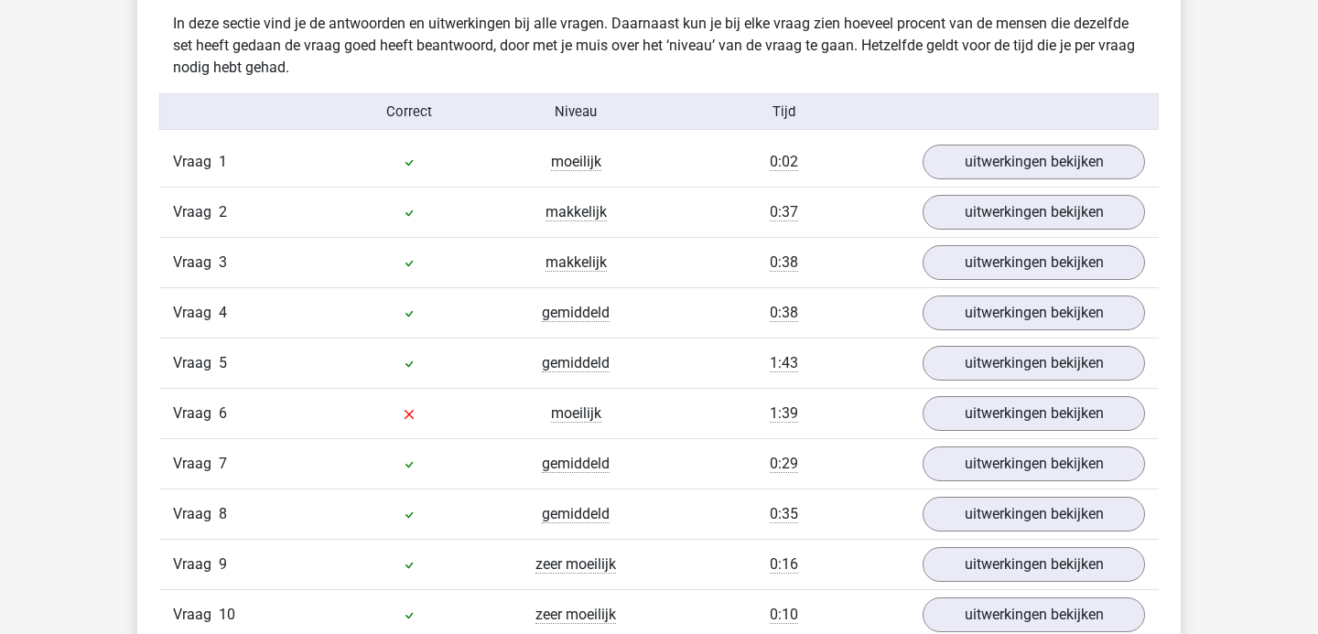
scroll to position [1124, 0]
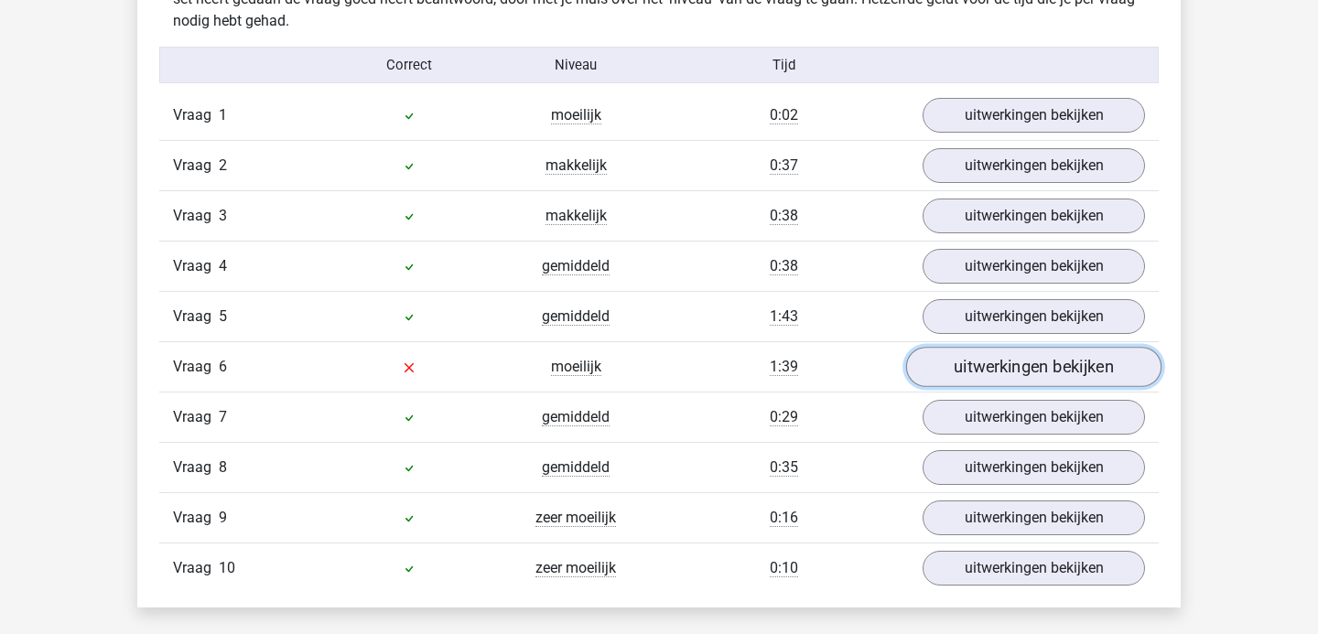
click at [938, 363] on link "uitwerkingen bekijken" at bounding box center [1033, 367] width 255 height 40
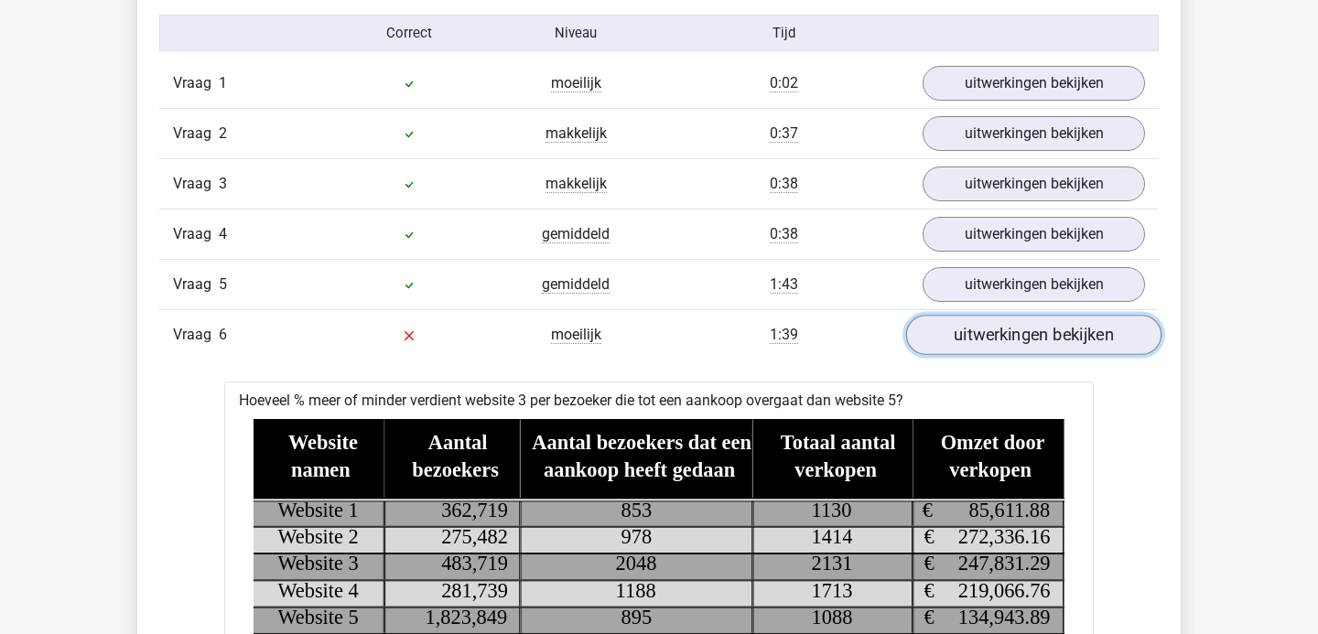
scroll to position [1102, 0]
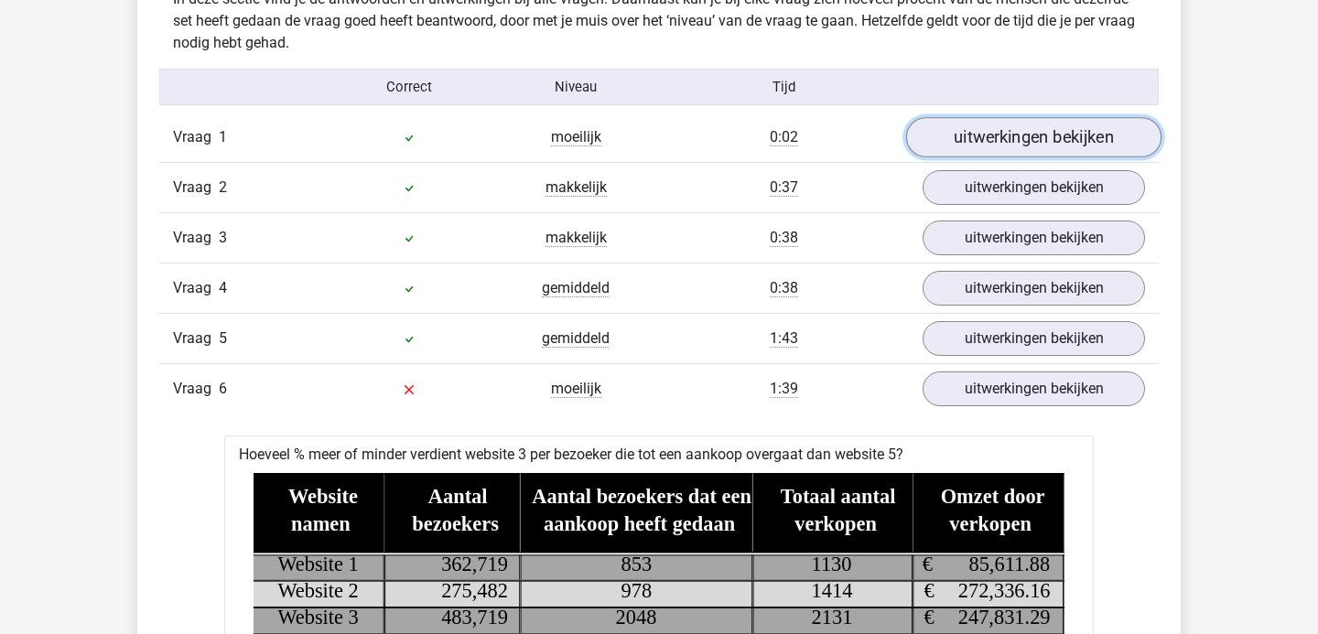
click at [1004, 140] on link "uitwerkingen bekijken" at bounding box center [1033, 137] width 255 height 40
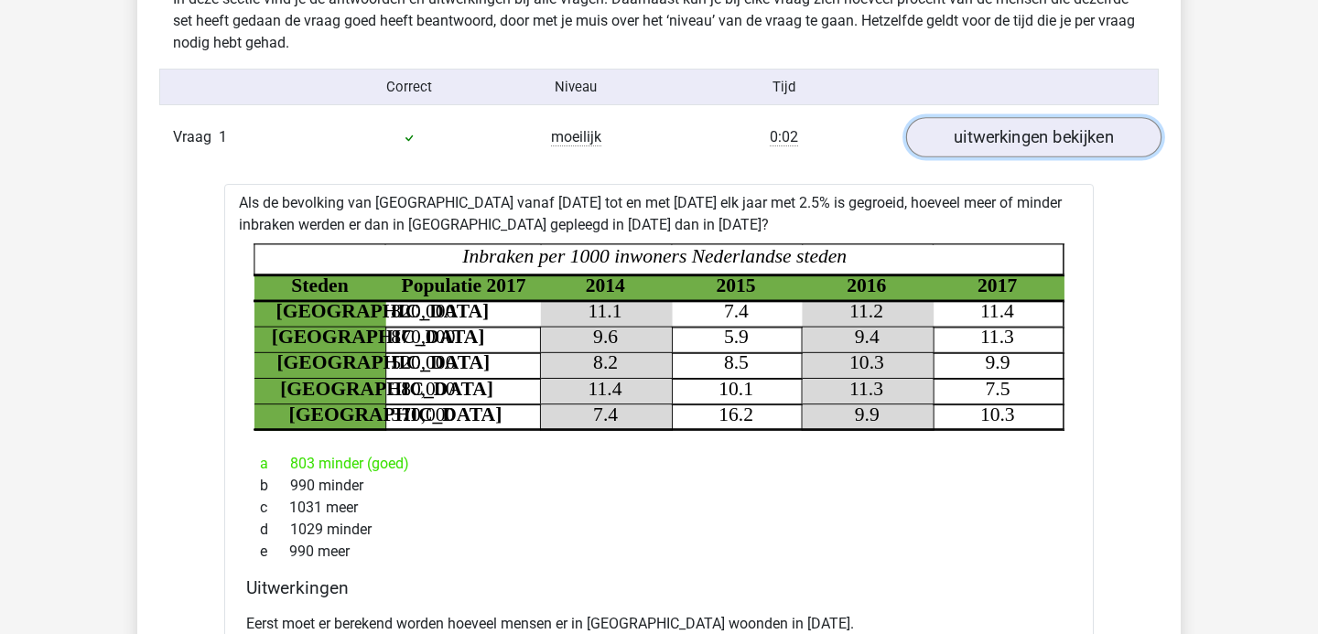
click at [1004, 140] on link "uitwerkingen bekijken" at bounding box center [1033, 137] width 255 height 40
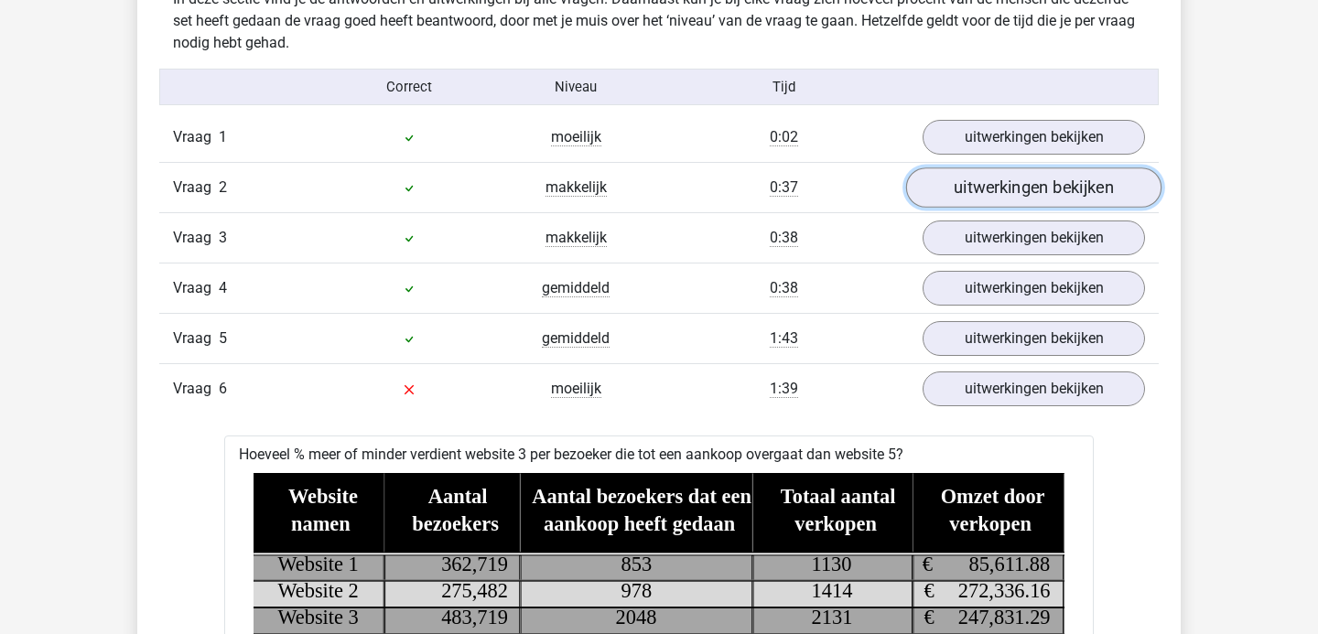
click at [992, 189] on link "uitwerkingen bekijken" at bounding box center [1033, 187] width 255 height 40
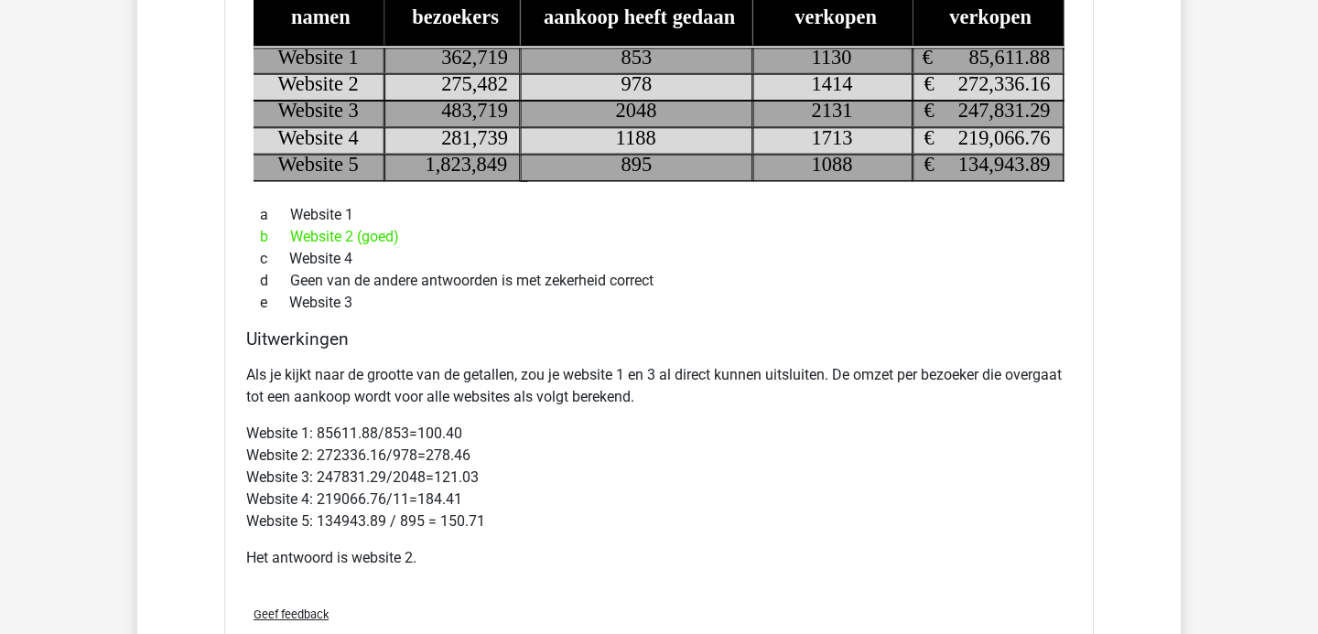
scroll to position [1249, 0]
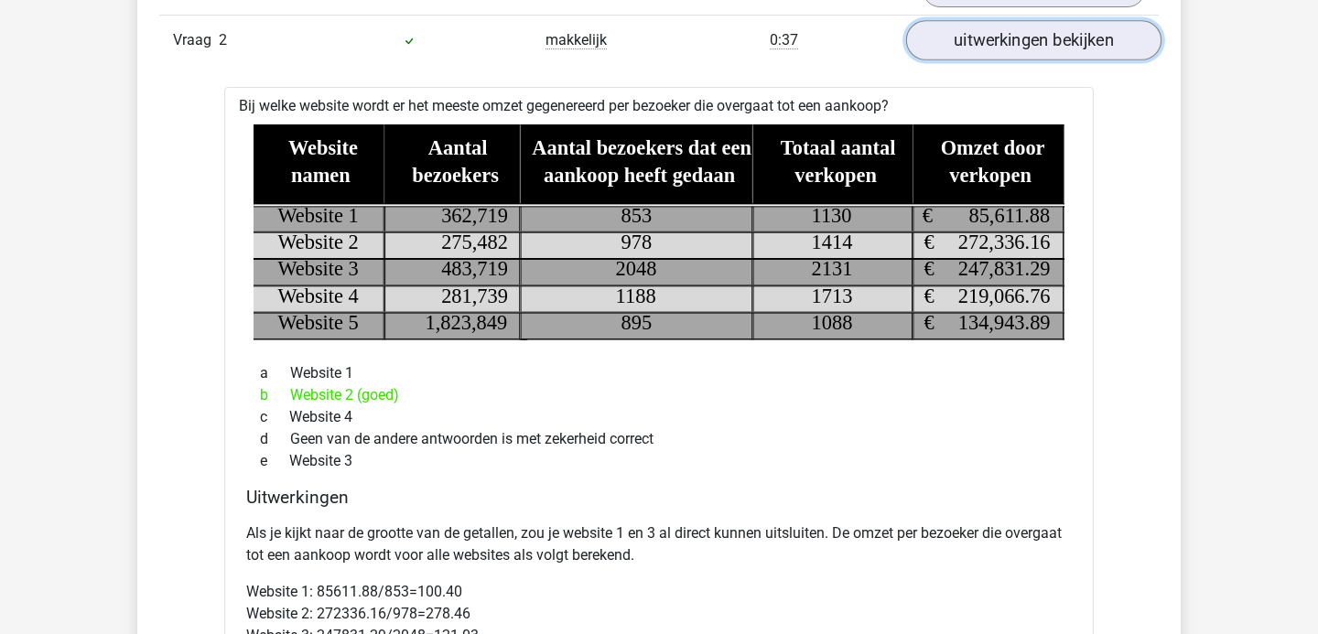
click at [1029, 44] on link "uitwerkingen bekijken" at bounding box center [1033, 40] width 255 height 40
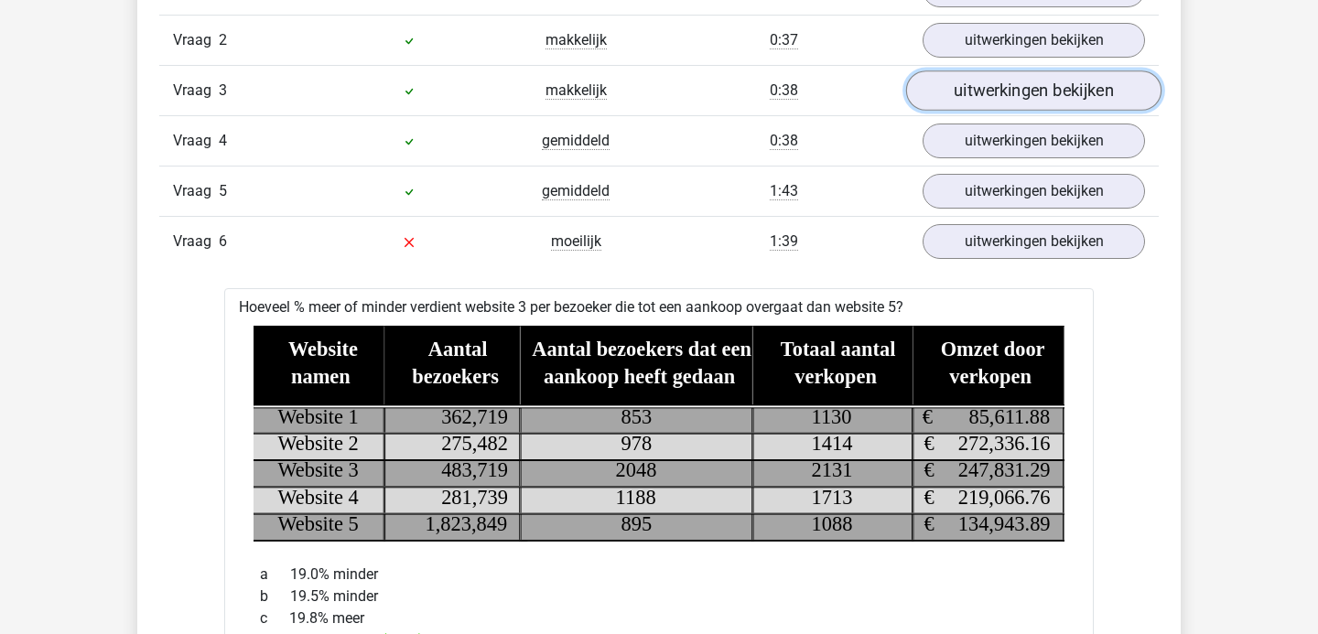
click at [1022, 104] on link "uitwerkingen bekijken" at bounding box center [1033, 90] width 255 height 40
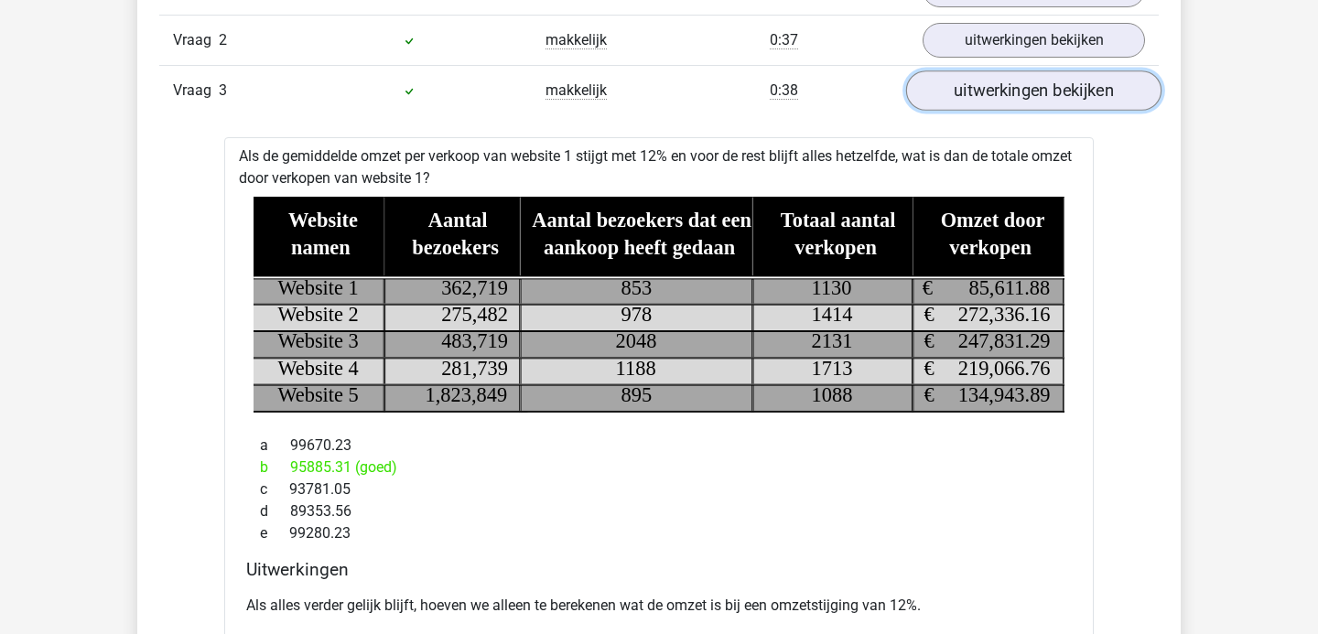
click at [1022, 104] on link "uitwerkingen bekijken" at bounding box center [1033, 90] width 255 height 40
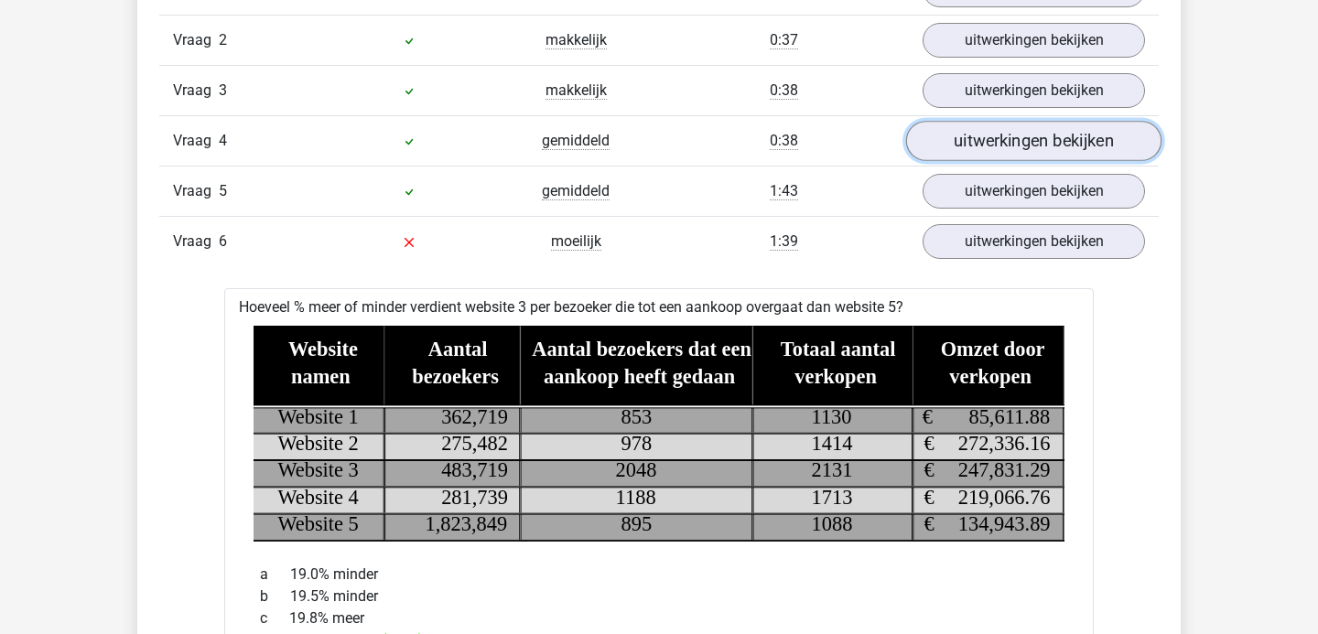
click at [1017, 150] on link "uitwerkingen bekijken" at bounding box center [1033, 141] width 255 height 40
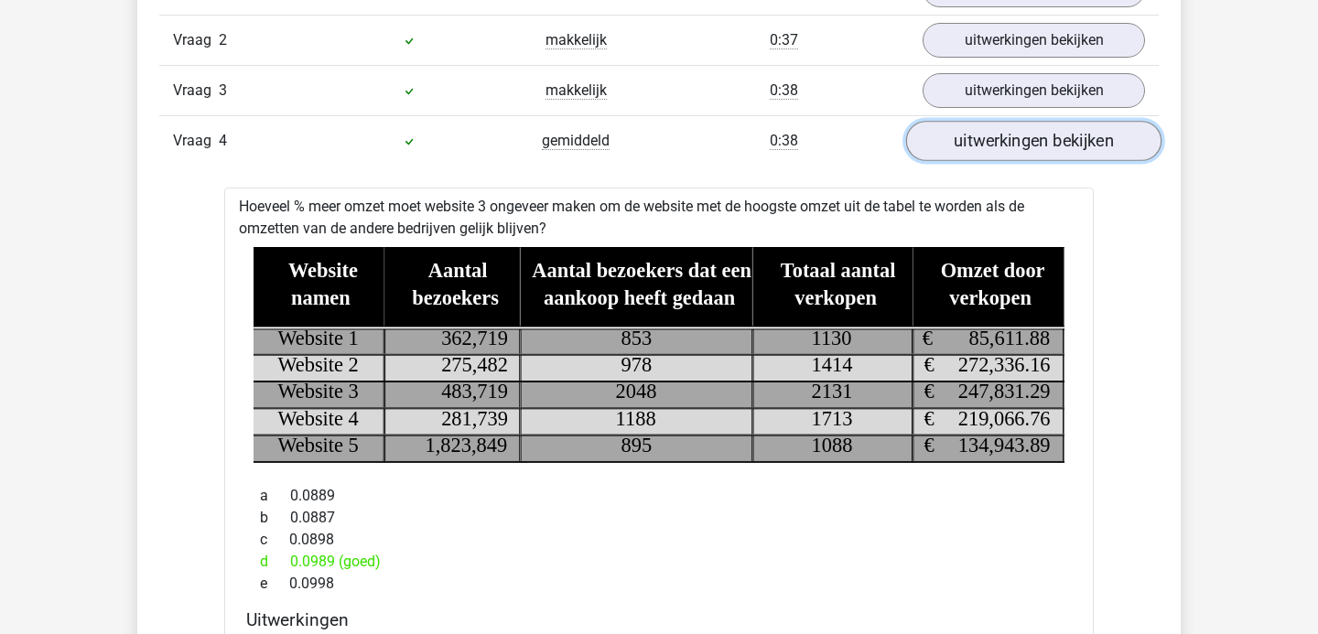
click at [1017, 150] on link "uitwerkingen bekijken" at bounding box center [1033, 141] width 255 height 40
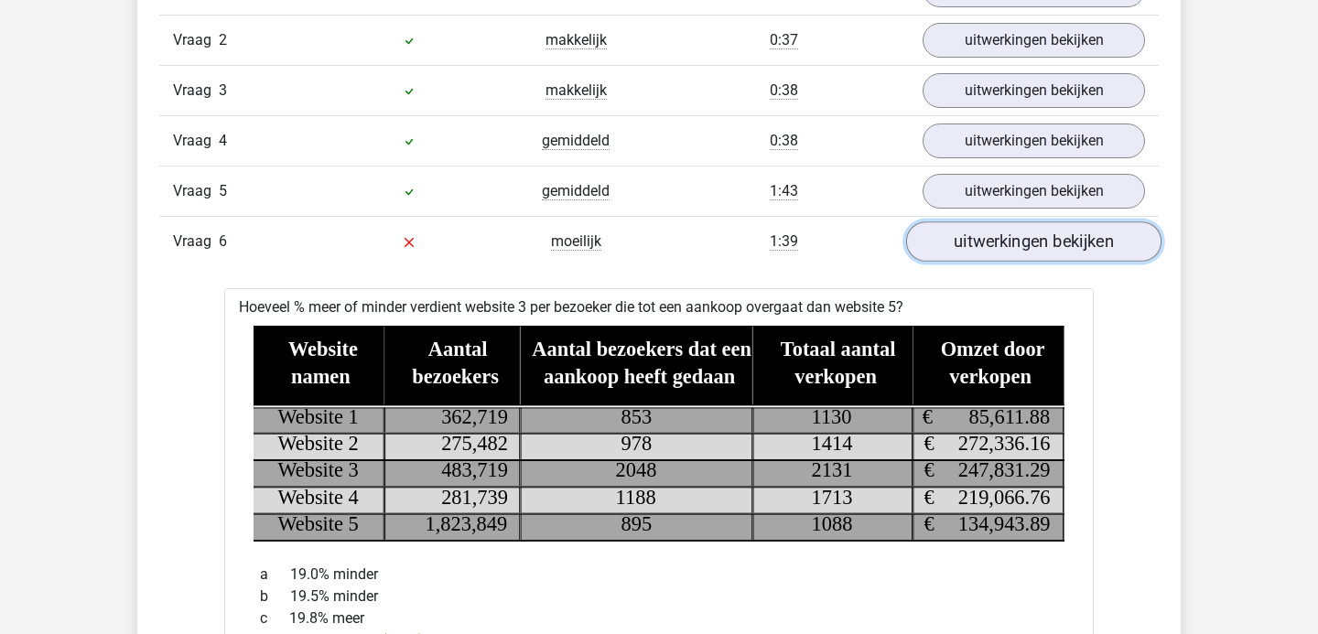
click at [1006, 244] on link "uitwerkingen bekijken" at bounding box center [1033, 241] width 255 height 40
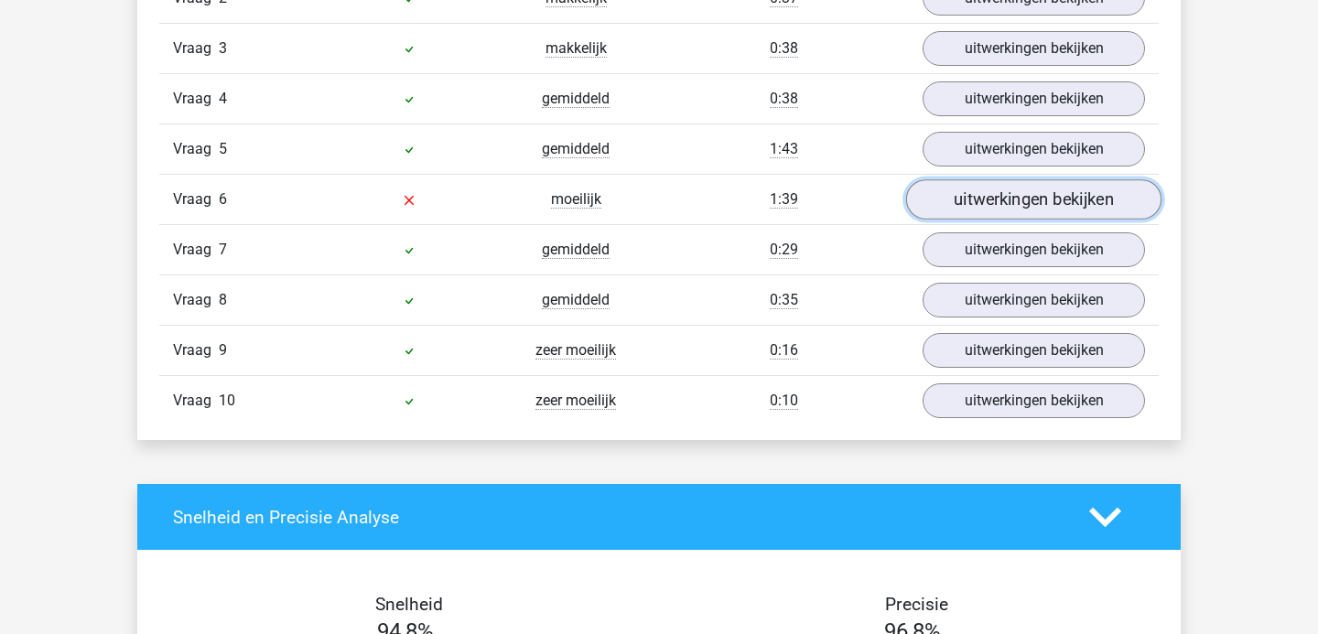
scroll to position [1295, 0]
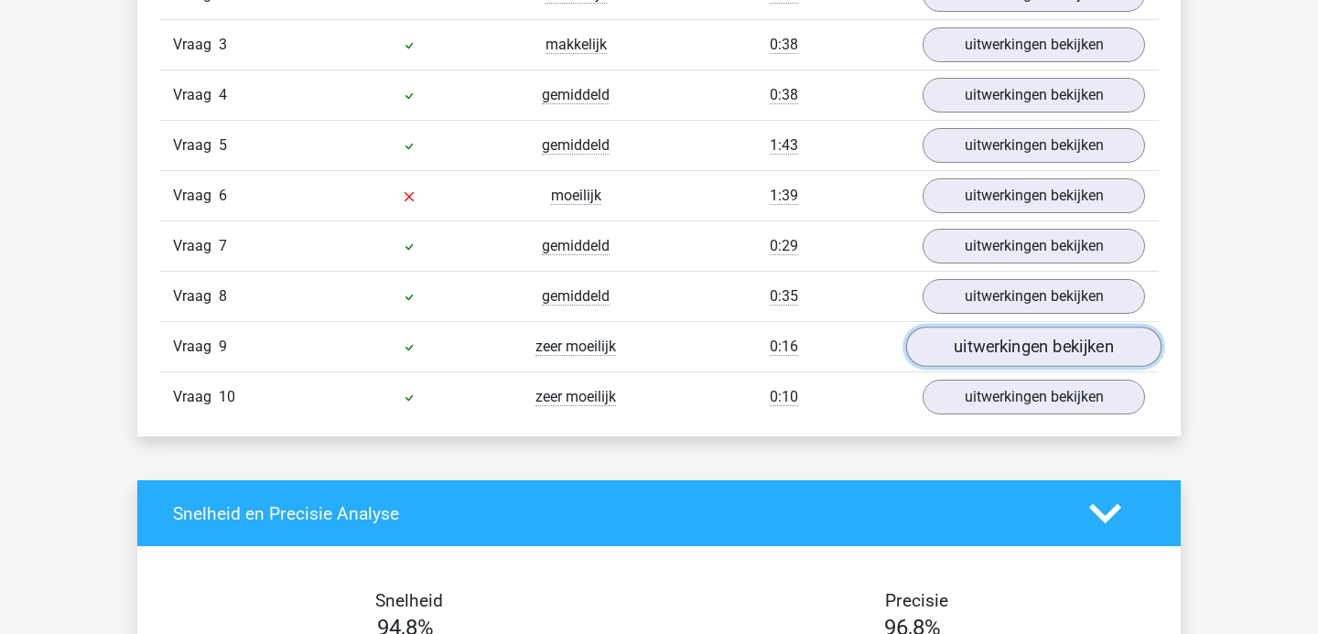
click at [1004, 348] on link "uitwerkingen bekijken" at bounding box center [1033, 347] width 255 height 40
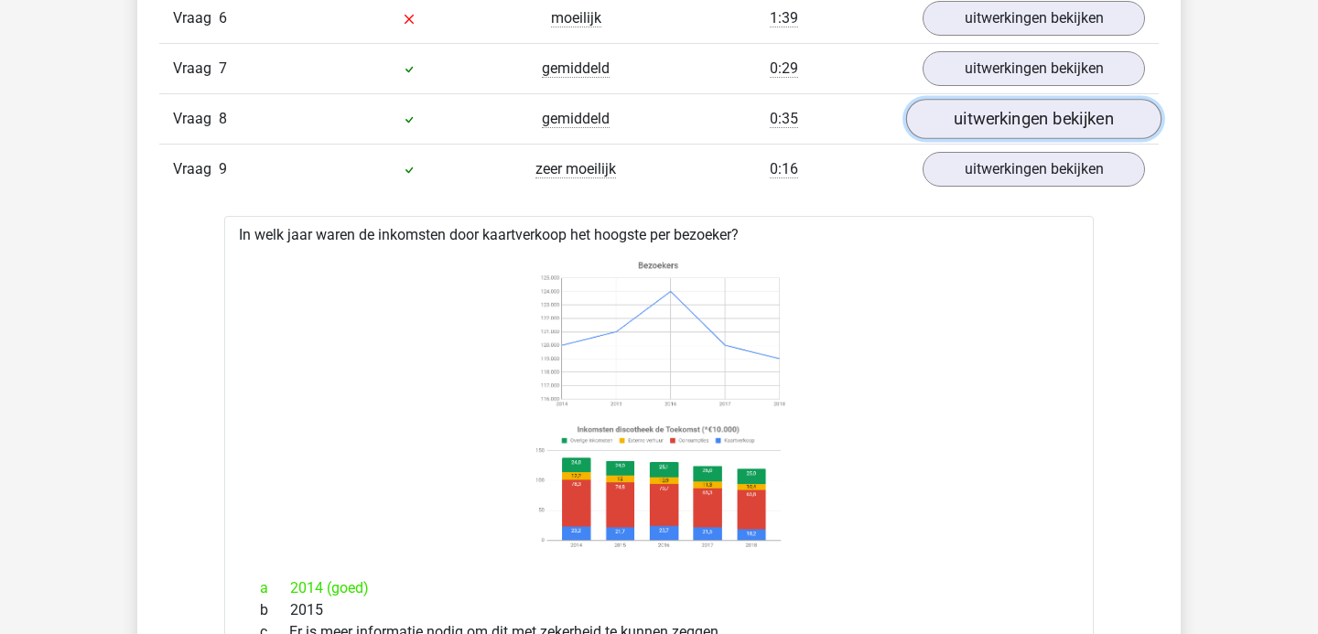
click at [1004, 123] on link "uitwerkingen bekijken" at bounding box center [1033, 119] width 255 height 40
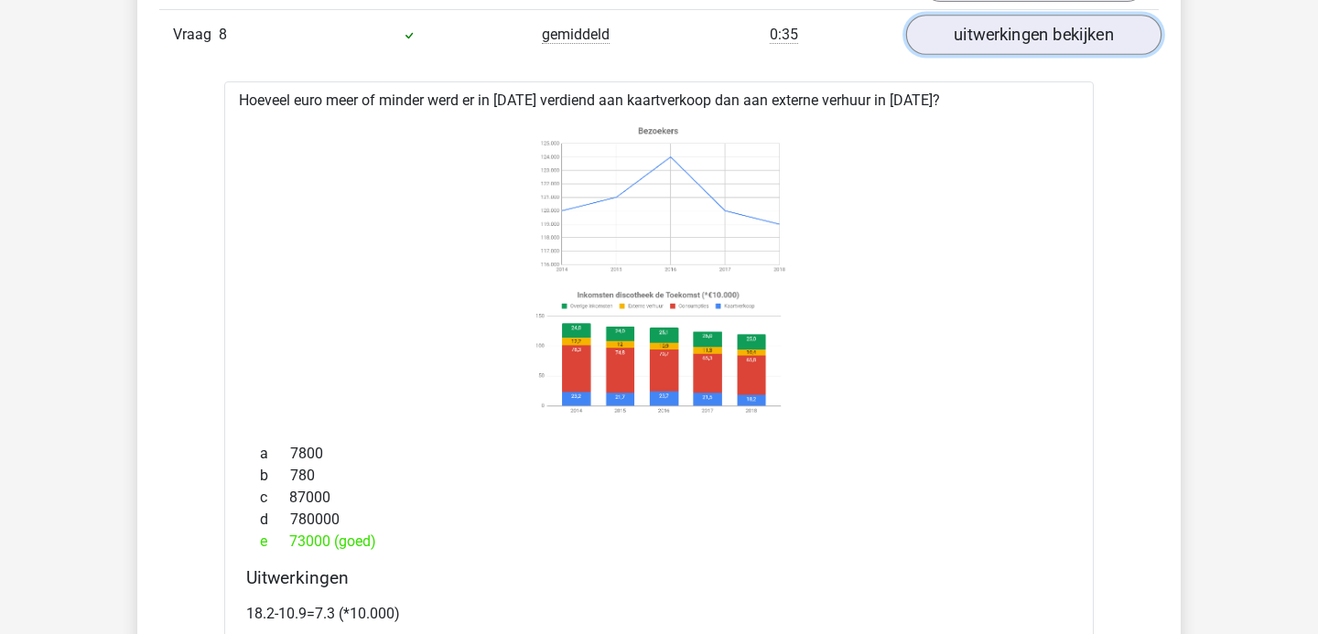
scroll to position [1473, 0]
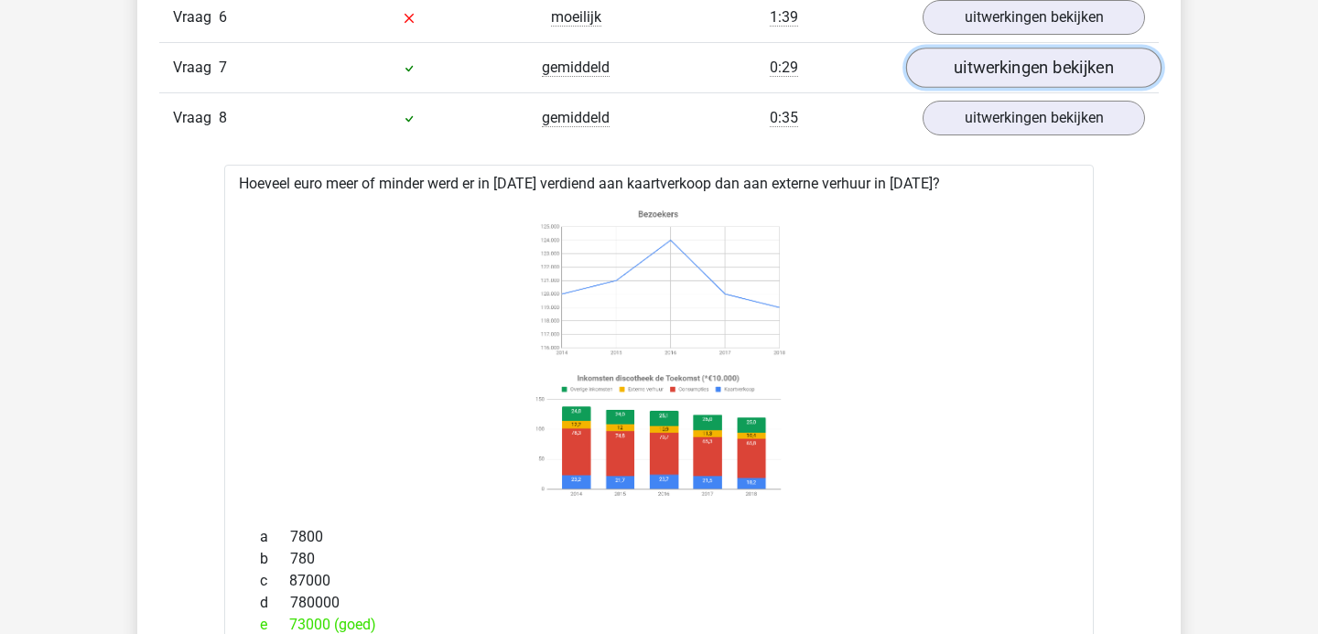
click at [1007, 70] on link "uitwerkingen bekijken" at bounding box center [1033, 68] width 255 height 40
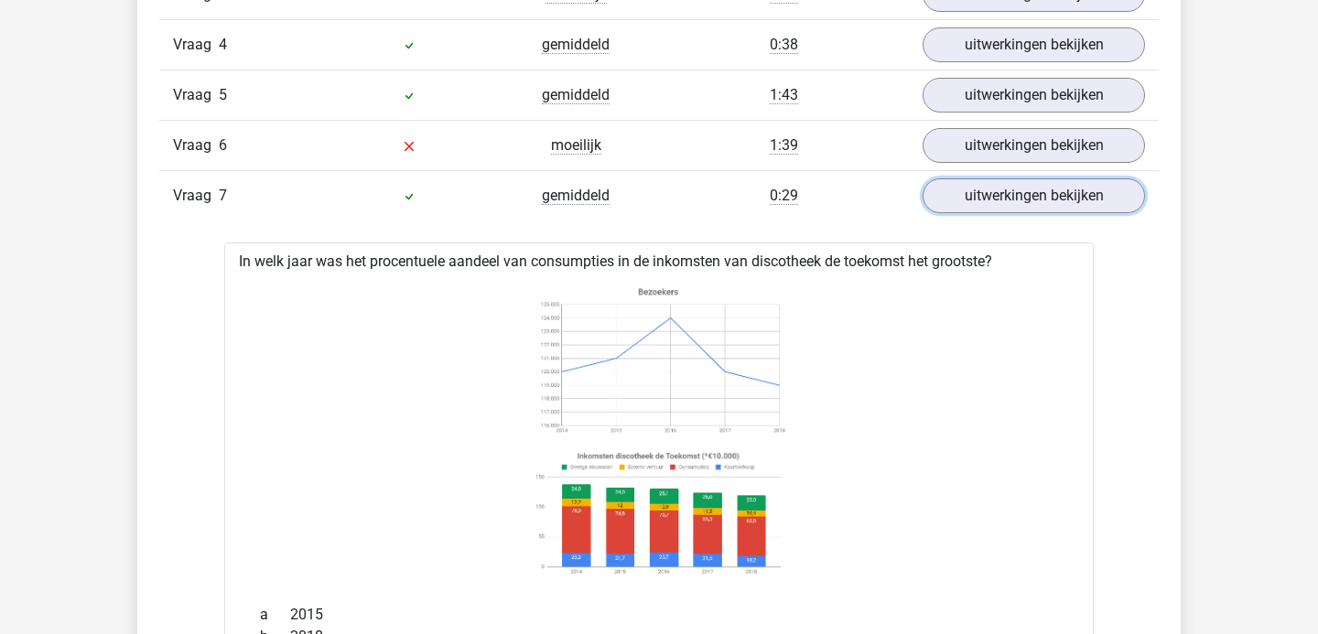
scroll to position [1291, 0]
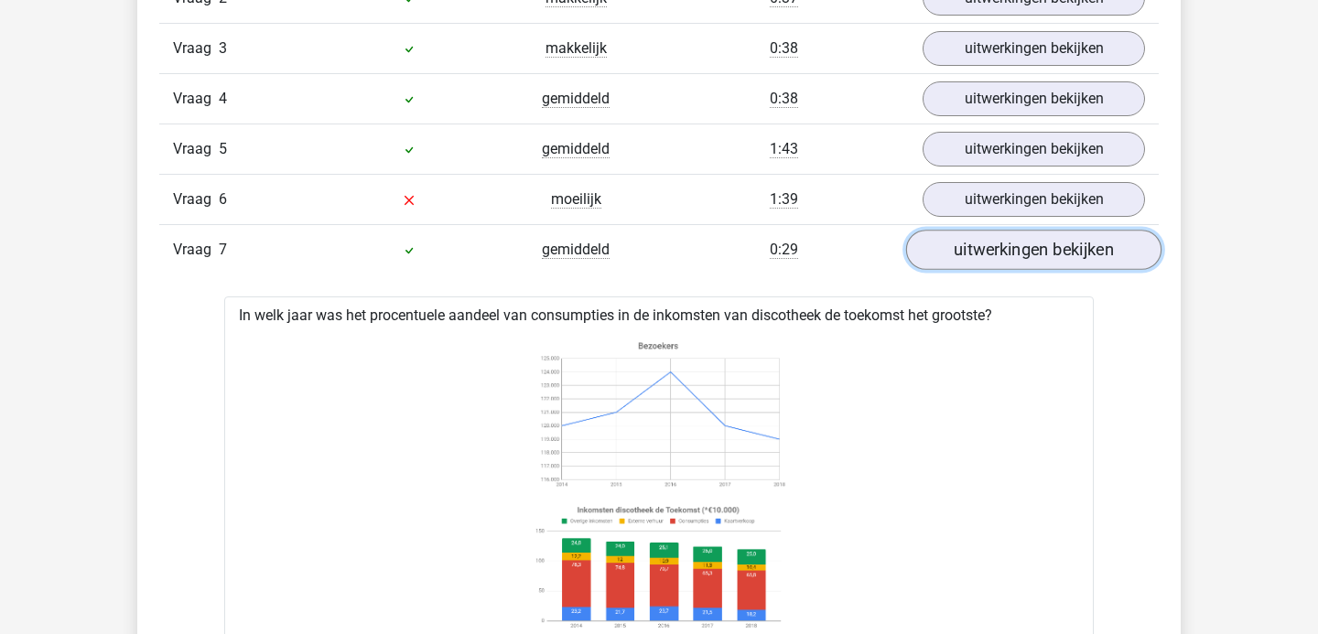
click at [1011, 248] on link "uitwerkingen bekijken" at bounding box center [1033, 250] width 255 height 40
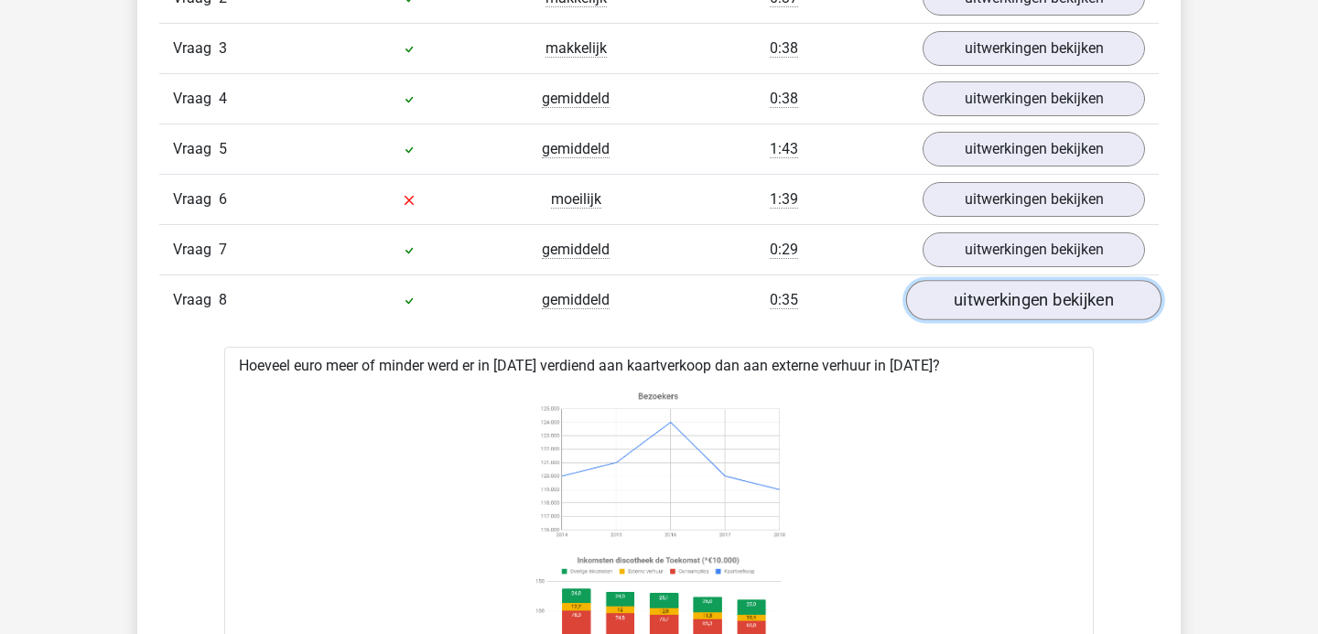
click at [1007, 291] on link "uitwerkingen bekijken" at bounding box center [1033, 300] width 255 height 40
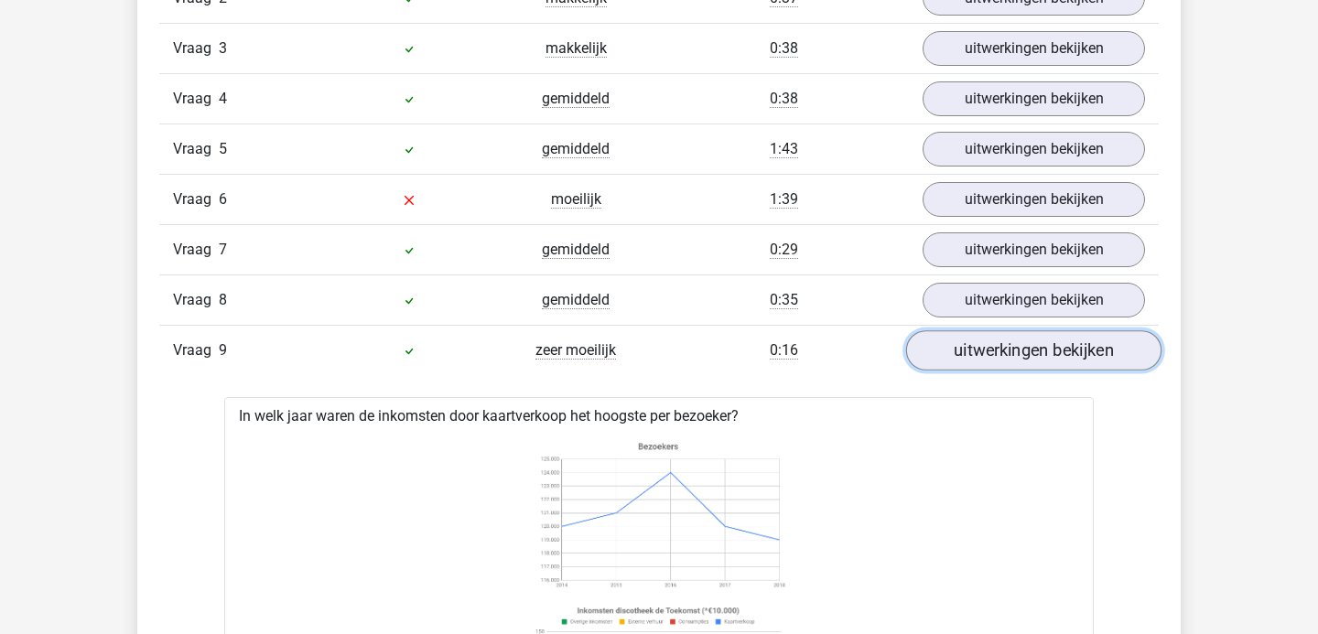
click at [1000, 346] on link "uitwerkingen bekijken" at bounding box center [1033, 350] width 255 height 40
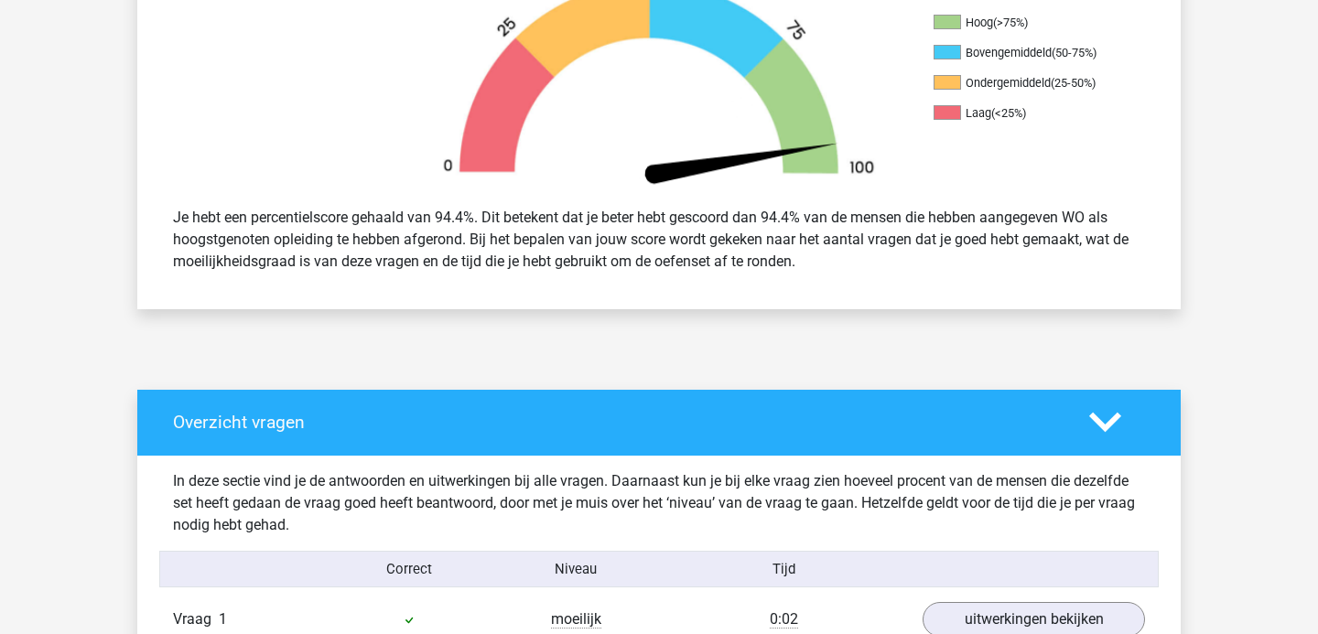
scroll to position [244, 0]
